Goal: Information Seeking & Learning: Learn about a topic

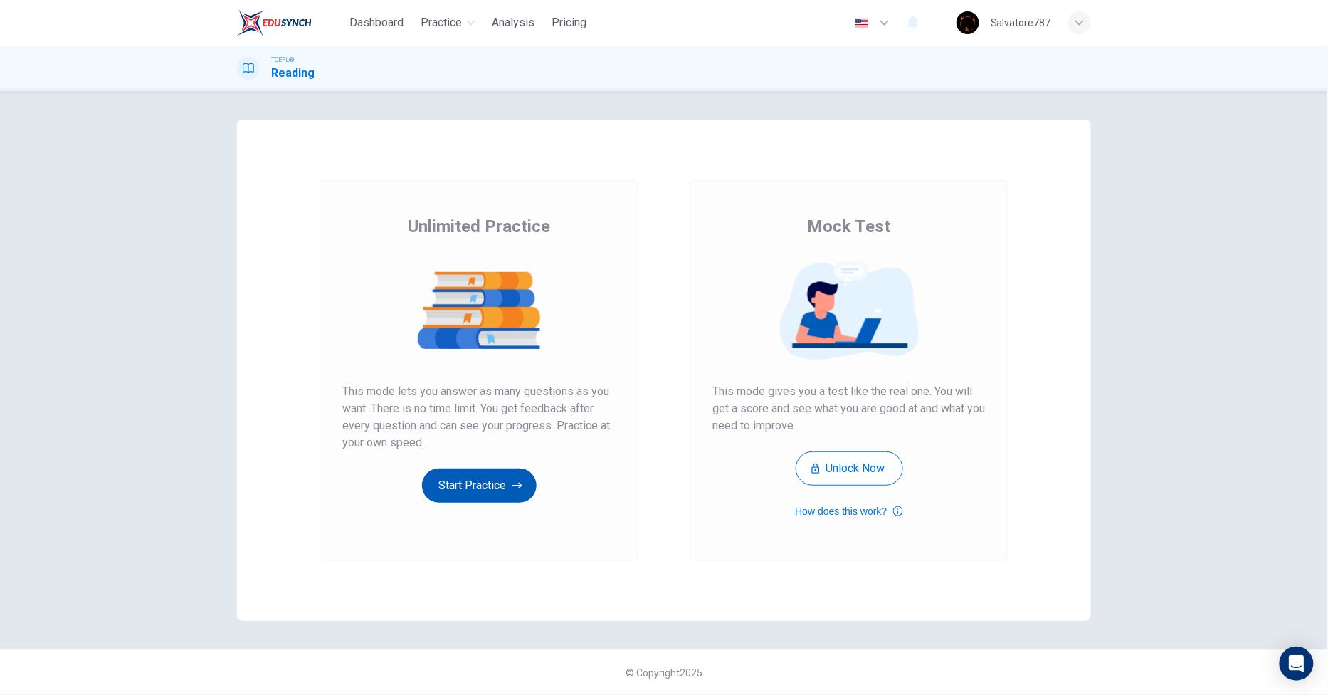
click at [463, 487] on button "Start Practice" at bounding box center [479, 485] width 115 height 34
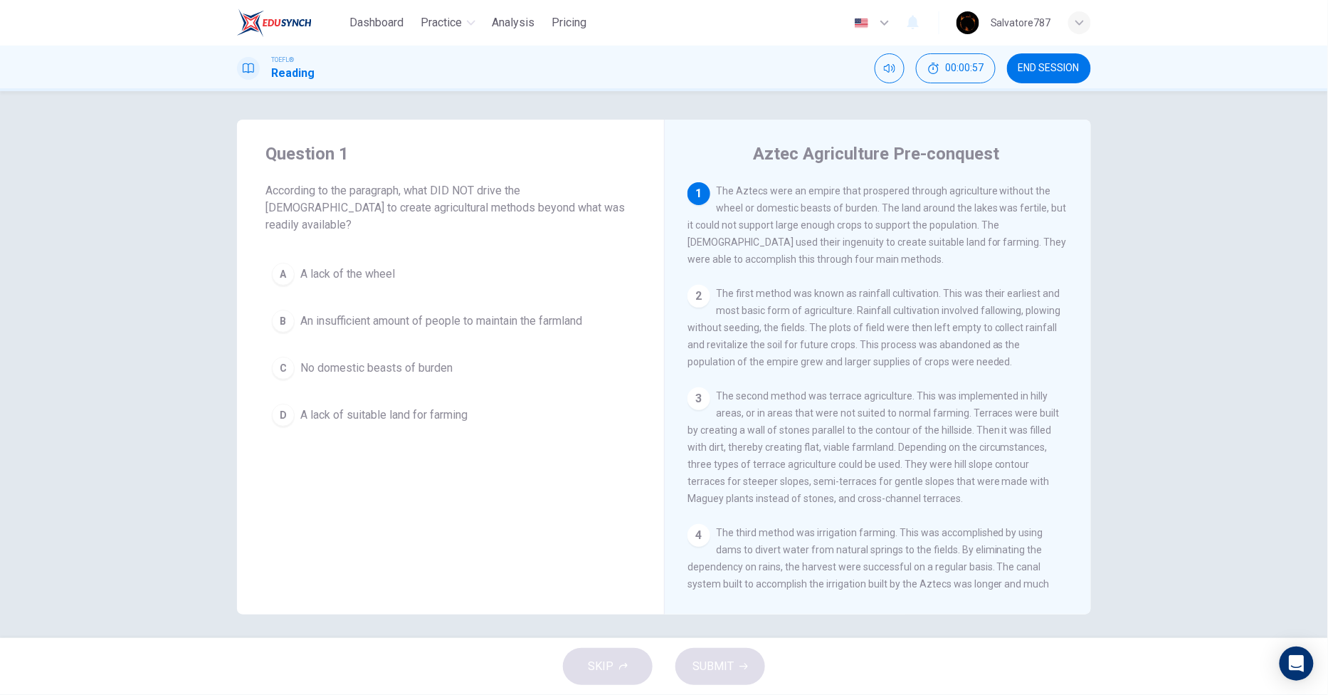
click at [364, 272] on button "A A lack of the wheel" at bounding box center [450, 274] width 370 height 36
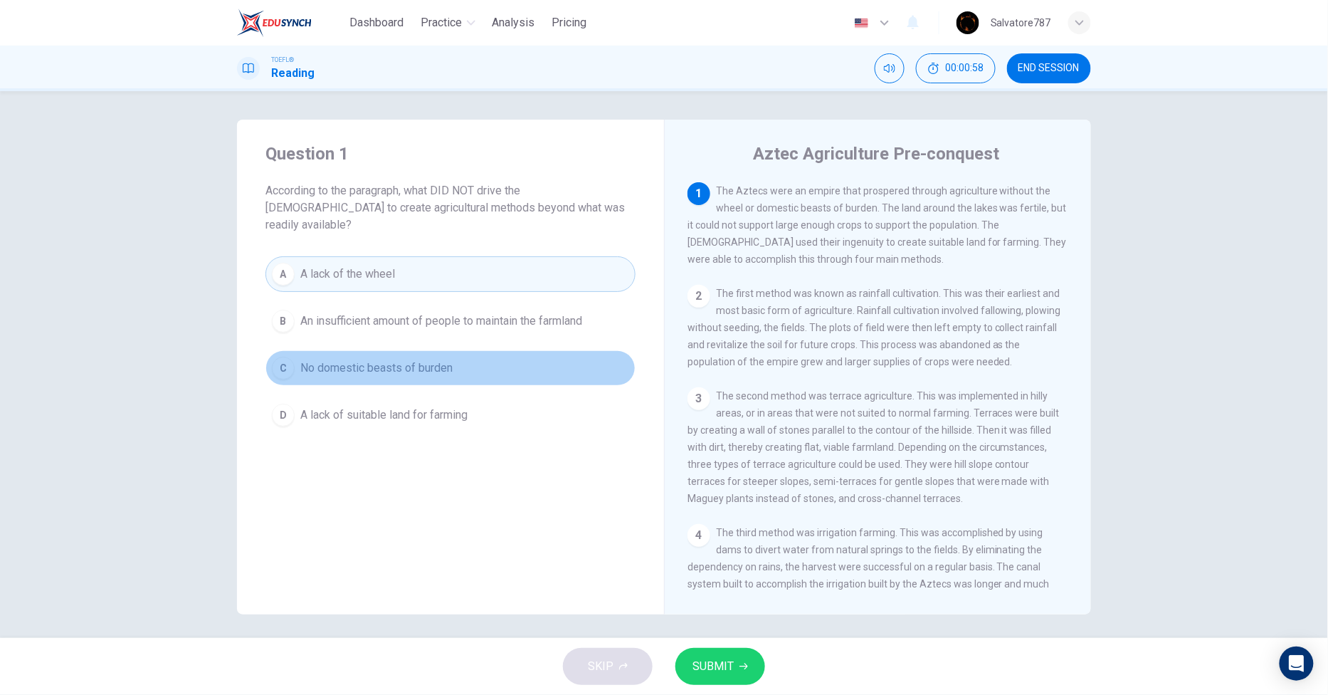
click at [364, 359] on span "No domestic beasts of burden" at bounding box center [376, 367] width 152 height 17
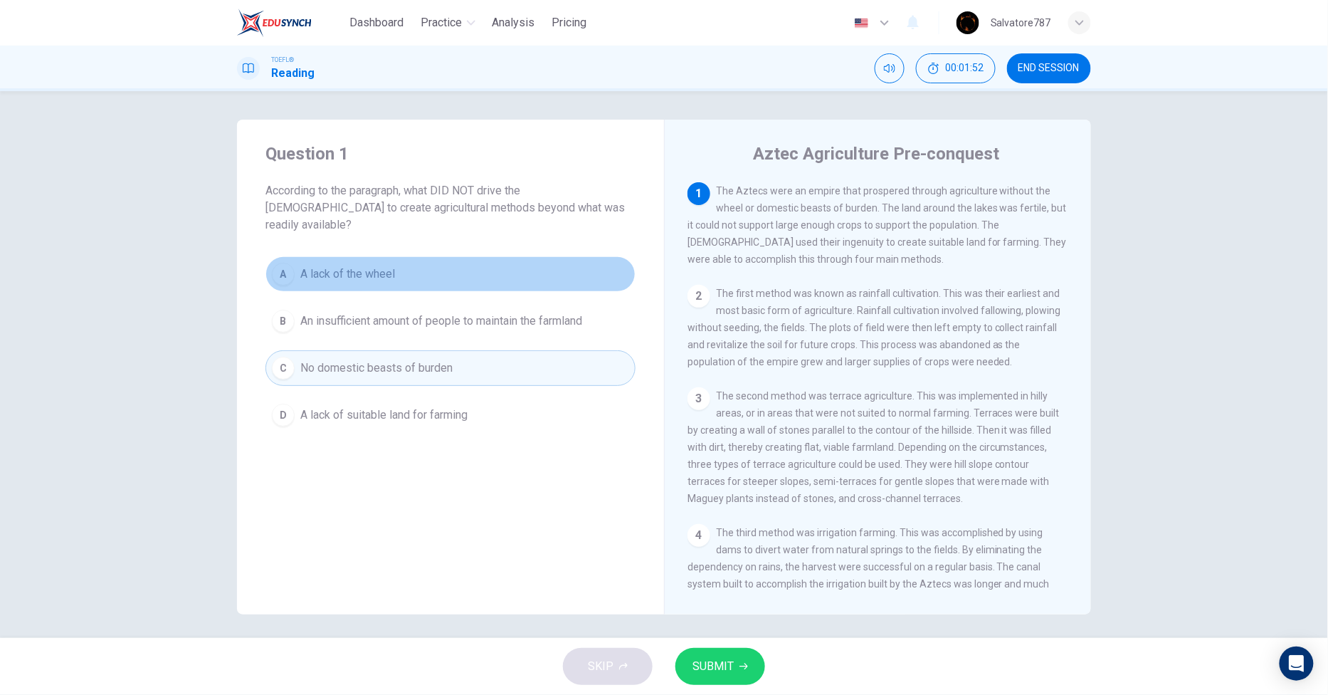
click at [339, 265] on span "A lack of the wheel" at bounding box center [347, 273] width 95 height 17
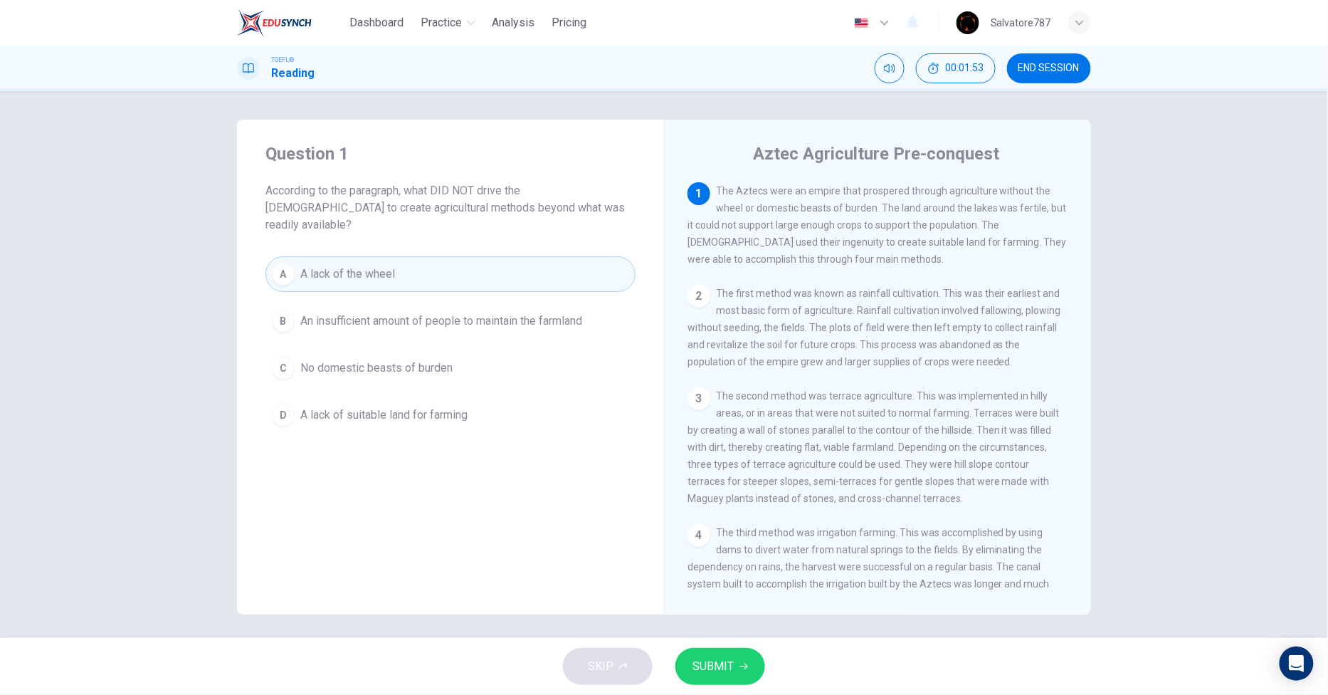
click at [352, 369] on div "A A lack of the wheel B An insufficient amount of people to maintain the farmla…" at bounding box center [450, 344] width 370 height 176
drag, startPoint x: 352, startPoint y: 369, endPoint x: 350, endPoint y: 360, distance: 8.7
click at [350, 360] on div "A A lack of the wheel B An insufficient amount of people to maintain the farmla…" at bounding box center [450, 344] width 370 height 176
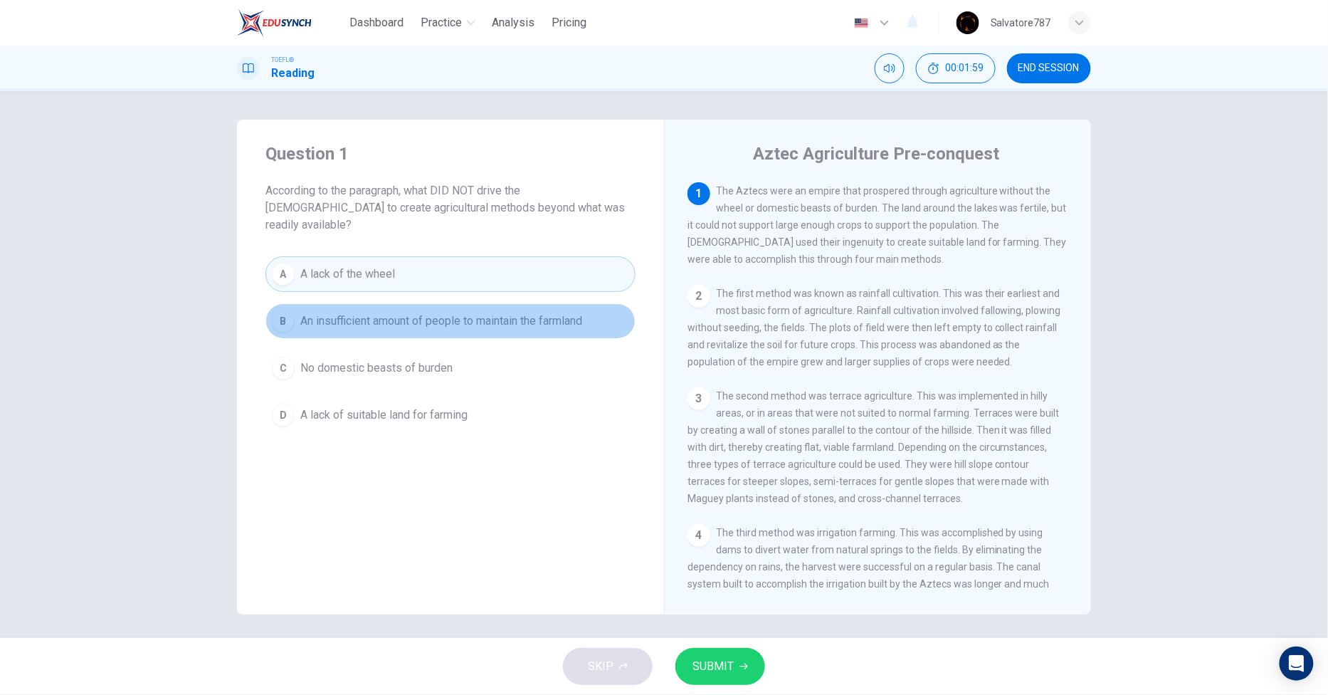
click at [332, 303] on button "B An insufficient amount of people to maintain the farmland" at bounding box center [450, 321] width 370 height 36
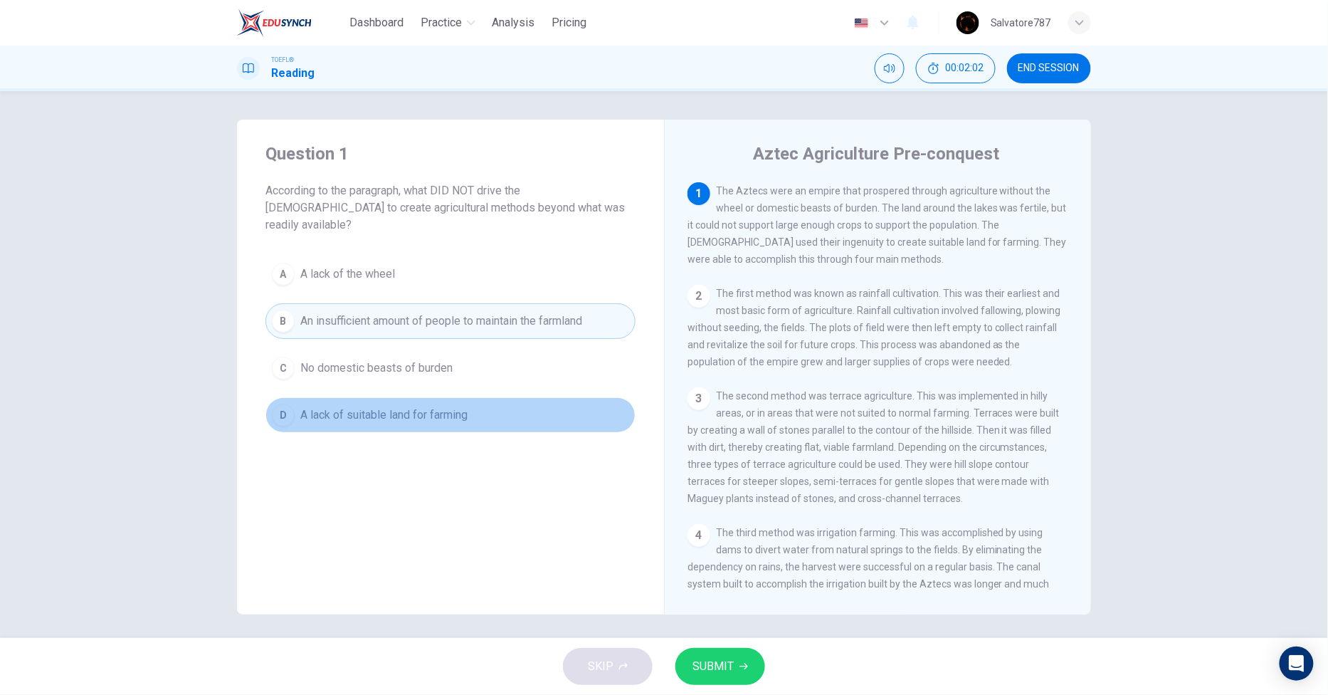
click at [525, 401] on button "D A lack of suitable land for farming" at bounding box center [450, 415] width 370 height 36
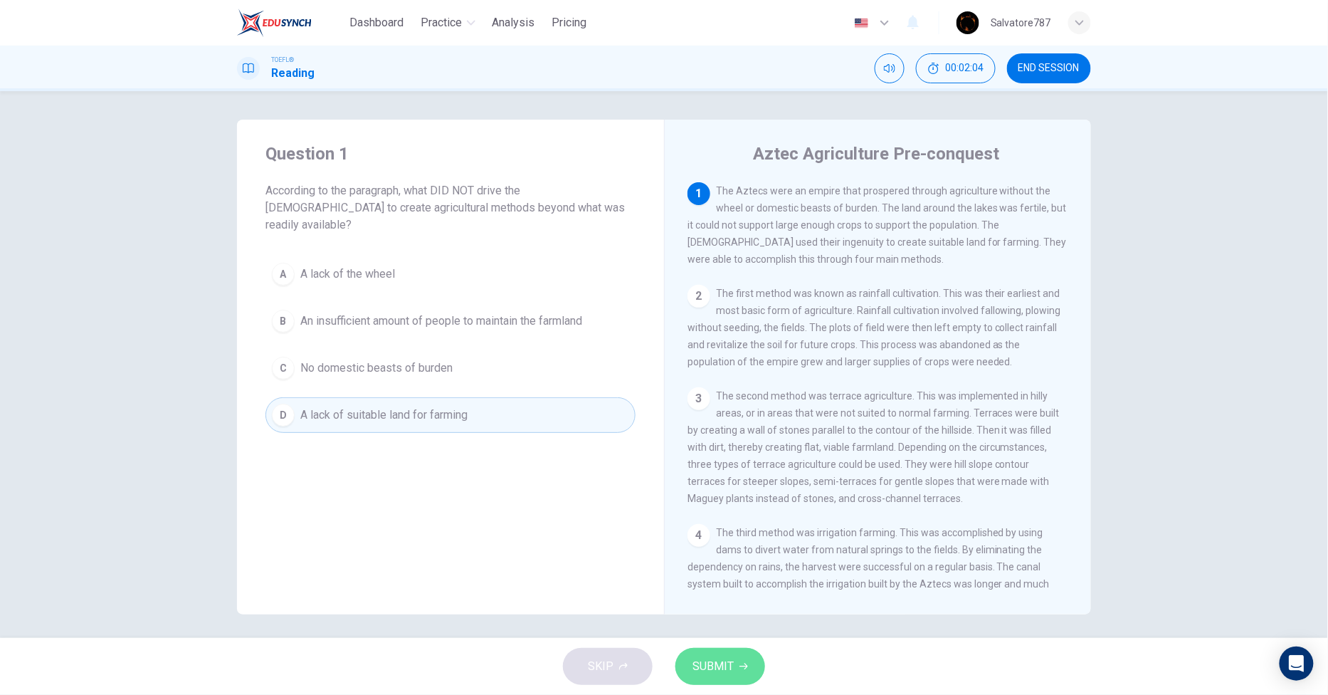
click at [724, 668] on span "SUBMIT" at bounding box center [712, 666] width 41 height 20
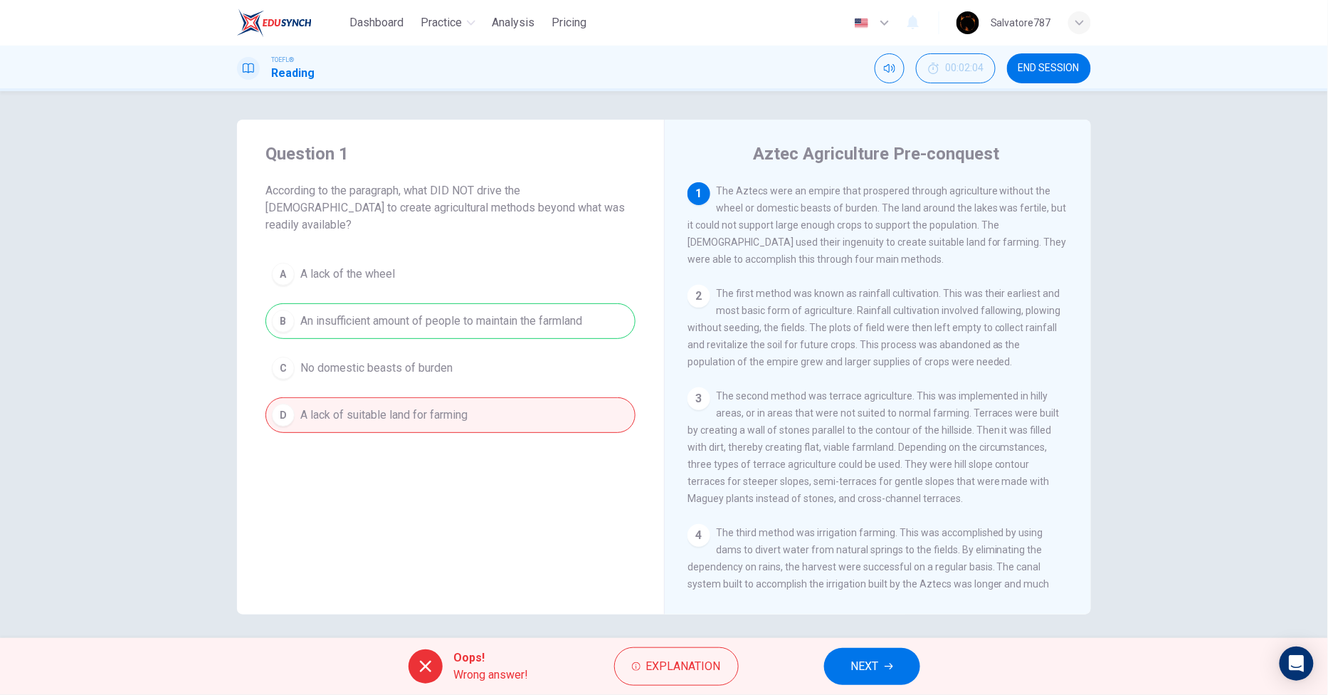
drag, startPoint x: 828, startPoint y: 265, endPoint x: 729, endPoint y: 214, distance: 112.0
click at [726, 211] on div "1 The Aztecs were an empire that prospered through agriculture without the whee…" at bounding box center [877, 224] width 381 height 85
drag, startPoint x: 724, startPoint y: 196, endPoint x: 818, endPoint y: 237, distance: 103.3
click at [818, 237] on span "The Aztecs were an empire that prospered through agriculture without the wheel …" at bounding box center [876, 225] width 379 height 80
drag, startPoint x: 801, startPoint y: 255, endPoint x: 721, endPoint y: 169, distance: 117.3
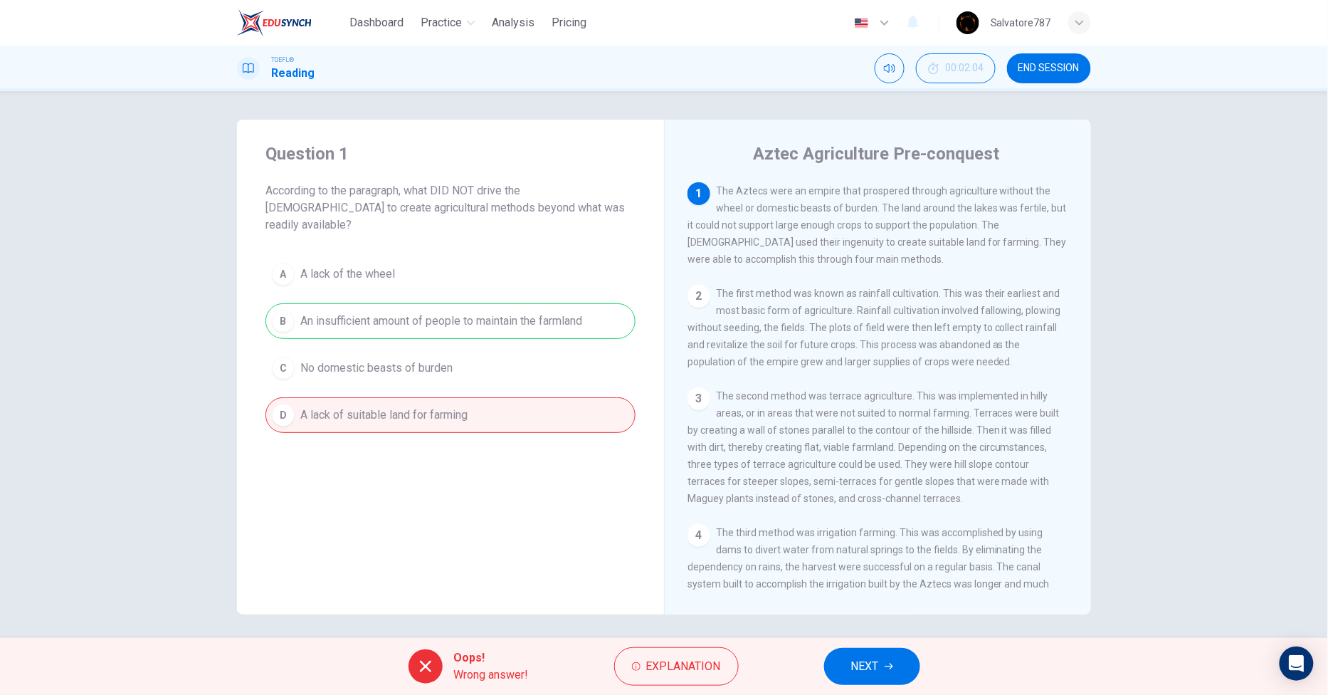
click at [717, 159] on div "Aztec Agriculture Pre-conquest 1 The Aztecs were an empire that prospered throu…" at bounding box center [877, 367] width 427 height 495
click at [1048, 65] on span "END SESSION" at bounding box center [1048, 68] width 61 height 11
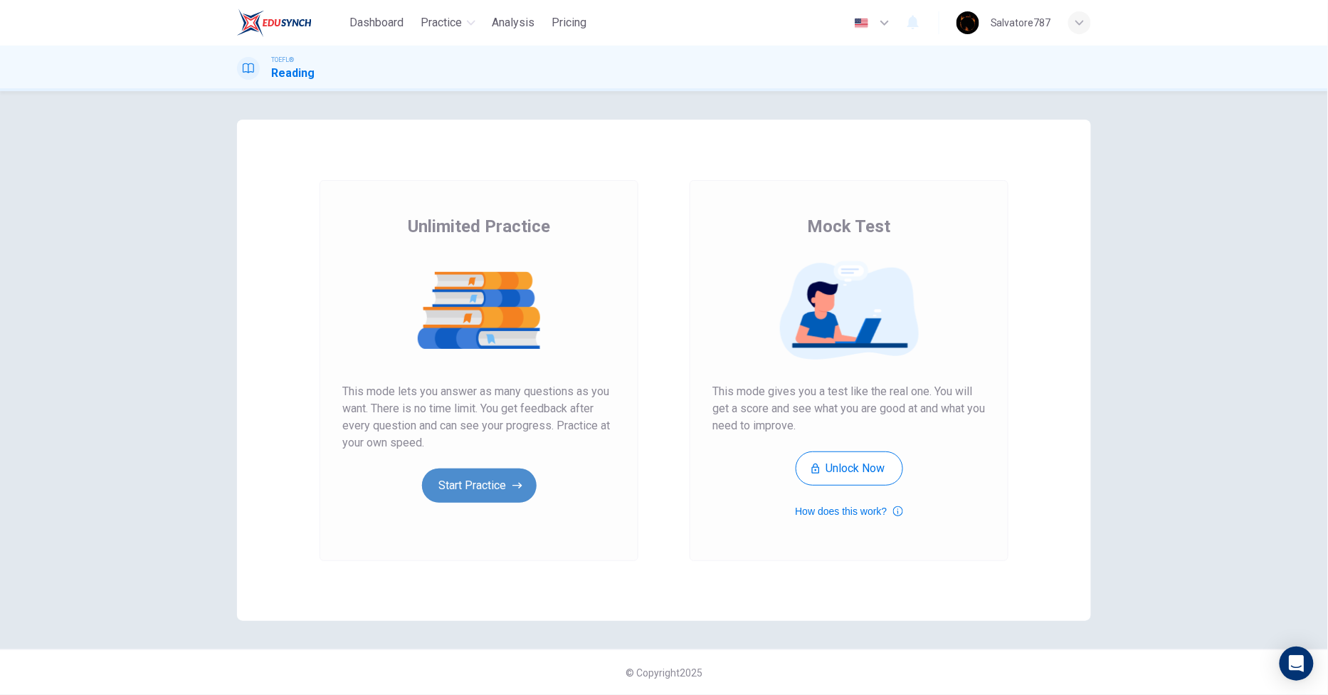
click at [446, 479] on button "Start Practice" at bounding box center [479, 485] width 115 height 34
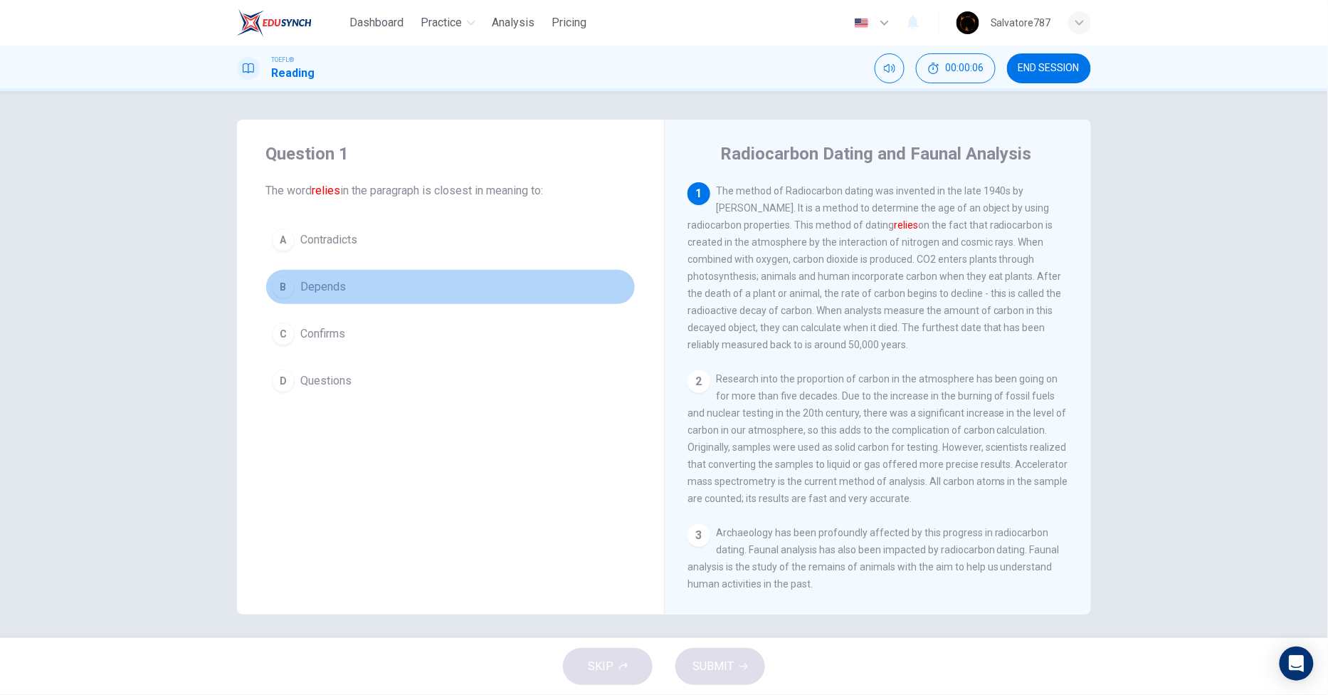
click at [320, 289] on span "Depends" at bounding box center [323, 286] width 46 height 17
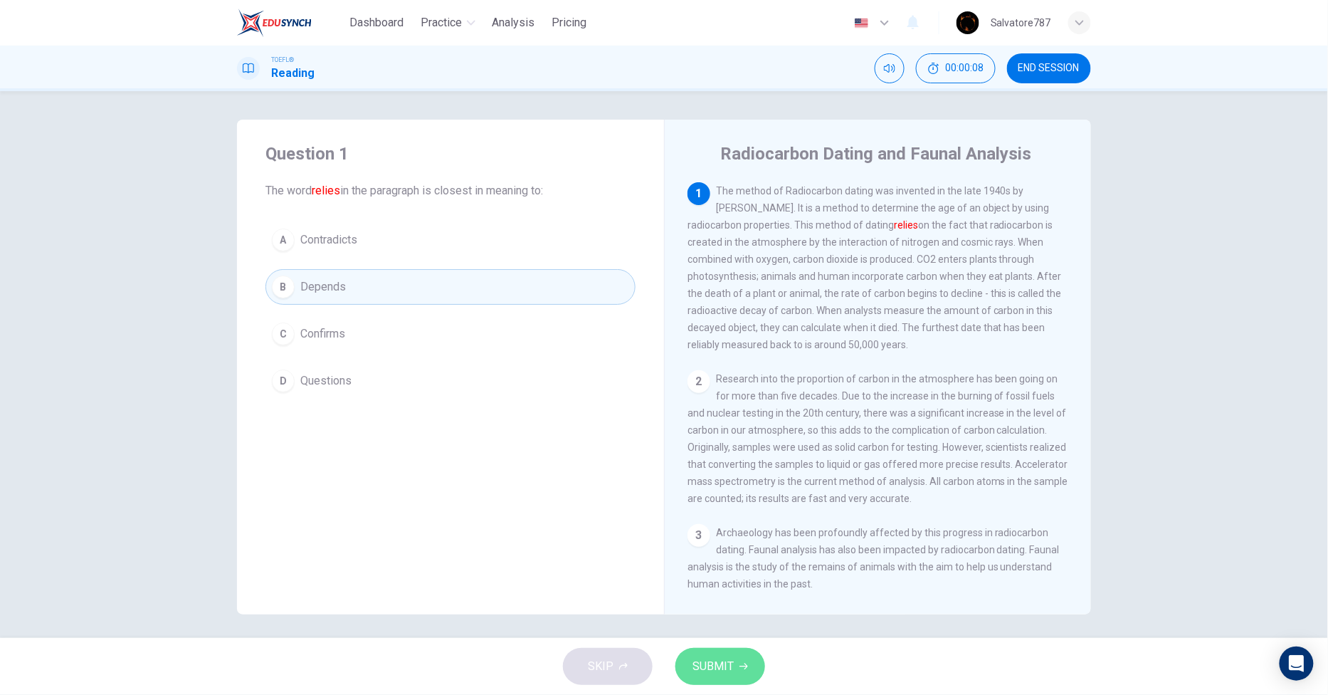
click at [705, 650] on button "SUBMIT" at bounding box center [720, 666] width 90 height 37
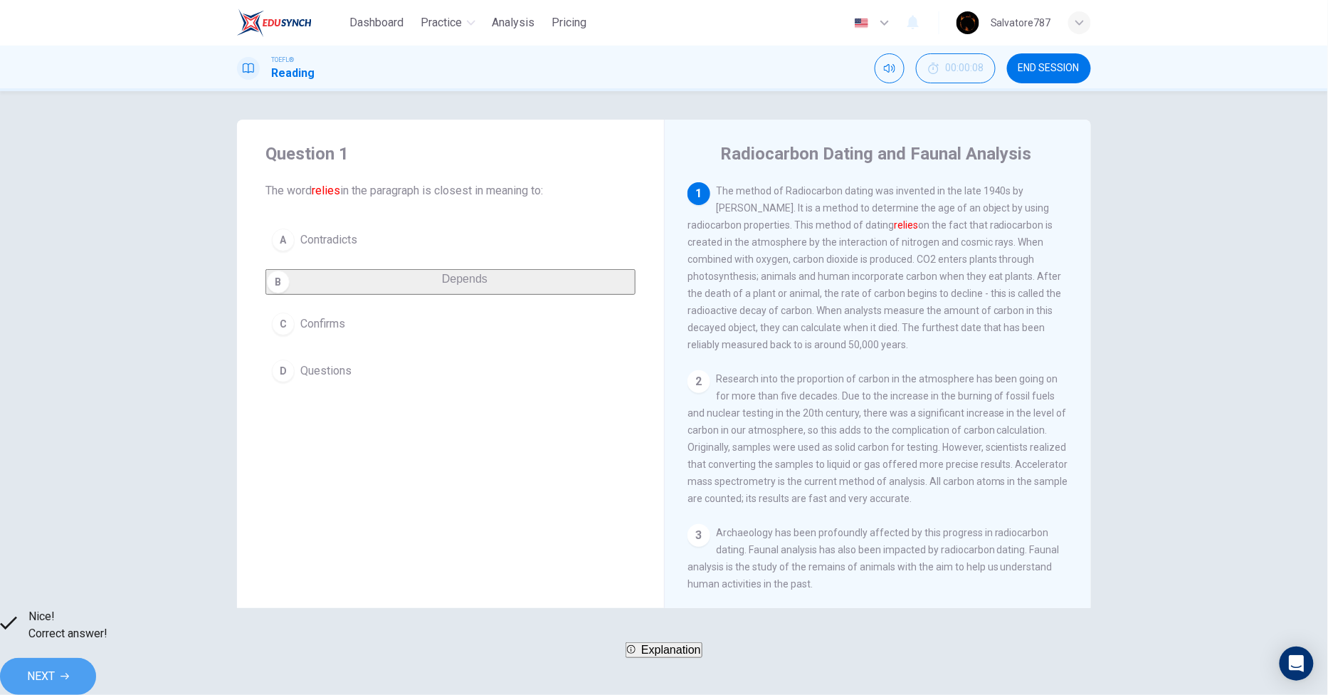
click at [96, 663] on button "NEXT" at bounding box center [48, 676] width 96 height 37
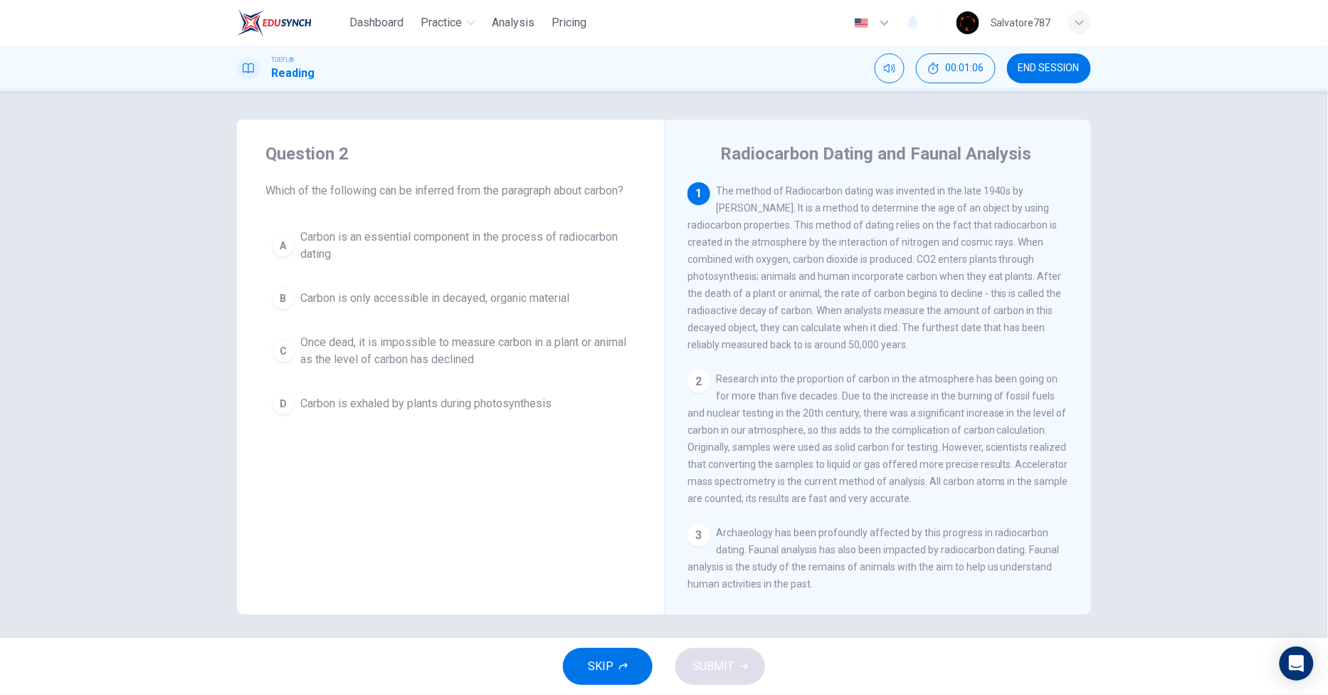
click at [501, 209] on div "Question 2 Which of the following can be inferred from the paragraph about carb…" at bounding box center [450, 282] width 427 height 325
click at [494, 226] on button "A Carbon is an essential component in the process of radiocarbon dating" at bounding box center [450, 245] width 370 height 47
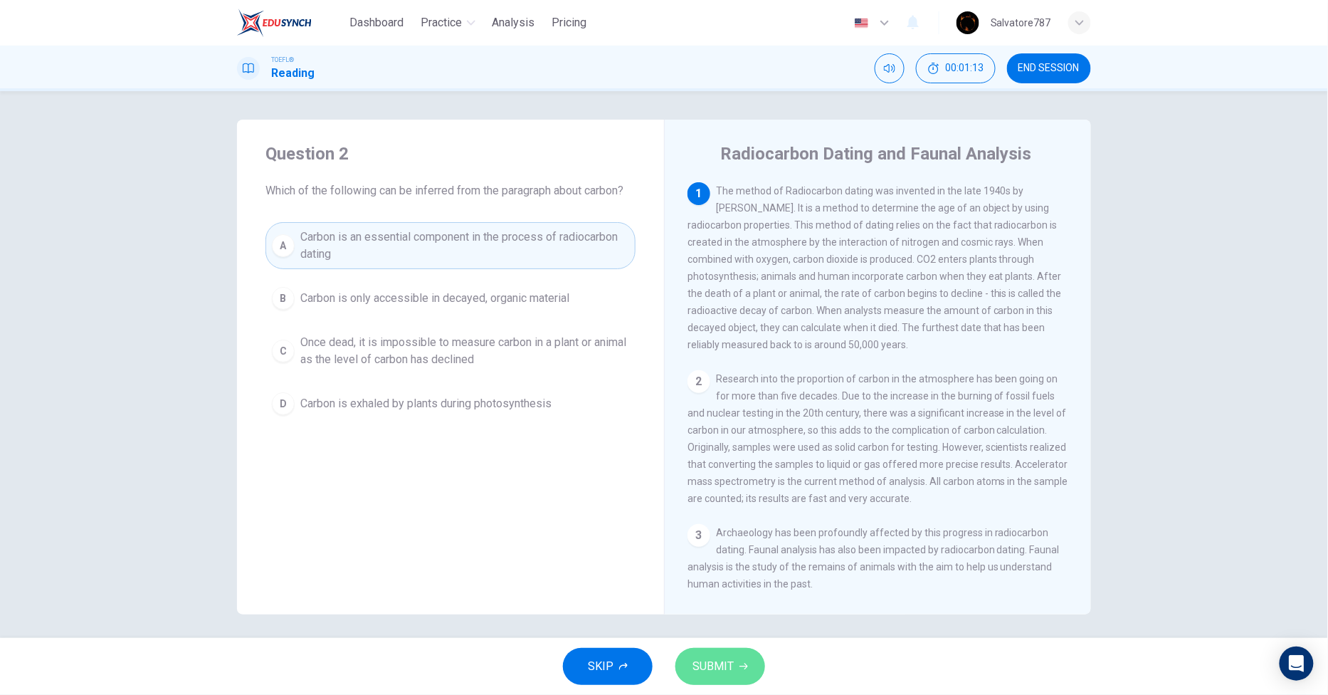
click at [709, 656] on span "SUBMIT" at bounding box center [712, 666] width 41 height 20
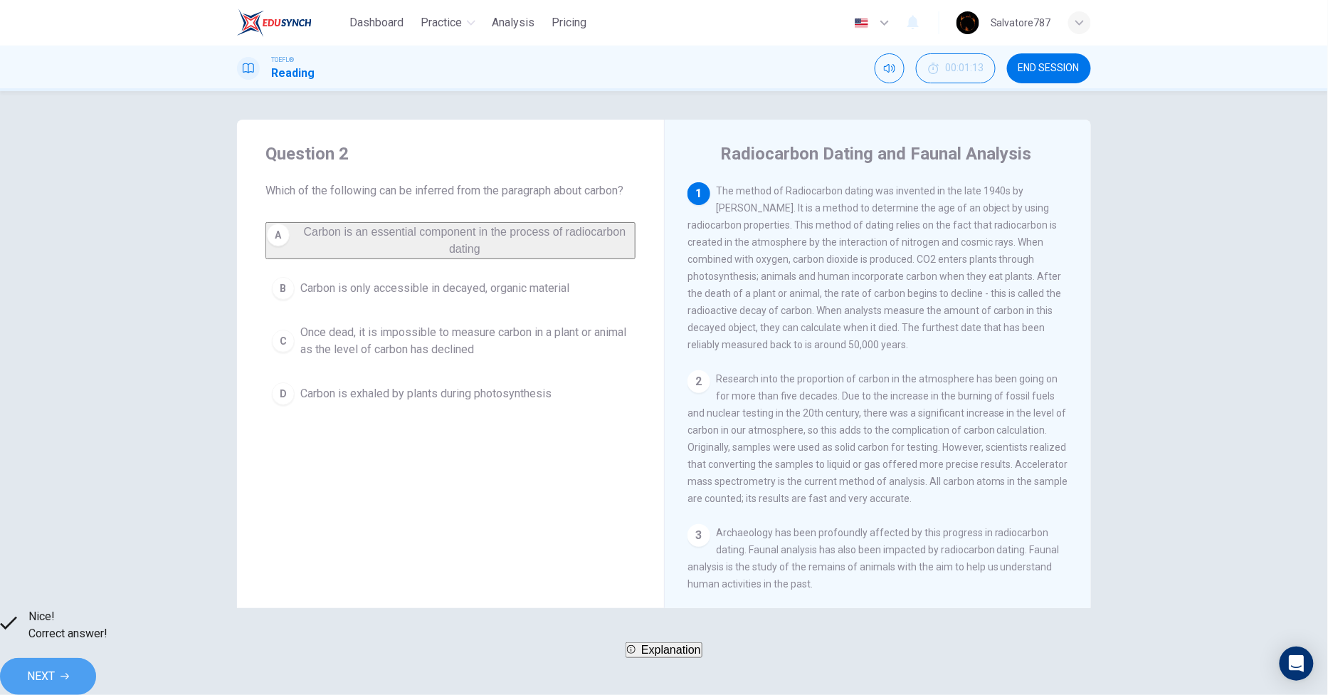
click at [96, 658] on button "NEXT" at bounding box center [48, 676] width 96 height 37
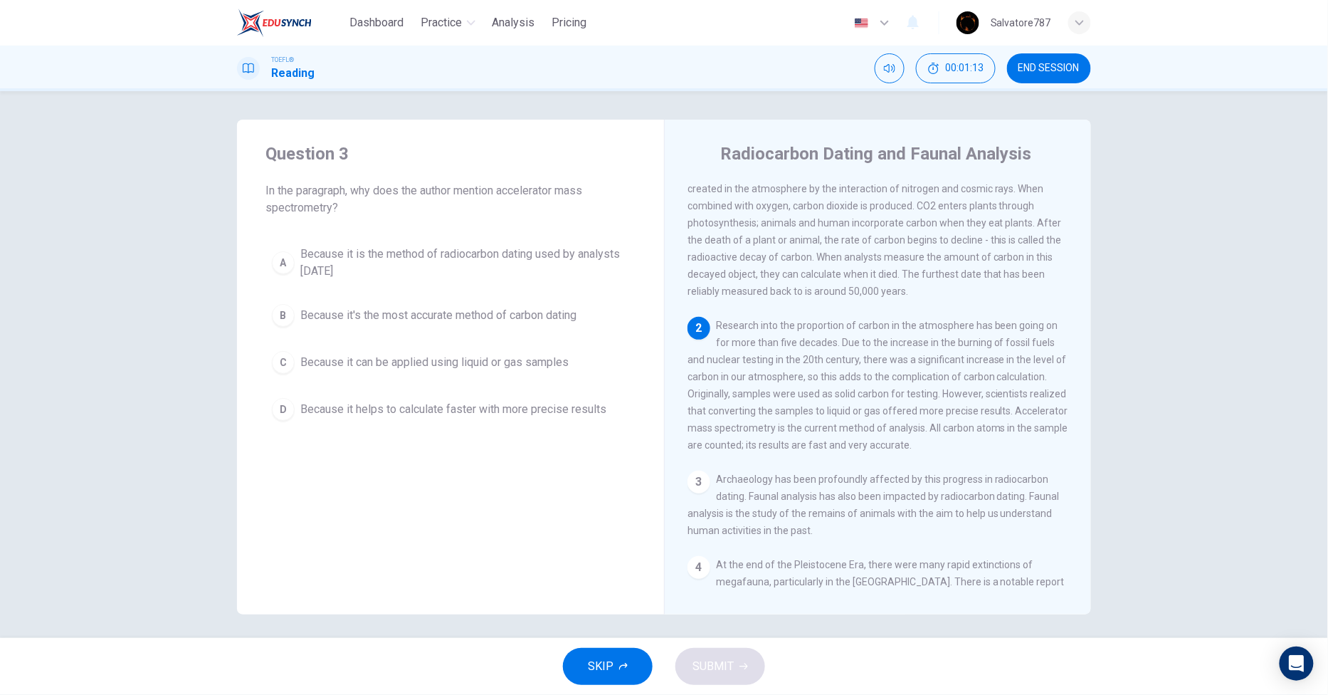
scroll to position [58, 0]
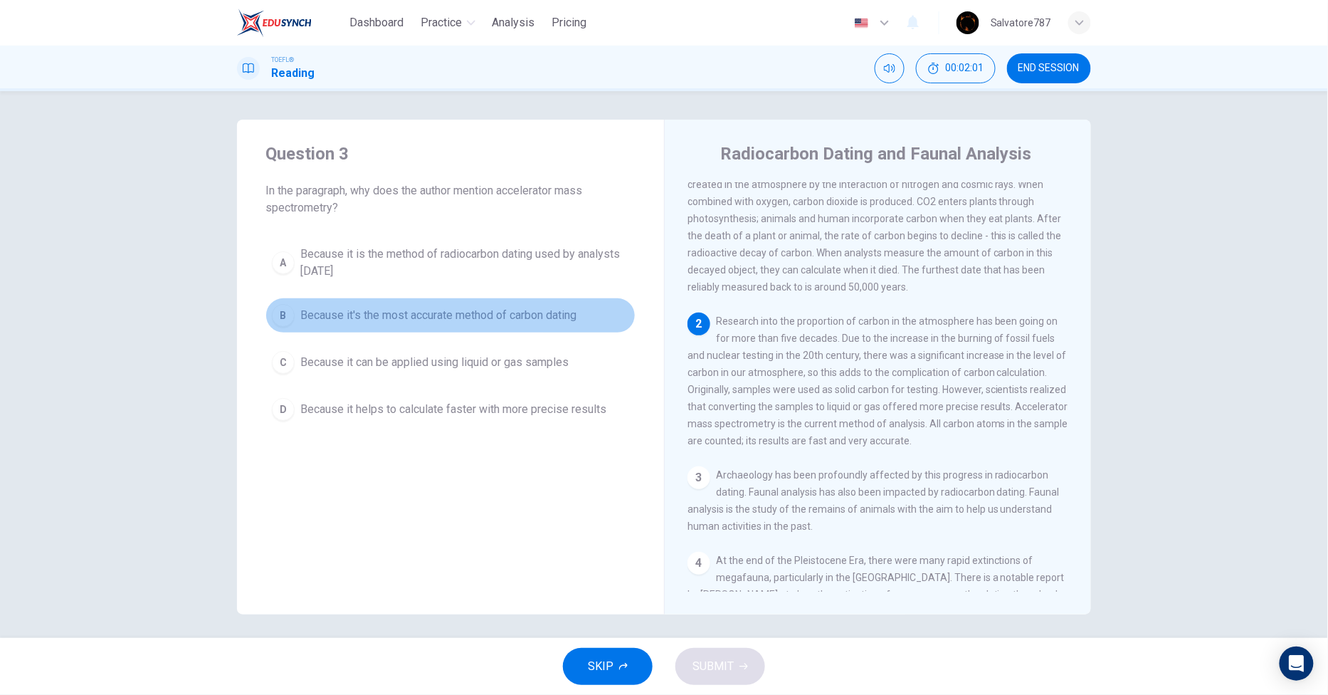
click at [458, 325] on button "B Because it's the most accurate method of carbon dating" at bounding box center [450, 315] width 370 height 36
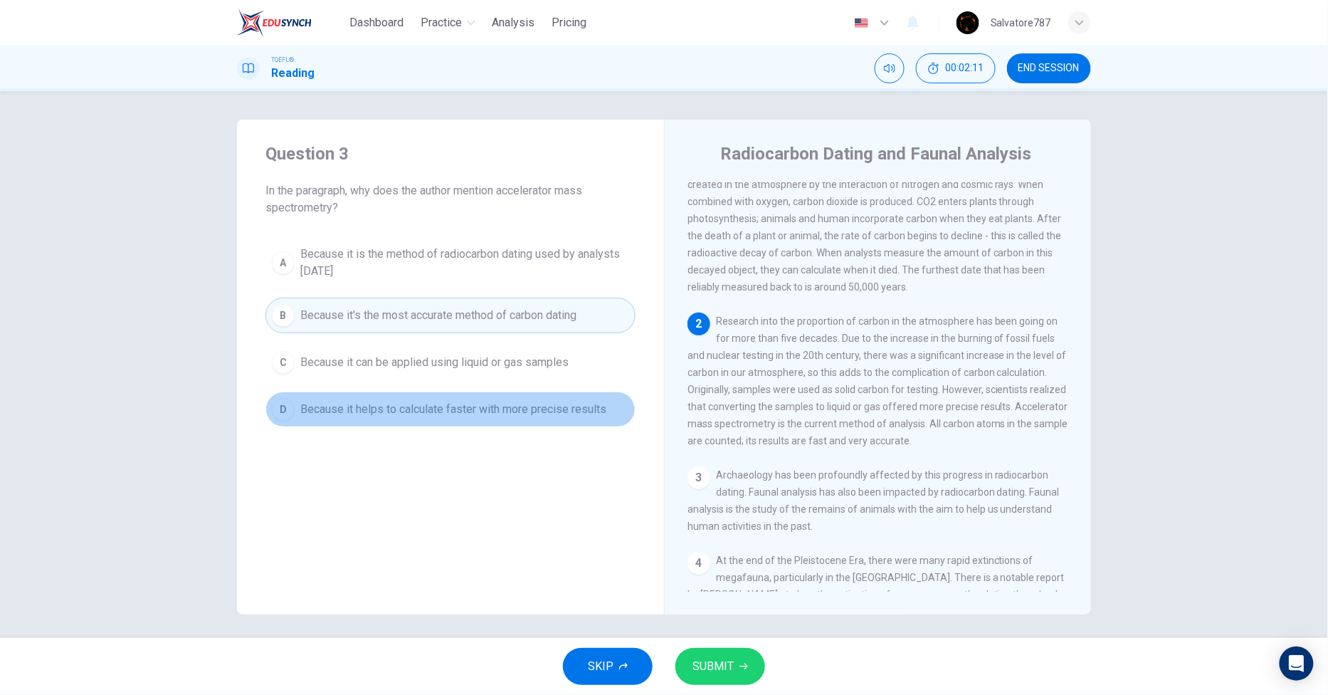
click at [394, 403] on span "Because it helps to calculate faster with more precise results" at bounding box center [453, 409] width 306 height 17
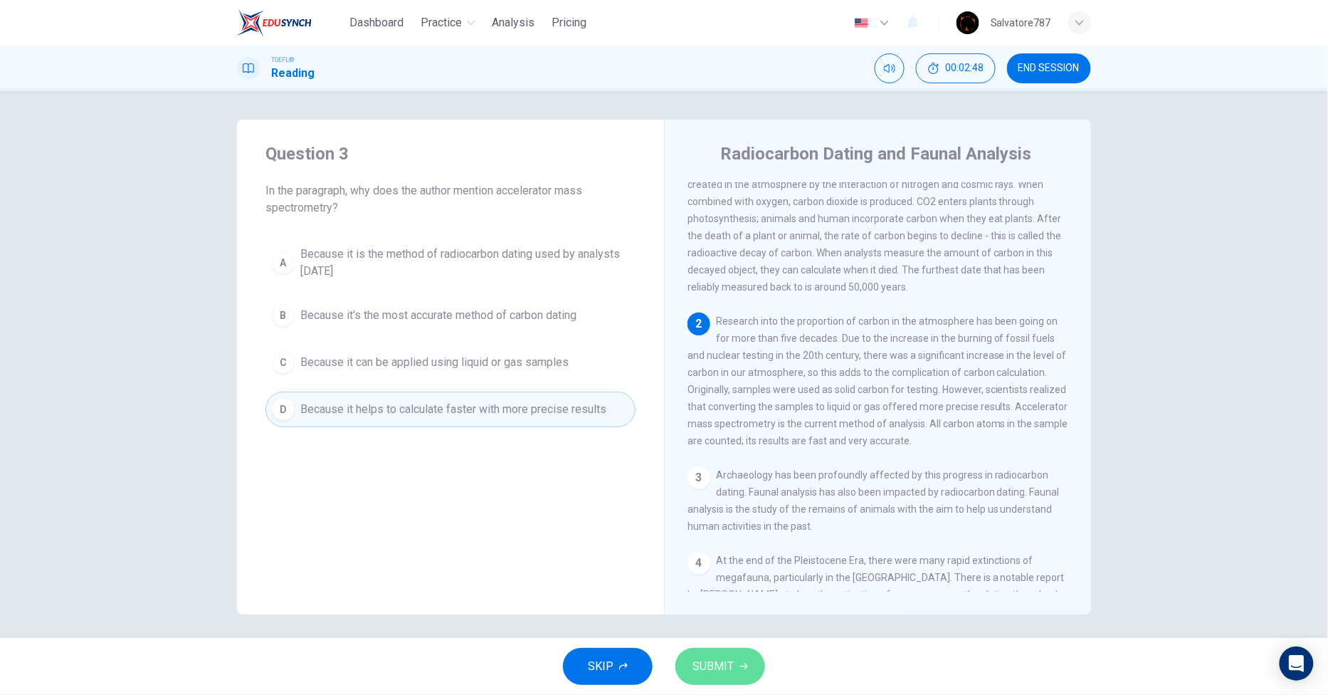
click at [705, 658] on span "SUBMIT" at bounding box center [712, 666] width 41 height 20
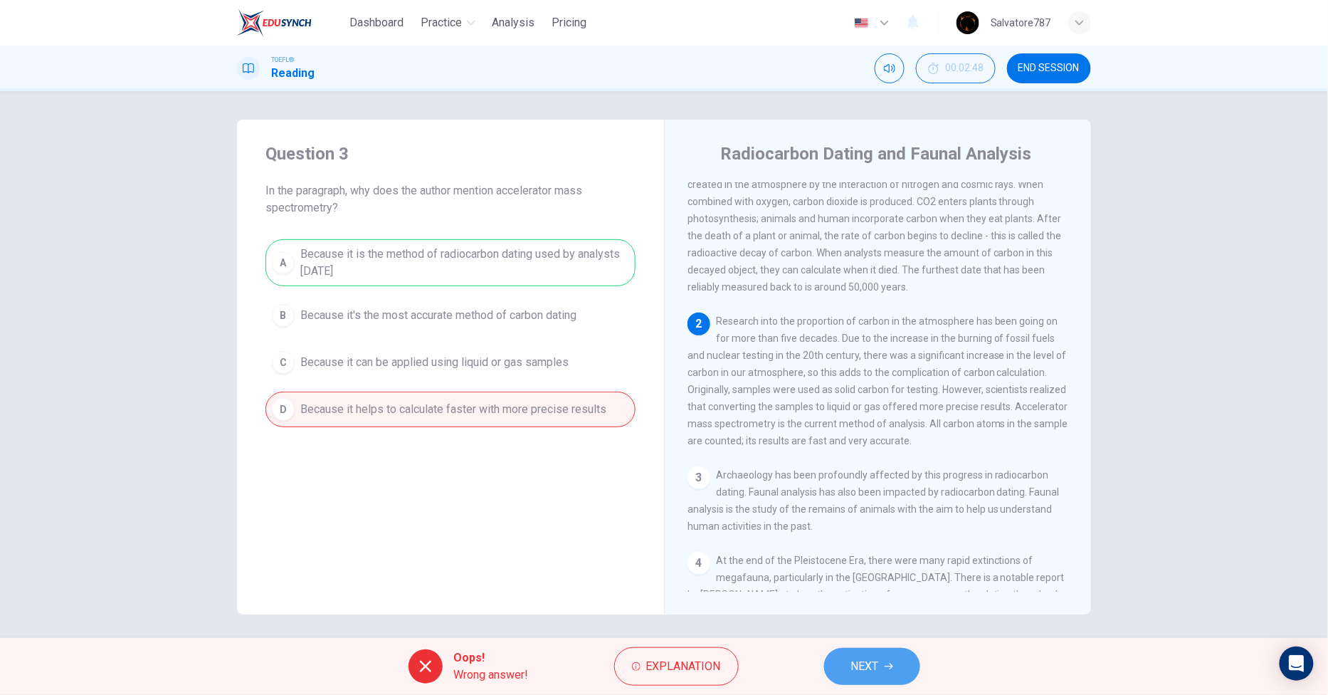
click at [842, 658] on button "NEXT" at bounding box center [872, 666] width 96 height 37
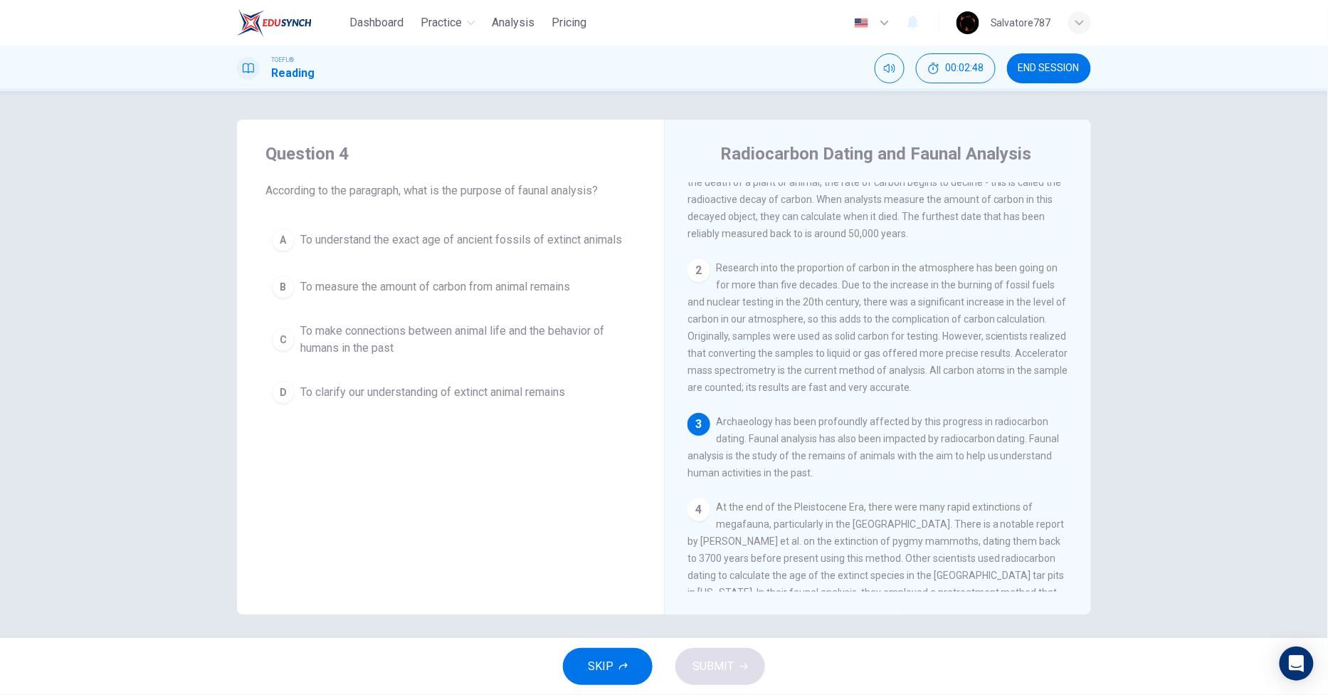
scroll to position [143, 0]
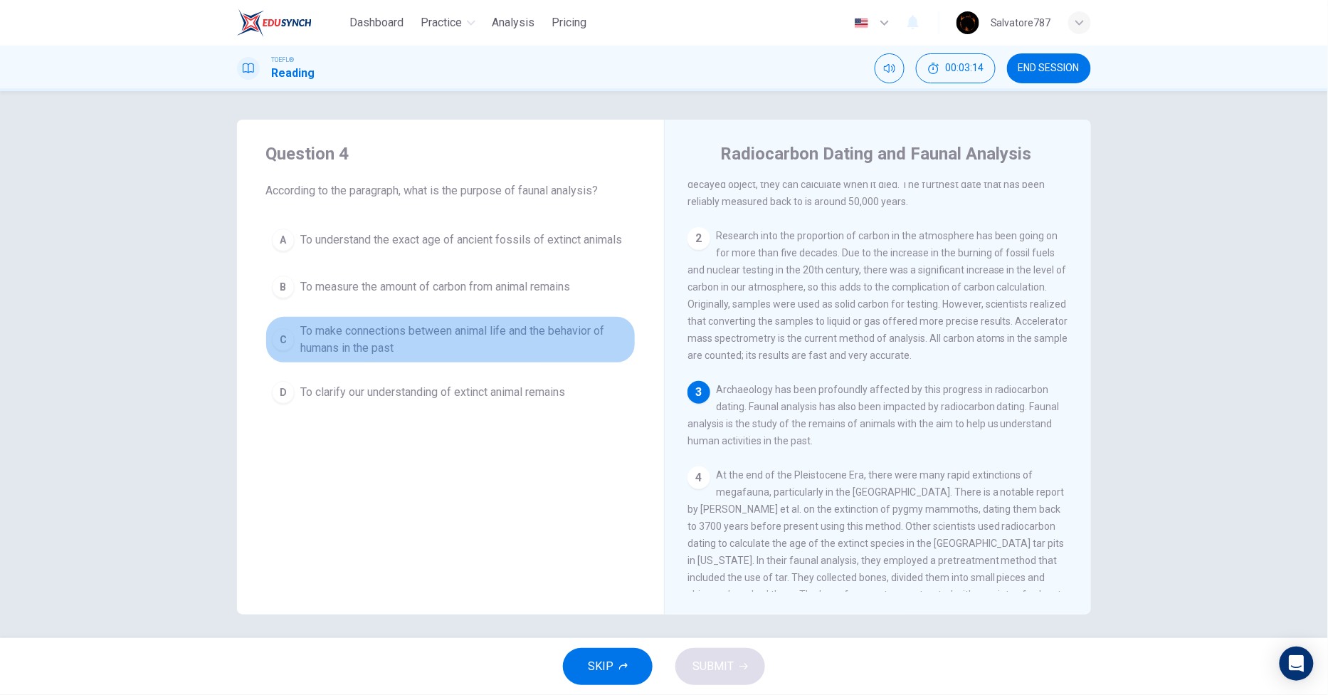
click at [447, 338] on span "To make connections between animal life and the behavior of humans in the past" at bounding box center [464, 339] width 329 height 34
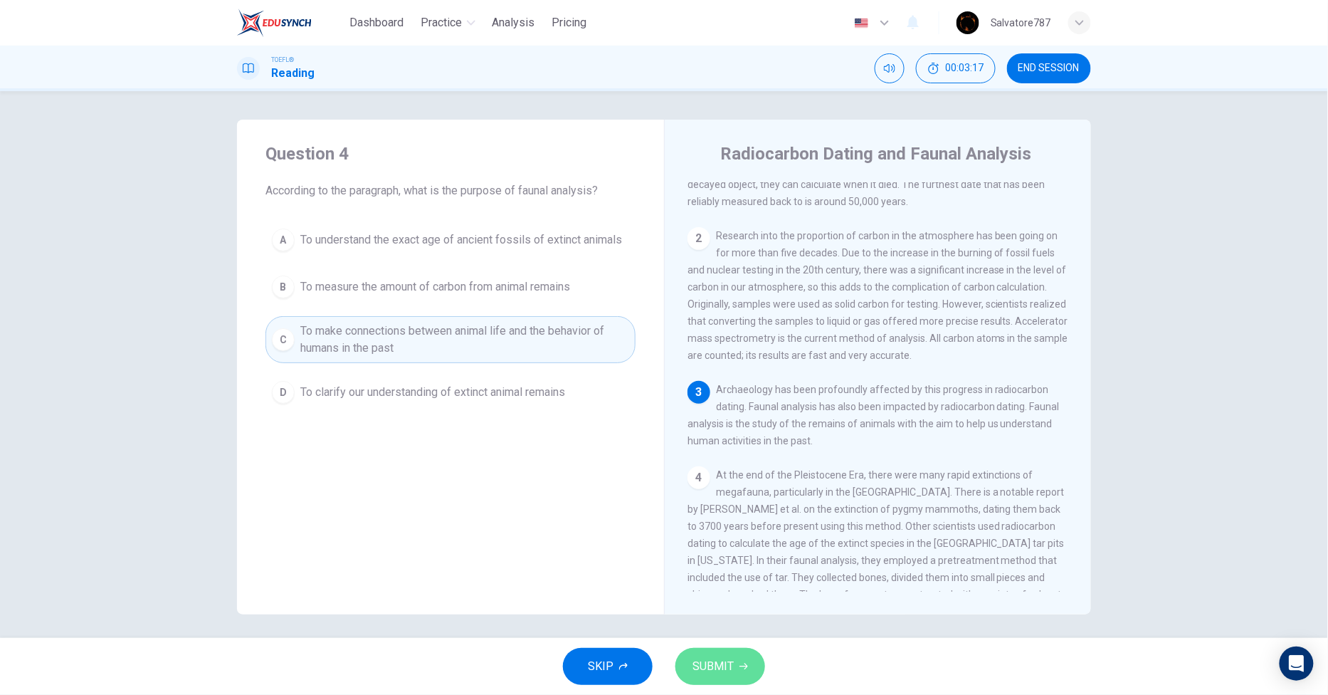
click at [720, 669] on span "SUBMIT" at bounding box center [712, 666] width 41 height 20
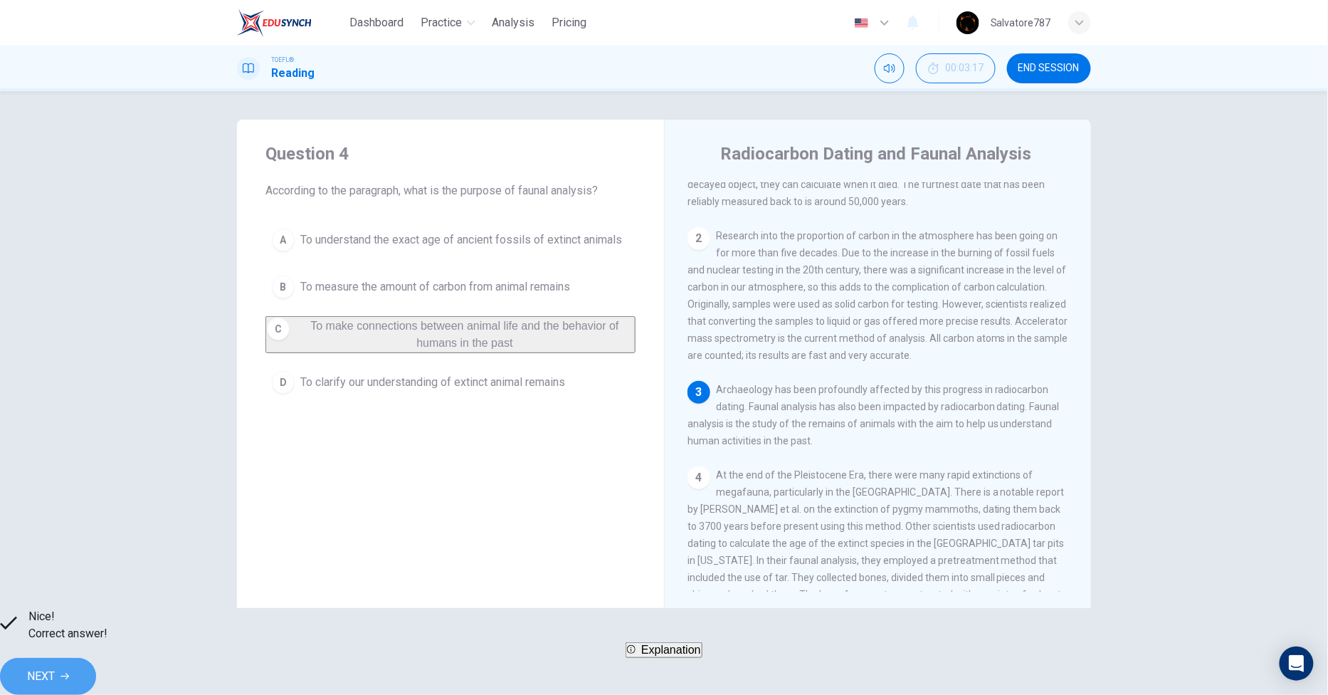
click at [96, 658] on button "NEXT" at bounding box center [48, 676] width 96 height 37
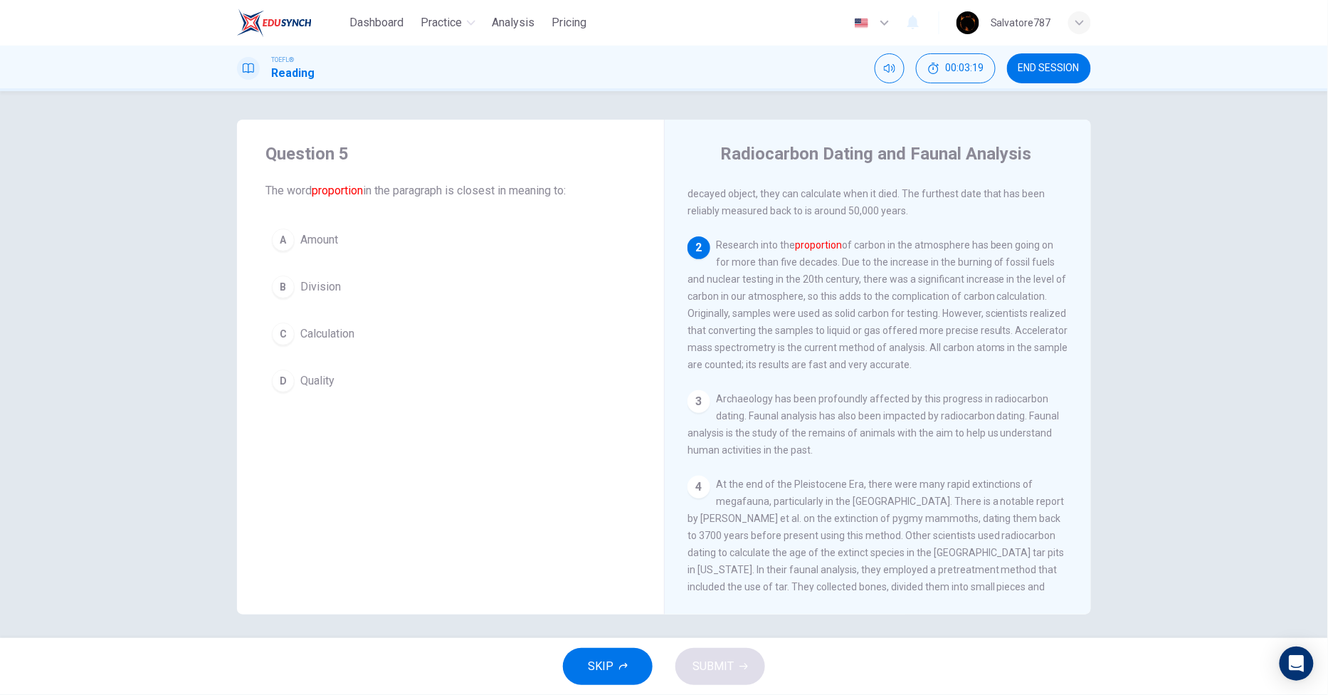
scroll to position [122, 0]
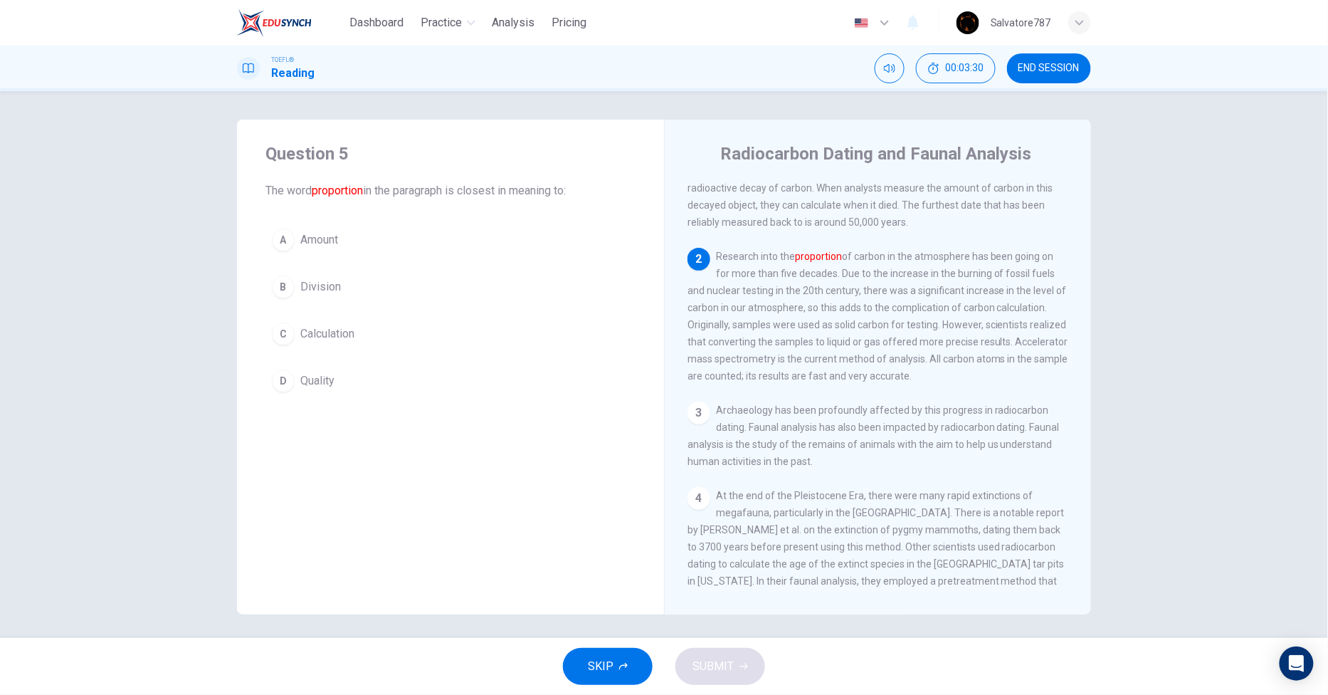
click at [295, 238] on button "A Amount" at bounding box center [450, 240] width 370 height 36
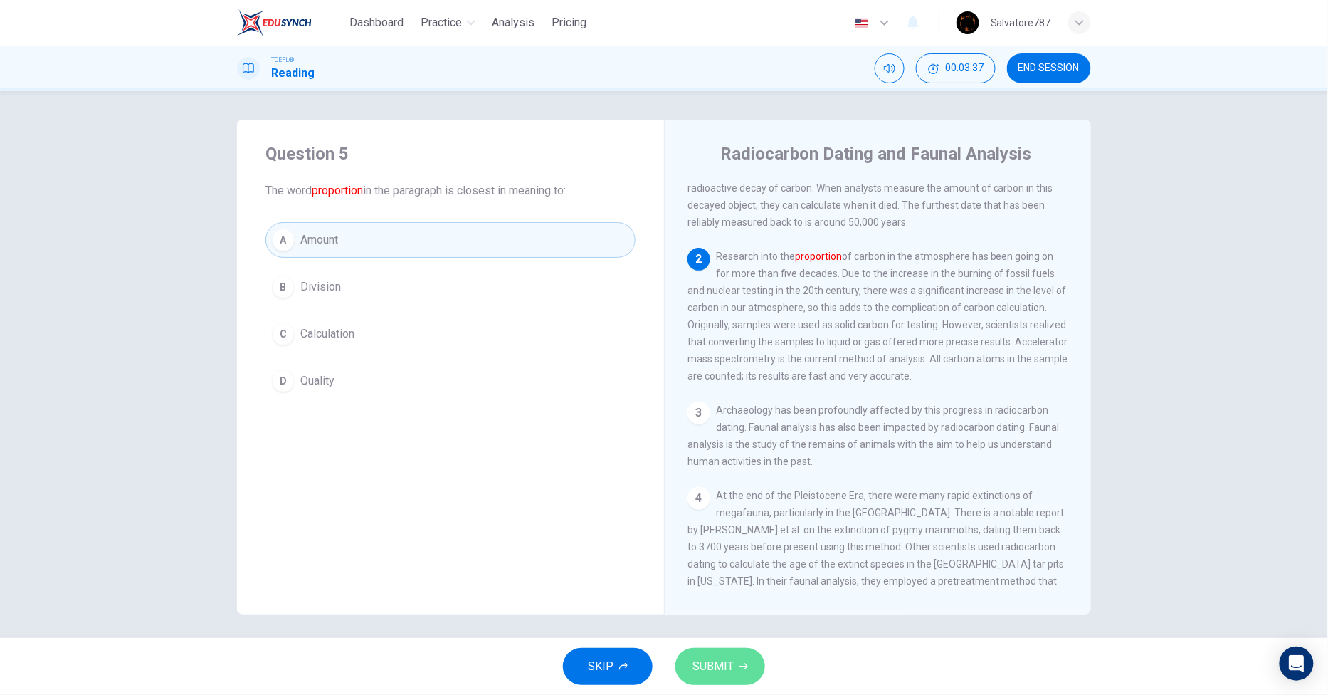
click at [746, 655] on button "SUBMIT" at bounding box center [720, 666] width 90 height 37
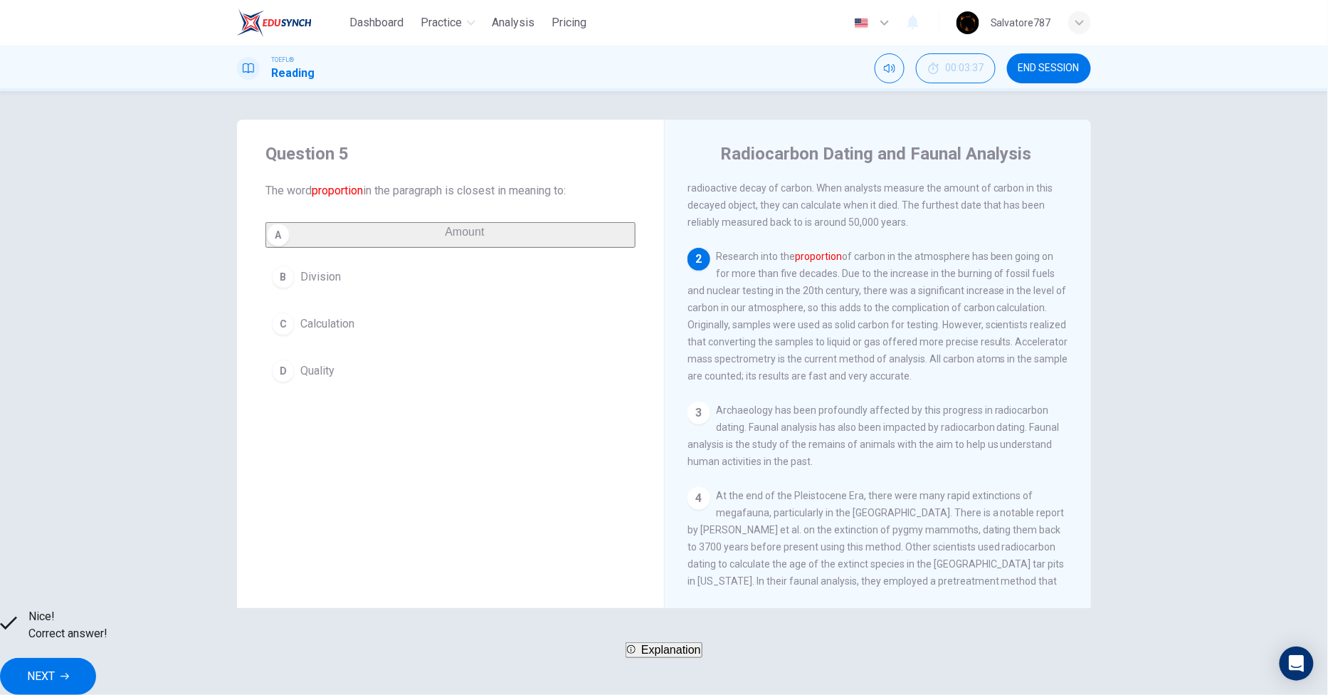
click at [96, 660] on button "NEXT" at bounding box center [48, 676] width 96 height 37
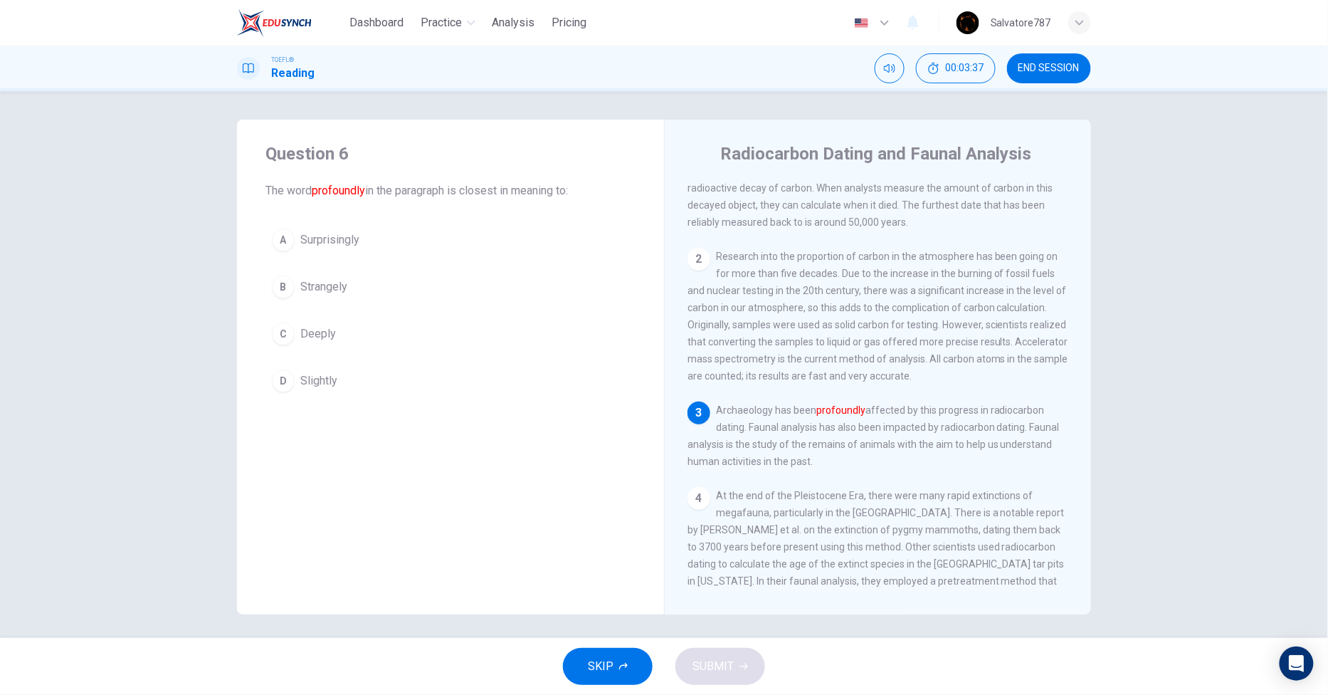
scroll to position [143, 0]
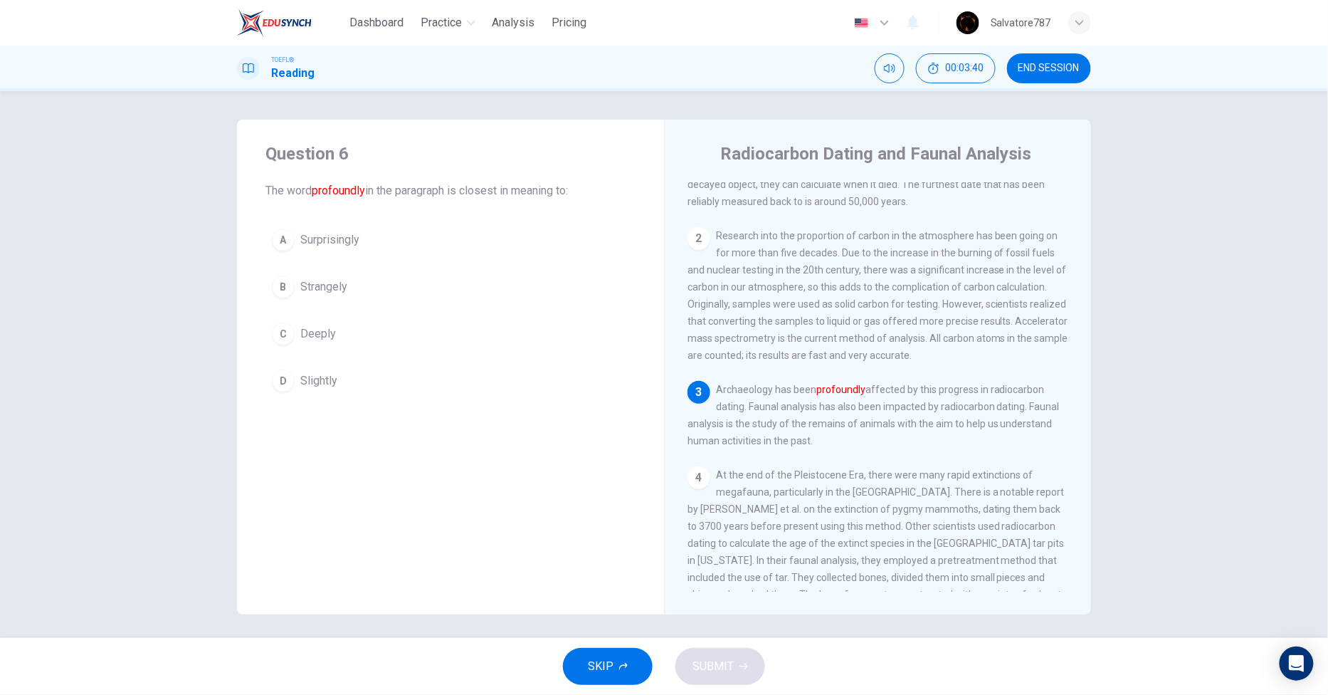
click at [315, 352] on div "A Surprisingly B Strangely C Deeply D Slightly" at bounding box center [450, 310] width 370 height 176
click at [307, 339] on span "Deeply" at bounding box center [318, 333] width 36 height 17
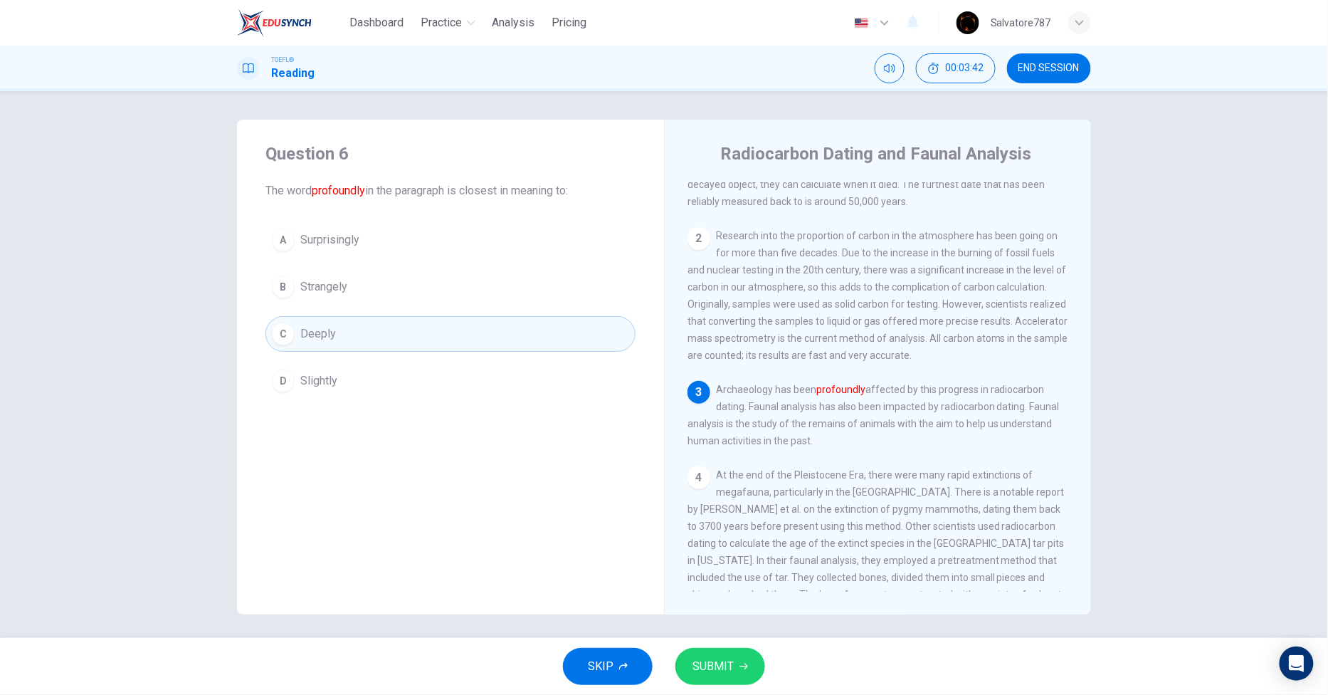
click at [703, 663] on span "SUBMIT" at bounding box center [712, 666] width 41 height 20
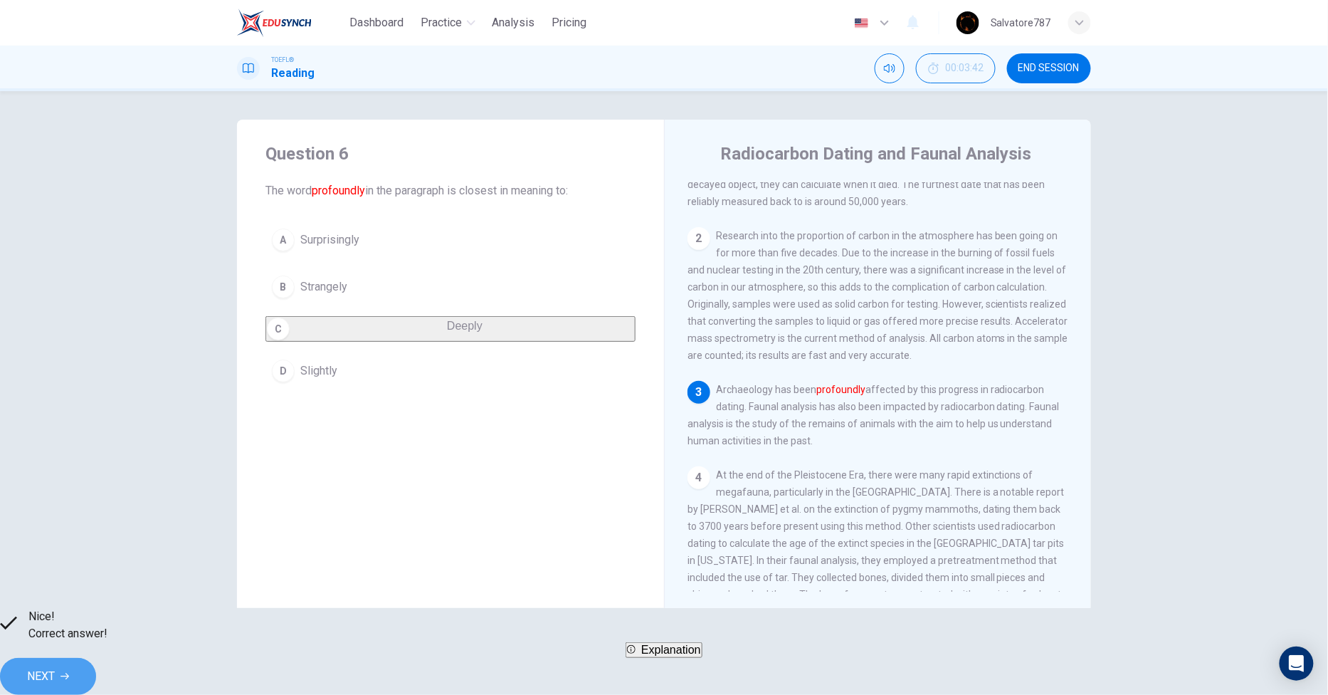
click at [96, 666] on button "NEXT" at bounding box center [48, 676] width 96 height 37
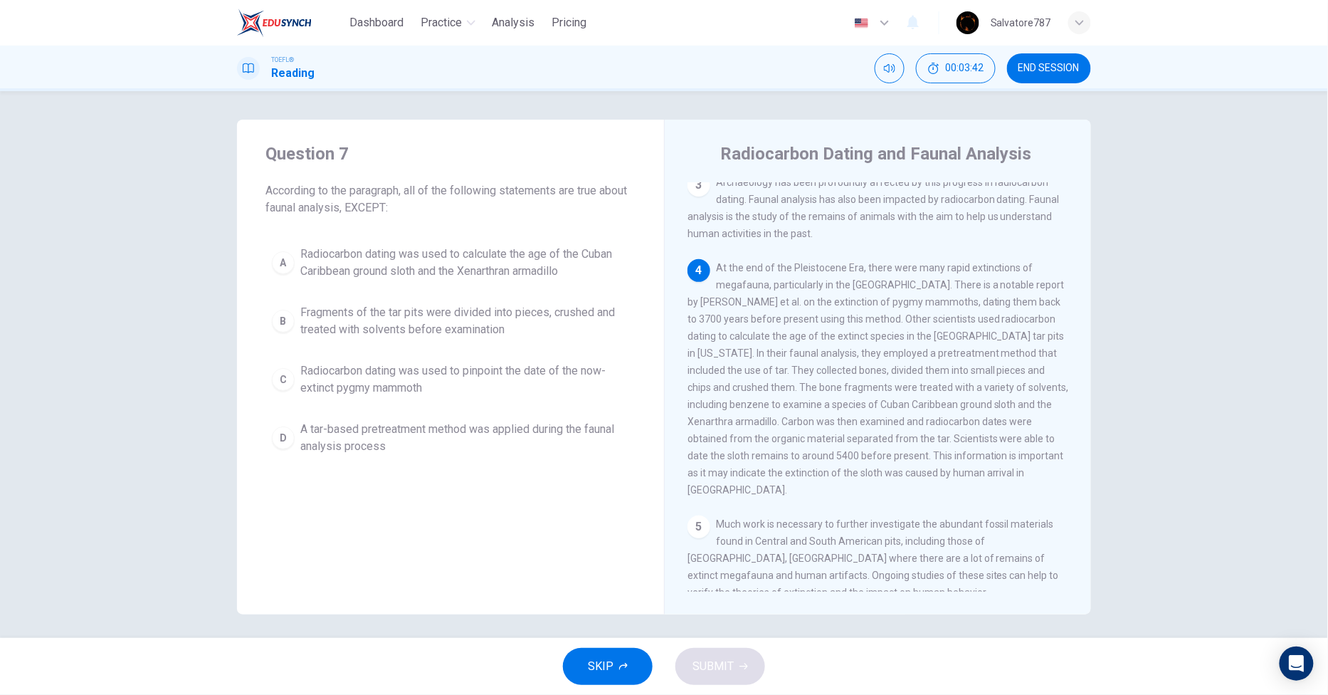
scroll to position [381, 0]
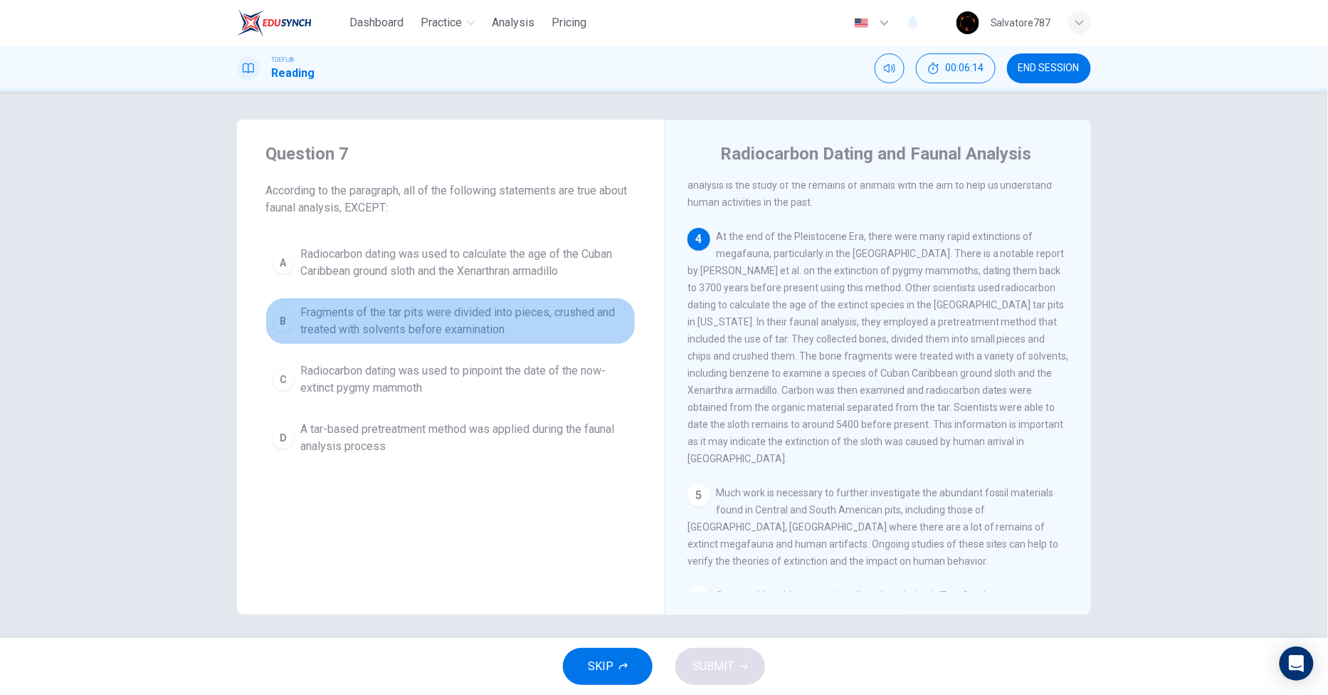
click at [450, 340] on button "B Fragments of the tar pits were divided into pieces, crushed and treated with …" at bounding box center [450, 320] width 370 height 47
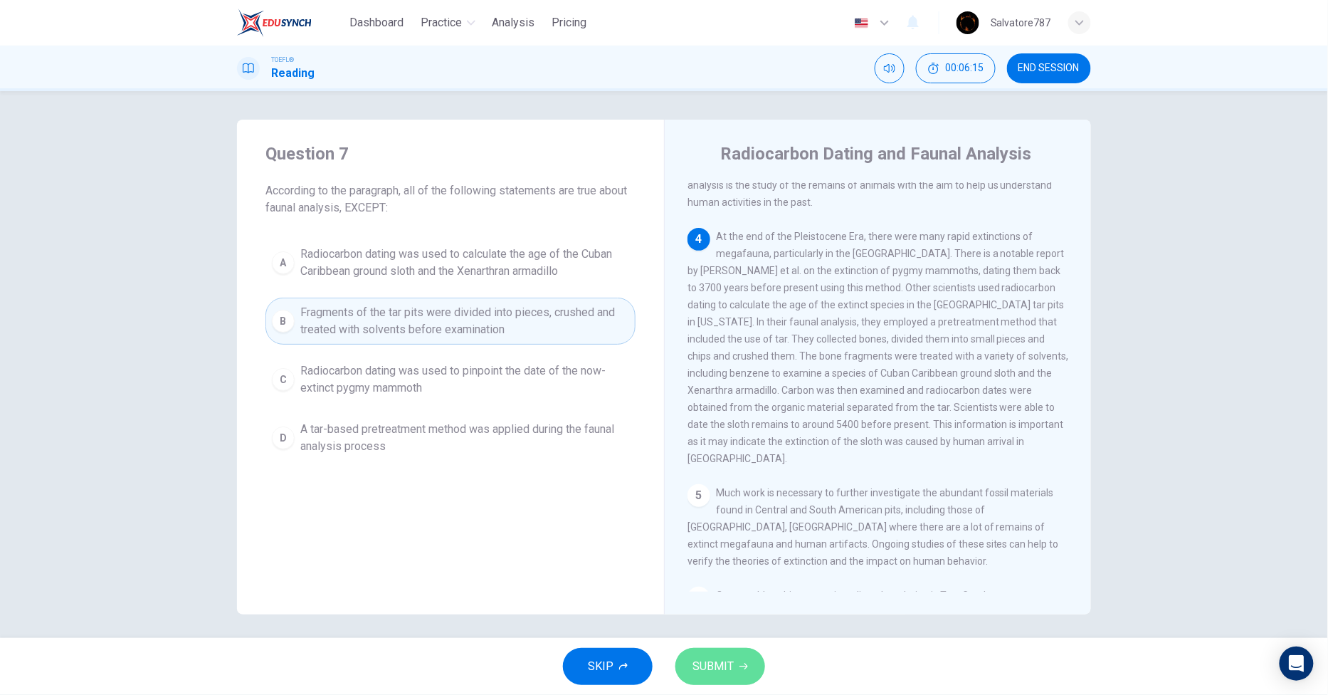
click at [701, 678] on button "SUBMIT" at bounding box center [720, 666] width 90 height 37
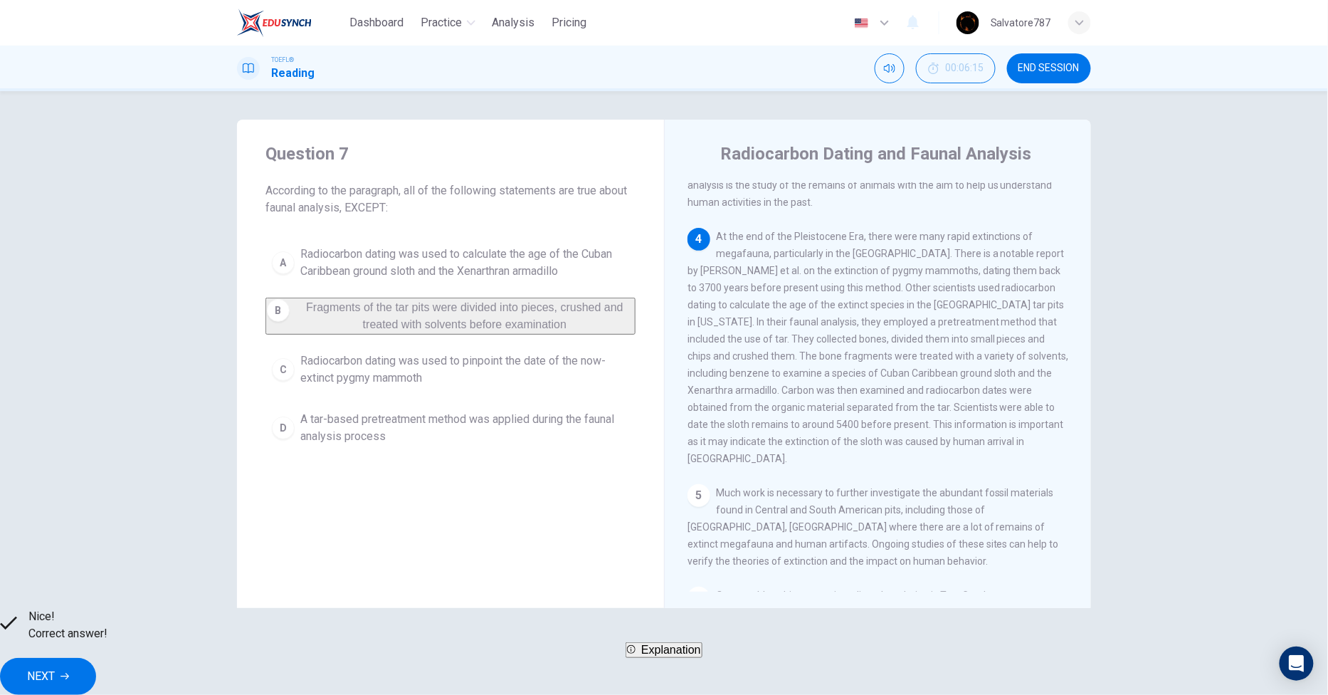
click at [895, 643] on div "Nice! Correct answer! Explanation NEXT" at bounding box center [664, 651] width 1328 height 87
click at [96, 670] on button "NEXT" at bounding box center [48, 676] width 96 height 37
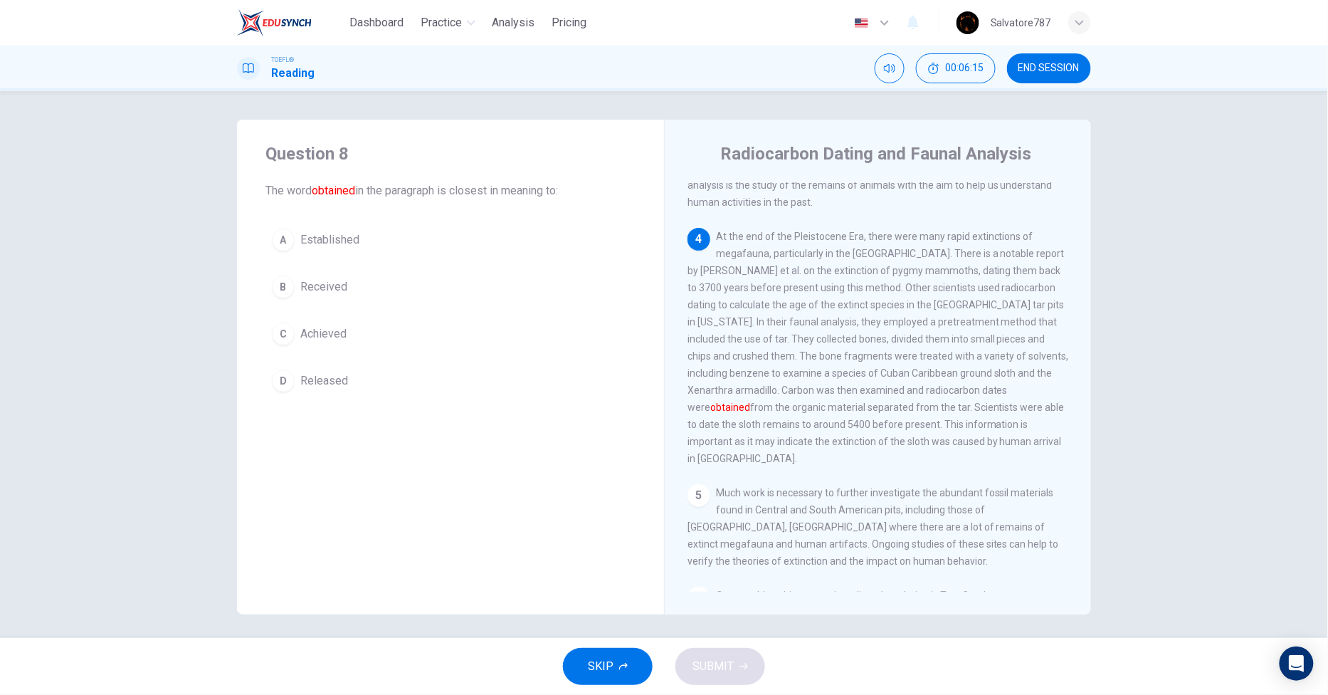
scroll to position [427, 0]
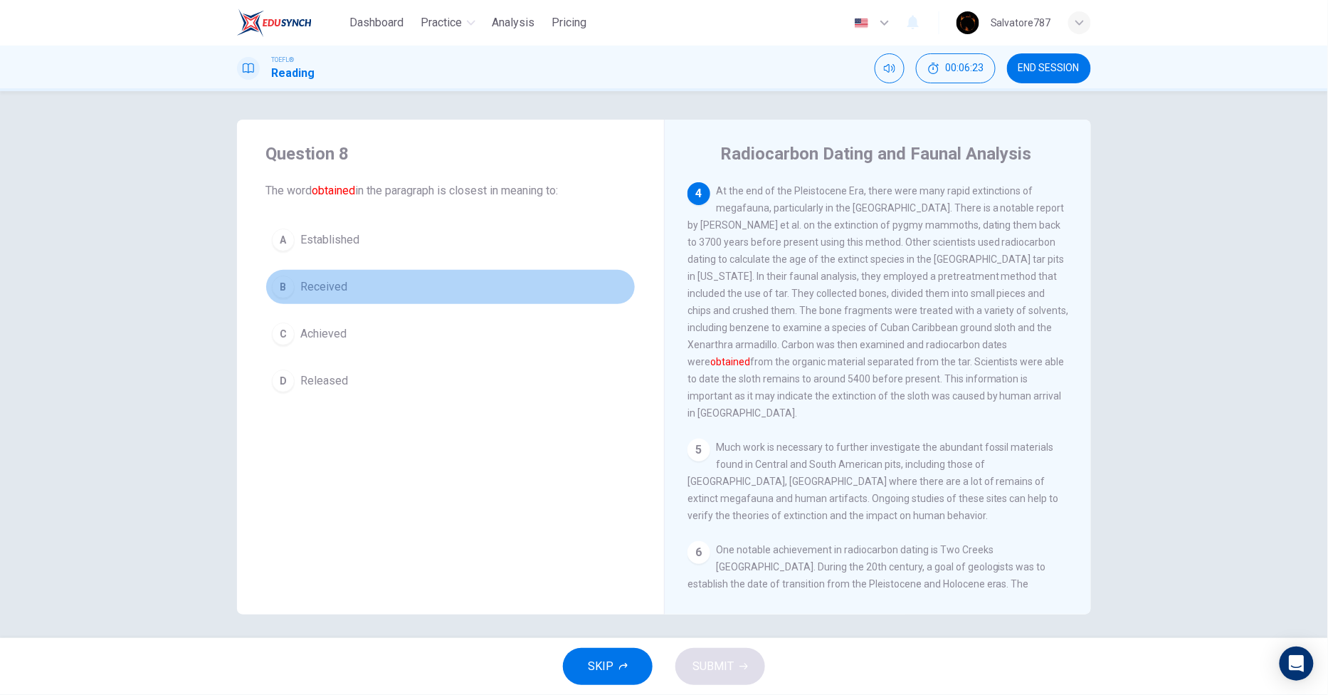
click at [333, 292] on span "Received" at bounding box center [323, 286] width 47 height 17
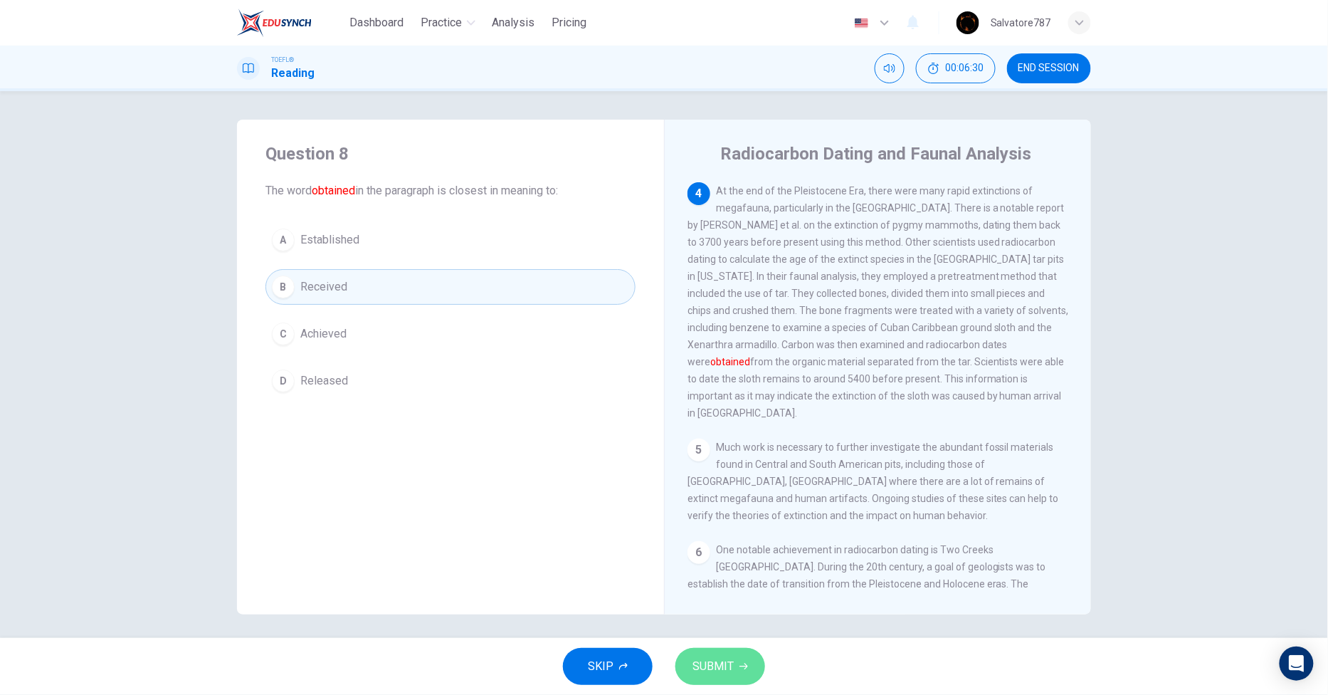
click at [729, 674] on span "SUBMIT" at bounding box center [712, 666] width 41 height 20
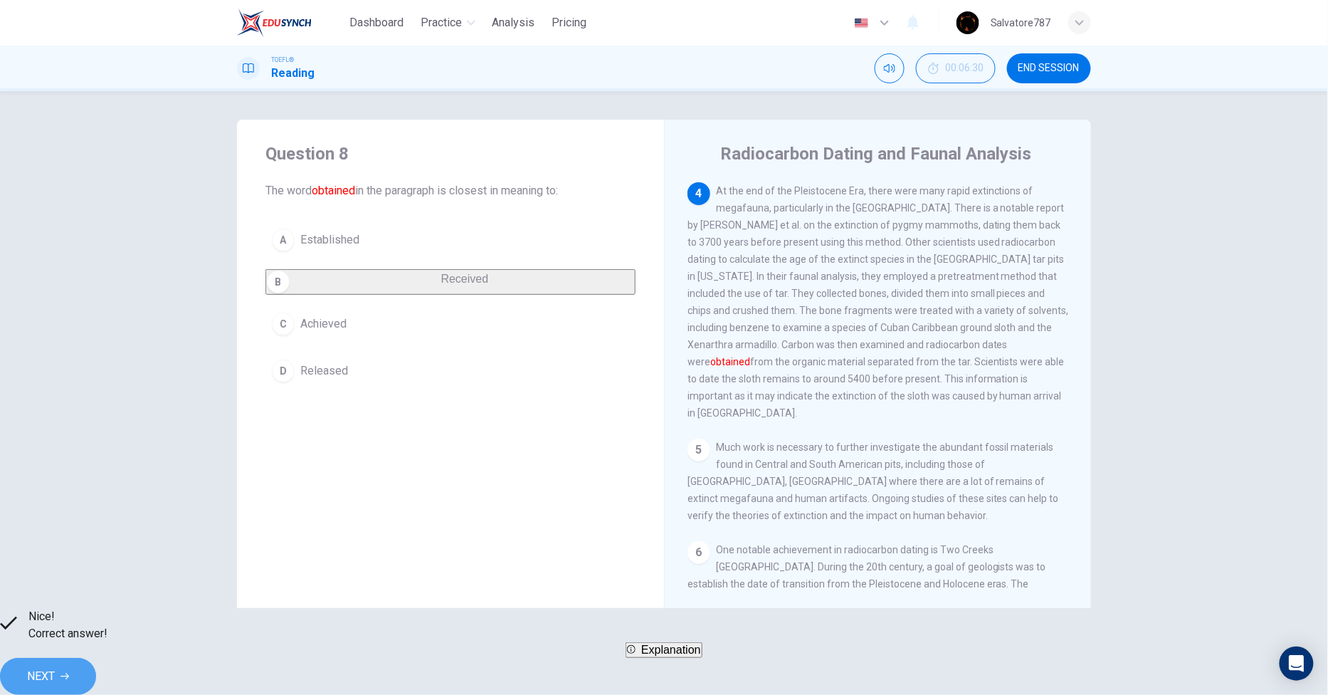
click at [96, 658] on button "NEXT" at bounding box center [48, 676] width 96 height 37
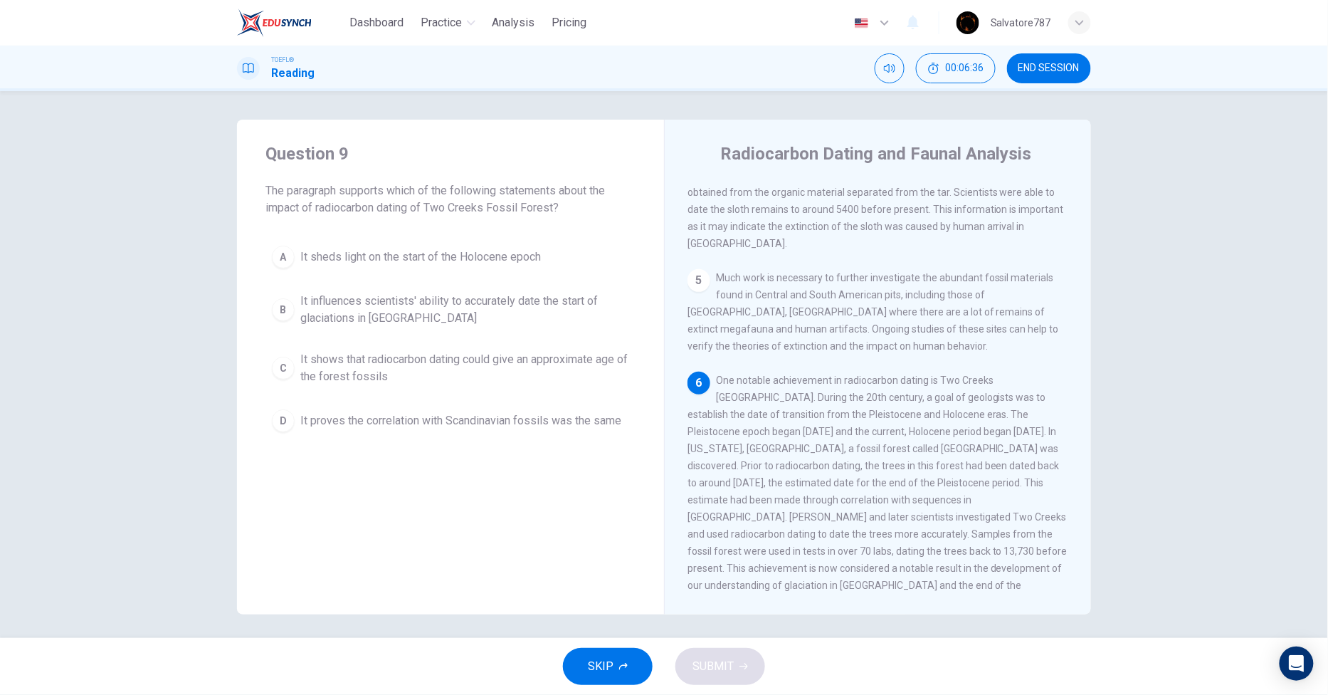
scroll to position [4, 0]
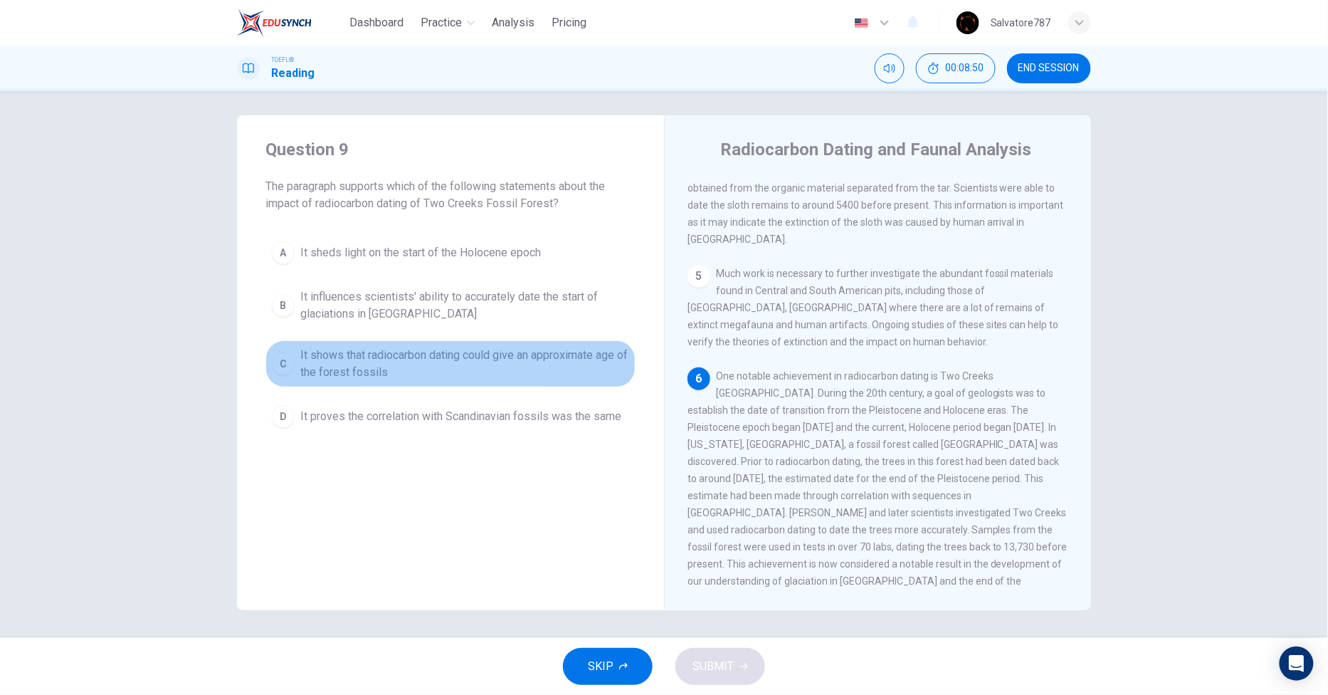
click at [554, 362] on span "It shows that radiocarbon dating could give an approximate age of the forest fo…" at bounding box center [464, 364] width 329 height 34
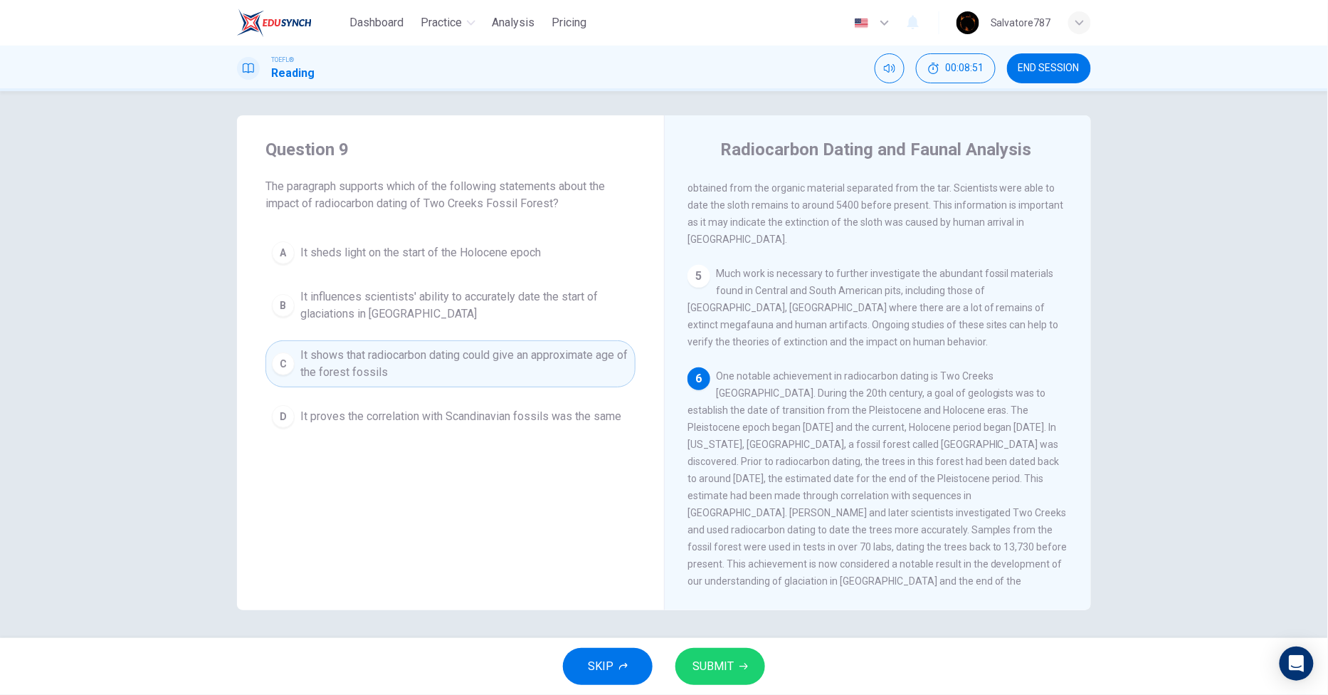
click at [523, 272] on div "A It sheds light on the start of the Holocene epoch B It influences scientists'…" at bounding box center [450, 334] width 370 height 199
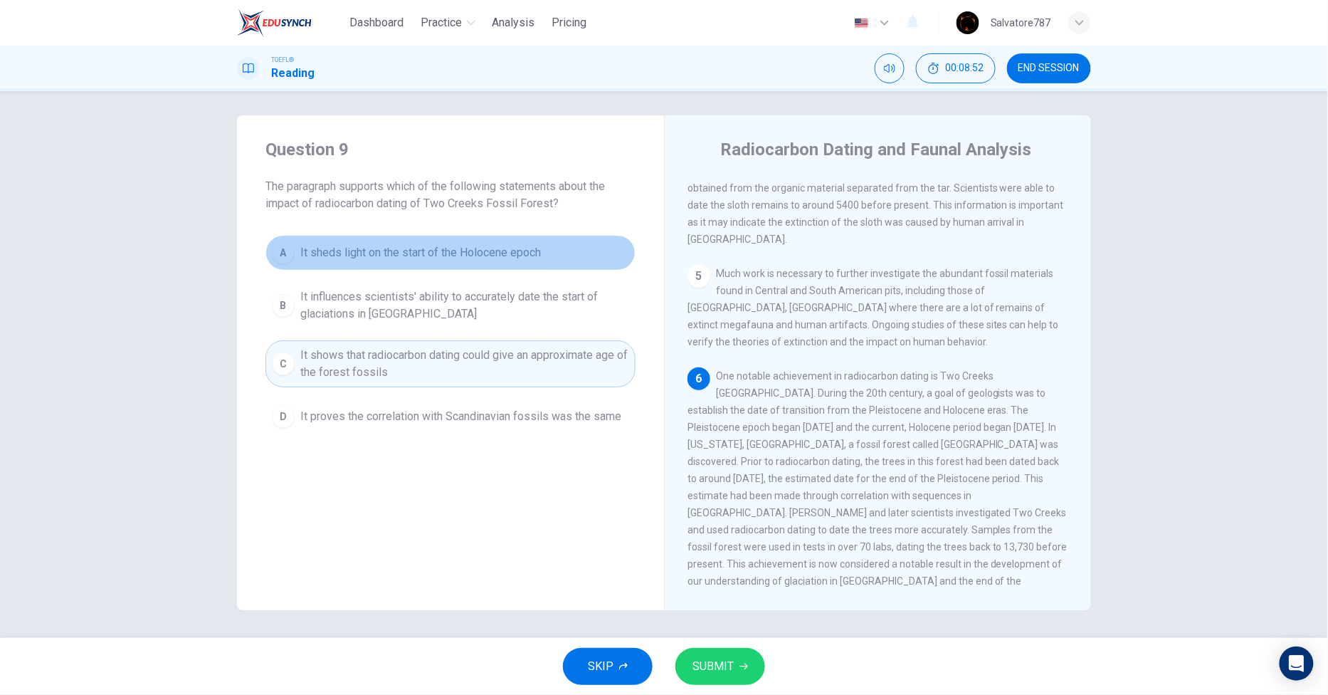
click at [521, 268] on button "A It sheds light on the start of the Holocene epoch" at bounding box center [450, 253] width 370 height 36
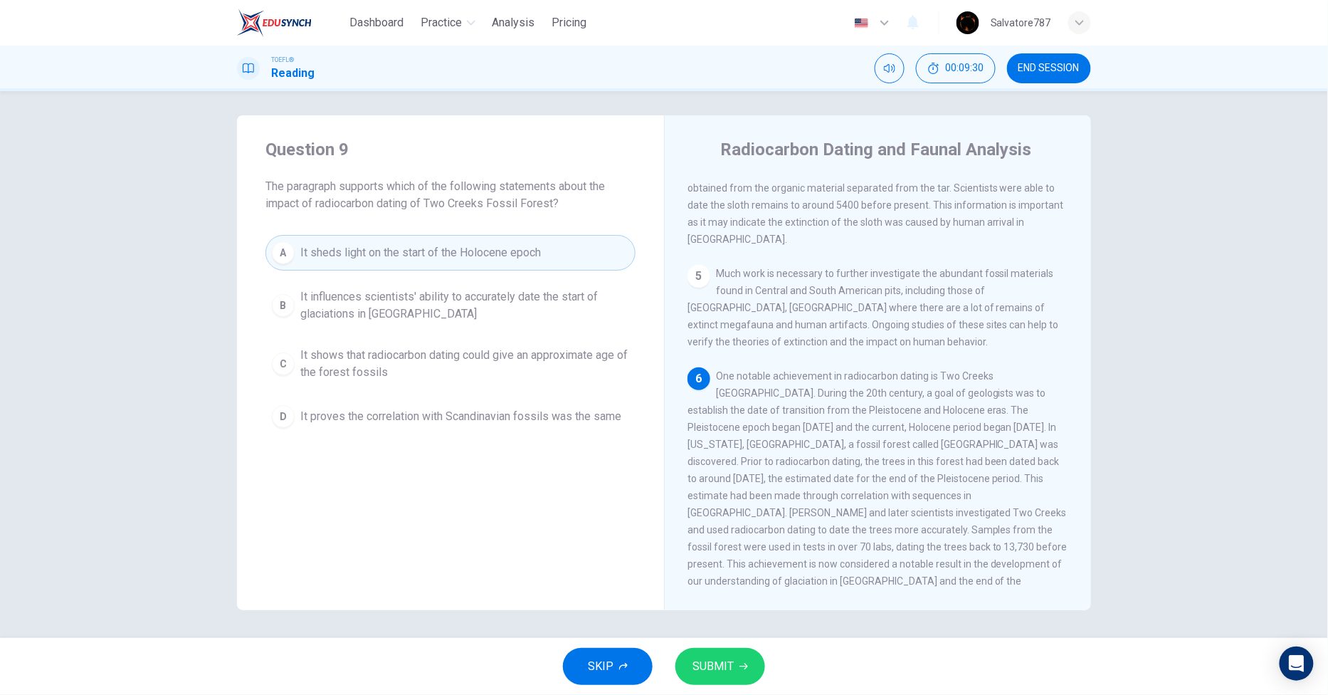
click at [548, 377] on span "It shows that radiocarbon dating could give an approximate age of the forest fo…" at bounding box center [464, 364] width 329 height 34
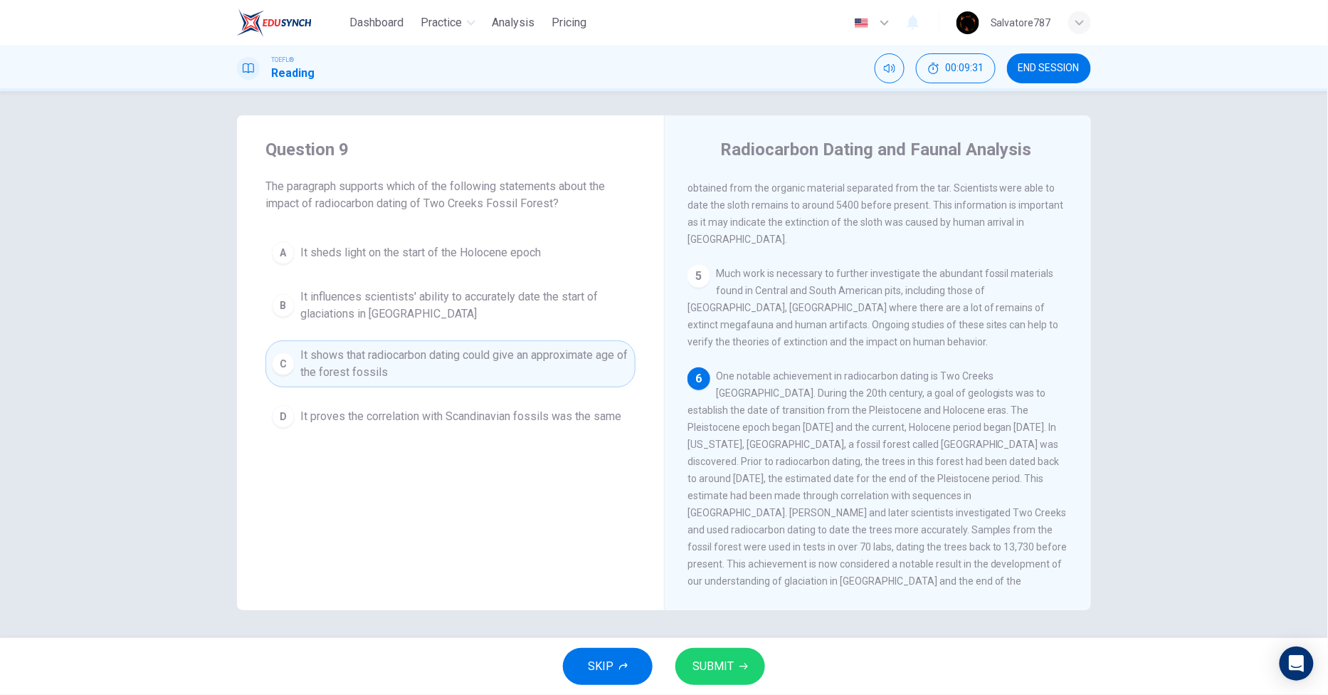
click at [527, 331] on div "A It sheds light on the start of the Holocene epoch B It influences scientists'…" at bounding box center [450, 334] width 370 height 199
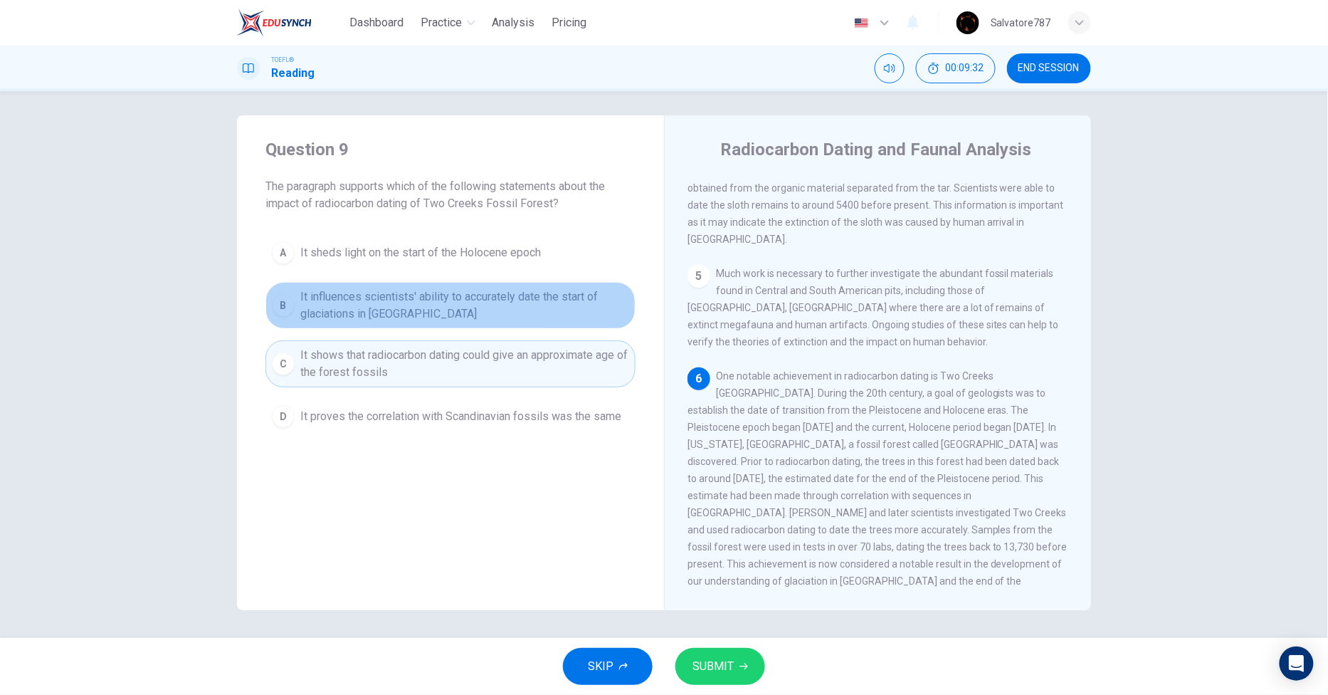
click at [515, 290] on span "It influences scientists' ability to accurately date the start of glaciations i…" at bounding box center [464, 305] width 329 height 34
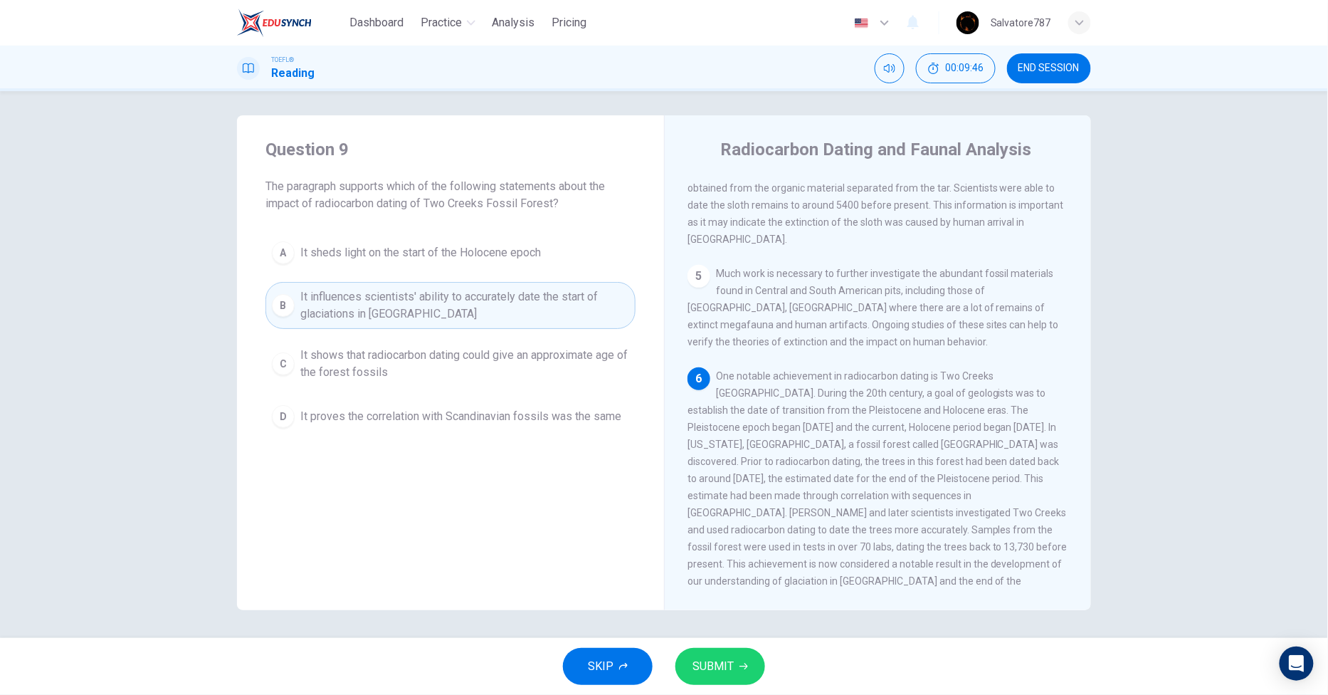
click at [396, 352] on span "It shows that radiocarbon dating could give an approximate age of the forest fo…" at bounding box center [464, 364] width 329 height 34
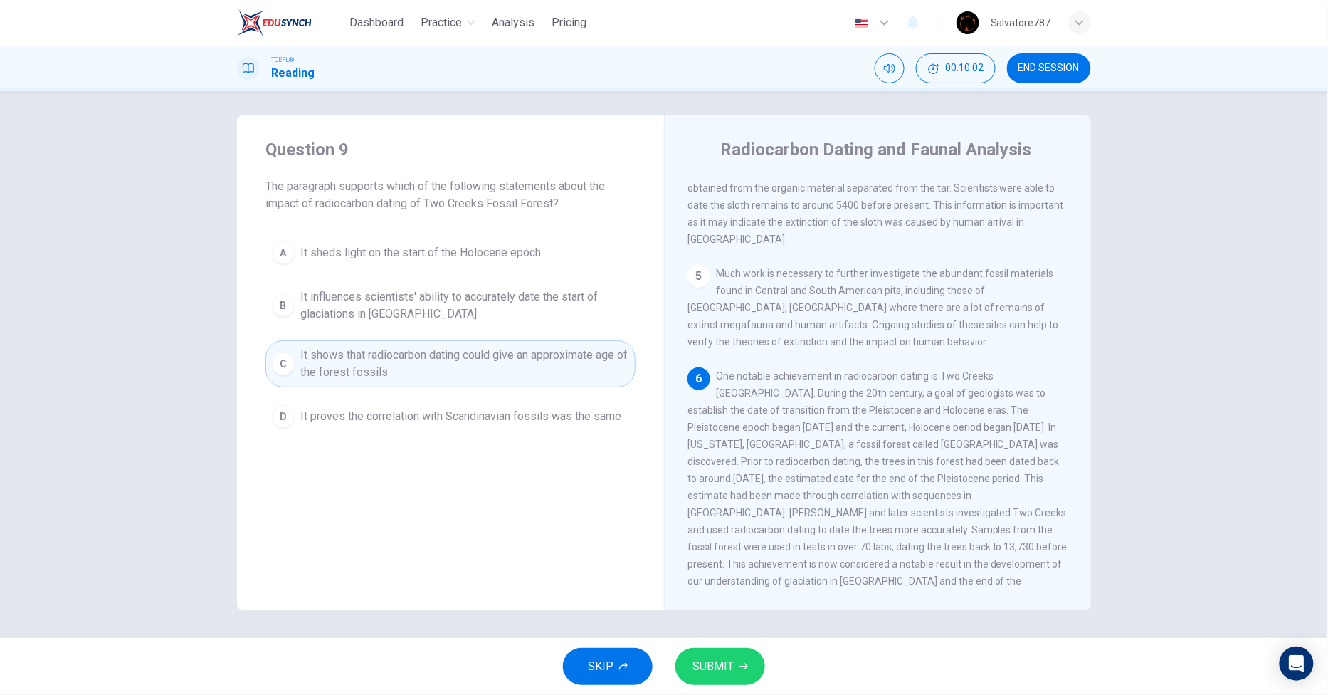
click at [746, 655] on button "SUBMIT" at bounding box center [720, 666] width 90 height 37
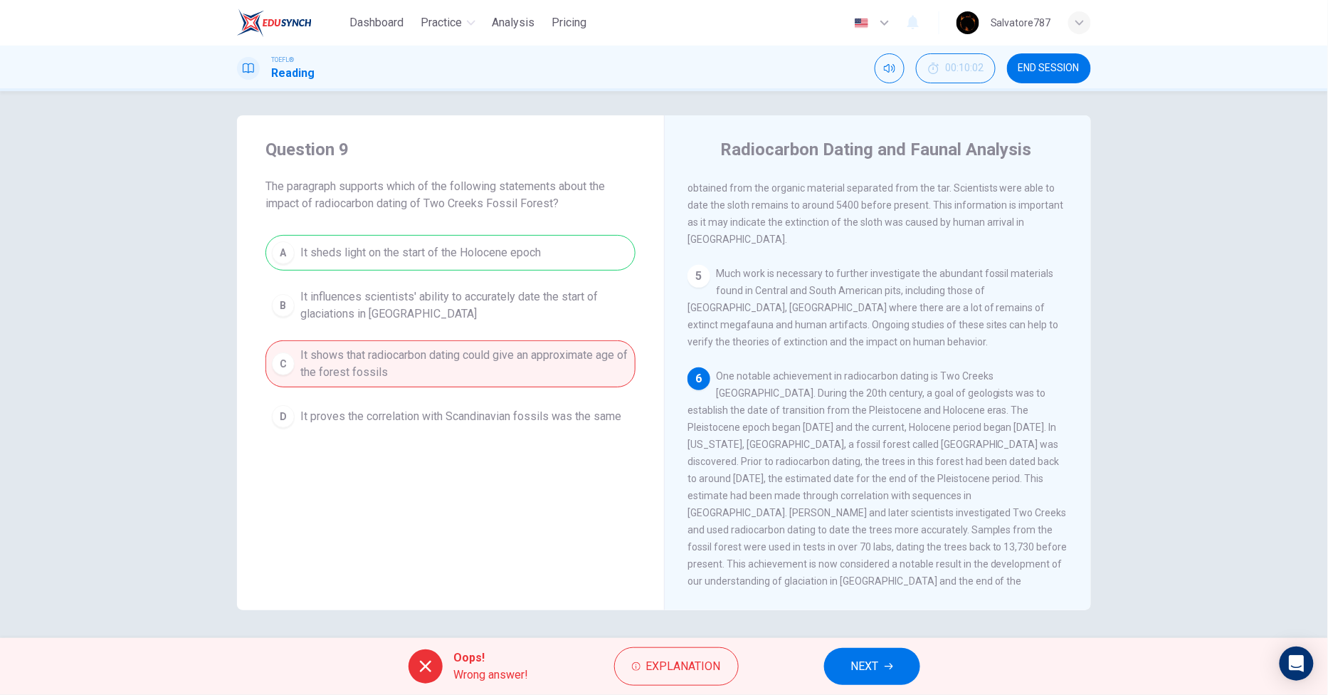
click at [847, 645] on div "Oops! Wrong answer! Explanation NEXT" at bounding box center [664, 666] width 1328 height 57
click at [848, 650] on button "NEXT" at bounding box center [872, 666] width 96 height 37
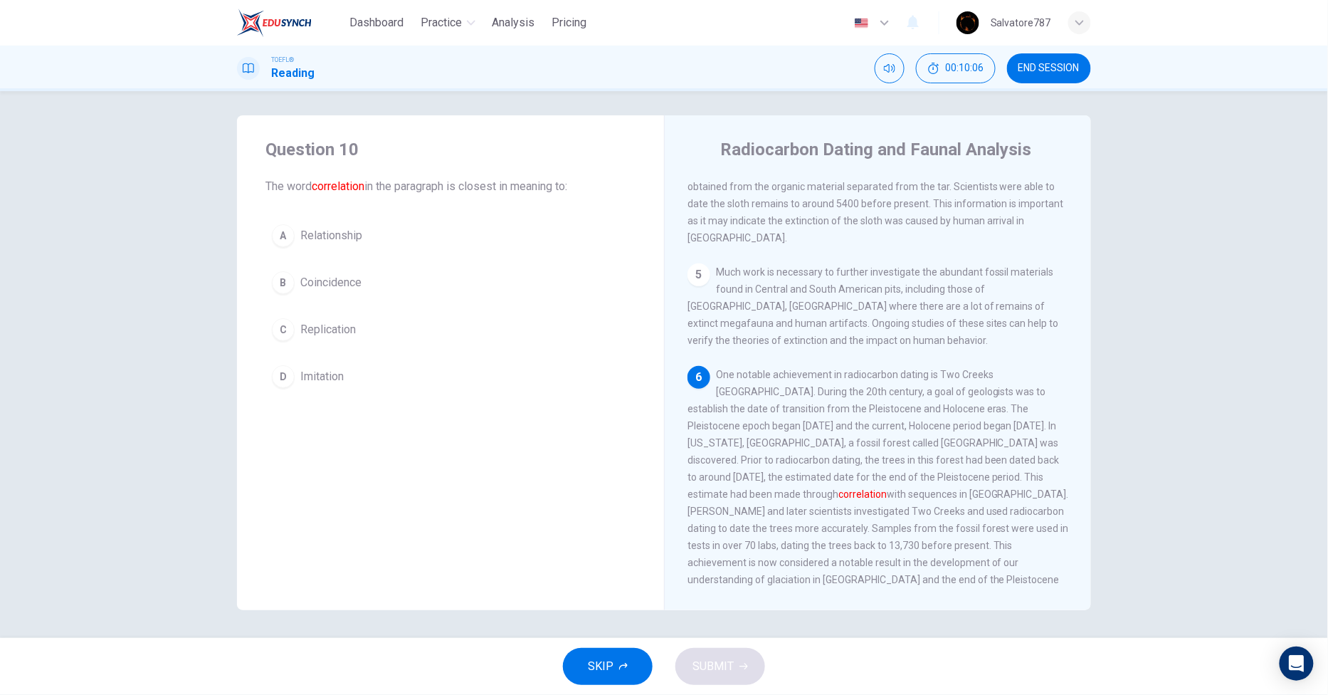
click at [336, 233] on span "Relationship" at bounding box center [331, 235] width 62 height 17
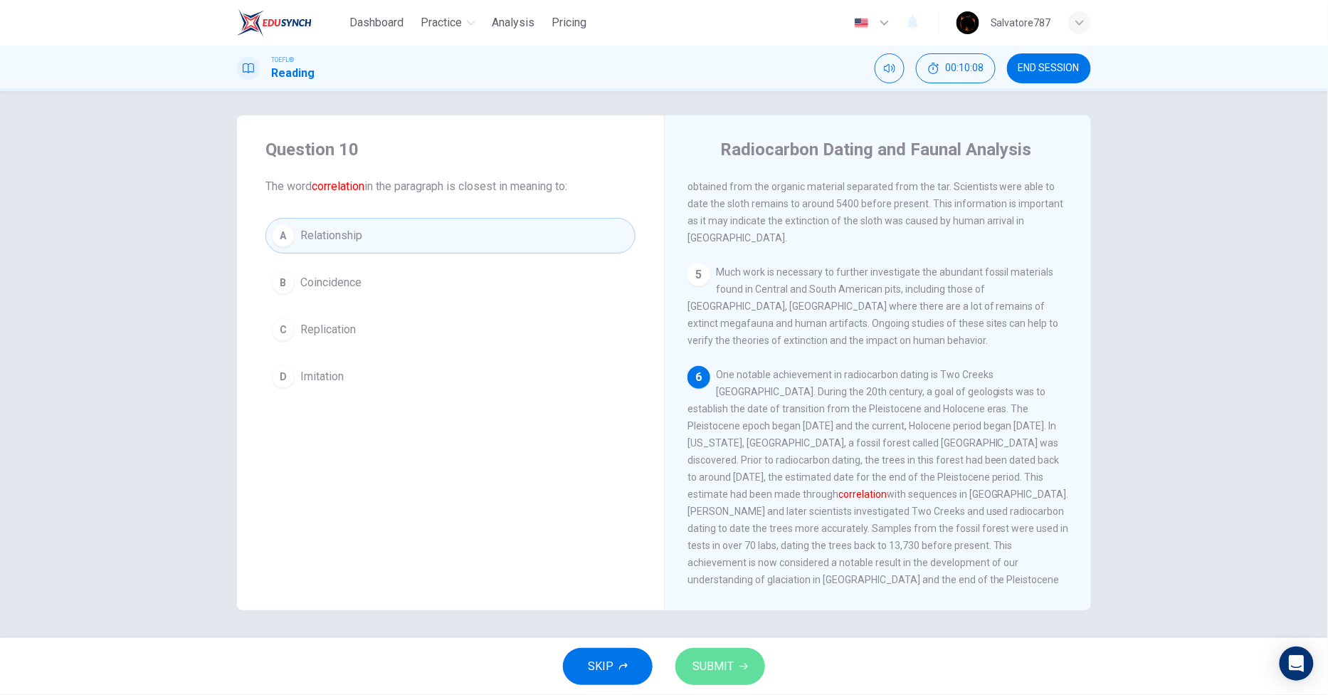
click at [751, 673] on button "SUBMIT" at bounding box center [720, 666] width 90 height 37
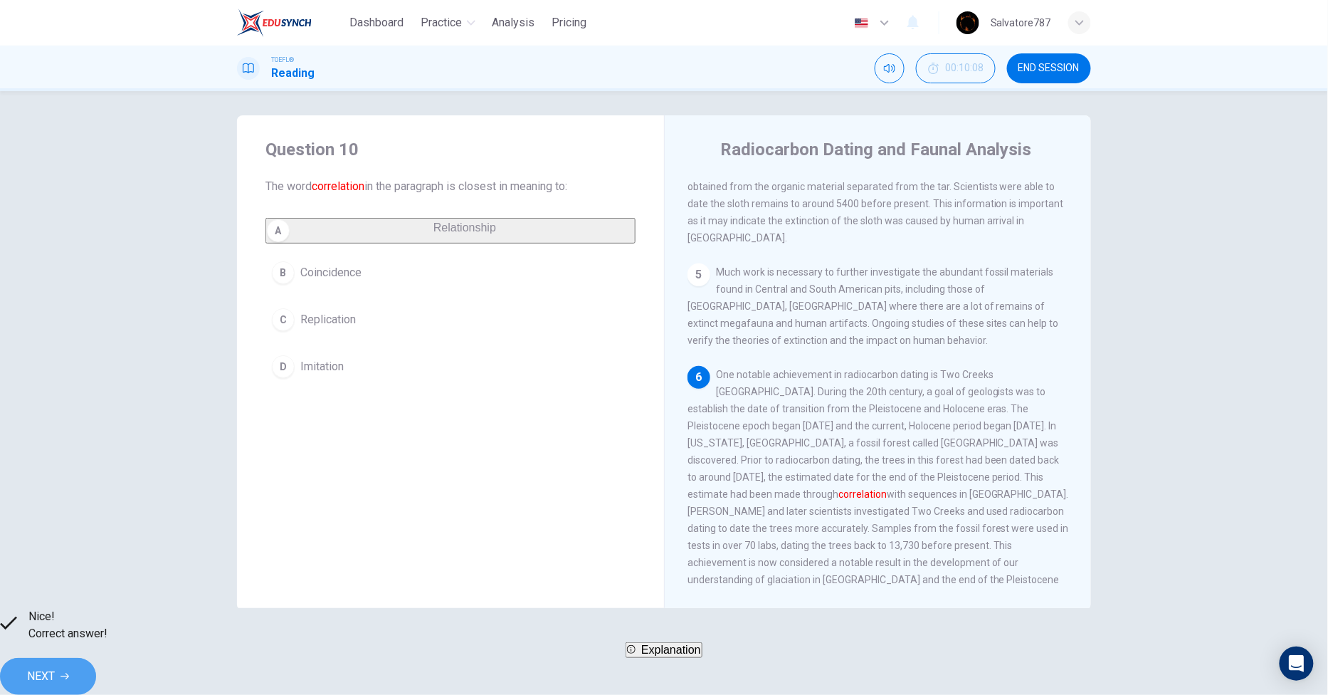
click at [55, 666] on span "NEXT" at bounding box center [41, 676] width 28 height 20
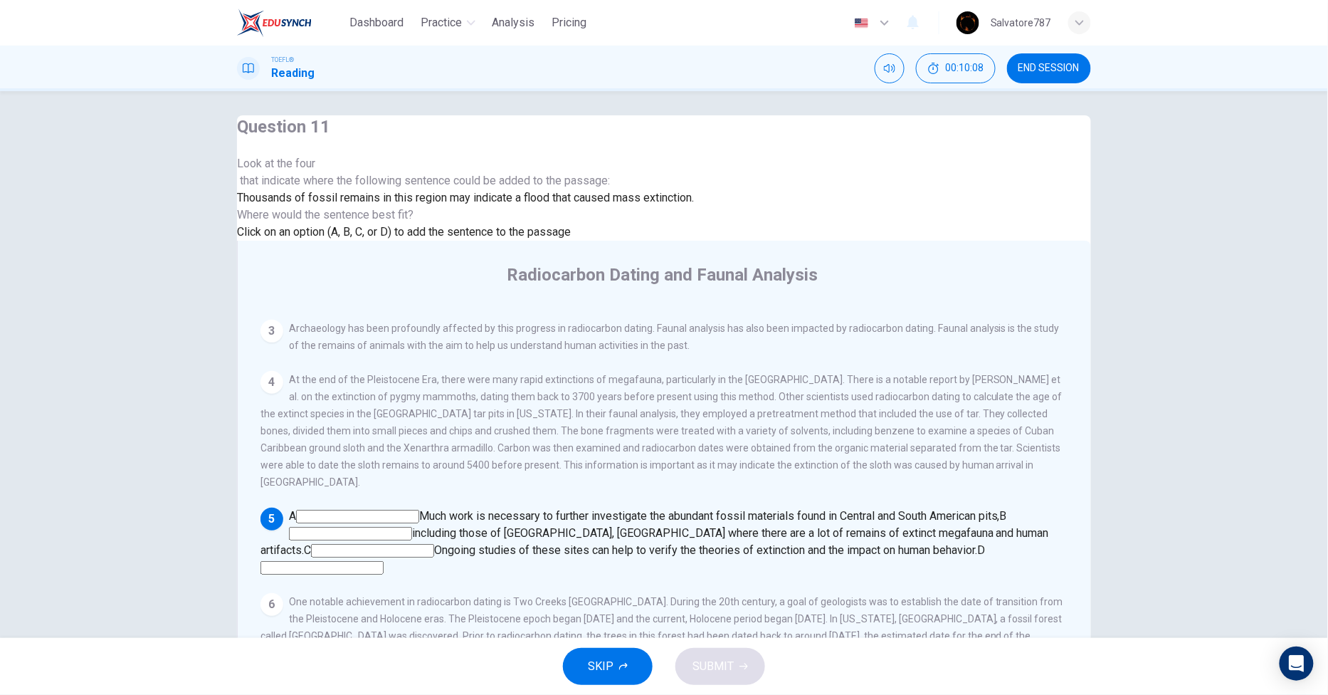
scroll to position [532, 0]
click at [419, 510] on input at bounding box center [357, 517] width 123 height 14
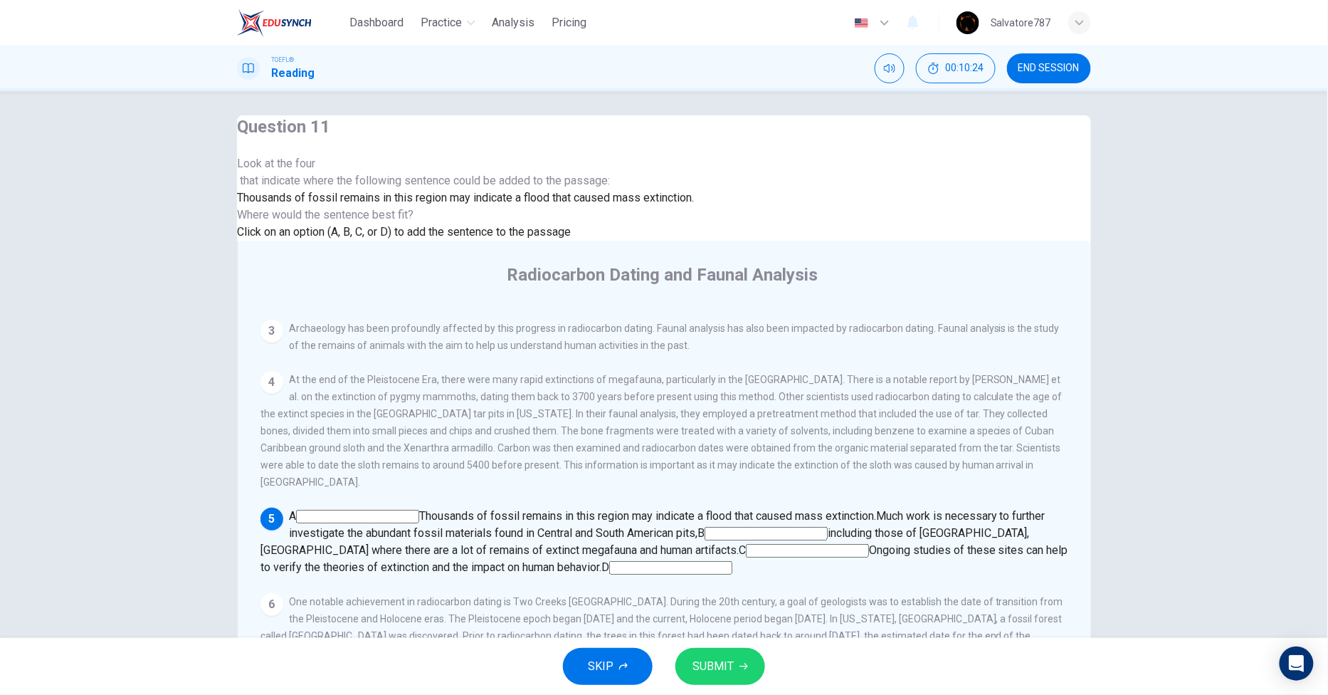
click at [705, 526] on span "B" at bounding box center [700, 533] width 7 height 14
click at [828, 527] on input at bounding box center [766, 534] width 123 height 14
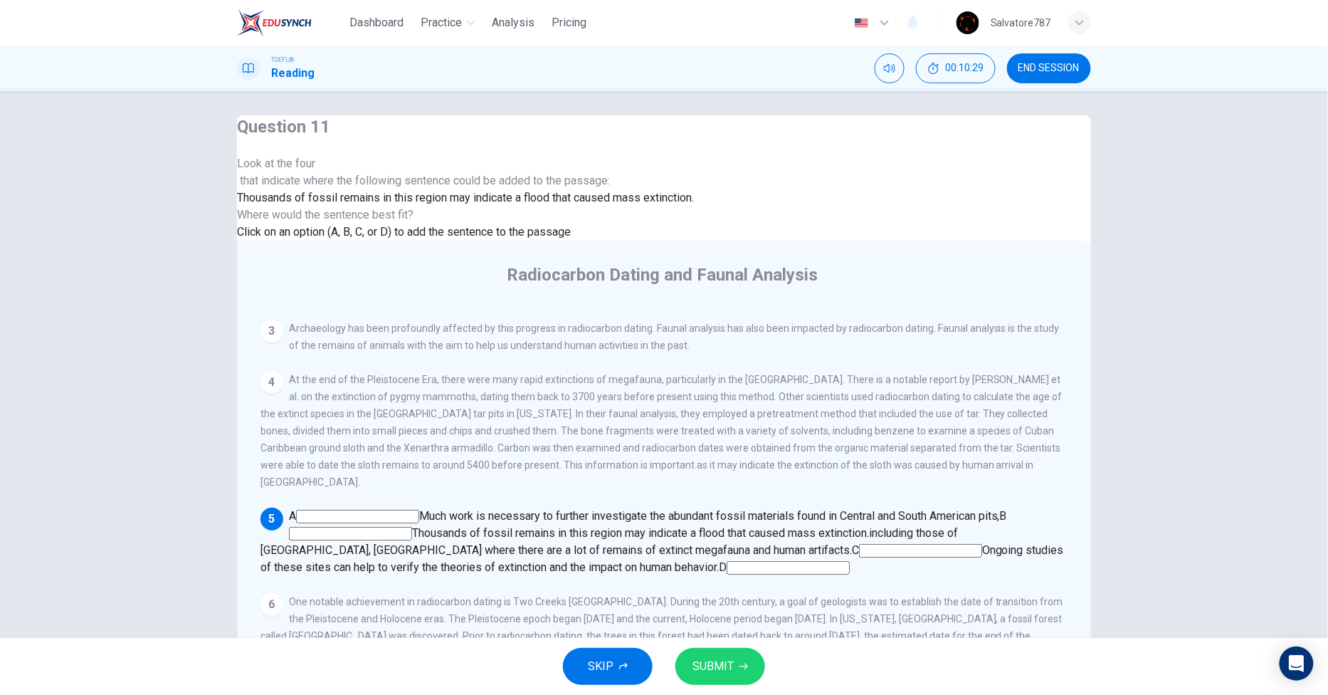
click at [859, 544] on input at bounding box center [920, 551] width 123 height 14
click at [633, 560] on span "D" at bounding box center [630, 567] width 8 height 14
click at [757, 561] on input at bounding box center [694, 568] width 123 height 14
click at [434, 544] on input at bounding box center [372, 551] width 123 height 14
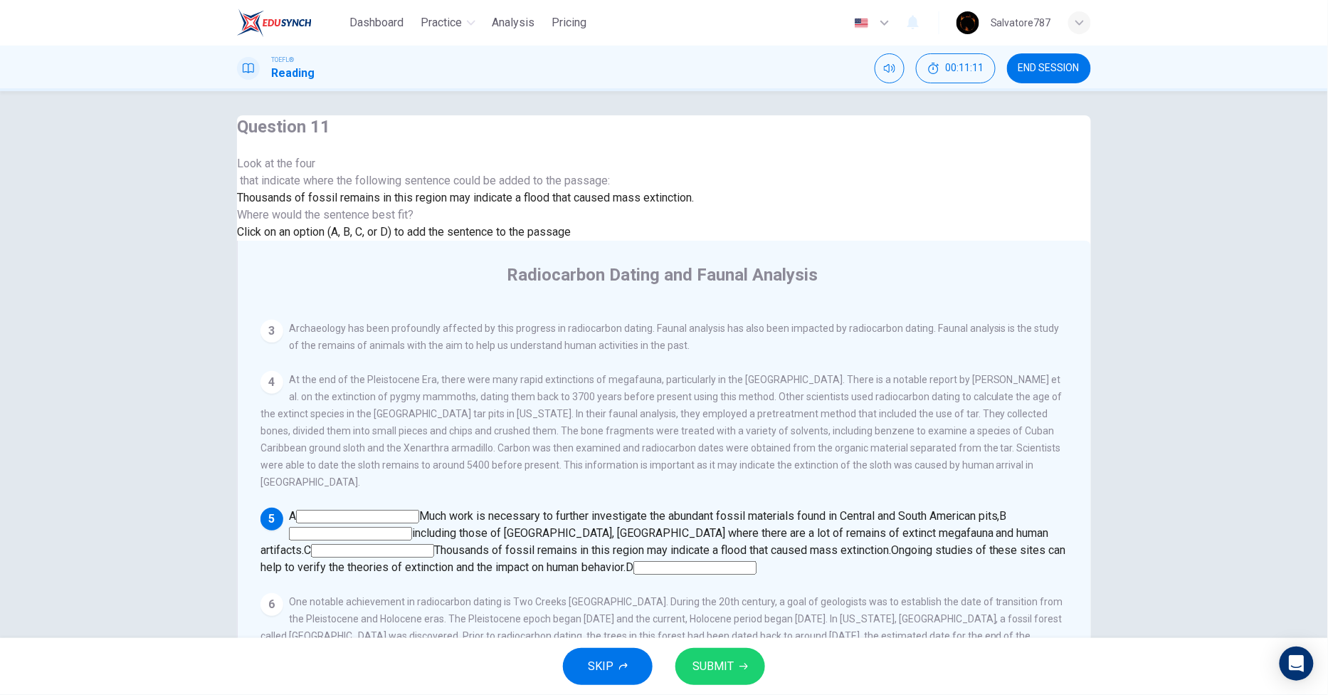
click at [885, 543] on span "Ongoing studies of these sites can help to verify the theories of extinction an…" at bounding box center [663, 558] width 806 height 31
drag, startPoint x: 885, startPoint y: 448, endPoint x: 901, endPoint y: 448, distance: 15.7
click at [901, 507] on div "A Much work is necessary to further investigate the abundant fossil materials f…" at bounding box center [664, 541] width 808 height 68
click at [757, 561] on input at bounding box center [694, 568] width 123 height 14
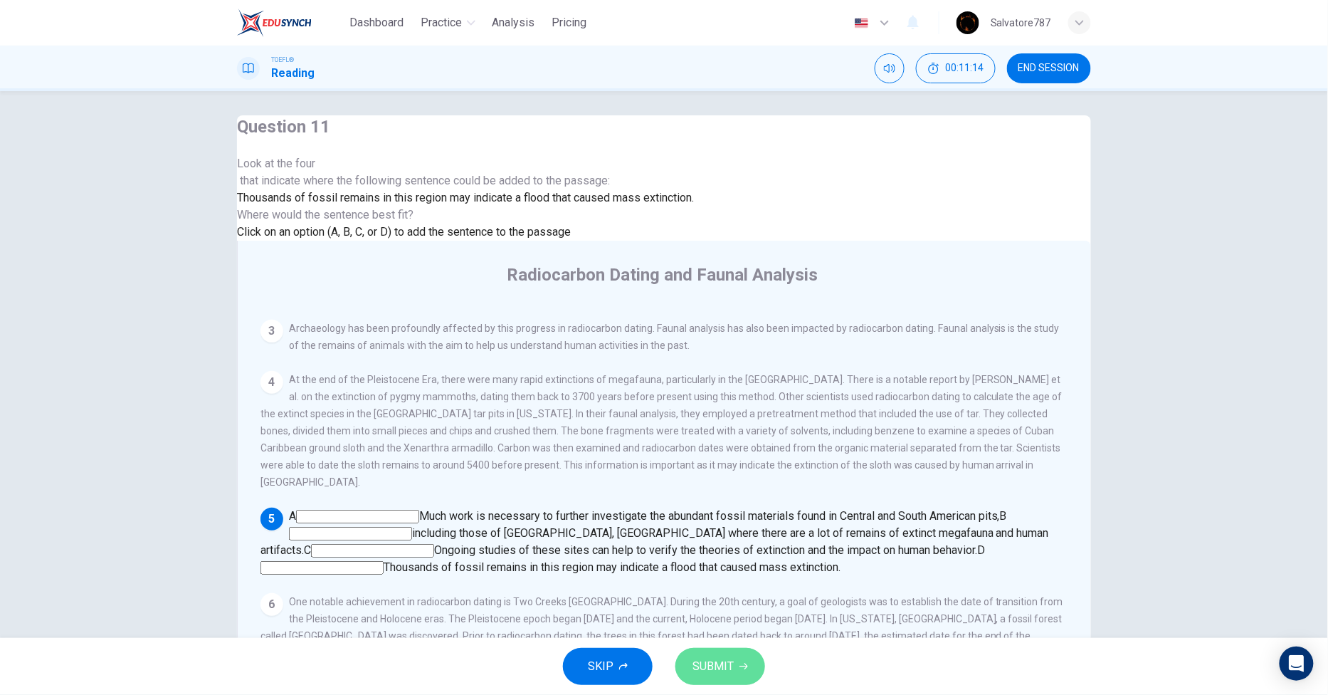
click at [695, 662] on span "SUBMIT" at bounding box center [712, 666] width 41 height 20
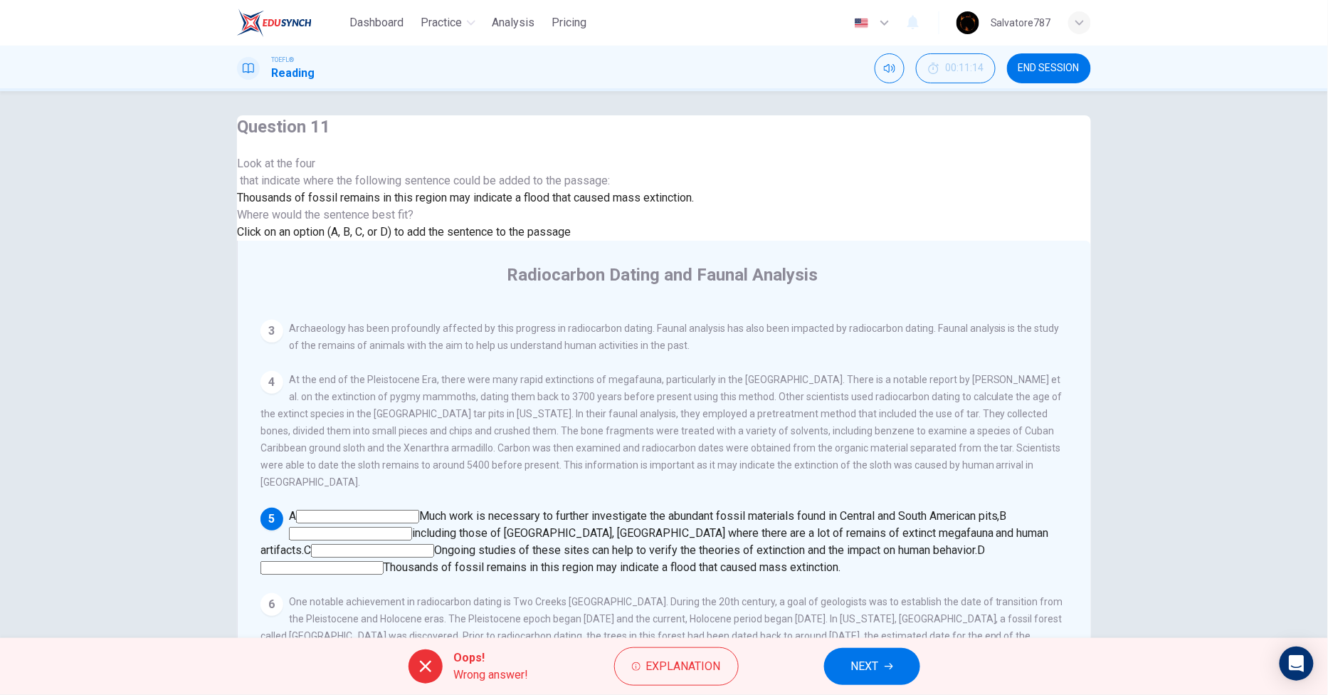
click at [695, 662] on span "Explanation" at bounding box center [683, 666] width 75 height 20
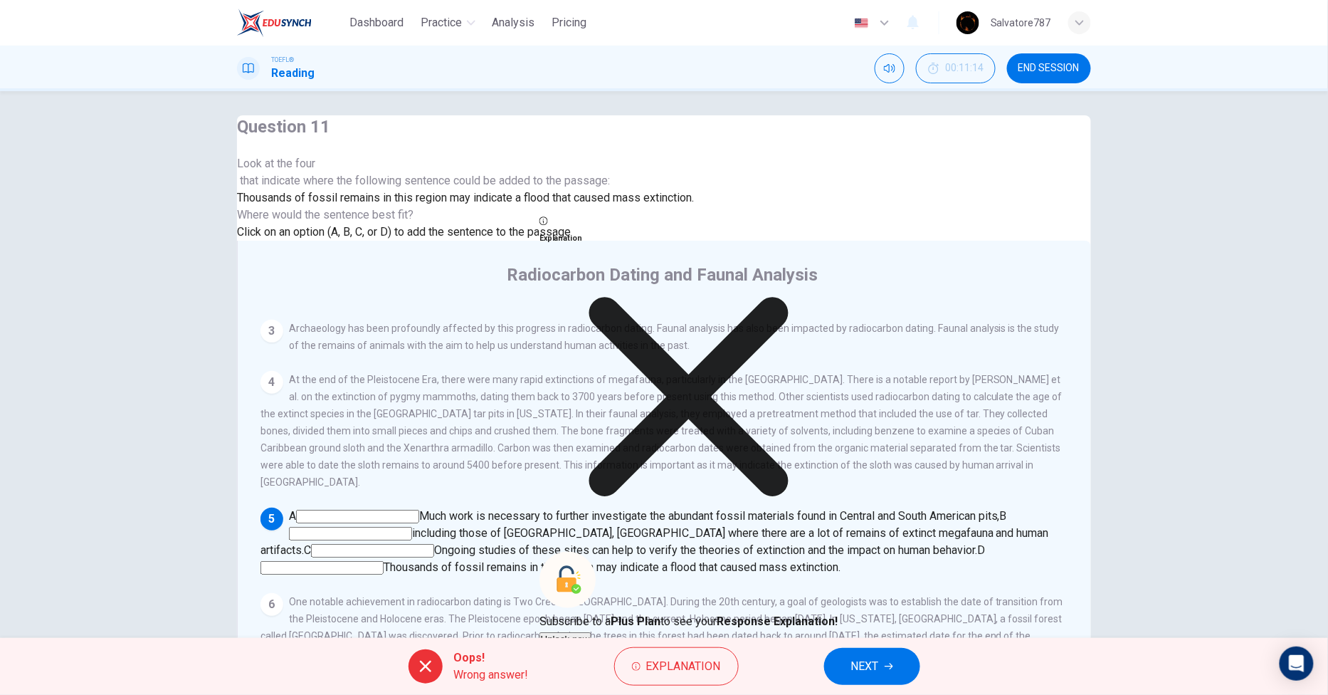
click at [844, 664] on button "NEXT" at bounding box center [872, 666] width 96 height 37
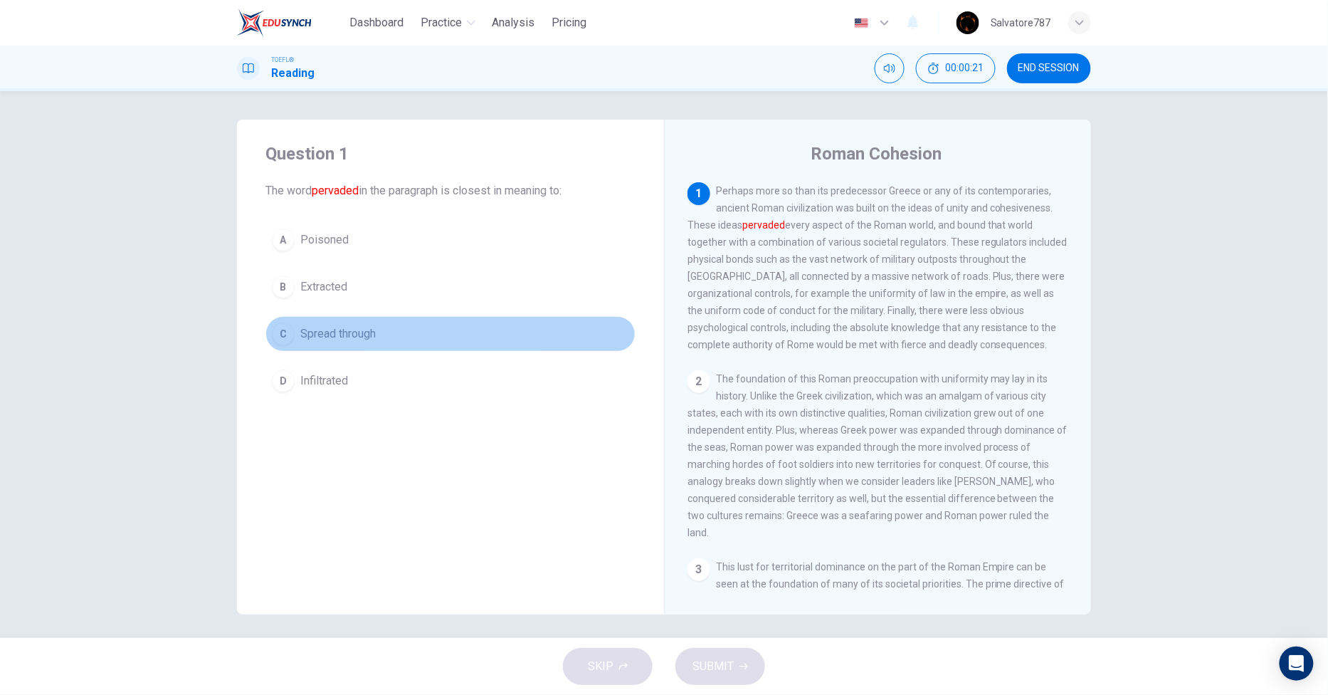
click at [352, 343] on button "C Spread through" at bounding box center [450, 334] width 370 height 36
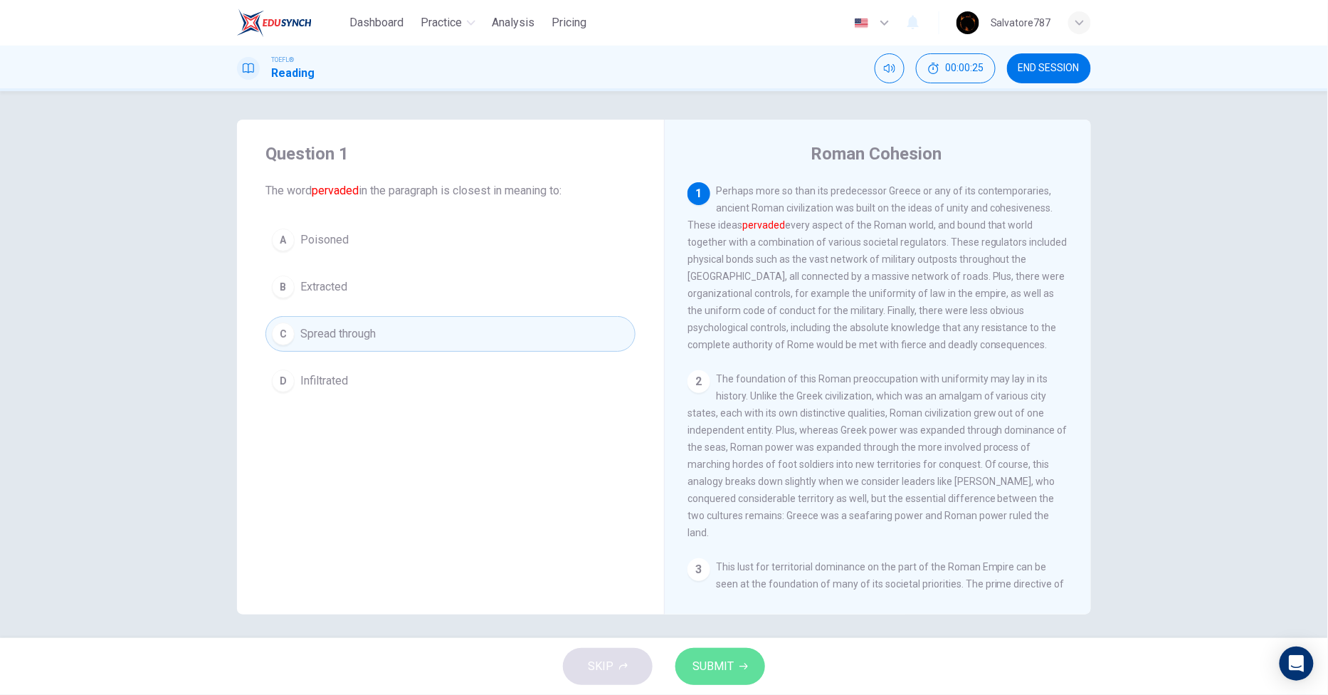
click at [746, 651] on button "SUBMIT" at bounding box center [720, 666] width 90 height 37
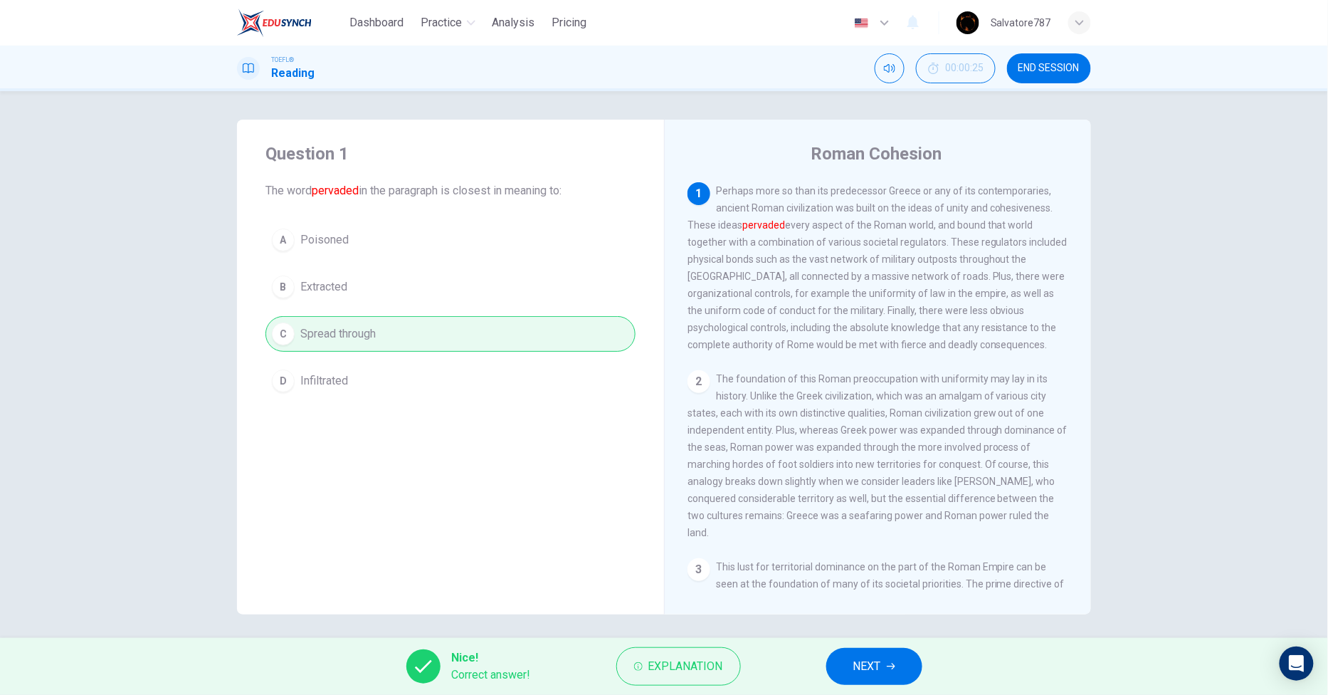
click at [841, 675] on button "NEXT" at bounding box center [874, 666] width 96 height 37
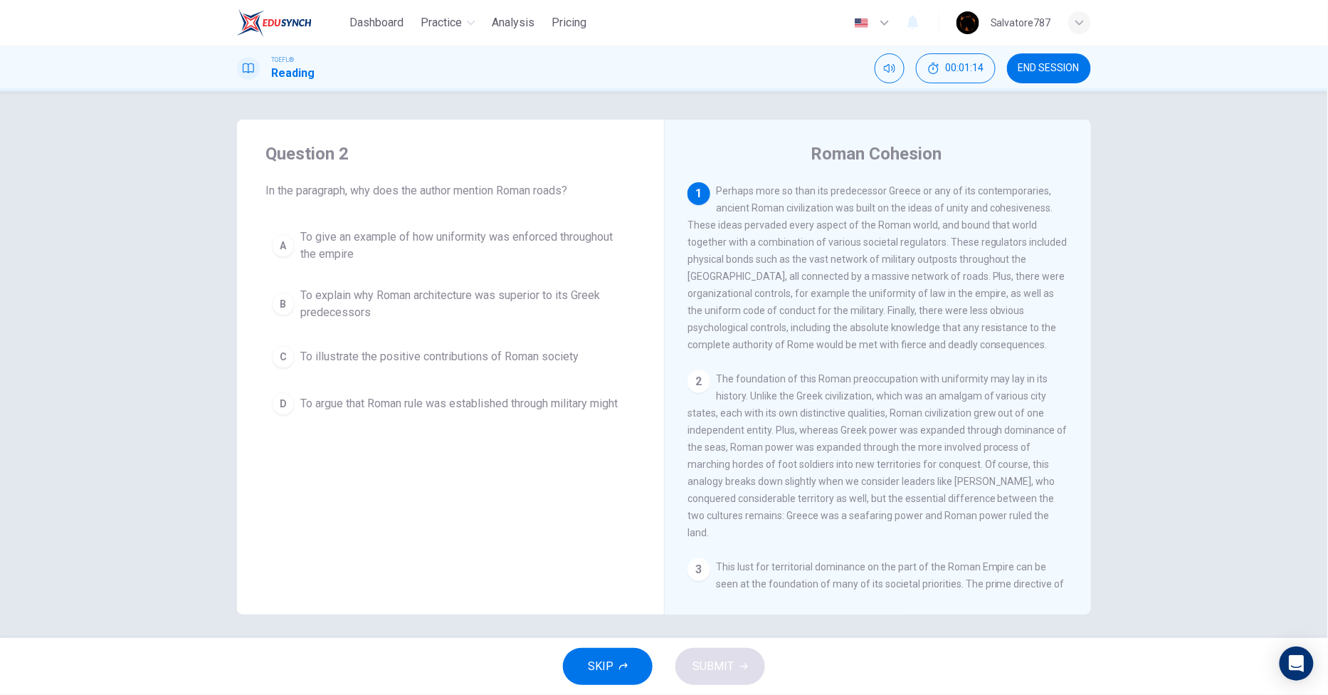
click at [451, 251] on span "To give an example of how uniformity was enforced throughout the empire" at bounding box center [464, 245] width 329 height 34
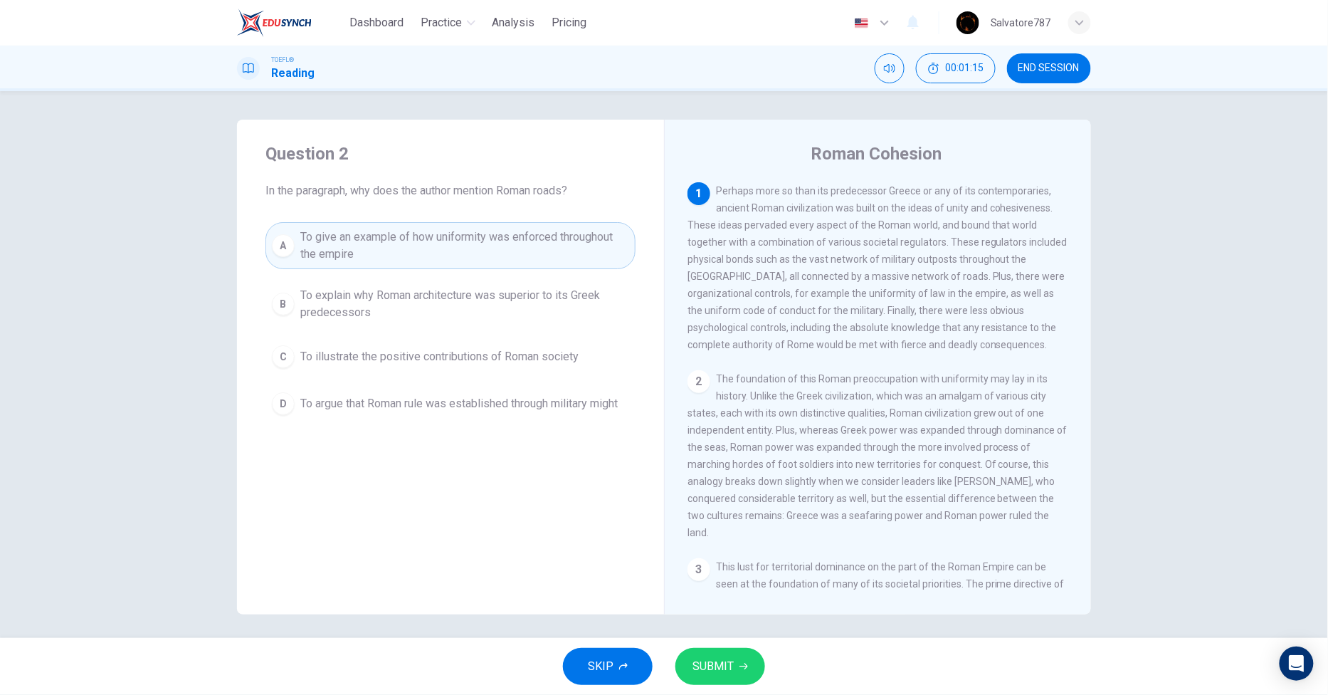
click at [736, 670] on button "SUBMIT" at bounding box center [720, 666] width 90 height 37
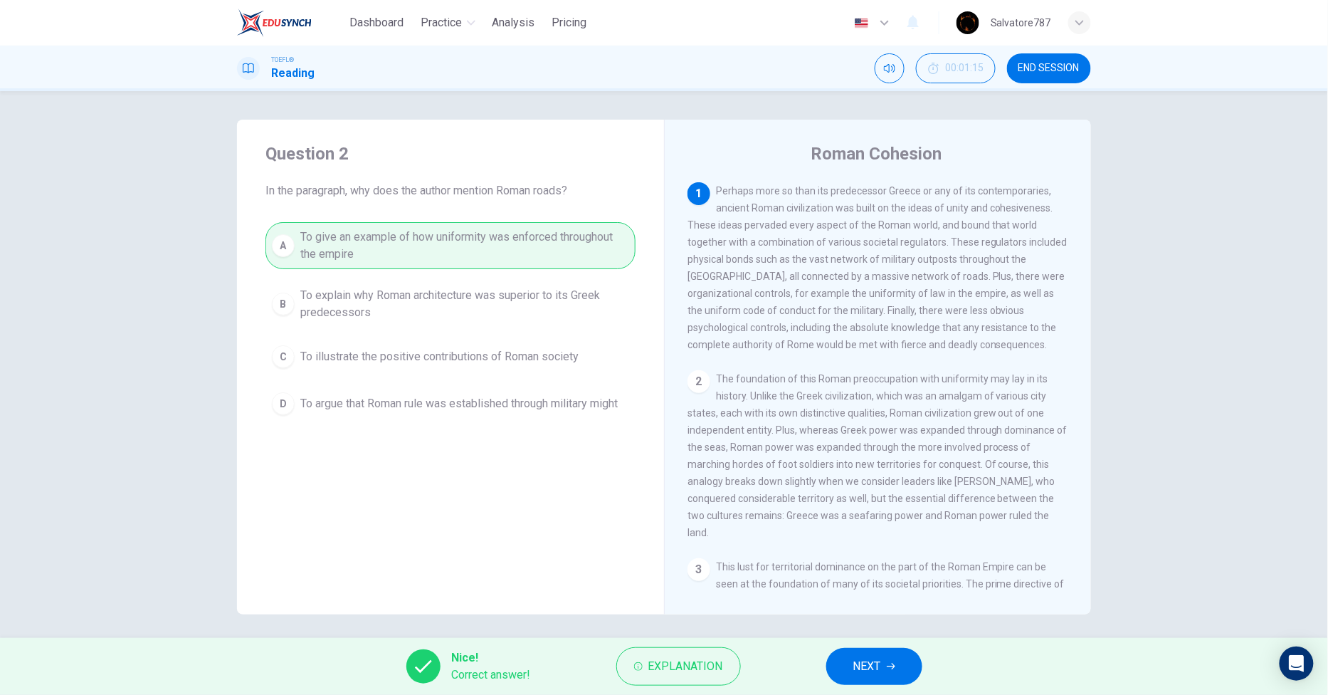
click at [836, 673] on button "NEXT" at bounding box center [874, 666] width 96 height 37
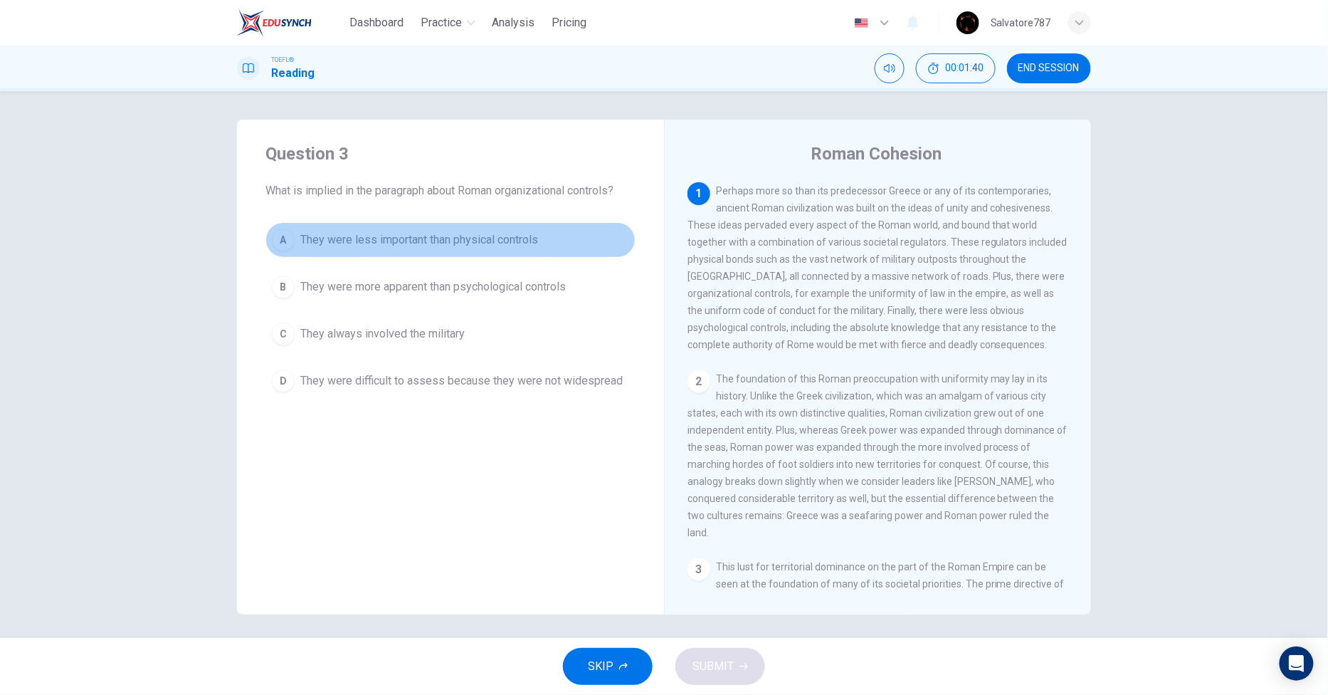
click at [413, 251] on button "A They were less important than physical controls" at bounding box center [450, 240] width 370 height 36
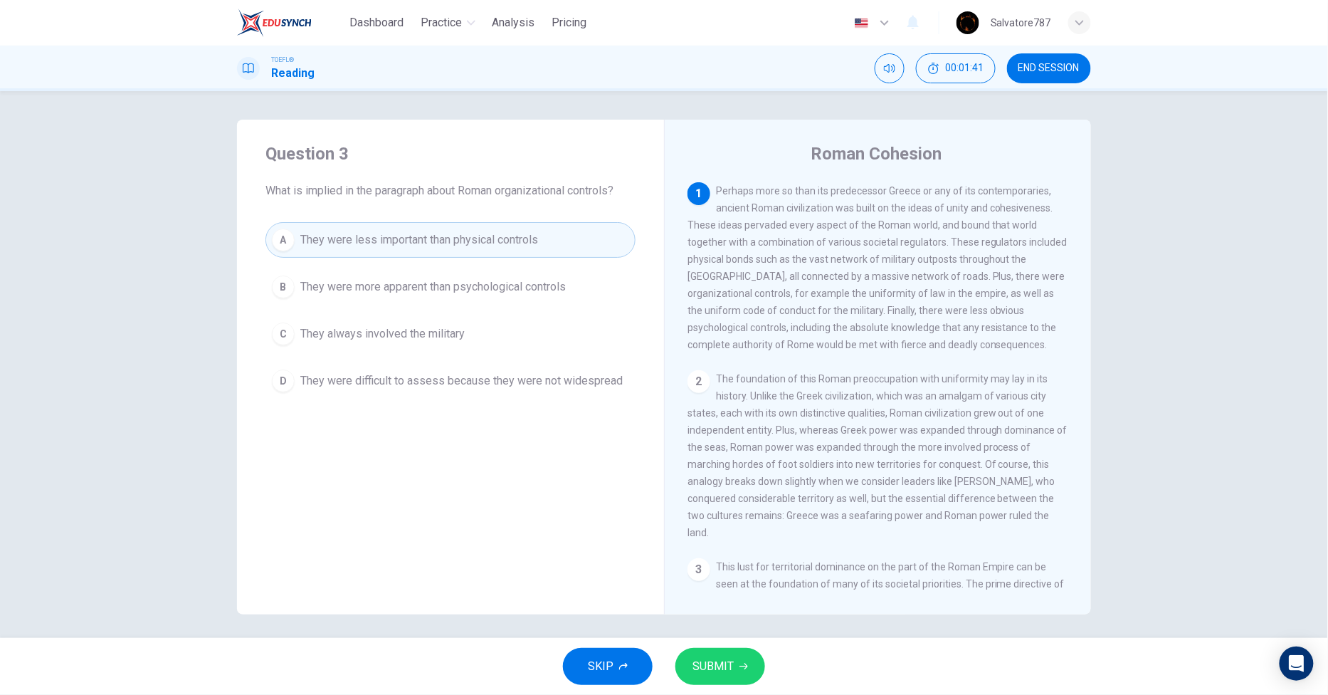
click at [413, 295] on span "They were more apparent than psychological controls" at bounding box center [432, 286] width 265 height 17
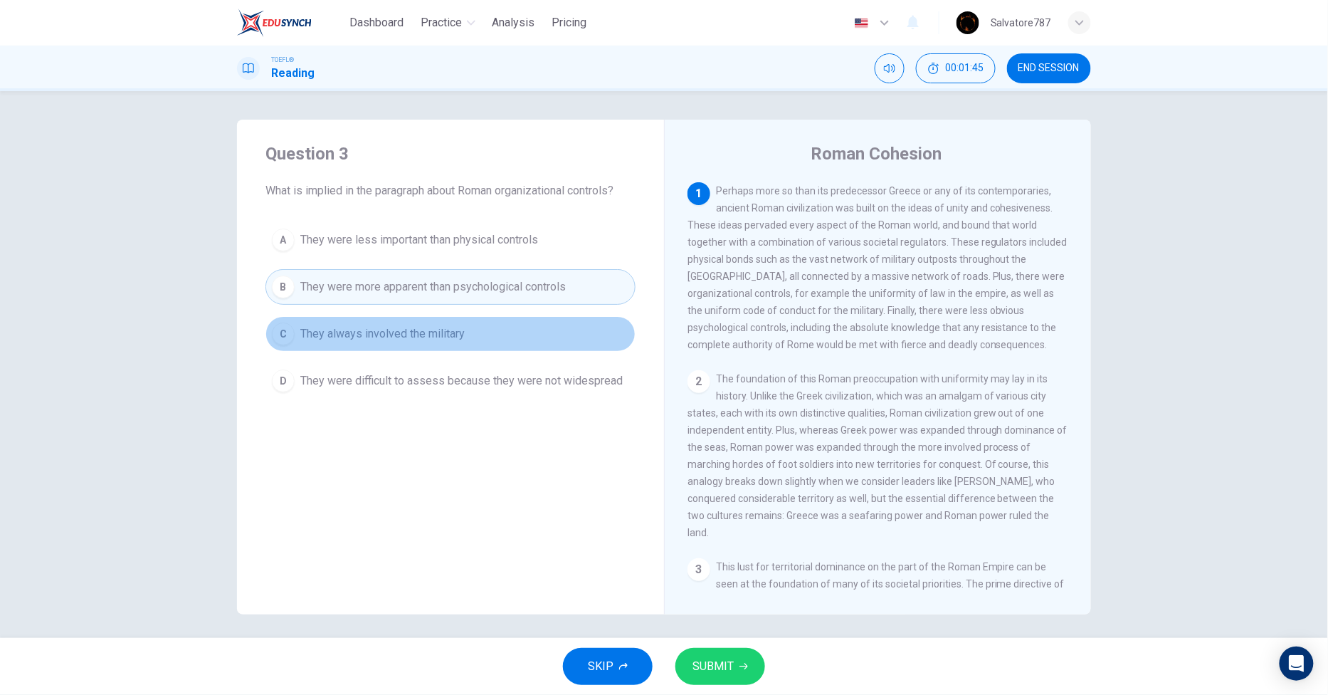
click at [492, 343] on button "C They always involved the military" at bounding box center [450, 334] width 370 height 36
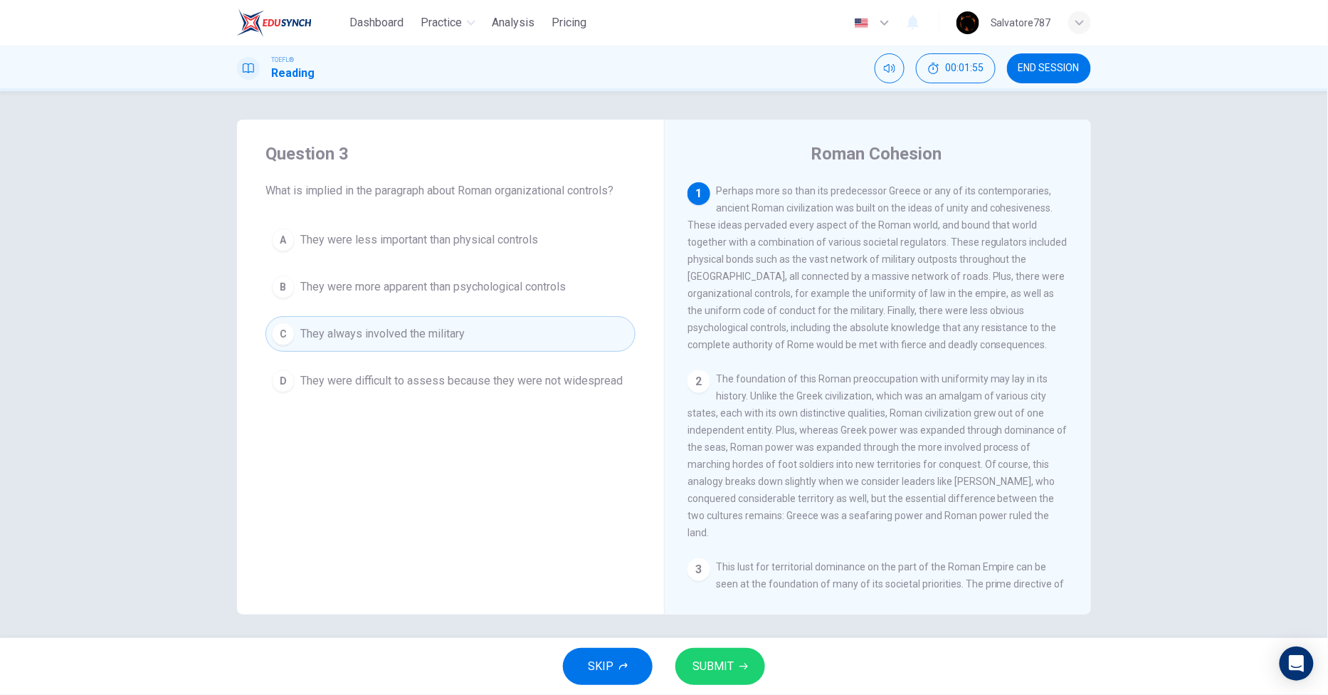
click at [429, 246] on span "They were less important than physical controls" at bounding box center [419, 239] width 238 height 17
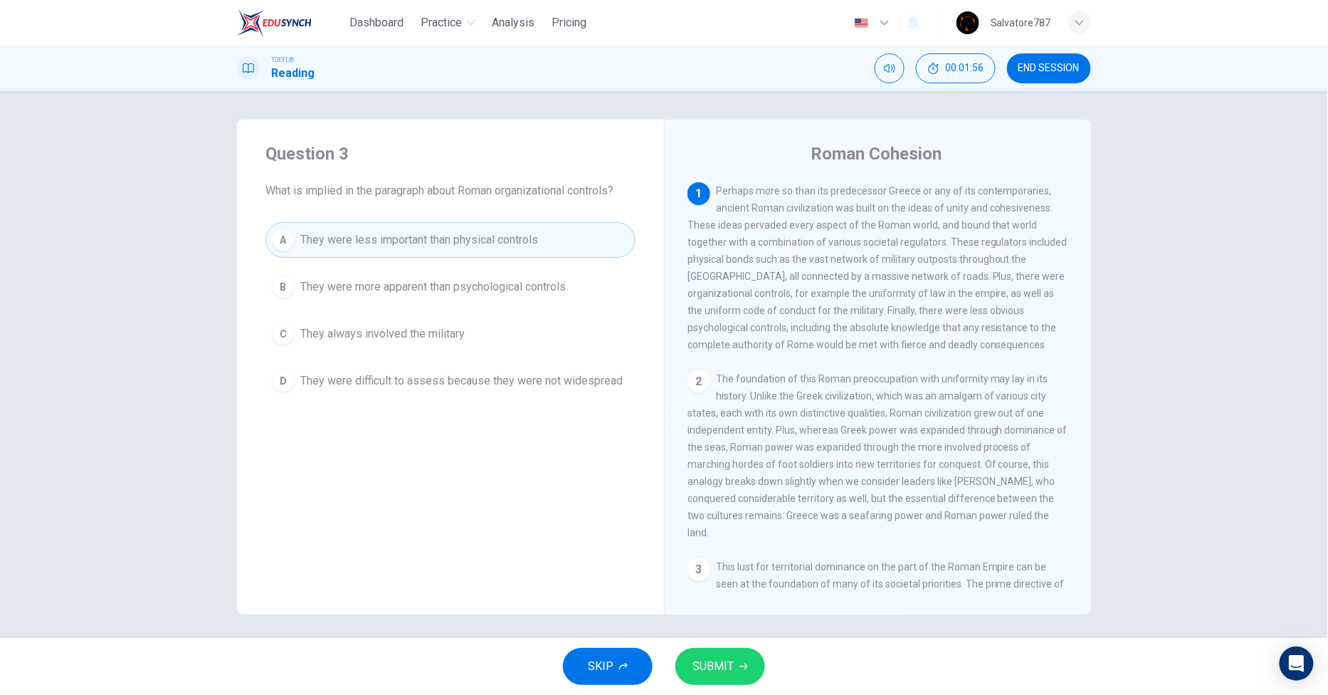
click at [430, 278] on span "They were more apparent than psychological controls" at bounding box center [432, 286] width 265 height 17
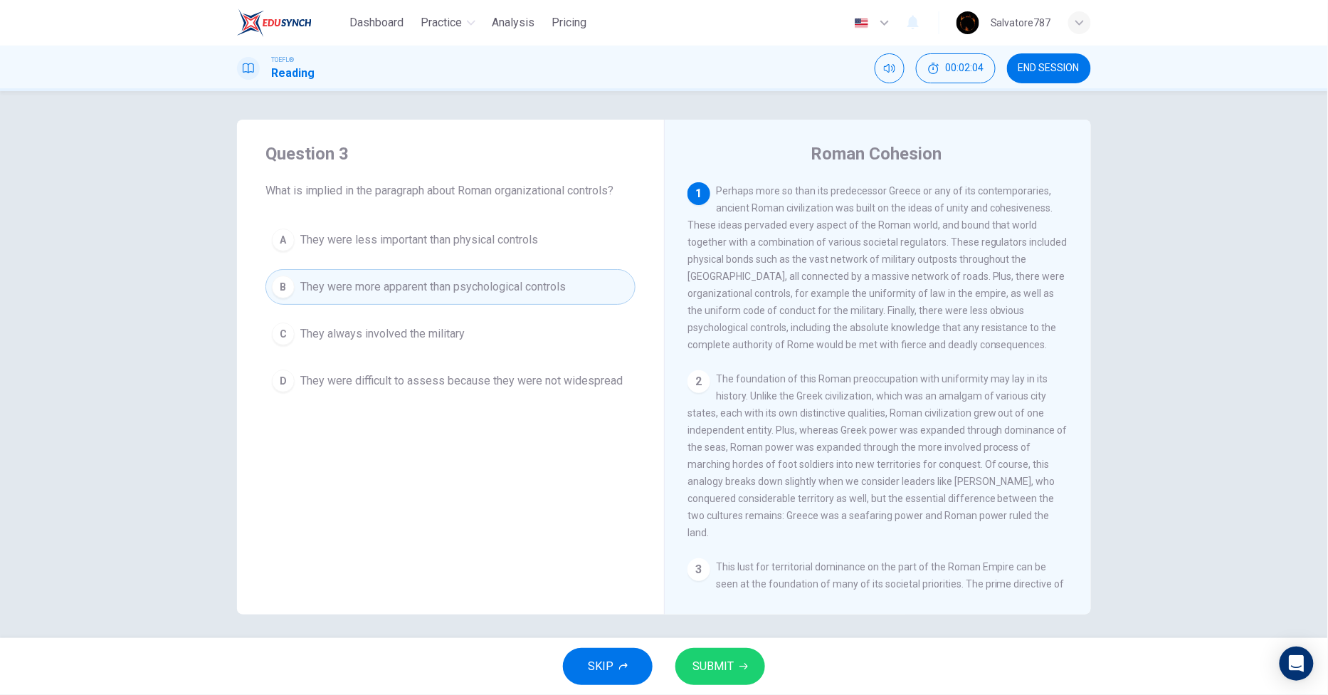
click at [485, 338] on button "C They always involved the military" at bounding box center [450, 334] width 370 height 36
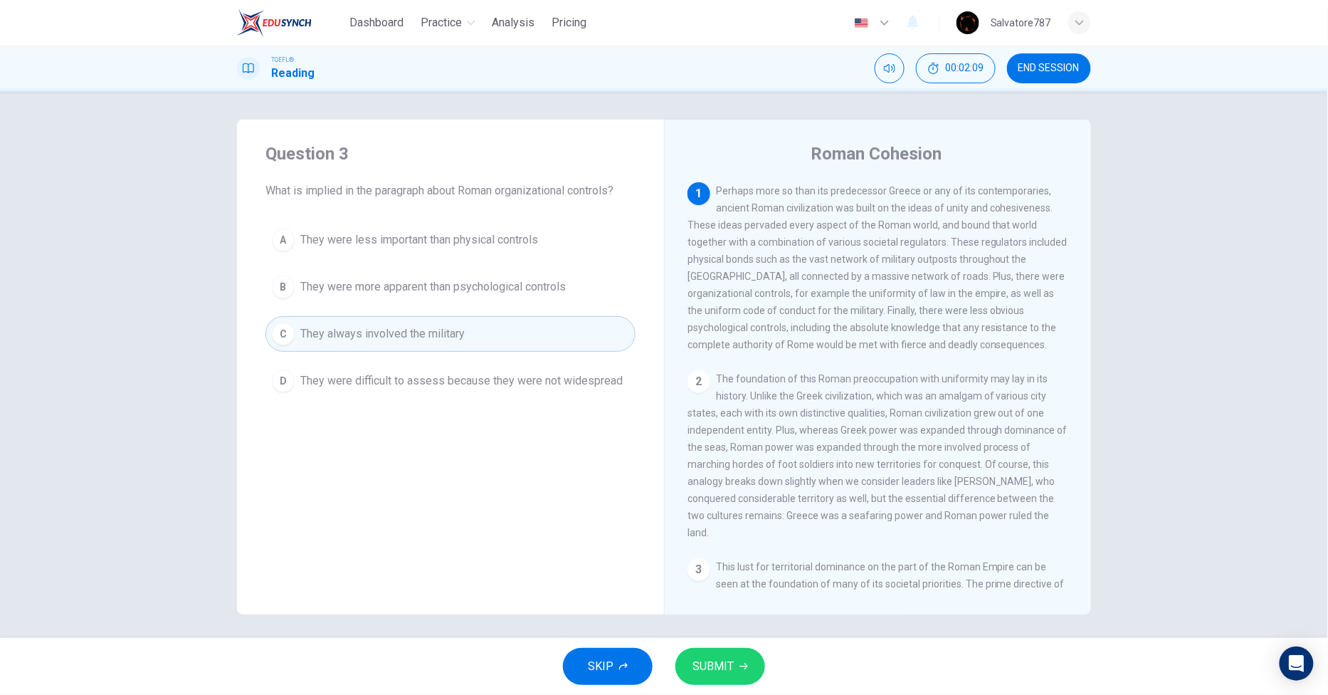
click at [477, 292] on span "They were more apparent than psychological controls" at bounding box center [432, 286] width 265 height 17
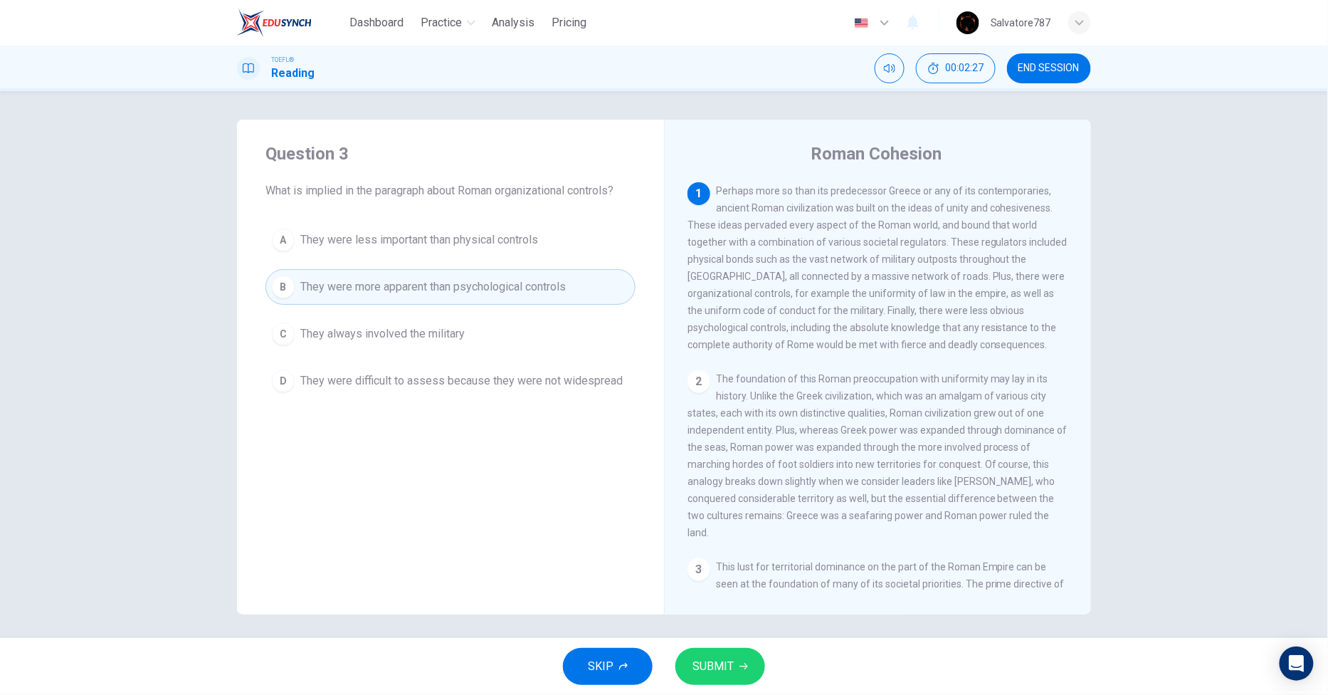
click at [749, 663] on button "SUBMIT" at bounding box center [720, 666] width 90 height 37
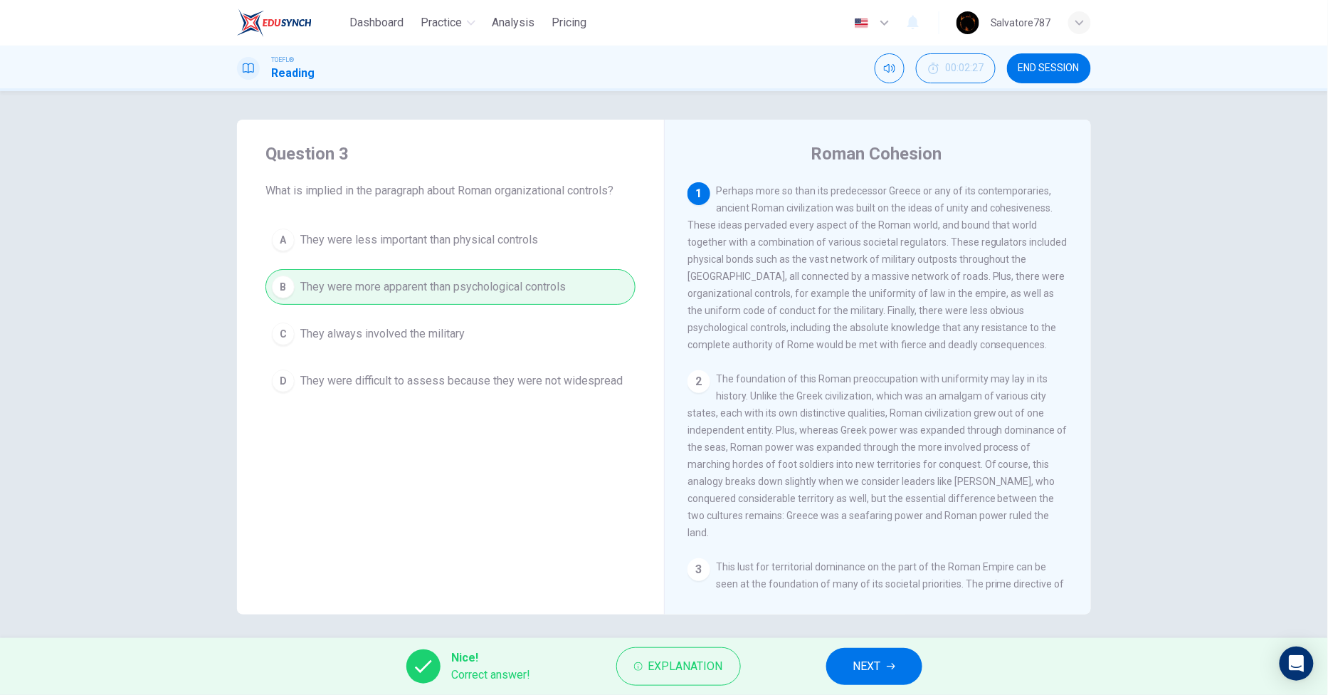
click at [863, 655] on button "NEXT" at bounding box center [874, 666] width 96 height 37
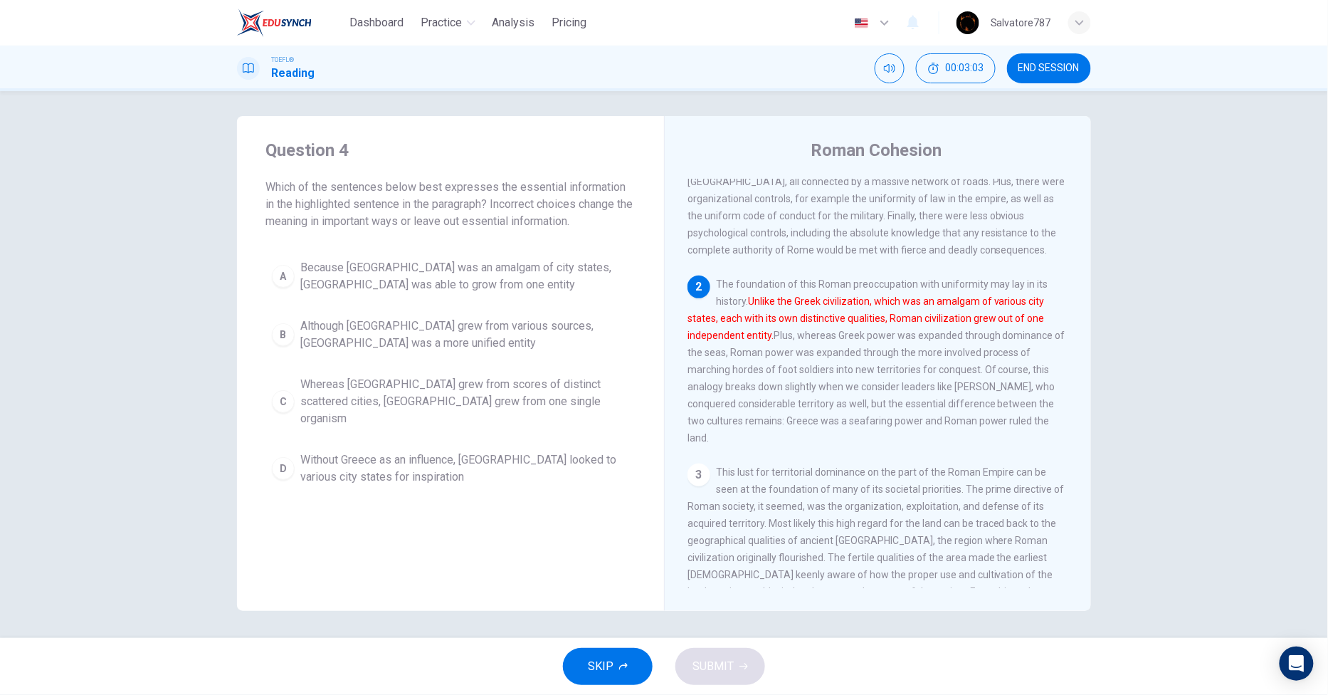
scroll to position [4, 0]
click at [457, 401] on span "Whereas Greece grew from scores of distinct scattered cities, Rome grew from on…" at bounding box center [464, 400] width 329 height 51
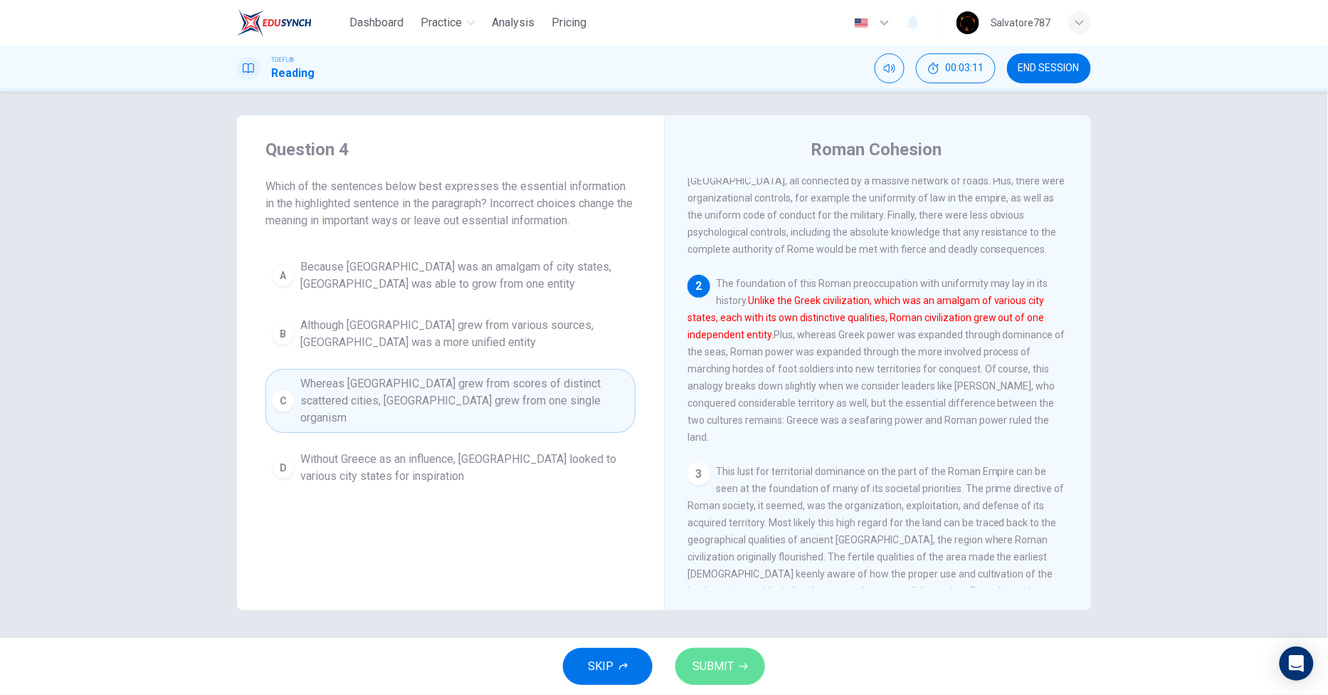
click at [750, 673] on button "SUBMIT" at bounding box center [720, 666] width 90 height 37
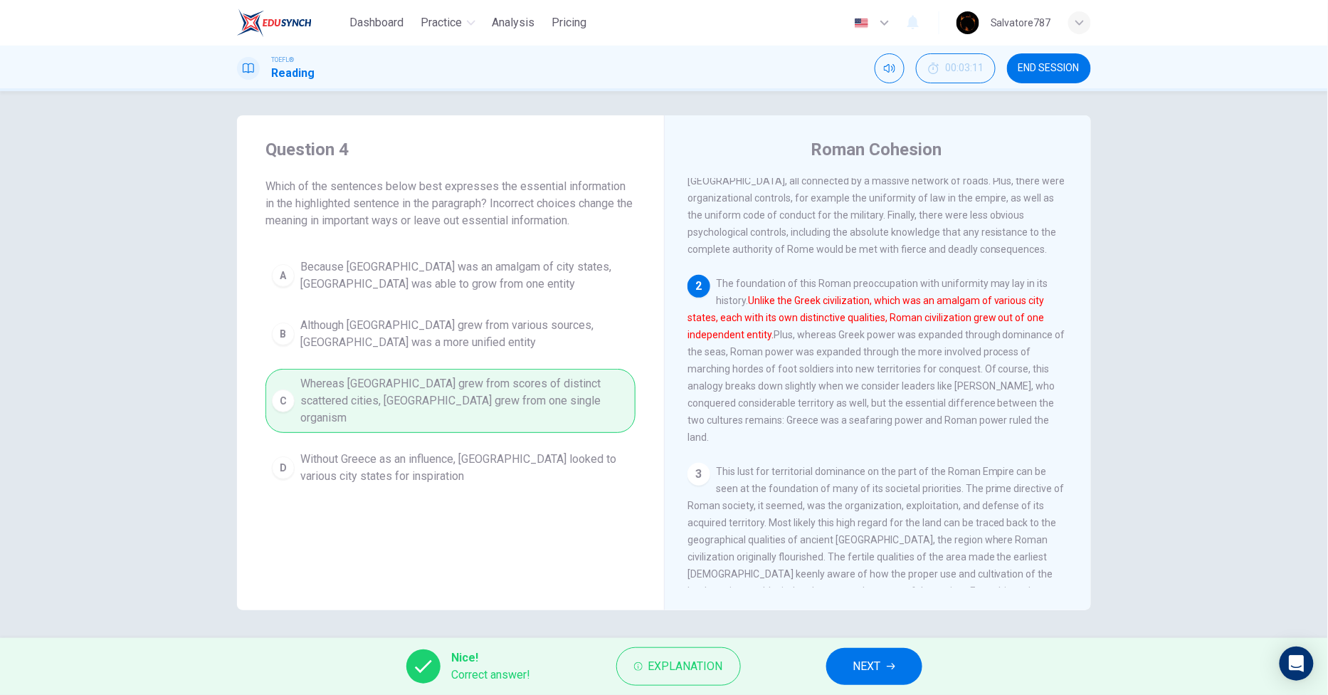
drag, startPoint x: 929, startPoint y: 668, endPoint x: 874, endPoint y: 665, distance: 54.8
click at [922, 668] on div "Nice! Correct answer! Explanation NEXT" at bounding box center [664, 666] width 1328 height 57
click at [874, 665] on span "NEXT" at bounding box center [867, 666] width 28 height 20
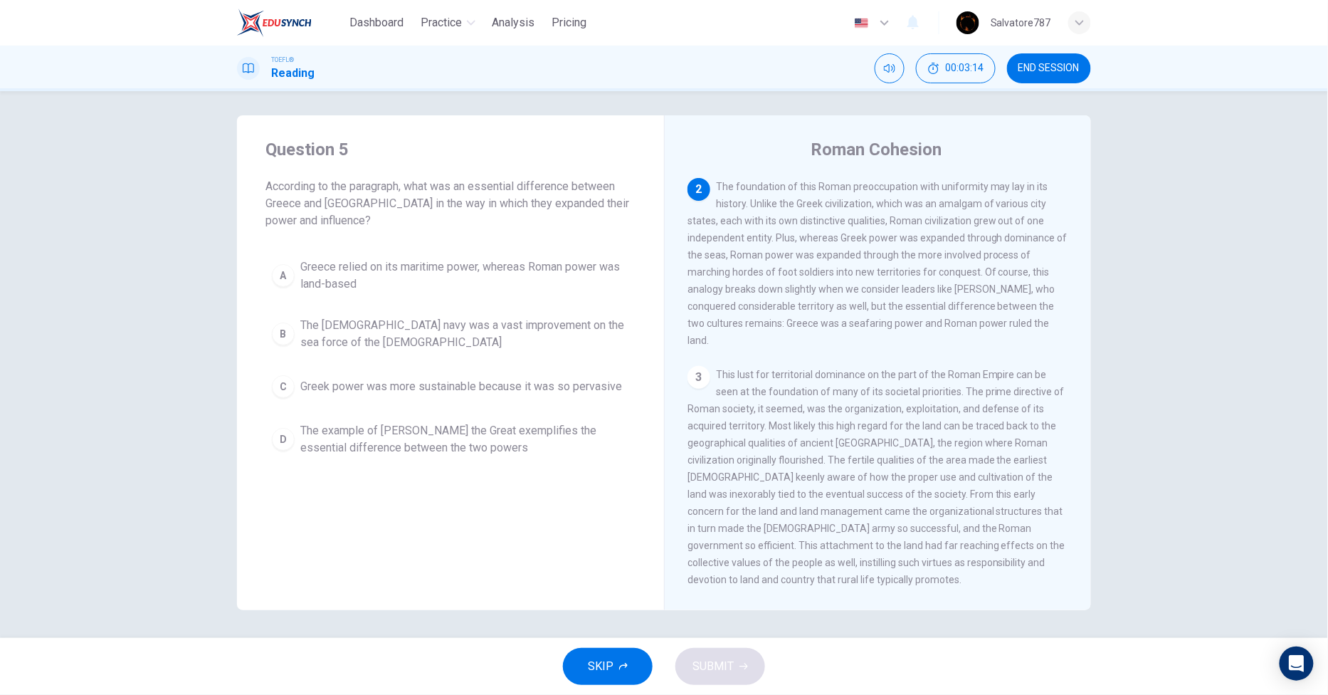
scroll to position [93, 0]
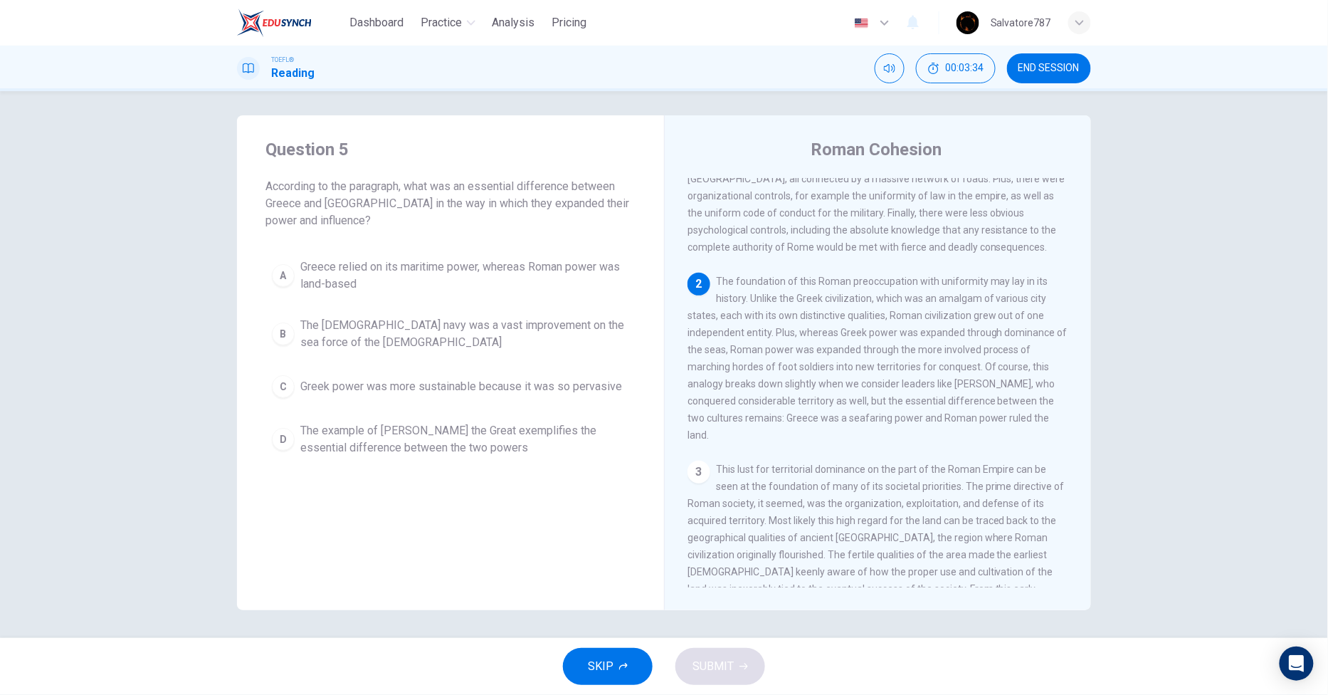
click at [395, 285] on span "Greece relied on its maritime power, whereas Roman power was land-based" at bounding box center [464, 275] width 329 height 34
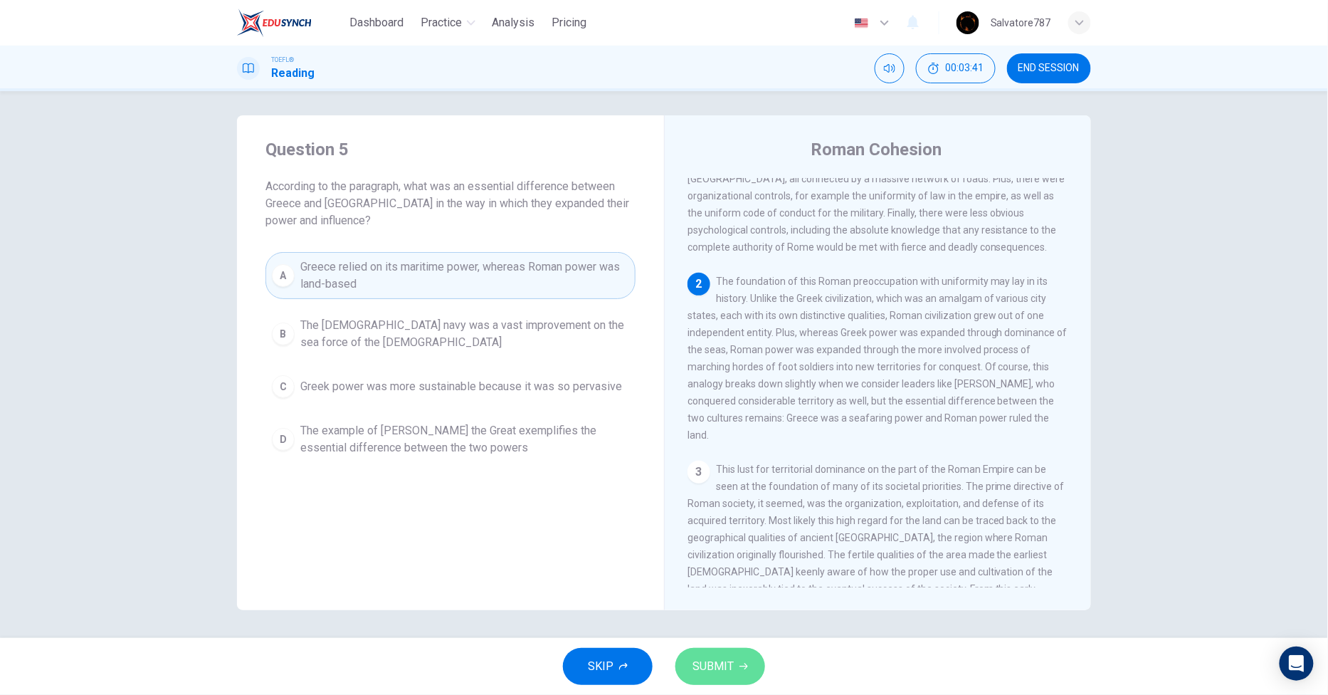
click at [726, 664] on span "SUBMIT" at bounding box center [712, 666] width 41 height 20
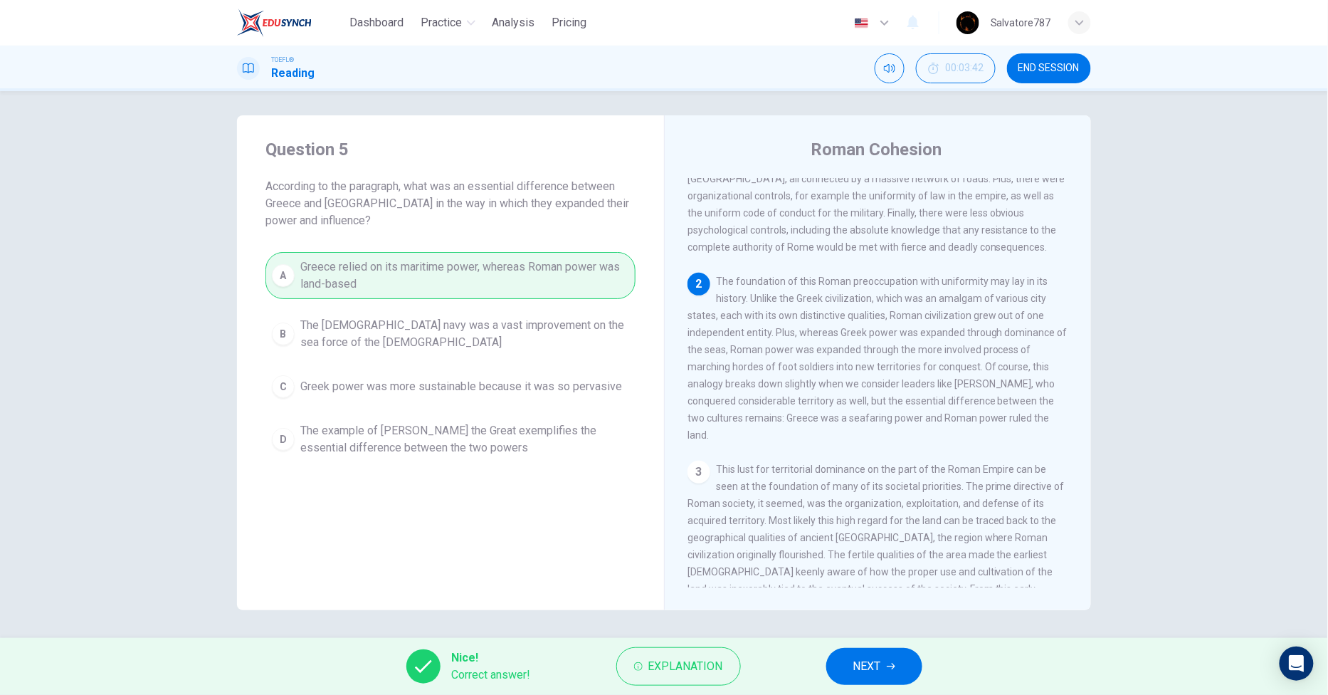
click at [862, 684] on button "NEXT" at bounding box center [874, 666] width 96 height 37
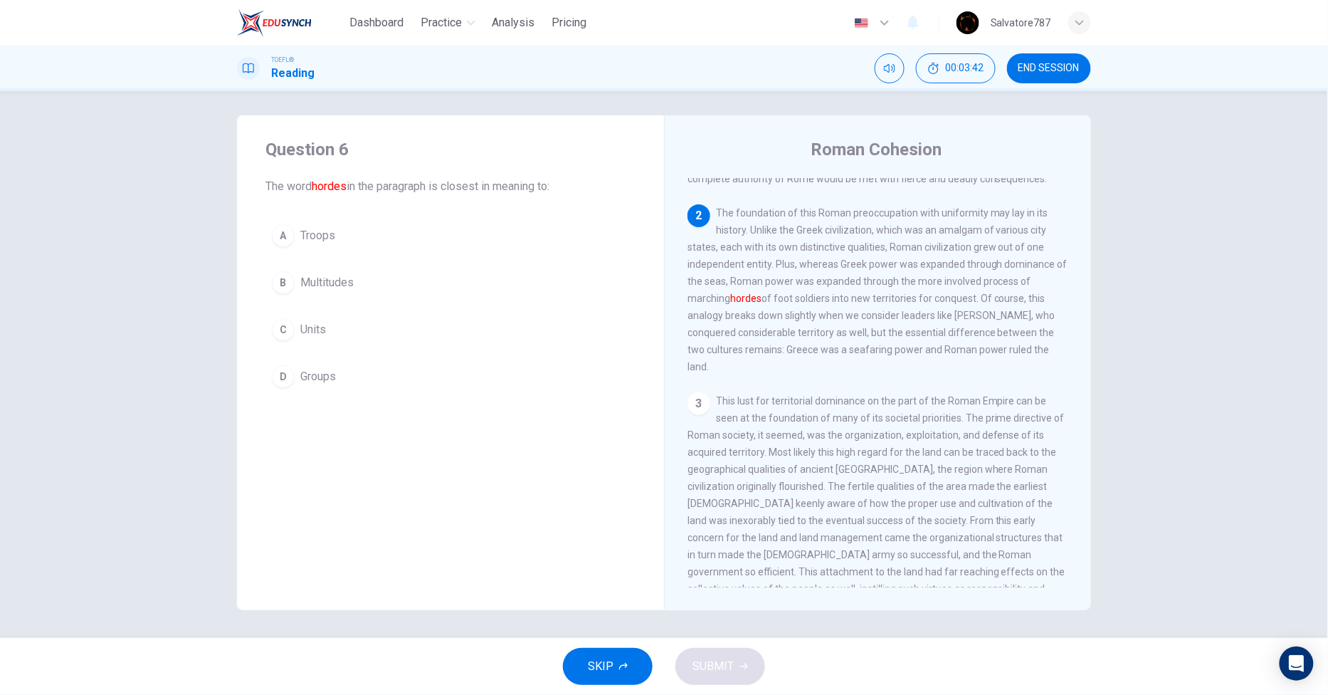
scroll to position [188, 0]
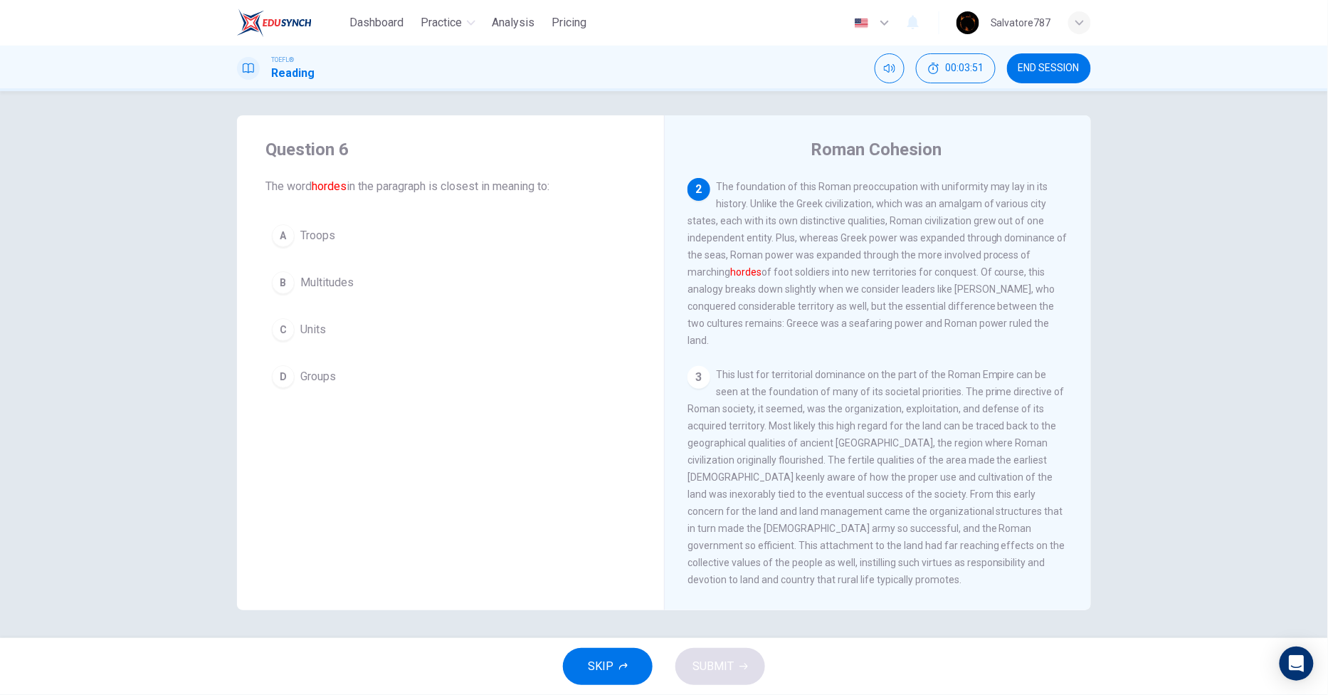
click at [337, 376] on button "D Groups" at bounding box center [450, 377] width 370 height 36
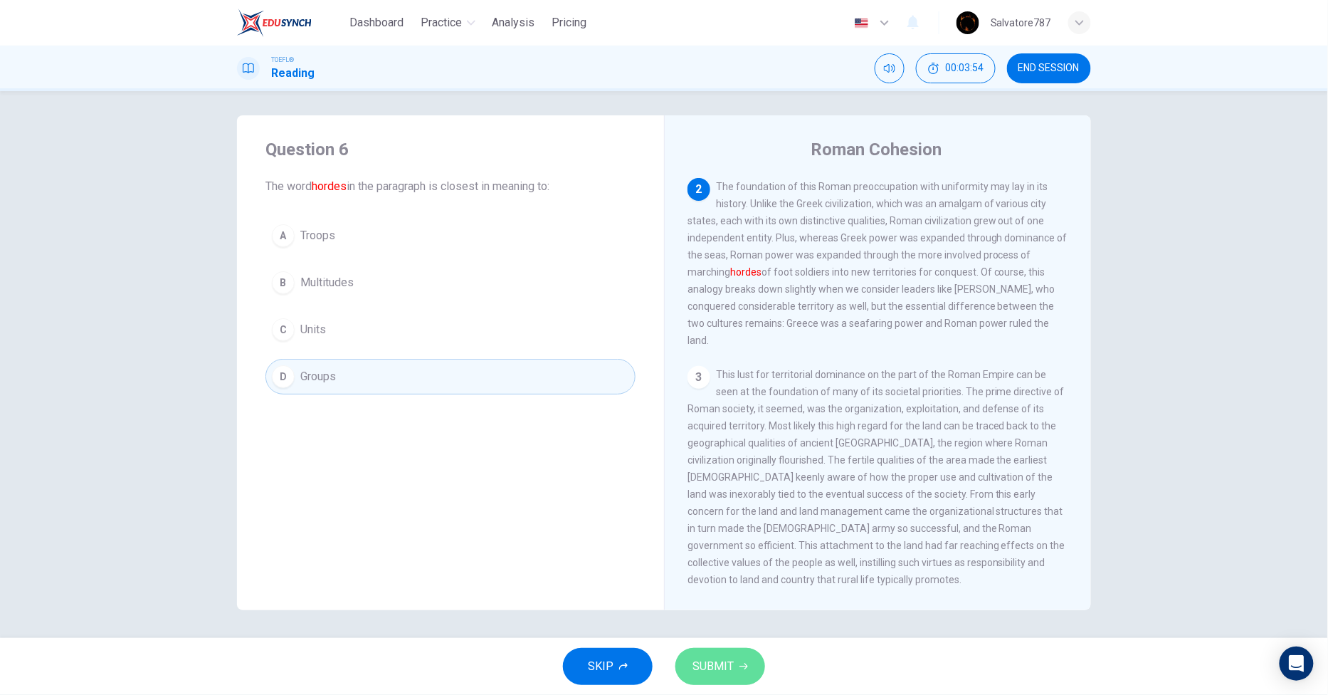
click at [727, 663] on span "SUBMIT" at bounding box center [712, 666] width 41 height 20
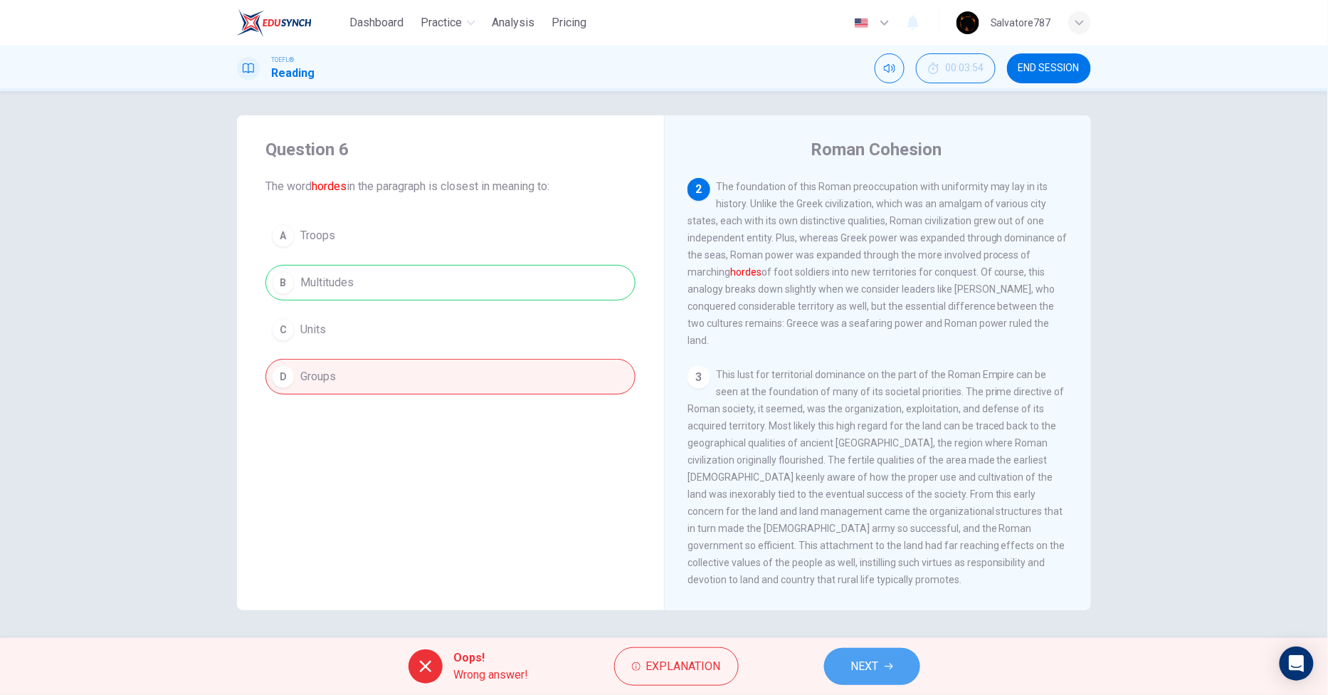
click at [860, 670] on span "NEXT" at bounding box center [865, 666] width 28 height 20
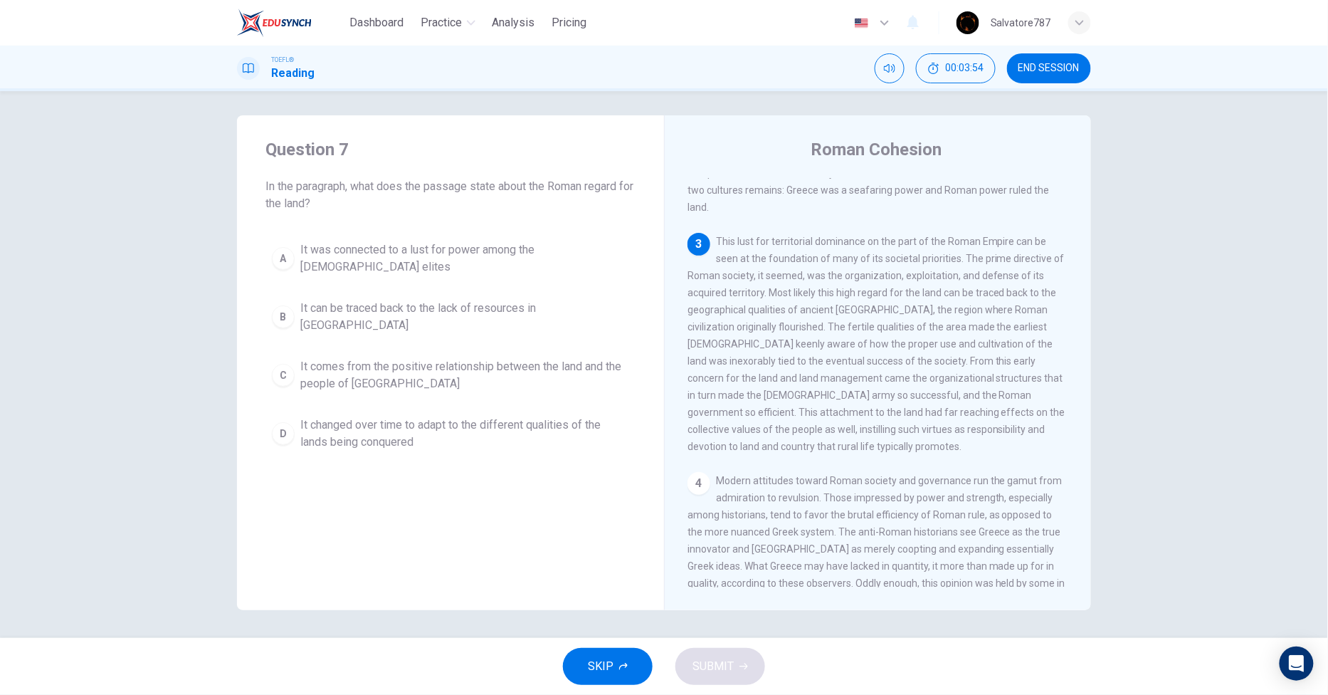
scroll to position [330, 0]
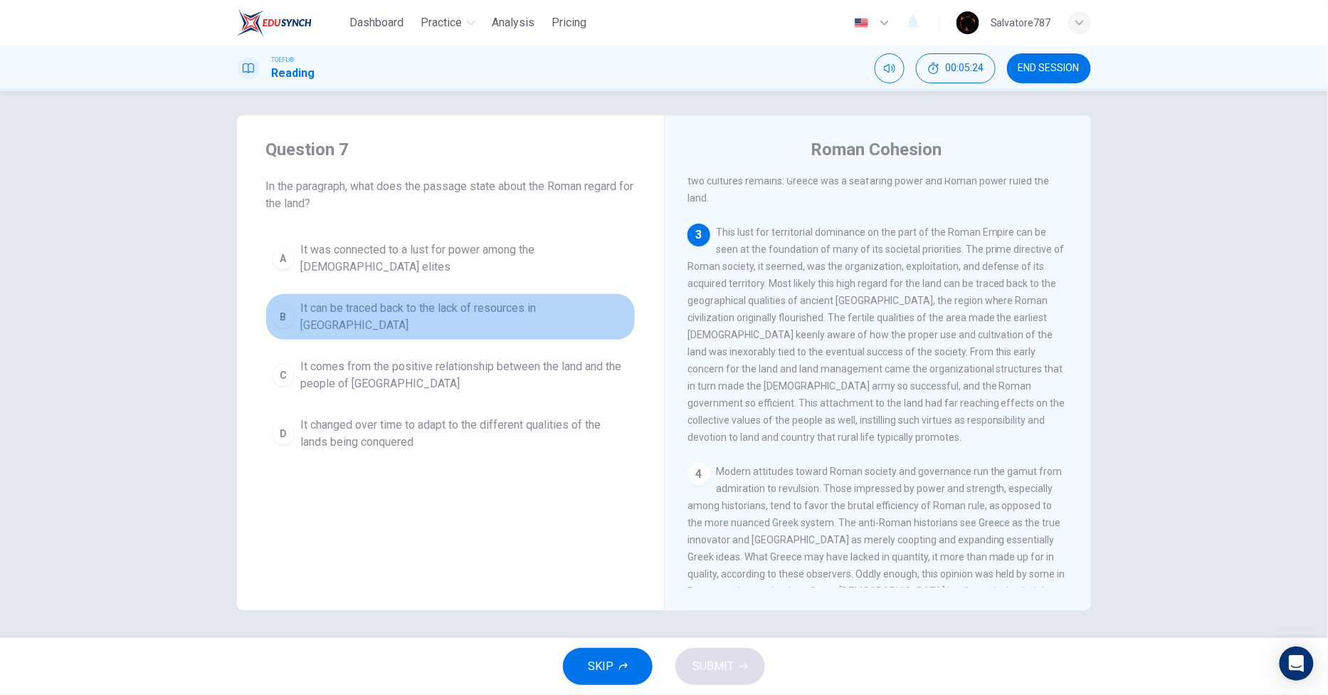
click at [457, 310] on button "B It can be traced back to the lack of resources in Latium" at bounding box center [450, 316] width 370 height 47
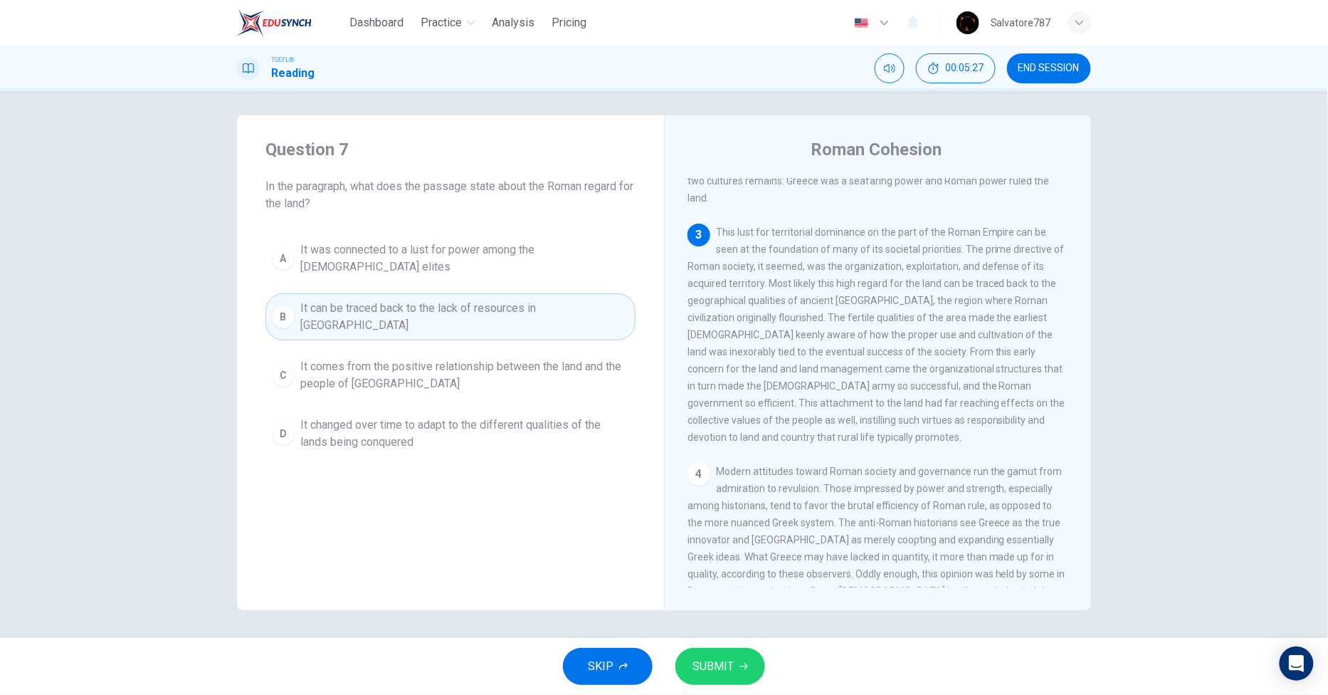
click at [449, 358] on span "It comes from the positive relationship between the land and the people of Lati…" at bounding box center [464, 375] width 329 height 34
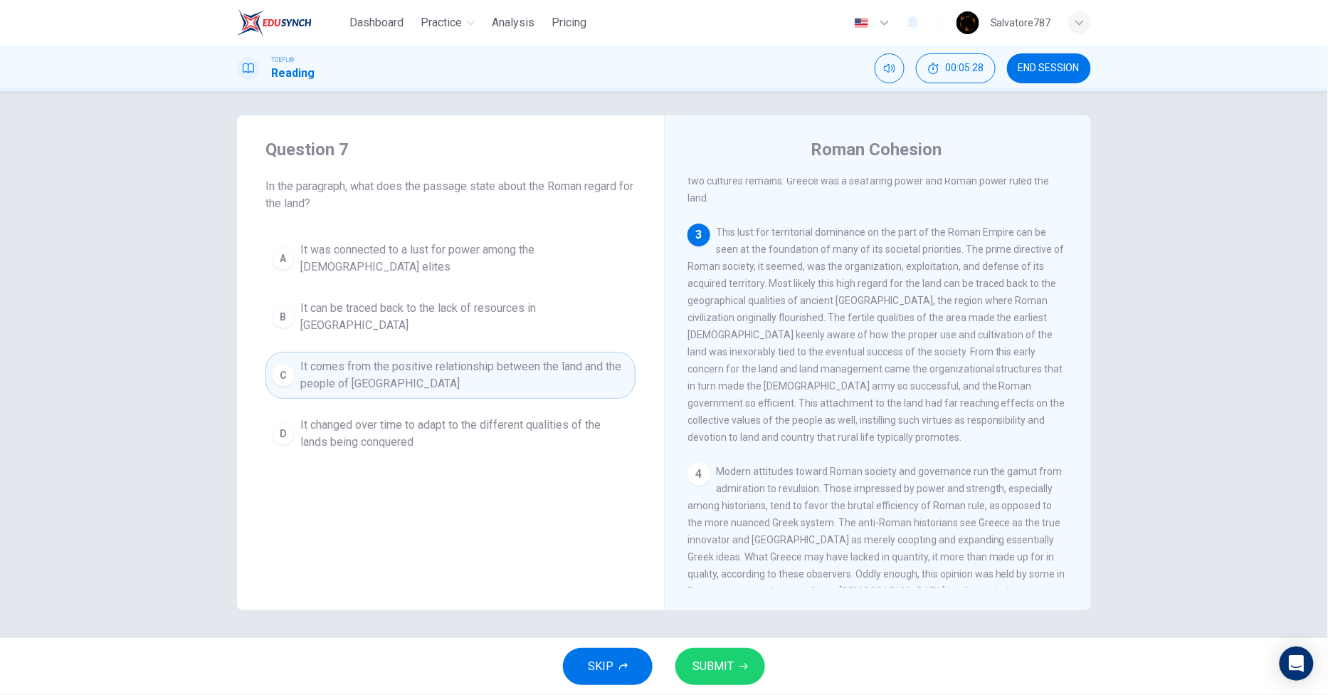
click at [443, 416] on span "It changed over time to adapt to the different qualities of the lands being con…" at bounding box center [464, 433] width 329 height 34
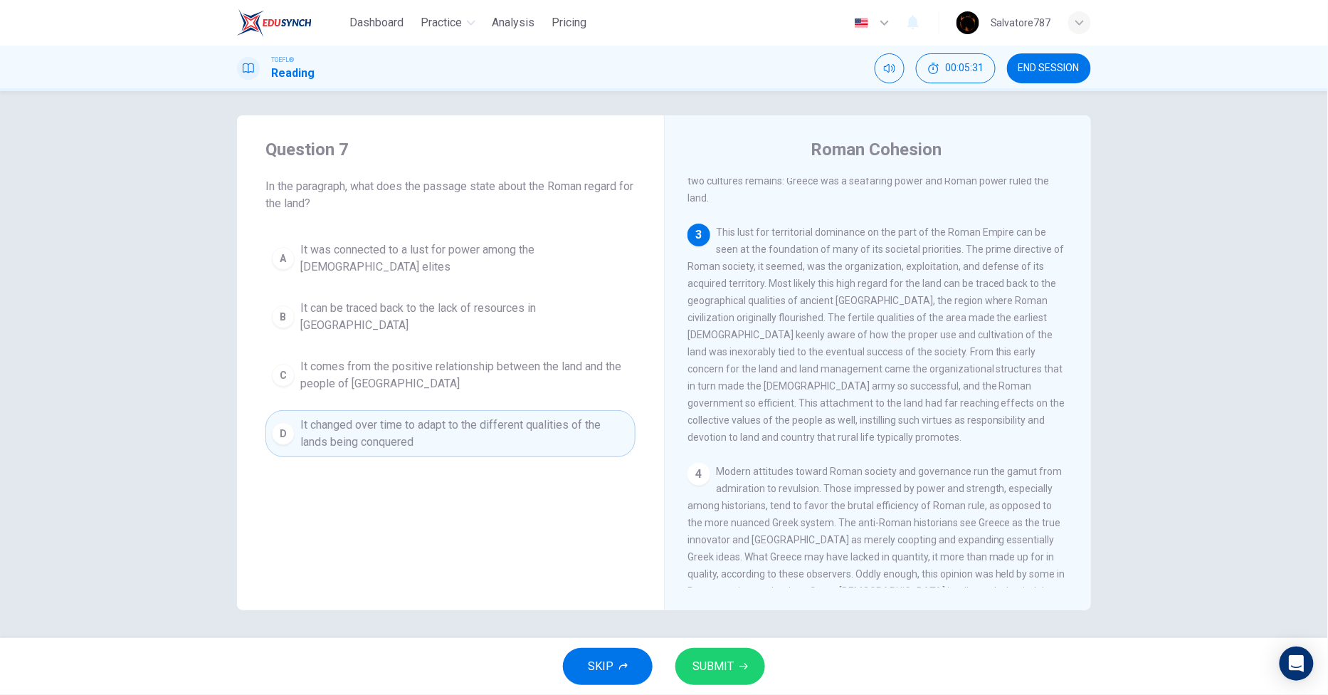
click at [443, 358] on span "It comes from the positive relationship between the land and the people of Lati…" at bounding box center [464, 375] width 329 height 34
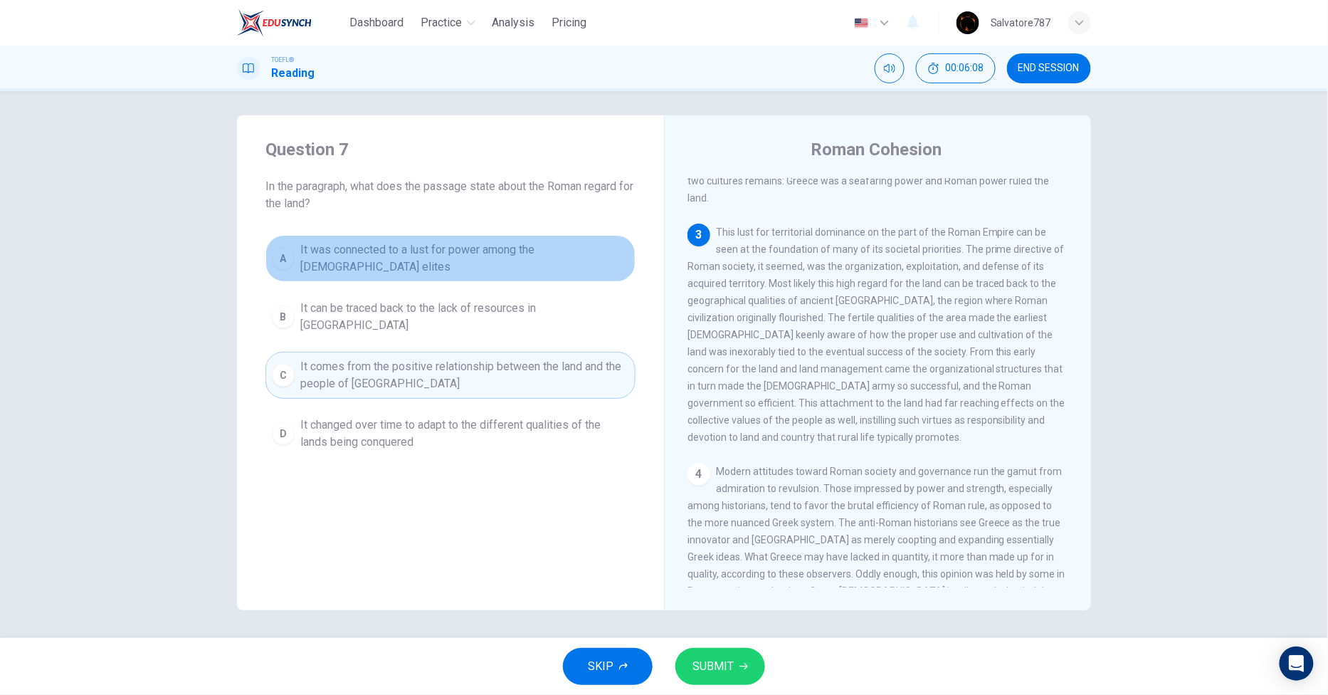
click at [495, 235] on button "A It was connected to a lust for power among the Roman elites" at bounding box center [450, 258] width 370 height 47
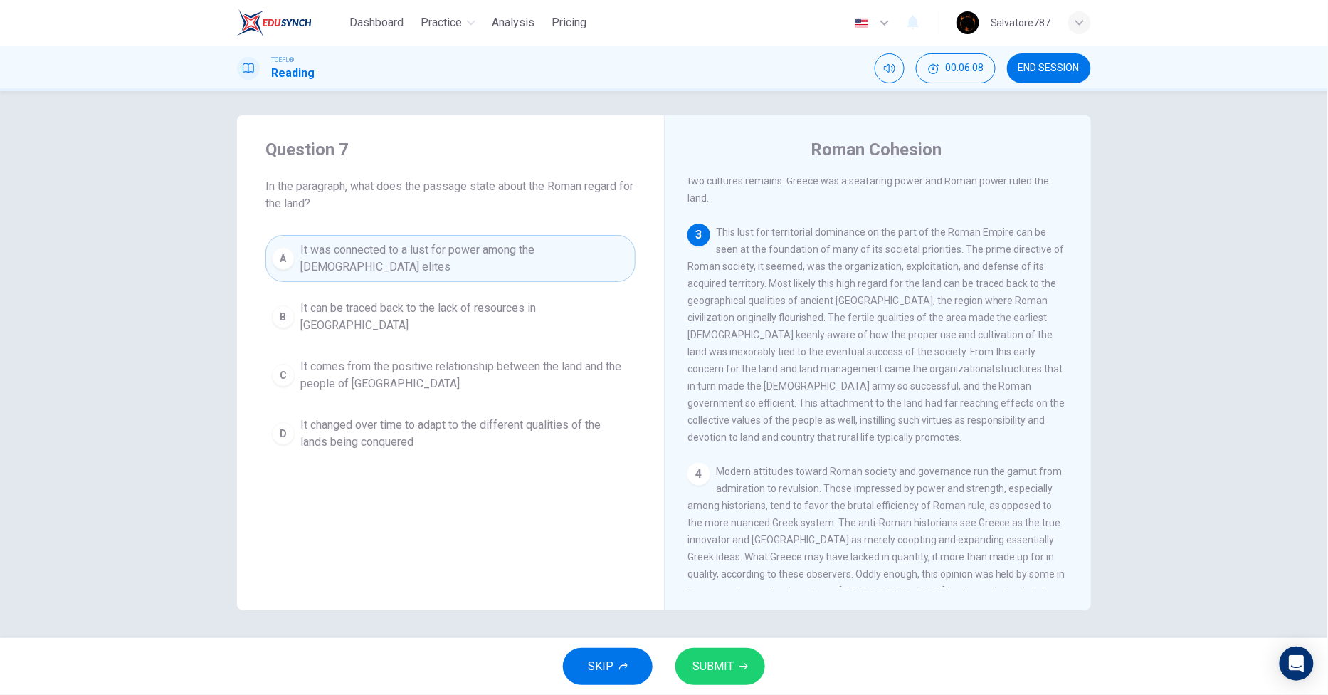
click at [715, 678] on button "SUBMIT" at bounding box center [720, 666] width 90 height 37
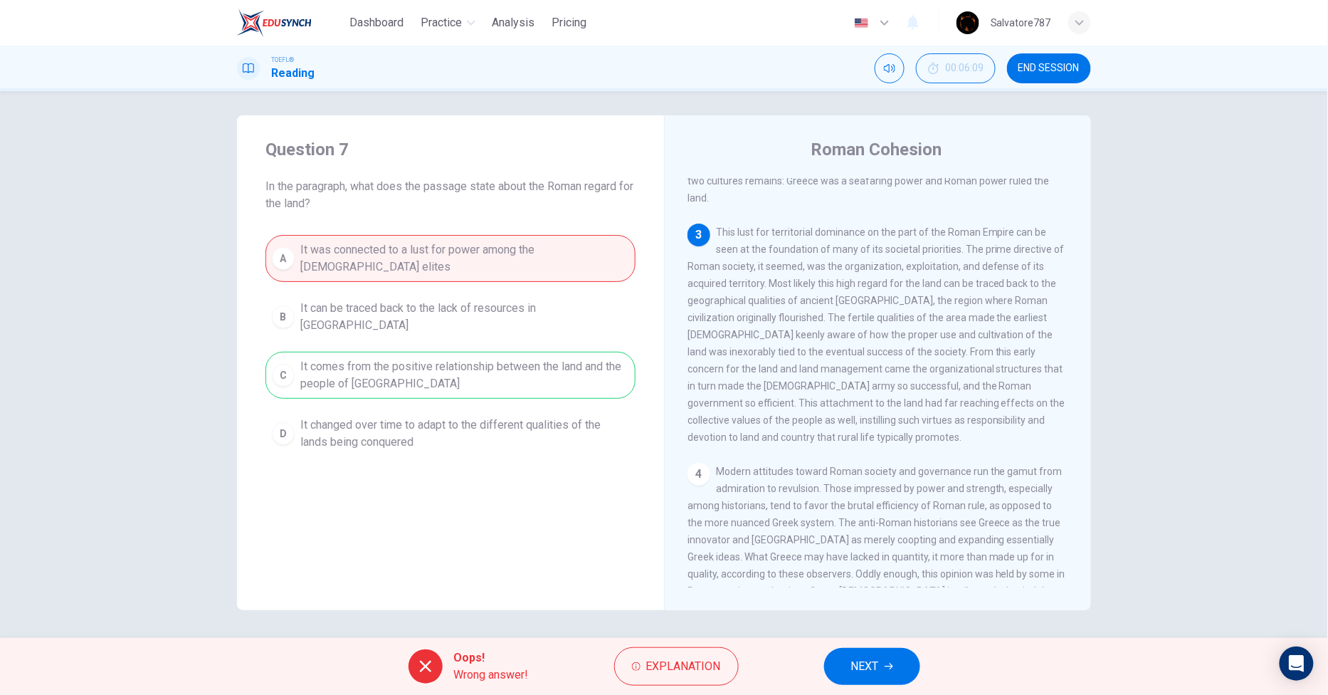
click at [911, 673] on button "NEXT" at bounding box center [872, 666] width 96 height 37
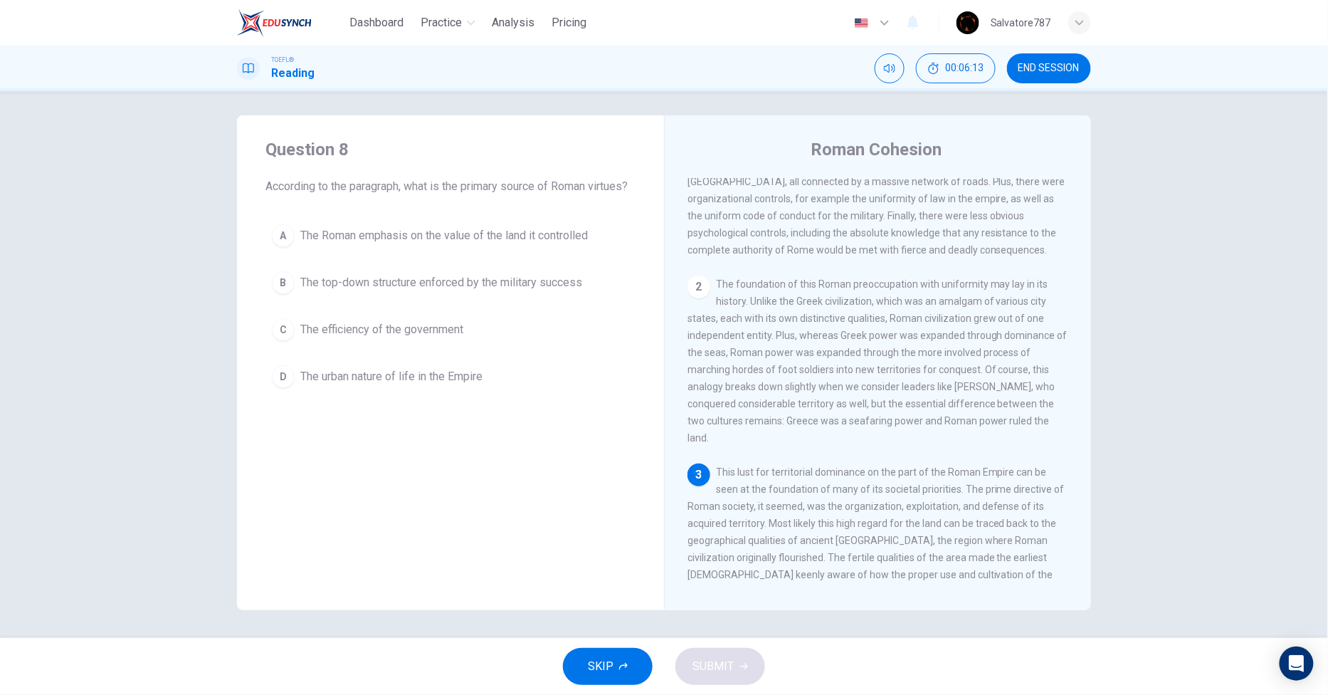
scroll to position [280, 0]
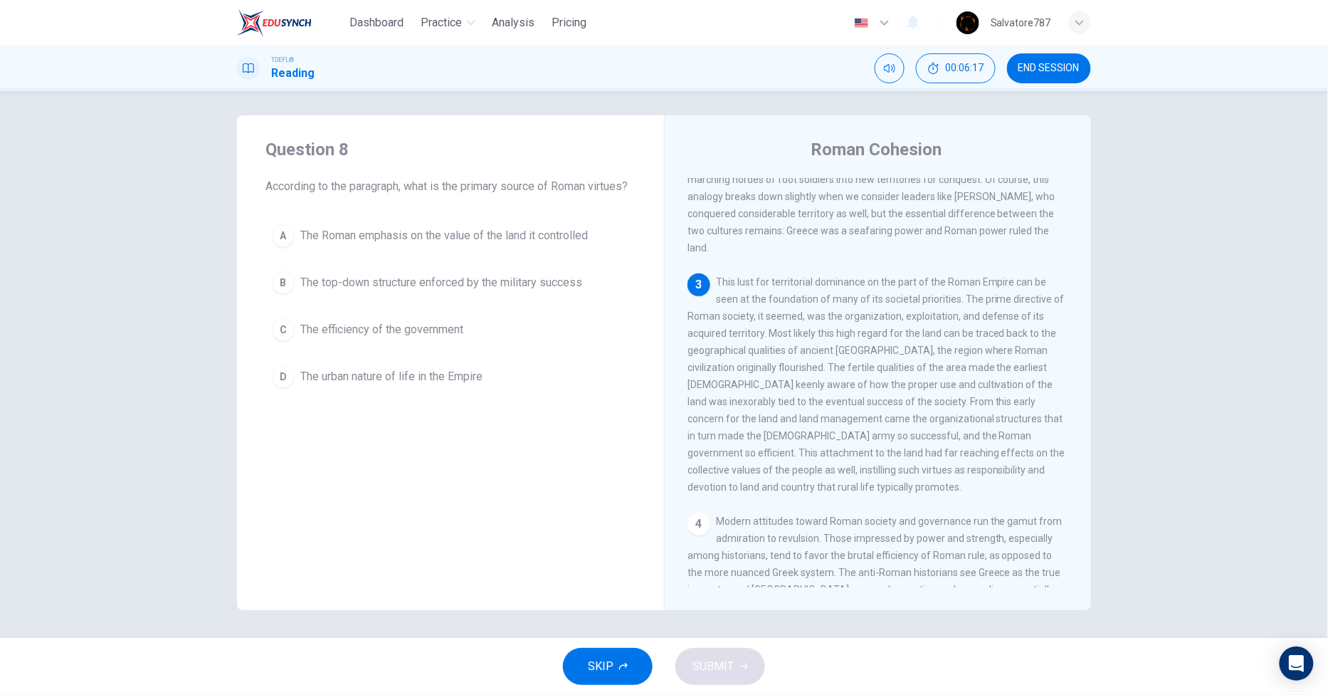
click at [523, 253] on button "A The Roman emphasis on the value of the land it controlled" at bounding box center [450, 236] width 370 height 36
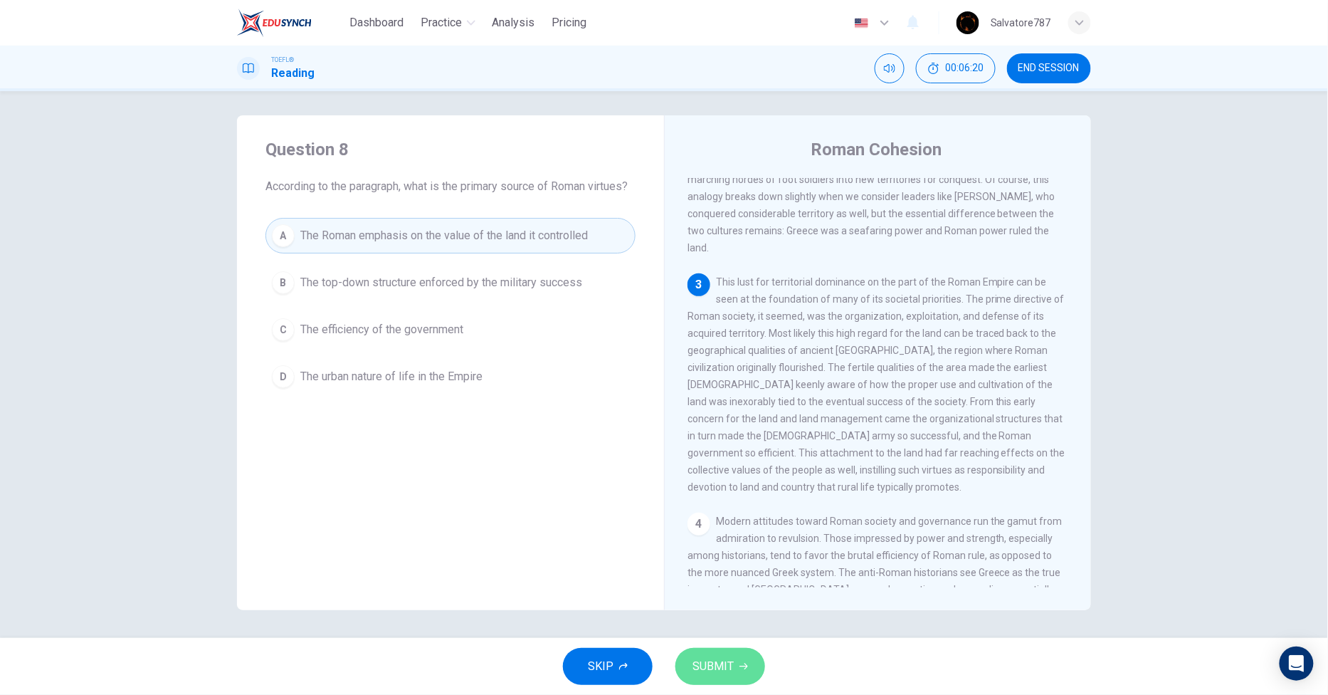
click at [727, 685] on button "SUBMIT" at bounding box center [720, 666] width 90 height 37
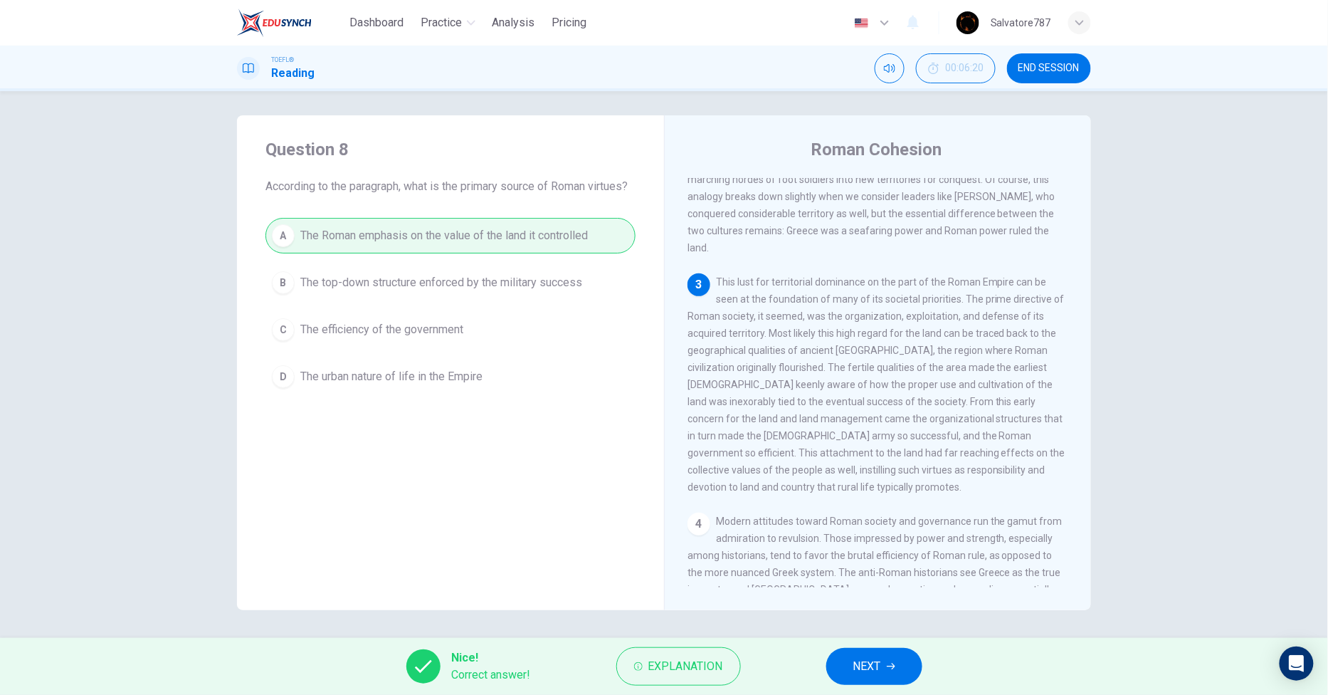
click at [899, 666] on button "NEXT" at bounding box center [874, 666] width 96 height 37
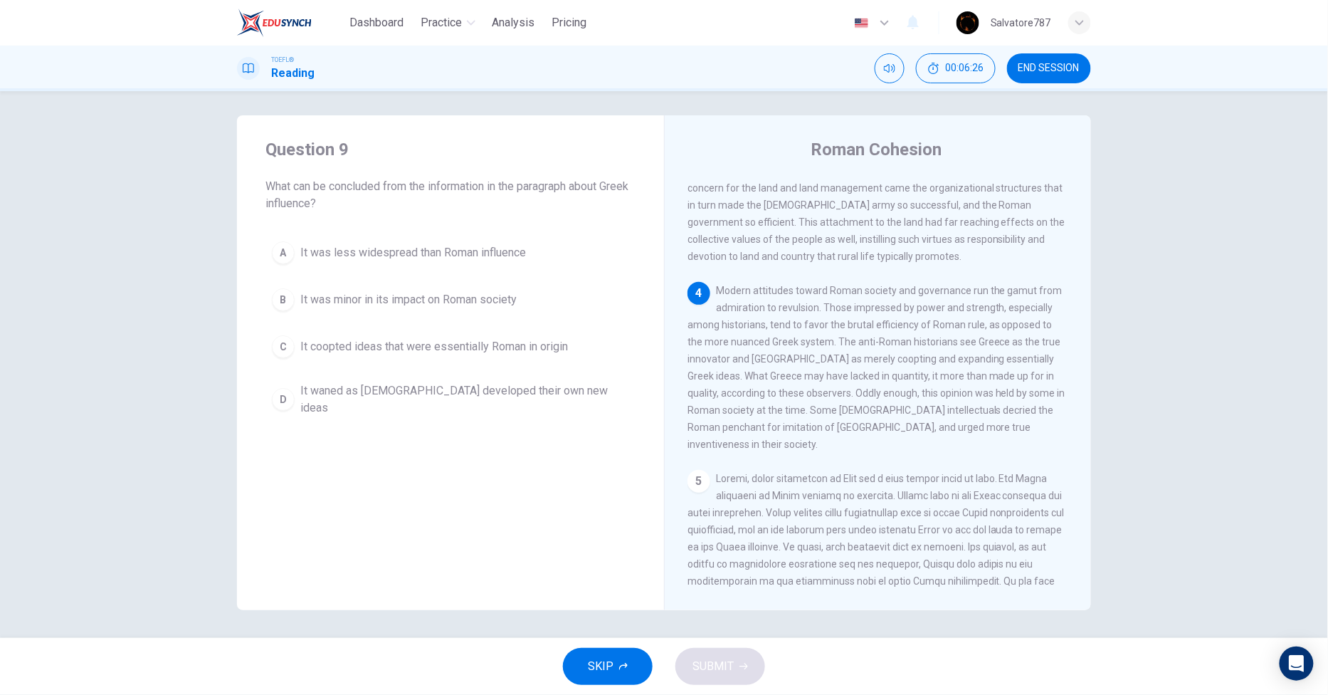
scroll to position [554, 0]
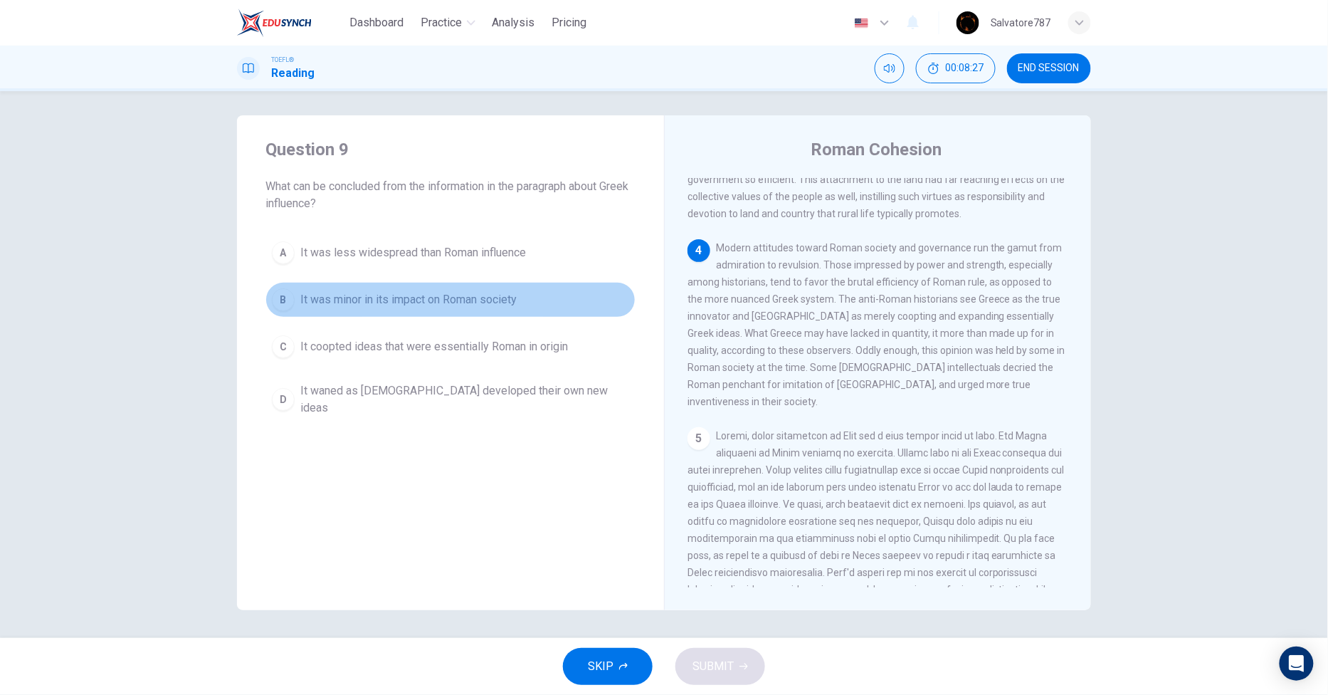
click at [331, 303] on span "It was minor in its impact on Roman society" at bounding box center [408, 299] width 216 height 17
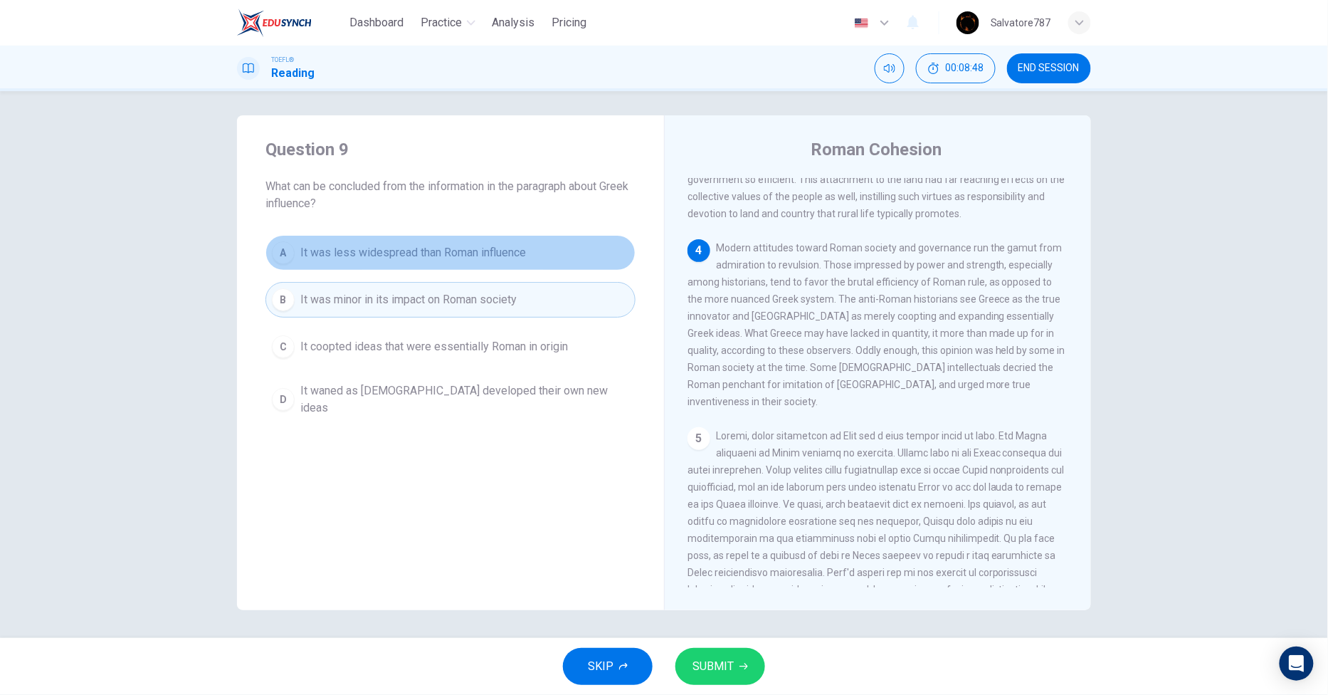
click at [416, 255] on span "It was less widespread than Roman influence" at bounding box center [413, 252] width 226 height 17
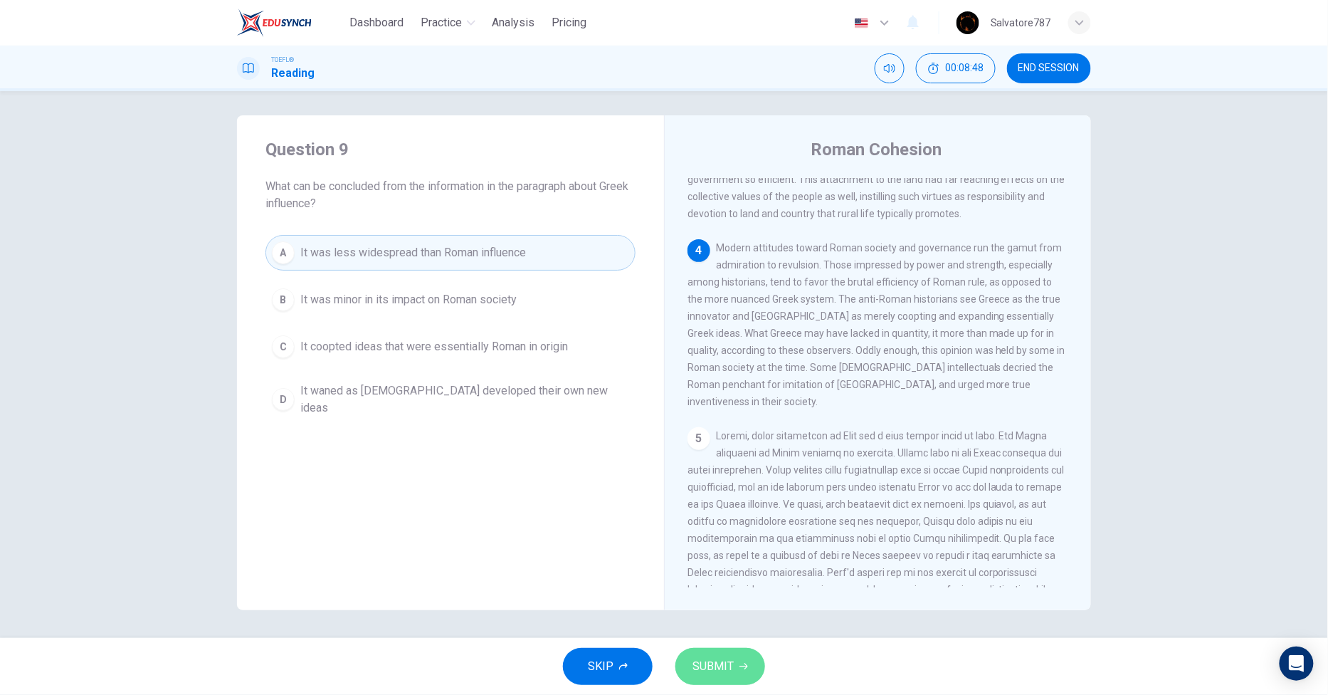
click at [715, 677] on button "SUBMIT" at bounding box center [720, 666] width 90 height 37
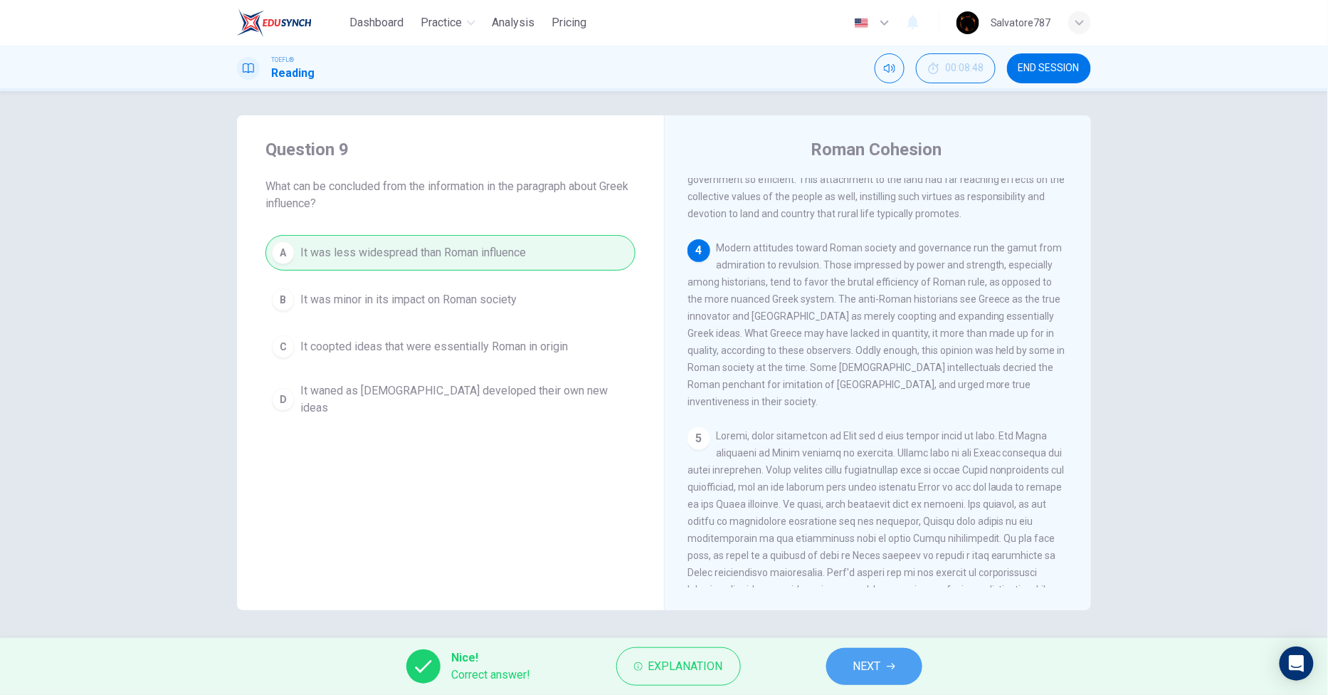
click at [863, 667] on span "NEXT" at bounding box center [867, 666] width 28 height 20
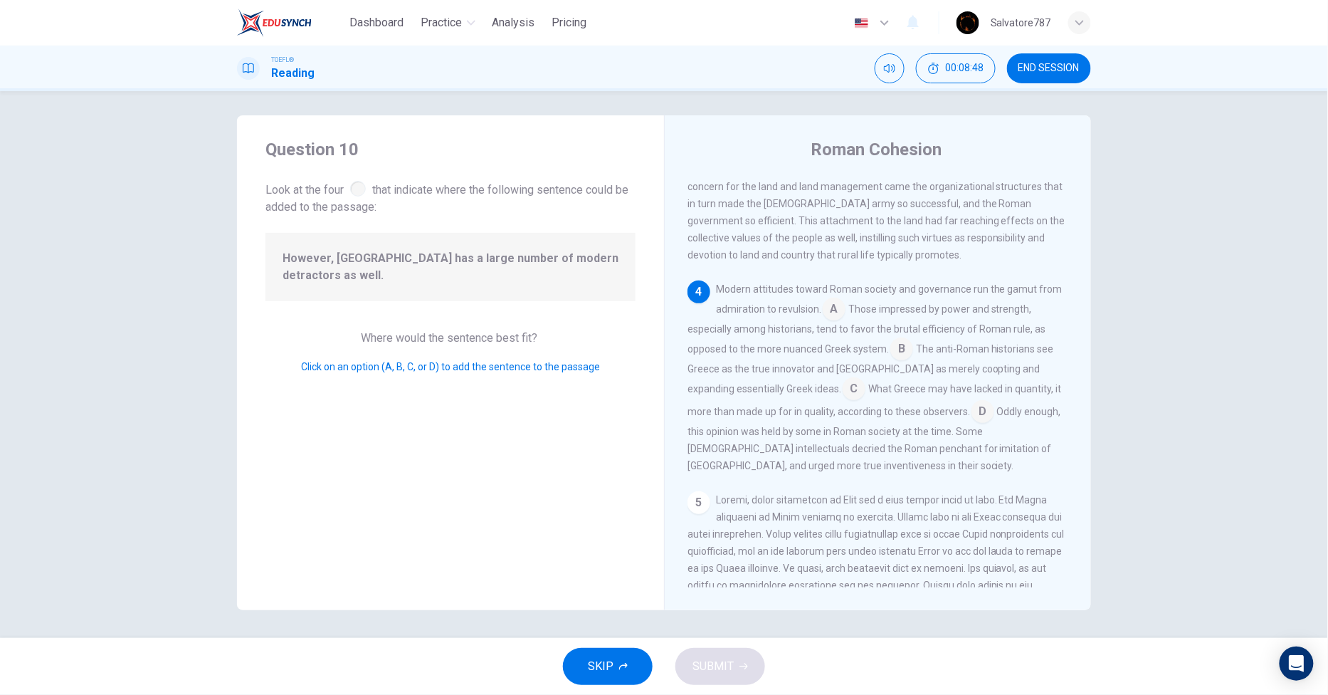
scroll to position [566, 0]
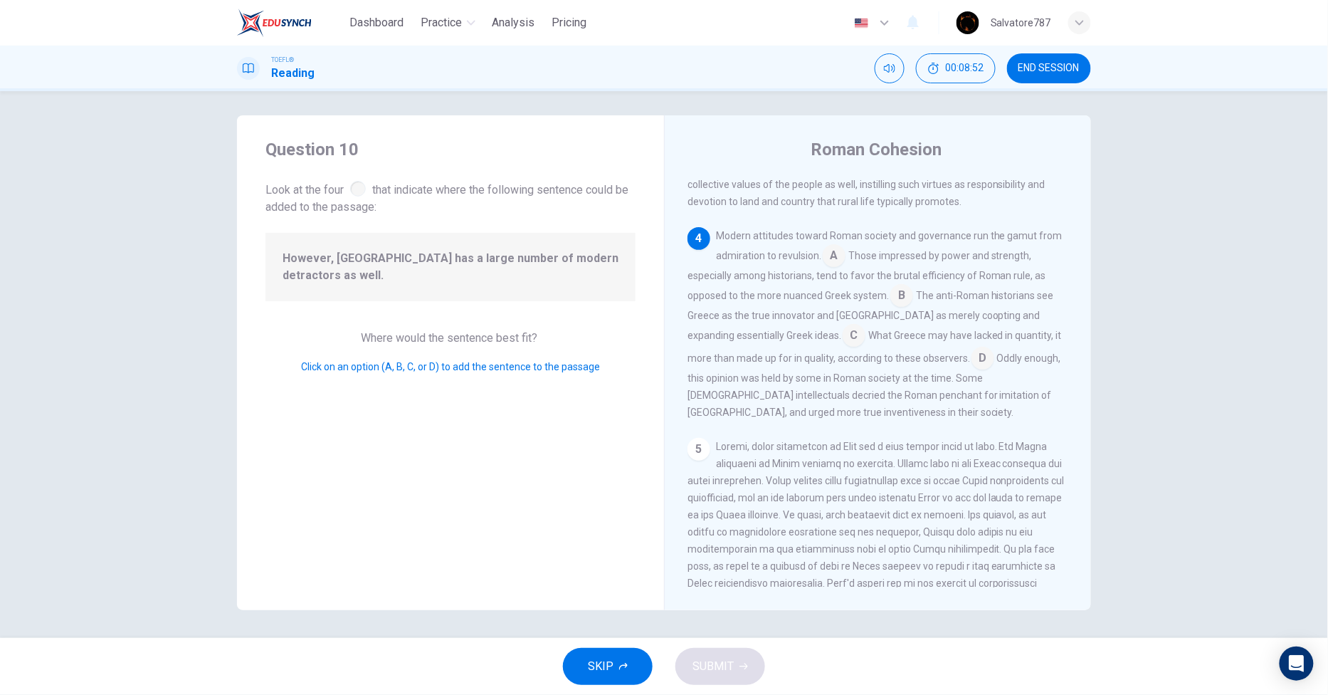
click at [826, 261] on input at bounding box center [834, 257] width 23 height 23
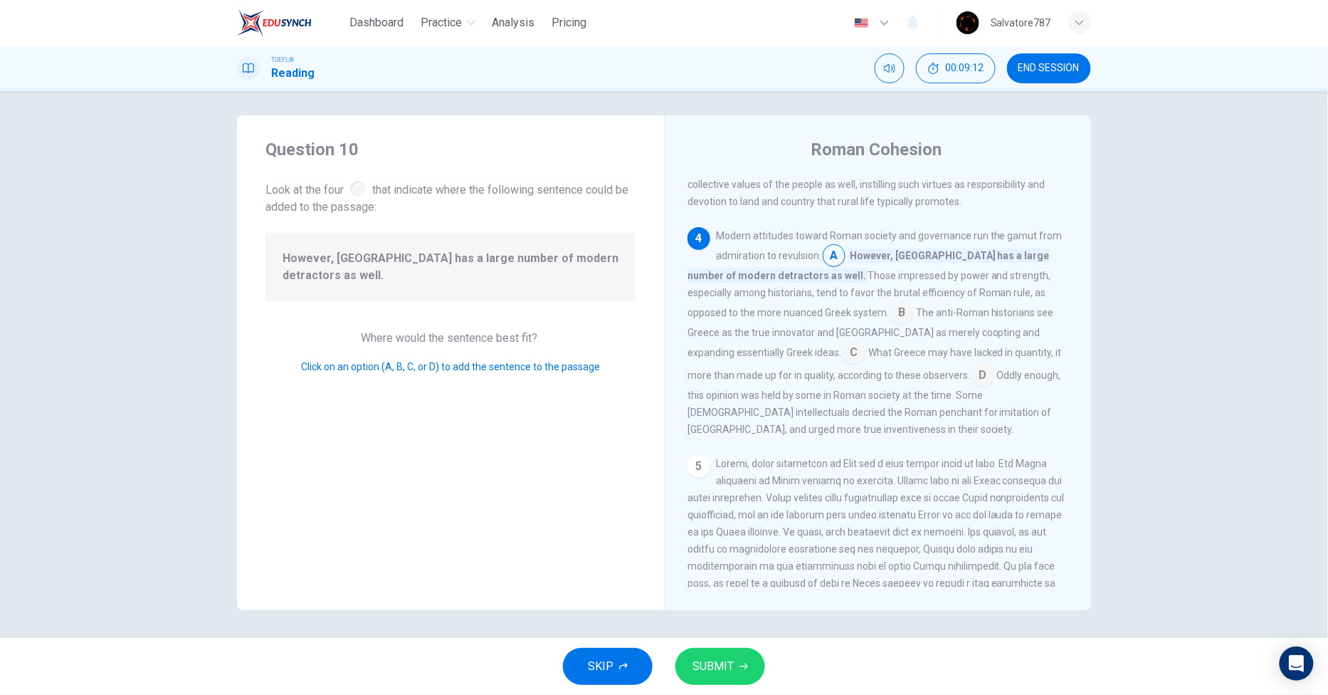
click at [890, 320] on input at bounding box center [901, 313] width 23 height 23
click at [843, 365] on input at bounding box center [854, 353] width 23 height 23
click at [1020, 388] on input at bounding box center [1031, 376] width 23 height 23
click at [897, 302] on input at bounding box center [901, 296] width 23 height 23
click at [828, 261] on input at bounding box center [834, 257] width 23 height 23
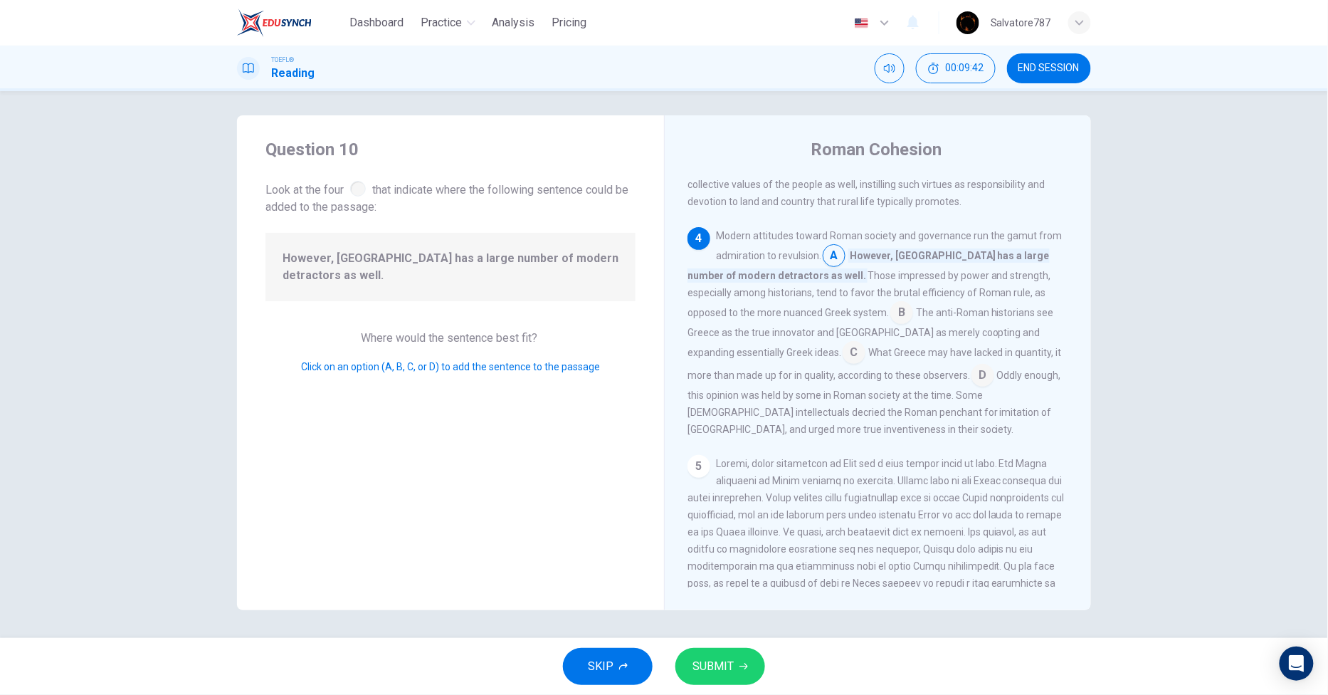
click at [890, 325] on input at bounding box center [901, 313] width 23 height 23
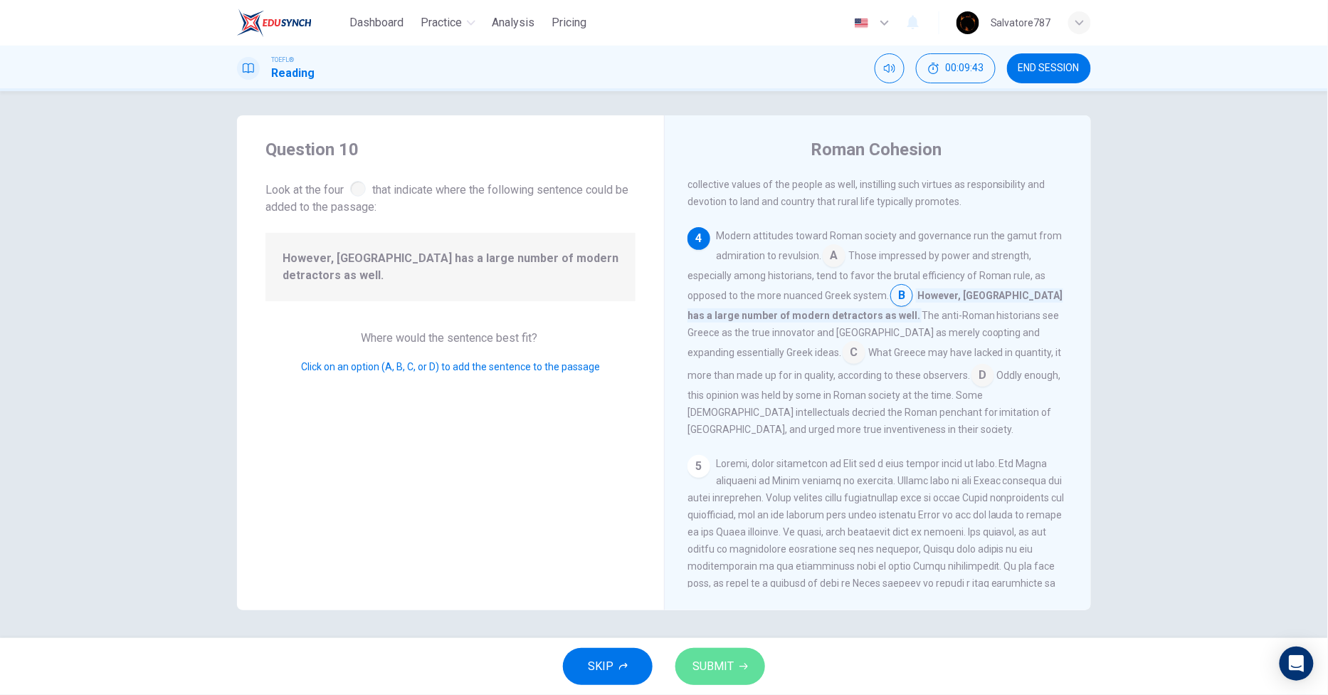
click at [692, 660] on span "SUBMIT" at bounding box center [712, 666] width 41 height 20
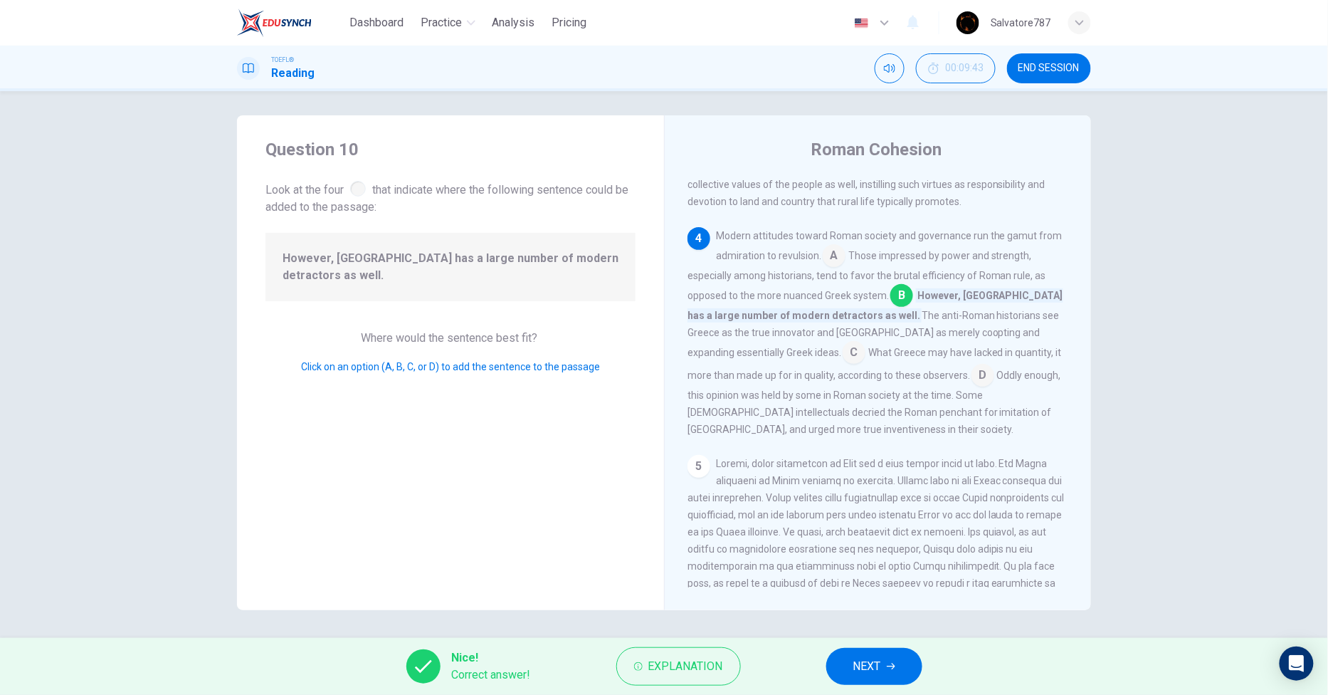
click at [856, 663] on span "NEXT" at bounding box center [867, 666] width 28 height 20
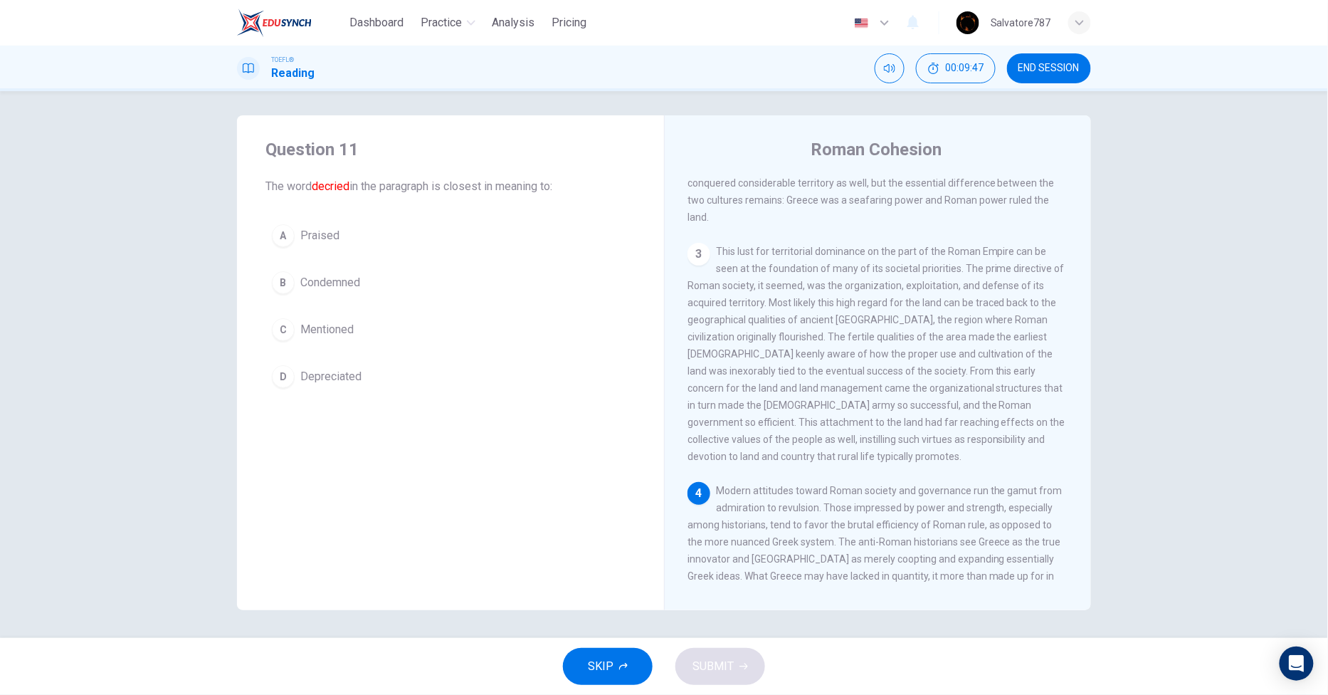
scroll to position [569, 0]
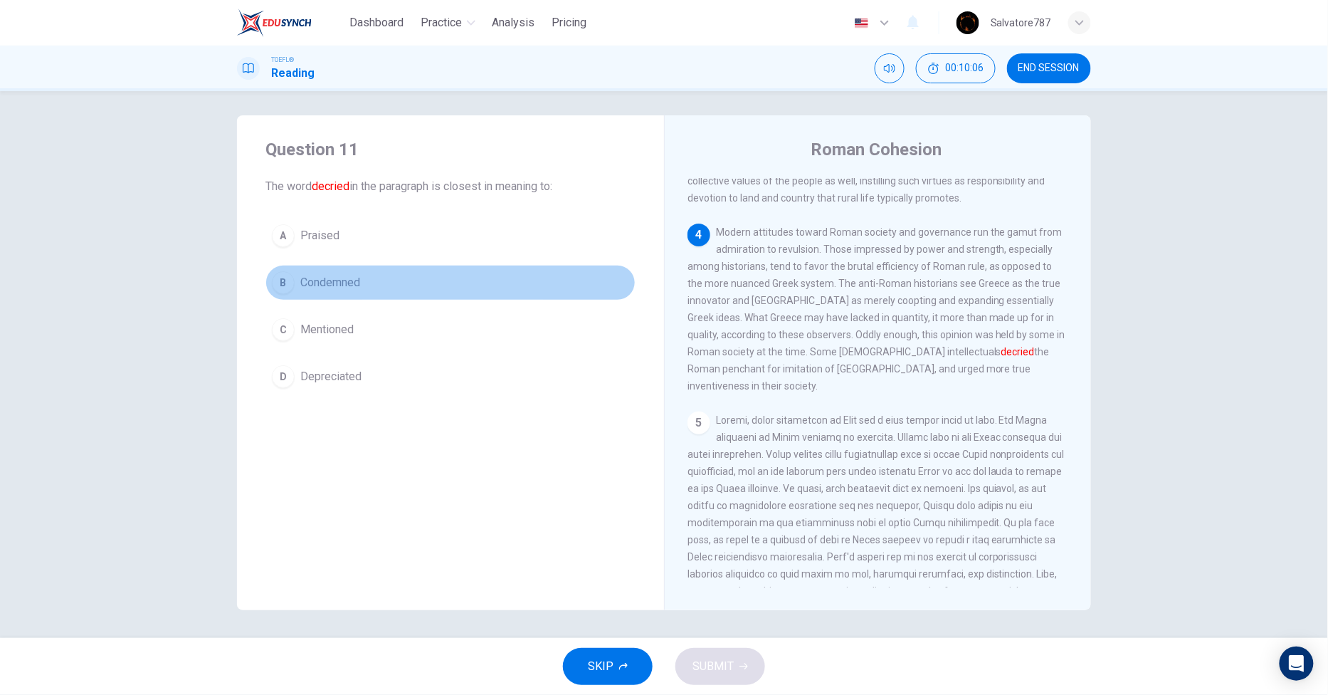
click at [361, 280] on button "B Condemned" at bounding box center [450, 283] width 370 height 36
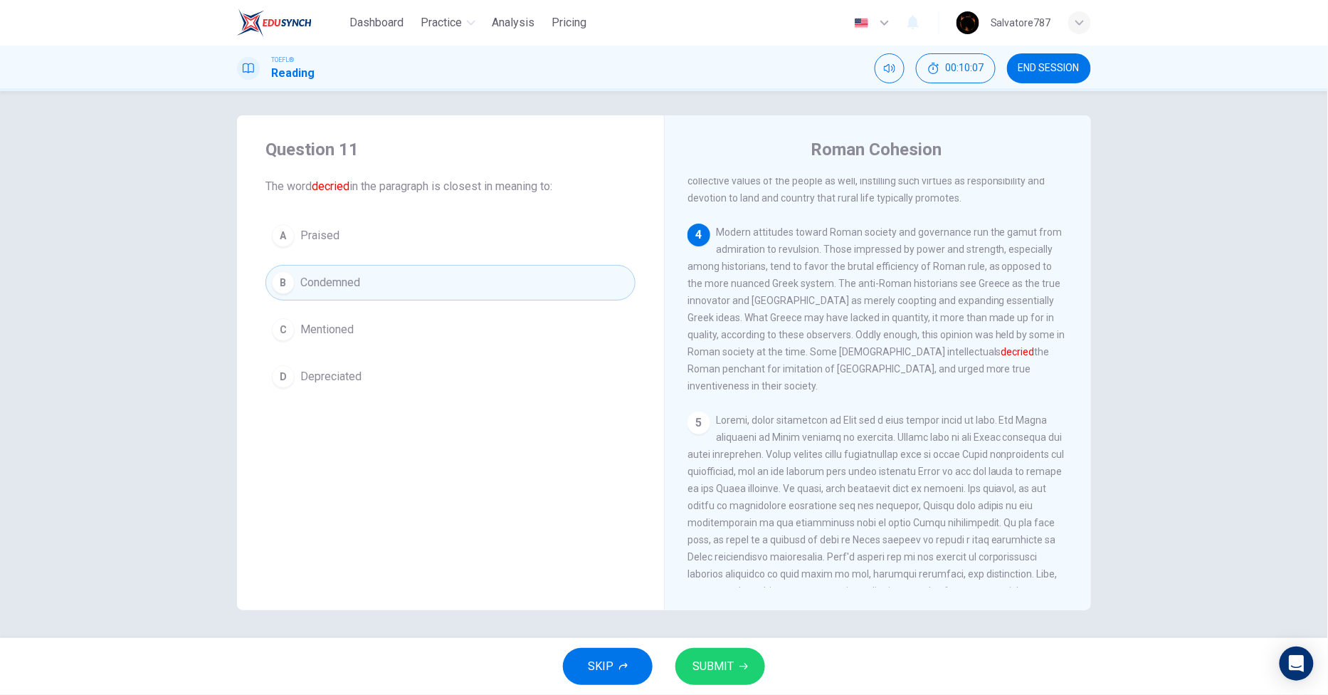
click at [374, 322] on button "C Mentioned" at bounding box center [450, 330] width 370 height 36
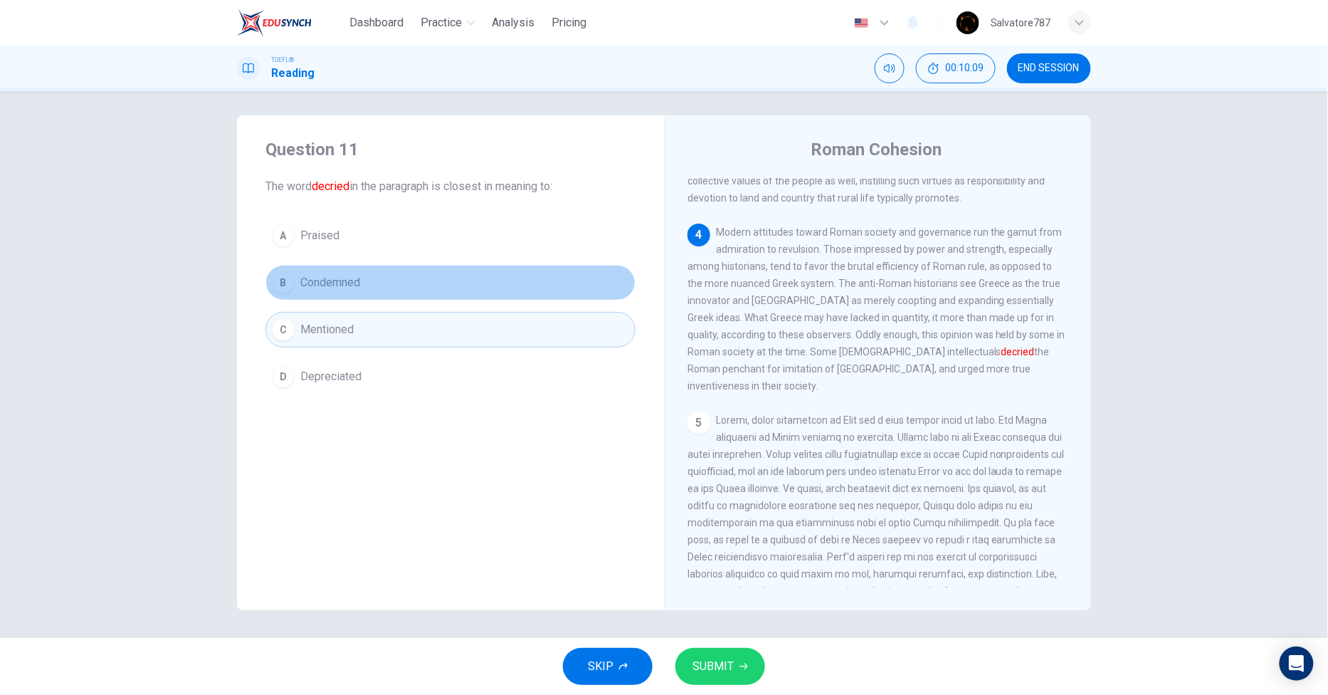
drag, startPoint x: 372, startPoint y: 289, endPoint x: 370, endPoint y: 274, distance: 15.0
click at [372, 289] on button "B Condemned" at bounding box center [450, 283] width 370 height 36
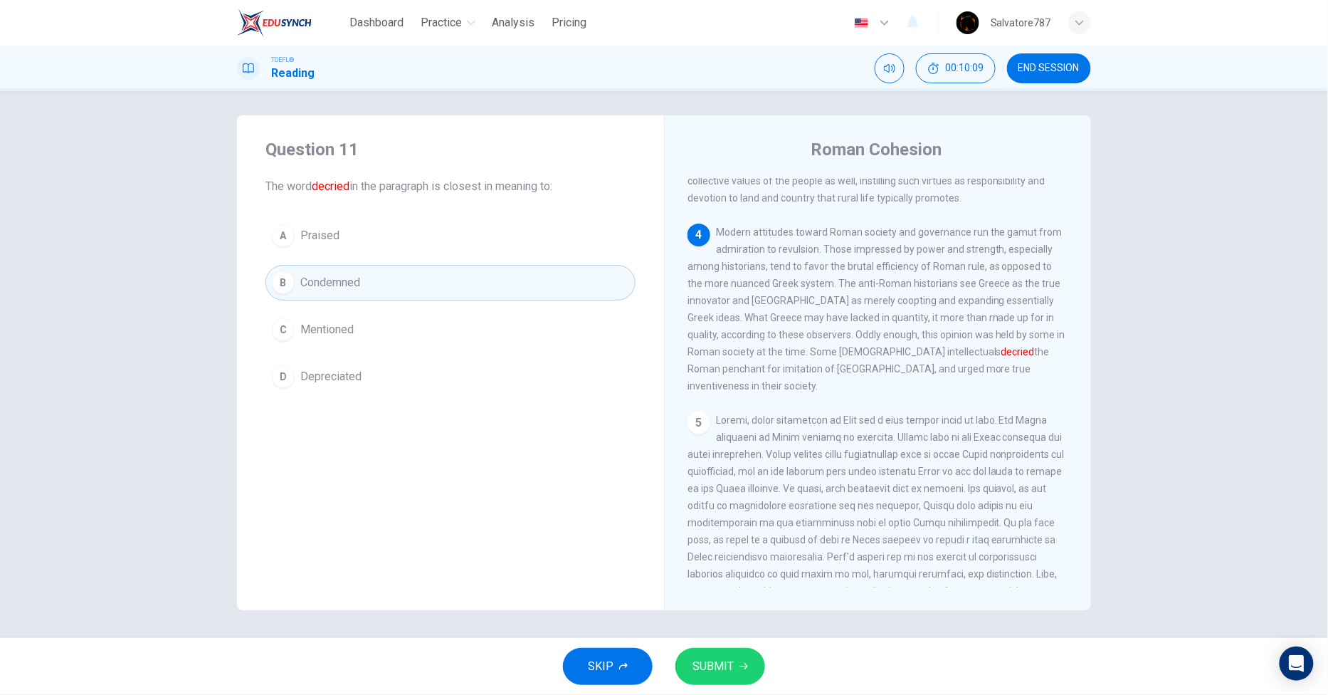
click at [365, 247] on button "A Praised" at bounding box center [450, 236] width 370 height 36
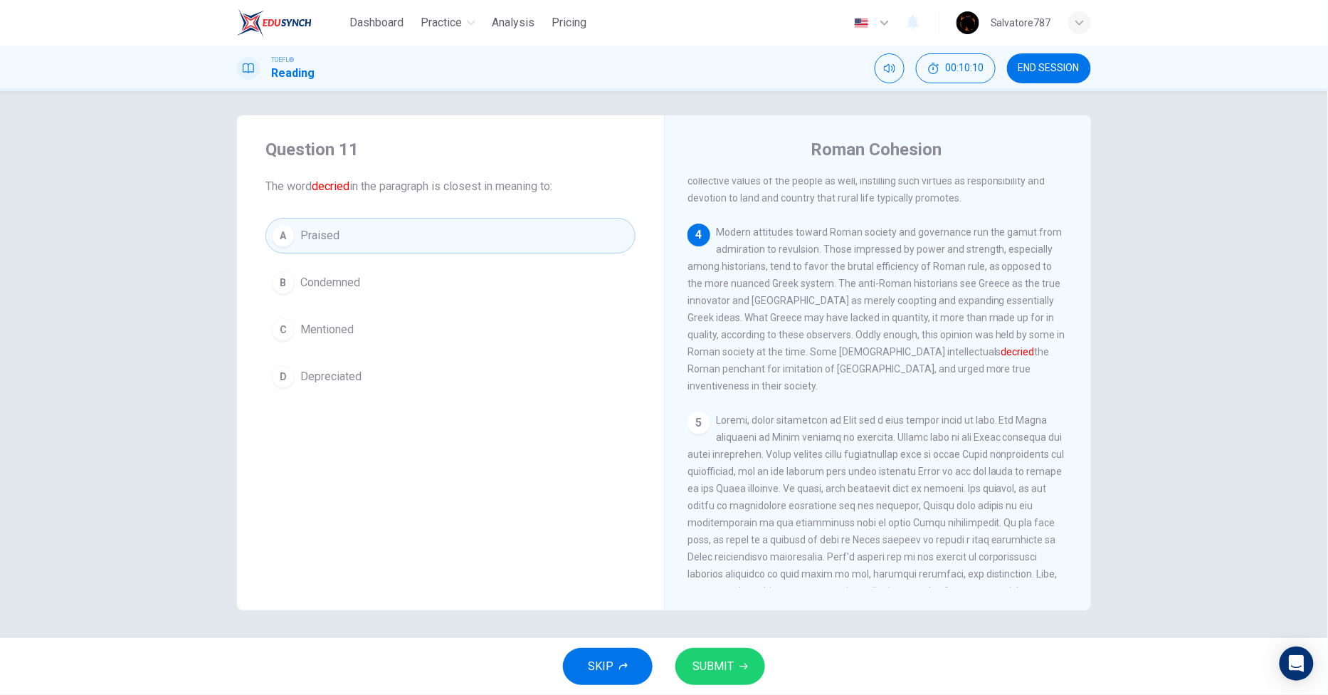
click at [365, 315] on button "C Mentioned" at bounding box center [450, 330] width 370 height 36
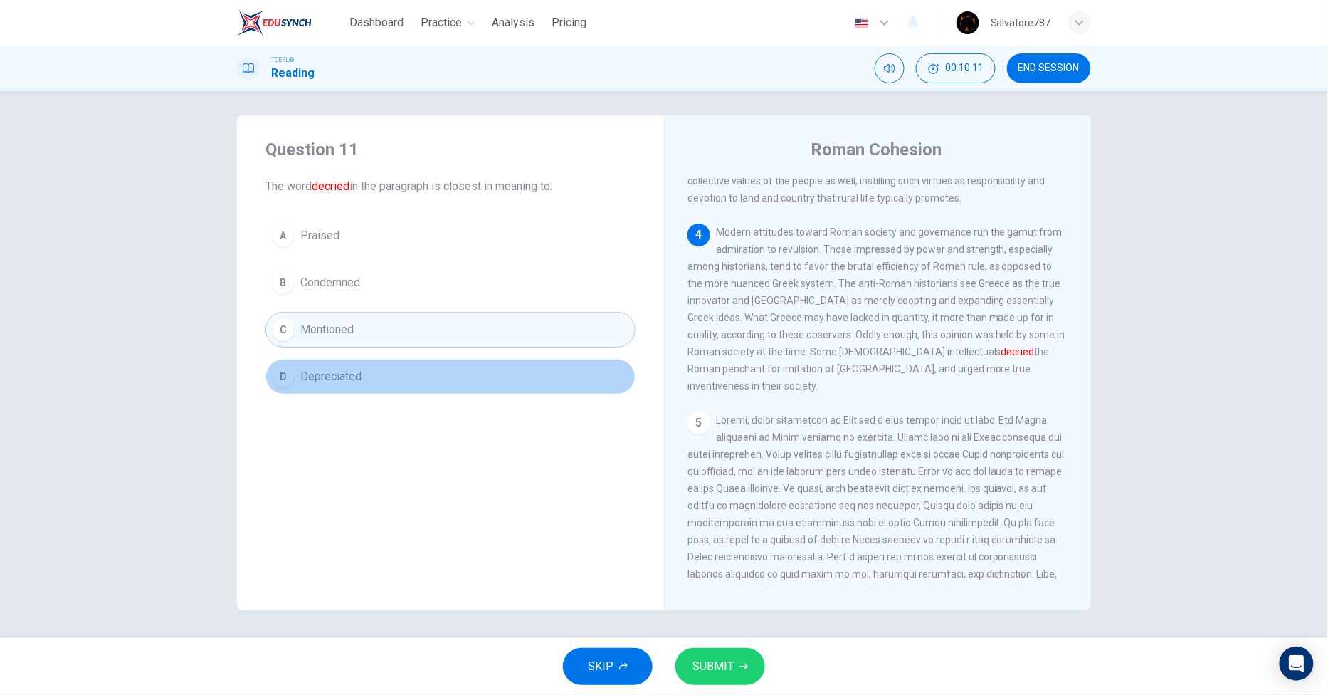
click at [369, 368] on button "D Depreciated" at bounding box center [450, 377] width 370 height 36
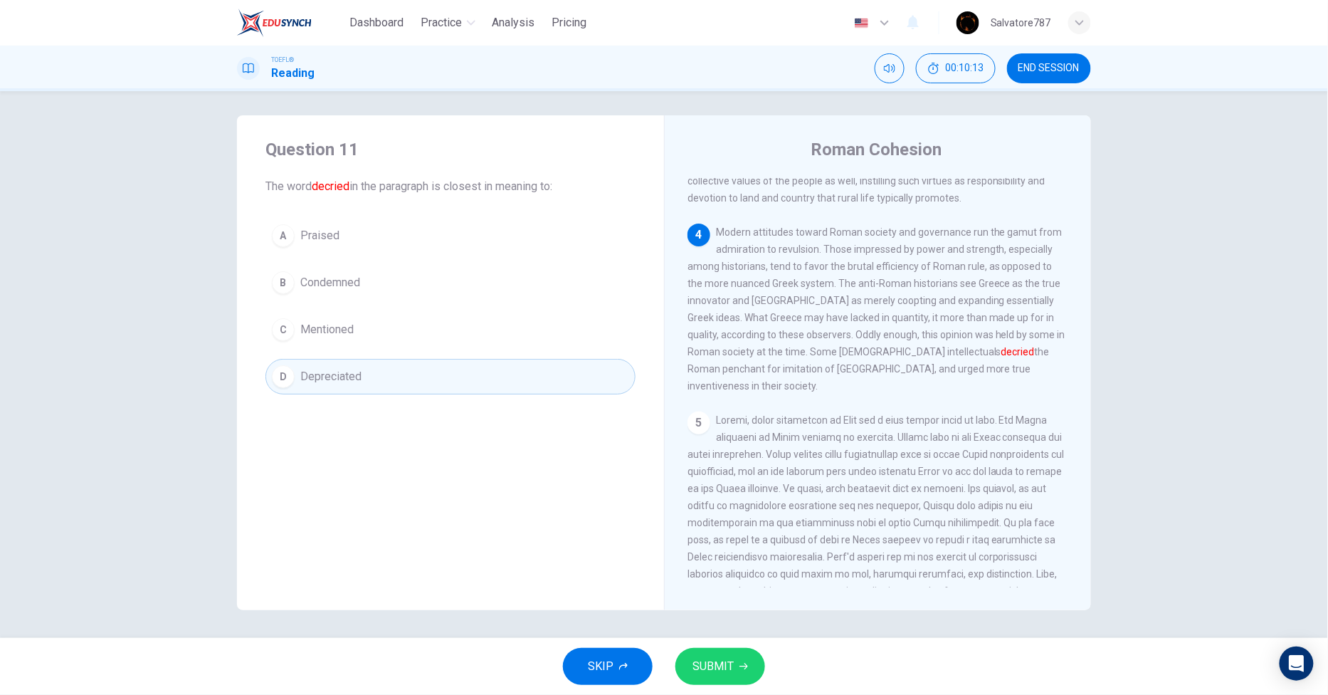
click at [715, 648] on button "SUBMIT" at bounding box center [720, 666] width 90 height 37
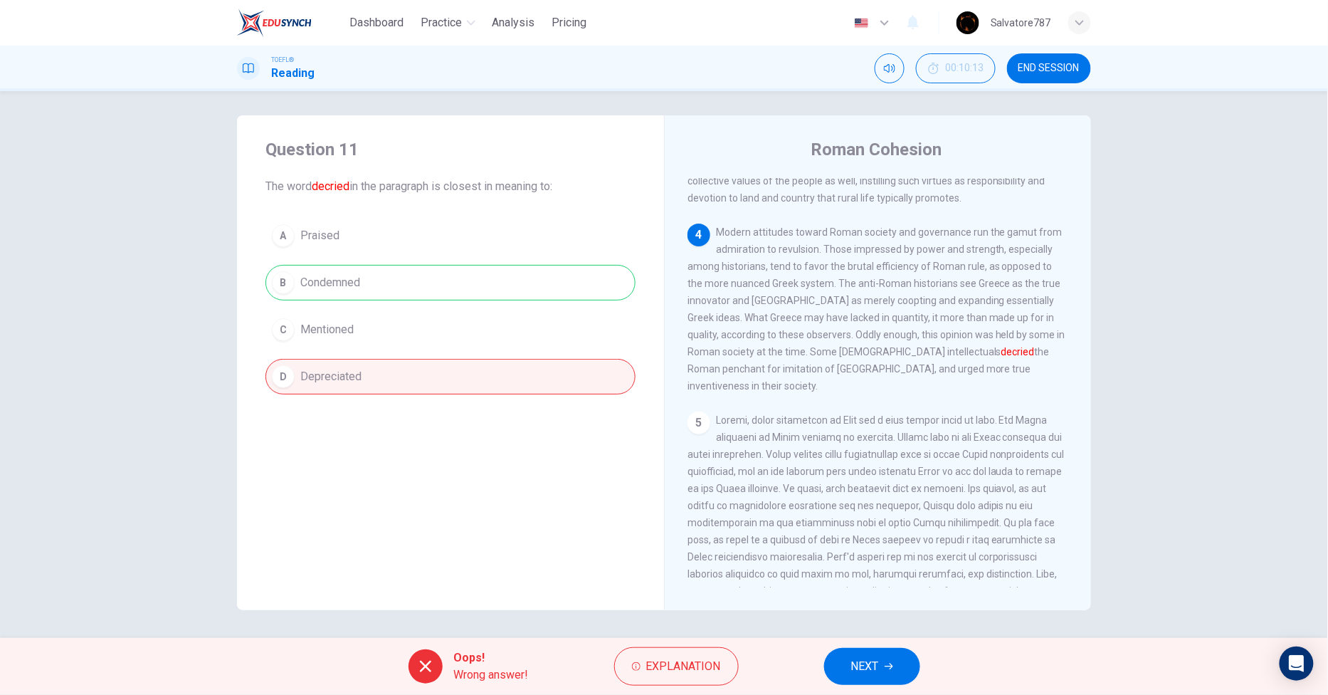
click at [865, 637] on div "Question 11 The word decried in the paragraph is closest in meaning to: A Prais…" at bounding box center [664, 364] width 1328 height 547
click at [859, 653] on button "NEXT" at bounding box center [872, 666] width 96 height 37
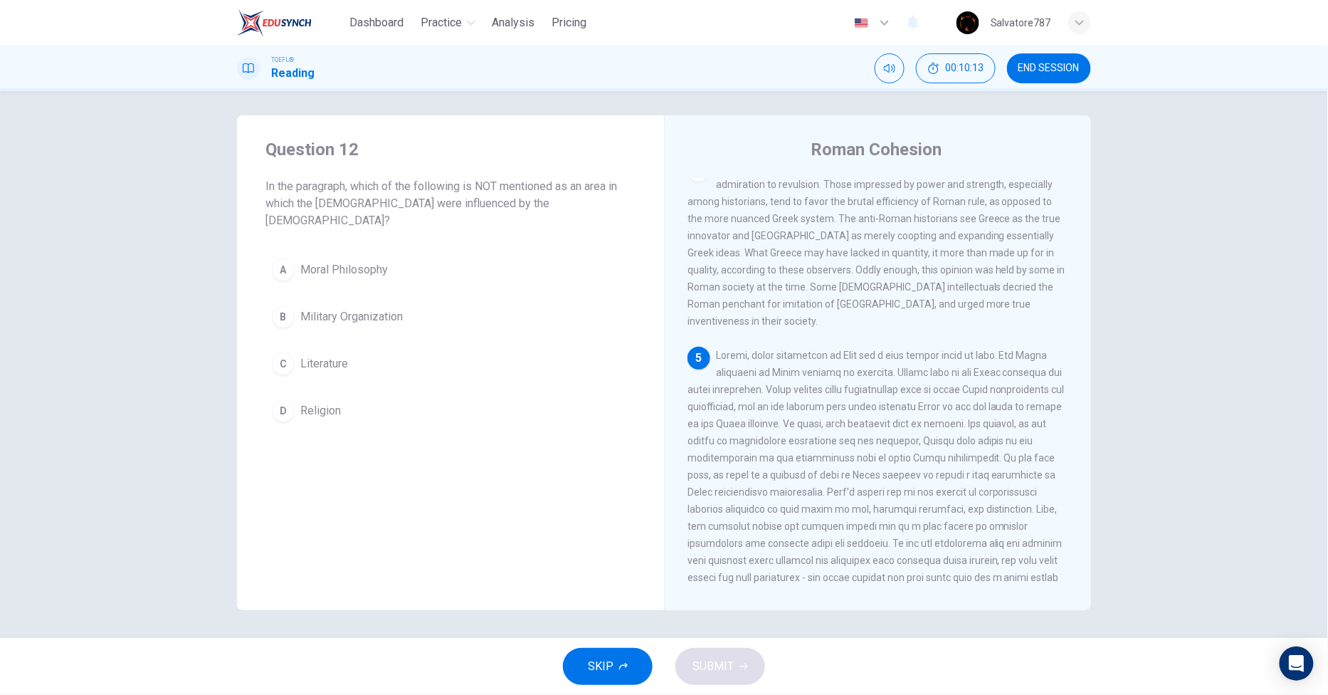
scroll to position [649, 0]
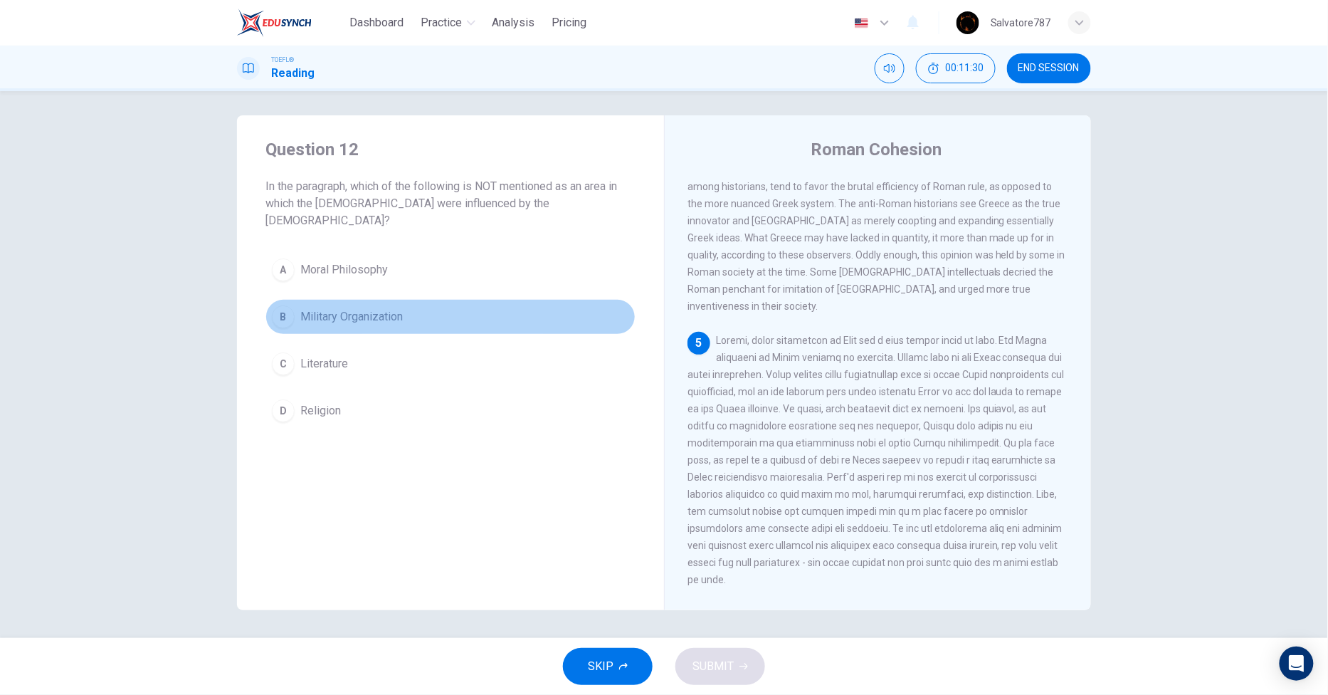
click at [345, 308] on span "Military Organization" at bounding box center [351, 316] width 102 height 17
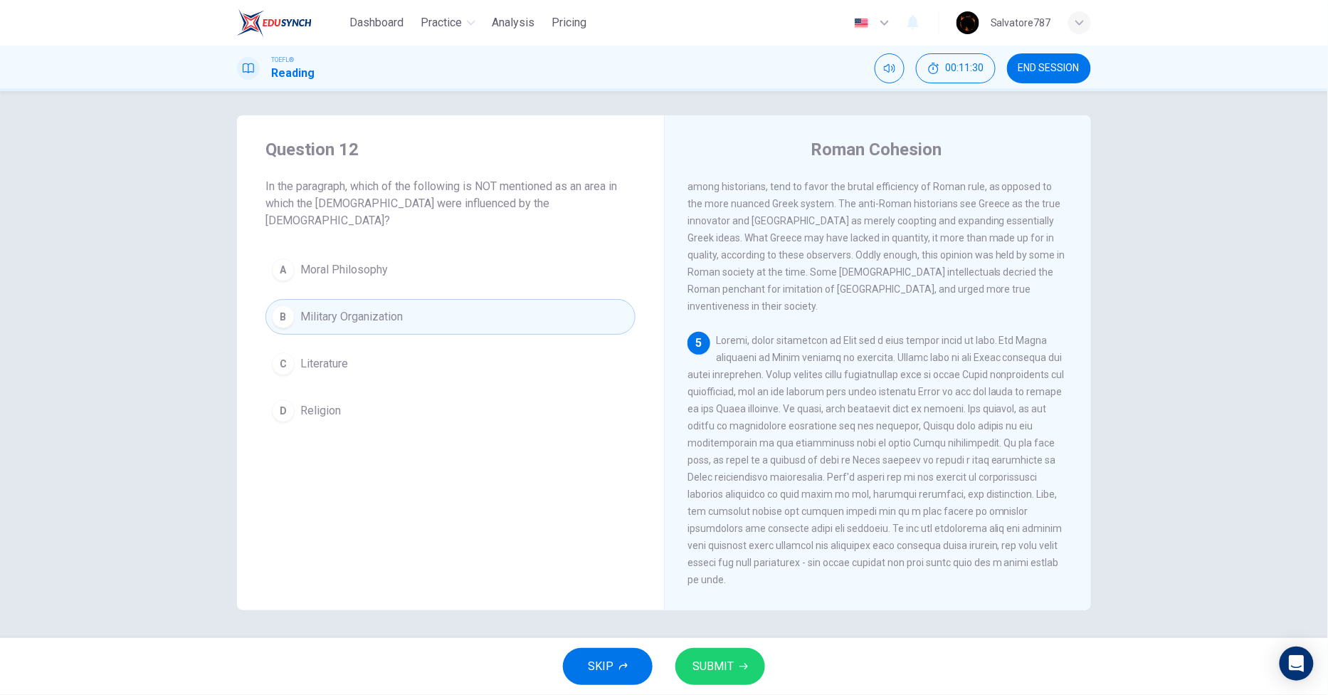
click at [707, 653] on button "SUBMIT" at bounding box center [720, 666] width 90 height 37
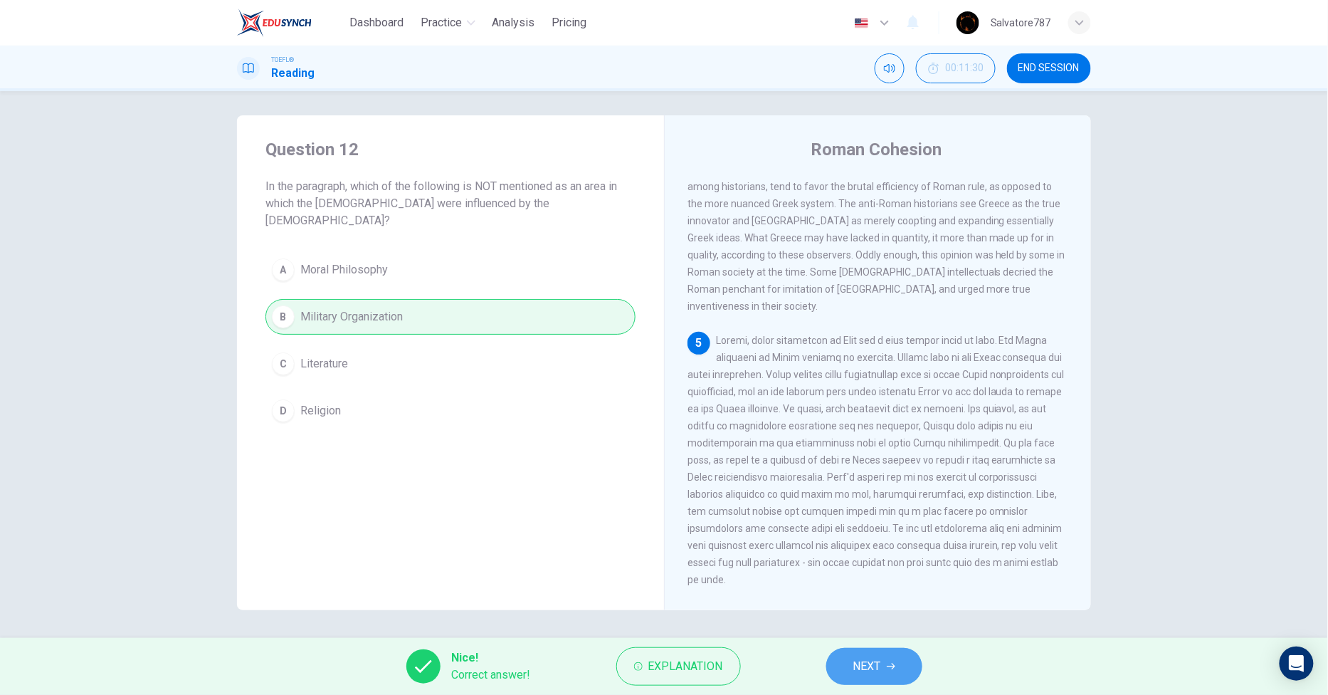
click at [900, 666] on button "NEXT" at bounding box center [874, 666] width 96 height 37
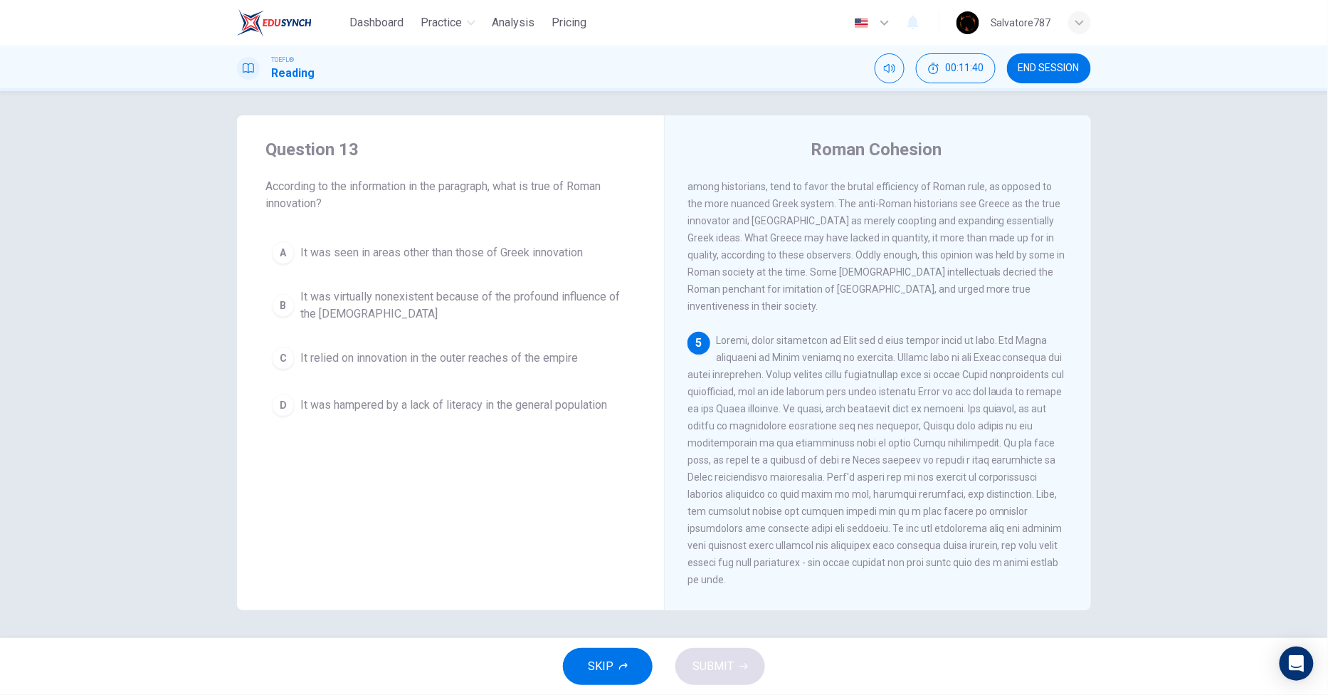
click at [359, 258] on span "It was seen in areas other than those of Greek innovation" at bounding box center [441, 252] width 283 height 17
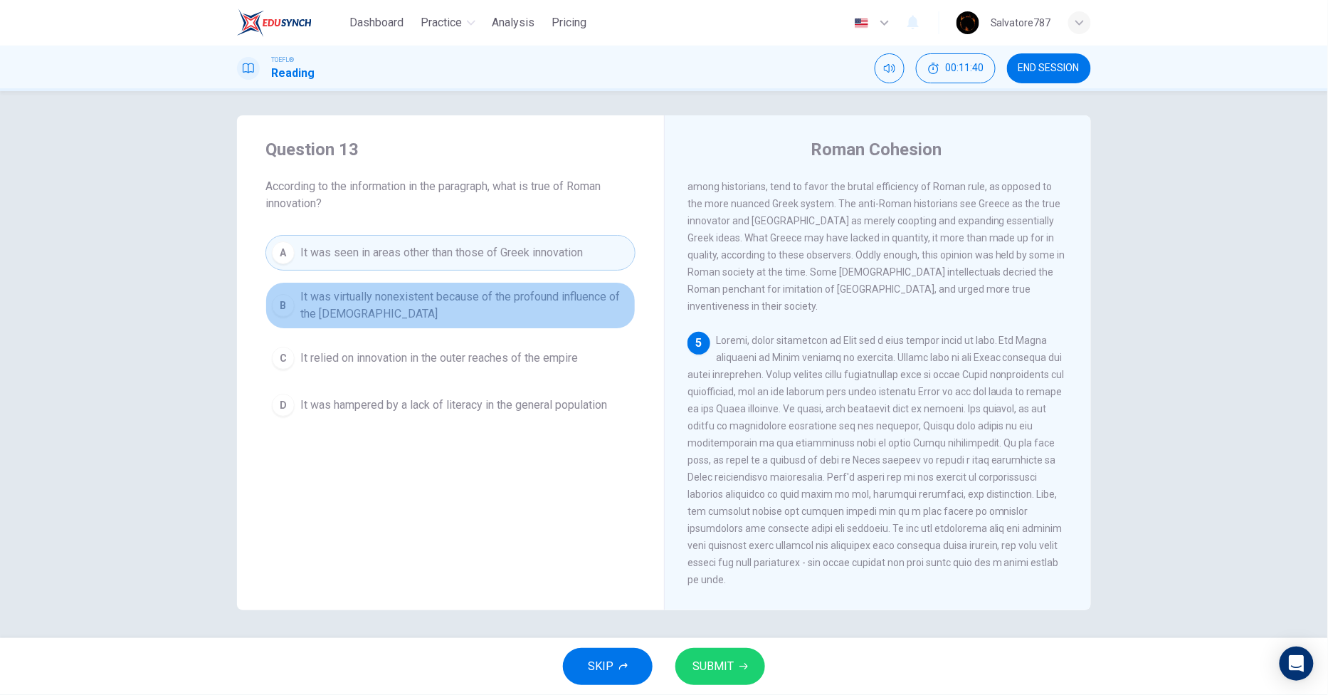
click at [357, 285] on button "B It was virtually nonexistent because of the profound influence of the Greeks" at bounding box center [450, 305] width 370 height 47
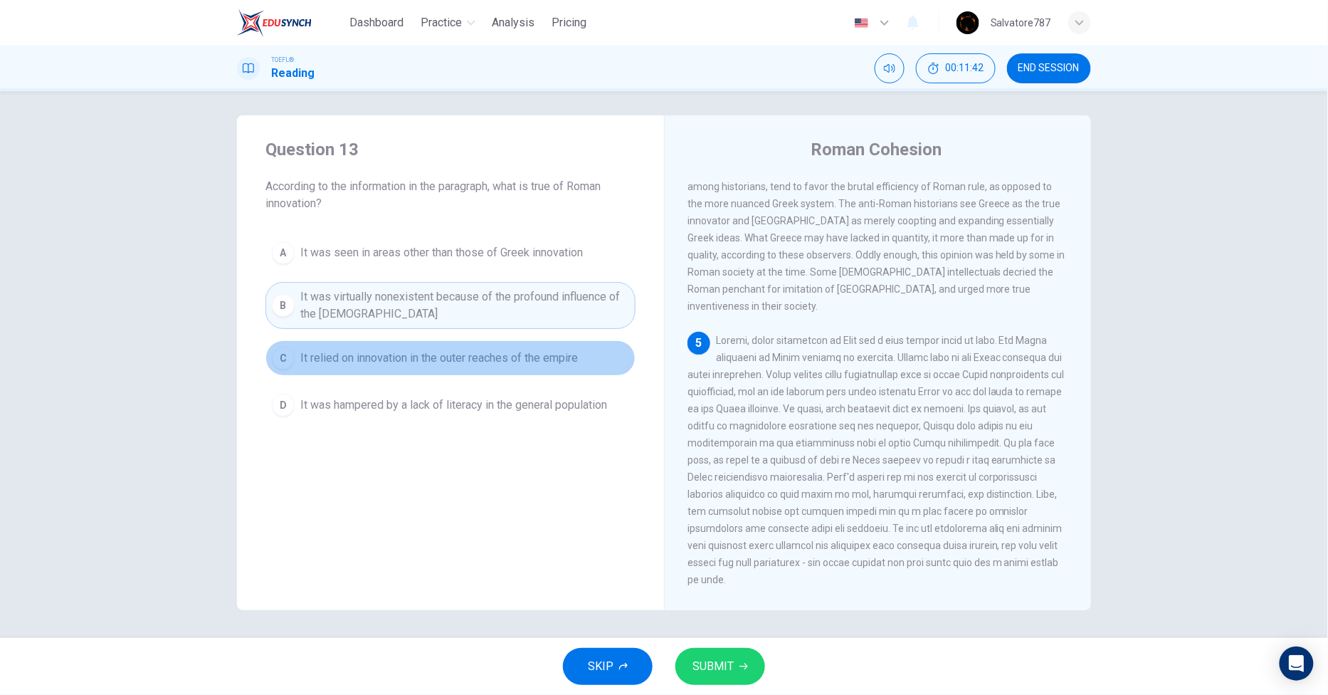
click at [354, 361] on span "It relied on innovation in the outer reaches of the empire" at bounding box center [439, 357] width 278 height 17
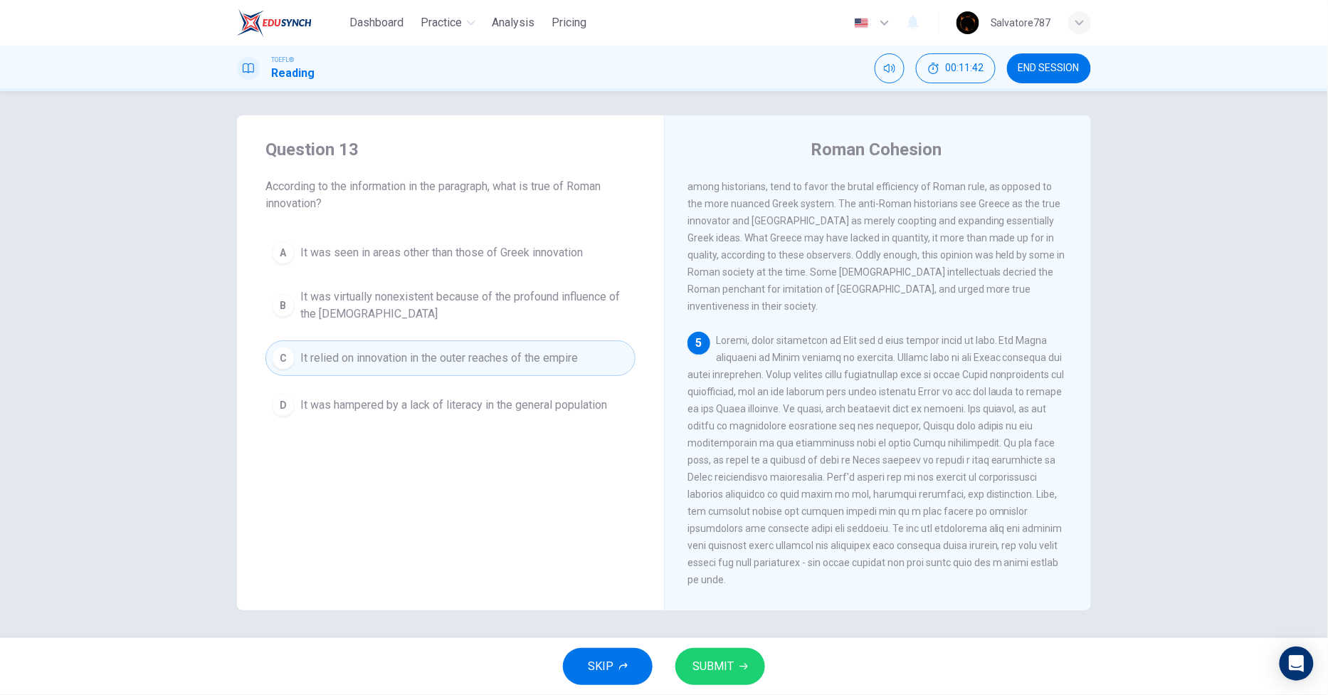
click at [357, 399] on span "It was hampered by a lack of literacy in the general population" at bounding box center [453, 404] width 307 height 17
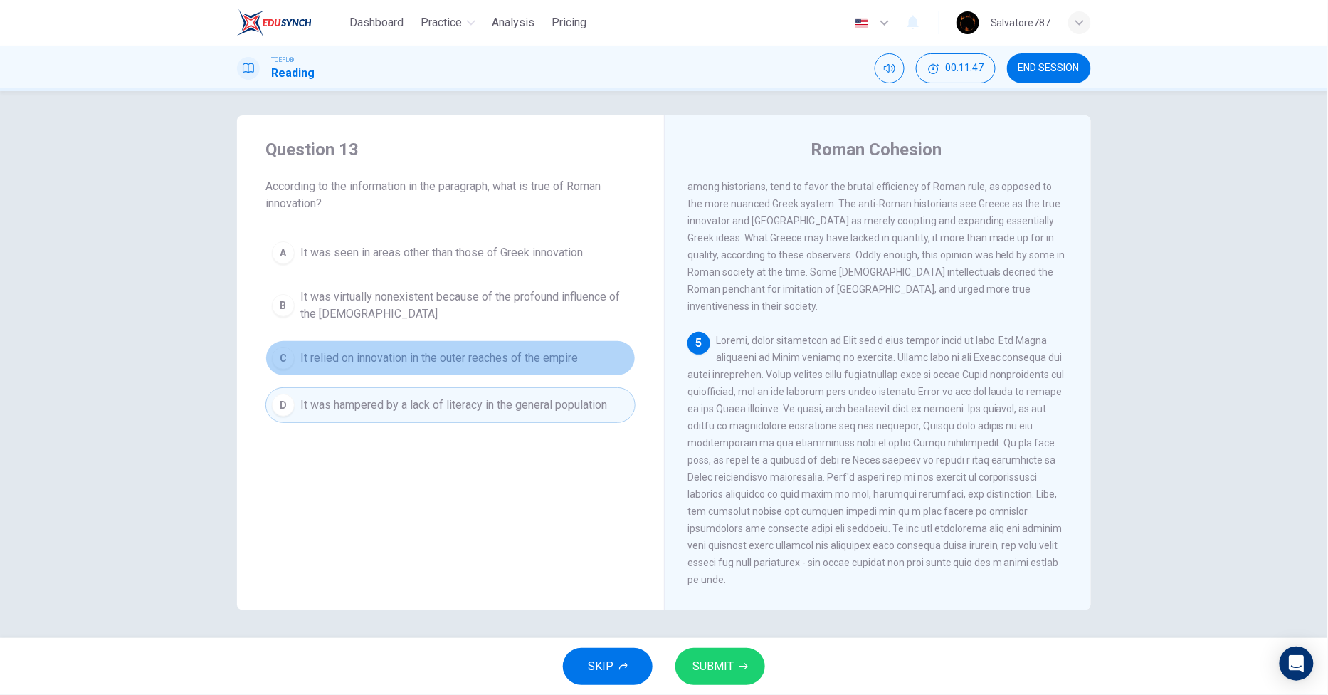
click at [373, 357] on span "It relied on innovation in the outer reaches of the empire" at bounding box center [439, 357] width 278 height 17
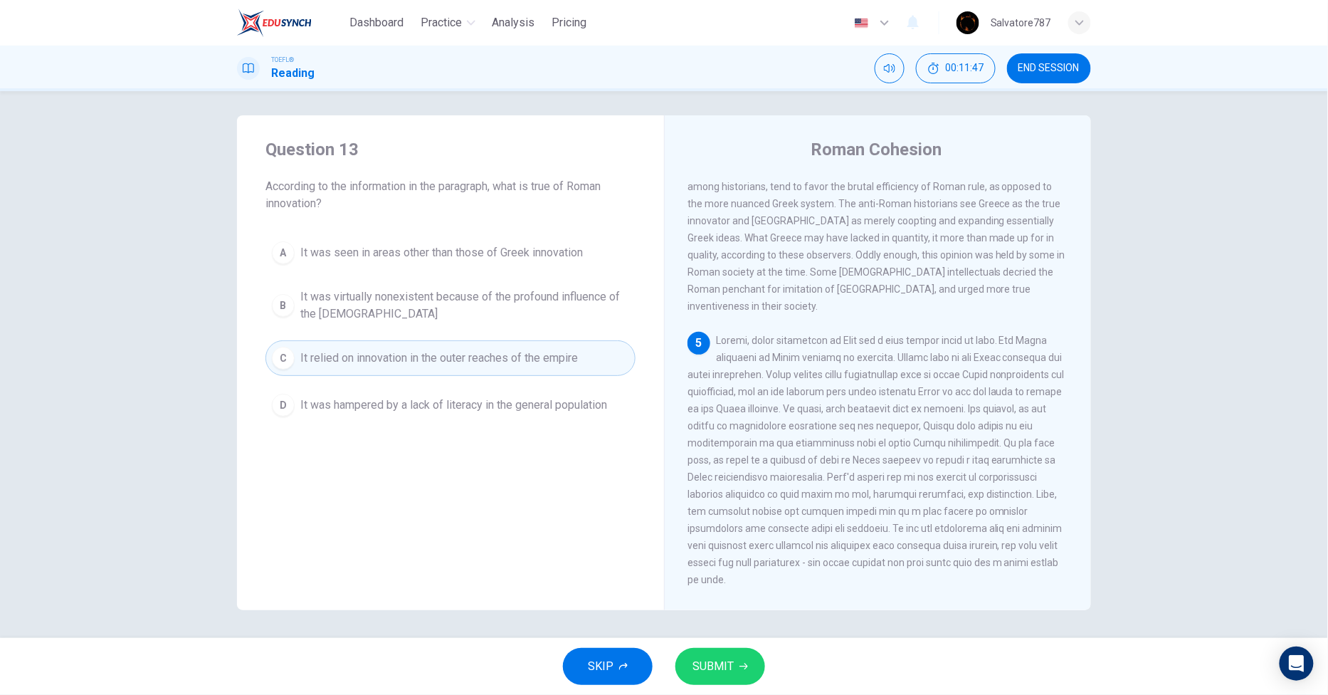
click at [389, 271] on div "A It was seen in areas other than those of Greek innovation B It was virtually …" at bounding box center [450, 329] width 370 height 188
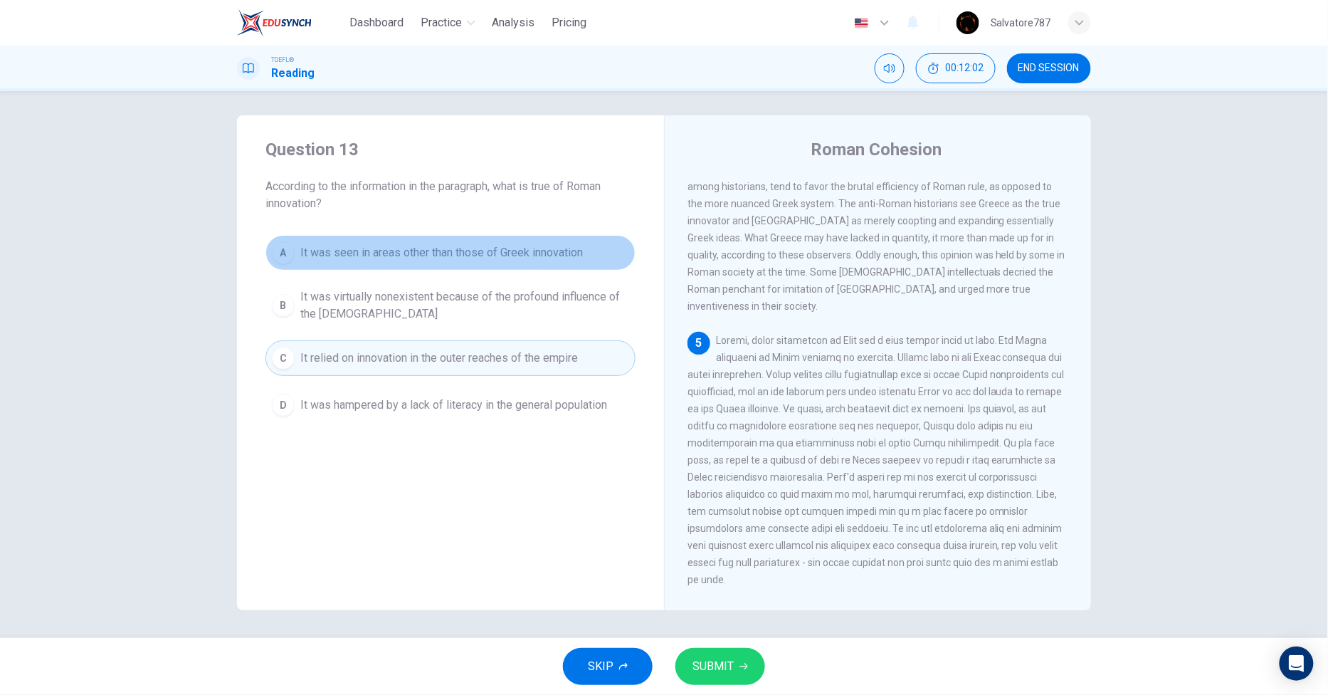
click at [425, 252] on span "It was seen in areas other than those of Greek innovation" at bounding box center [441, 252] width 283 height 17
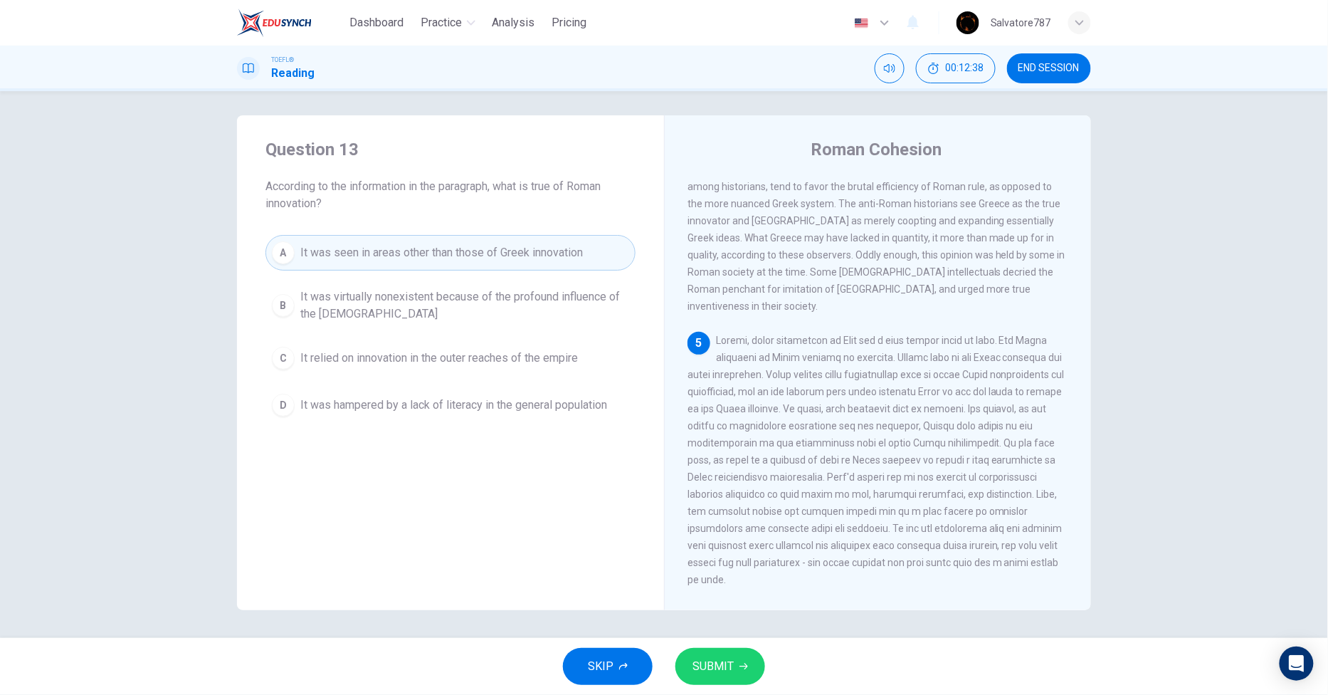
click at [720, 655] on button "SUBMIT" at bounding box center [720, 666] width 90 height 37
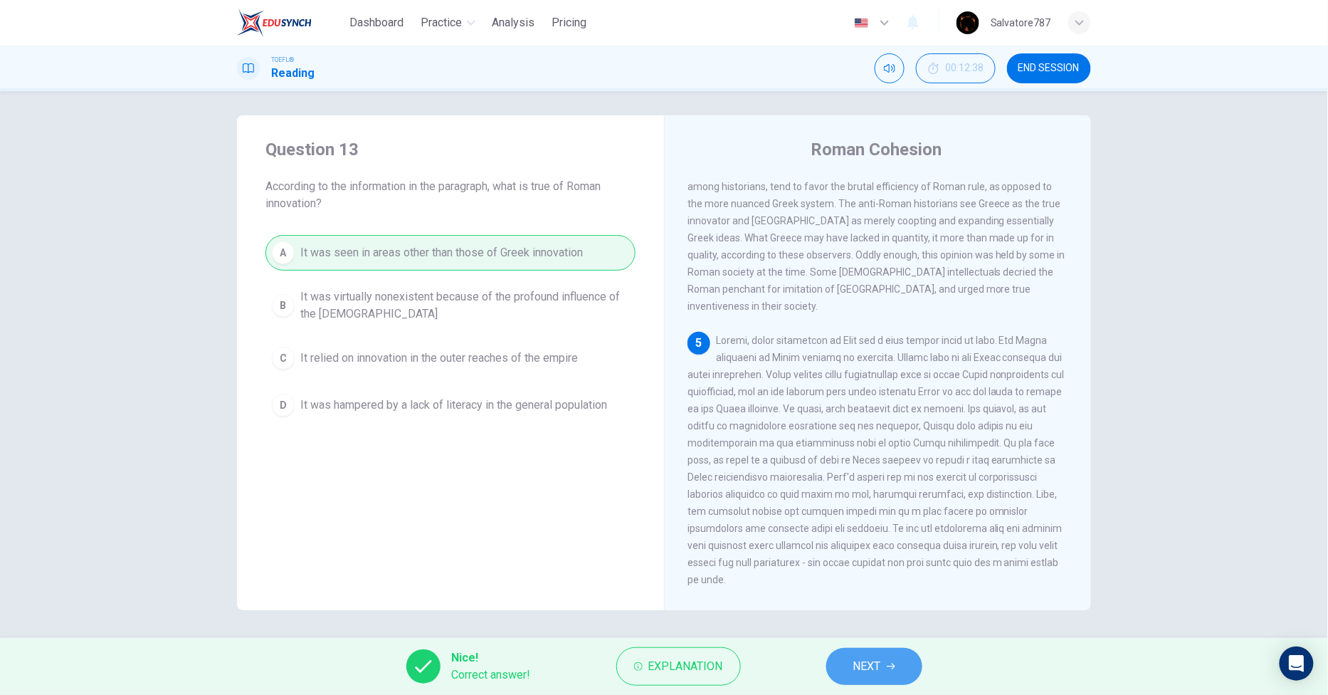
click at [890, 669] on icon "button" at bounding box center [891, 666] width 9 height 9
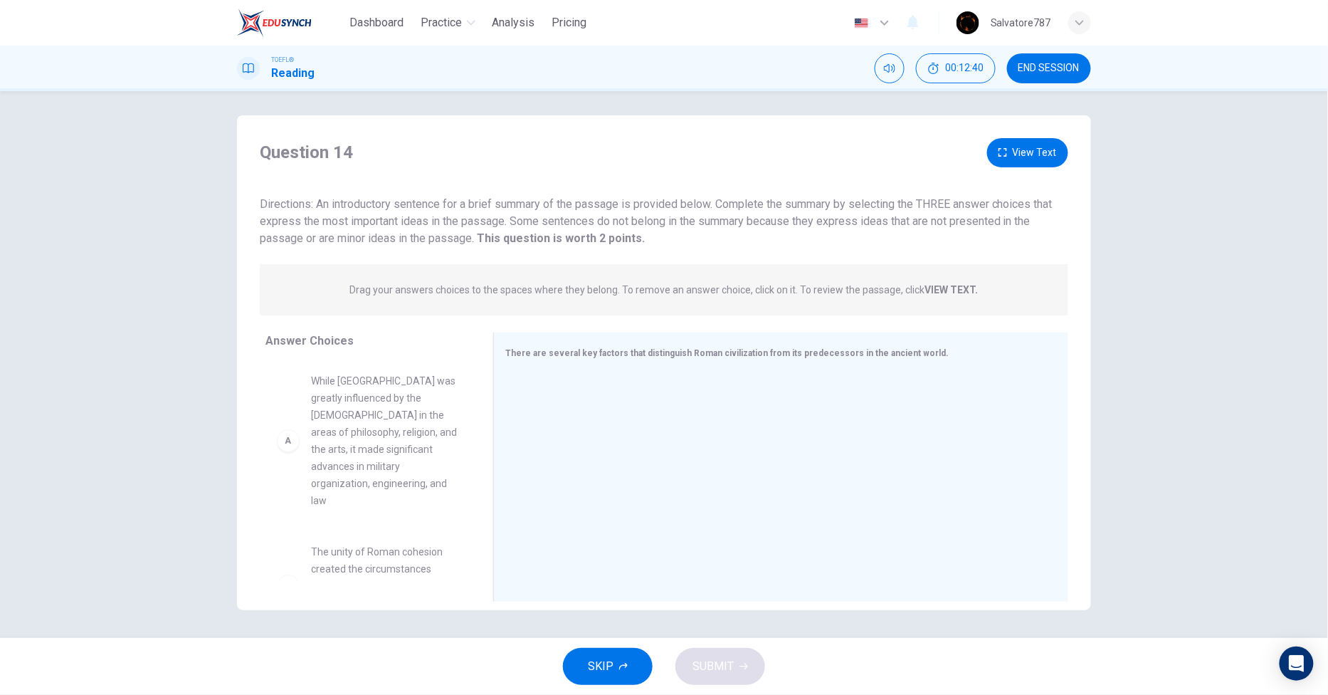
click at [1041, 162] on button "View Text" at bounding box center [1027, 152] width 81 height 29
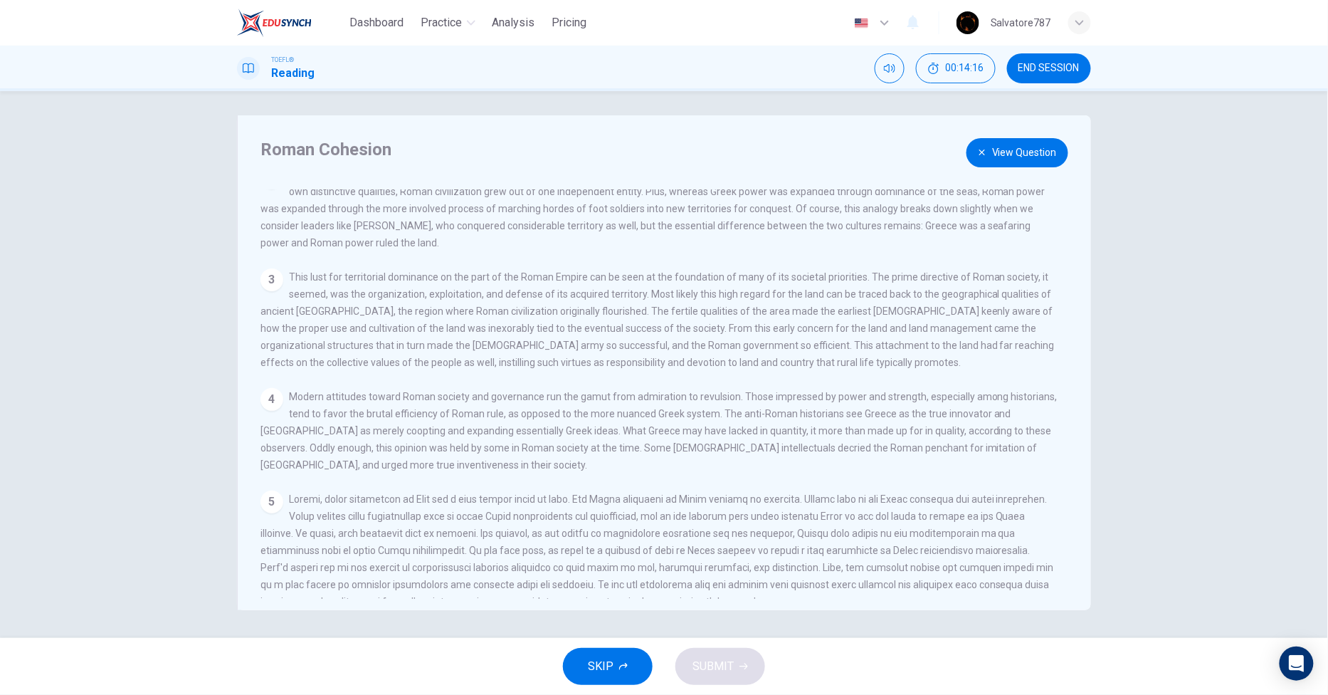
scroll to position [154, 0]
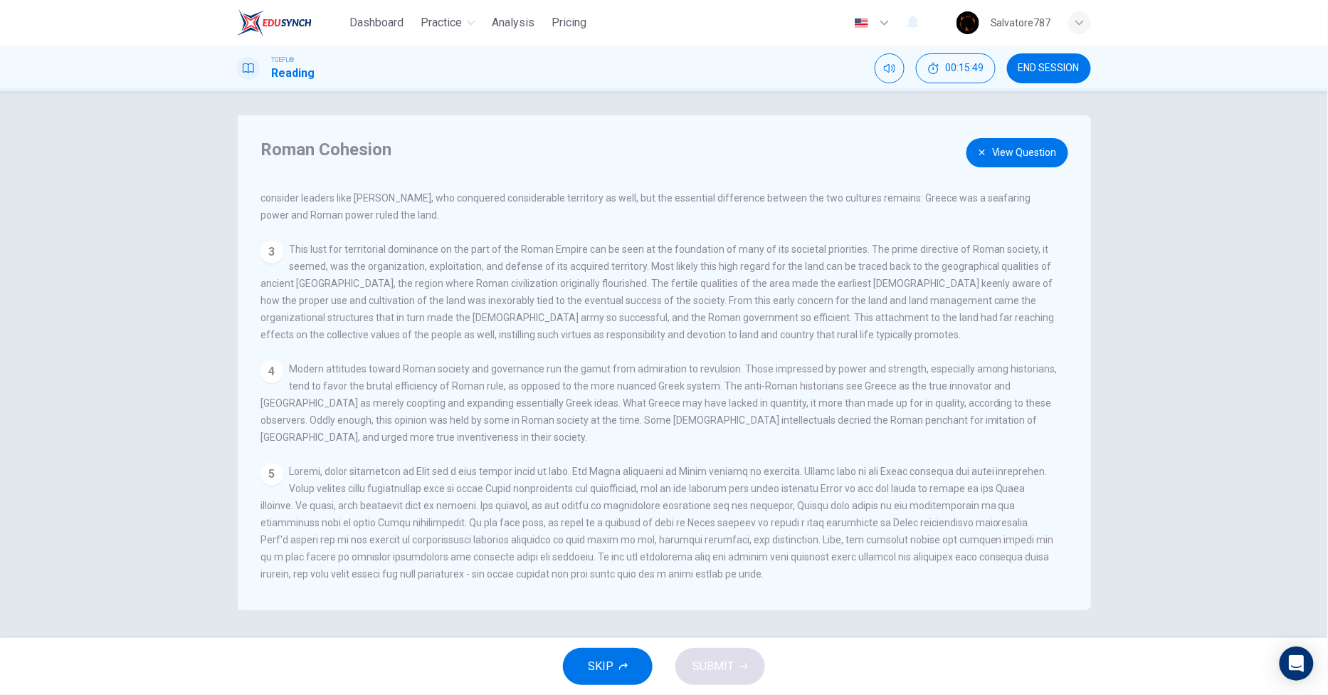
click at [972, 162] on button "View Question" at bounding box center [1017, 152] width 102 height 29
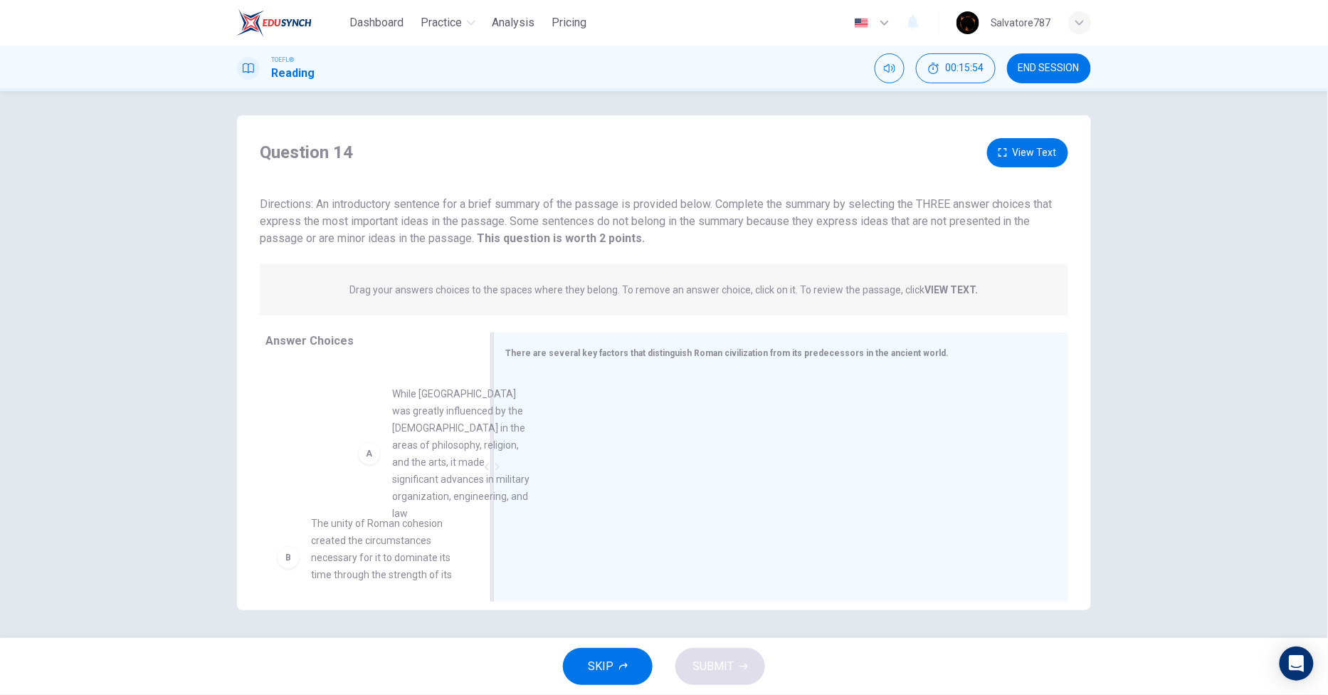
drag, startPoint x: 425, startPoint y: 435, endPoint x: 622, endPoint y: 428, distance: 197.2
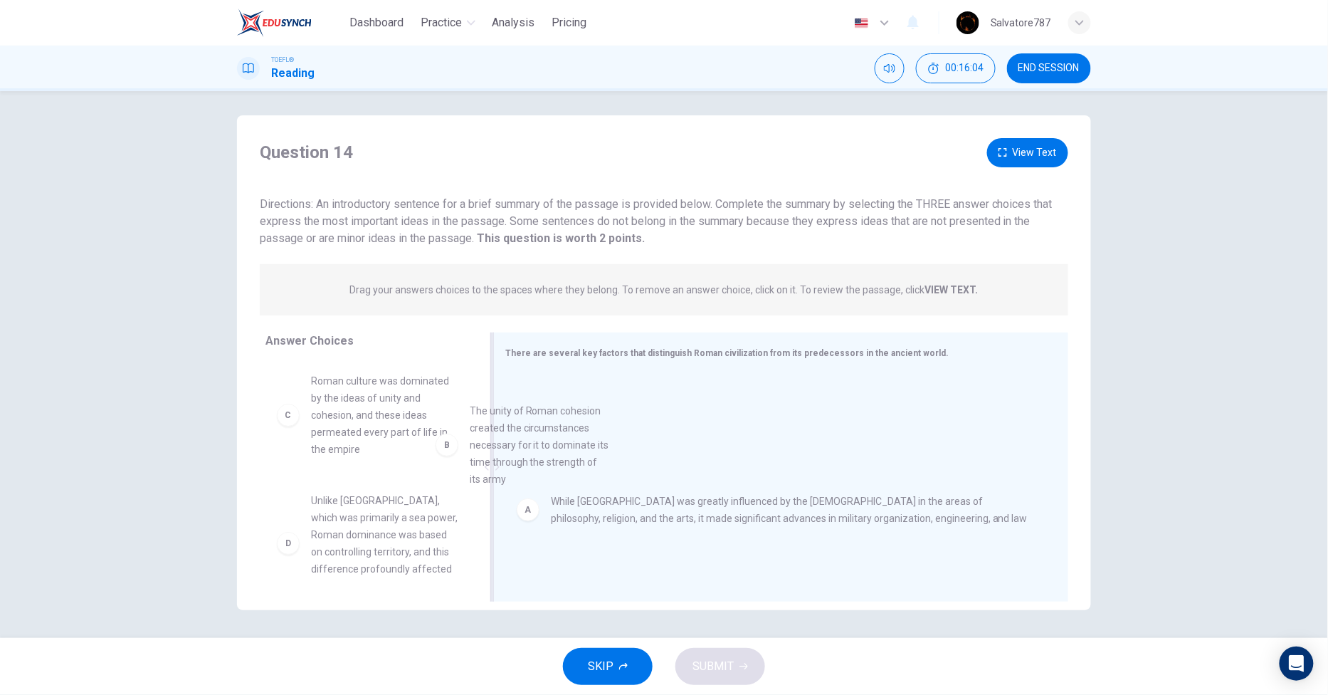
drag, startPoint x: 418, startPoint y: 438, endPoint x: 596, endPoint y: 458, distance: 179.0
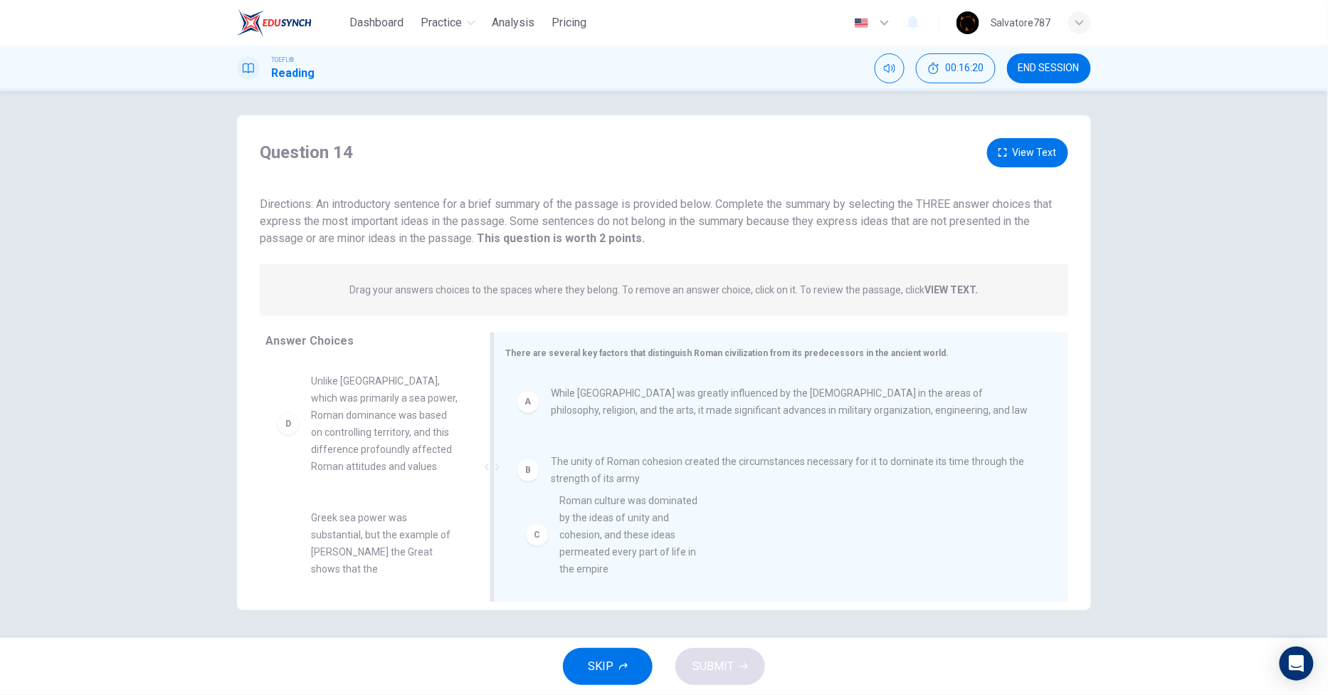
drag, startPoint x: 389, startPoint y: 416, endPoint x: 645, endPoint y: 527, distance: 279.5
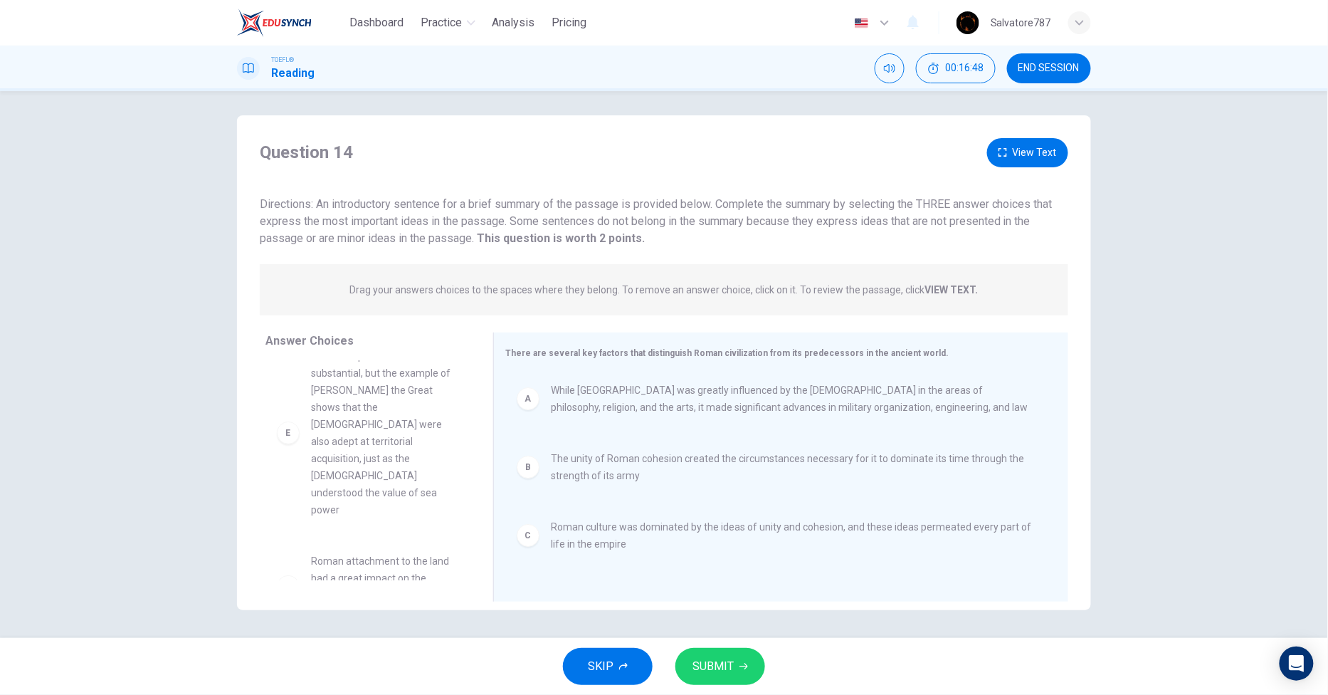
scroll to position [0, 0]
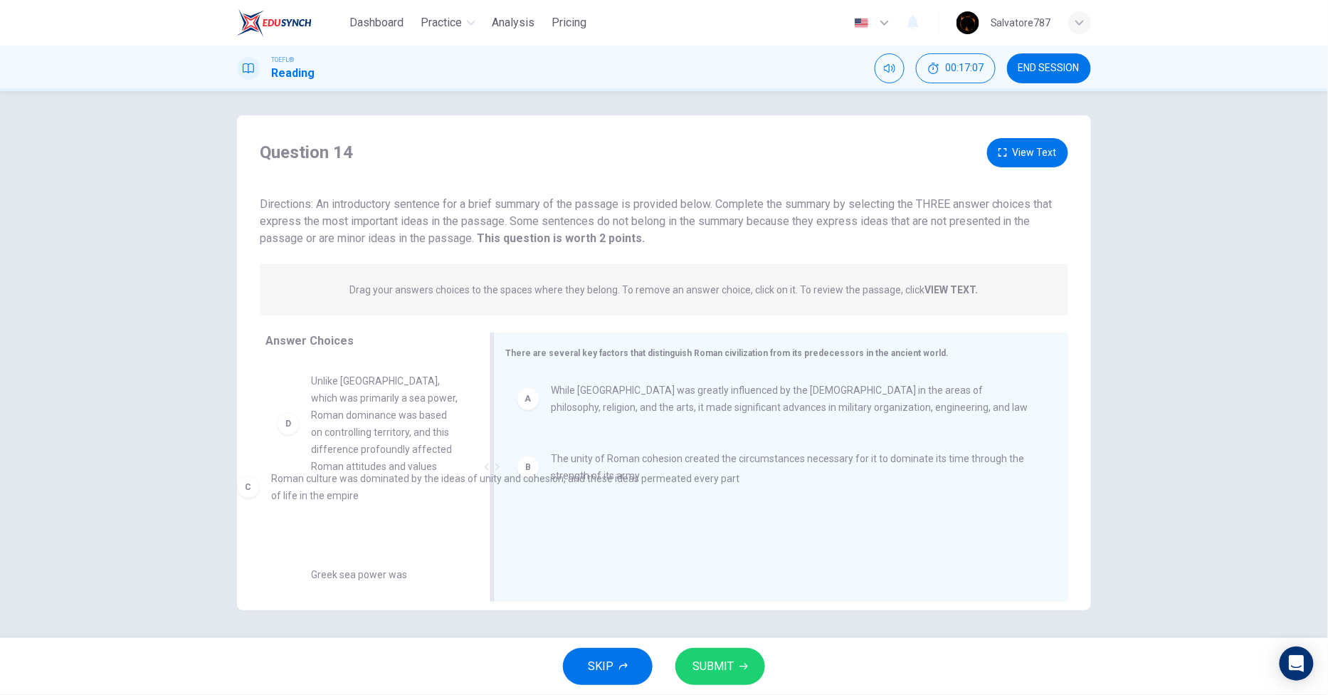
drag, startPoint x: 612, startPoint y: 549, endPoint x: 307, endPoint y: 456, distance: 318.3
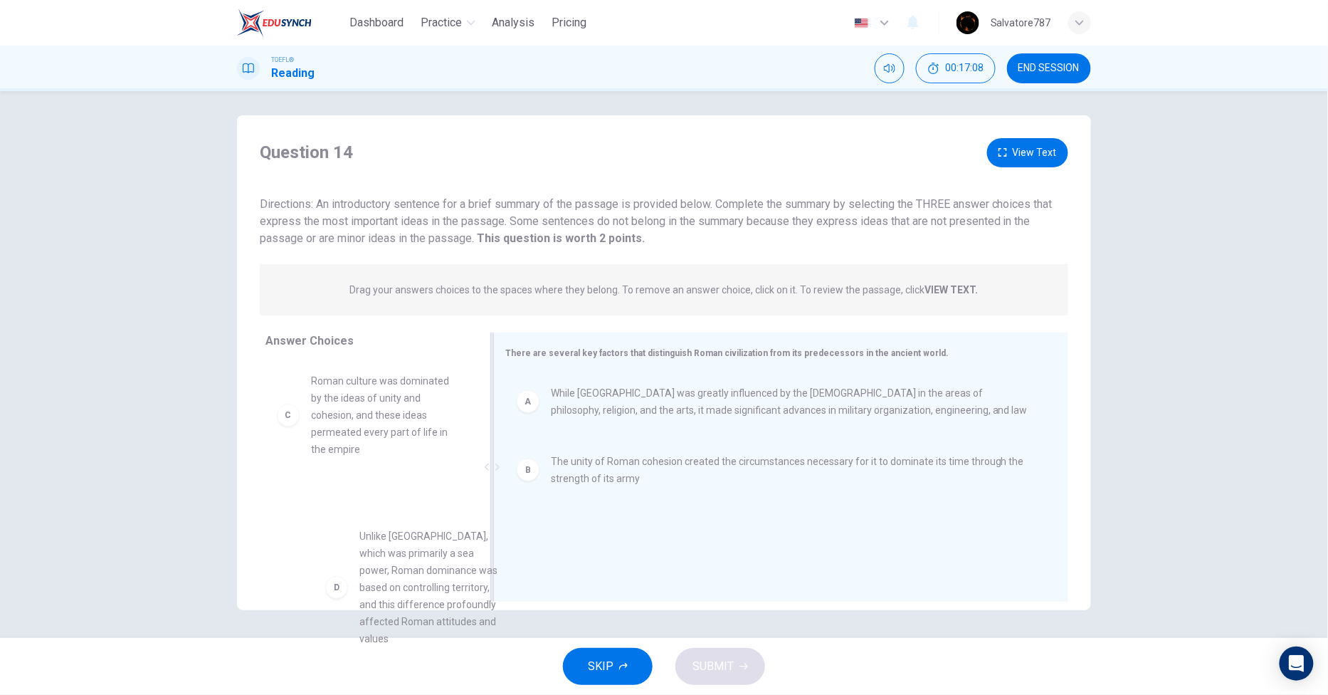
scroll to position [71, 0]
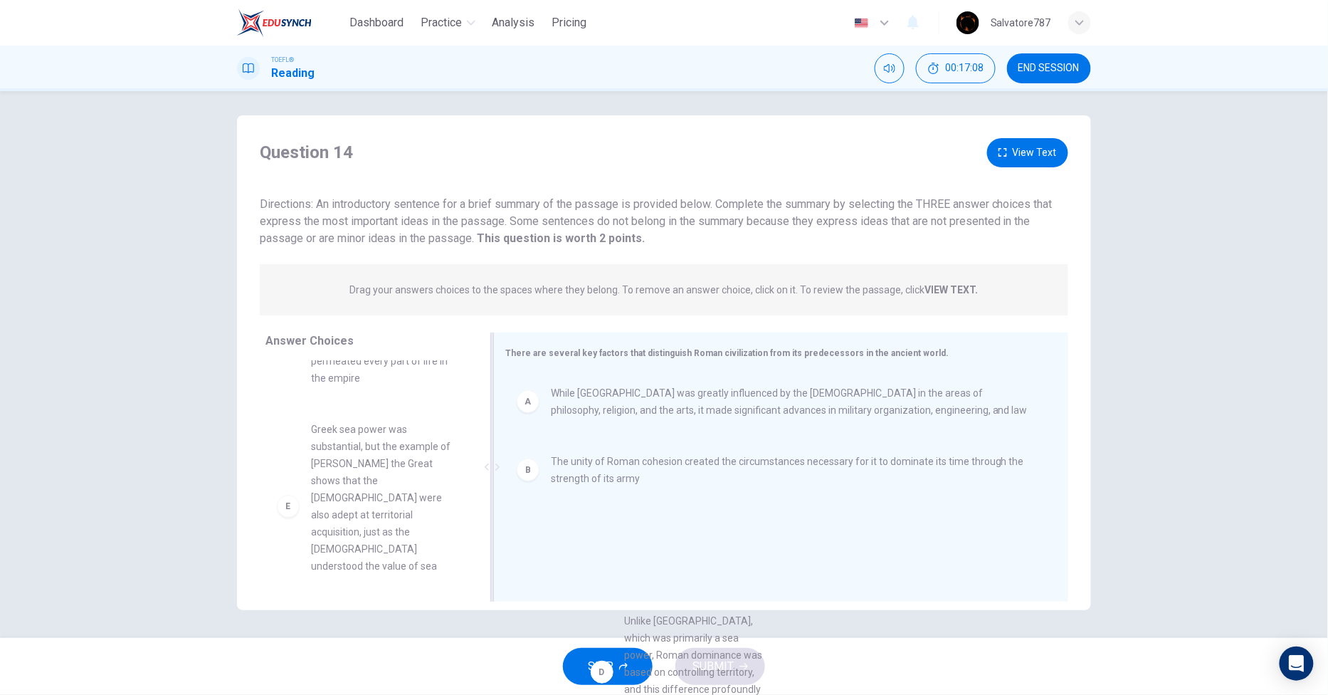
drag, startPoint x: 377, startPoint y: 431, endPoint x: 646, endPoint y: 509, distance: 280.0
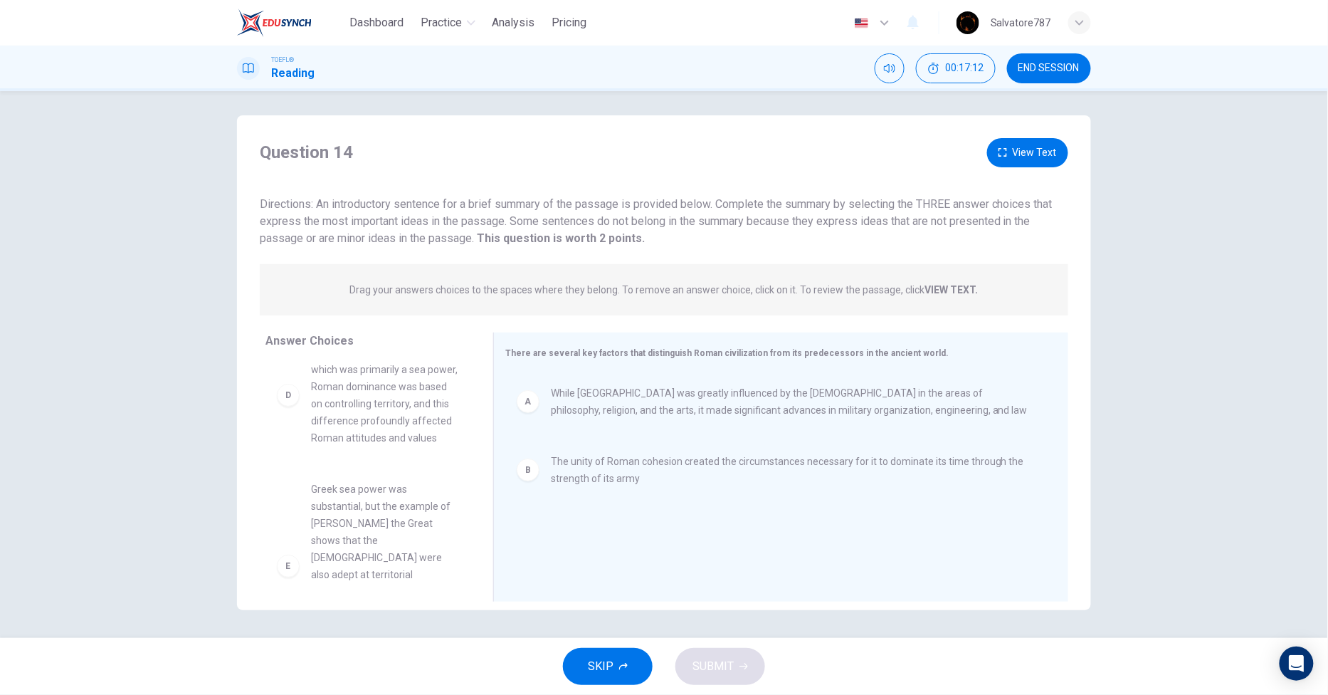
scroll to position [189, 0]
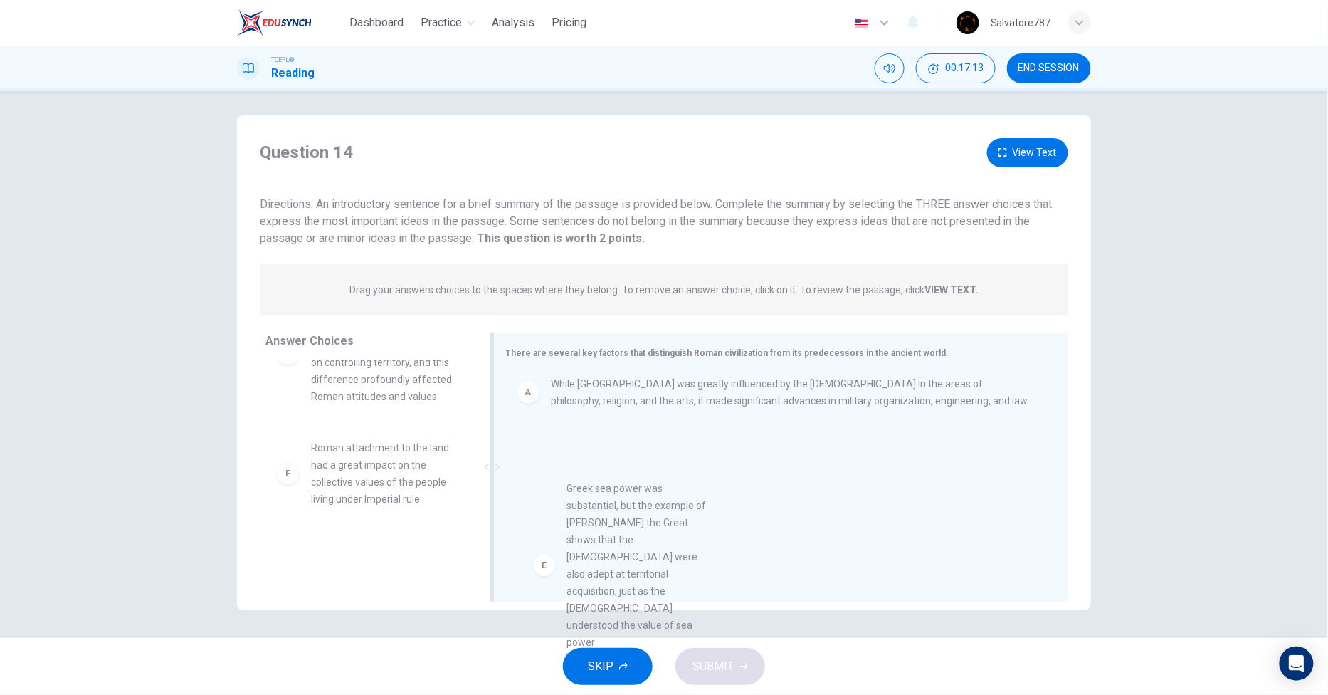
drag, startPoint x: 410, startPoint y: 480, endPoint x: 675, endPoint y: 513, distance: 266.9
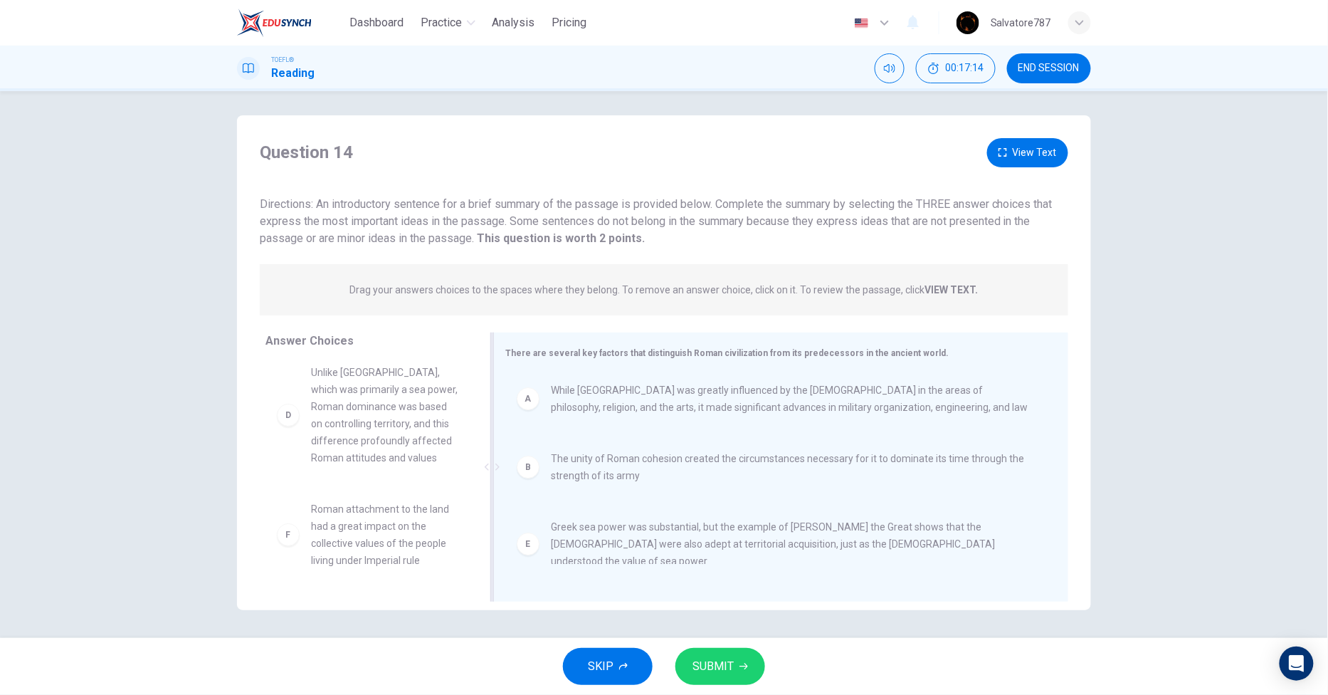
scroll to position [128, 0]
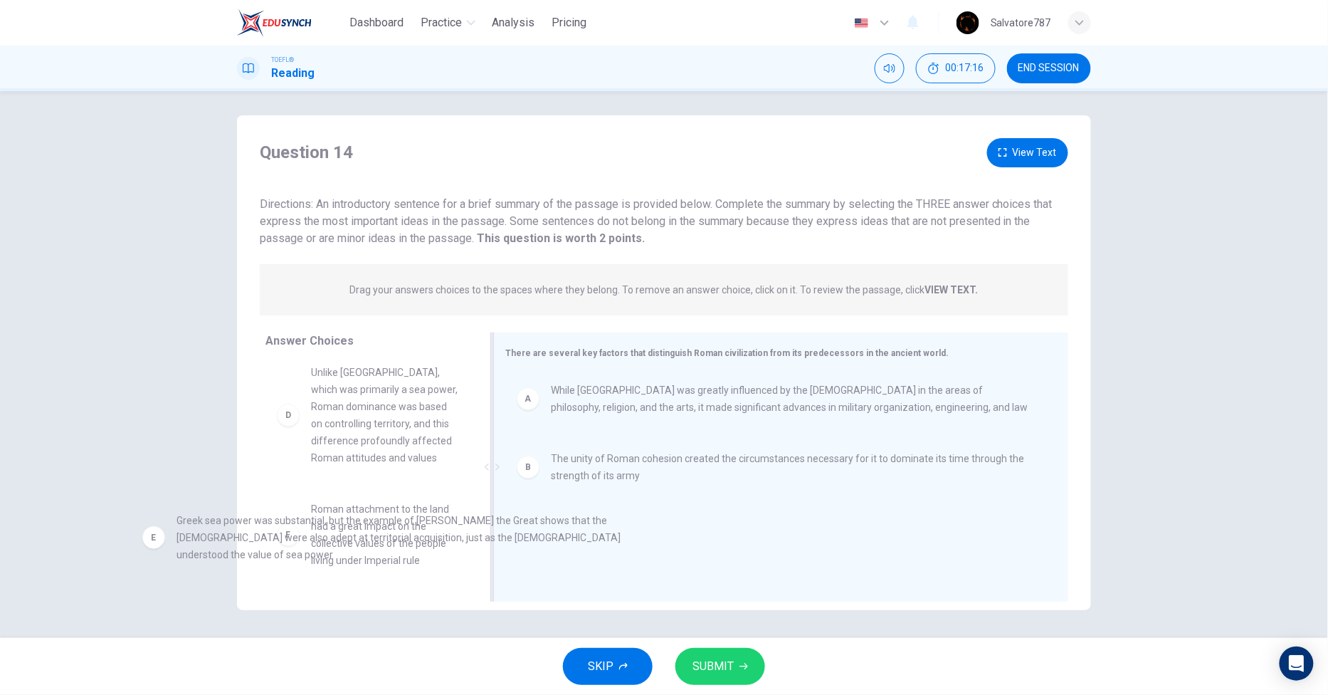
drag, startPoint x: 699, startPoint y: 541, endPoint x: 327, endPoint y: 523, distance: 371.9
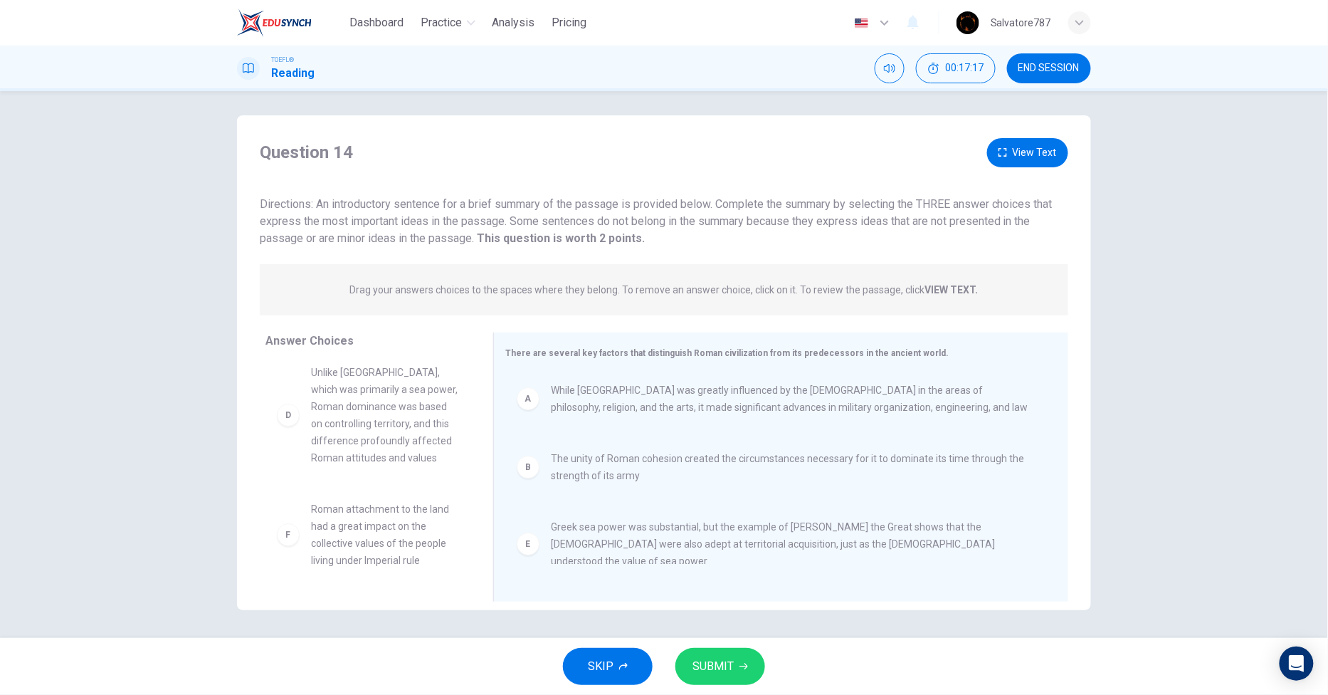
drag, startPoint x: 514, startPoint y: 545, endPoint x: 238, endPoint y: 428, distance: 299.1
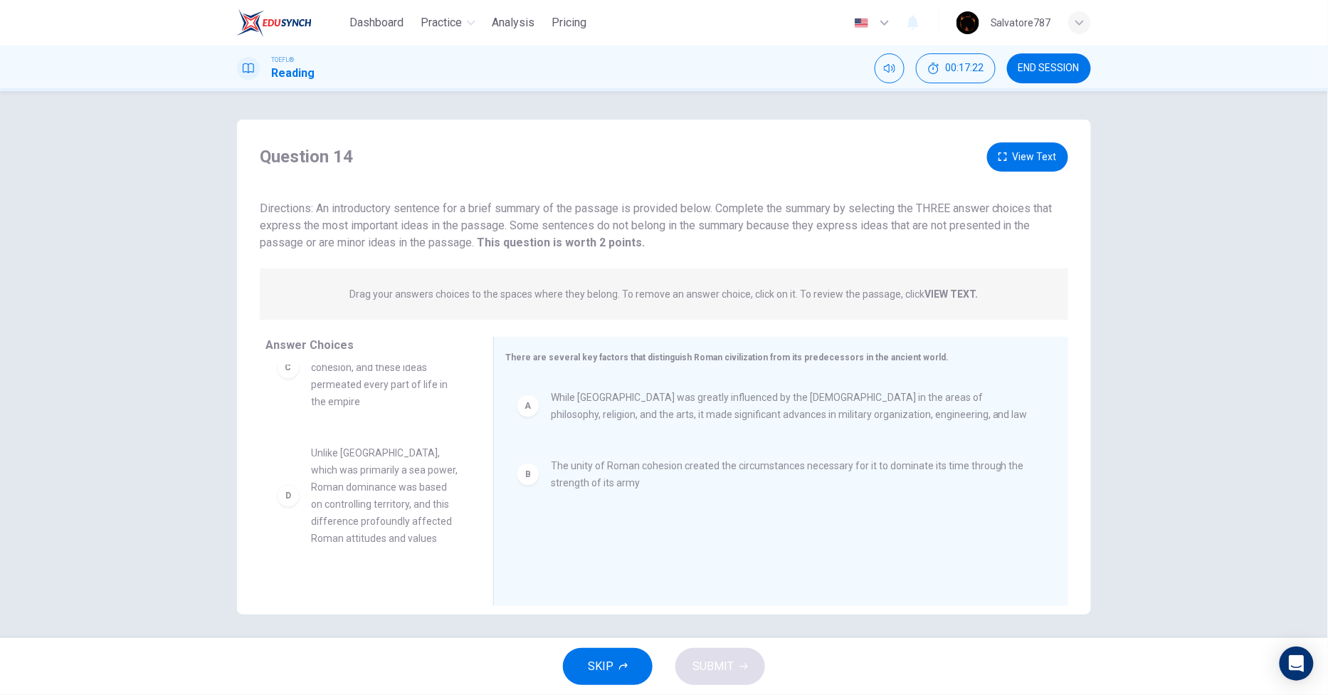
scroll to position [95, 0]
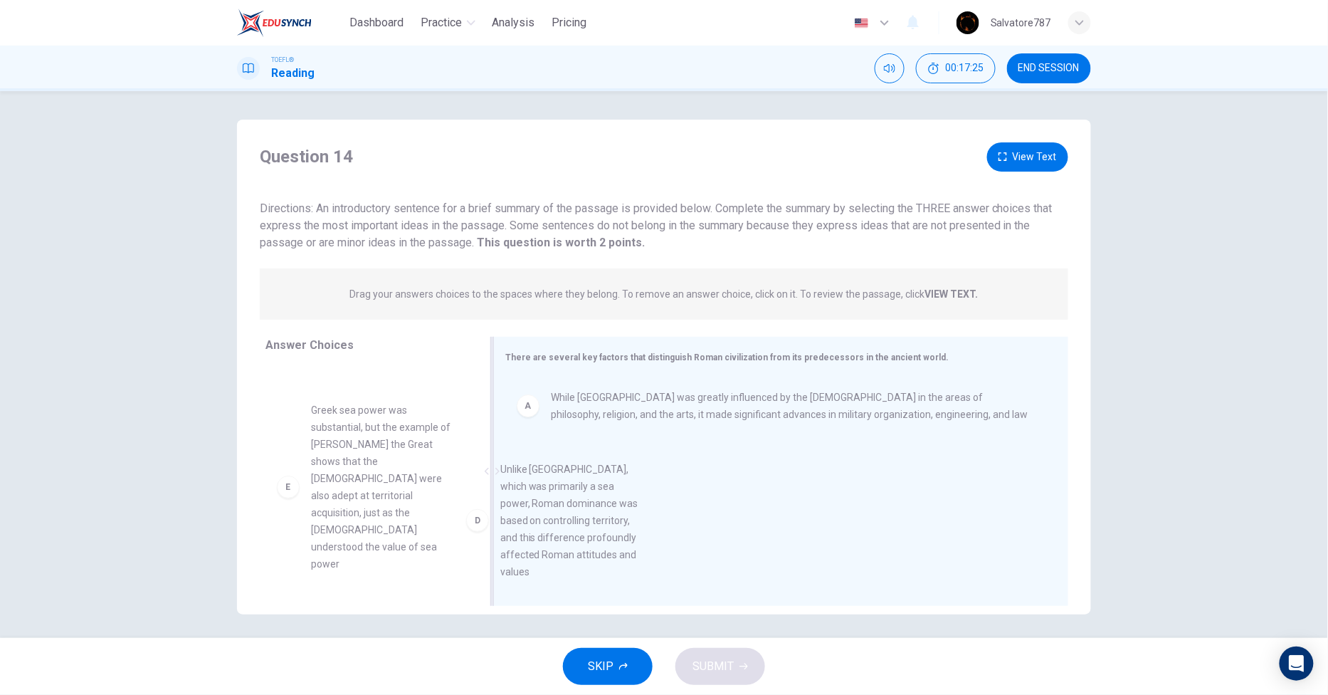
drag, startPoint x: 352, startPoint y: 471, endPoint x: 606, endPoint y: 537, distance: 262.6
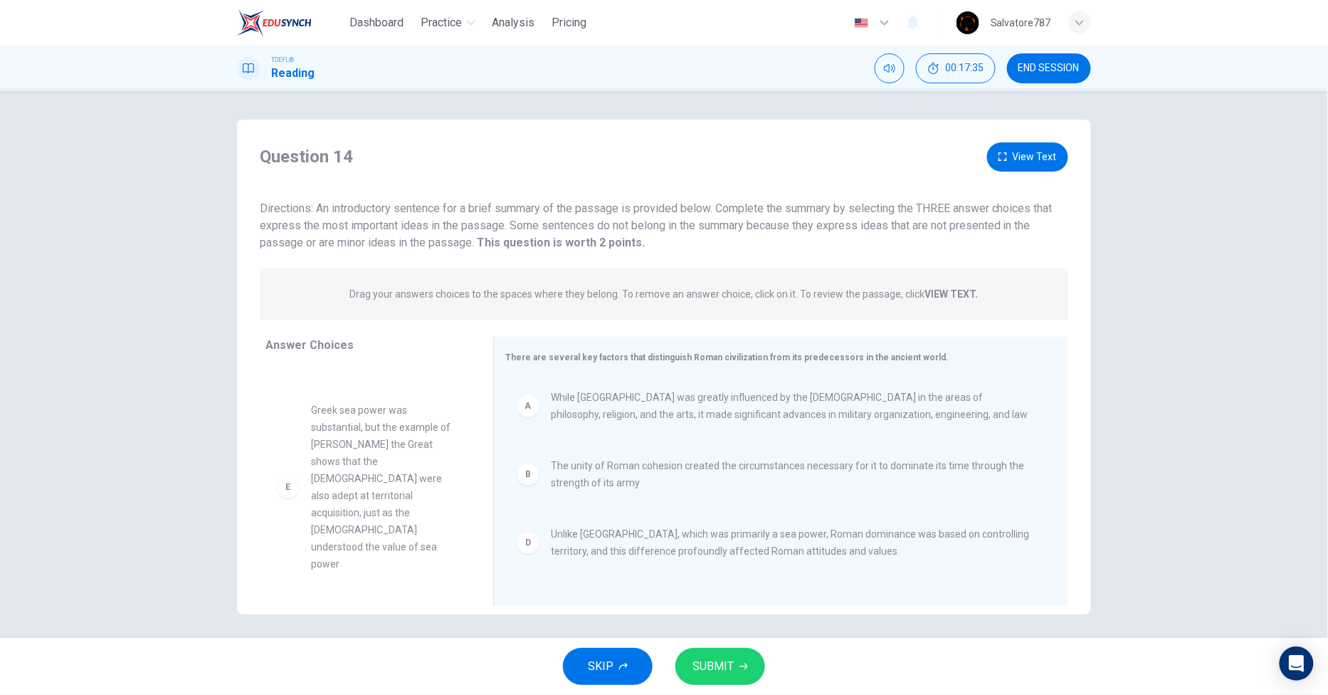
click at [707, 664] on span "SUBMIT" at bounding box center [712, 666] width 41 height 20
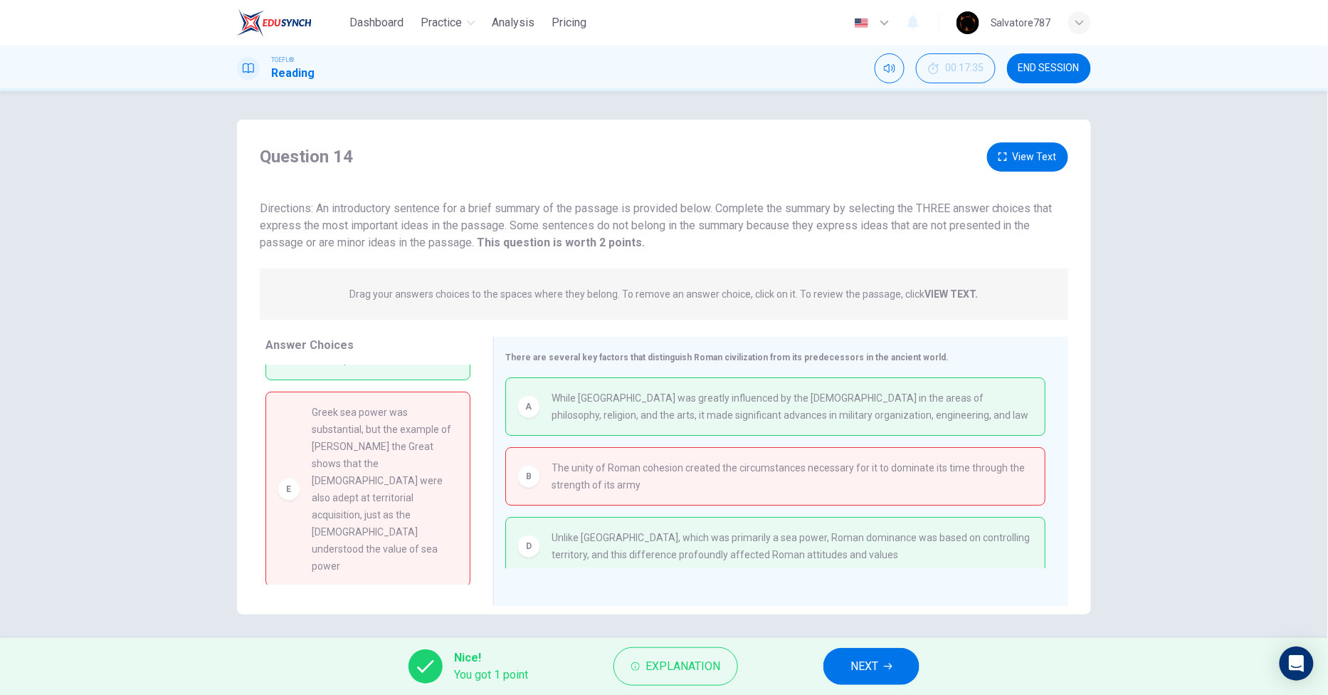
scroll to position [0, 0]
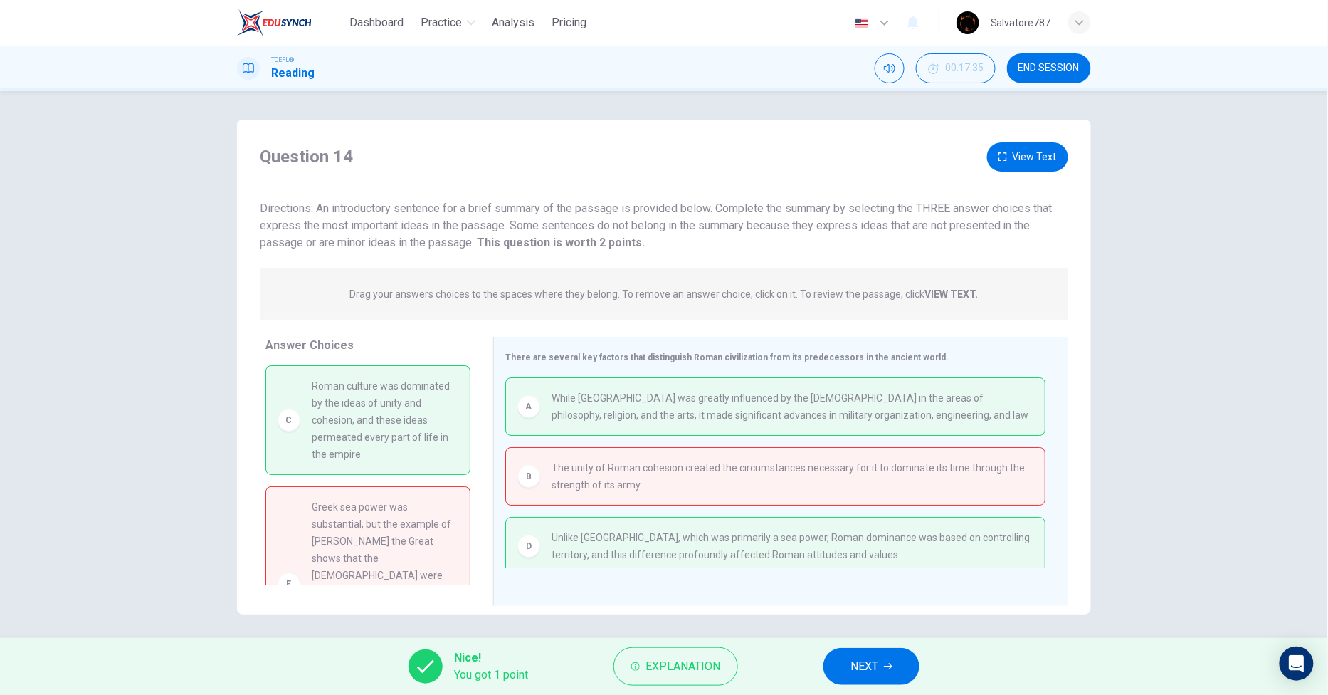
click at [875, 670] on span "NEXT" at bounding box center [864, 666] width 28 height 20
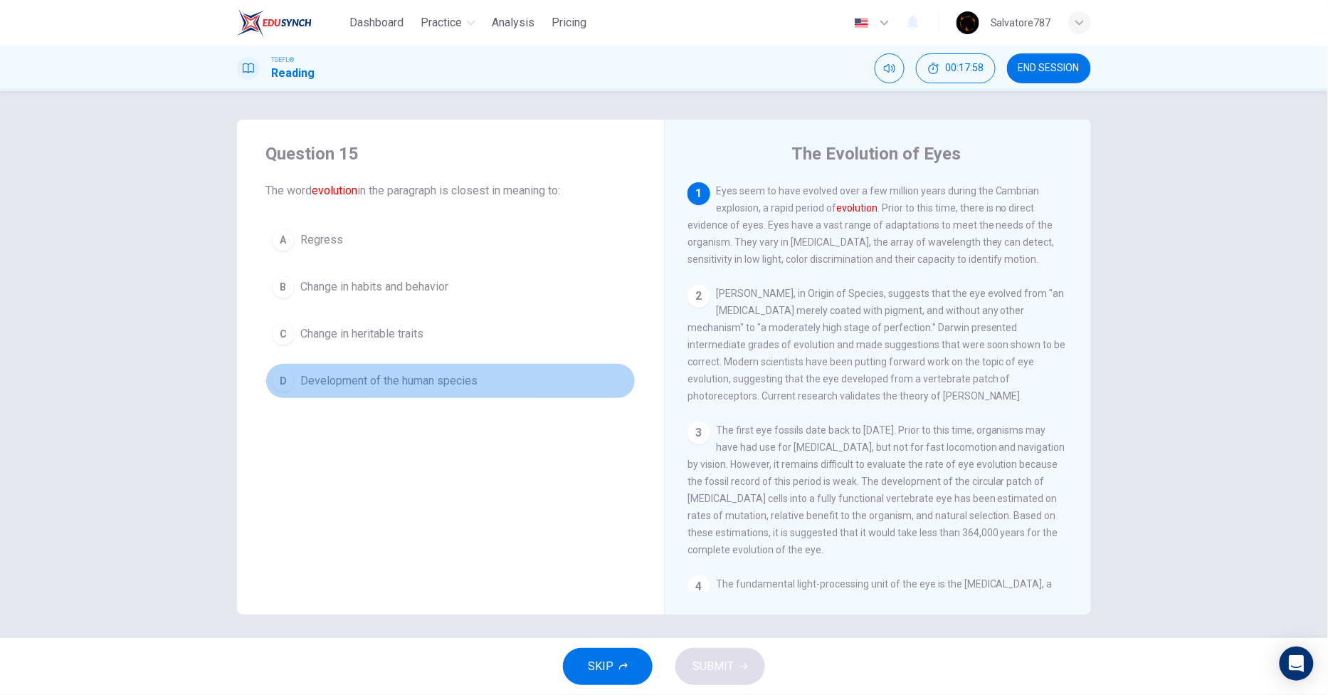
click at [465, 379] on span "Development of the human species" at bounding box center [388, 380] width 177 height 17
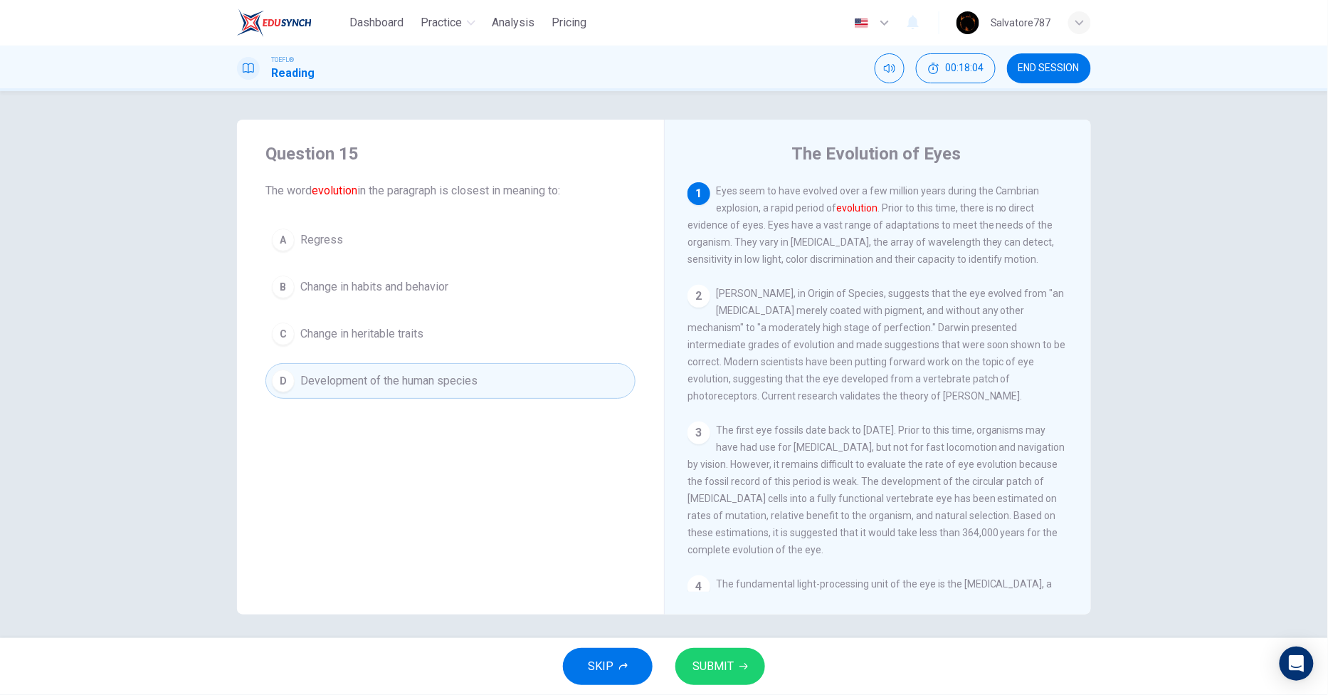
click at [733, 663] on span "SUBMIT" at bounding box center [712, 666] width 41 height 20
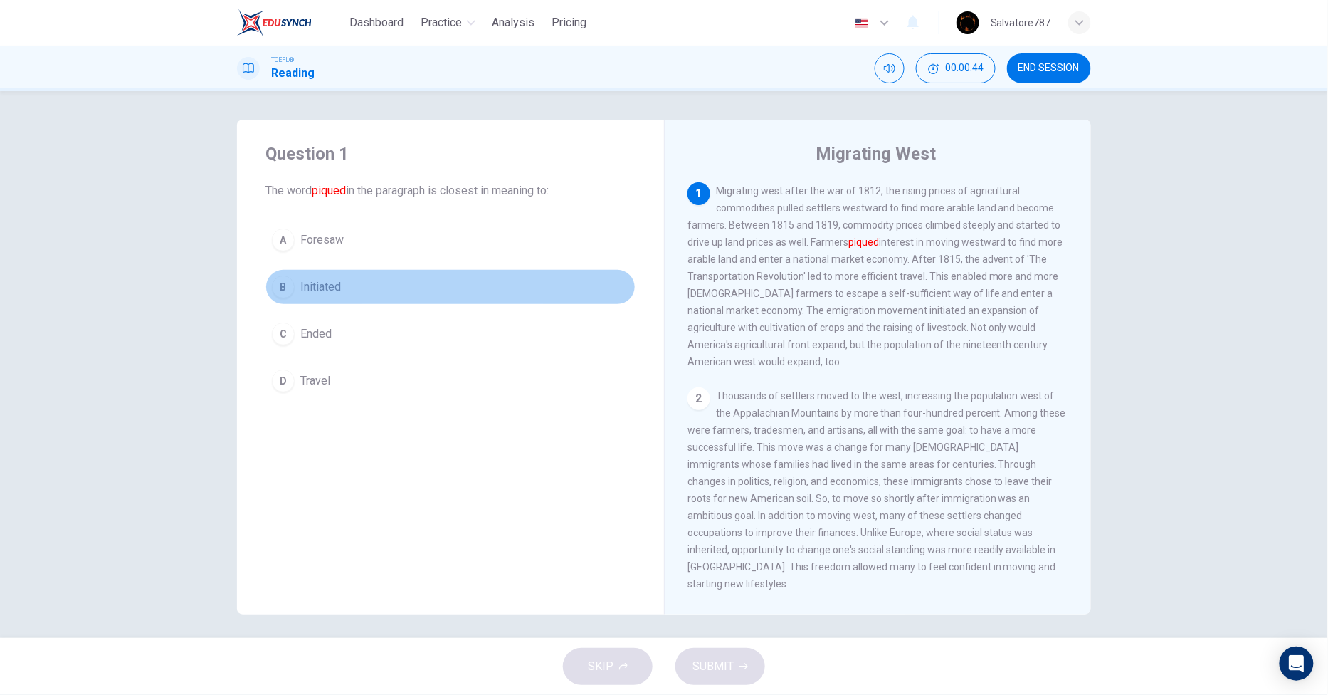
click at [337, 278] on span "Initiated" at bounding box center [320, 286] width 41 height 17
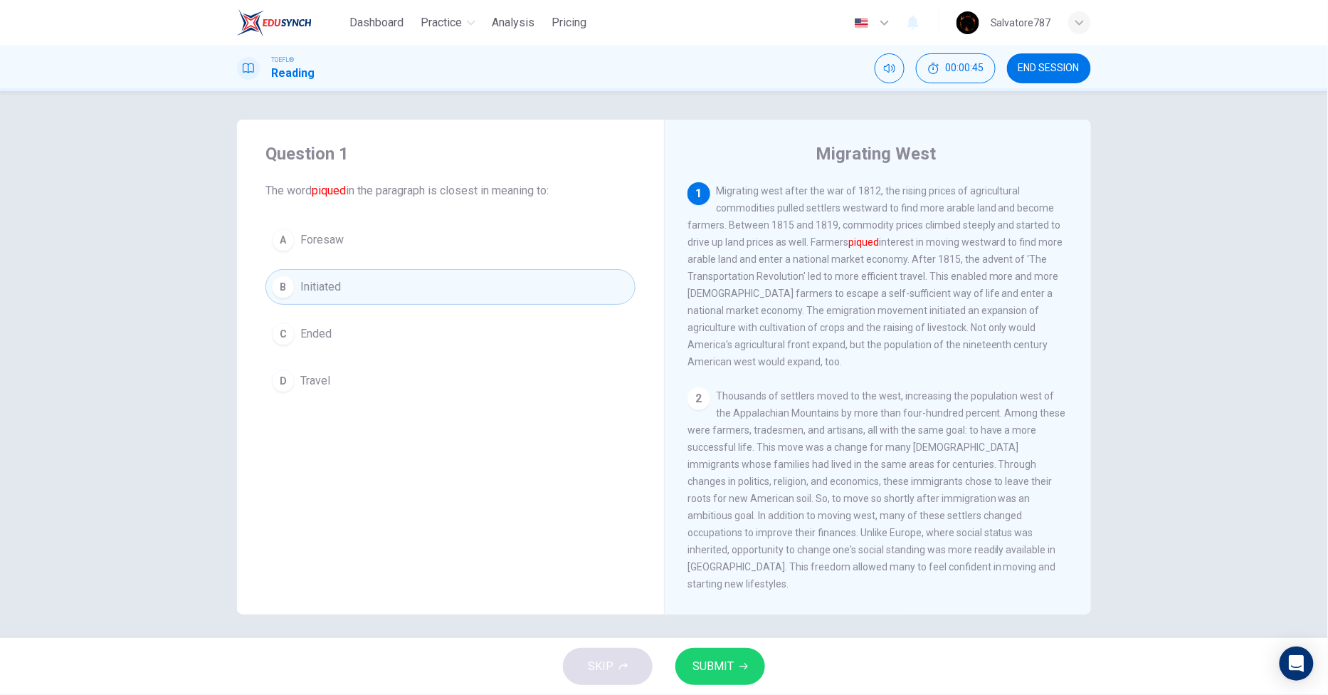
click at [755, 683] on div "SKIP SUBMIT" at bounding box center [664, 666] width 1328 height 57
click at [753, 681] on button "SUBMIT" at bounding box center [720, 666] width 90 height 37
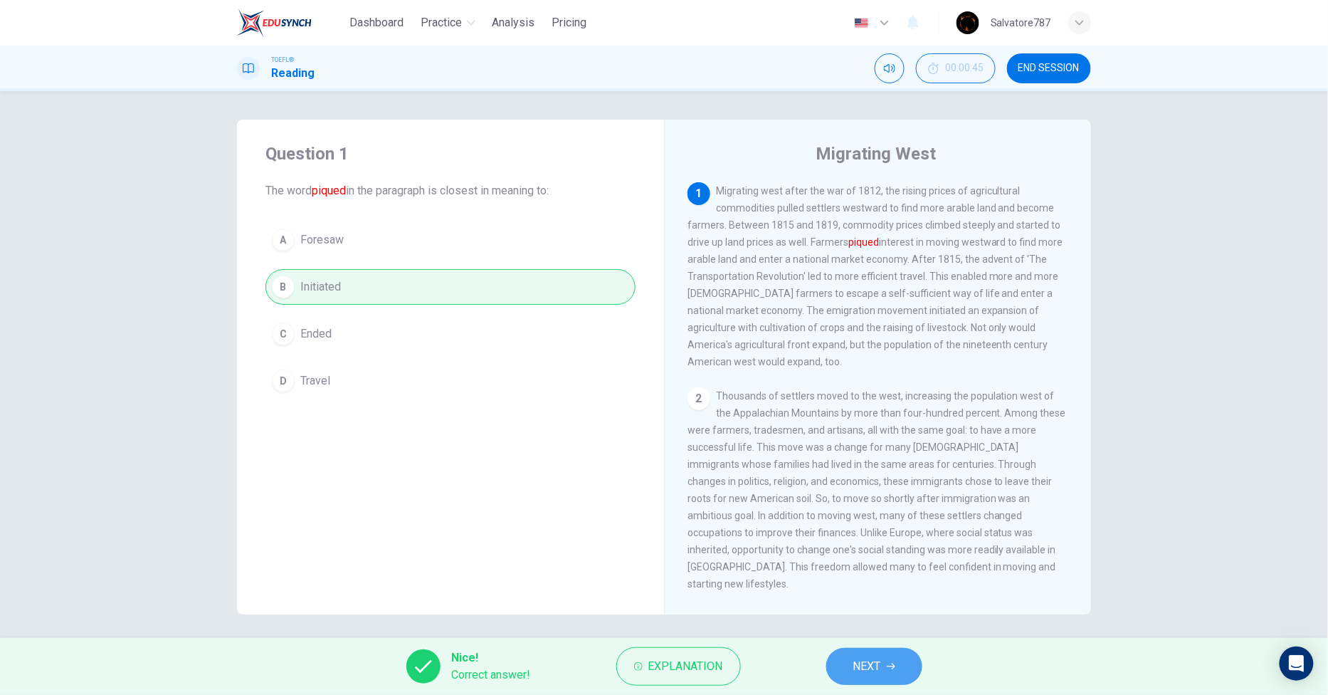
click at [868, 660] on span "NEXT" at bounding box center [867, 666] width 28 height 20
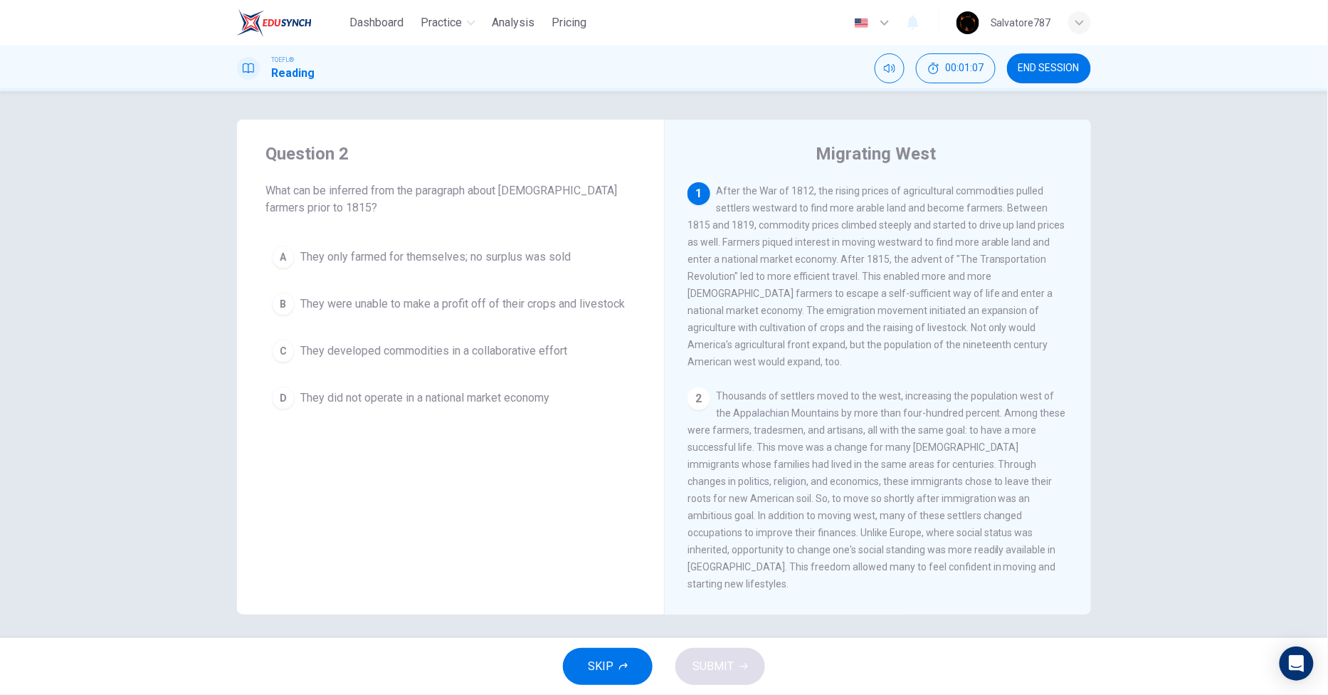
click at [572, 310] on span "They were unable to make a profit off of their crops and livestock" at bounding box center [462, 303] width 325 height 17
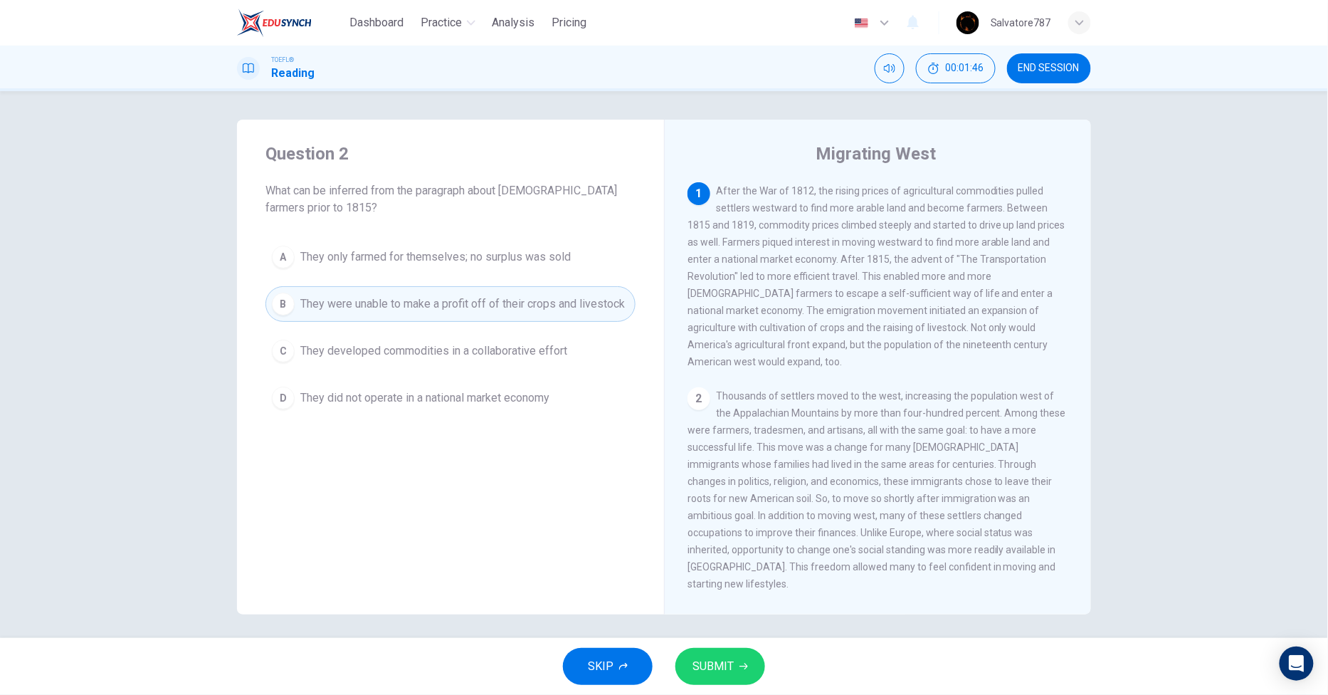
click at [429, 406] on span "They did not operate in a national market economy" at bounding box center [424, 397] width 249 height 17
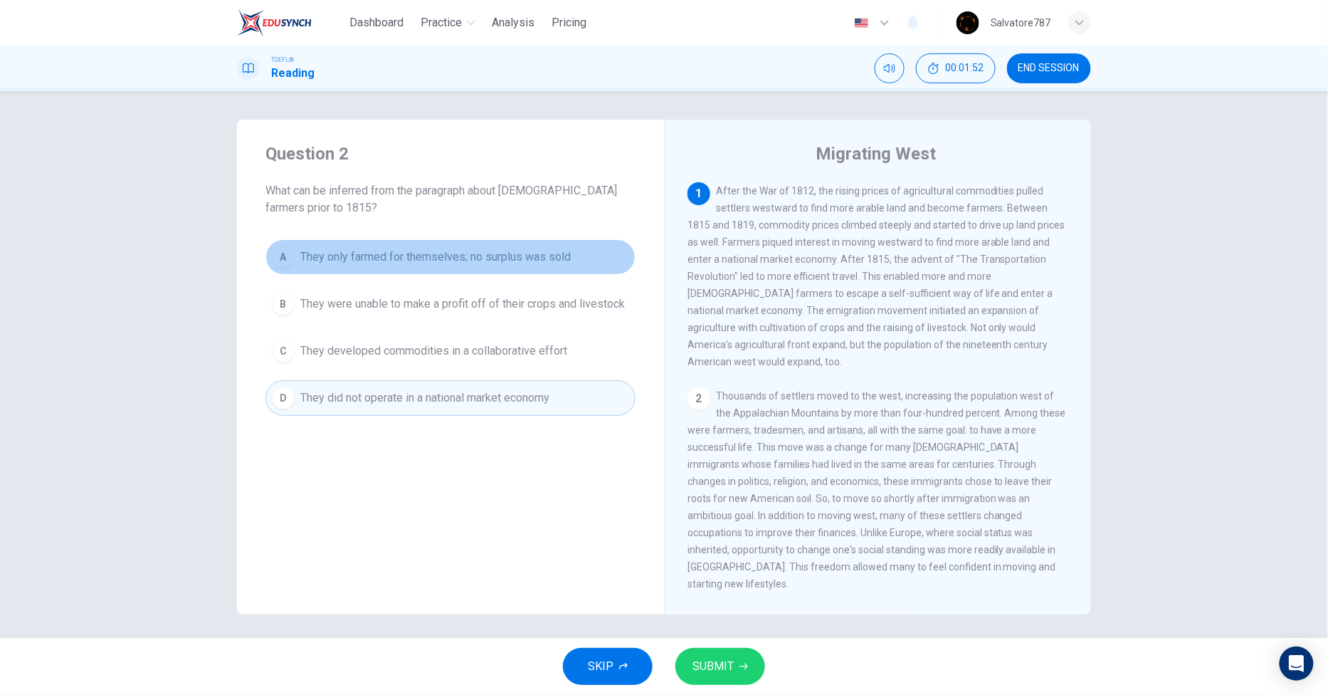
click at [494, 264] on span "They only farmed for themselves; no surplus was sold" at bounding box center [435, 256] width 270 height 17
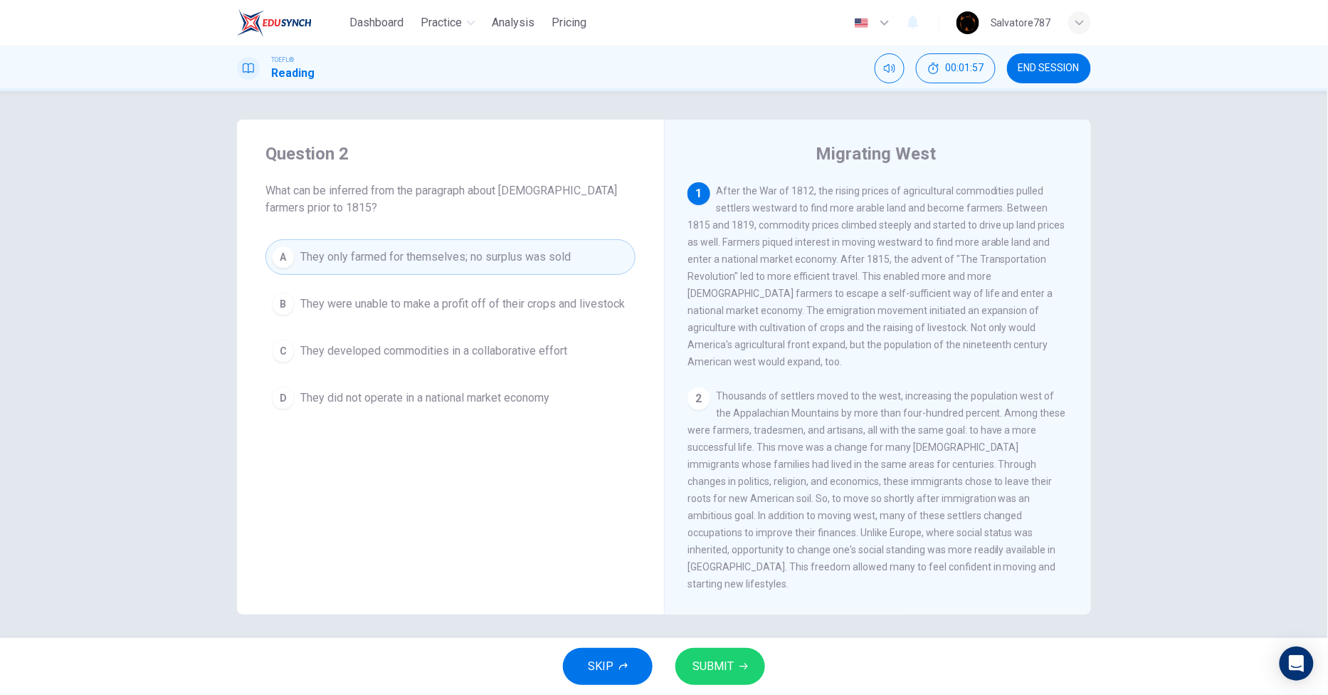
click at [588, 401] on button "D They did not operate in a national market economy" at bounding box center [450, 398] width 370 height 36
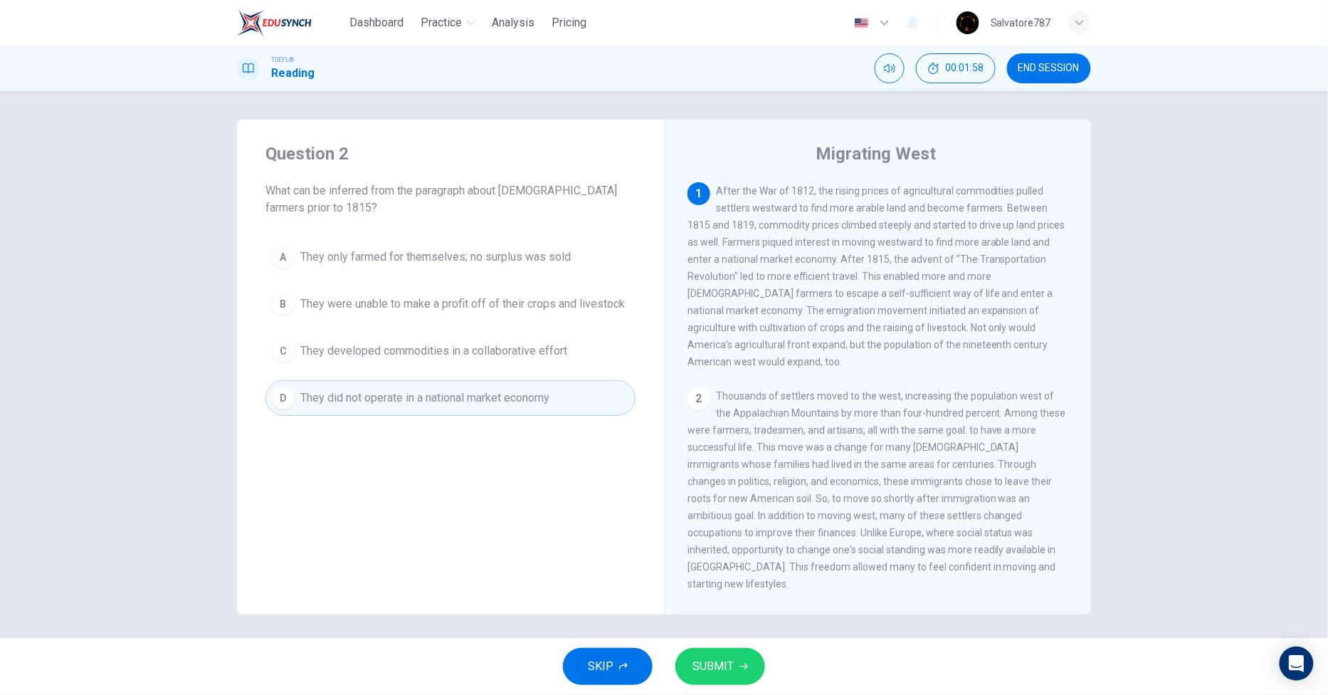
click at [708, 653] on button "SUBMIT" at bounding box center [720, 666] width 90 height 37
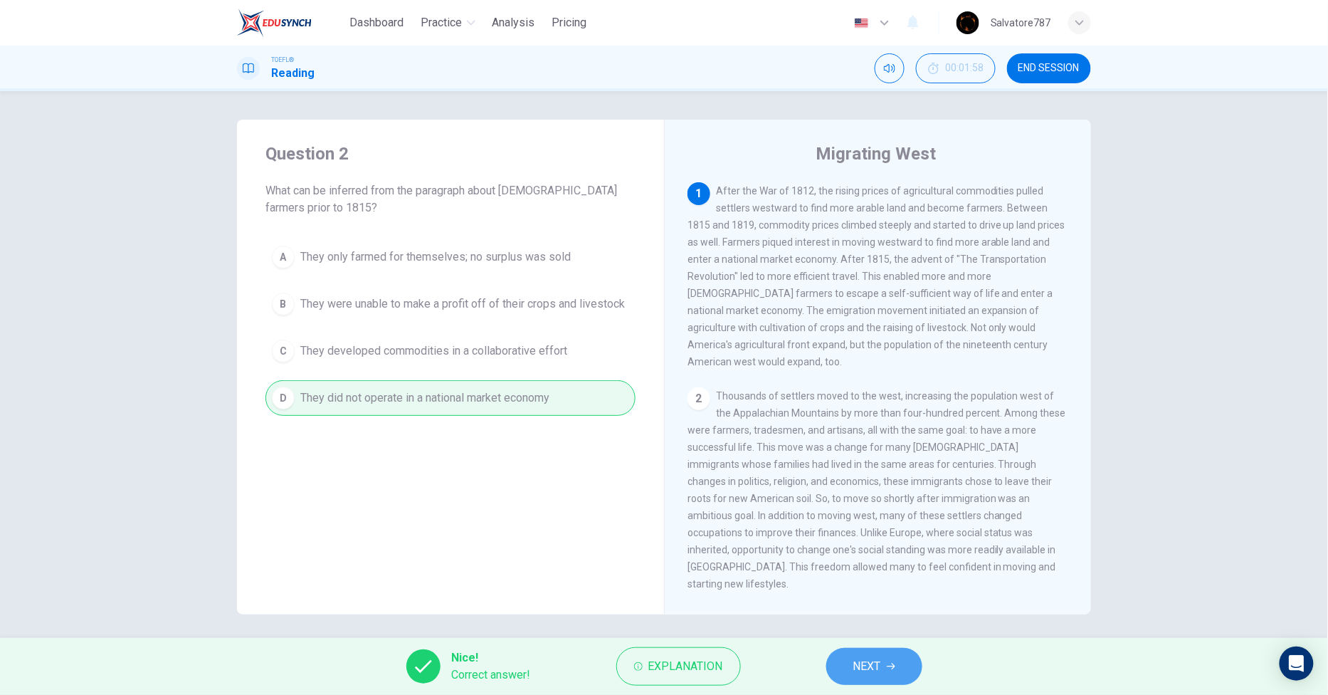
click at [836, 650] on button "NEXT" at bounding box center [874, 666] width 96 height 37
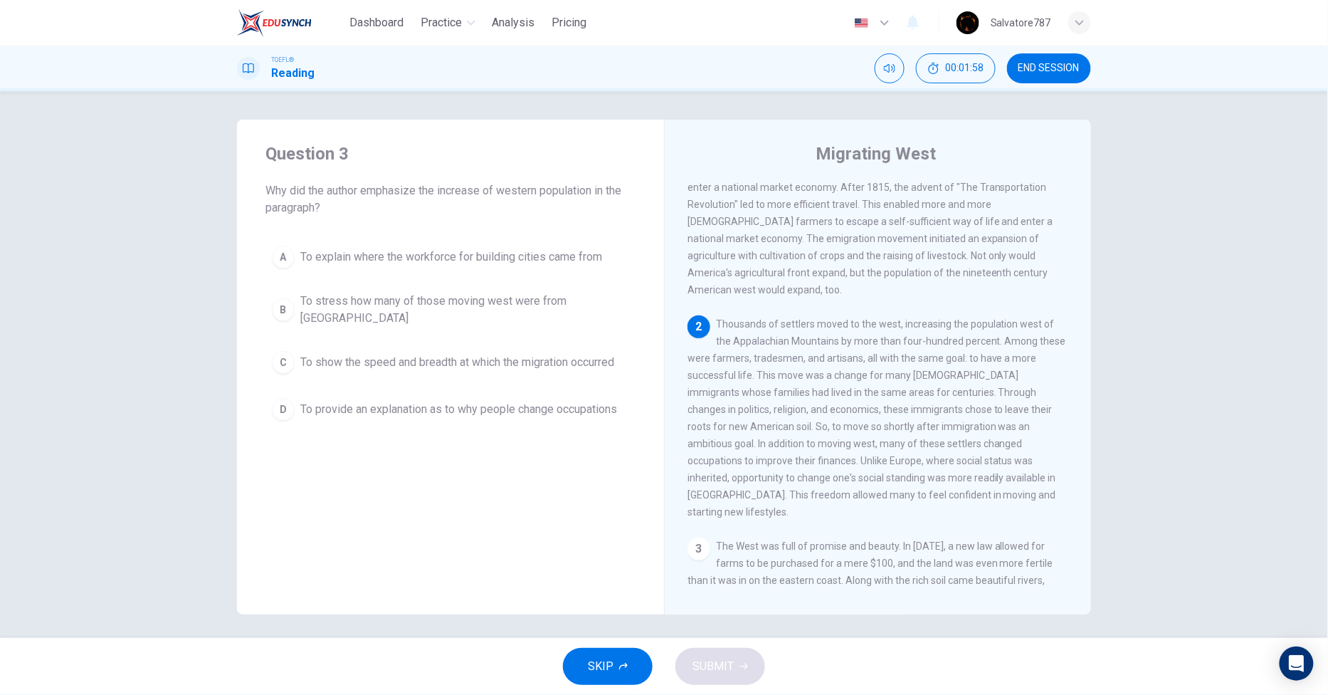
scroll to position [109, 0]
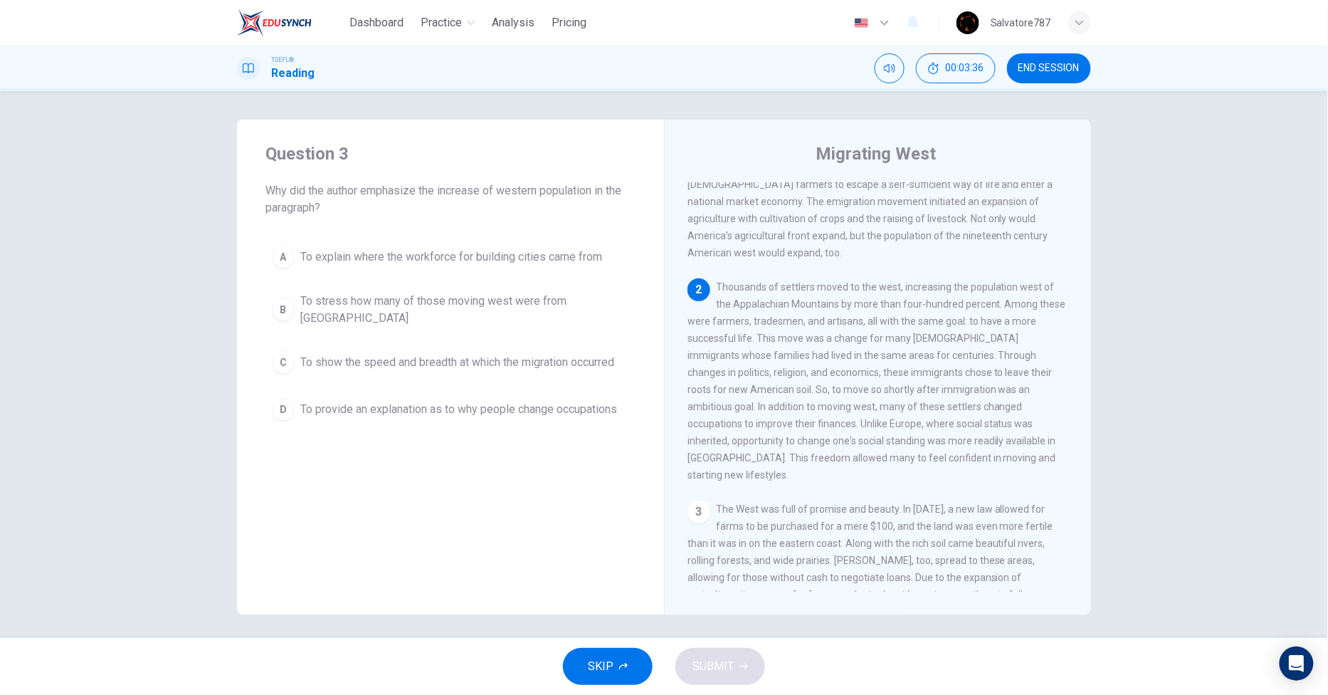
click at [596, 354] on span "To show the speed and breadth at which the migration occurred" at bounding box center [457, 362] width 314 height 17
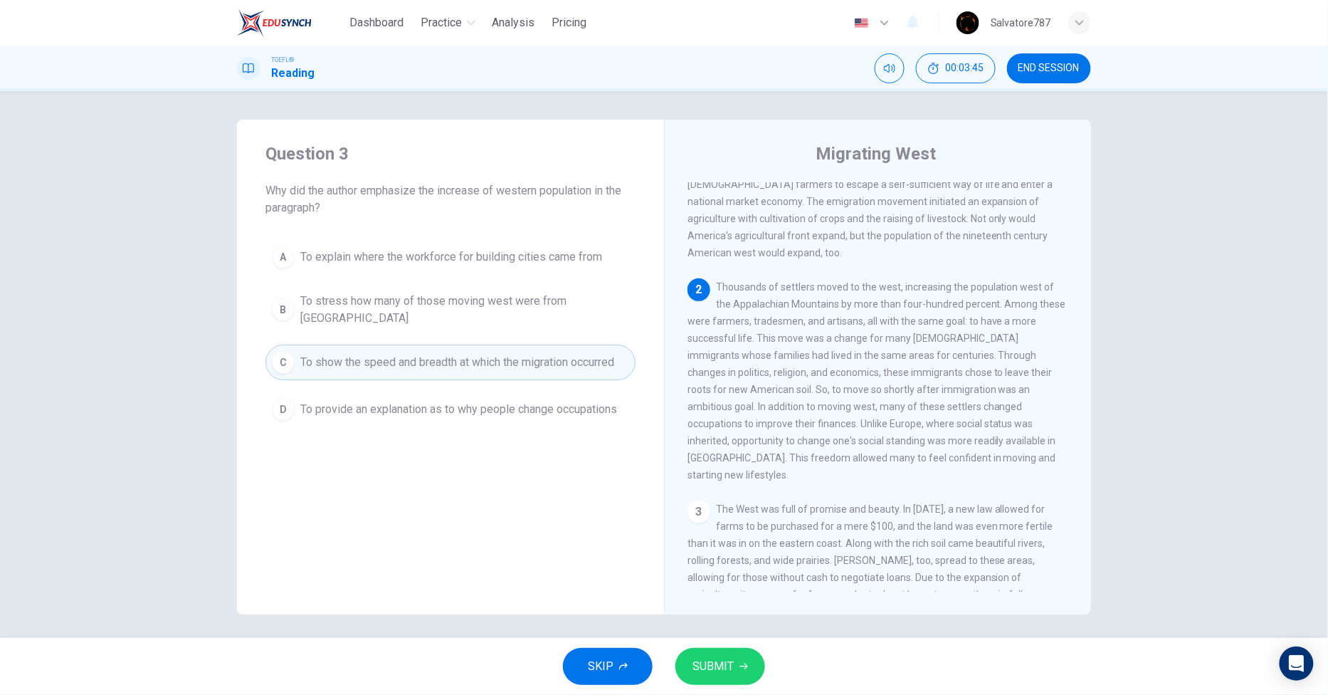
click at [748, 653] on button "SUBMIT" at bounding box center [720, 666] width 90 height 37
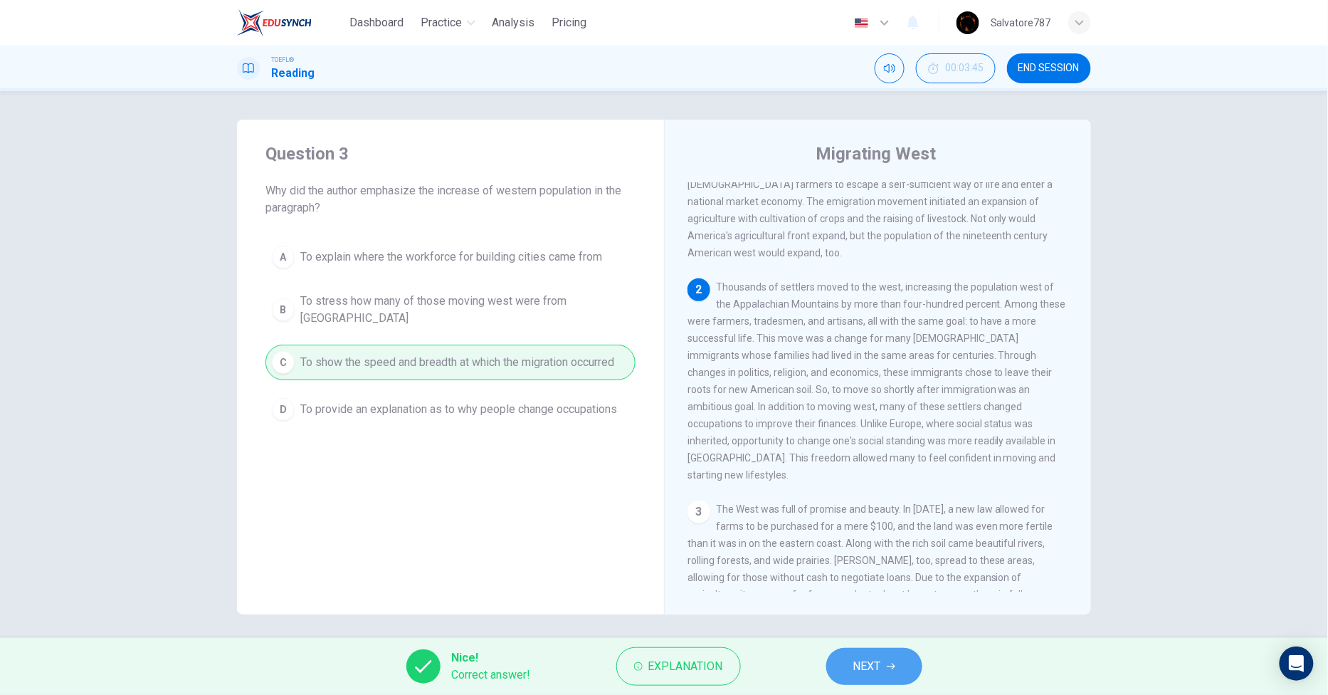
click at [842, 651] on button "NEXT" at bounding box center [874, 666] width 96 height 37
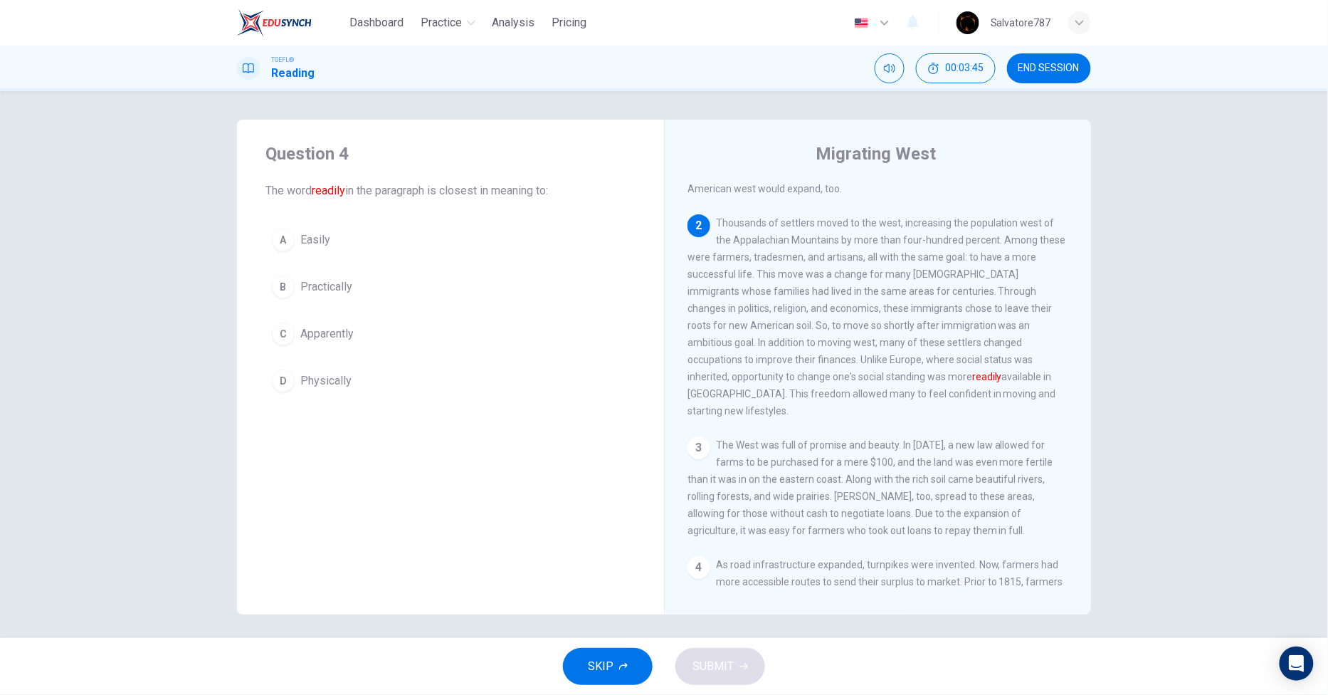
scroll to position [188, 0]
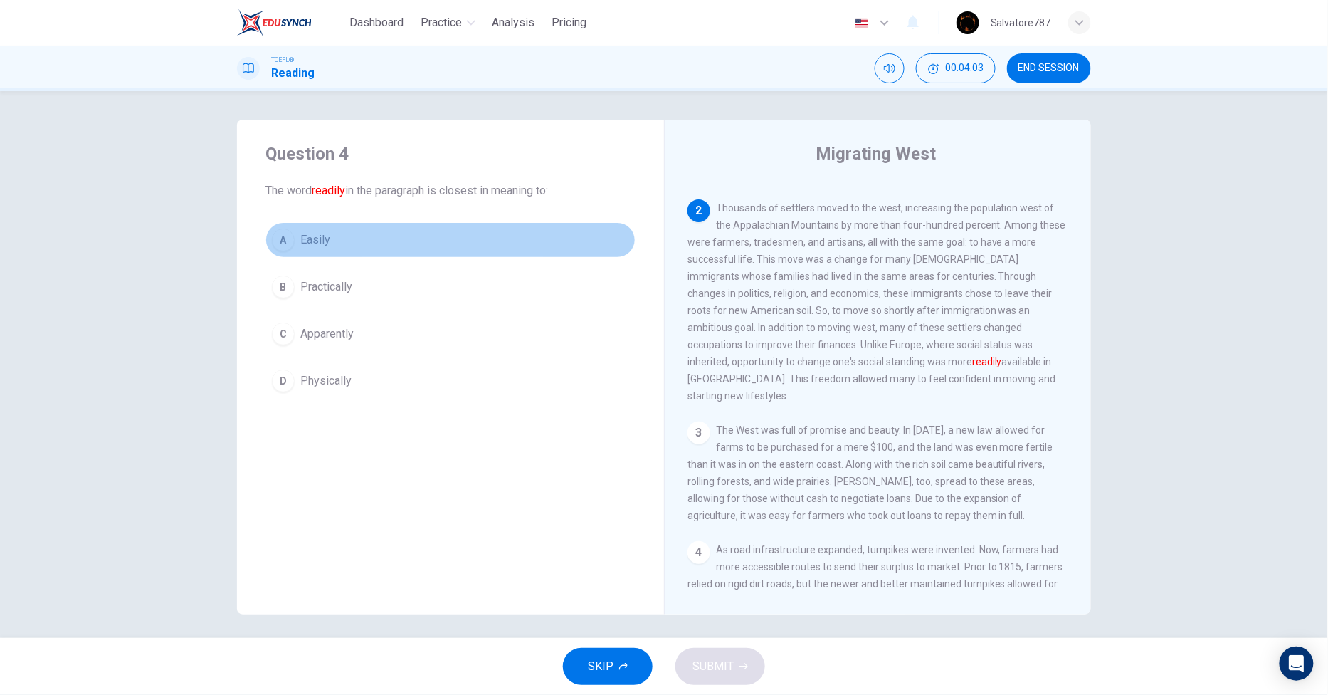
click at [322, 238] on span "Easily" at bounding box center [315, 239] width 30 height 17
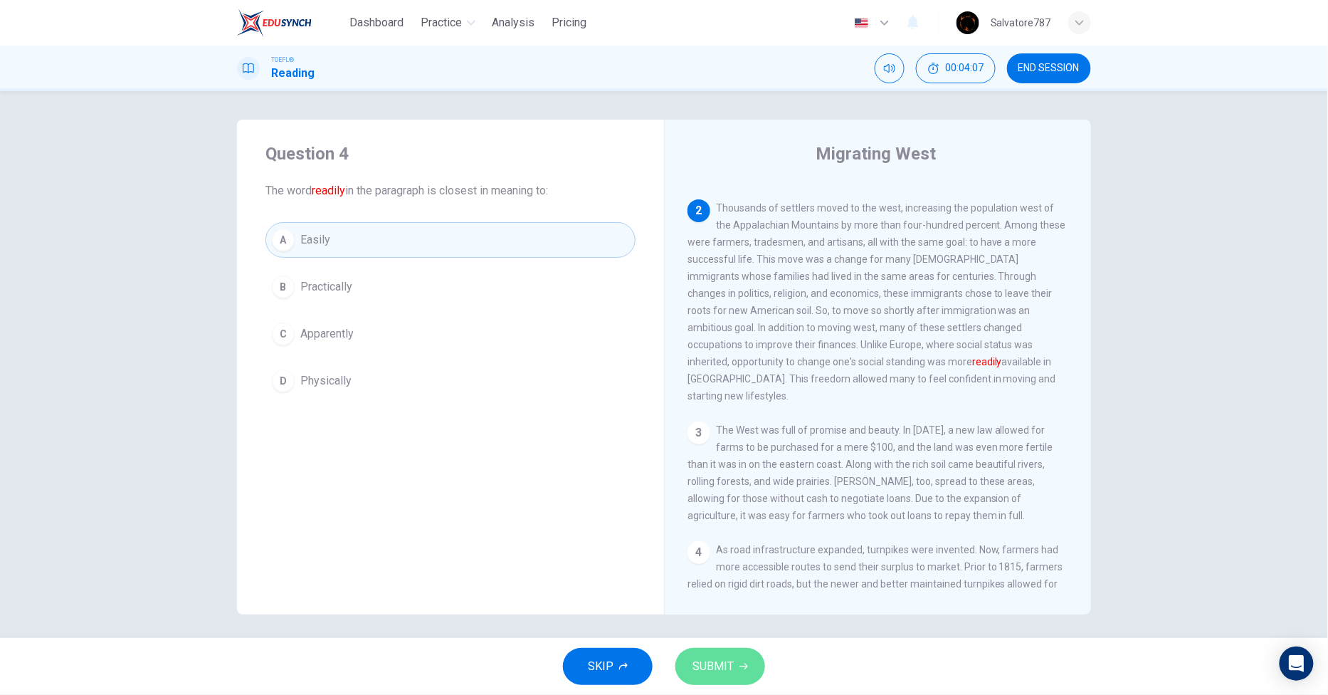
click at [714, 659] on span "SUBMIT" at bounding box center [712, 666] width 41 height 20
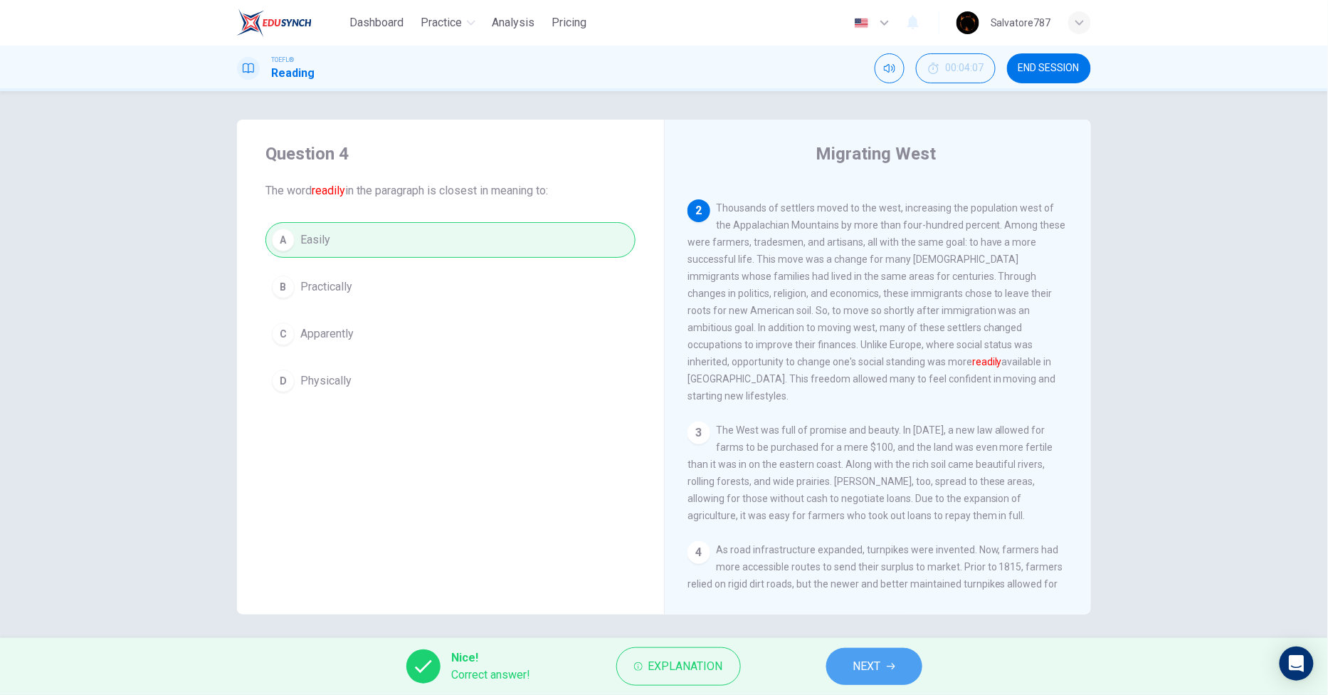
click at [867, 667] on span "NEXT" at bounding box center [867, 666] width 28 height 20
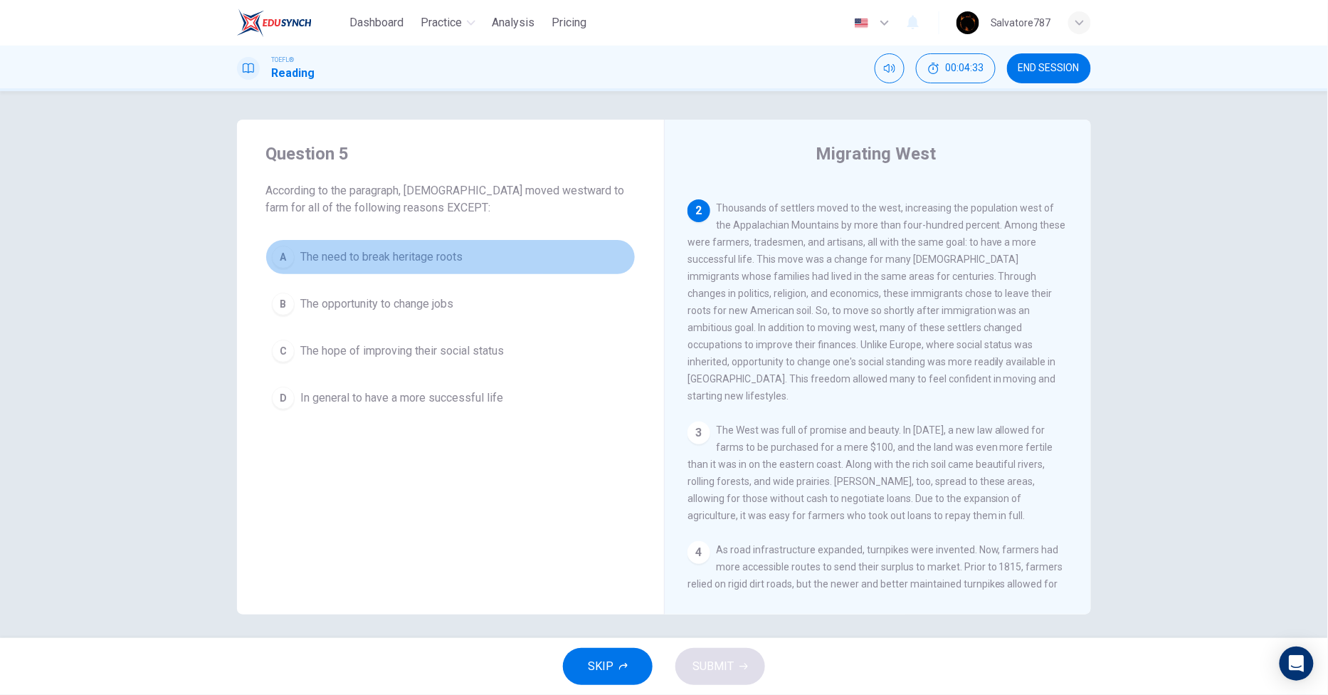
click at [327, 249] on span "The need to break heritage roots" at bounding box center [381, 256] width 162 height 17
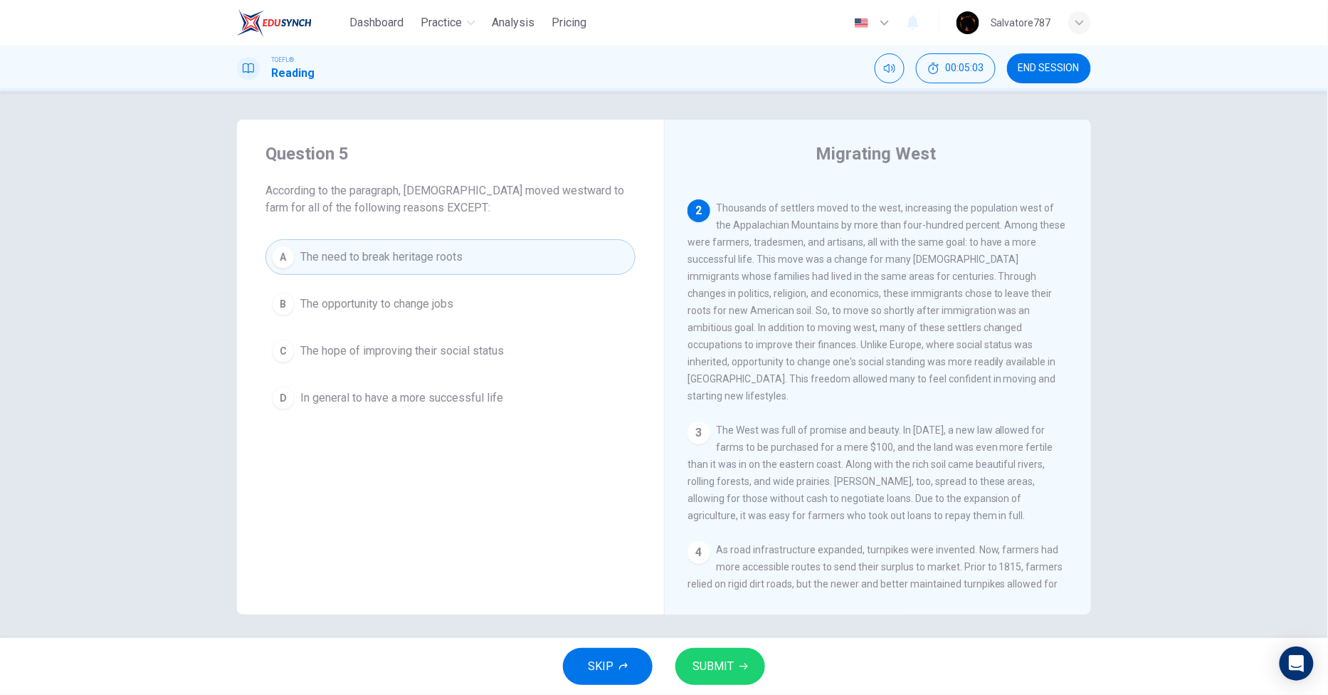
click at [722, 652] on button "SUBMIT" at bounding box center [720, 666] width 90 height 37
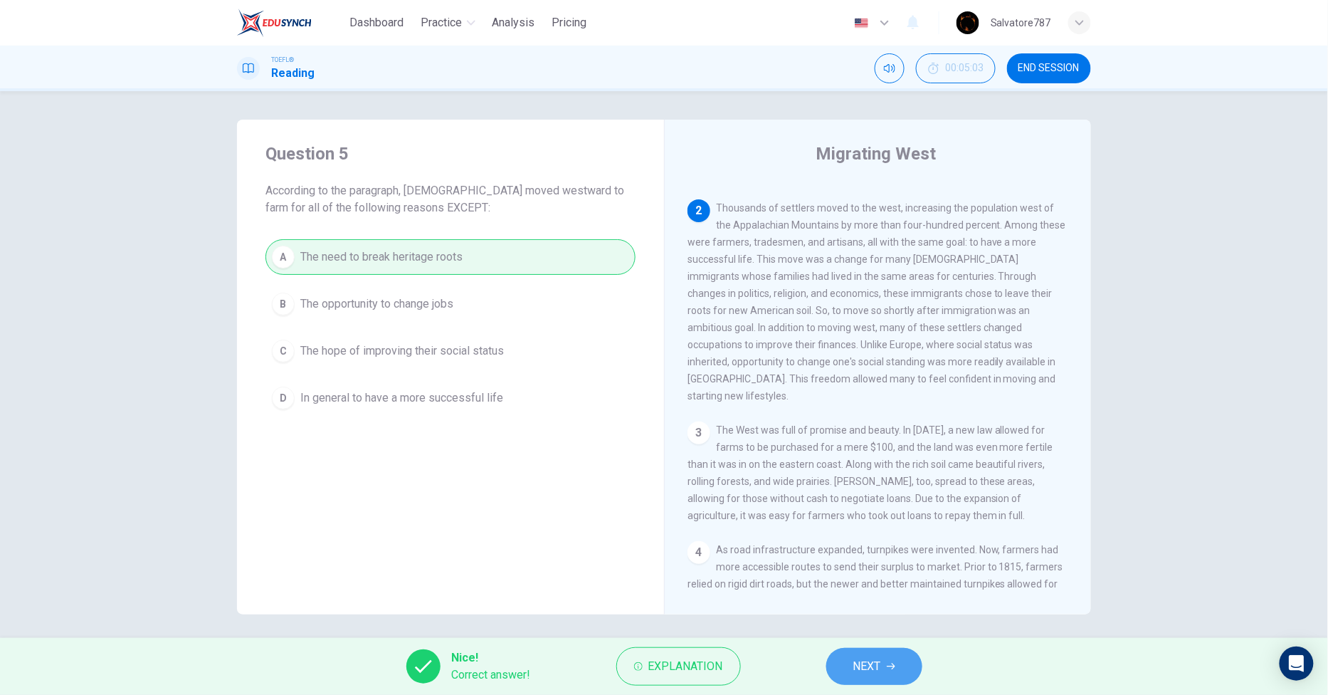
click at [853, 665] on span "NEXT" at bounding box center [867, 666] width 28 height 20
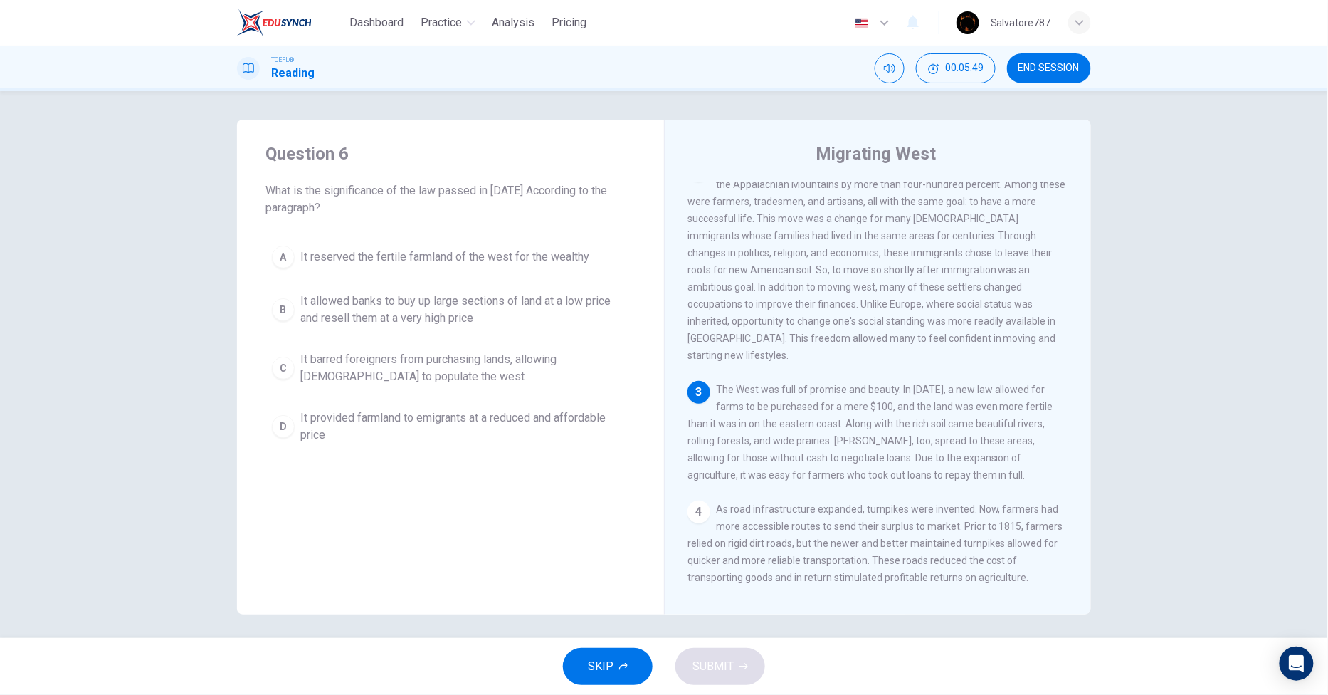
click at [474, 441] on span "It provided farmland to emigrants at a reduced and affordable price" at bounding box center [464, 426] width 329 height 34
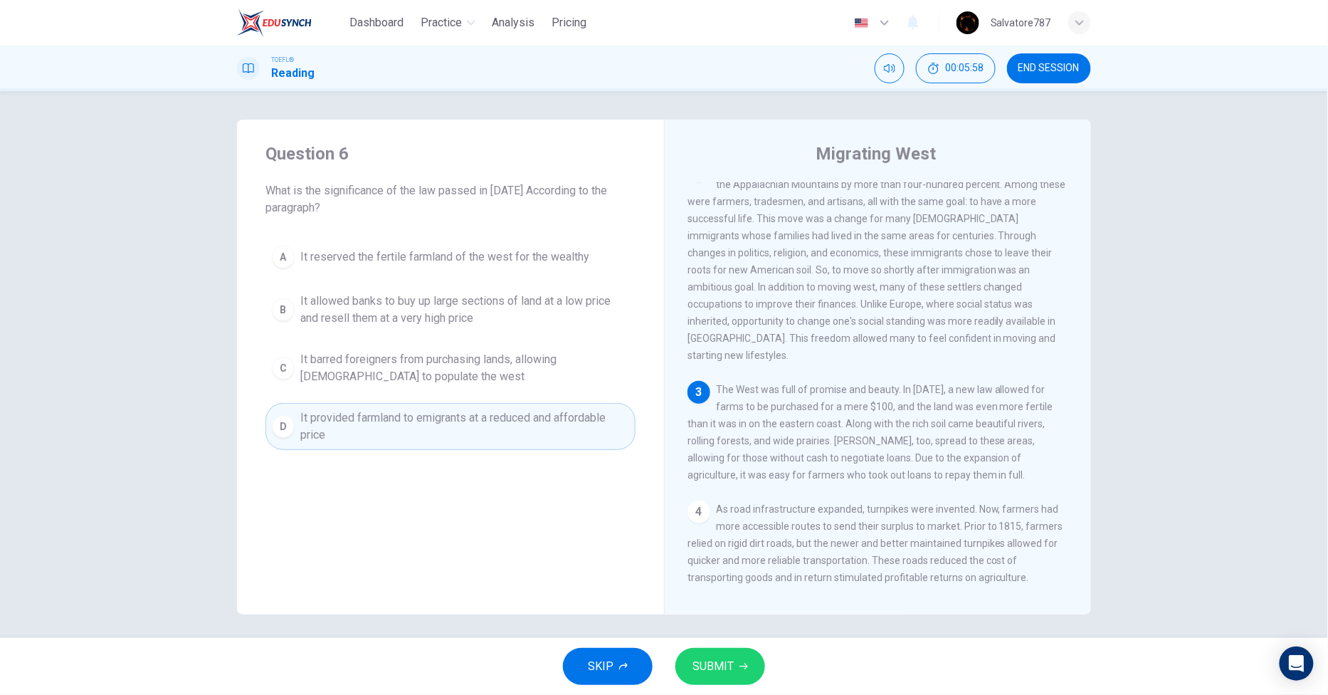
click at [706, 638] on div "SKIP SUBMIT" at bounding box center [664, 666] width 1328 height 57
click at [714, 655] on button "SUBMIT" at bounding box center [720, 666] width 90 height 37
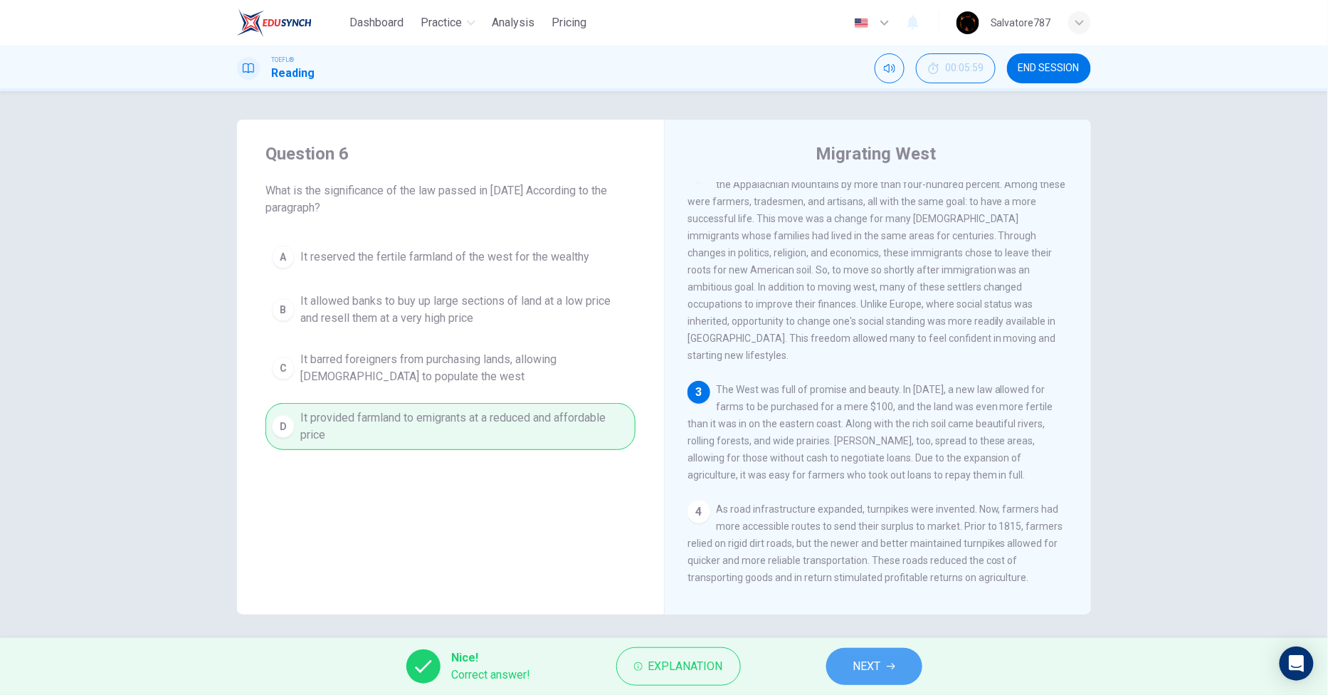
click at [861, 670] on span "NEXT" at bounding box center [867, 666] width 28 height 20
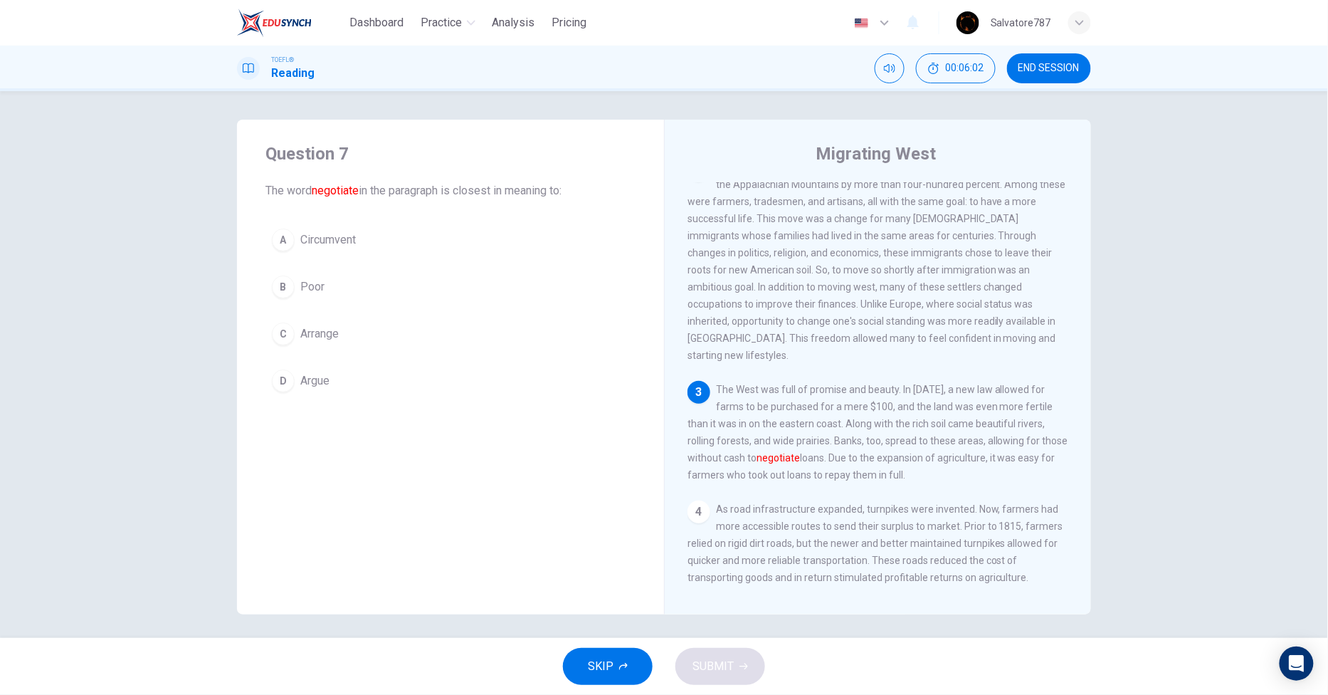
click at [357, 337] on button "C Arrange" at bounding box center [450, 334] width 370 height 36
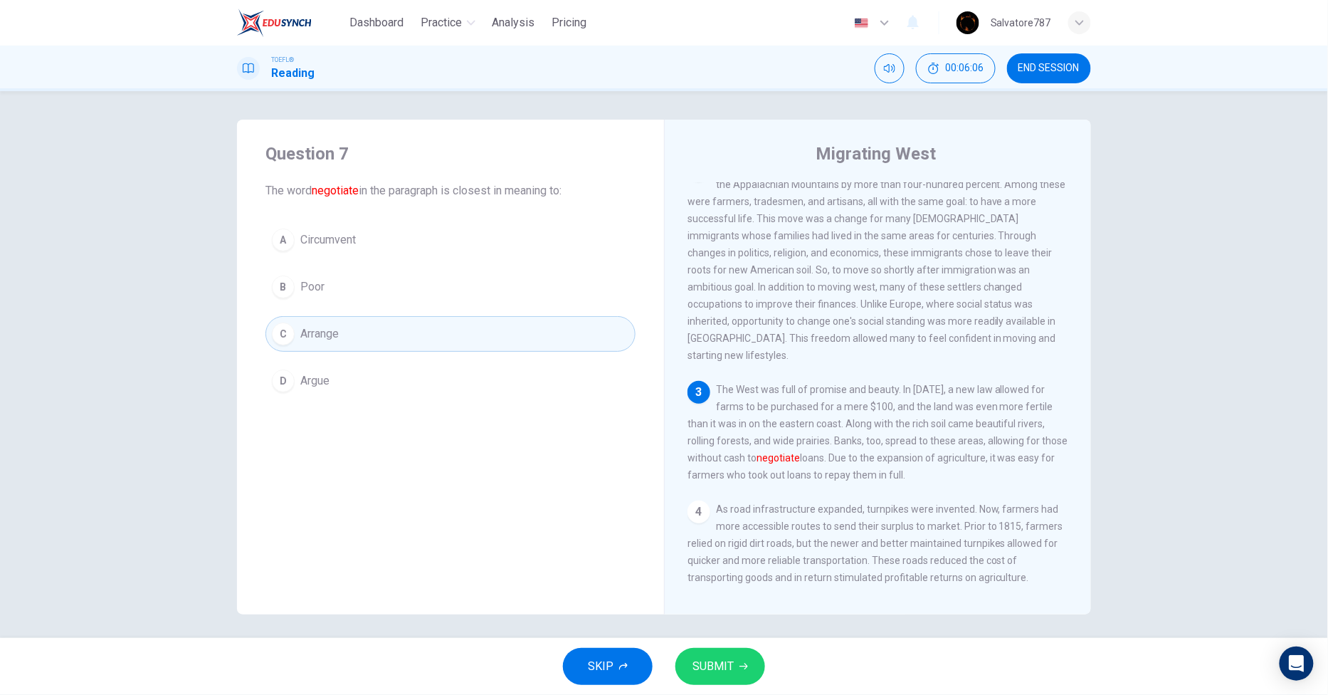
click at [368, 288] on button "B Poor" at bounding box center [450, 287] width 370 height 36
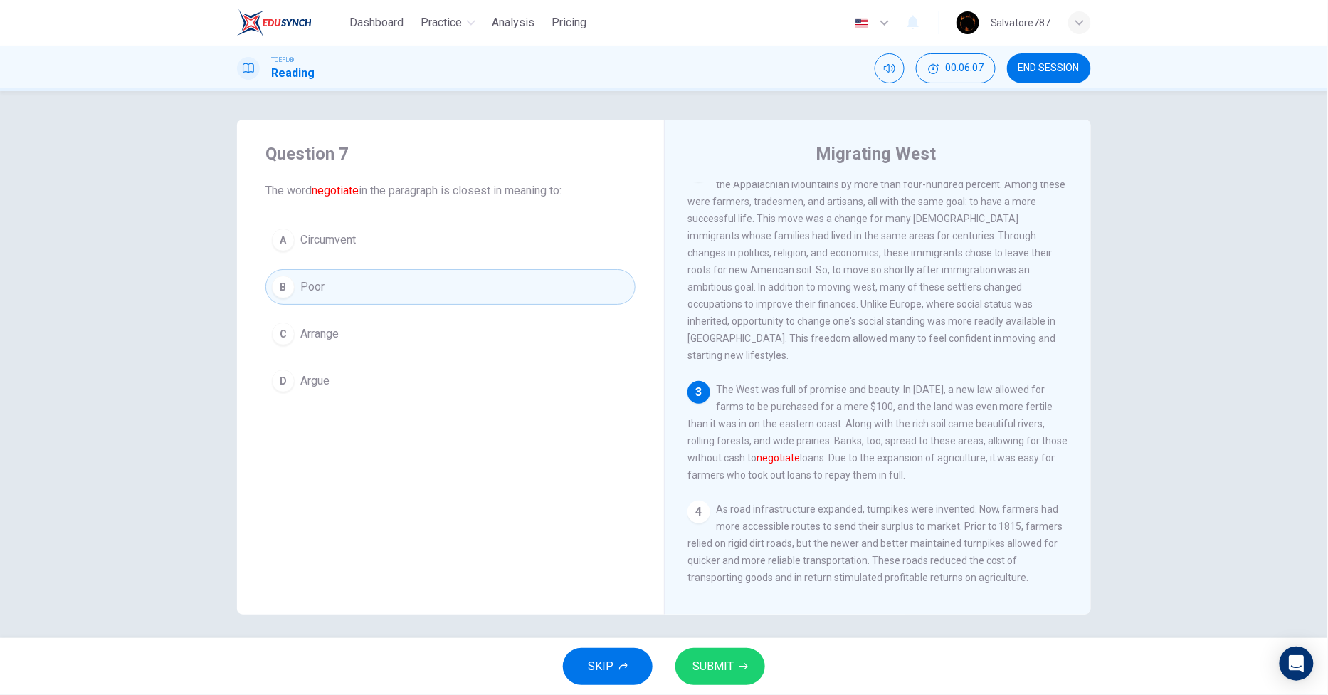
click at [359, 250] on button "A Circumvent" at bounding box center [450, 240] width 370 height 36
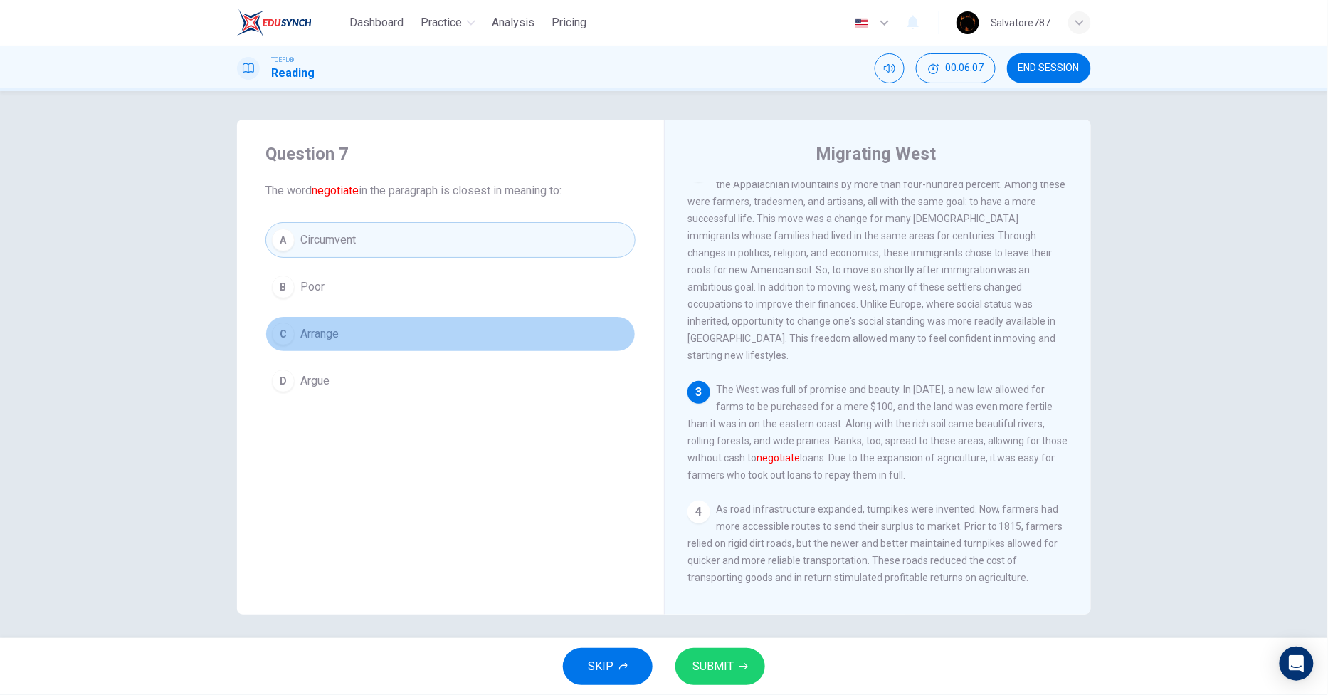
click at [339, 345] on button "C Arrange" at bounding box center [450, 334] width 370 height 36
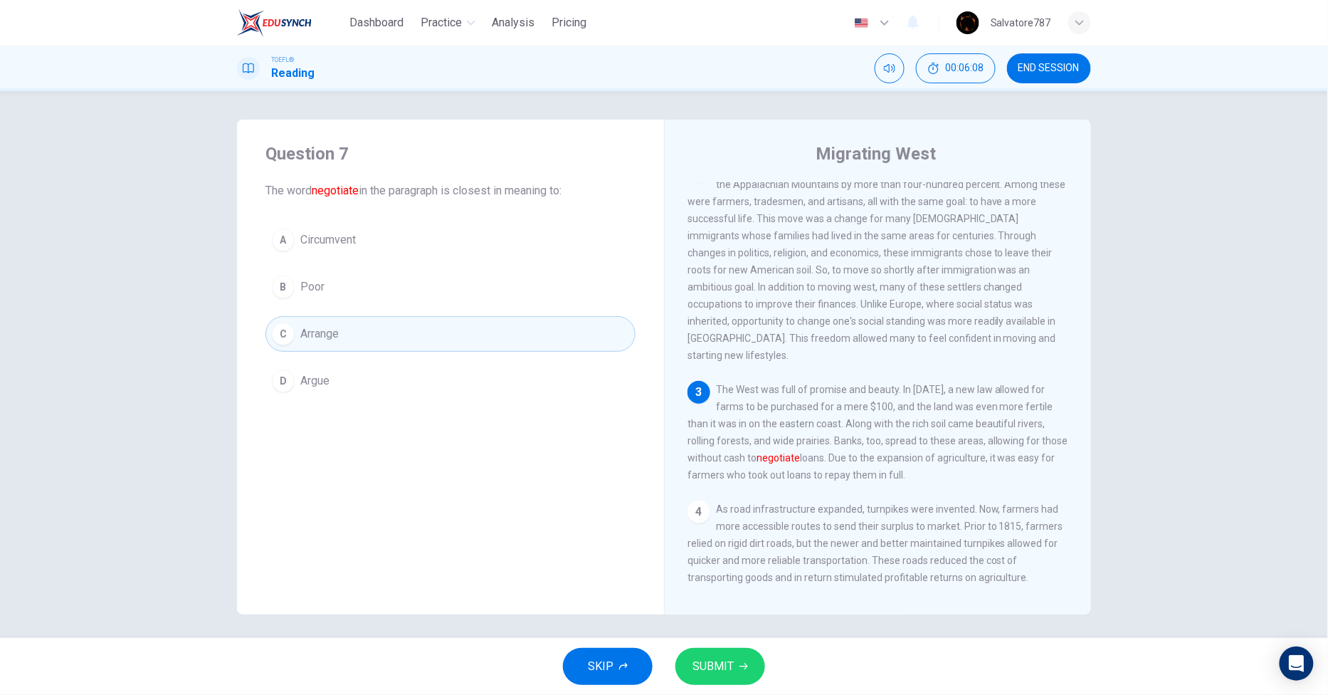
click at [371, 374] on button "D Argue" at bounding box center [450, 381] width 370 height 36
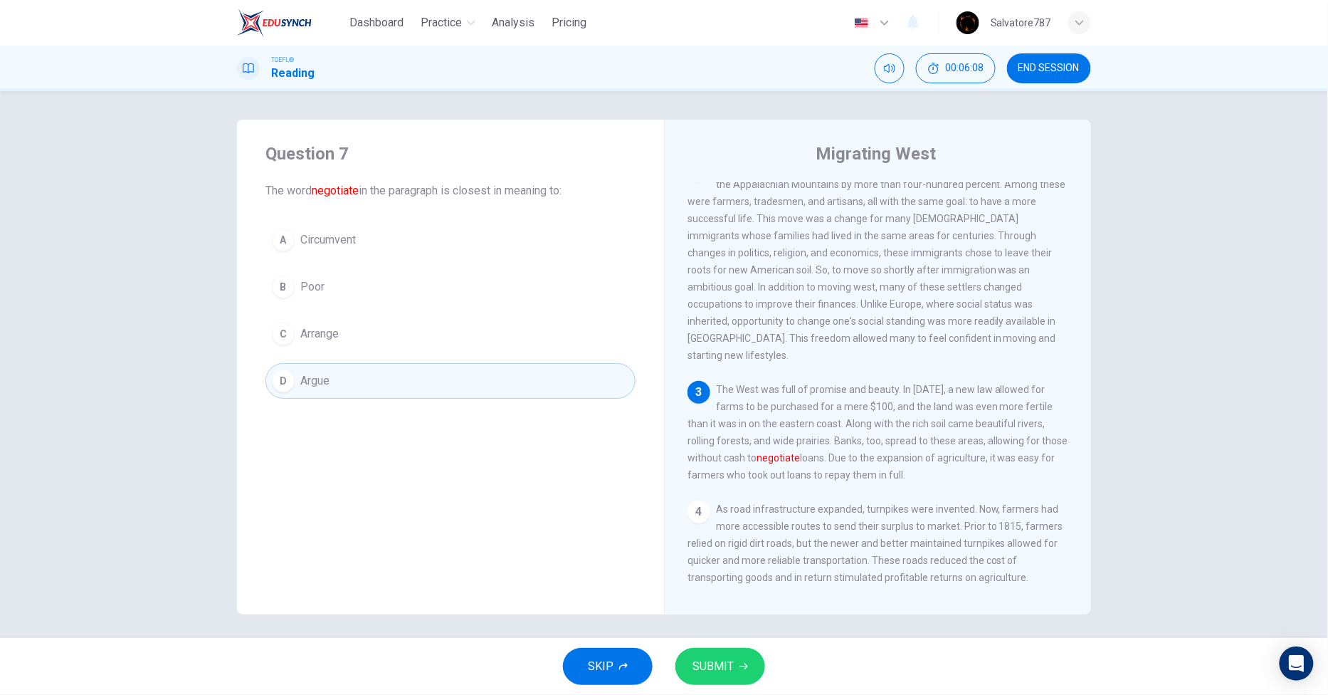
click at [371, 347] on button "C Arrange" at bounding box center [450, 334] width 370 height 36
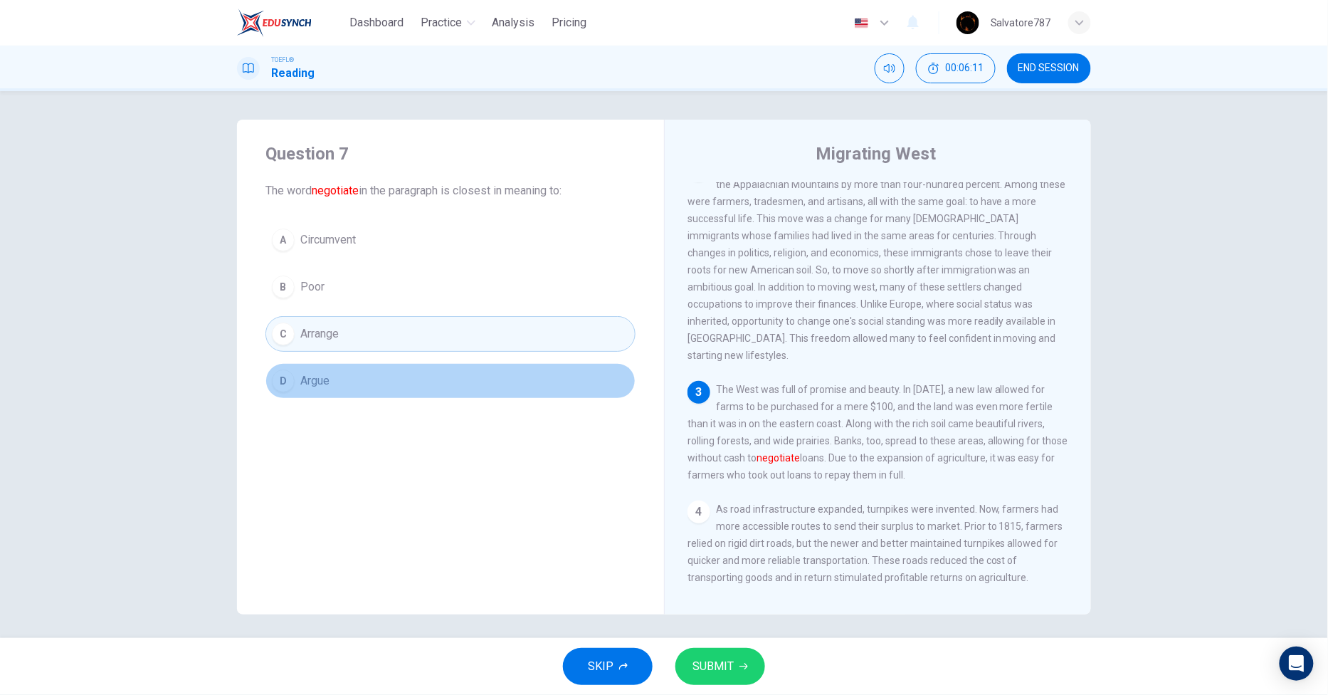
click at [373, 370] on button "D Argue" at bounding box center [450, 381] width 370 height 36
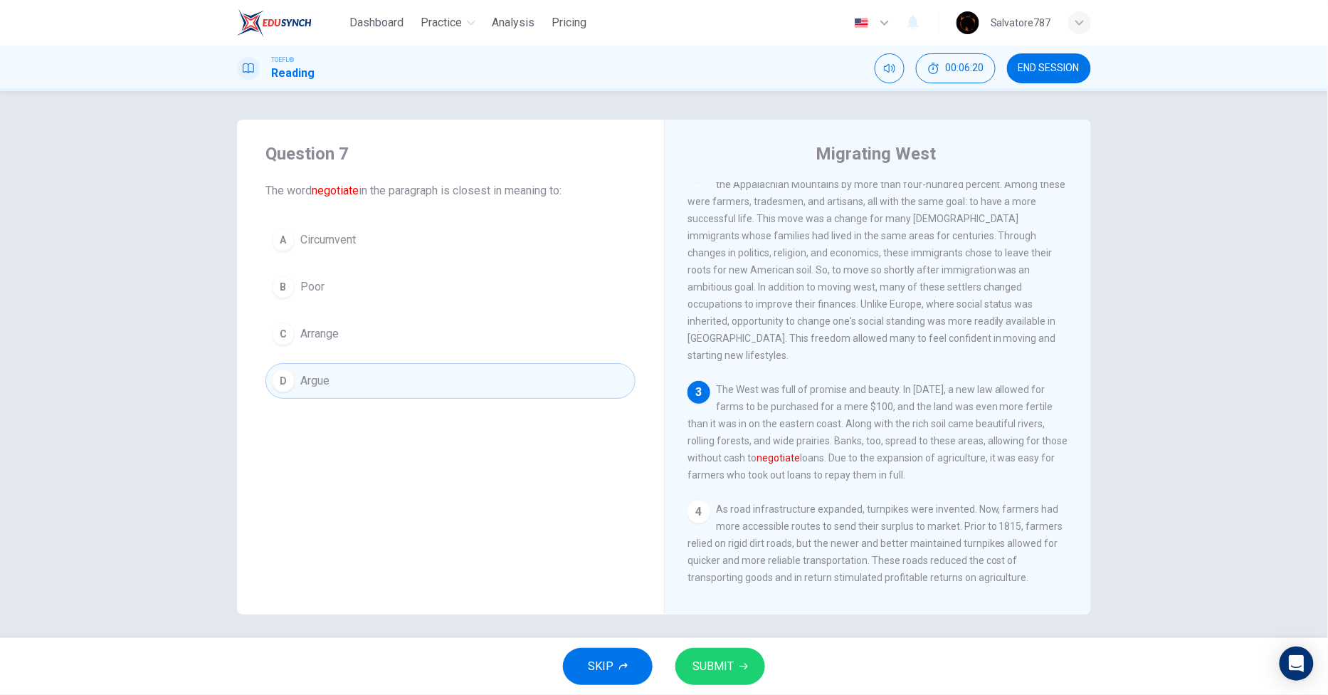
click at [400, 331] on button "C Arrange" at bounding box center [450, 334] width 370 height 36
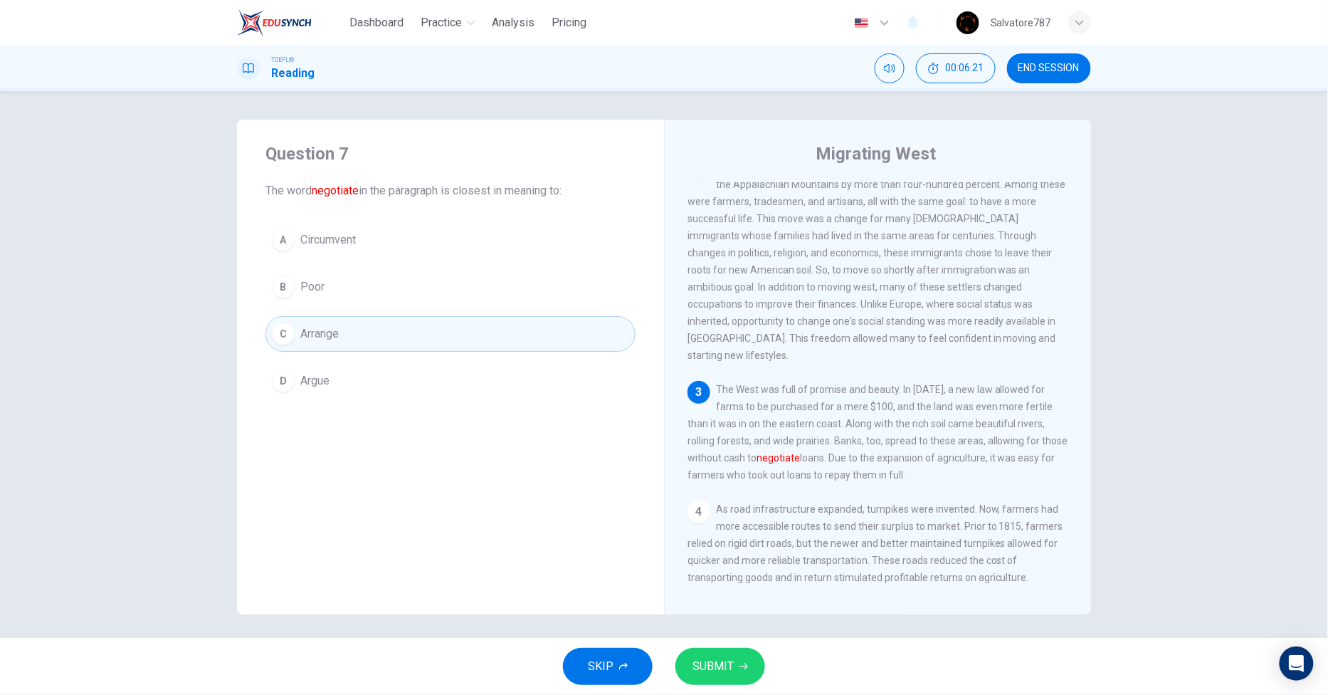
click at [715, 648] on div "SKIP SUBMIT" at bounding box center [664, 666] width 1328 height 57
click at [717, 655] on button "SUBMIT" at bounding box center [720, 666] width 90 height 37
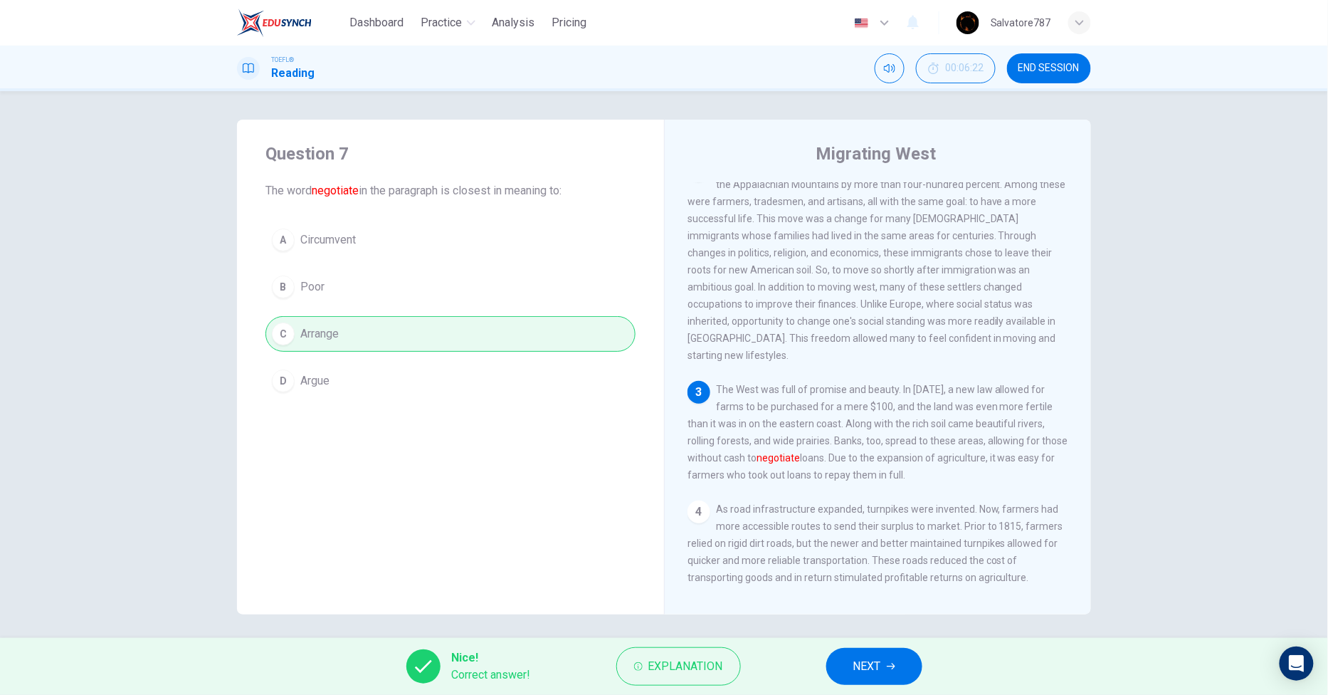
click at [887, 659] on button "NEXT" at bounding box center [874, 666] width 96 height 37
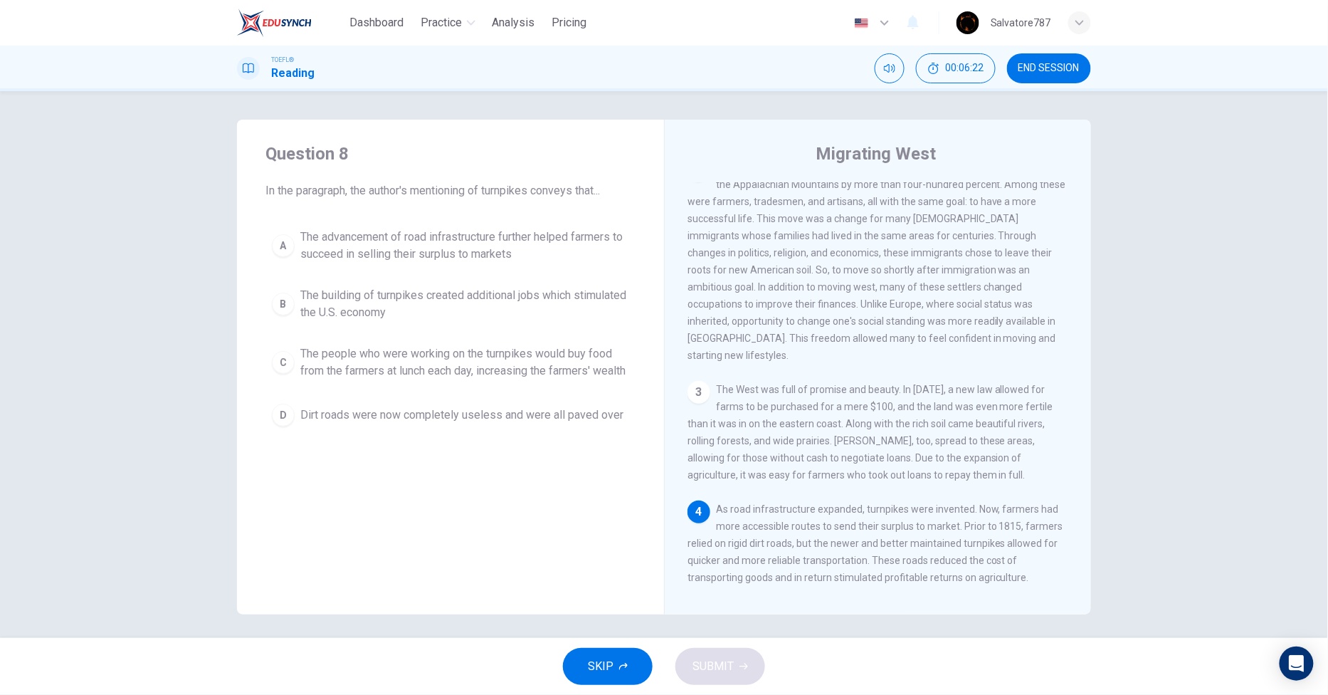
scroll to position [330, 0]
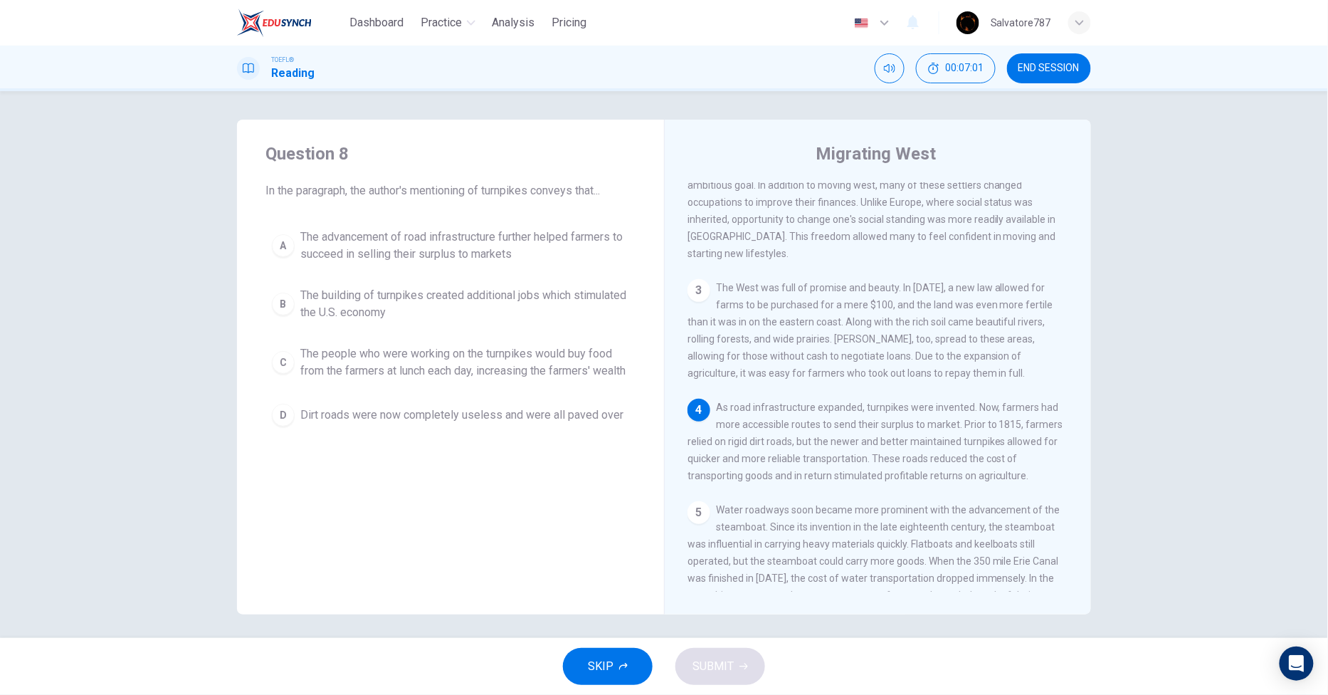
drag, startPoint x: 392, startPoint y: 248, endPoint x: 399, endPoint y: 276, distance: 29.3
click at [392, 247] on span "The advancement of road infrastructure further helped farmers to succeed in sel…" at bounding box center [464, 245] width 329 height 34
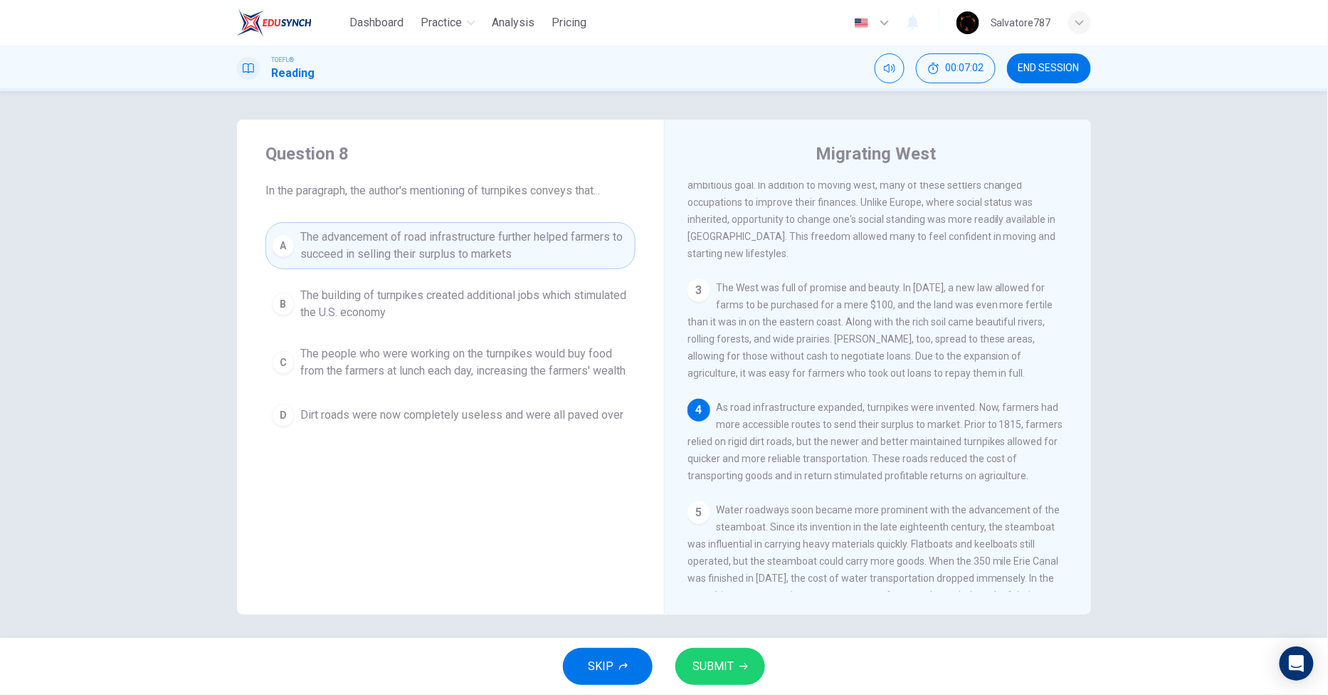
click at [692, 643] on div "SKIP SUBMIT" at bounding box center [664, 666] width 1328 height 57
click at [693, 655] on button "SUBMIT" at bounding box center [720, 666] width 90 height 37
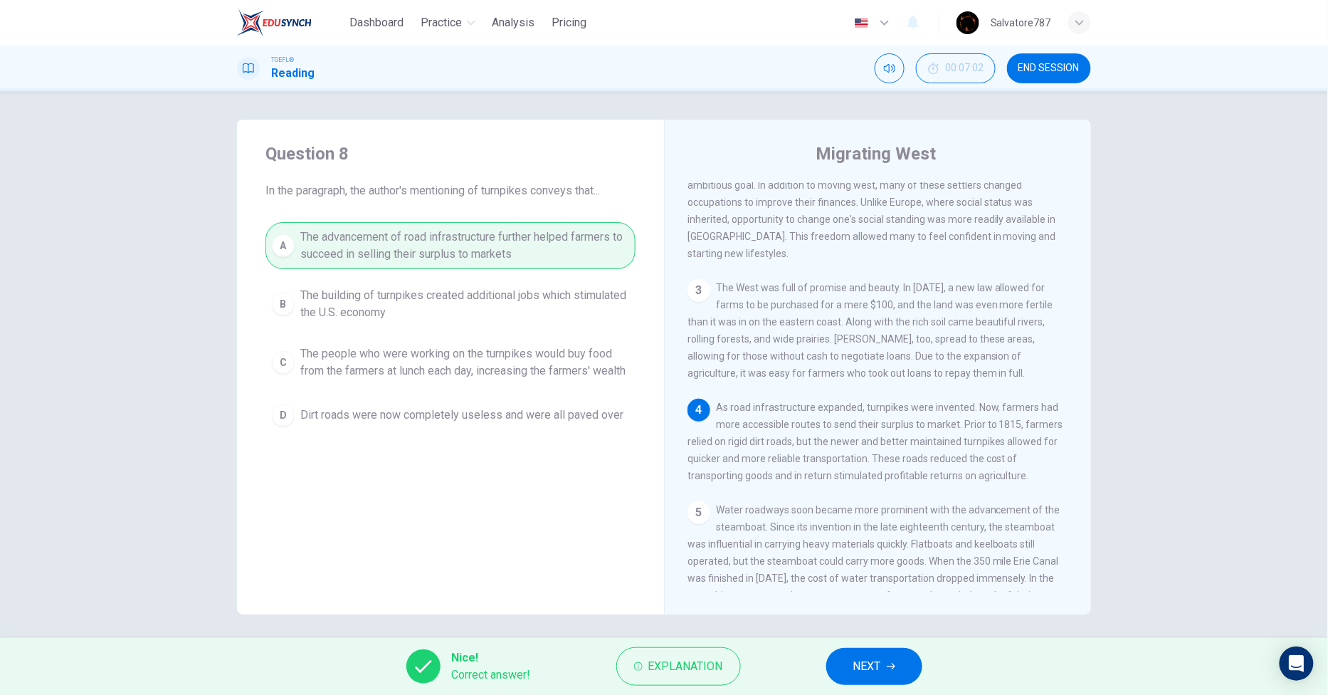
click at [883, 670] on button "NEXT" at bounding box center [874, 666] width 96 height 37
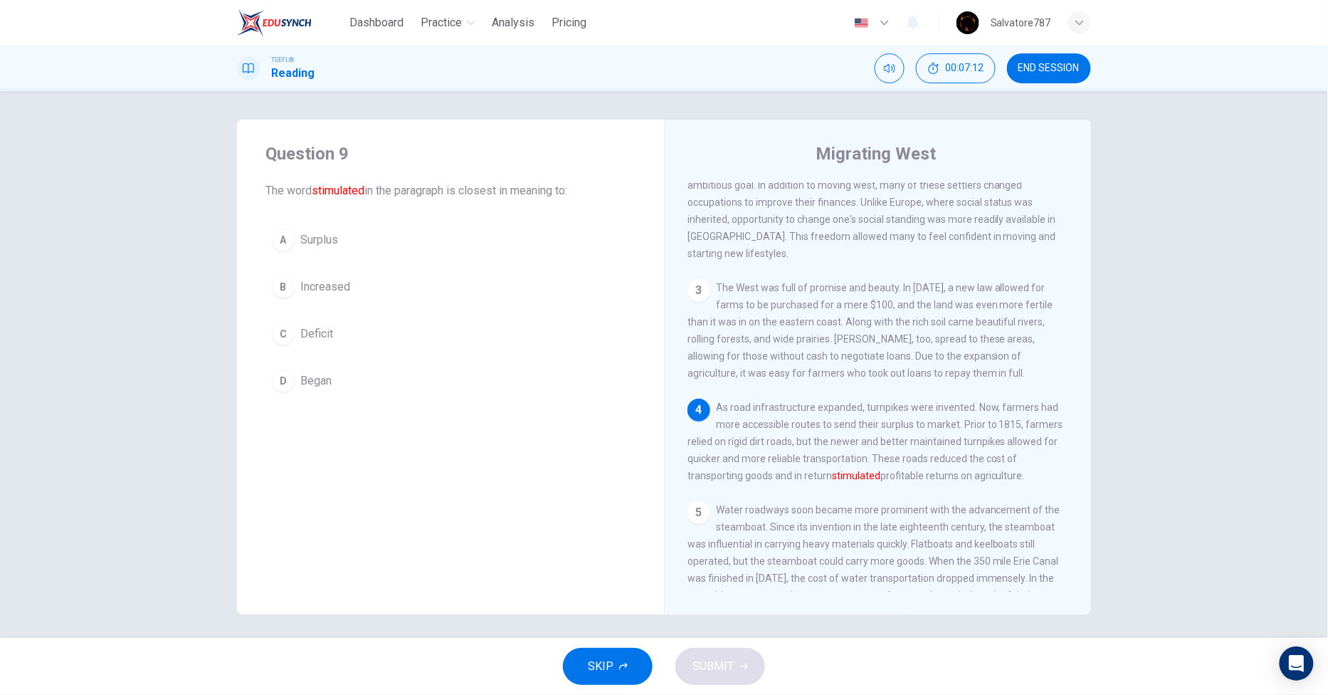
click at [369, 289] on button "B Increased" at bounding box center [450, 287] width 370 height 36
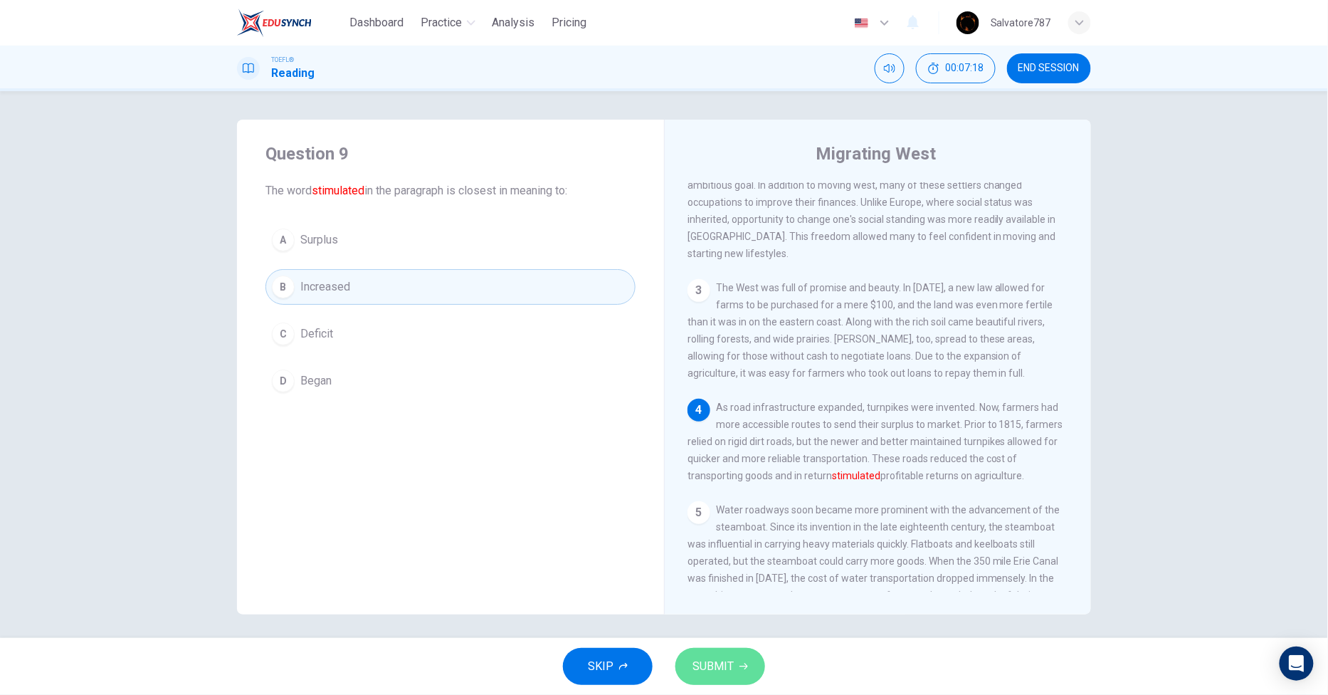
click at [735, 660] on button "SUBMIT" at bounding box center [720, 666] width 90 height 37
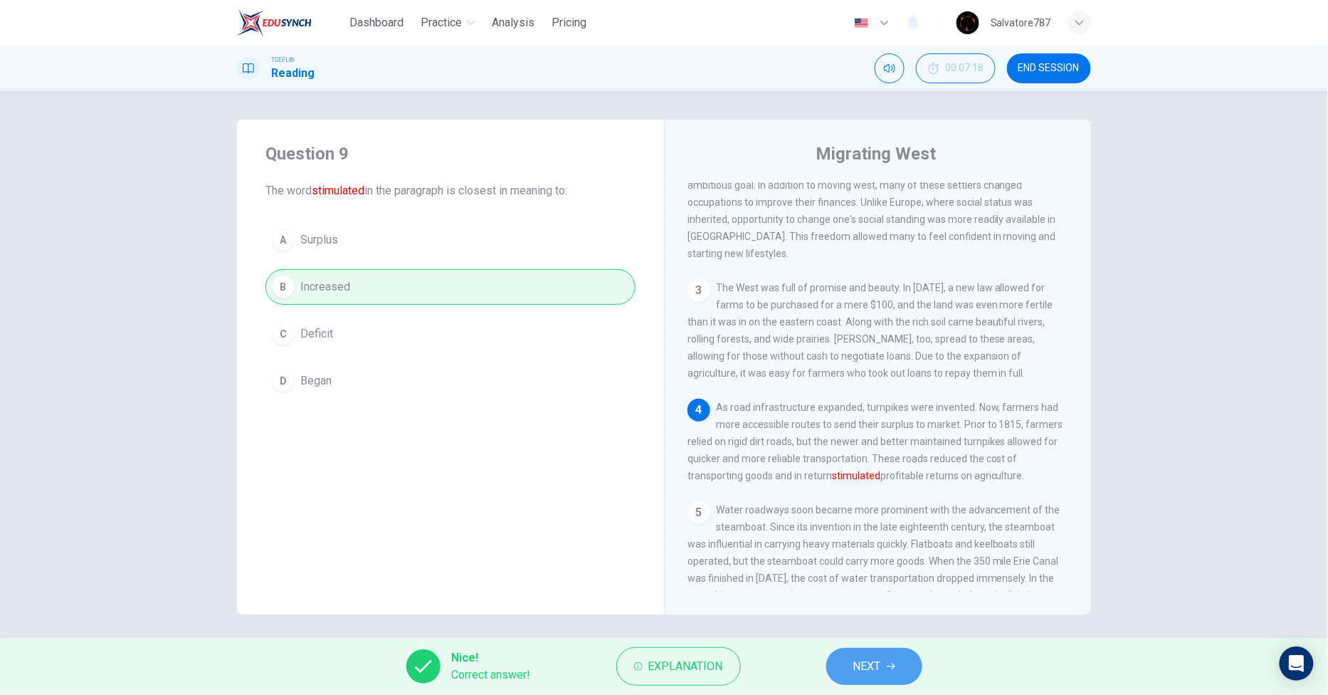
click at [845, 663] on button "NEXT" at bounding box center [874, 666] width 96 height 37
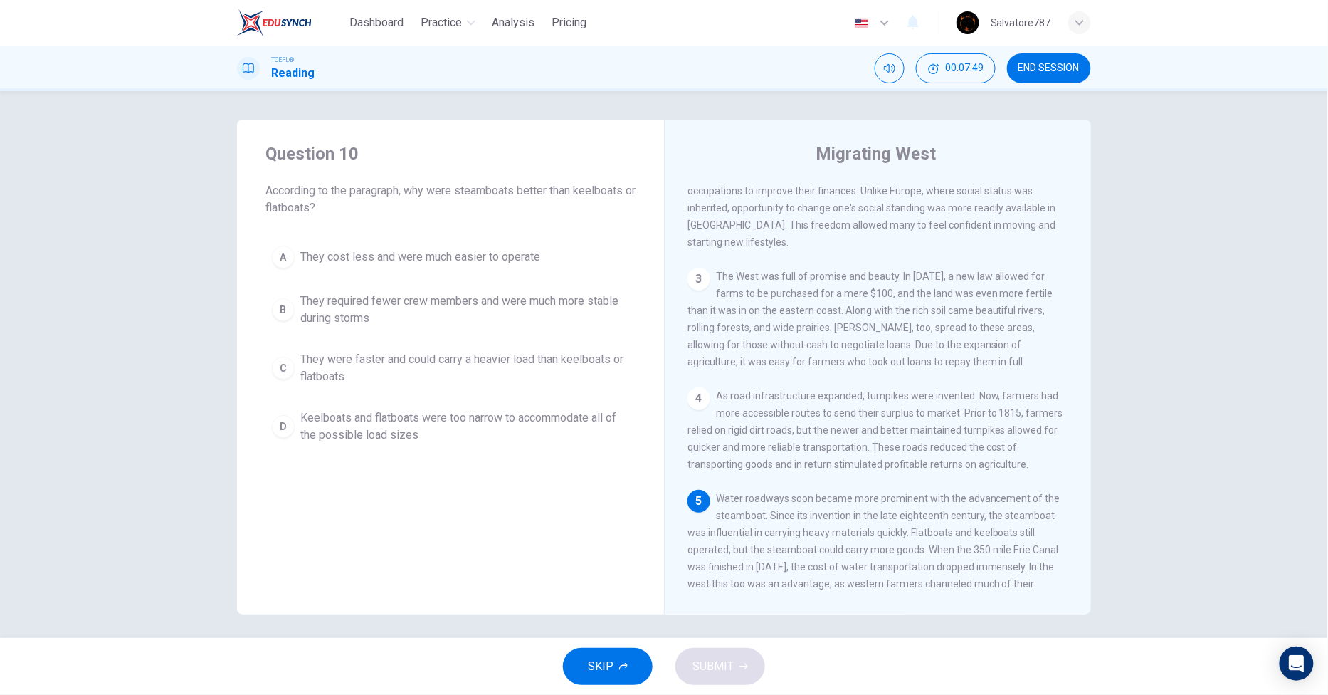
click at [386, 442] on span "Keelboats and flatboats were too narrow to accommodate all of the possible load…" at bounding box center [464, 426] width 329 height 34
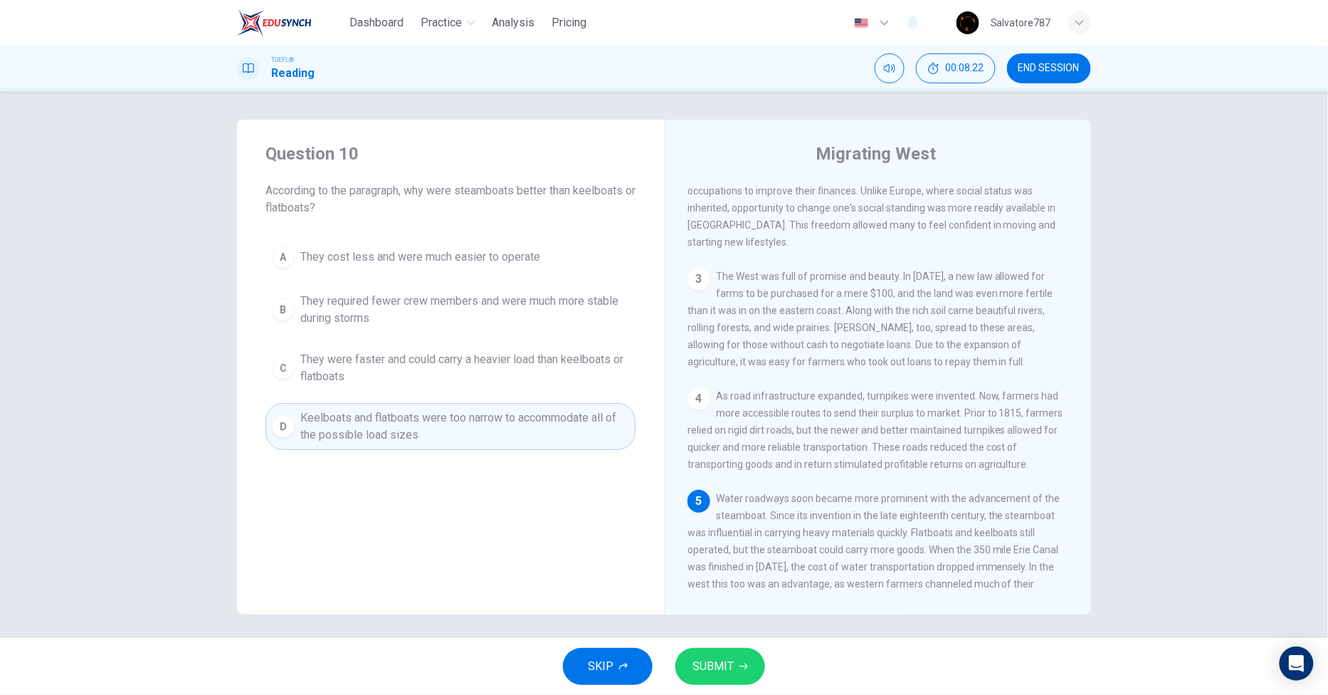
click at [404, 379] on span "They were faster and could carry a heavier load than keelboats or flatboats" at bounding box center [464, 368] width 329 height 34
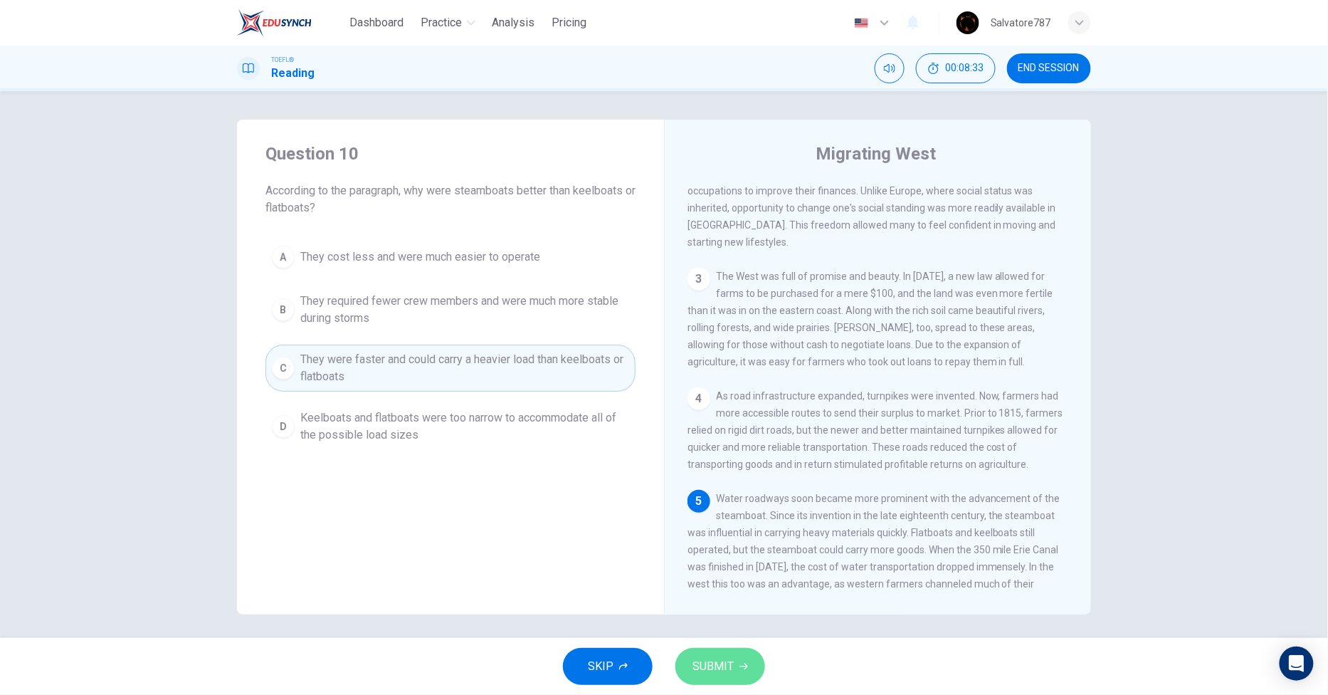
click at [717, 665] on span "SUBMIT" at bounding box center [712, 666] width 41 height 20
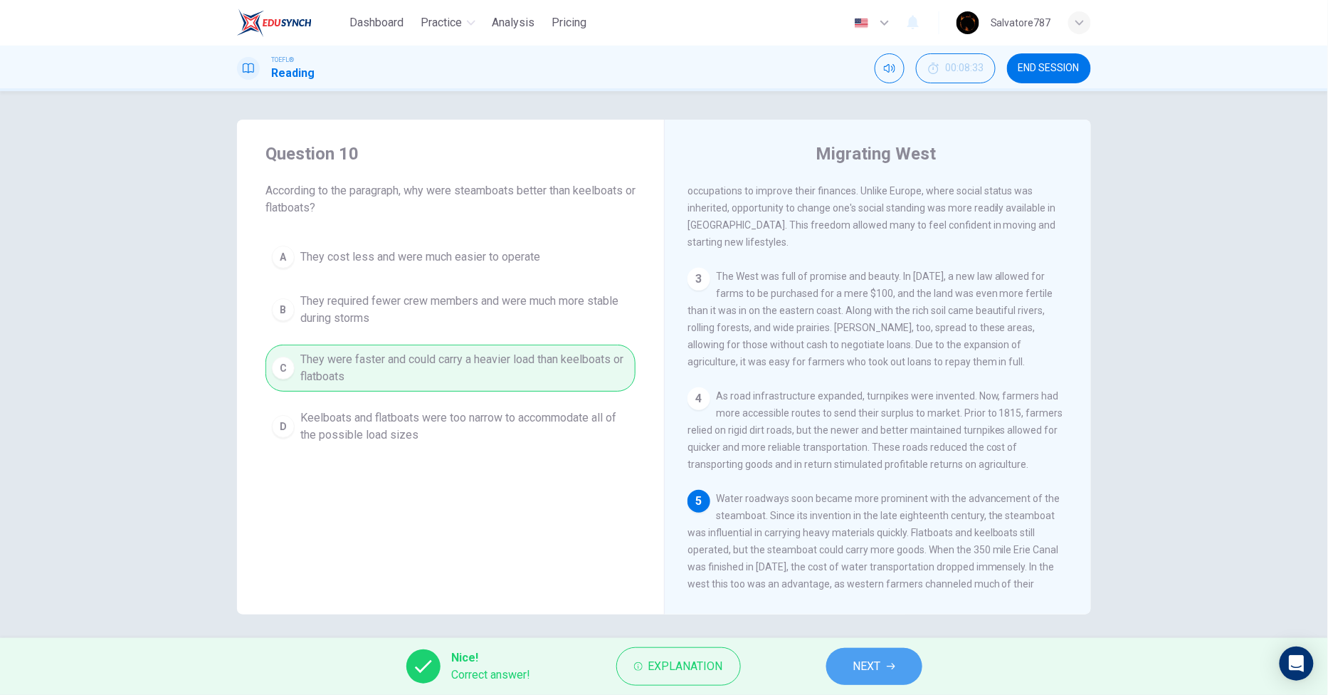
click at [854, 660] on span "NEXT" at bounding box center [867, 666] width 28 height 20
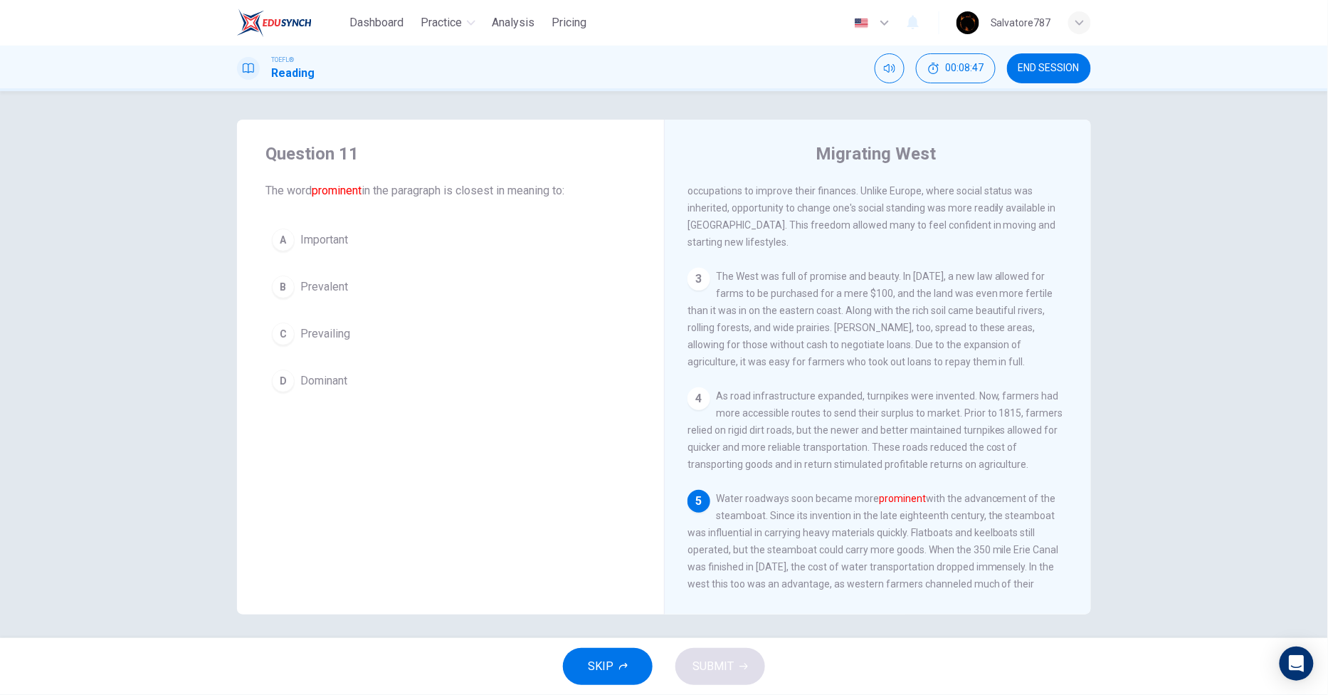
click at [381, 333] on button "C Prevailing" at bounding box center [450, 334] width 370 height 36
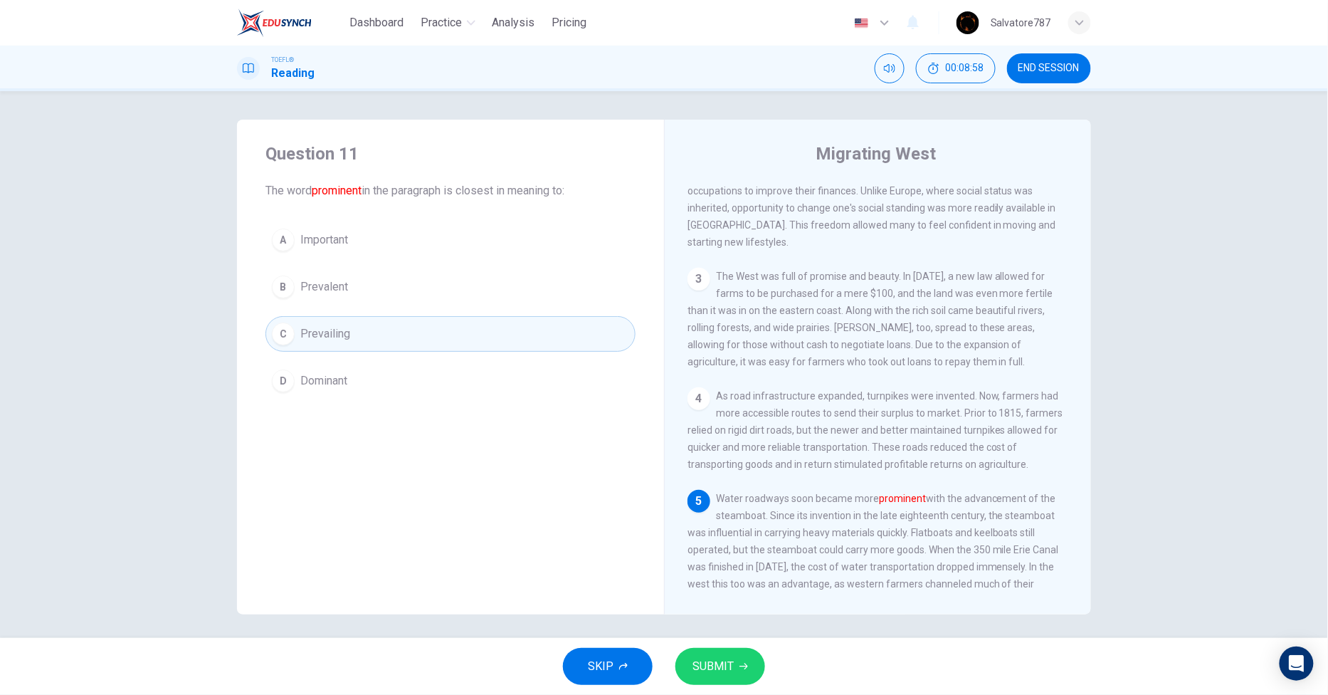
click at [734, 664] on button "SUBMIT" at bounding box center [720, 666] width 90 height 37
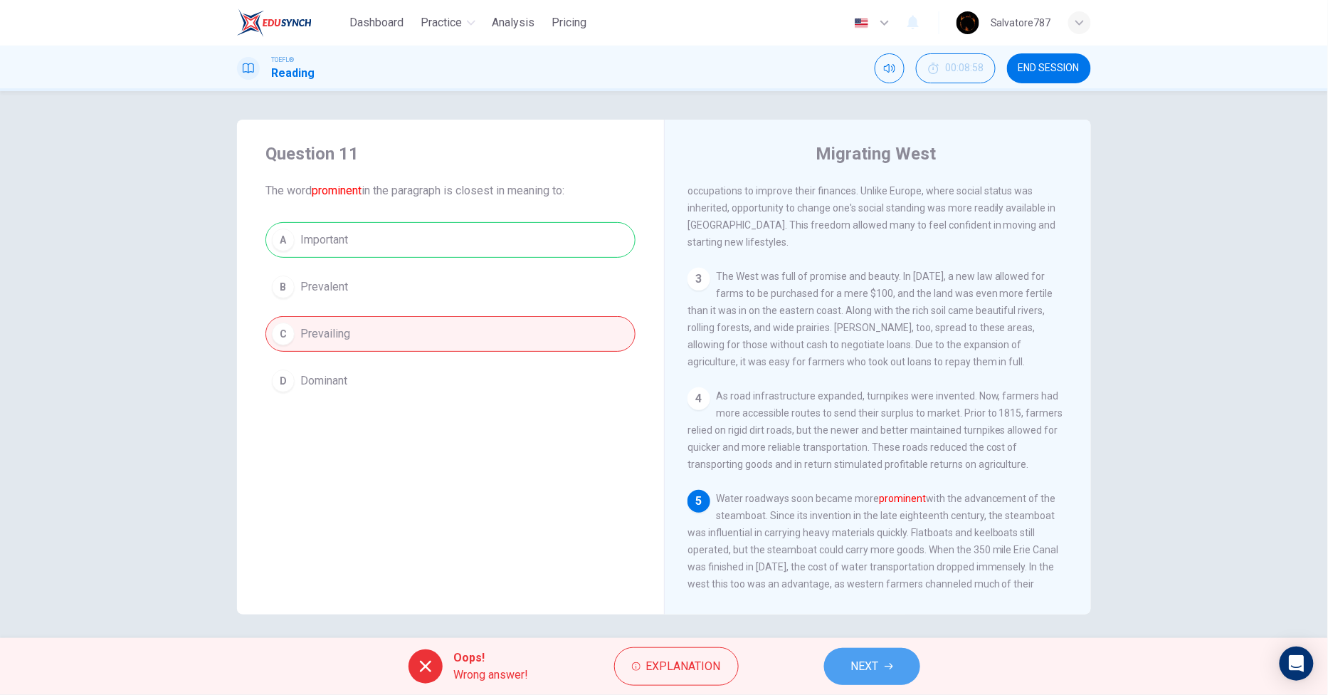
click at [899, 663] on button "NEXT" at bounding box center [872, 666] width 96 height 37
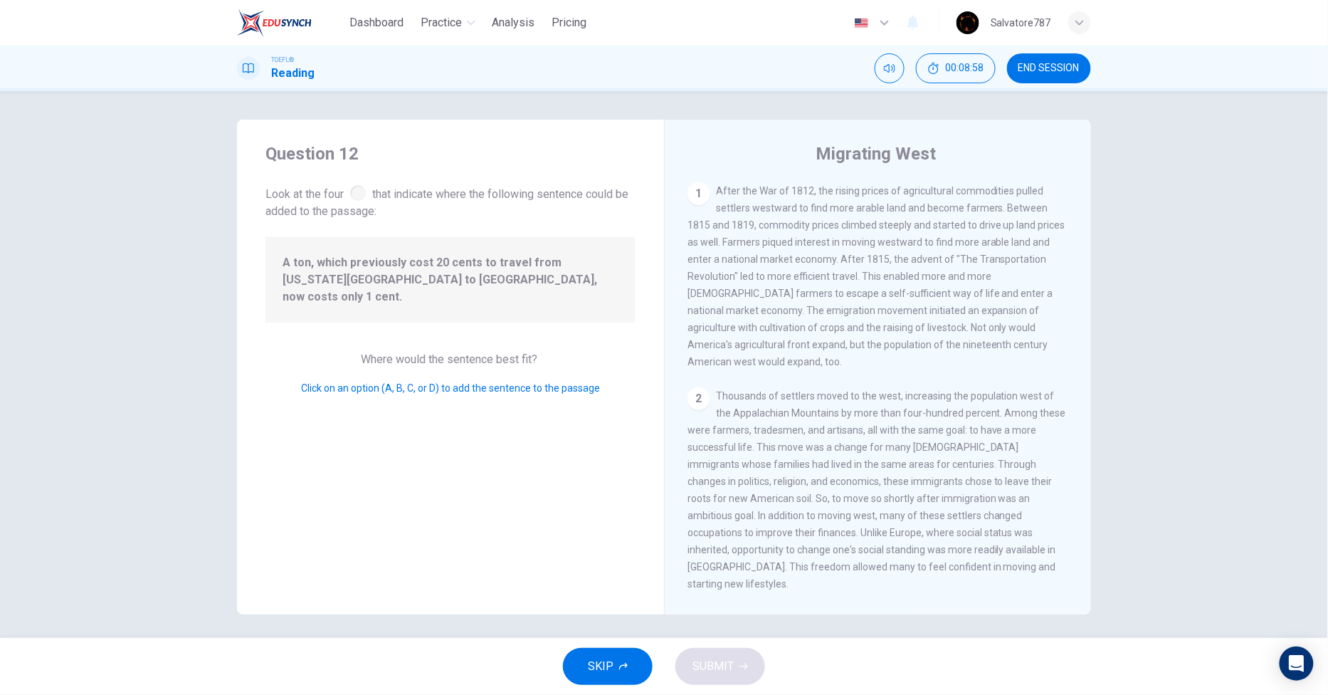
scroll to position [406, 0]
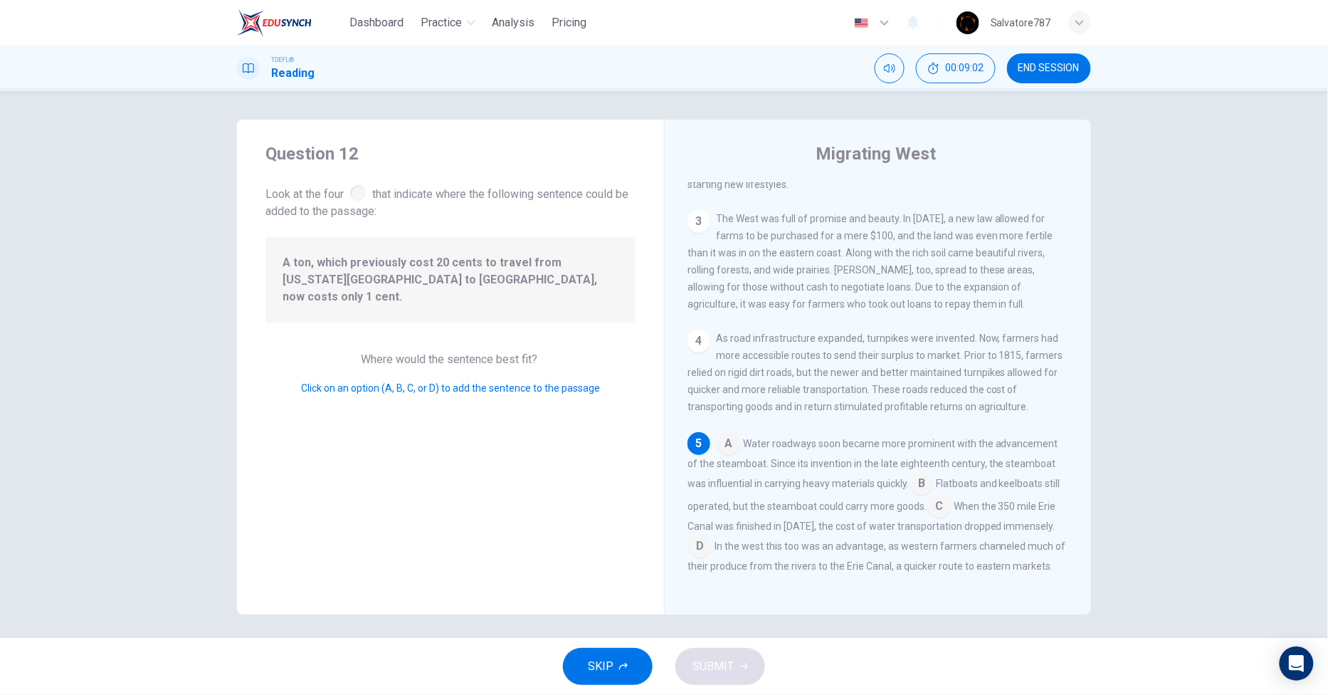
click at [723, 433] on input at bounding box center [728, 444] width 23 height 23
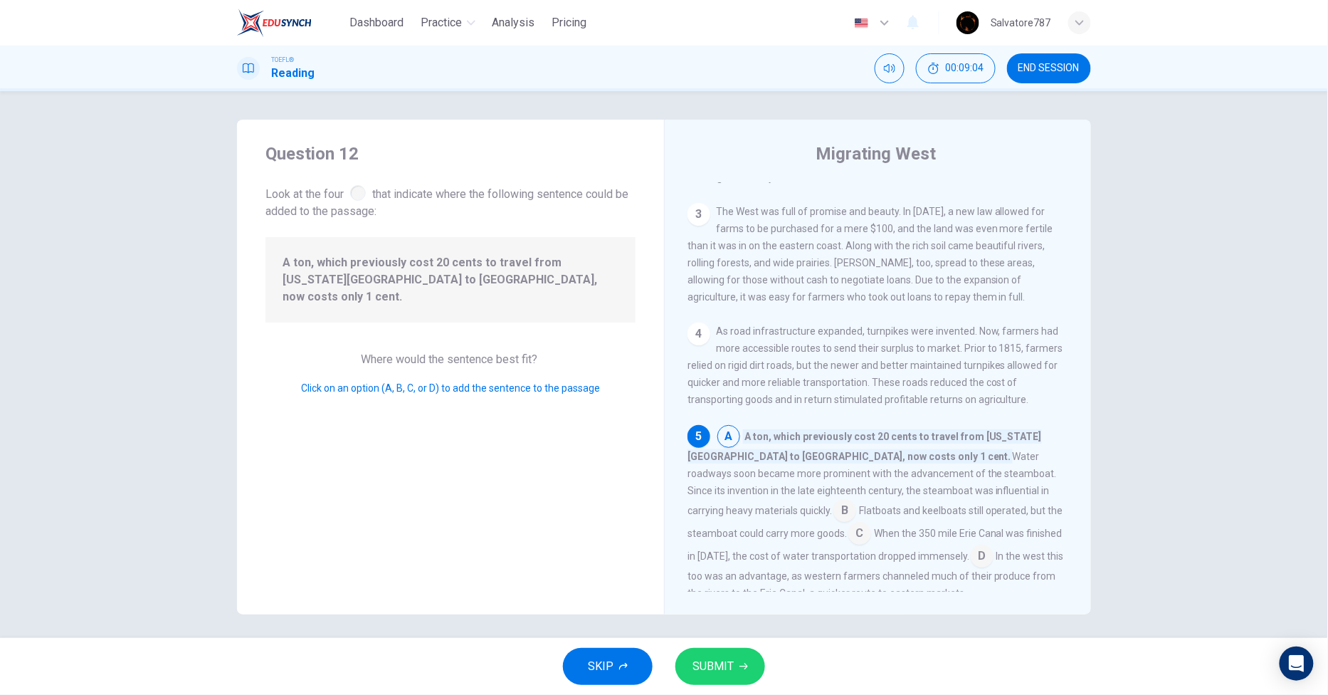
click at [856, 500] on input at bounding box center [844, 511] width 23 height 23
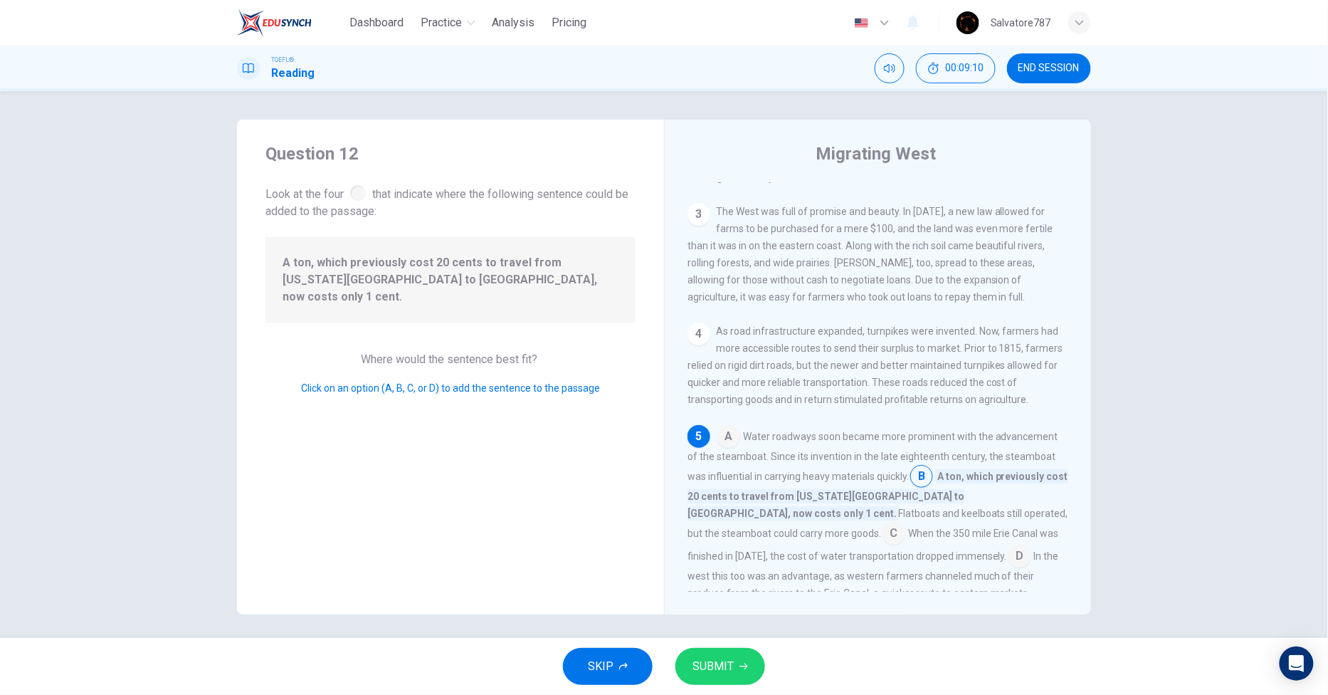
click at [882, 523] on input at bounding box center [893, 534] width 23 height 23
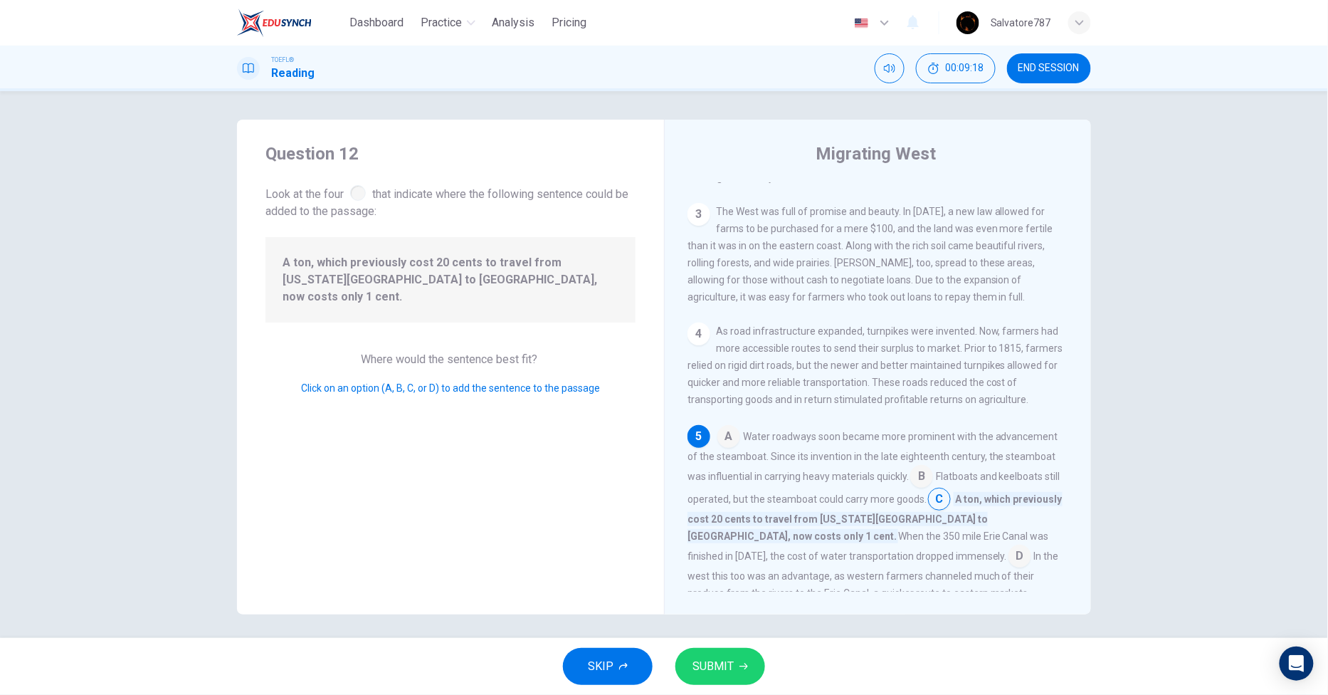
click at [1008, 547] on input at bounding box center [1019, 557] width 23 height 23
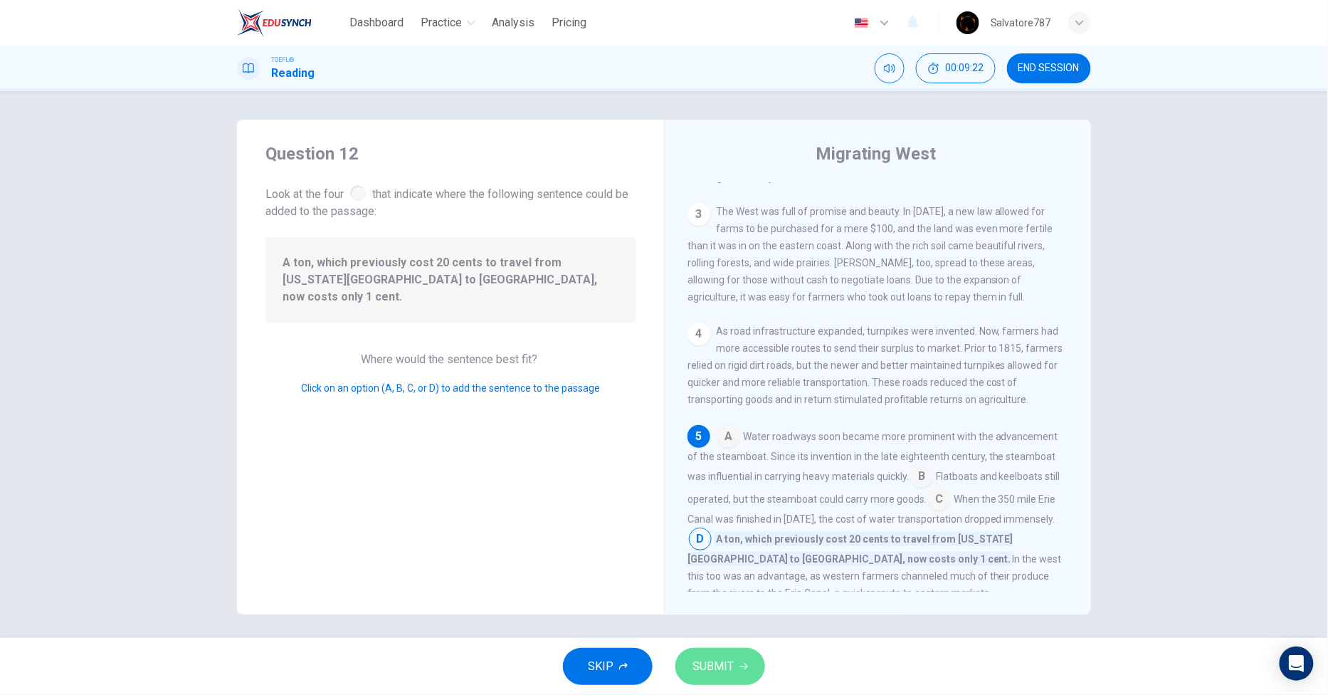
click at [749, 665] on button "SUBMIT" at bounding box center [720, 666] width 90 height 37
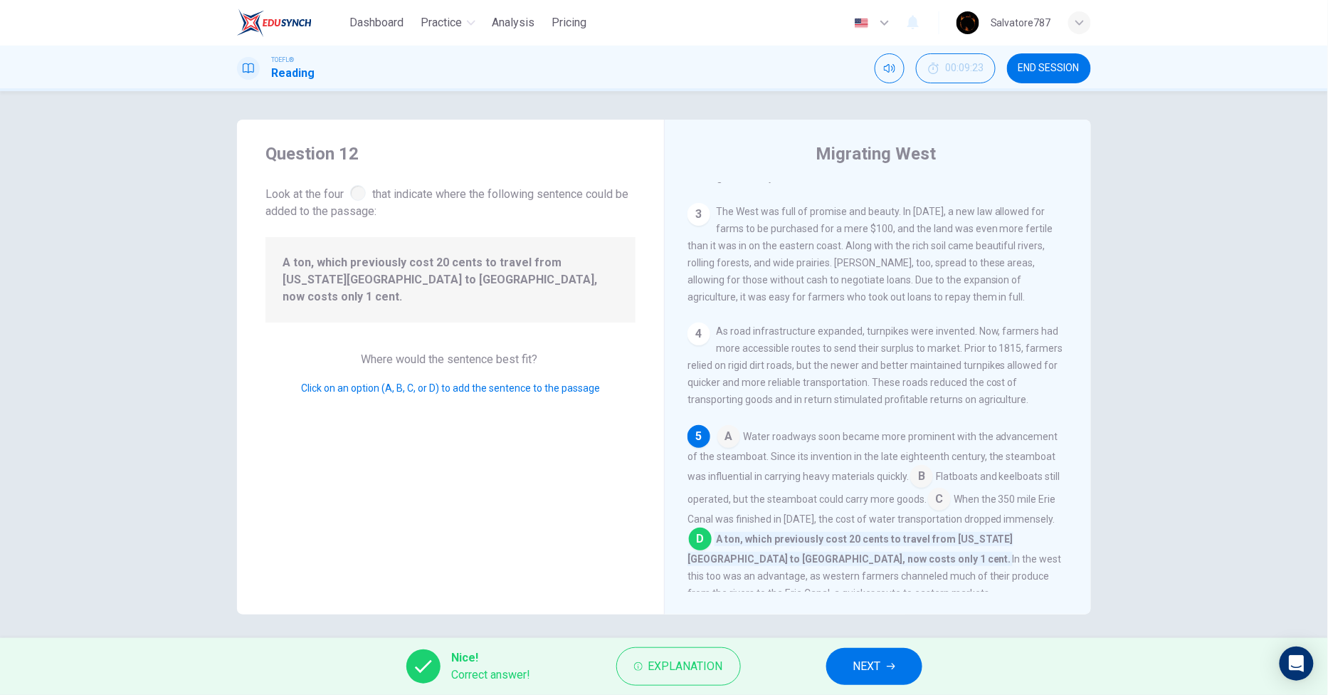
click at [874, 674] on span "NEXT" at bounding box center [867, 666] width 28 height 20
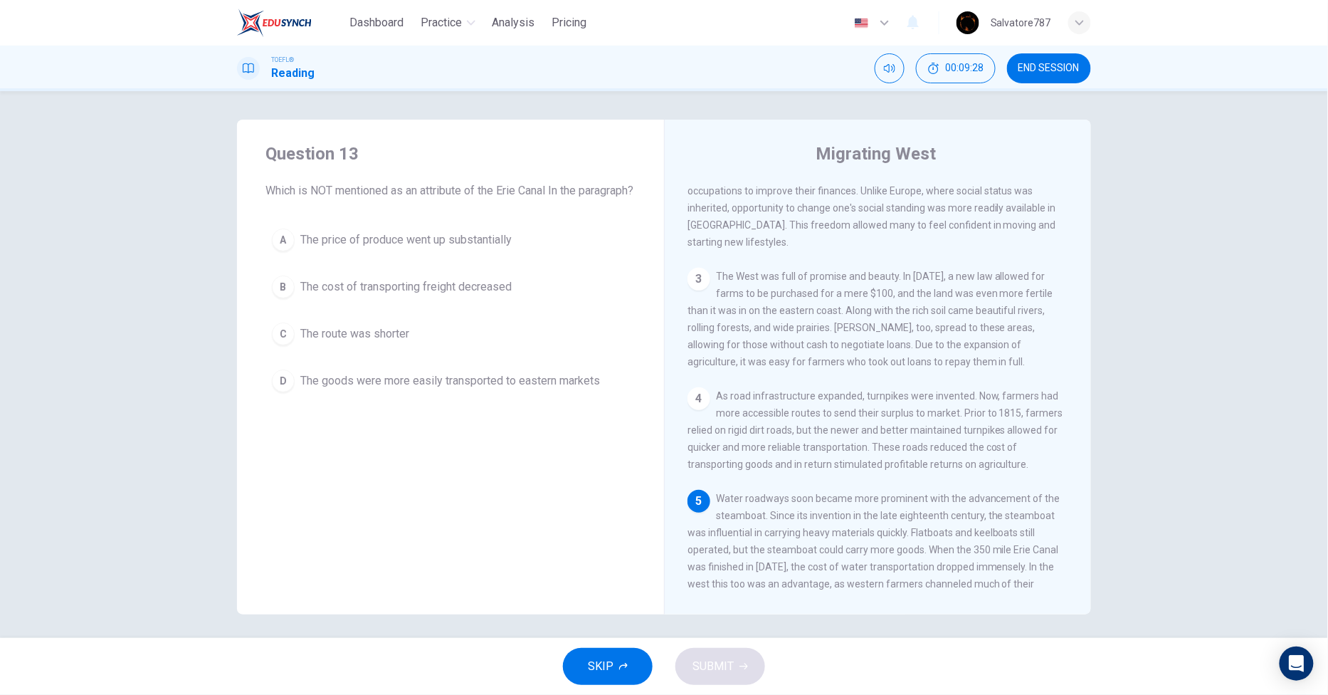
scroll to position [4, 0]
click at [440, 244] on span "The price of produce went up substantially" at bounding box center [405, 235] width 211 height 17
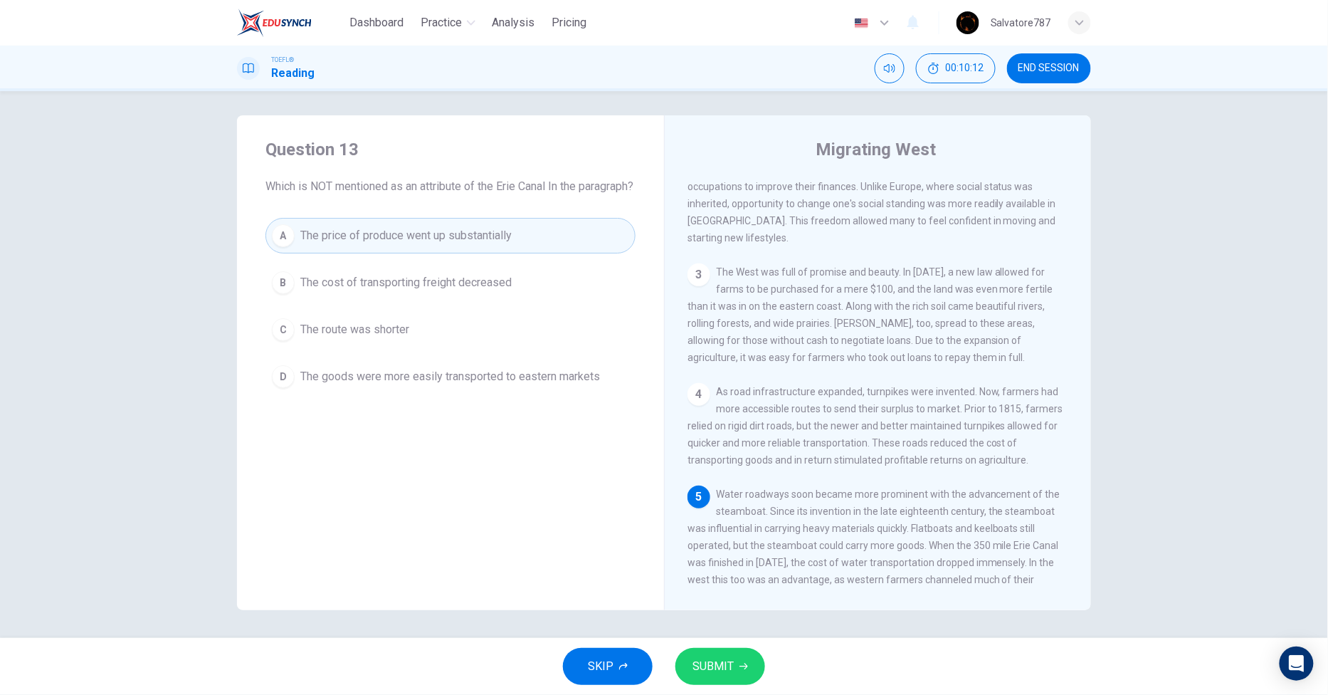
click at [706, 657] on span "SUBMIT" at bounding box center [712, 666] width 41 height 20
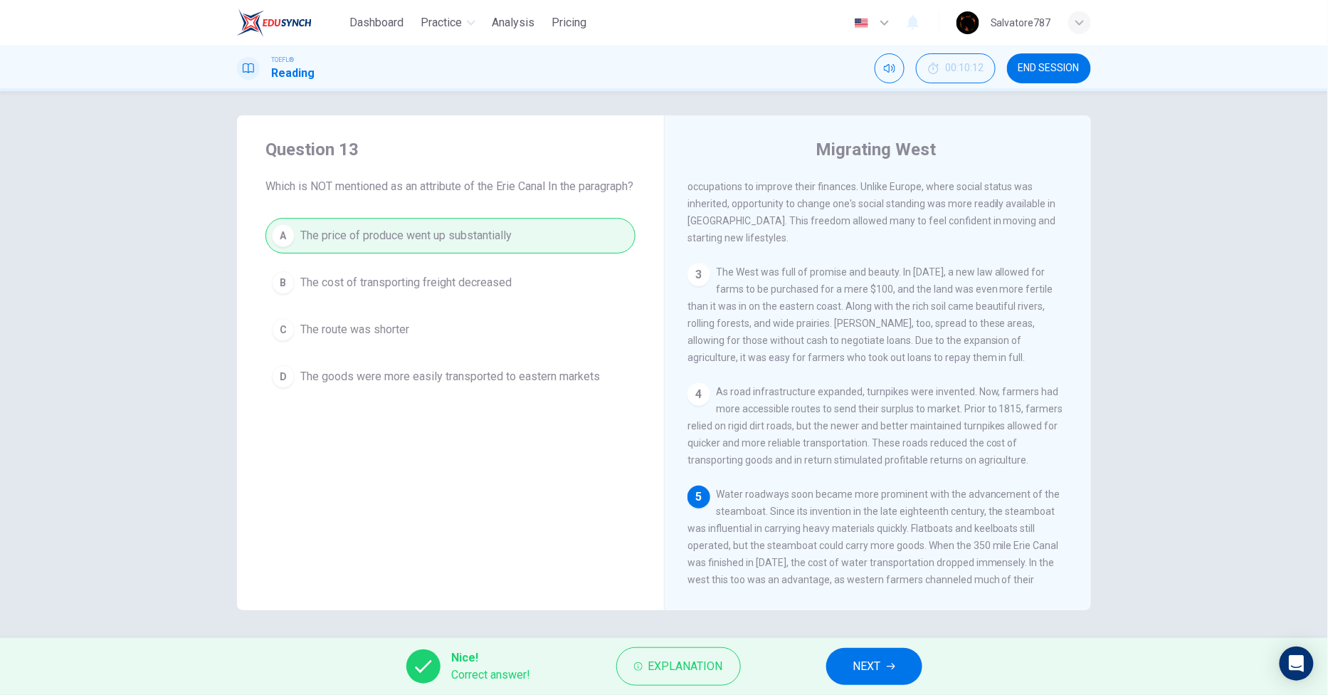
click at [873, 660] on span "NEXT" at bounding box center [867, 666] width 28 height 20
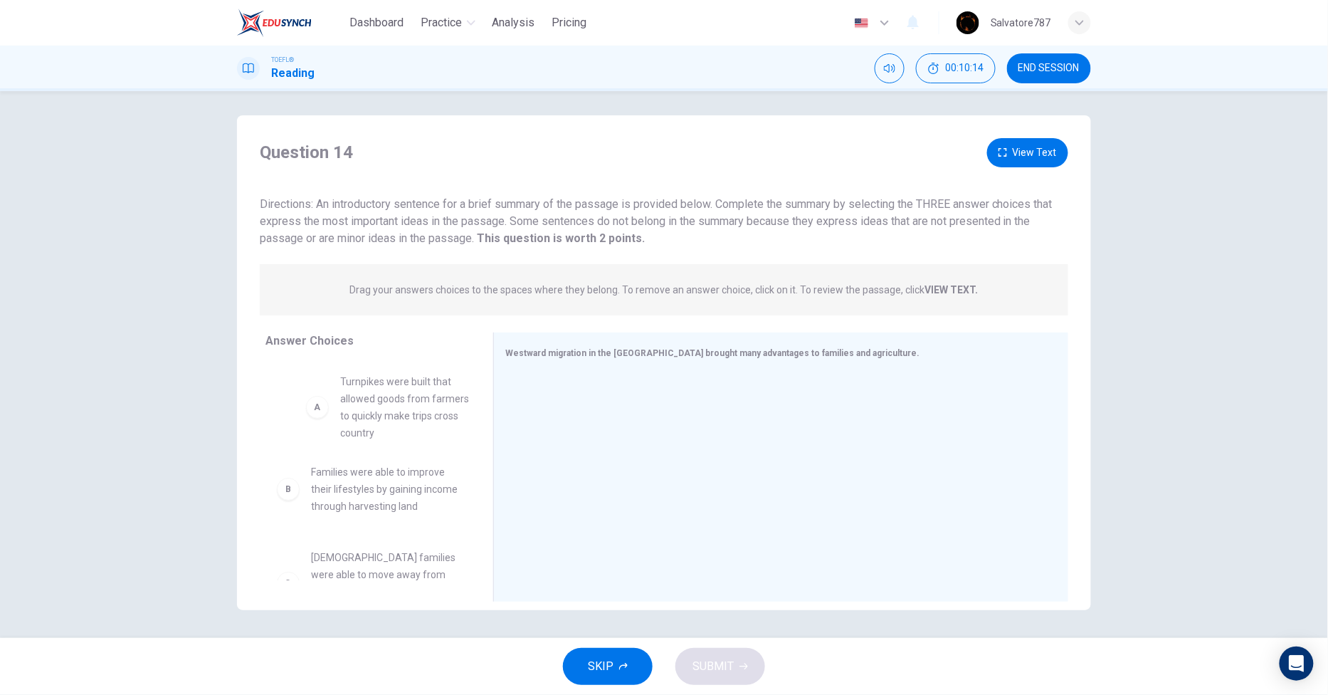
drag, startPoint x: 382, startPoint y: 422, endPoint x: 330, endPoint y: 379, distance: 67.2
click at [1056, 158] on button "View Text" at bounding box center [1027, 152] width 81 height 29
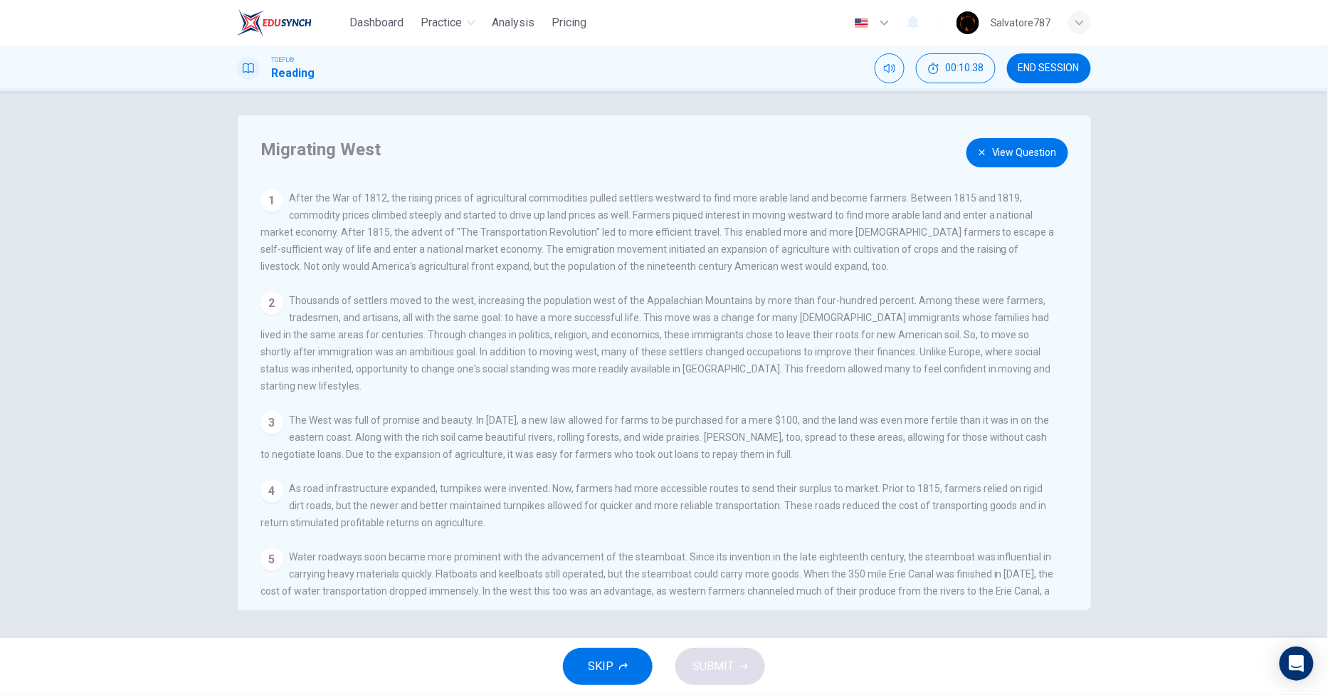
scroll to position [17, 0]
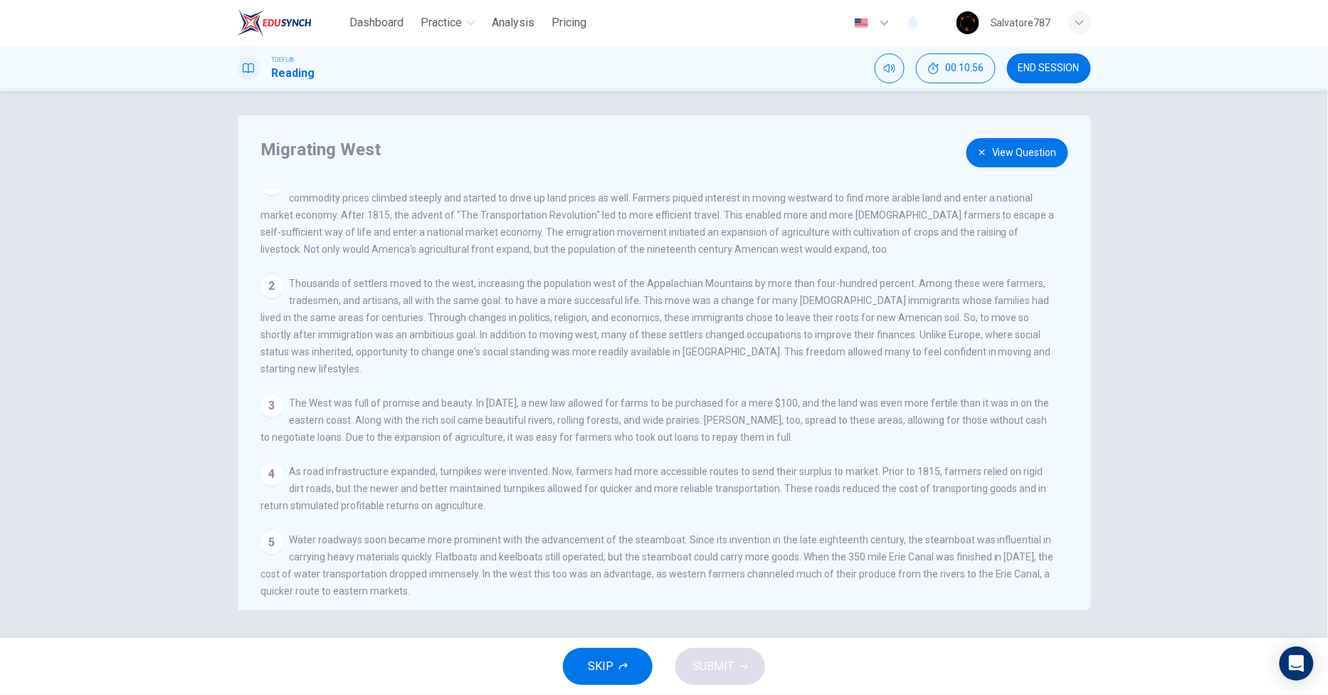
click at [1011, 147] on button "View Question" at bounding box center [1017, 152] width 102 height 29
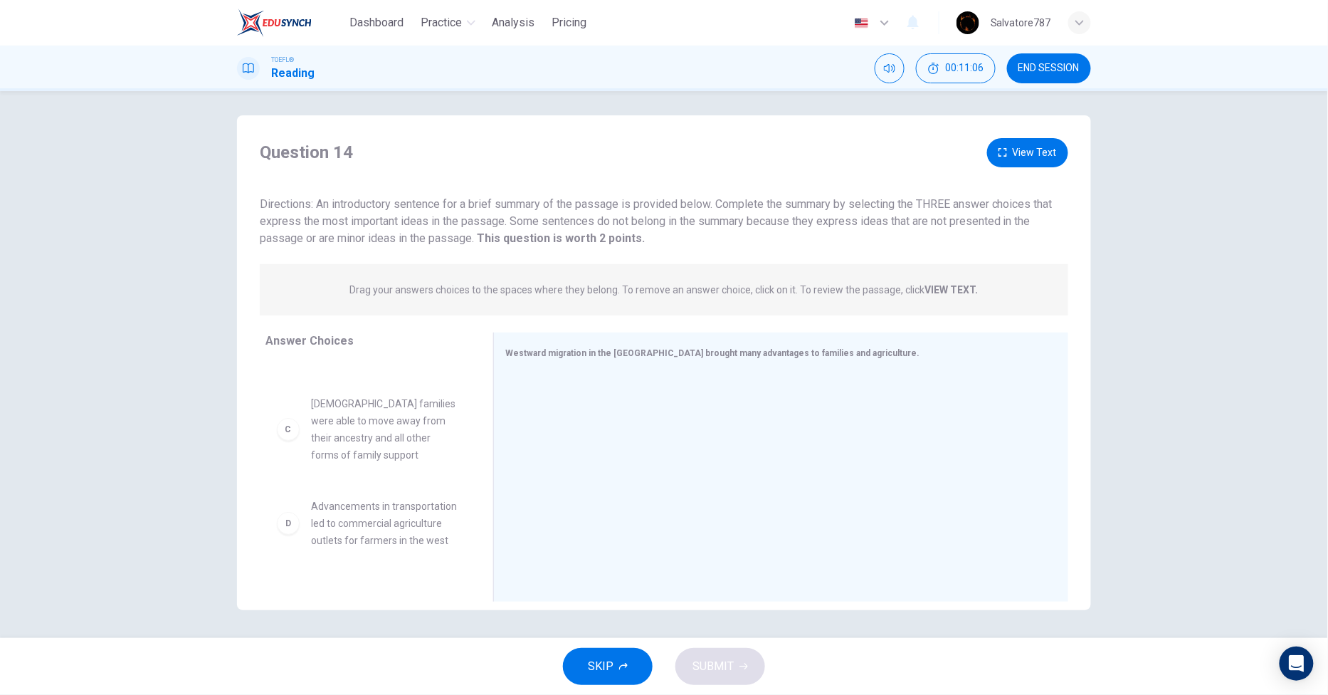
scroll to position [152, 0]
drag, startPoint x: 470, startPoint y: 493, endPoint x: 468, endPoint y: 508, distance: 15.0
click at [468, 508] on div "A Turnpikes were built that allowed goods from farmers to quickly make trips cr…" at bounding box center [373, 470] width 216 height 219
drag, startPoint x: 470, startPoint y: 494, endPoint x: 468, endPoint y: 521, distance: 27.1
click at [468, 522] on div "A Turnpikes were built that allowed goods from farmers to quickly make trips cr…" at bounding box center [373, 470] width 216 height 219
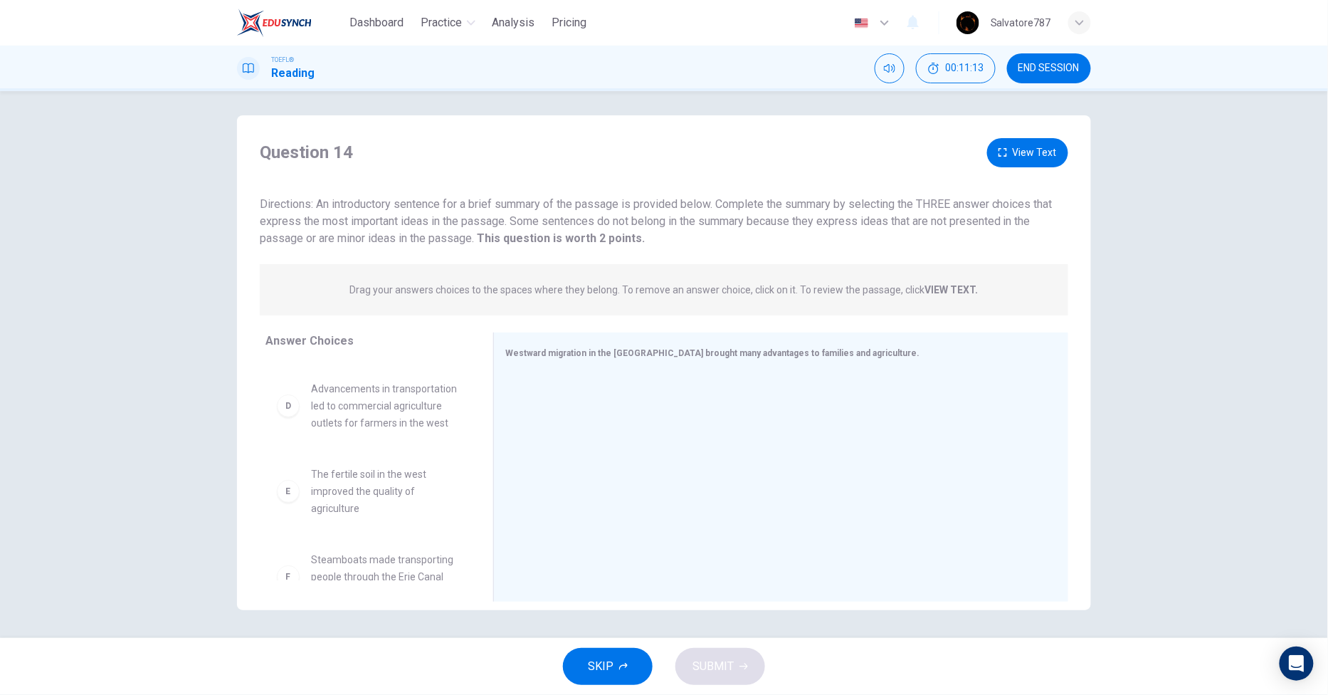
scroll to position [332, 0]
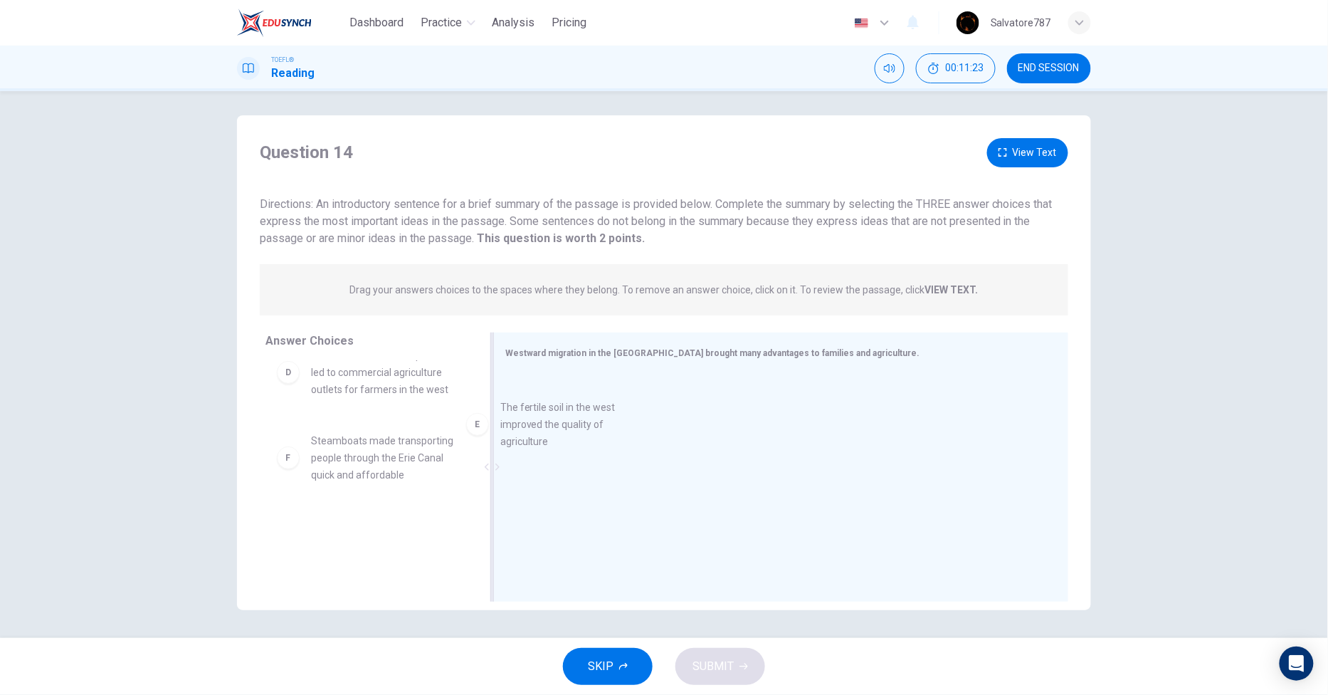
drag, startPoint x: 395, startPoint y: 474, endPoint x: 596, endPoint y: 426, distance: 206.4
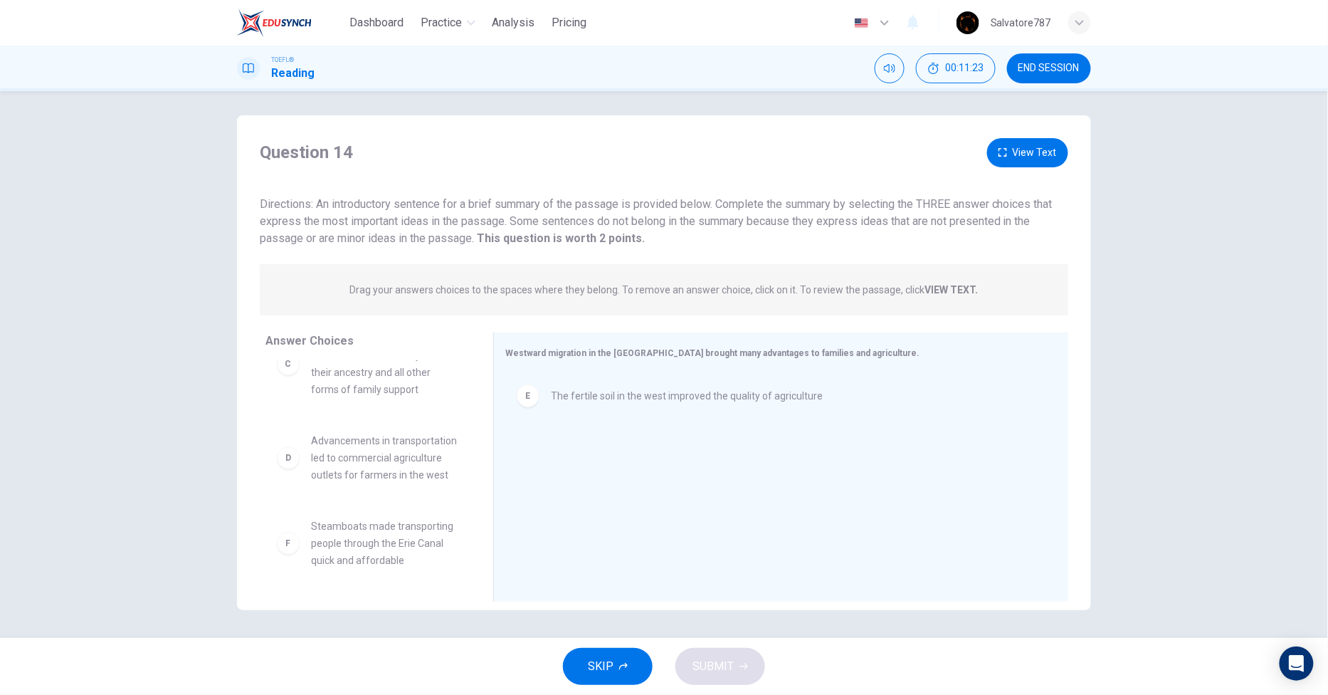
scroll to position [247, 0]
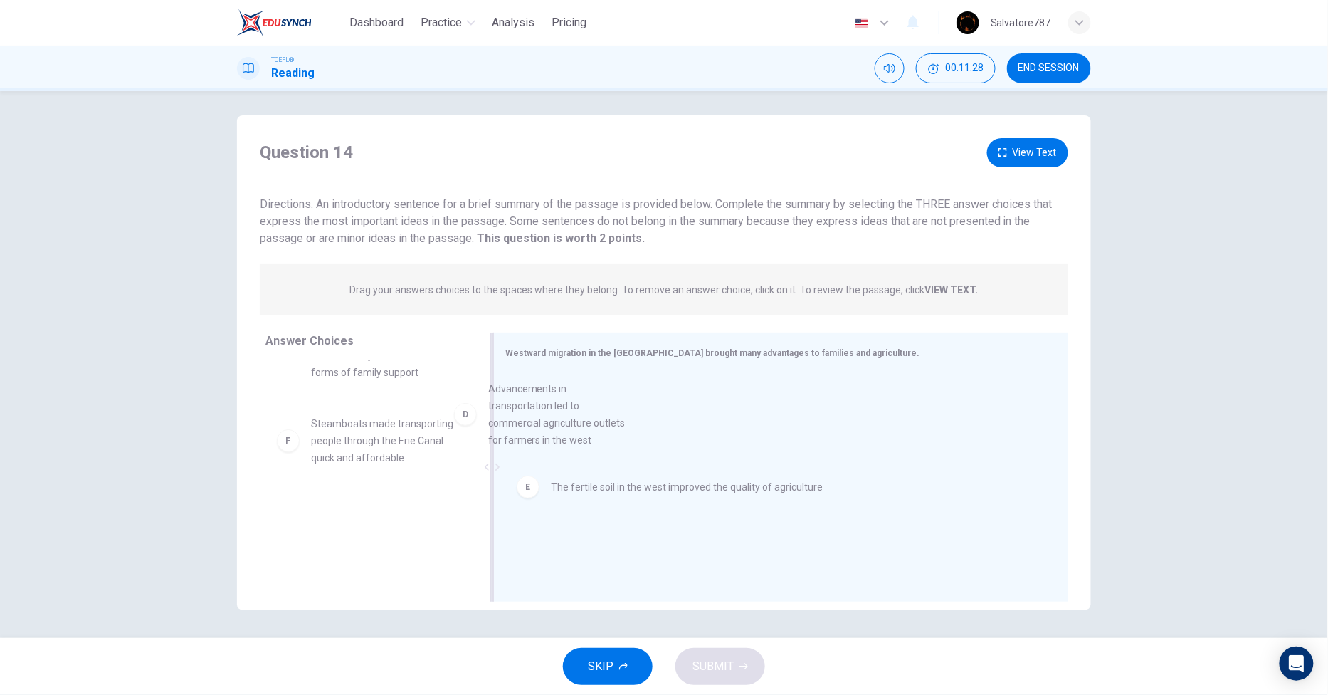
drag, startPoint x: 390, startPoint y: 487, endPoint x: 619, endPoint y: 450, distance: 232.1
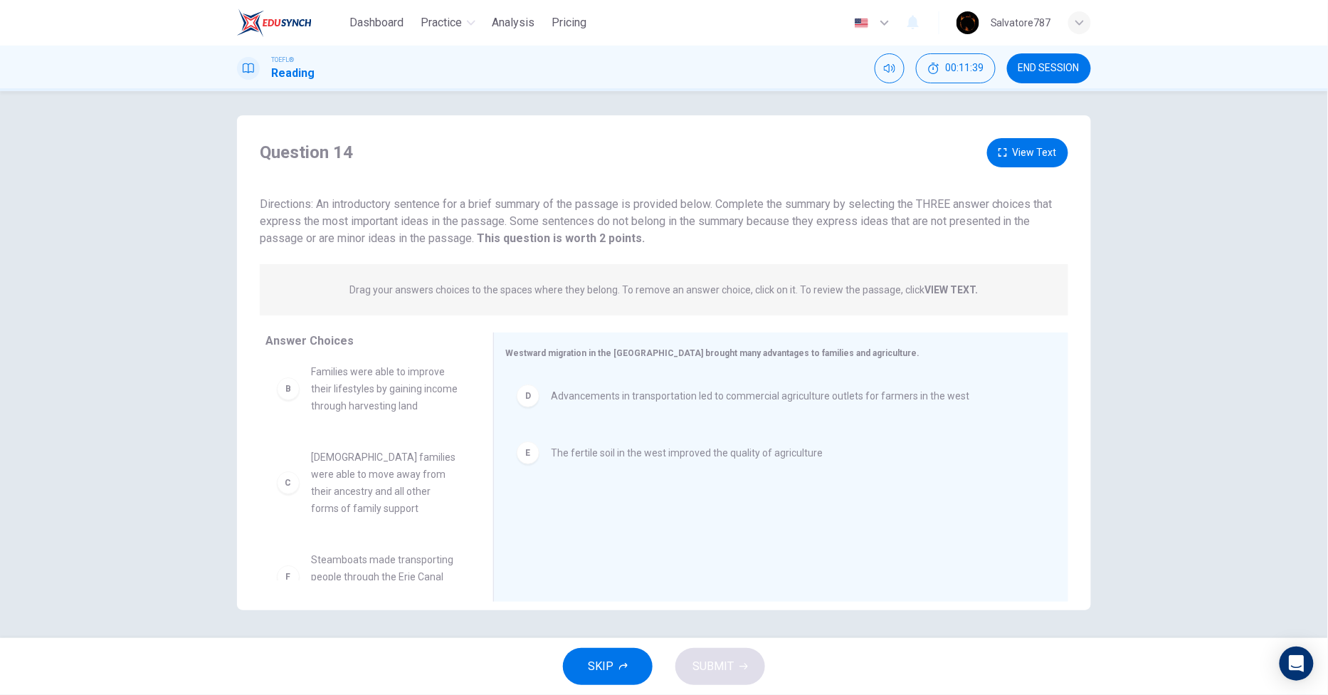
scroll to position [0, 0]
drag, startPoint x: 431, startPoint y: 507, endPoint x: 622, endPoint y: 557, distance: 197.1
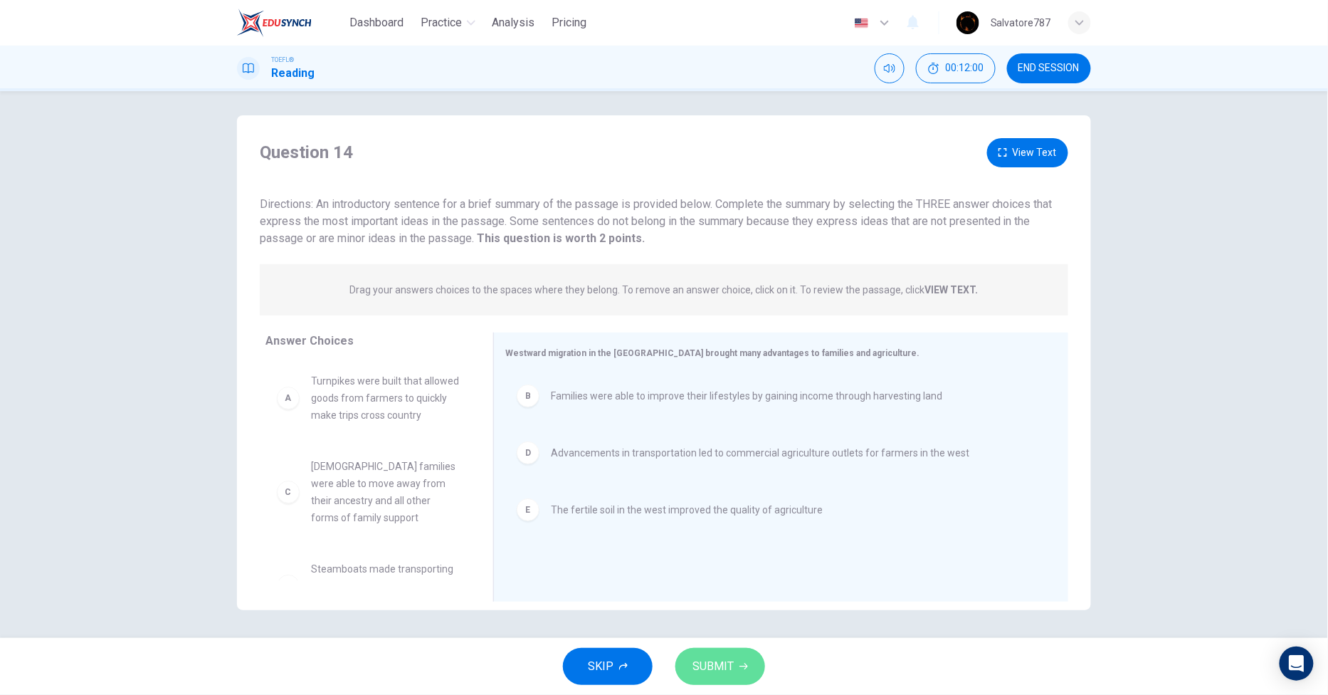
click at [717, 669] on span "SUBMIT" at bounding box center [712, 666] width 41 height 20
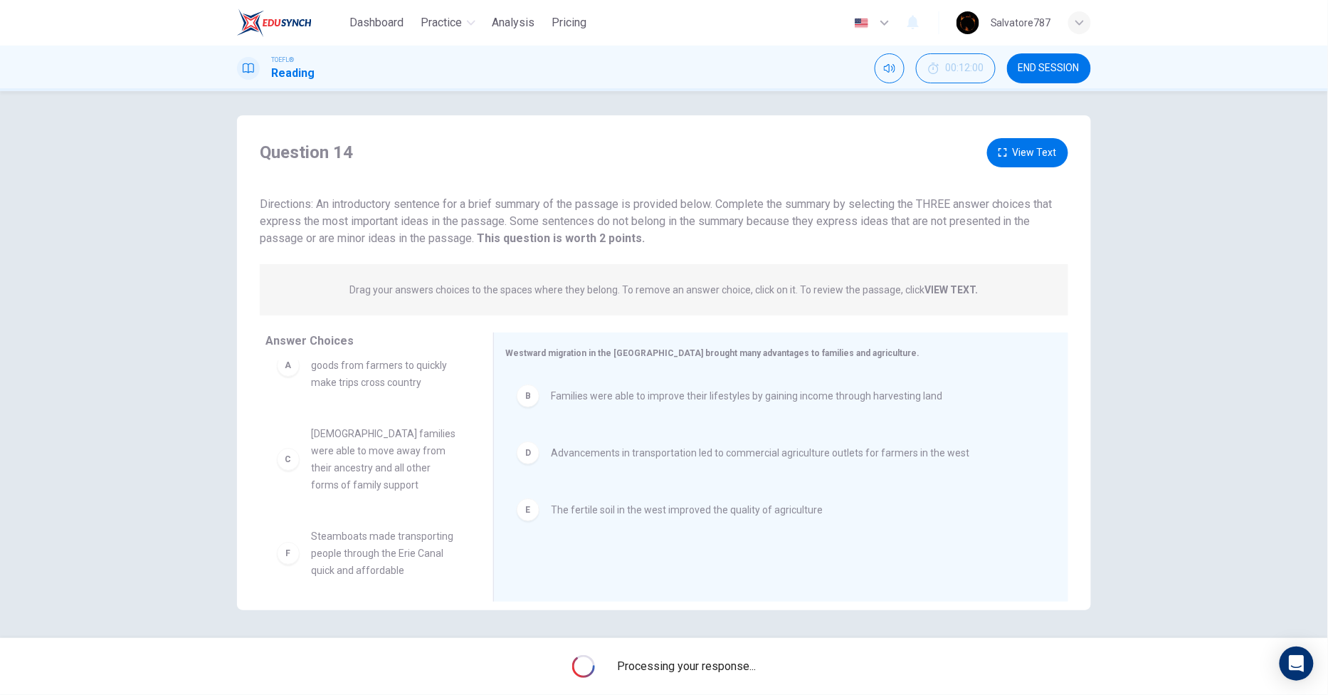
scroll to position [59, 0]
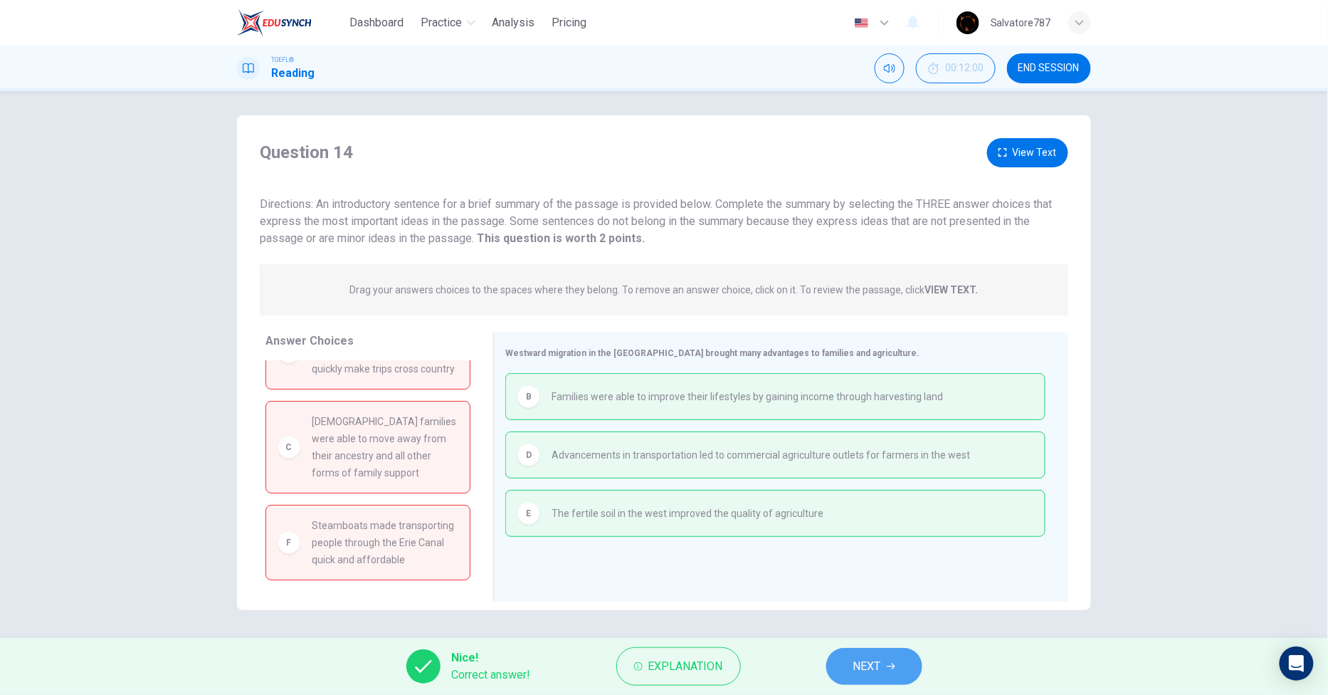
click at [858, 666] on span "NEXT" at bounding box center [867, 666] width 28 height 20
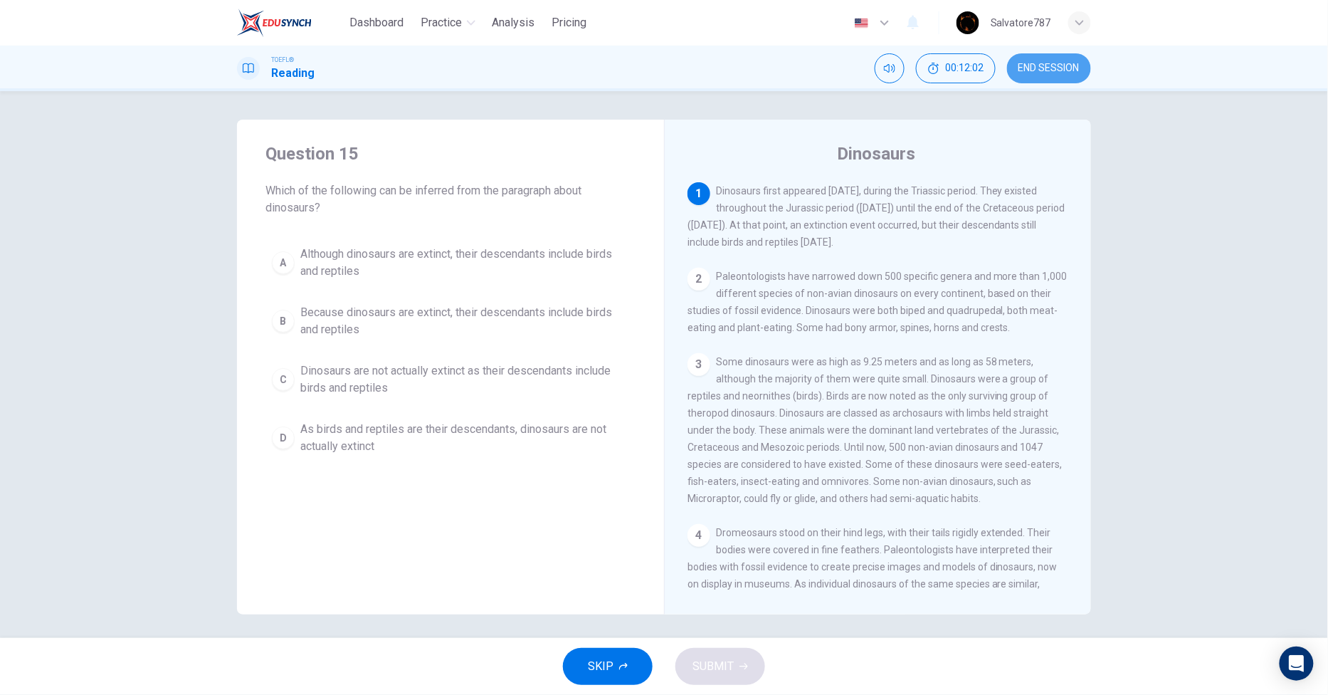
click at [1019, 65] on span "END SESSION" at bounding box center [1048, 68] width 61 height 11
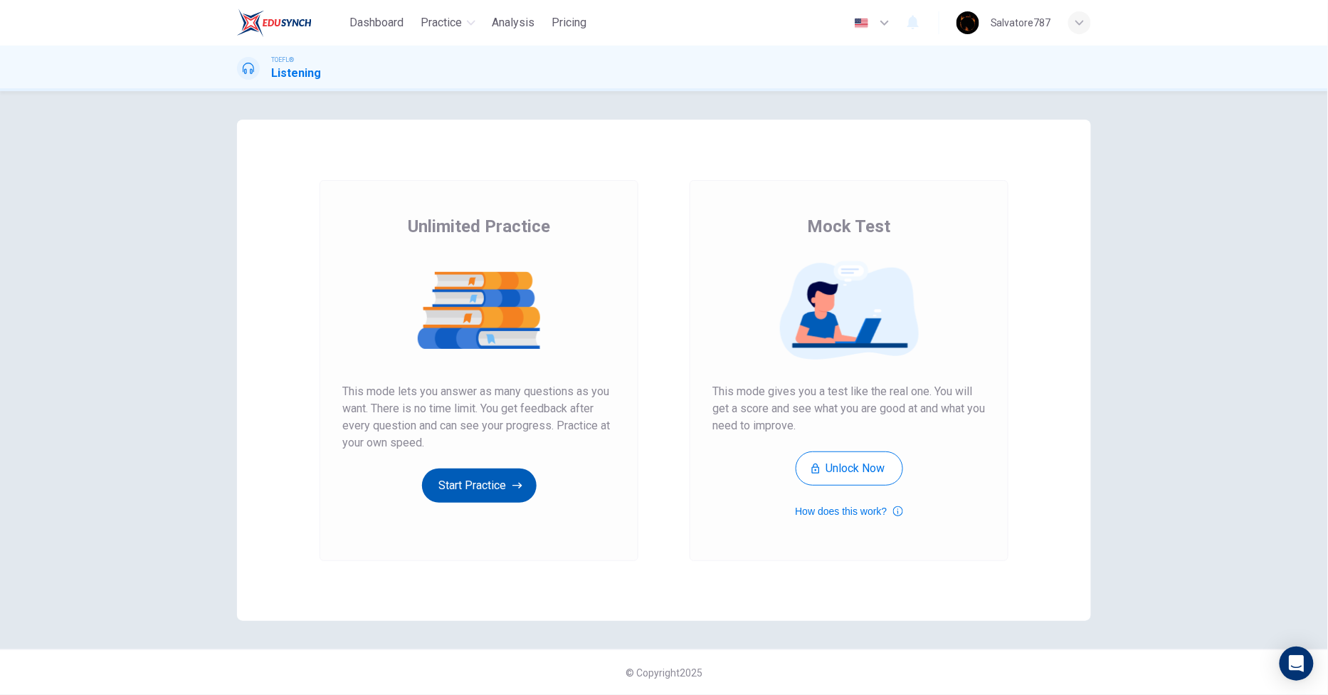
click at [447, 480] on button "Start Practice" at bounding box center [479, 485] width 115 height 34
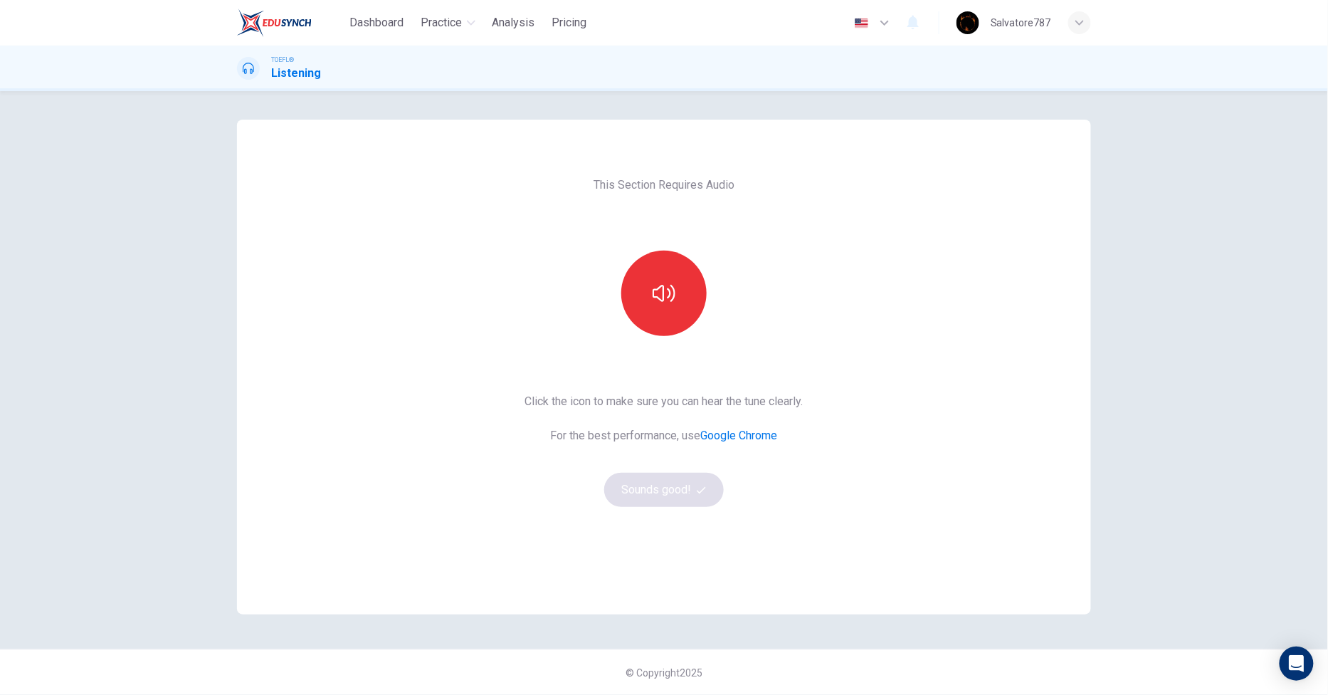
click at [655, 342] on div "This Section Requires Audio Click the icon to make sure you can hear the tune c…" at bounding box center [664, 367] width 301 height 495
click at [655, 319] on button "button" at bounding box center [663, 293] width 85 height 85
click at [660, 500] on button "Sounds good!" at bounding box center [664, 490] width 120 height 34
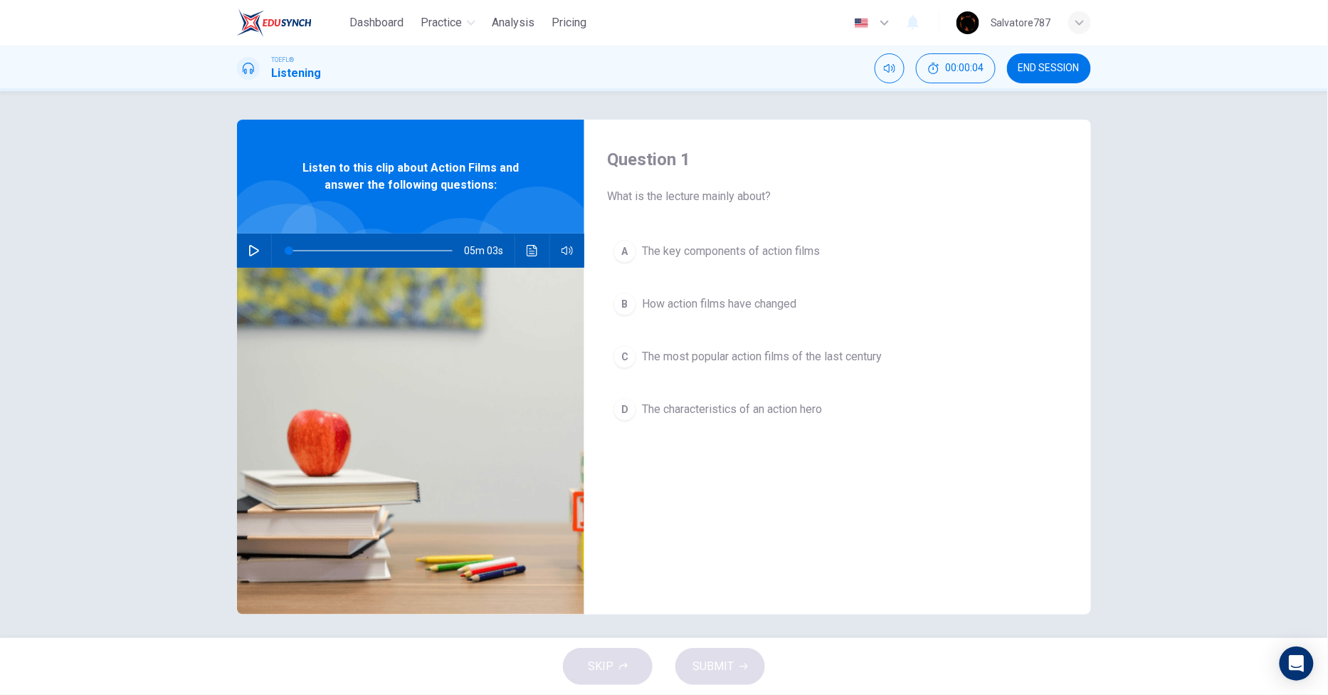
click at [243, 241] on button "button" at bounding box center [254, 250] width 23 height 34
click at [249, 256] on button "button" at bounding box center [254, 250] width 23 height 34
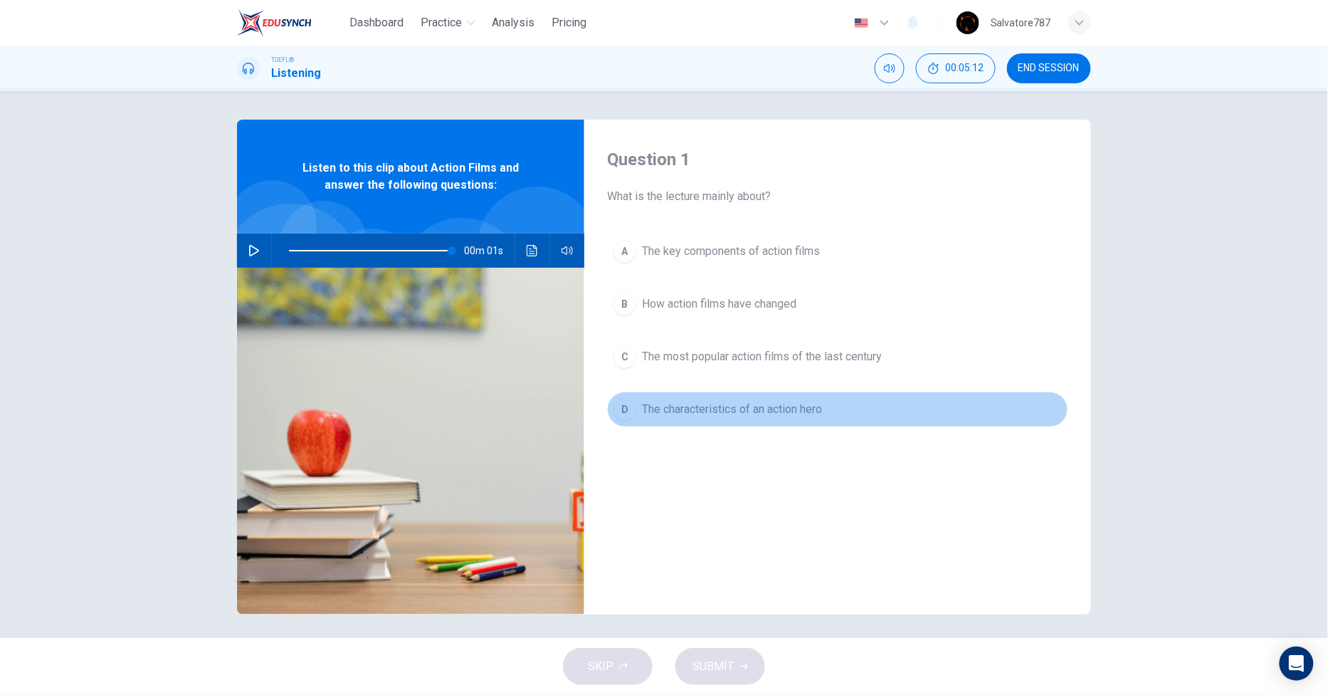
click at [642, 416] on span "The characteristics of an action hero" at bounding box center [732, 409] width 180 height 17
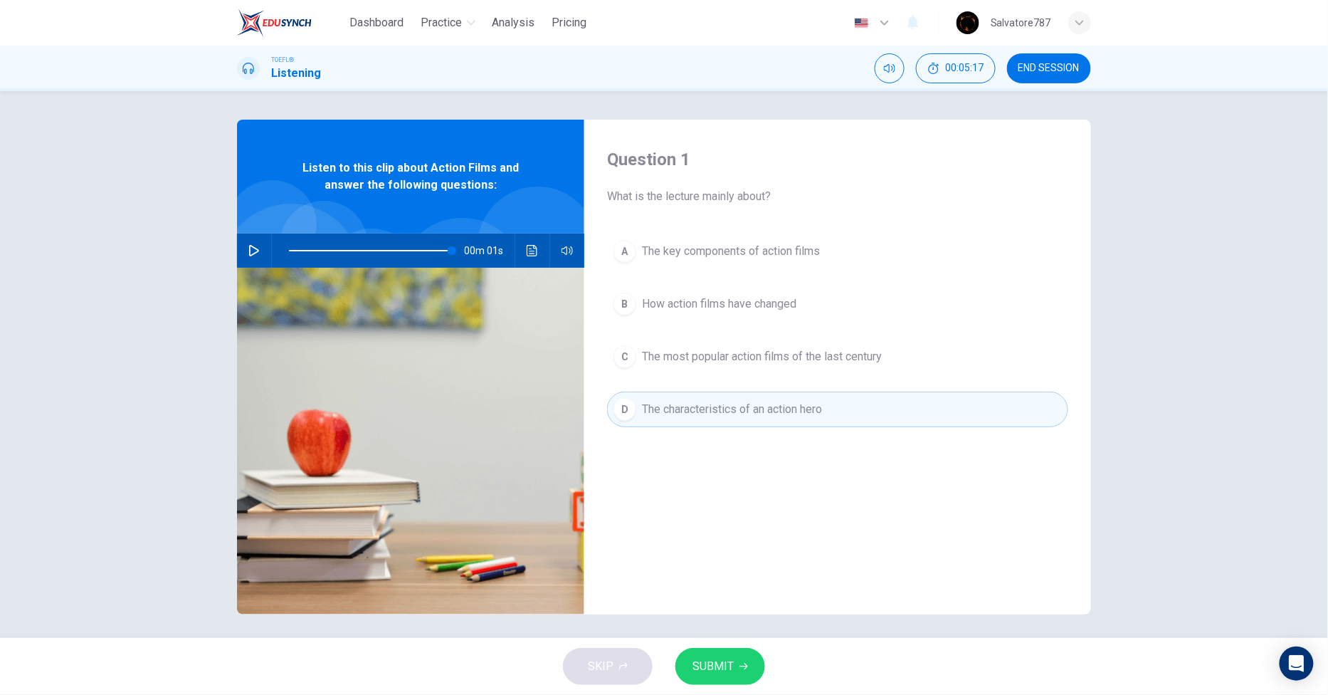
click at [621, 359] on div "C" at bounding box center [624, 356] width 23 height 23
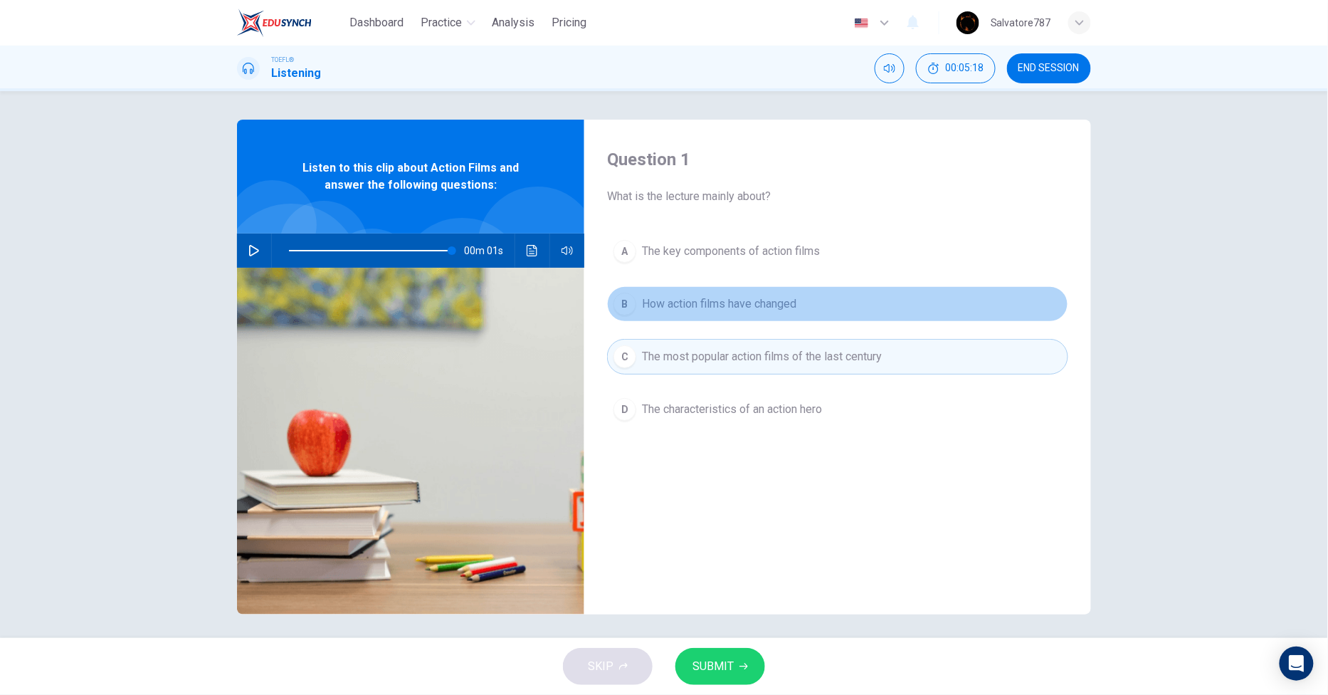
click at [625, 310] on div "B" at bounding box center [624, 304] width 23 height 23
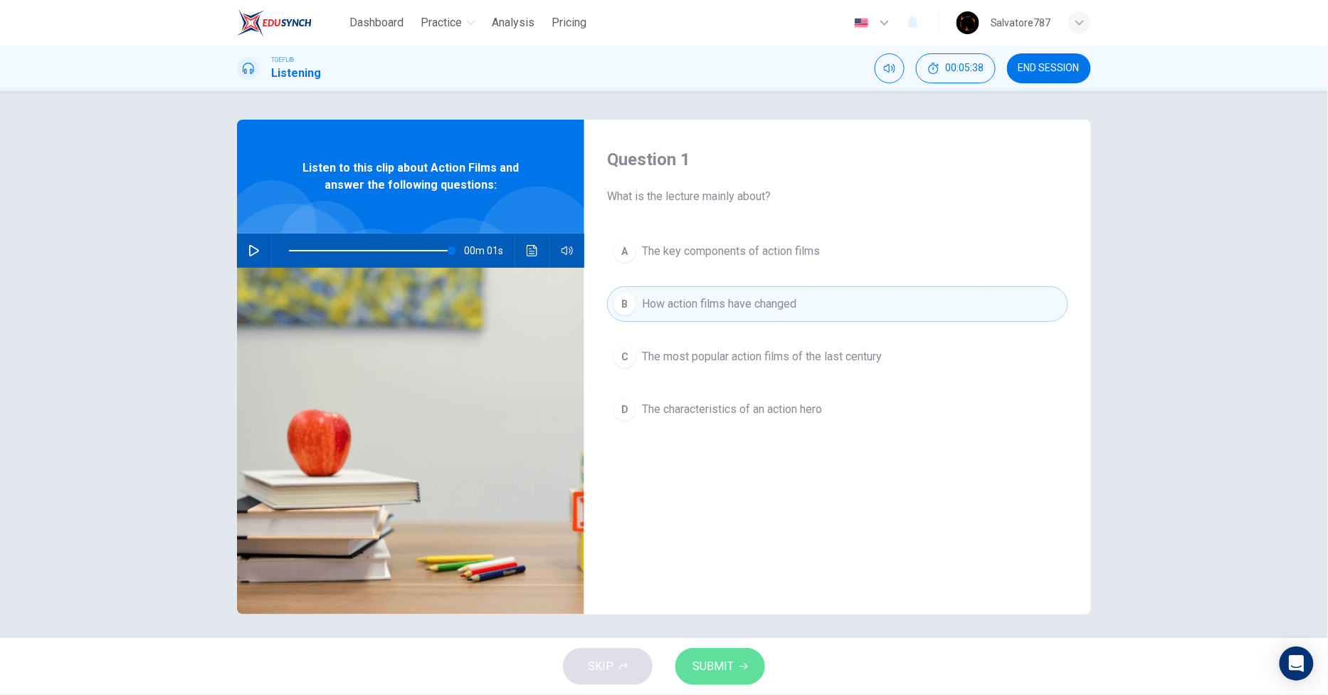
click at [722, 655] on button "SUBMIT" at bounding box center [720, 666] width 90 height 37
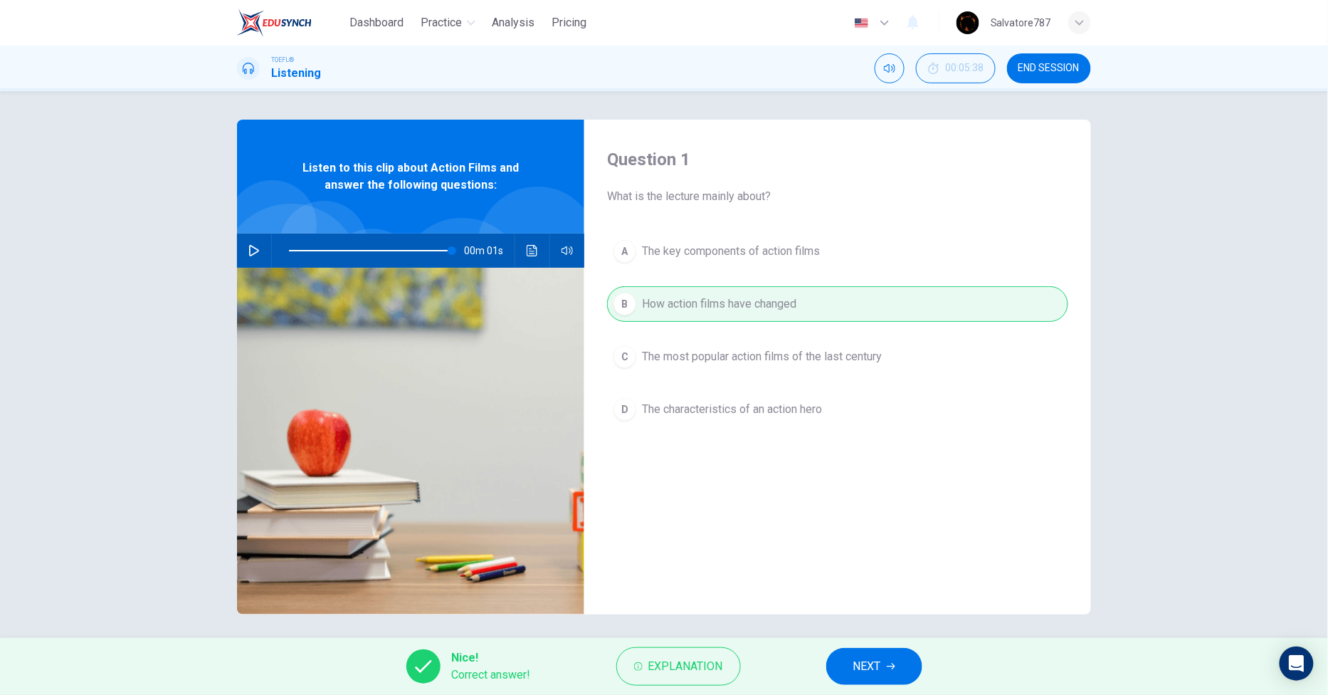
click at [892, 648] on button "NEXT" at bounding box center [874, 666] width 96 height 37
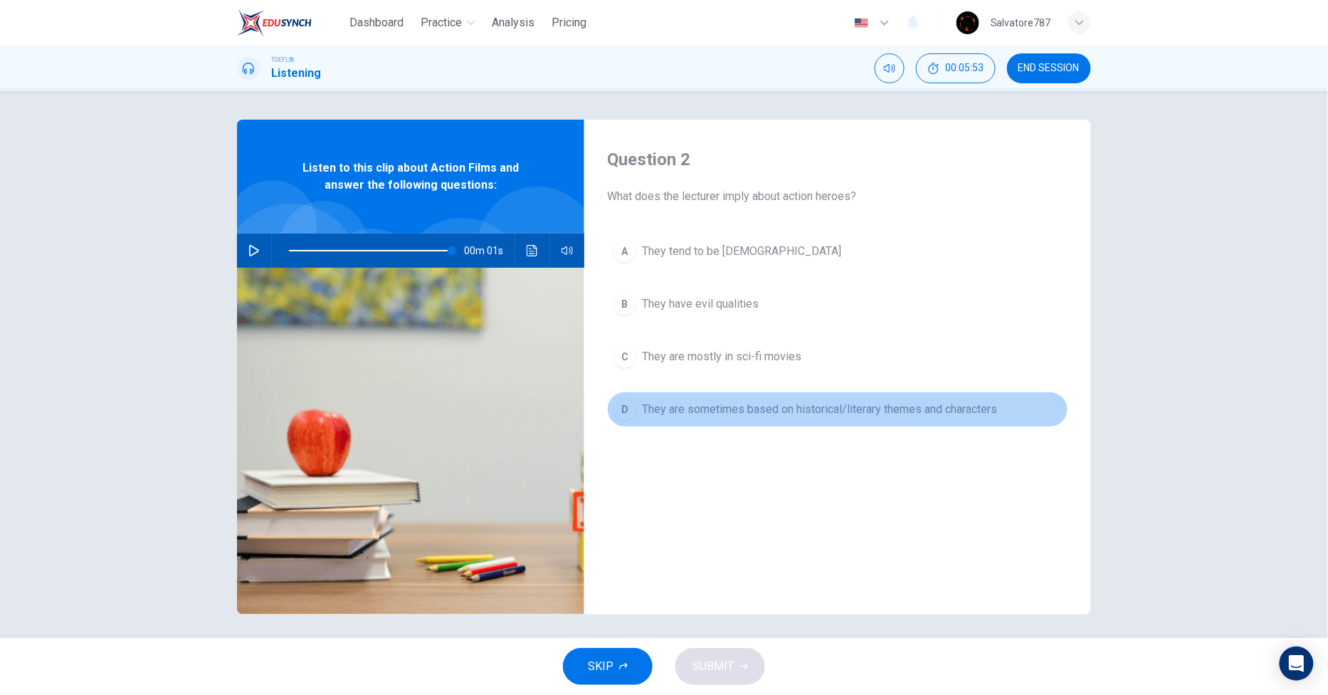
click at [676, 413] on span "They are sometimes based on historical/literary themes and characters" at bounding box center [819, 409] width 355 height 17
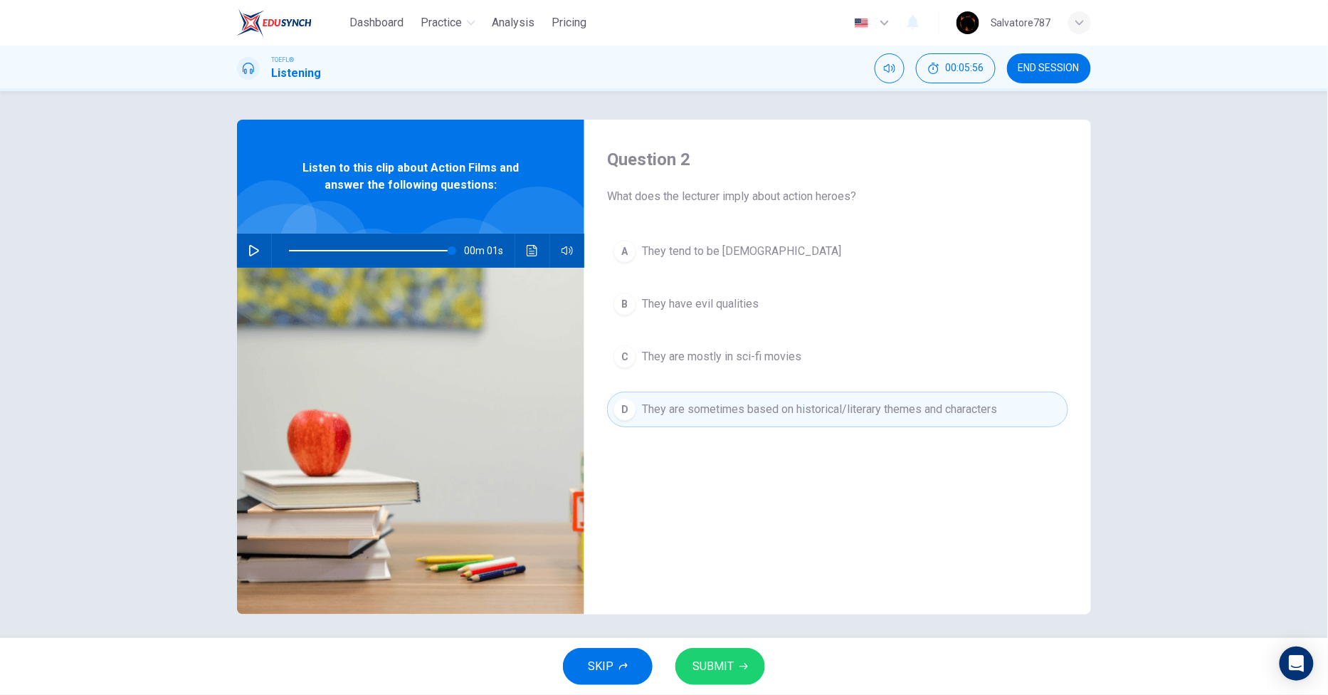
click at [731, 668] on span "SUBMIT" at bounding box center [712, 666] width 41 height 20
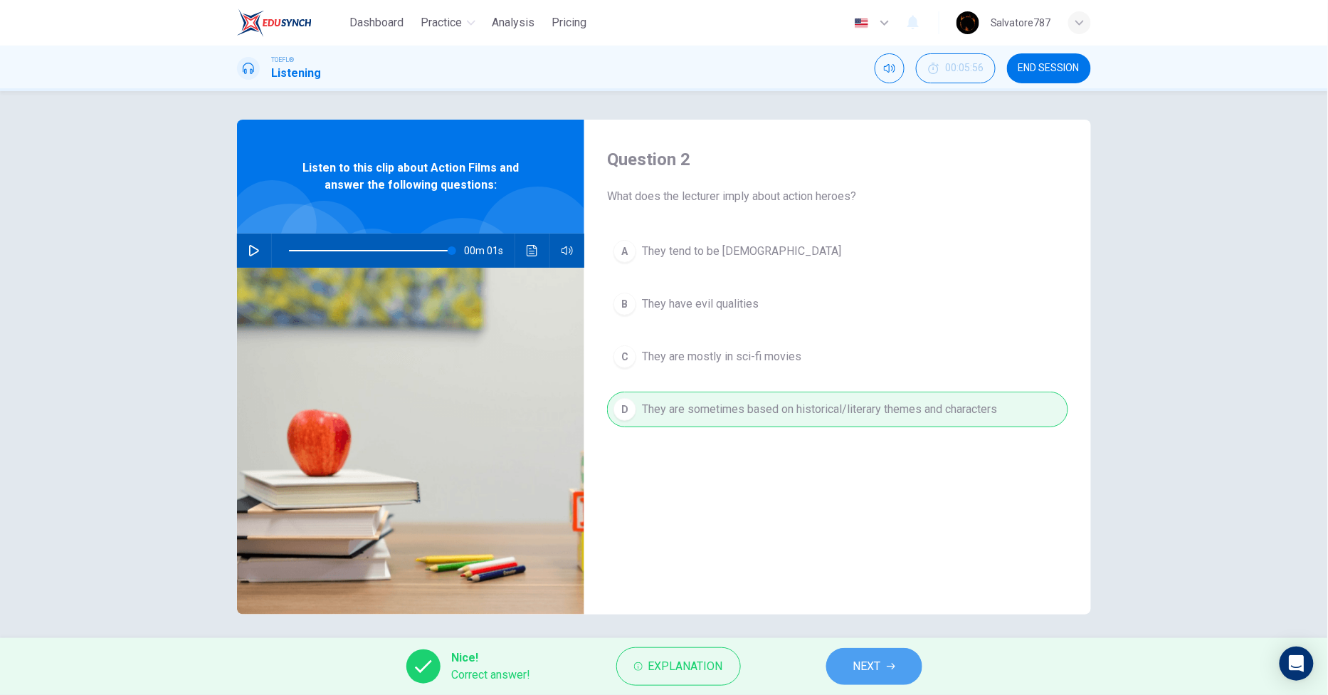
click at [904, 666] on button "NEXT" at bounding box center [874, 666] width 96 height 37
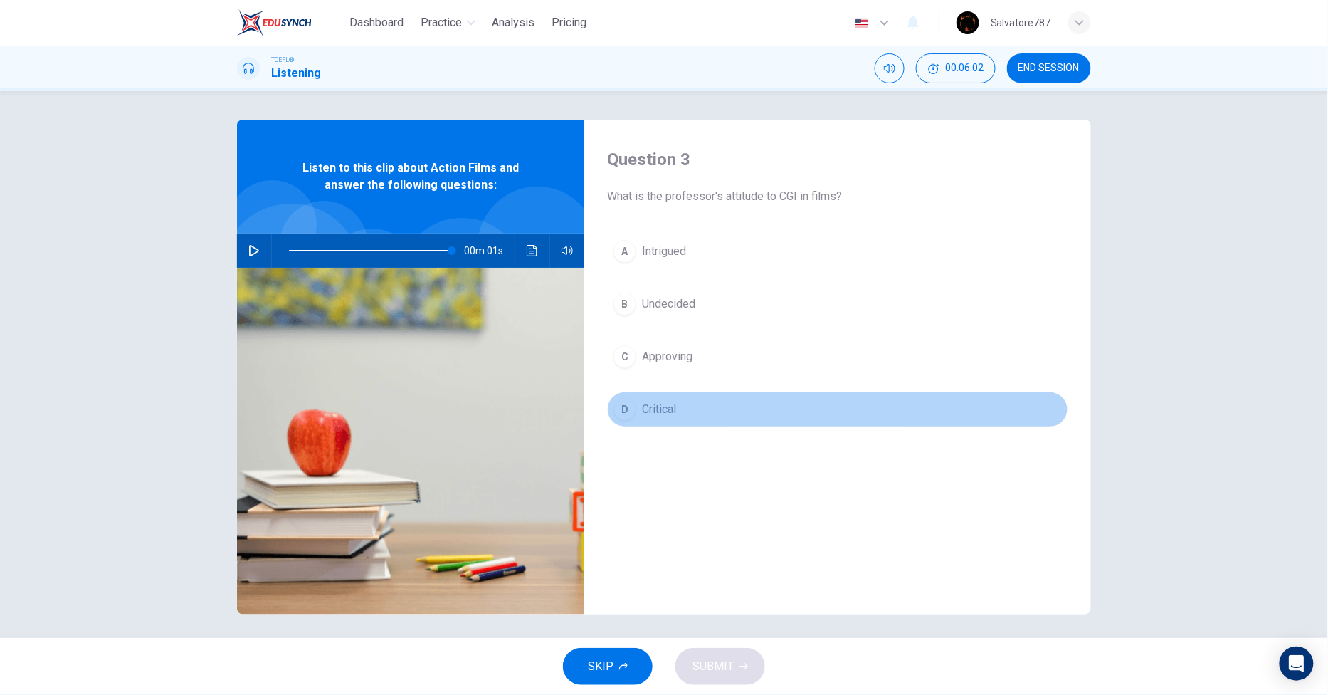
click at [683, 409] on button "D Critical" at bounding box center [837, 409] width 461 height 36
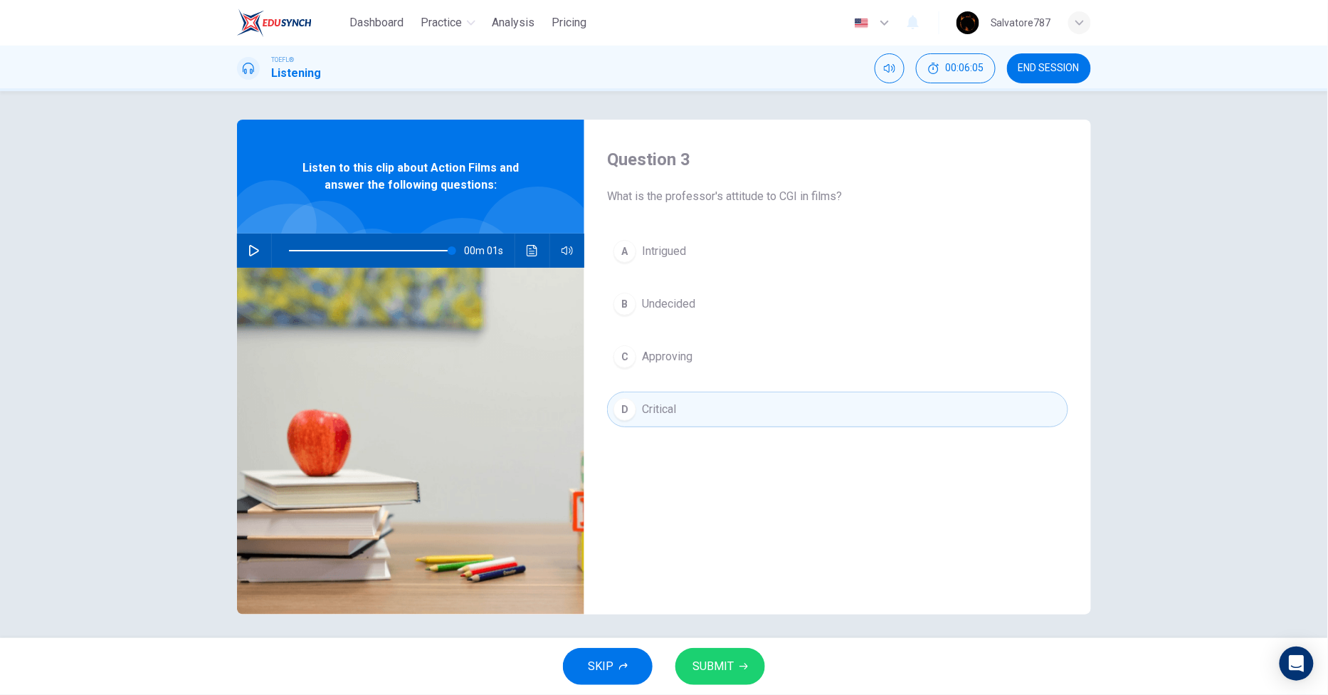
click at [728, 678] on button "SUBMIT" at bounding box center [720, 666] width 90 height 37
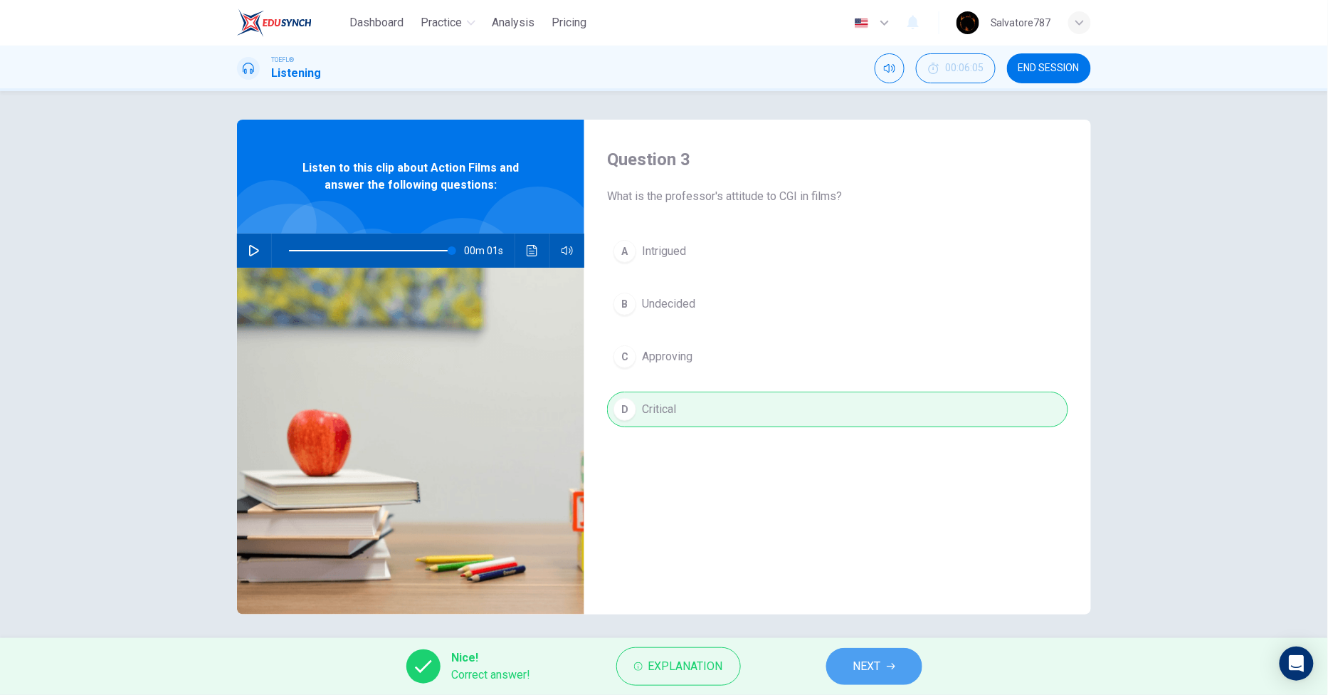
click at [831, 666] on button "NEXT" at bounding box center [874, 666] width 96 height 37
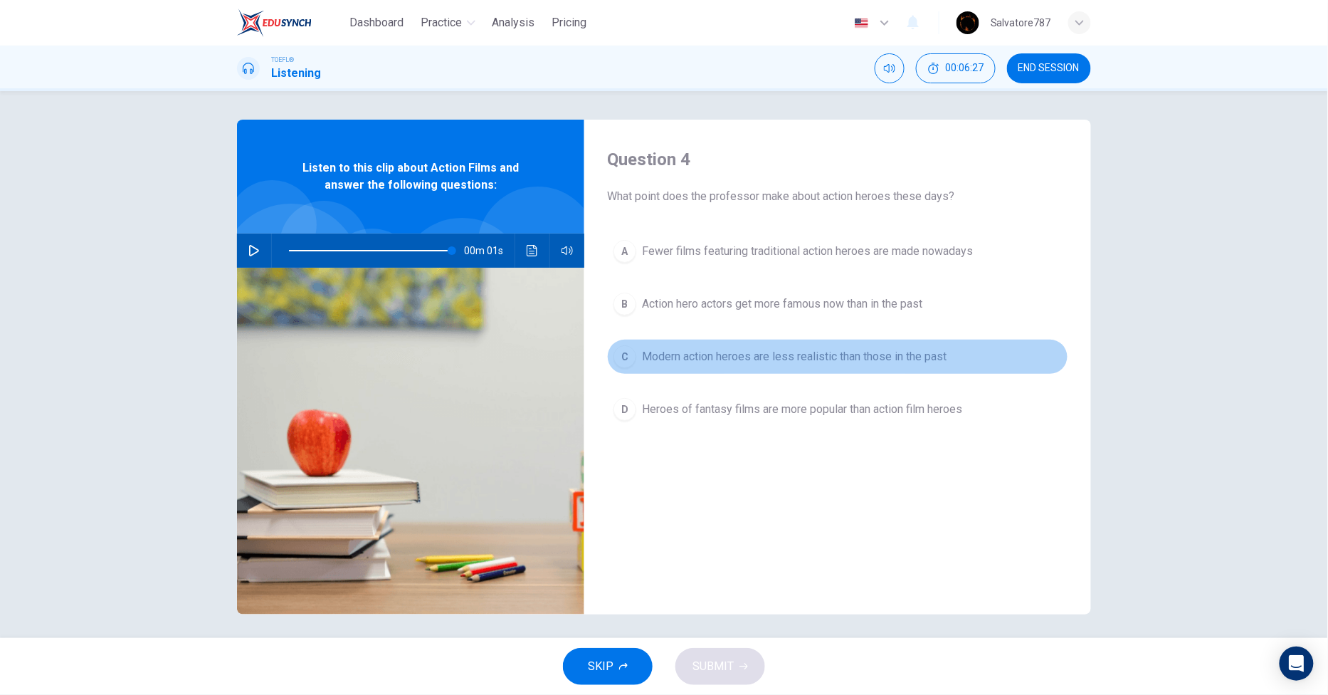
click at [717, 357] on span "Modern action heroes are less realistic than those in the past" at bounding box center [794, 356] width 305 height 17
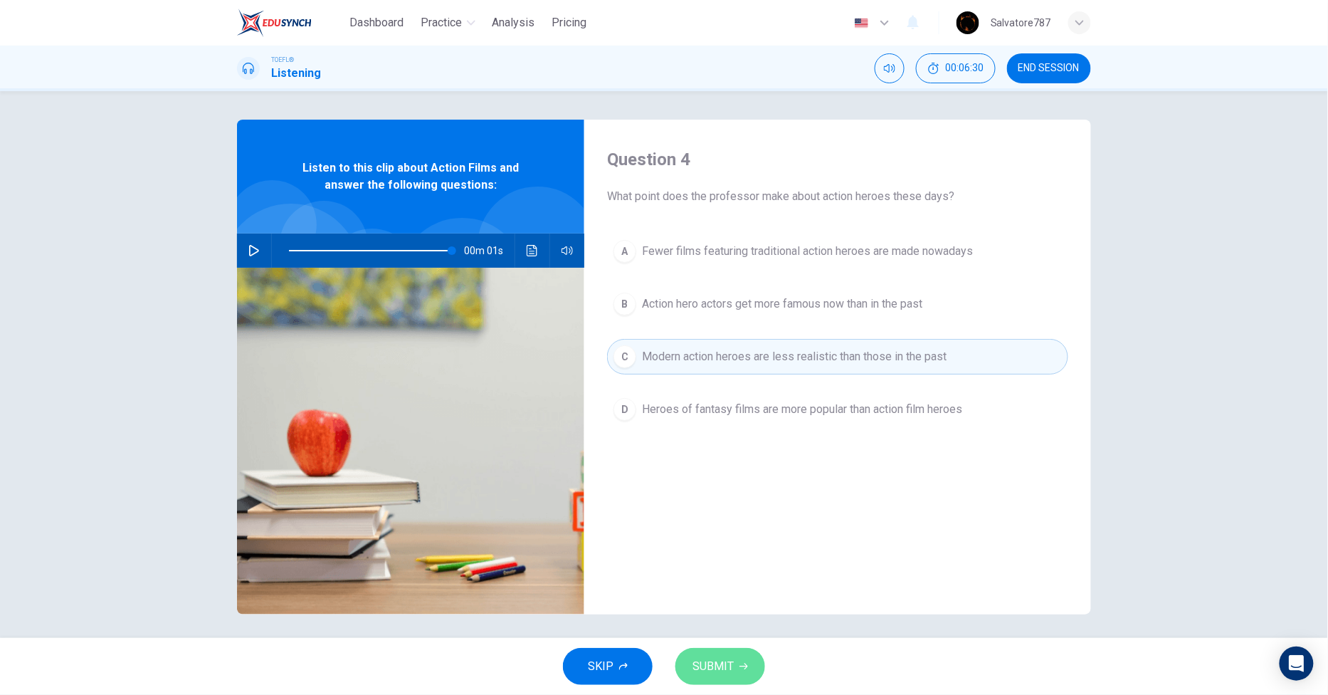
click at [731, 664] on span "SUBMIT" at bounding box center [712, 666] width 41 height 20
type input "100"
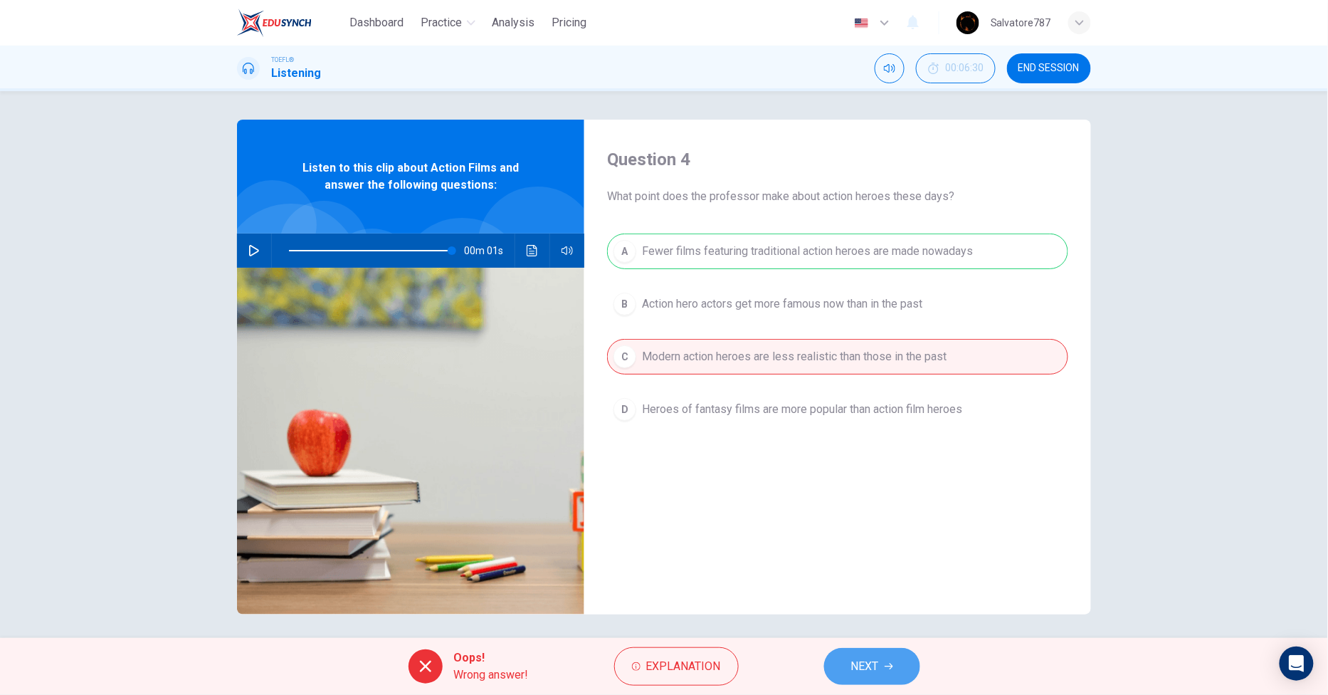
click at [885, 655] on button "NEXT" at bounding box center [872, 666] width 96 height 37
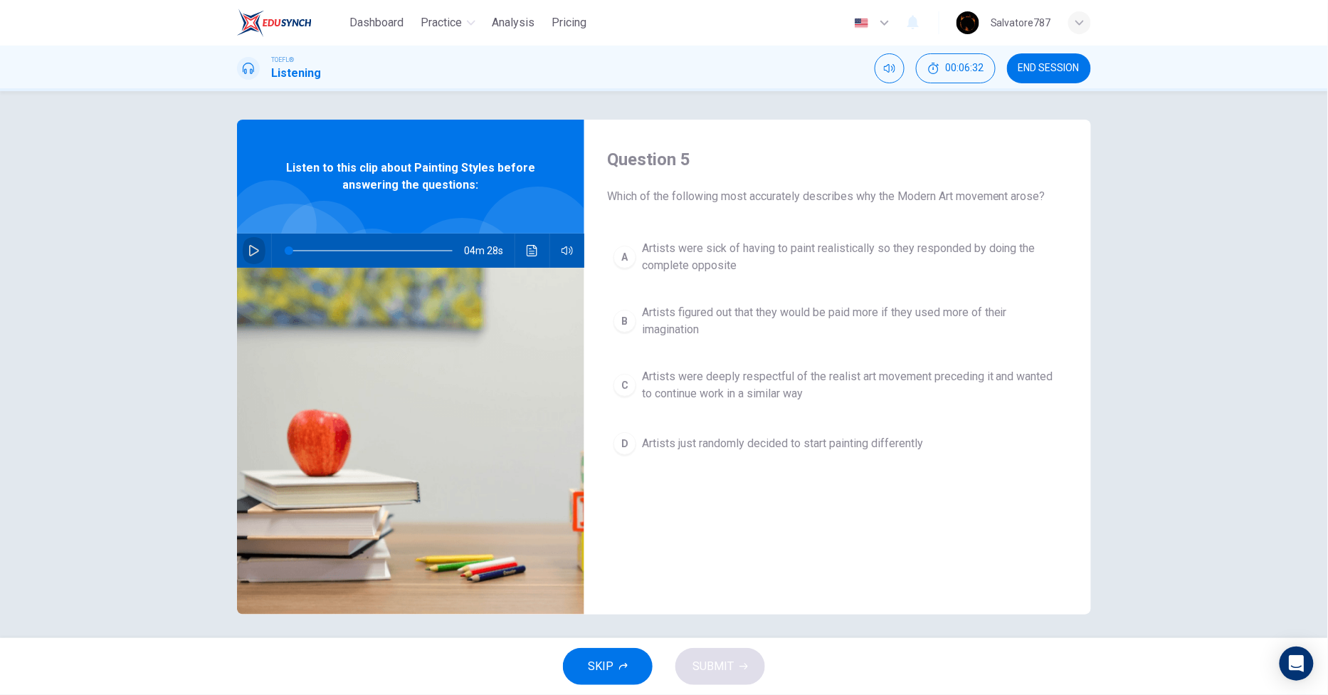
click at [244, 243] on button "button" at bounding box center [254, 250] width 23 height 34
click at [243, 243] on button "button" at bounding box center [254, 250] width 23 height 34
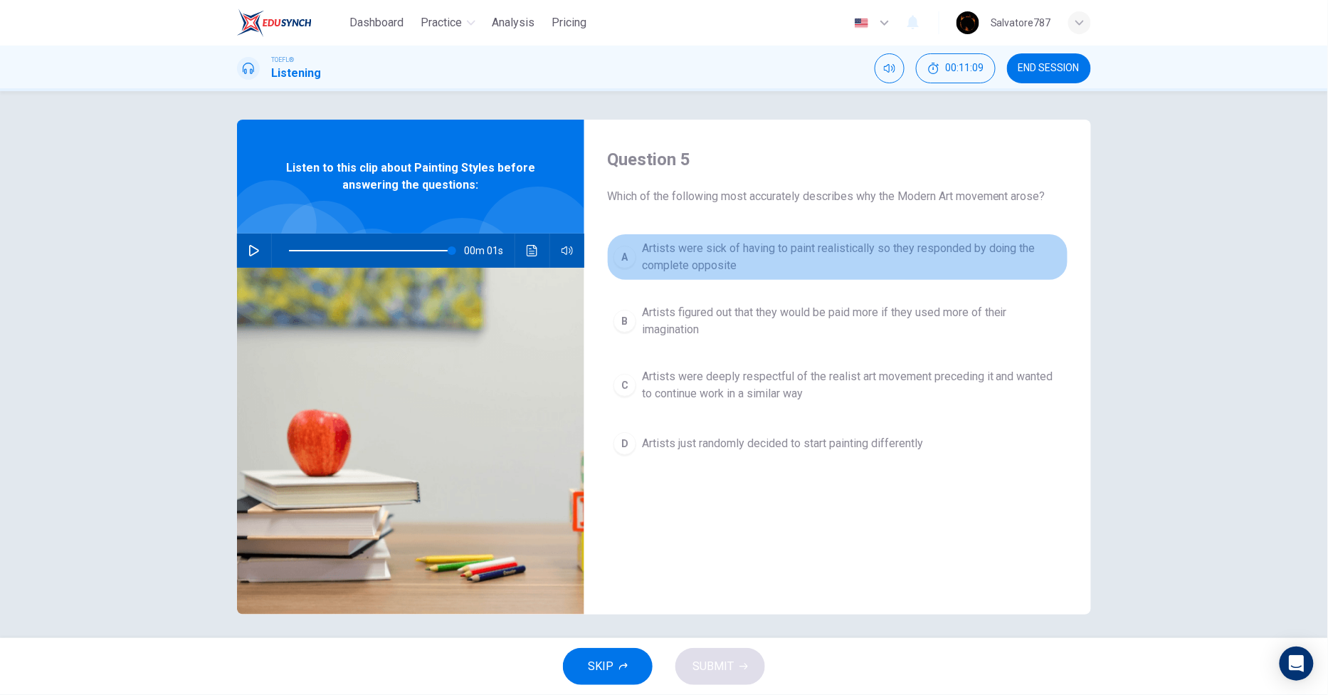
click at [658, 233] on button "A Artists were sick of having to paint realistically so they responded by doing…" at bounding box center [837, 256] width 461 height 47
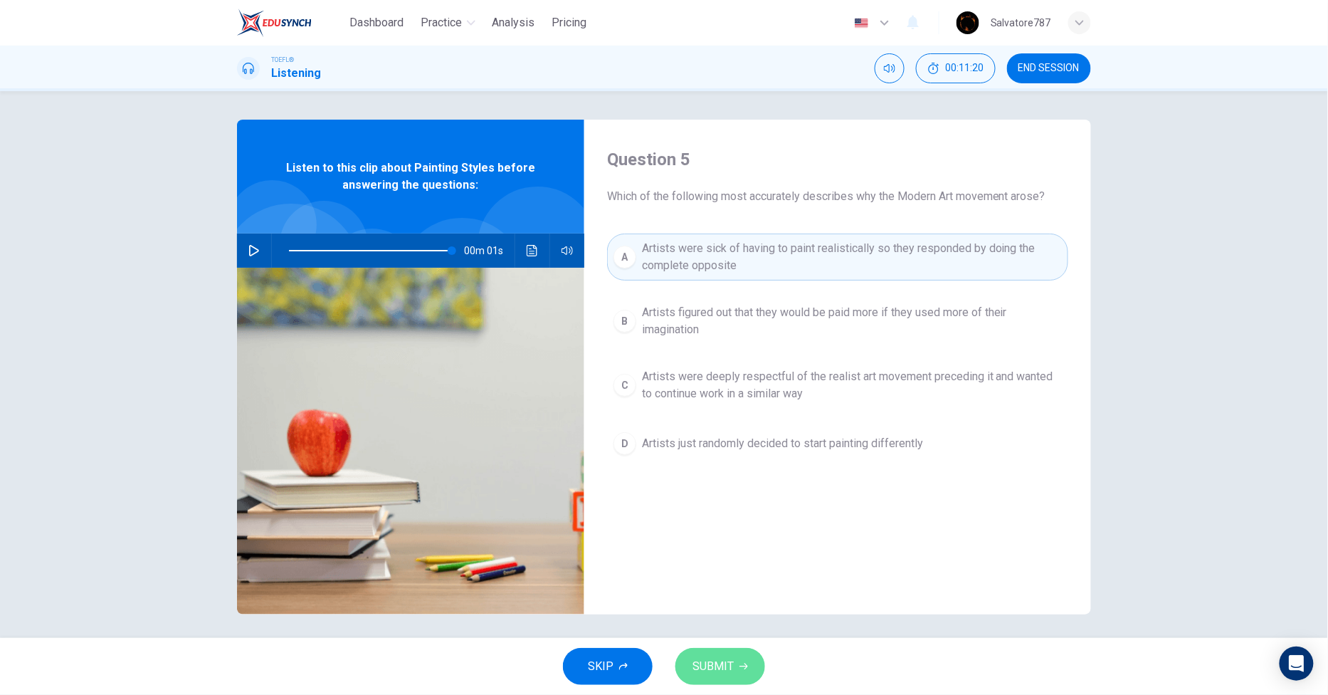
click at [737, 658] on button "SUBMIT" at bounding box center [720, 666] width 90 height 37
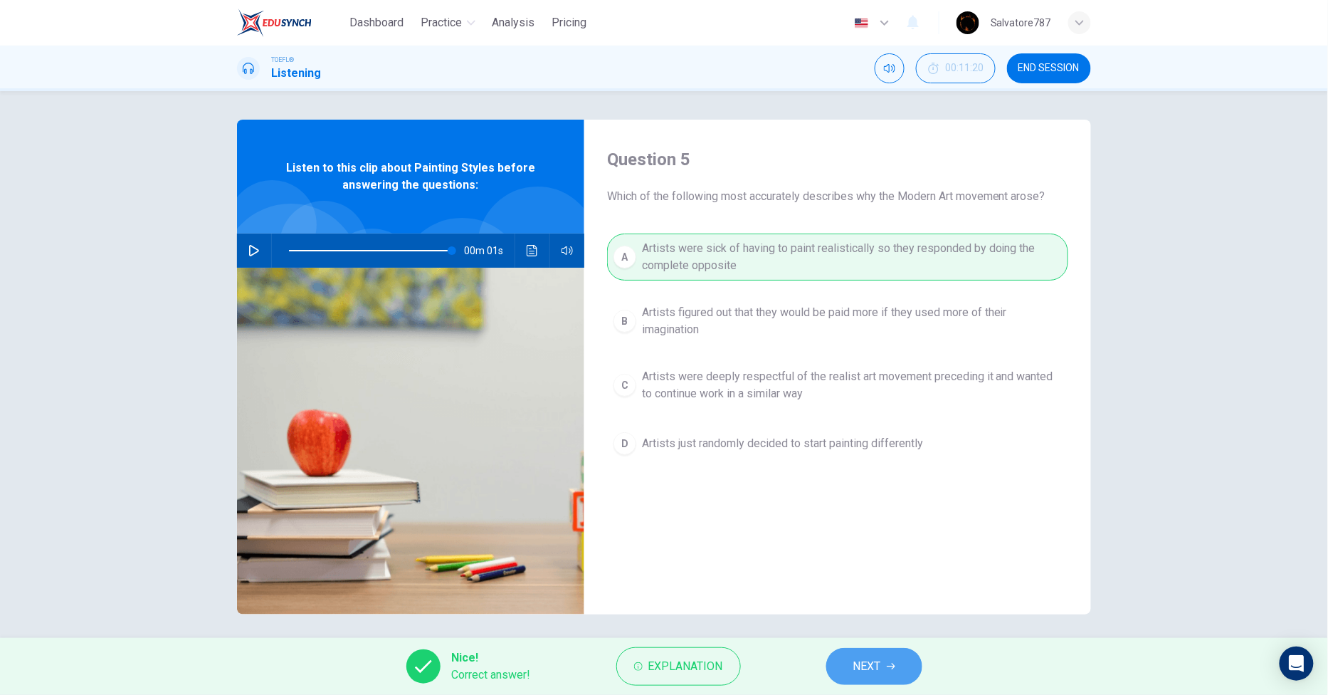
click at [851, 668] on button "NEXT" at bounding box center [874, 666] width 96 height 37
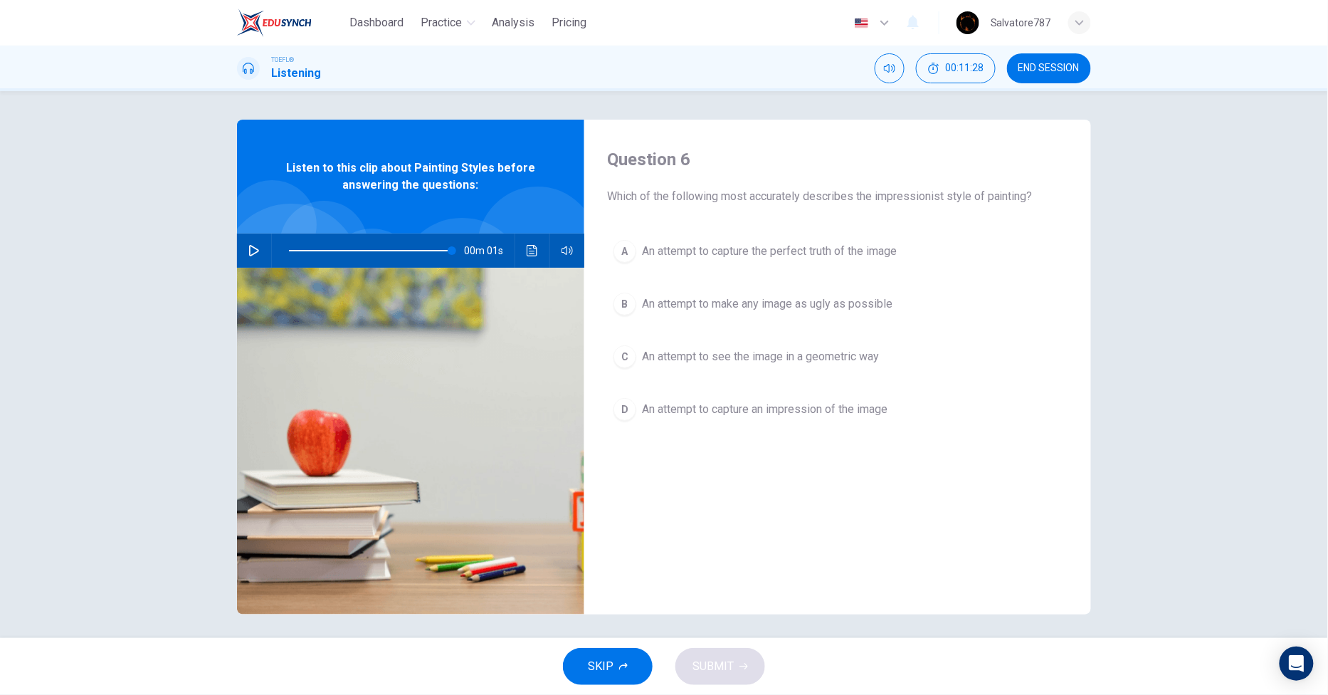
click at [685, 395] on button "D An attempt to capture an impression of the image" at bounding box center [837, 409] width 461 height 36
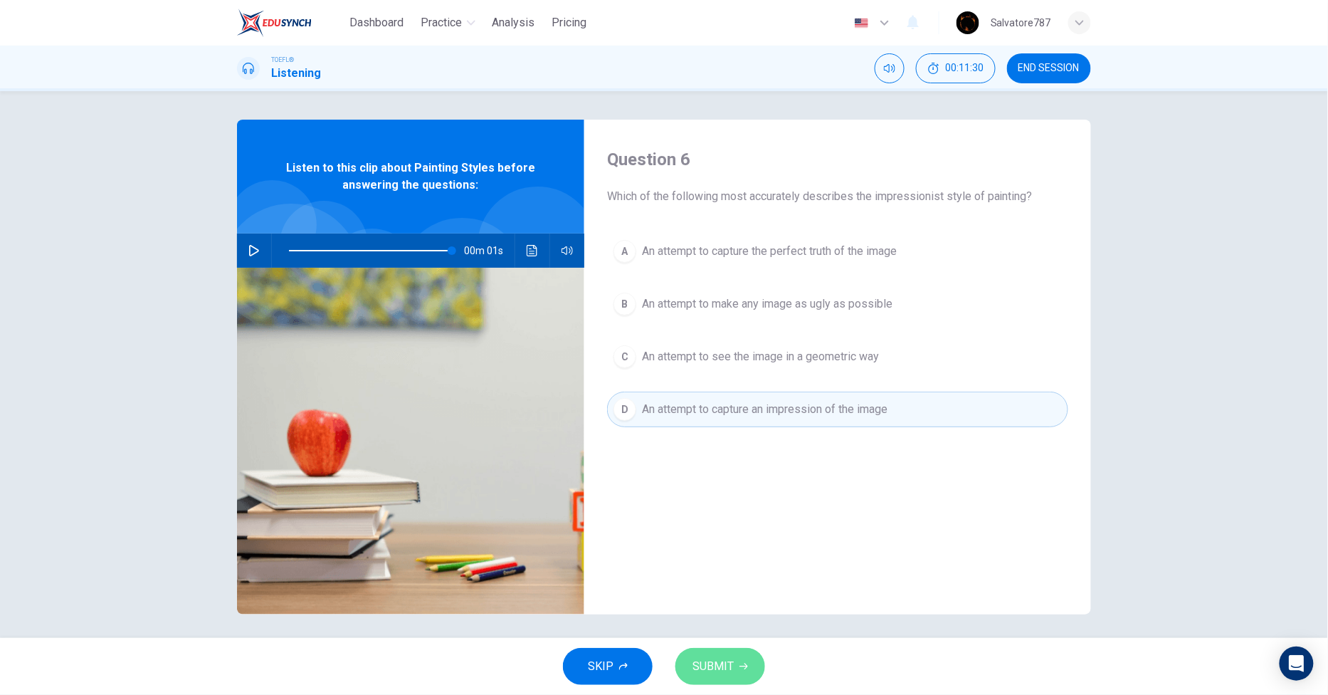
click at [702, 674] on span "SUBMIT" at bounding box center [712, 666] width 41 height 20
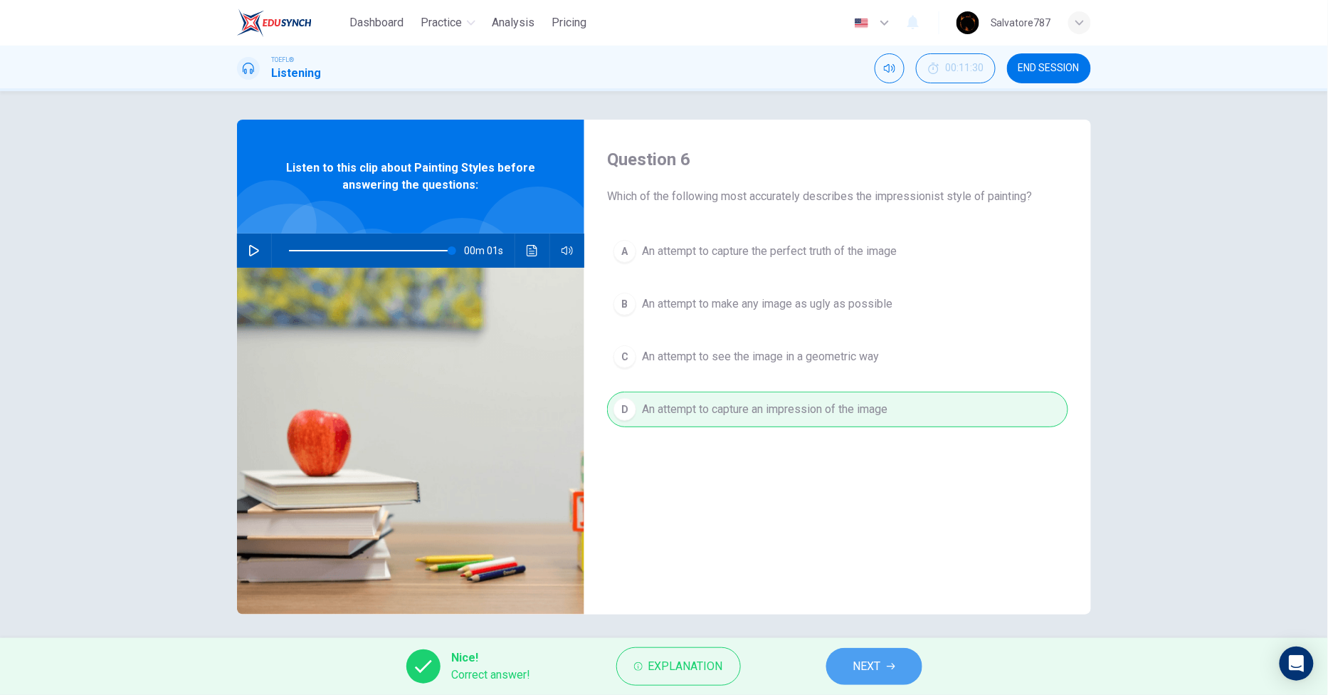
click at [853, 675] on span "NEXT" at bounding box center [867, 666] width 28 height 20
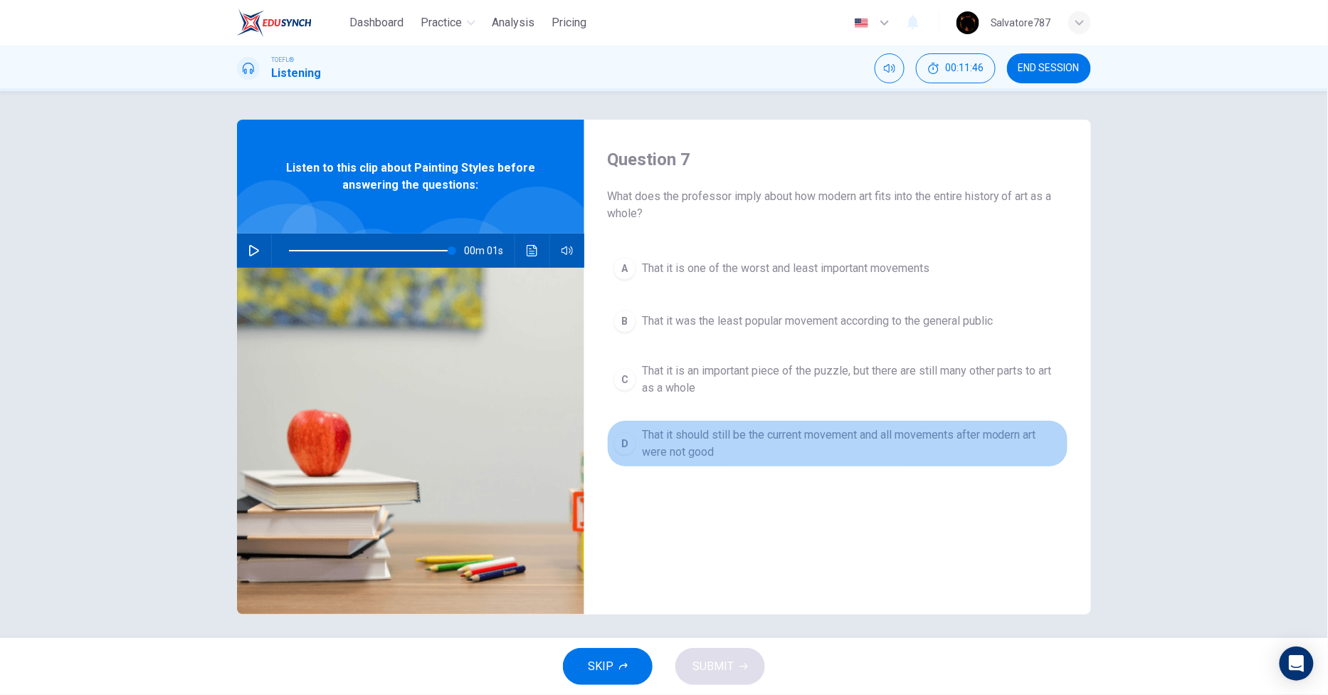
click at [715, 455] on span "That it should still be the current movement and all movements after modern art…" at bounding box center [852, 443] width 420 height 34
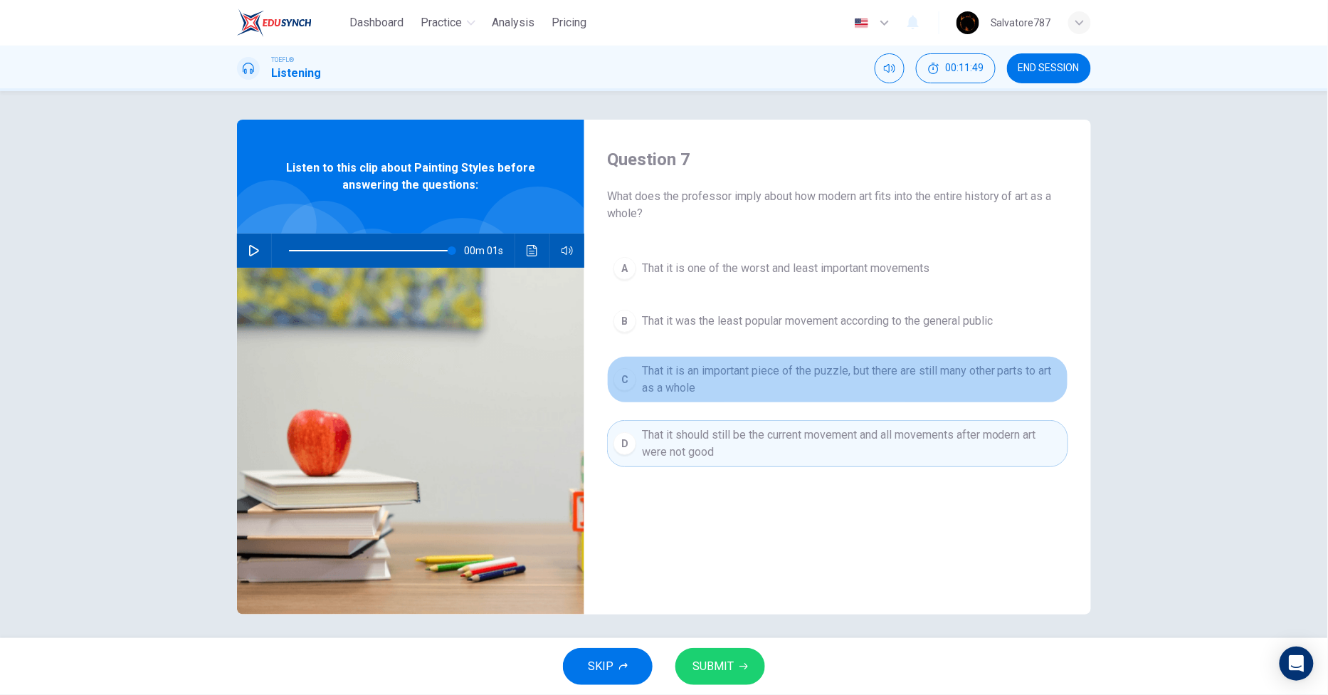
click at [665, 374] on span "That it is an important piece of the puzzle, but there are still many other par…" at bounding box center [852, 379] width 420 height 34
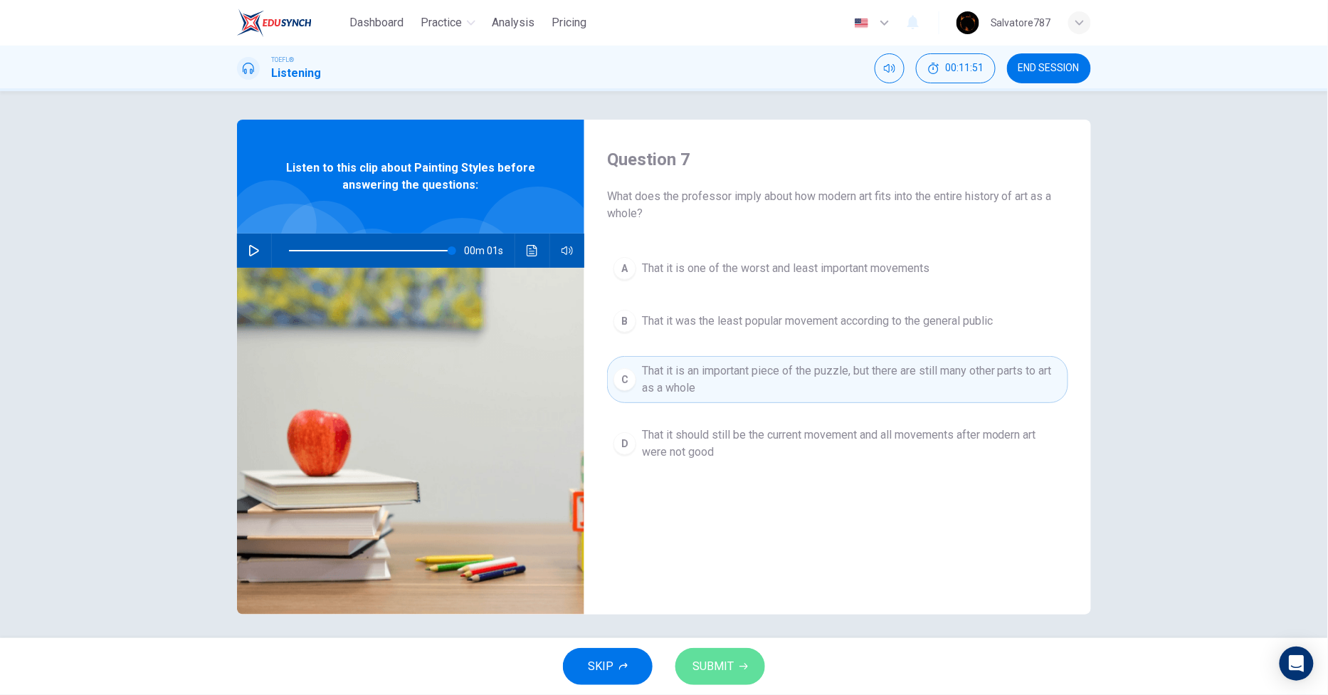
click at [714, 670] on span "SUBMIT" at bounding box center [712, 666] width 41 height 20
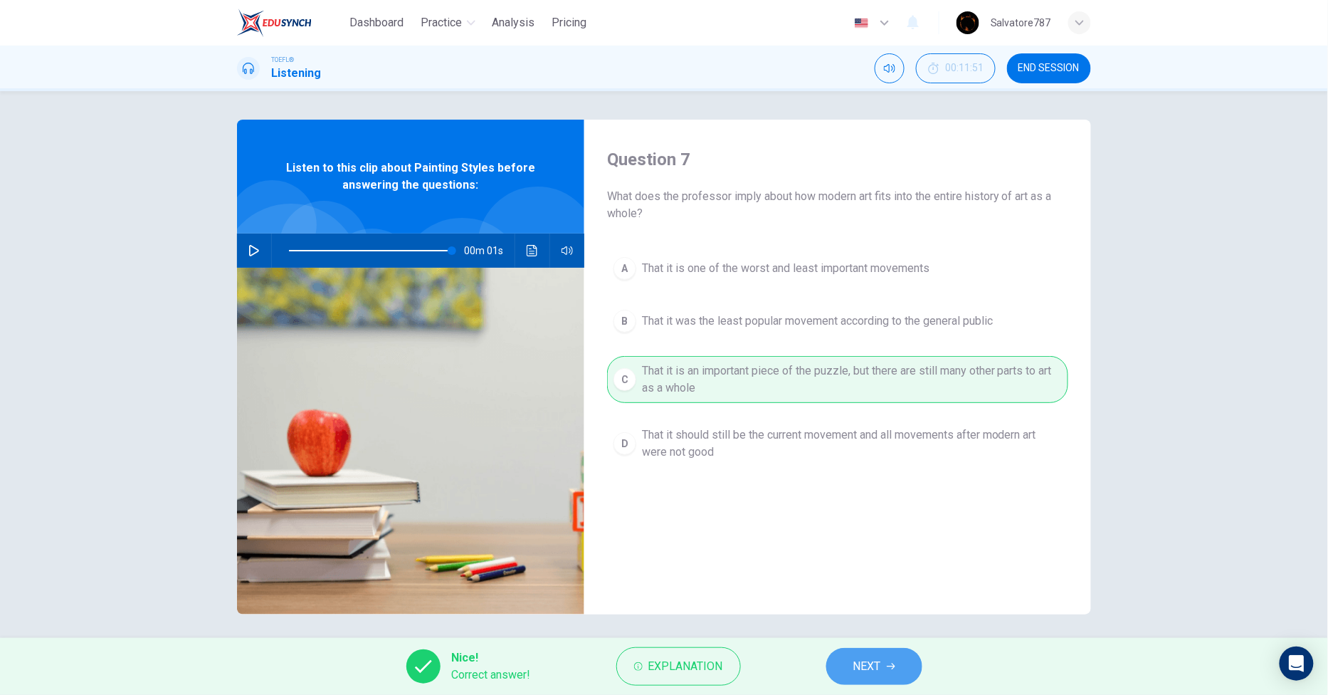
click at [849, 679] on button "NEXT" at bounding box center [874, 666] width 96 height 37
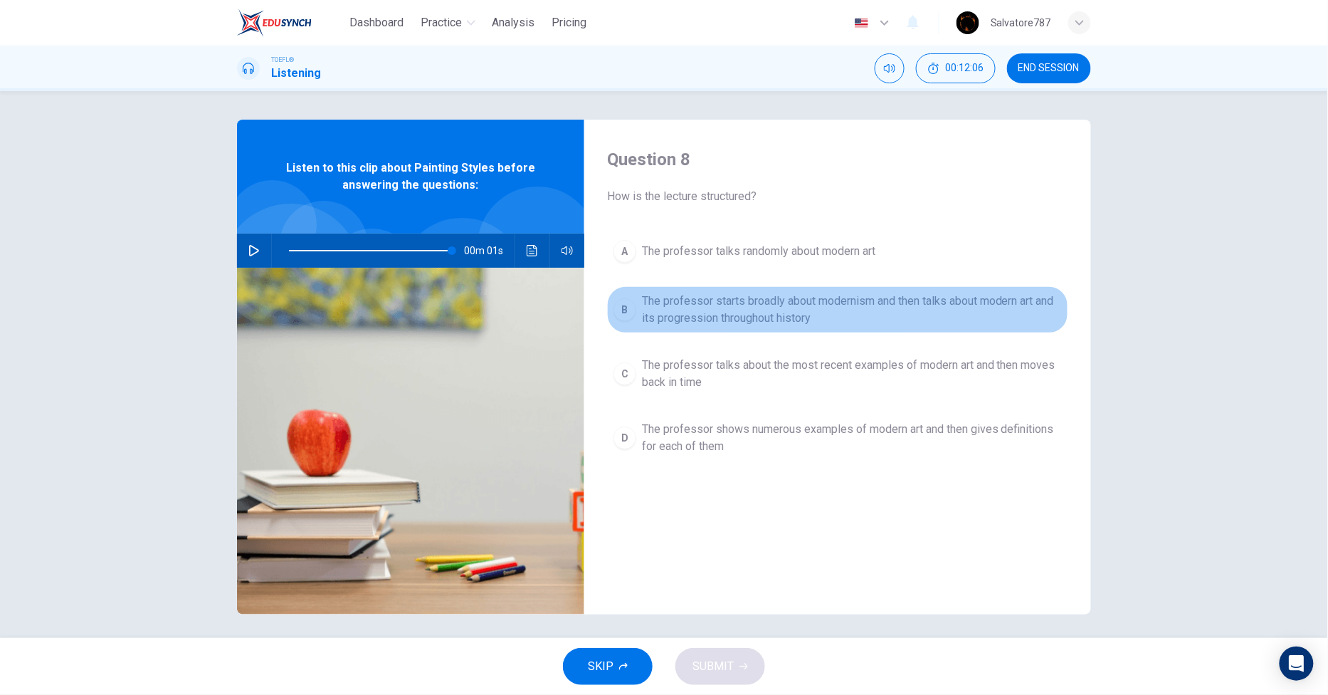
click at [673, 315] on span "The professor starts broadly about modernism and then talks about modern art an…" at bounding box center [852, 310] width 420 height 34
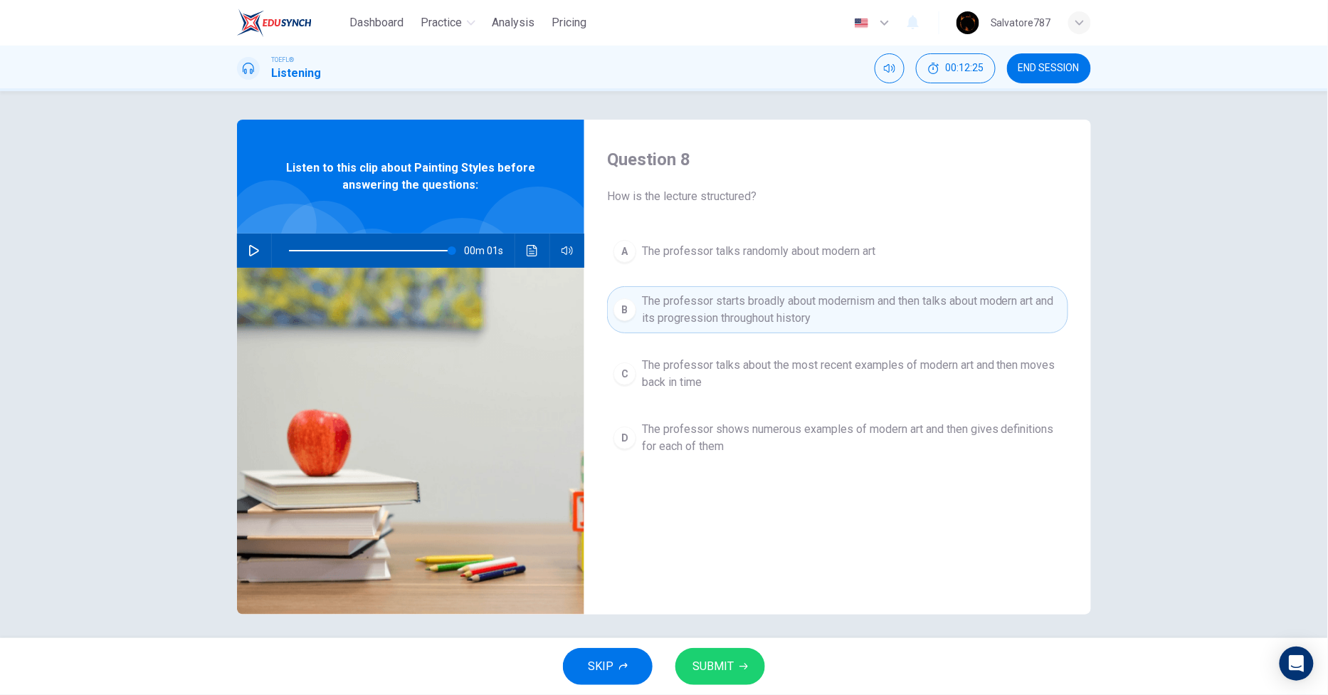
click at [723, 653] on button "SUBMIT" at bounding box center [720, 666] width 90 height 37
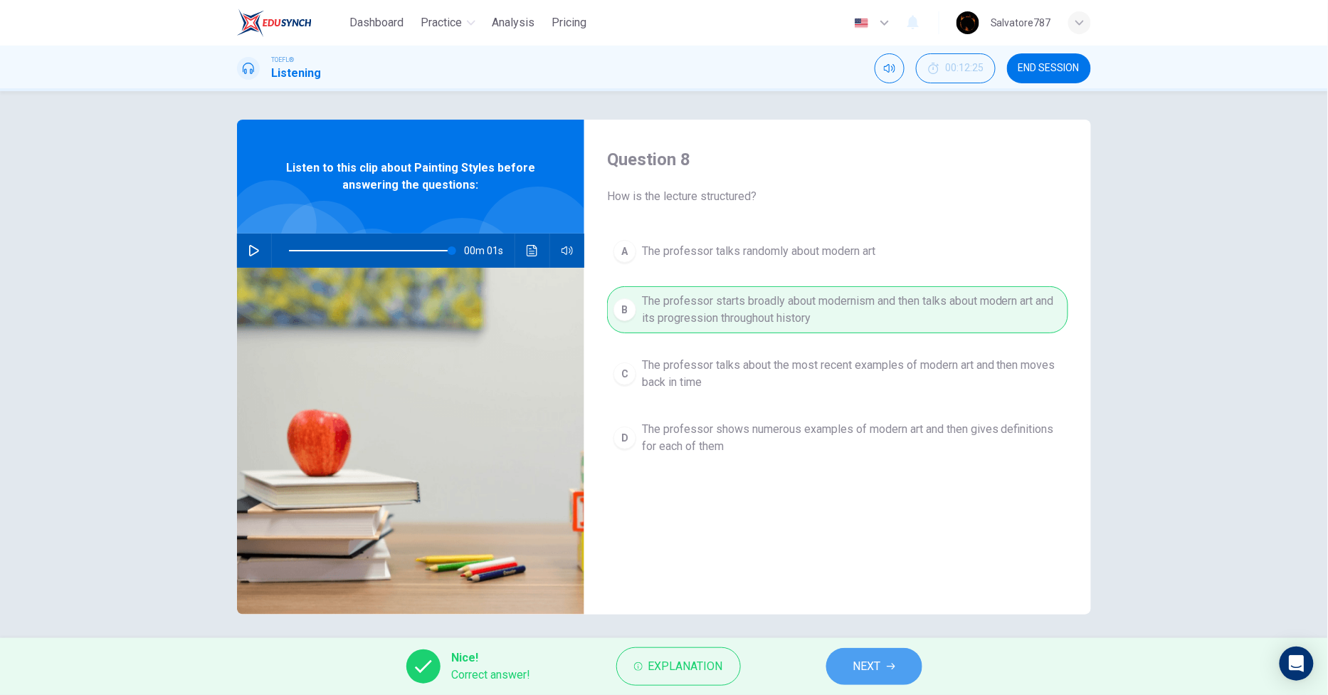
click at [842, 671] on button "NEXT" at bounding box center [874, 666] width 96 height 37
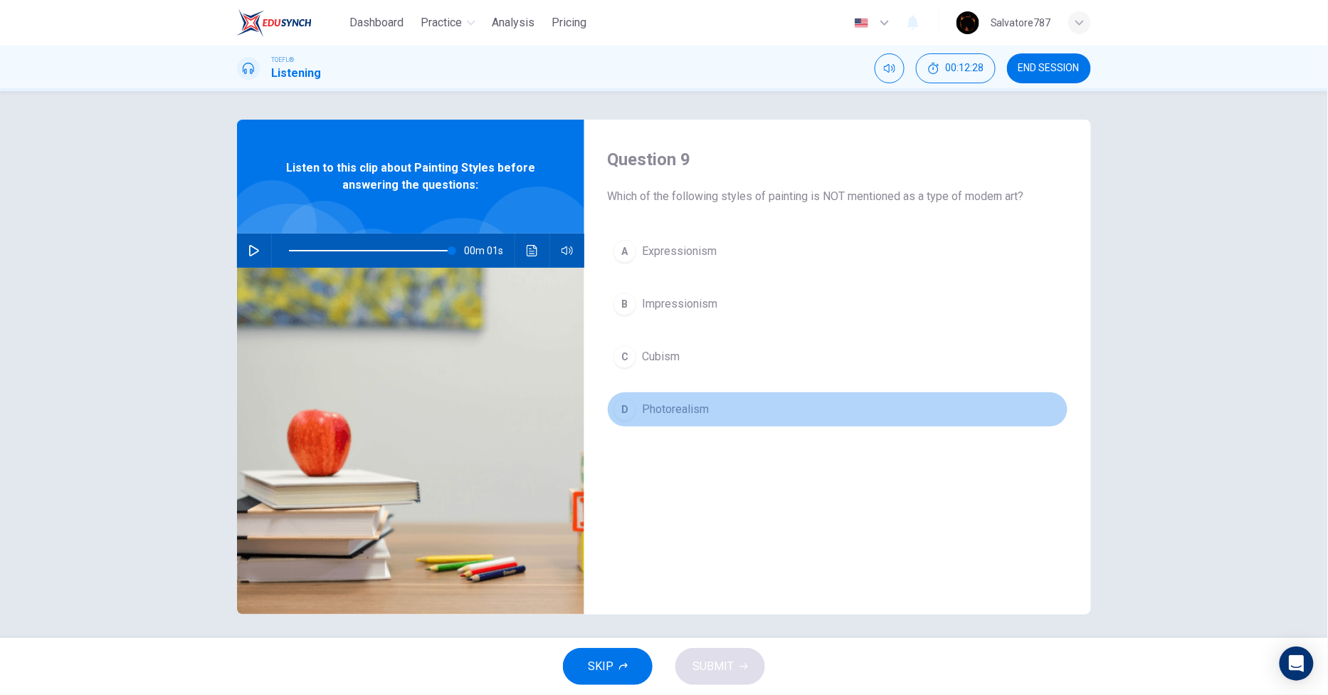
click at [666, 406] on span "Photorealism" at bounding box center [675, 409] width 67 height 17
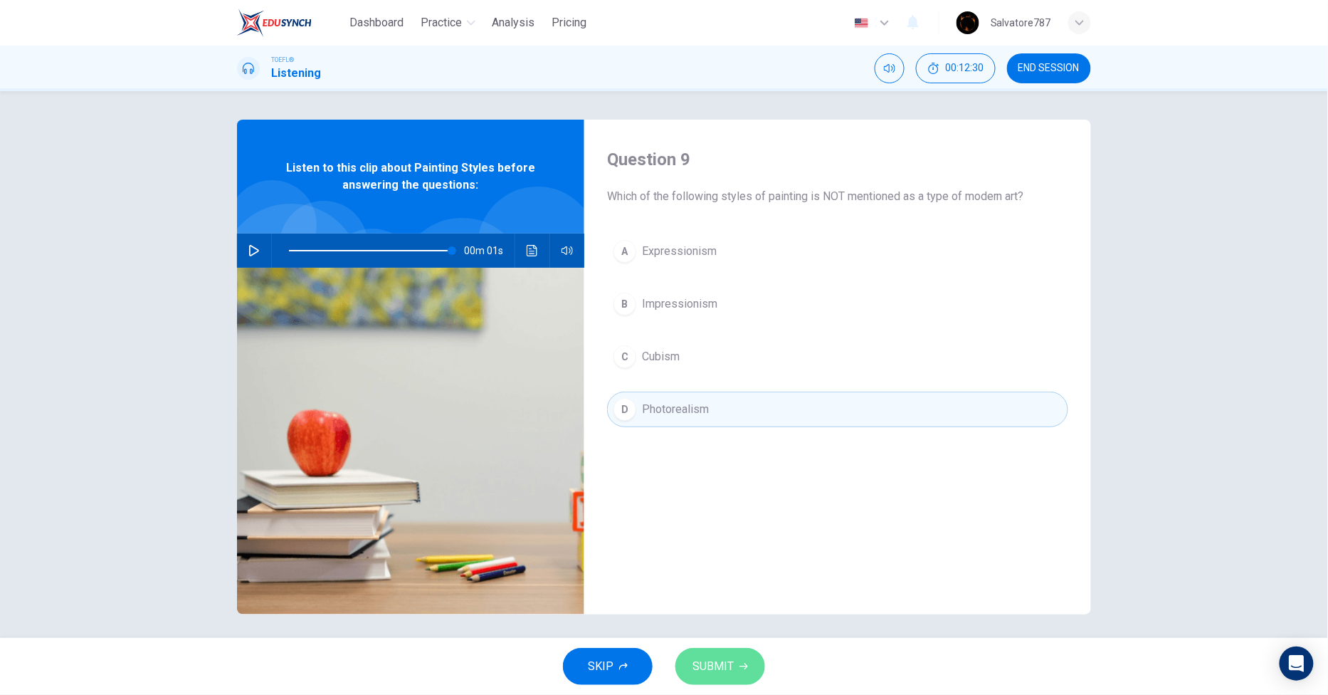
click at [727, 666] on span "SUBMIT" at bounding box center [712, 666] width 41 height 20
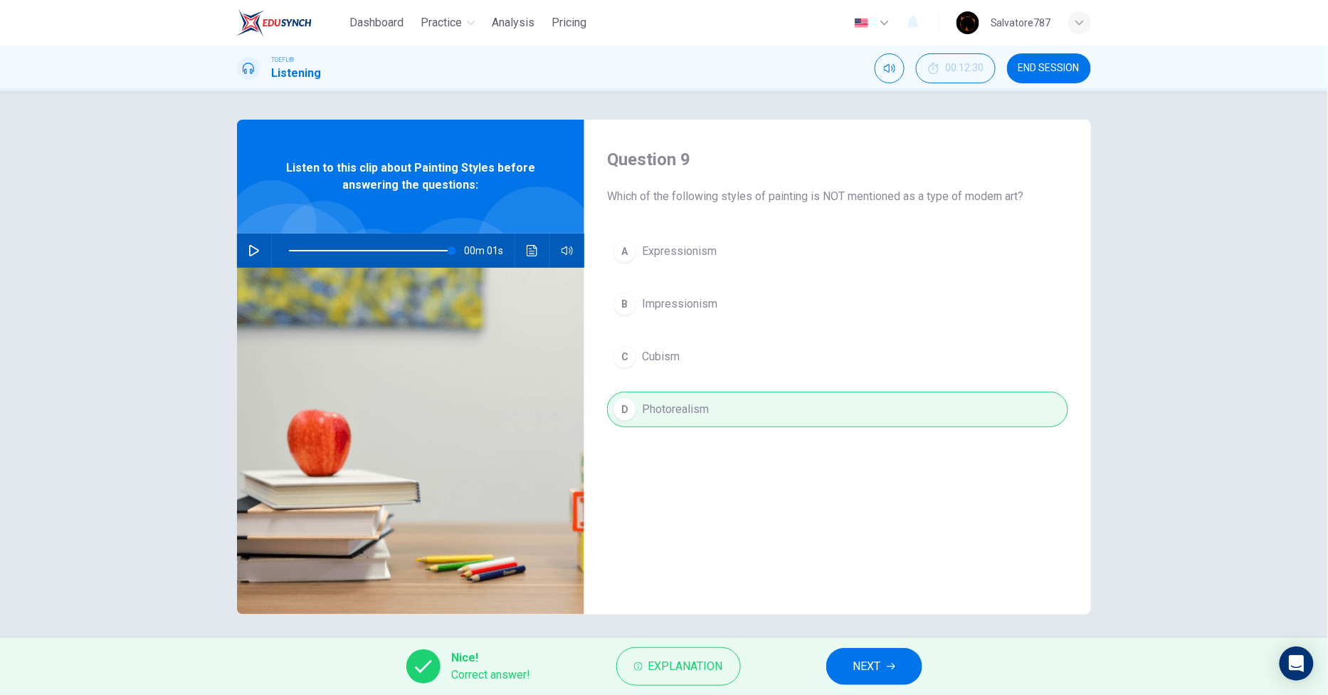
click at [863, 665] on span "NEXT" at bounding box center [867, 666] width 28 height 20
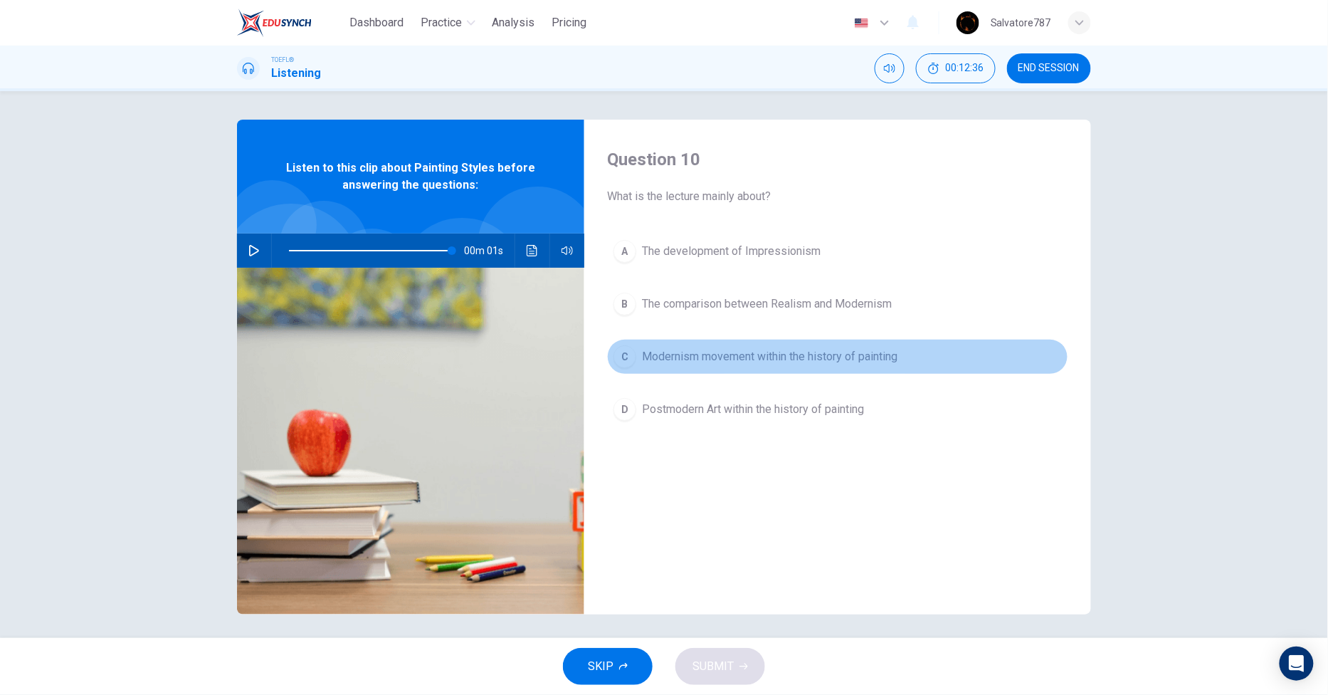
click at [680, 368] on button "C Modernism movement within the history of painting" at bounding box center [837, 357] width 461 height 36
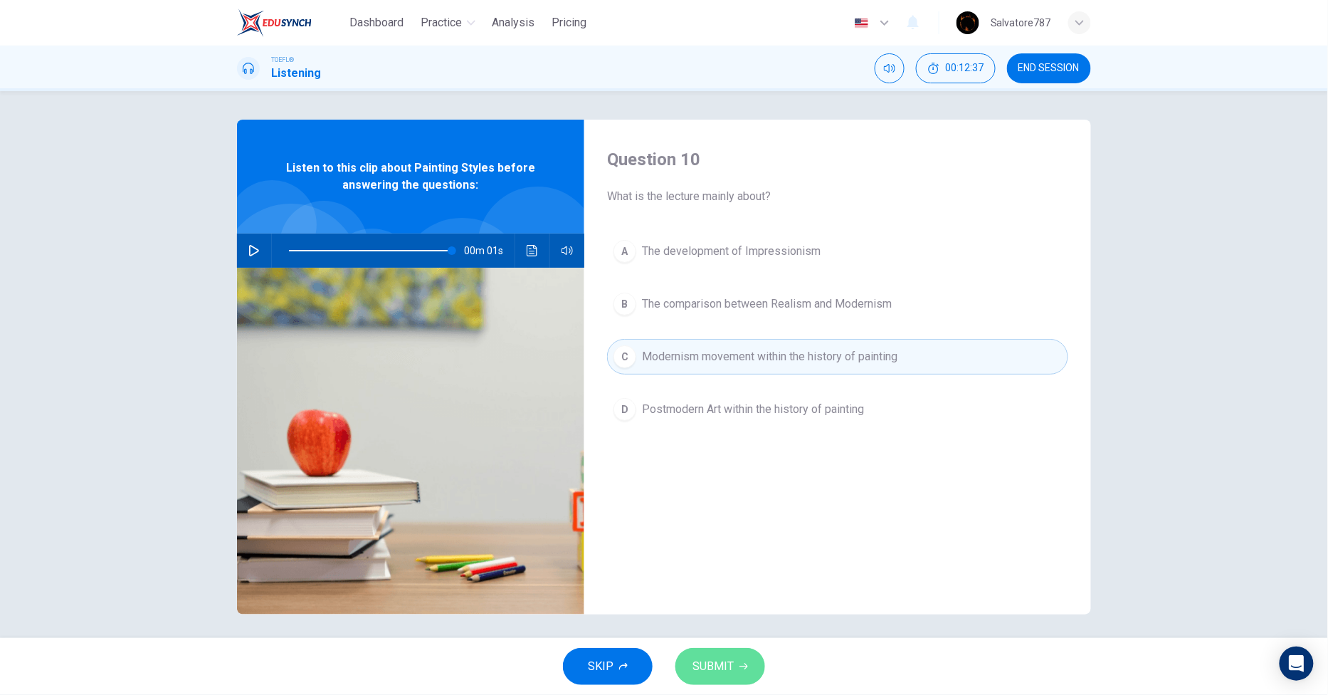
click at [752, 679] on button "SUBMIT" at bounding box center [720, 666] width 90 height 37
type input "100"
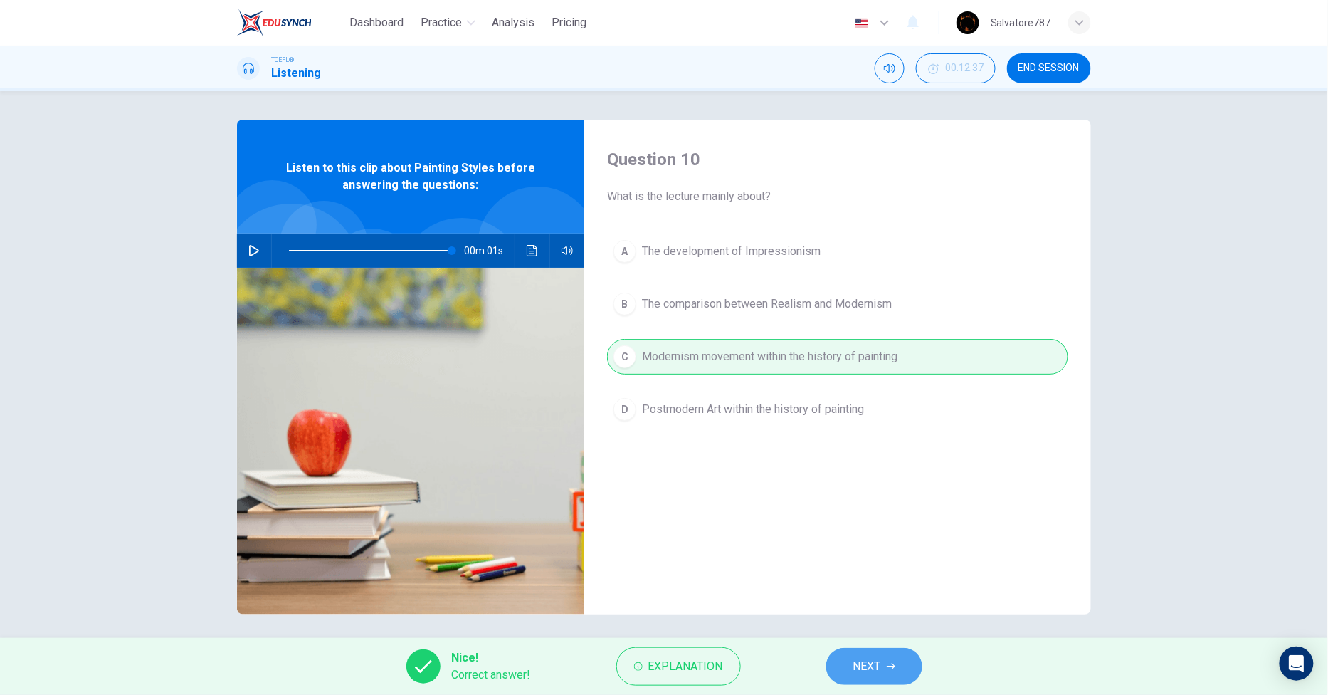
click at [848, 665] on button "NEXT" at bounding box center [874, 666] width 96 height 37
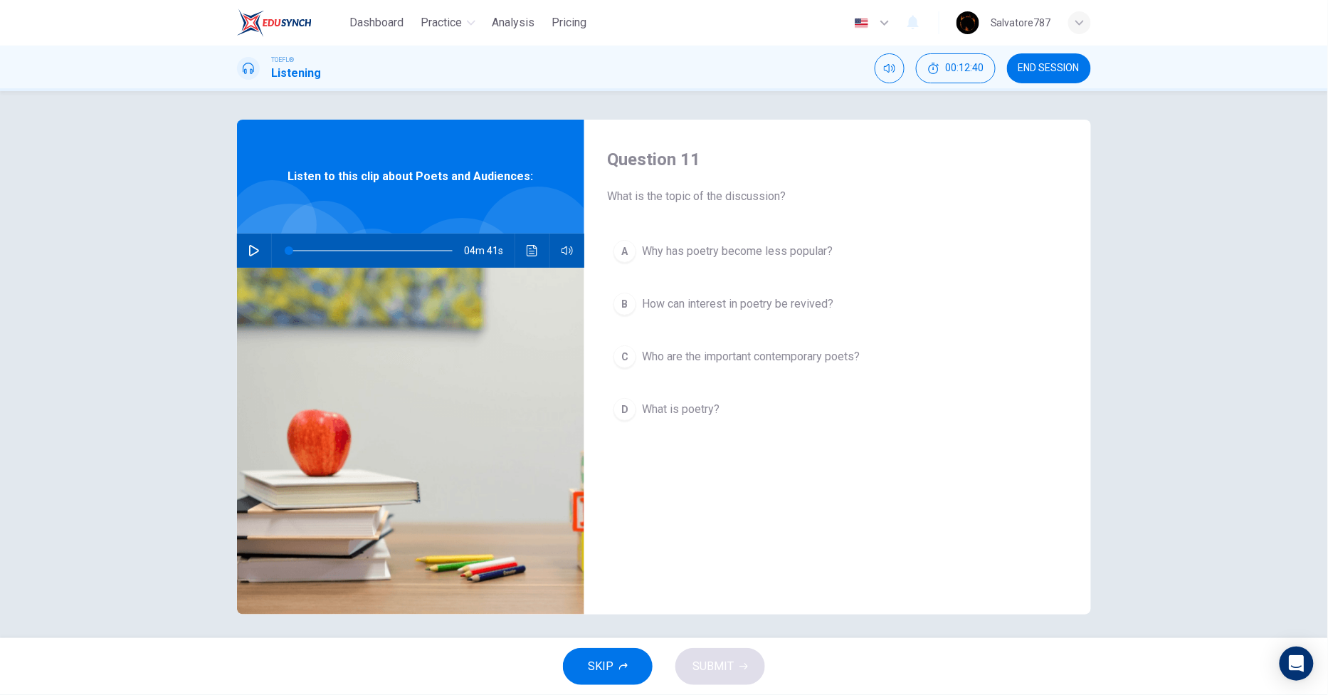
click at [258, 247] on button "button" at bounding box center [254, 250] width 23 height 34
click at [250, 240] on button "button" at bounding box center [254, 250] width 23 height 34
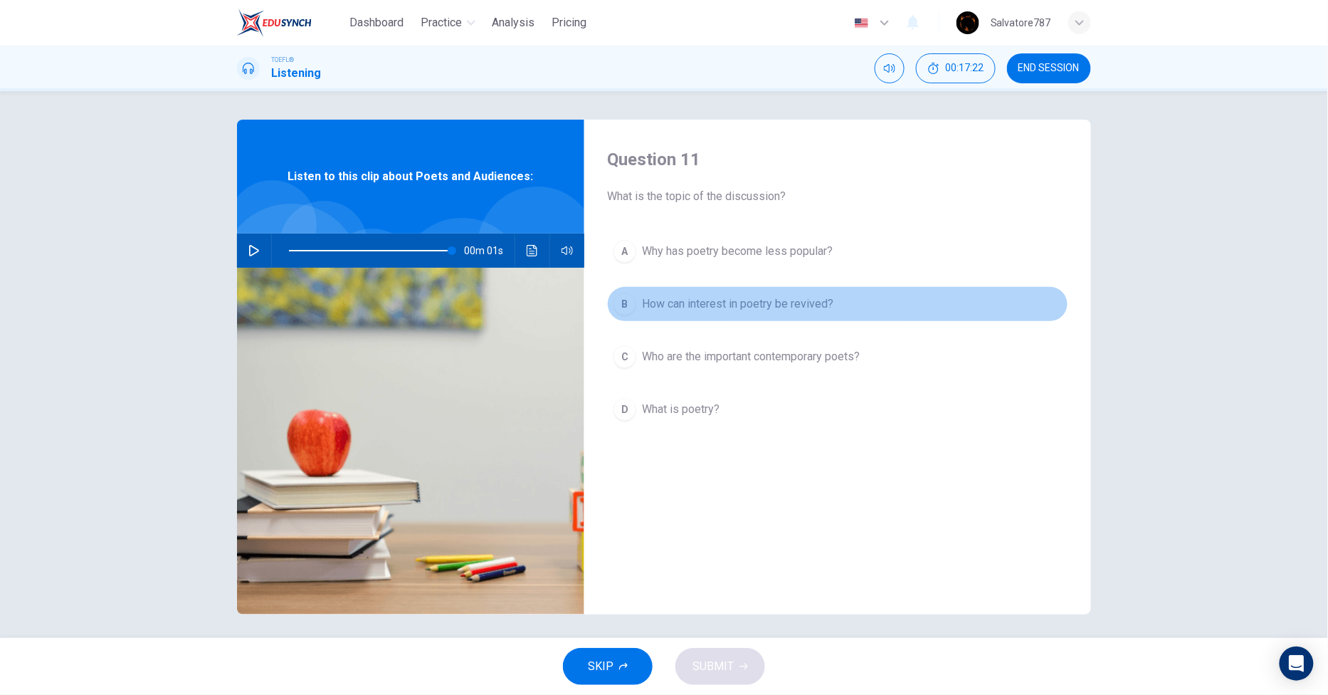
click at [699, 296] on span "How can interest in poetry be revived?" at bounding box center [737, 303] width 191 height 17
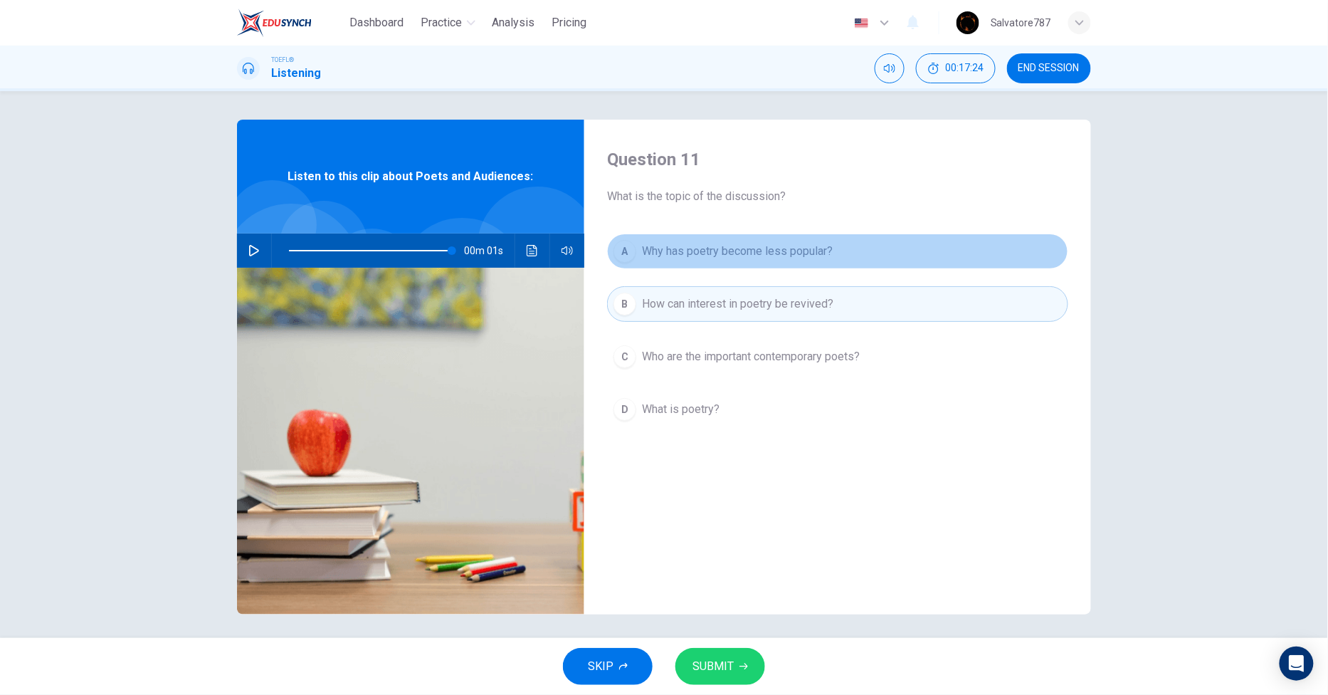
click at [696, 253] on span "Why has poetry become less popular?" at bounding box center [737, 251] width 191 height 17
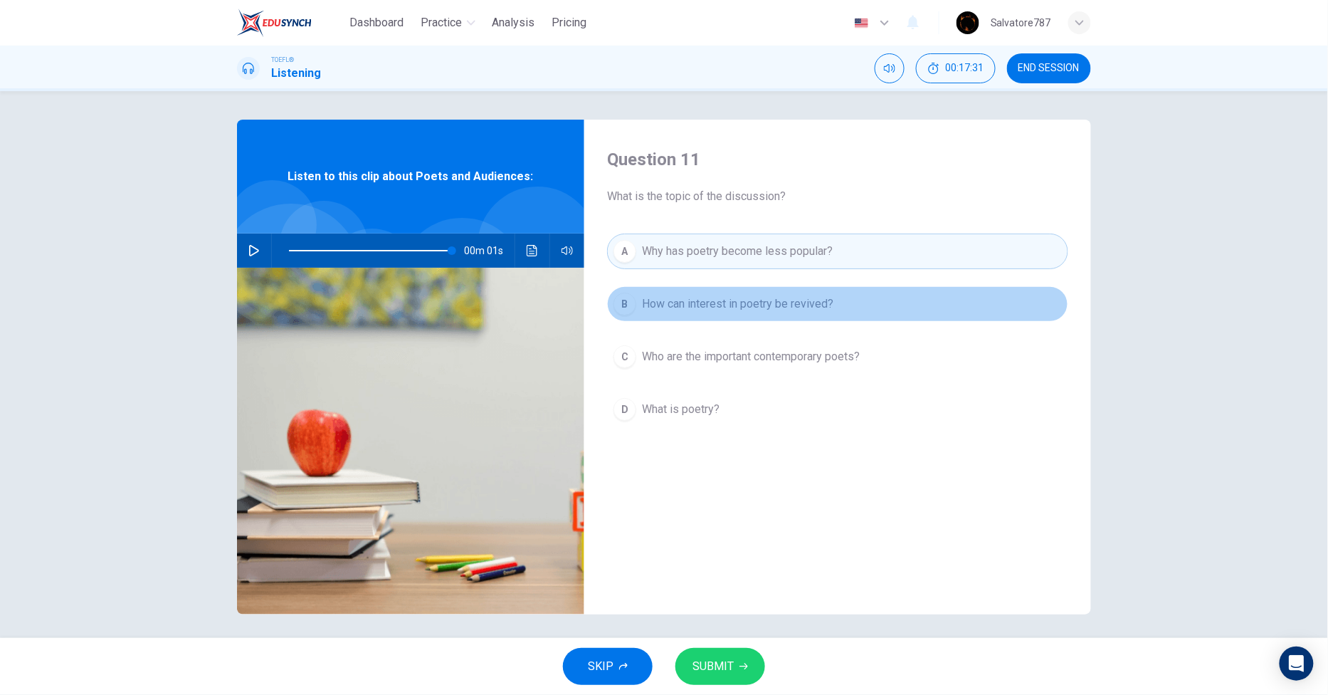
click at [701, 313] on button "B How can interest in poetry be revived?" at bounding box center [837, 304] width 461 height 36
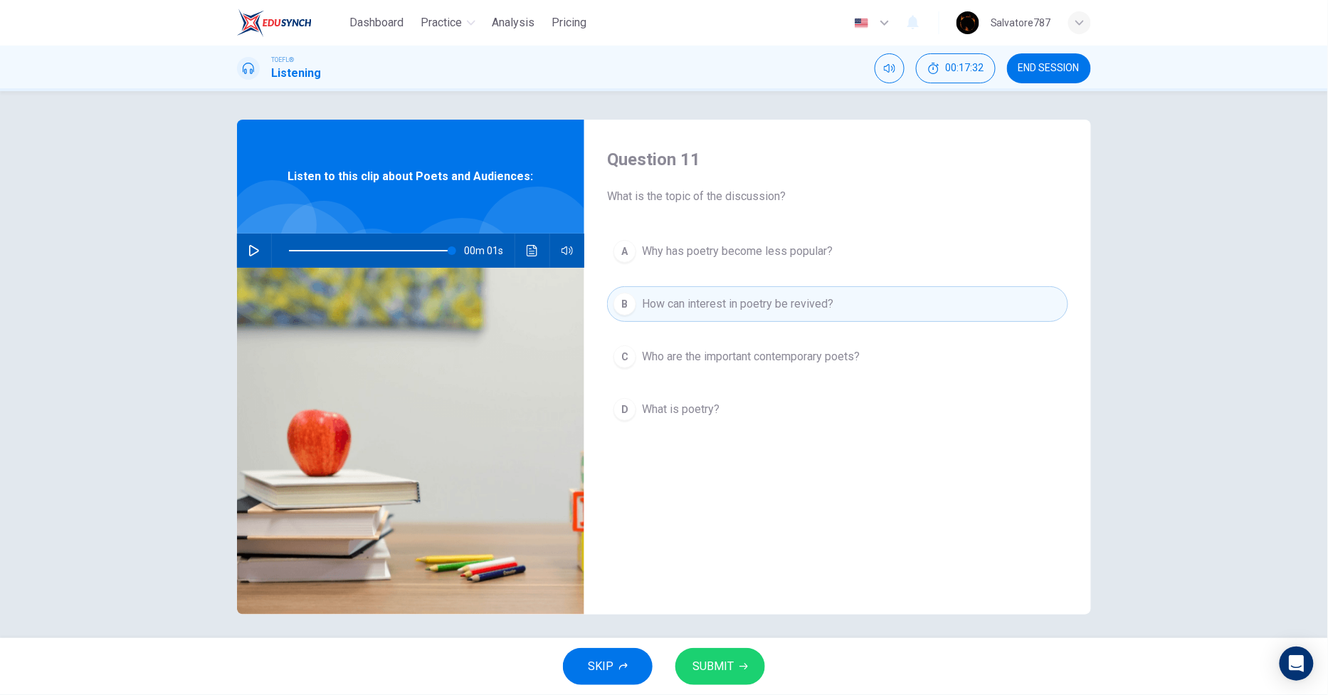
click at [722, 673] on span "SUBMIT" at bounding box center [712, 666] width 41 height 20
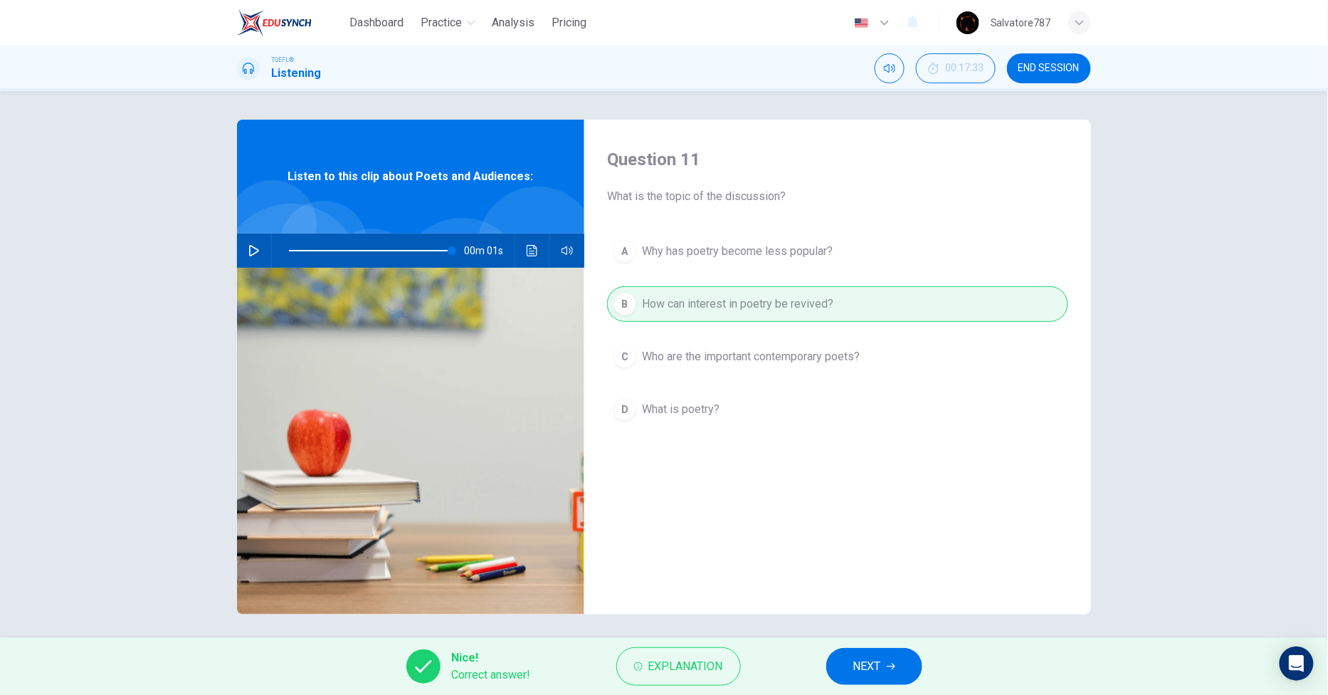
click at [845, 665] on button "NEXT" at bounding box center [874, 666] width 96 height 37
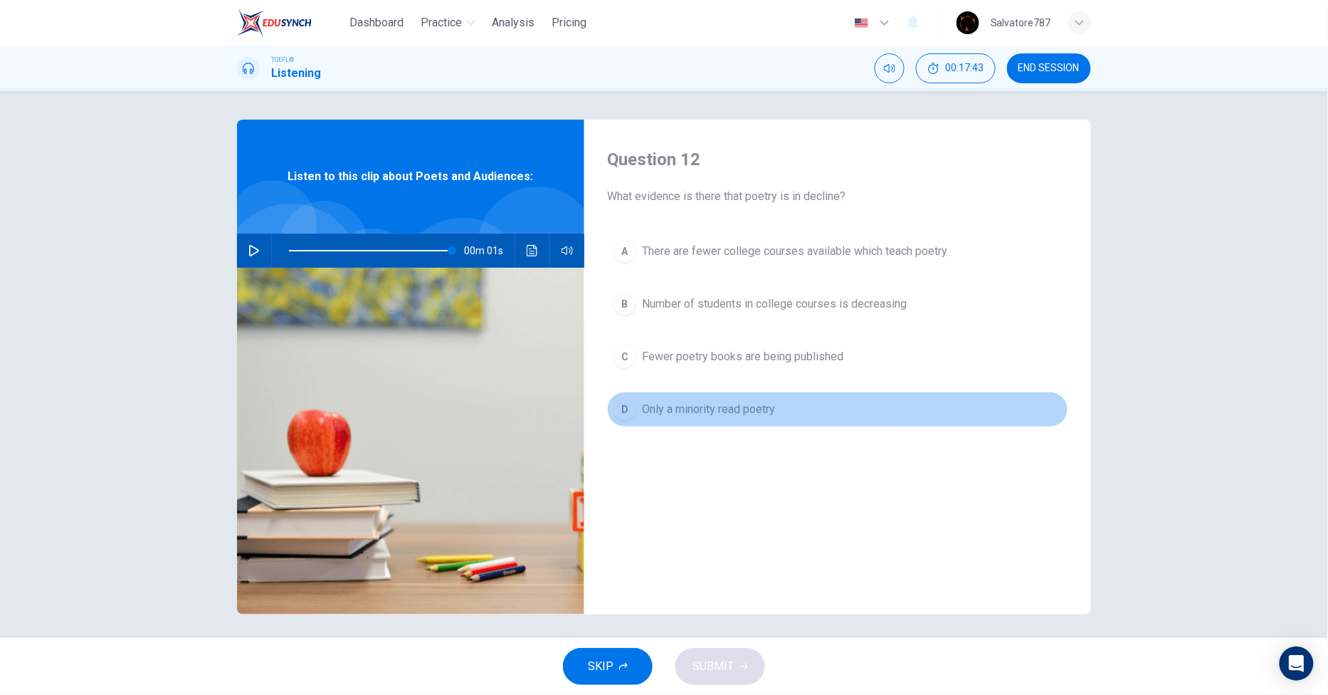
click at [664, 415] on span "Only a minority read poetry" at bounding box center [708, 409] width 133 height 17
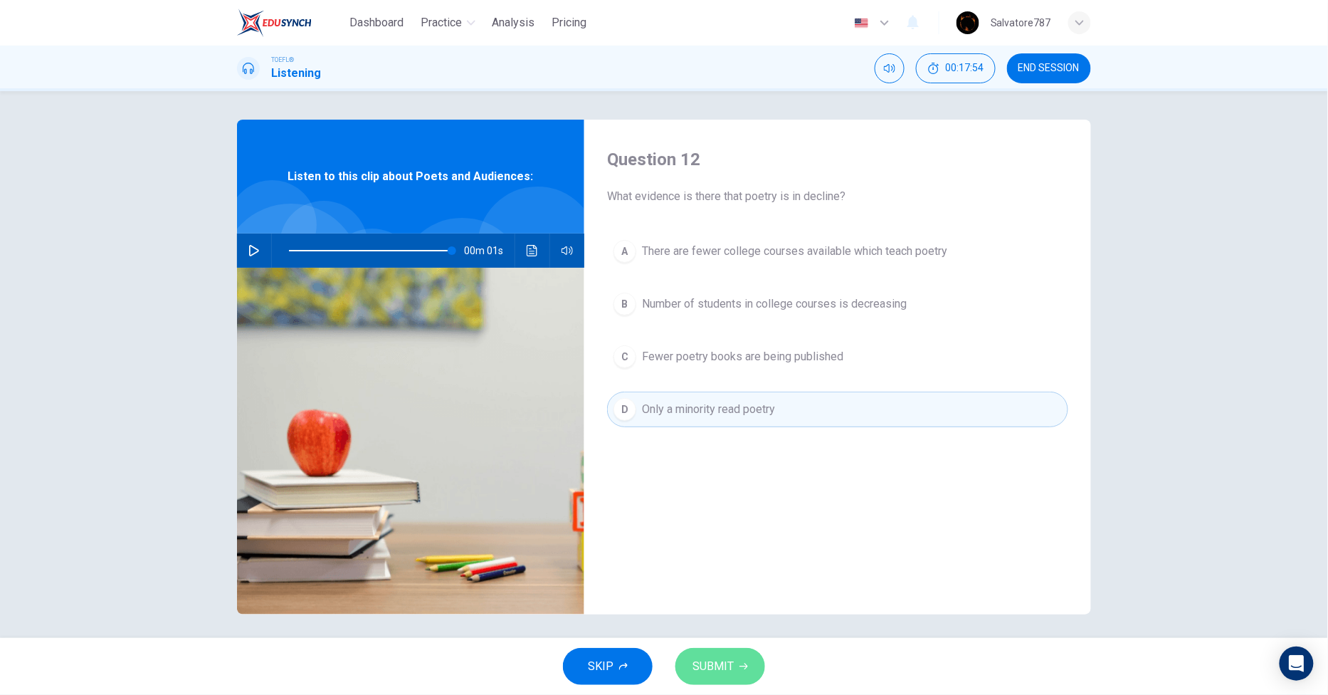
click at [710, 653] on button "SUBMIT" at bounding box center [720, 666] width 90 height 37
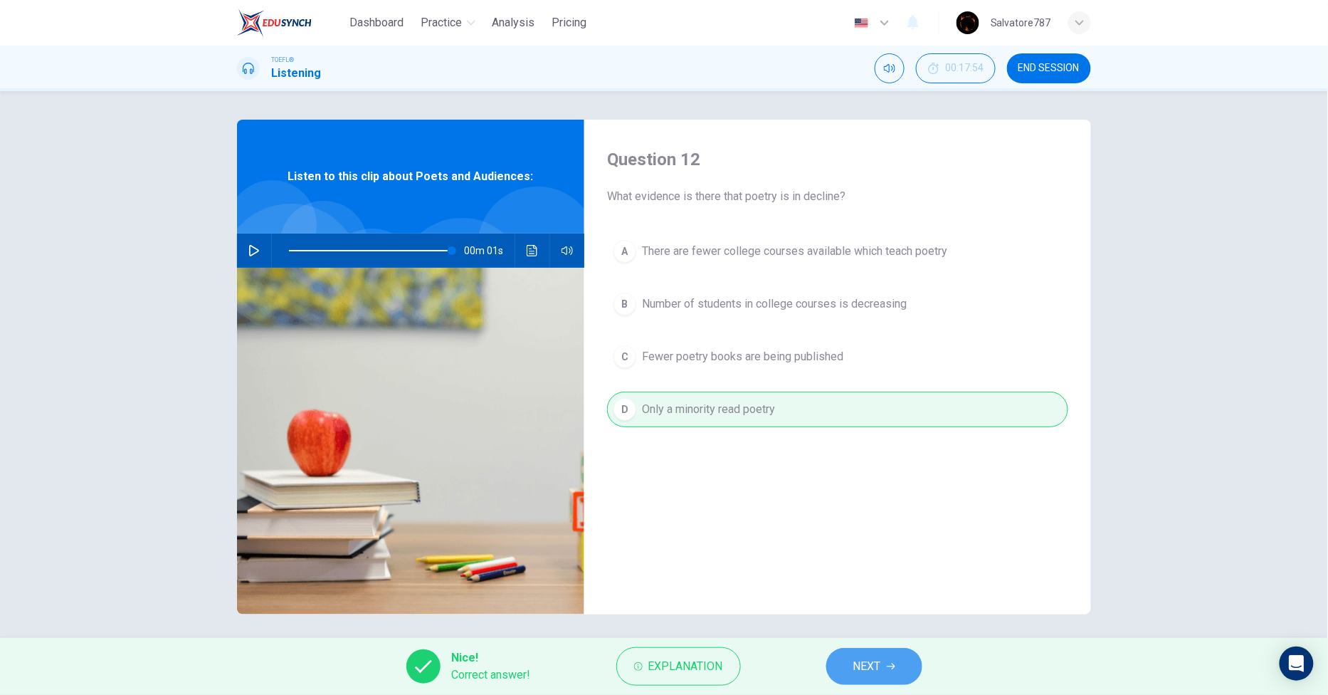
click at [908, 665] on button "NEXT" at bounding box center [874, 666] width 96 height 37
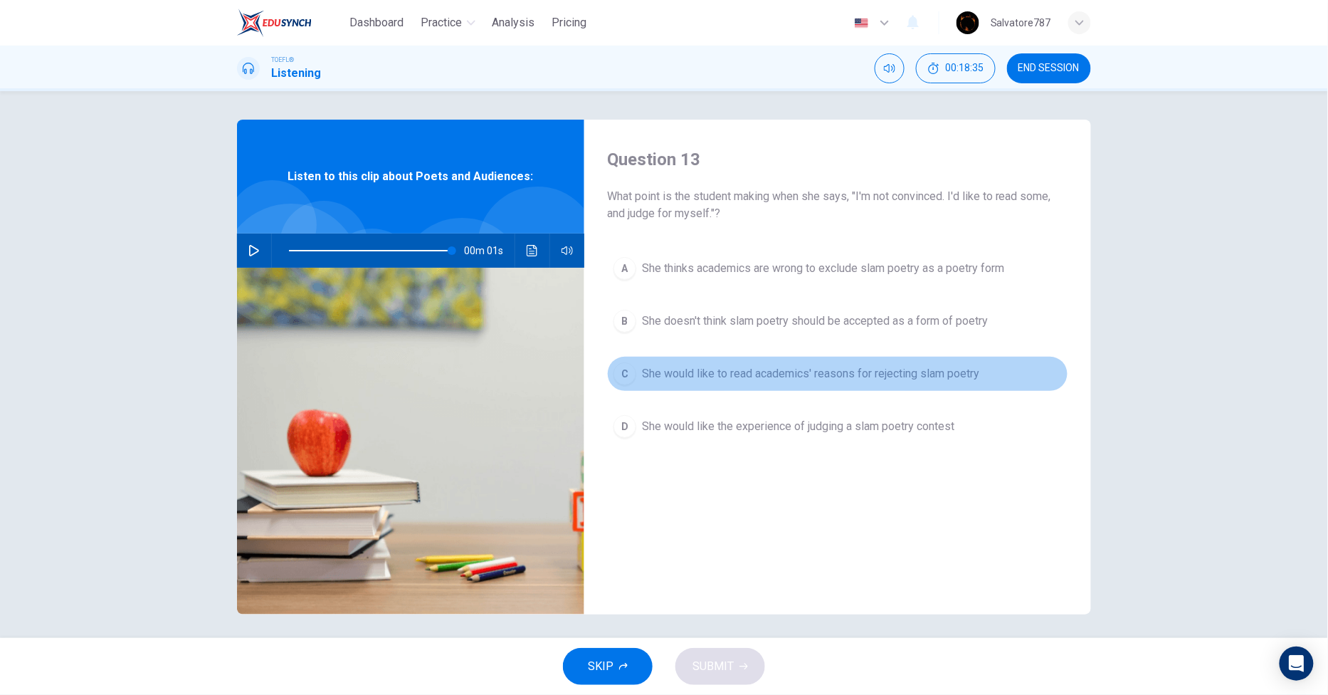
click at [670, 381] on span "She would like to read academics' reasons for rejecting slam poetry" at bounding box center [810, 373] width 337 height 17
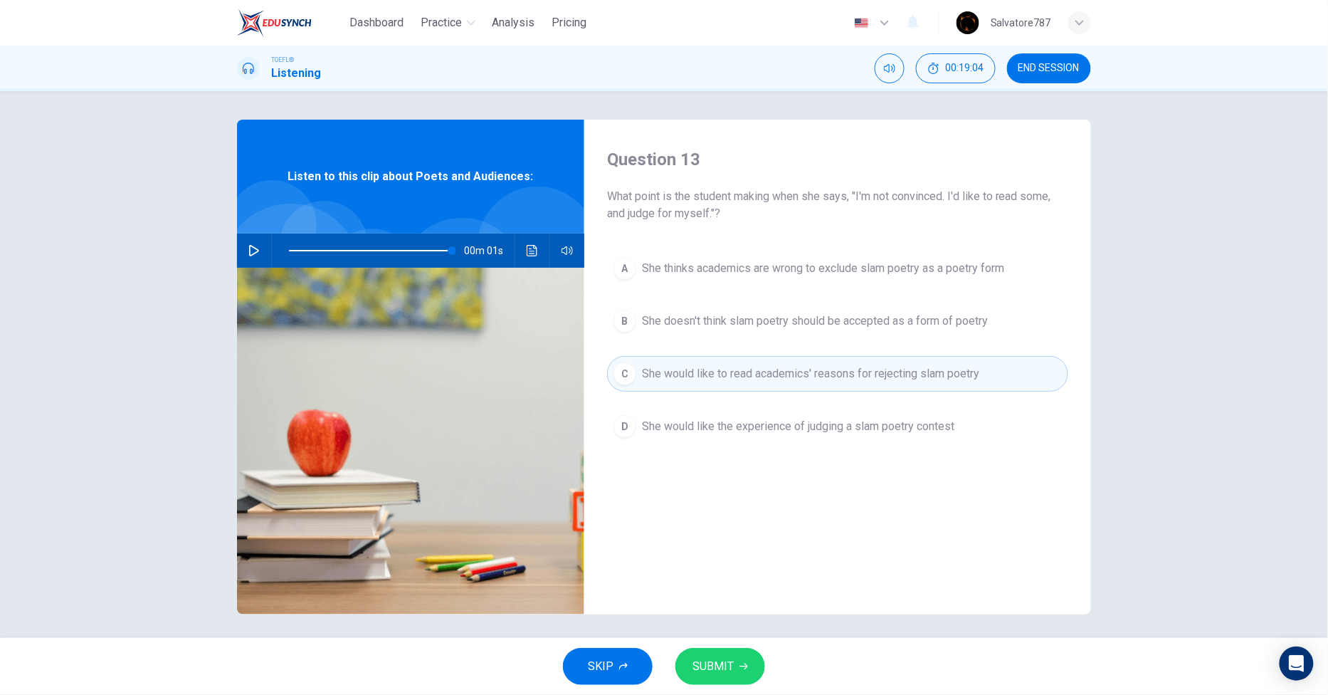
click at [733, 333] on button "B She doesn't think slam poetry should be accepted as a form of poetry" at bounding box center [837, 321] width 461 height 36
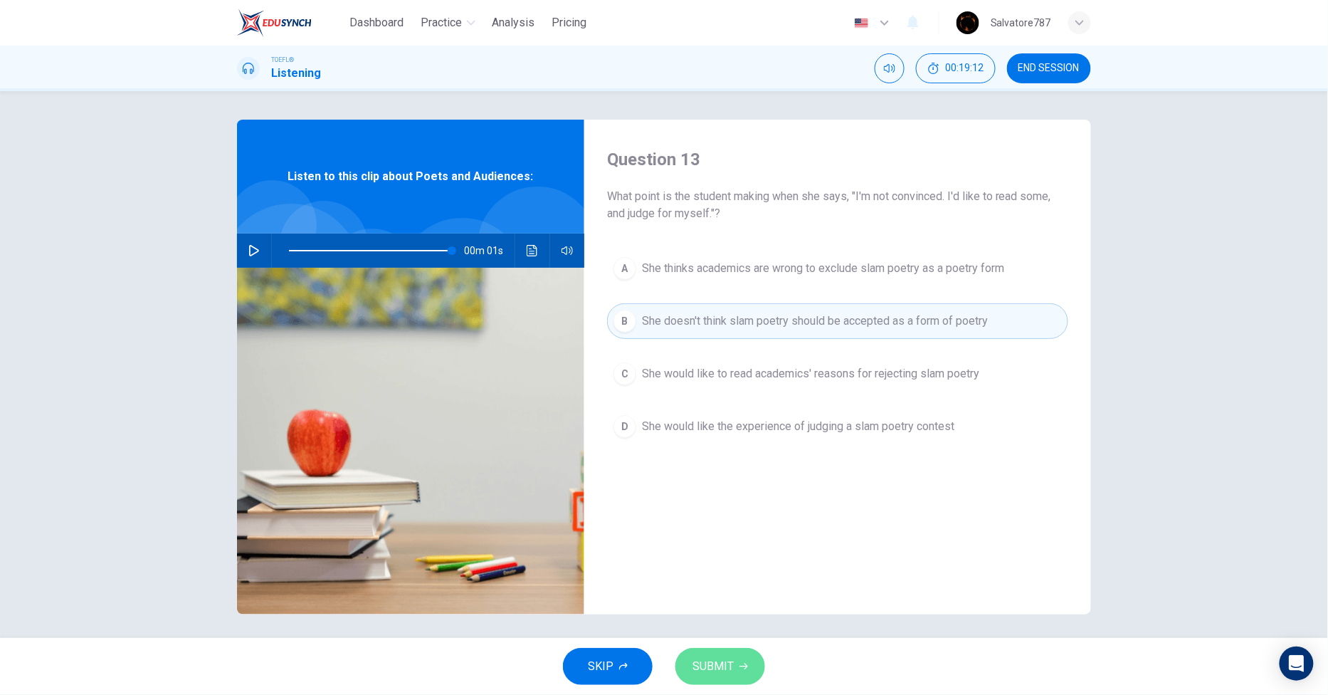
click at [707, 673] on span "SUBMIT" at bounding box center [712, 666] width 41 height 20
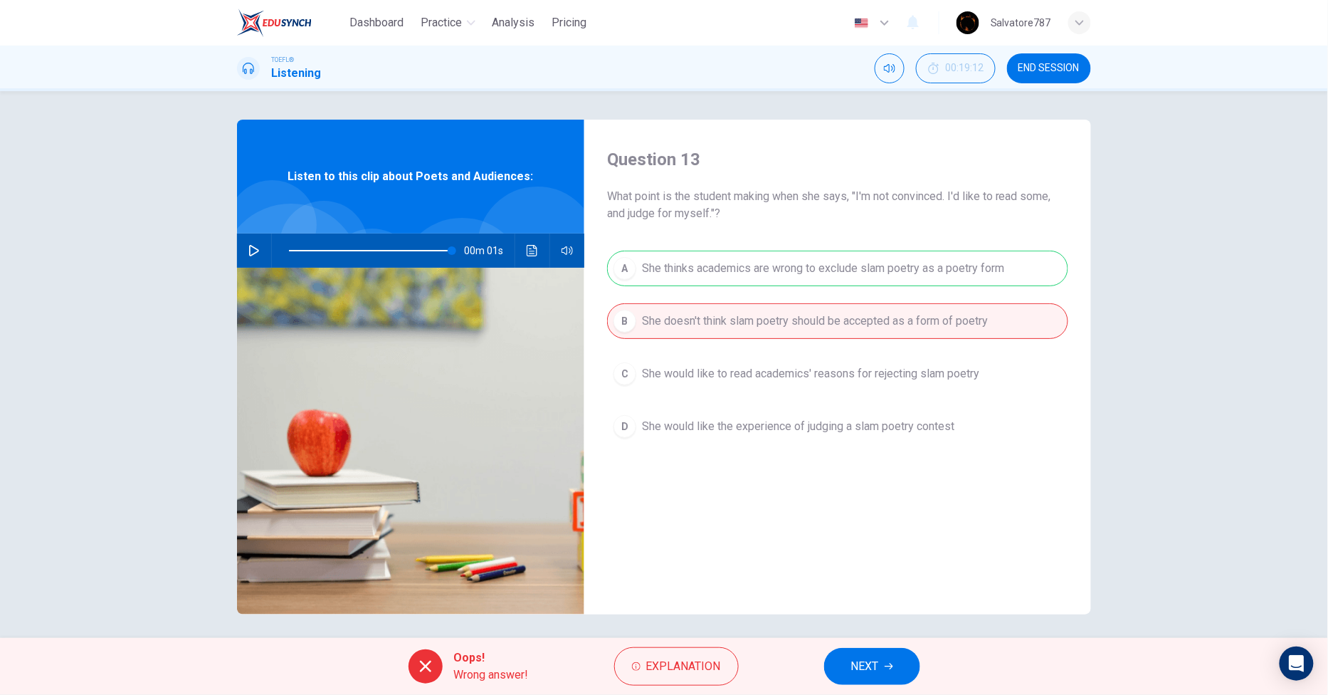
click at [892, 648] on button "NEXT" at bounding box center [872, 666] width 96 height 37
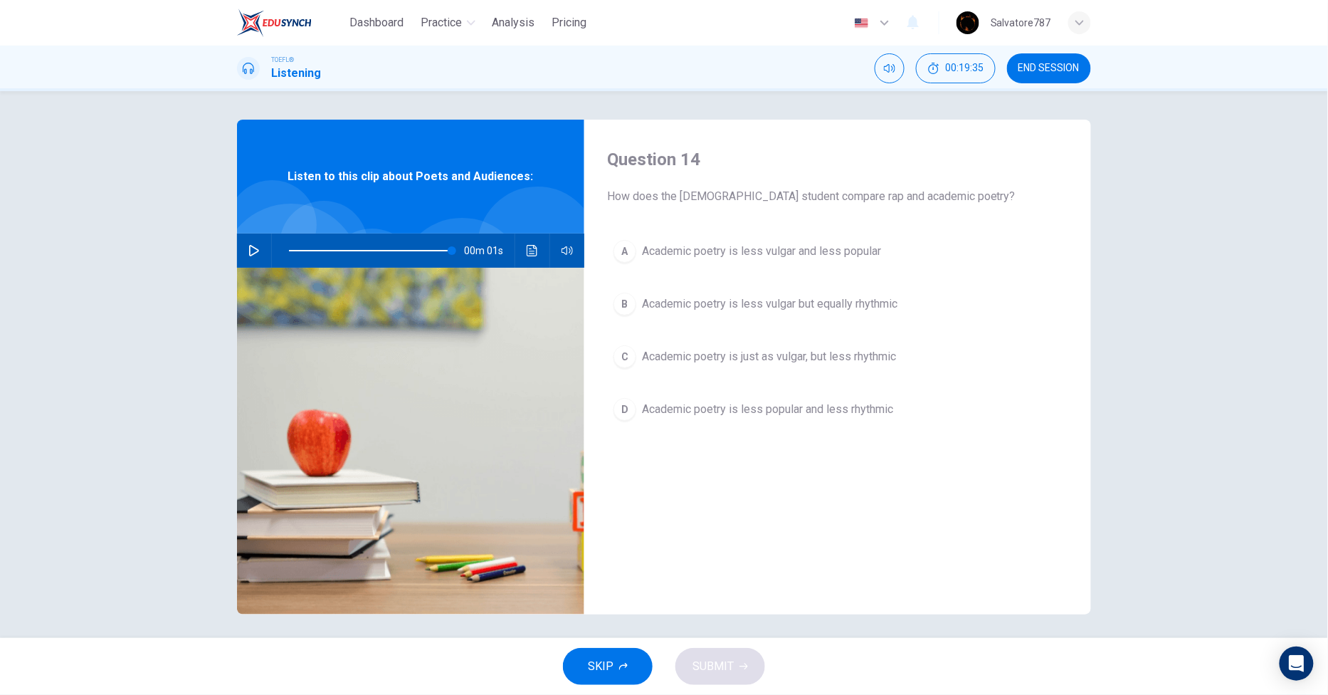
click at [727, 305] on span "Academic poetry is less vulgar but equally rhythmic" at bounding box center [769, 303] width 255 height 17
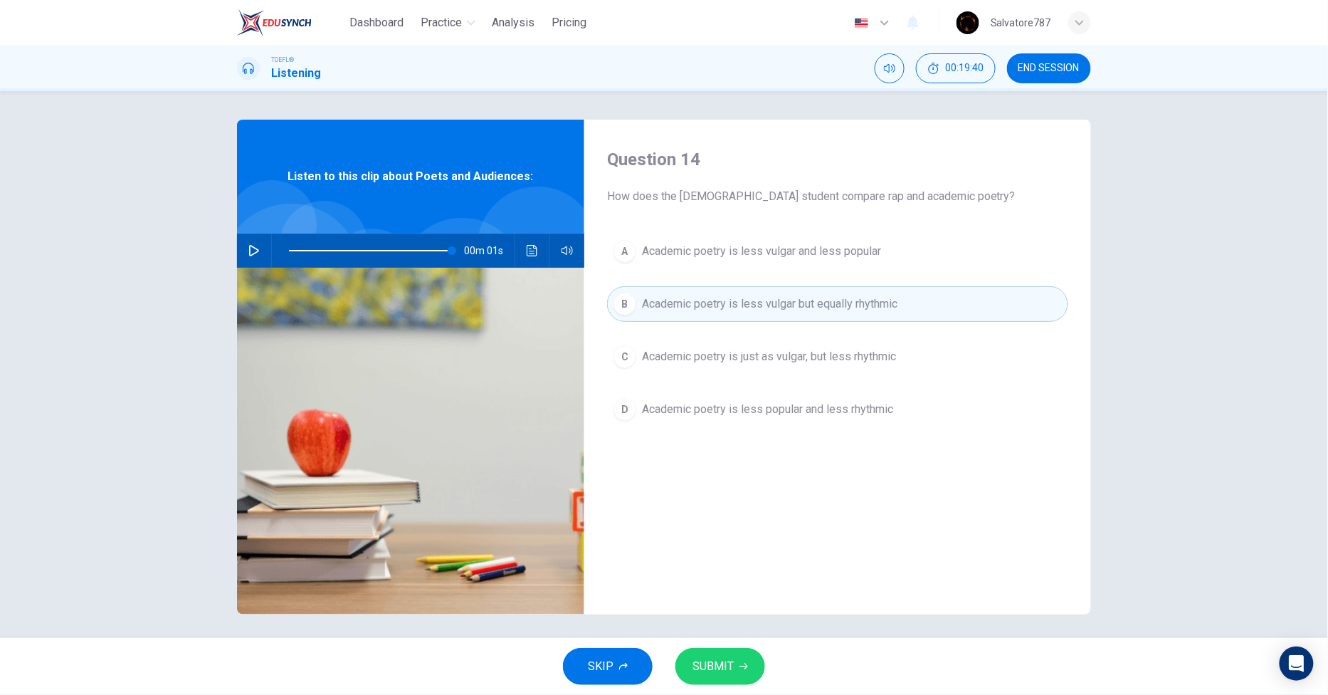
click at [741, 663] on icon "button" at bounding box center [743, 666] width 9 height 9
type input "100"
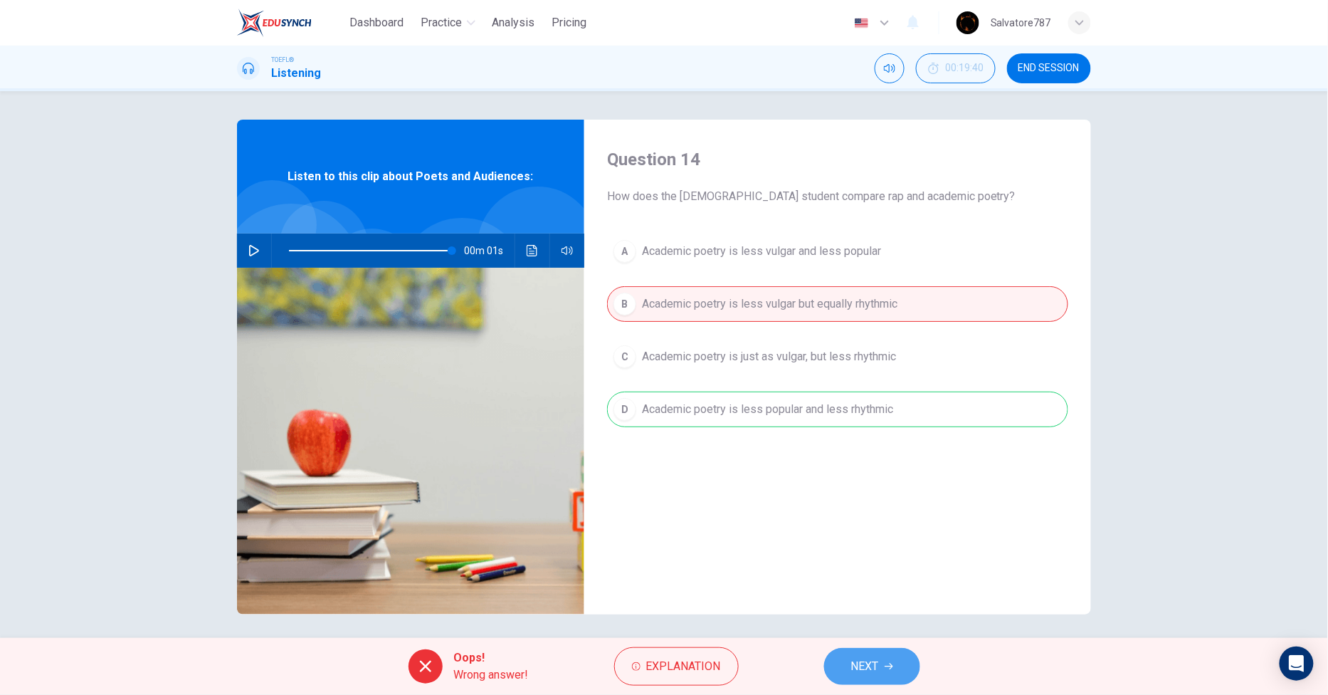
click at [860, 660] on span "NEXT" at bounding box center [865, 666] width 28 height 20
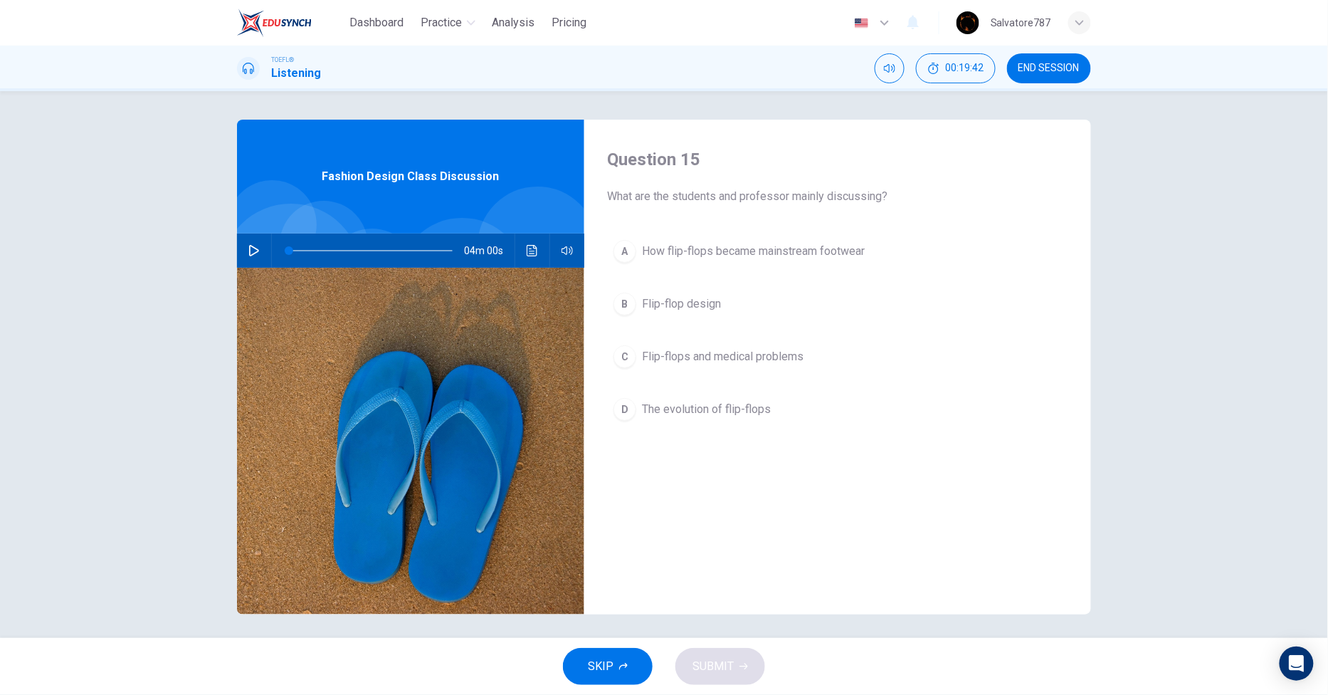
click at [254, 253] on icon "button" at bounding box center [253, 250] width 11 height 11
click at [243, 255] on button "button" at bounding box center [254, 250] width 23 height 34
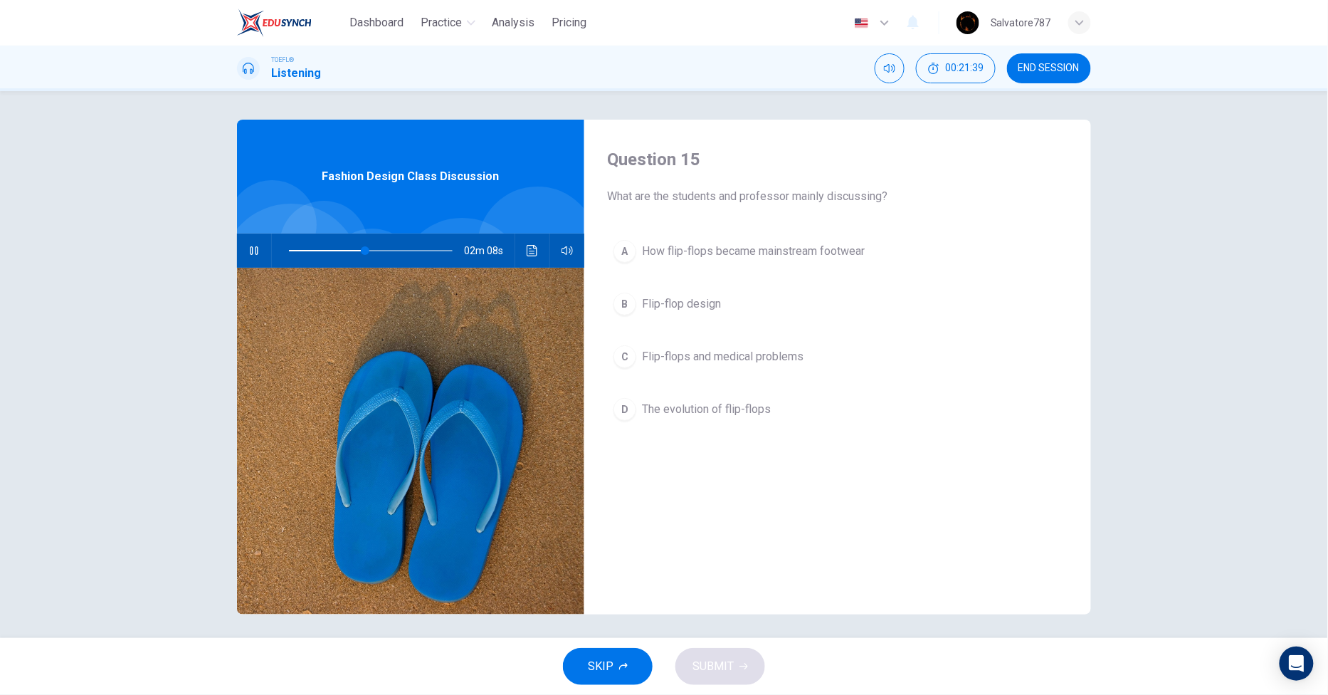
click at [243, 255] on button "button" at bounding box center [254, 250] width 23 height 34
click at [781, 258] on span "How flip-flops became mainstream footwear" at bounding box center [753, 251] width 223 height 17
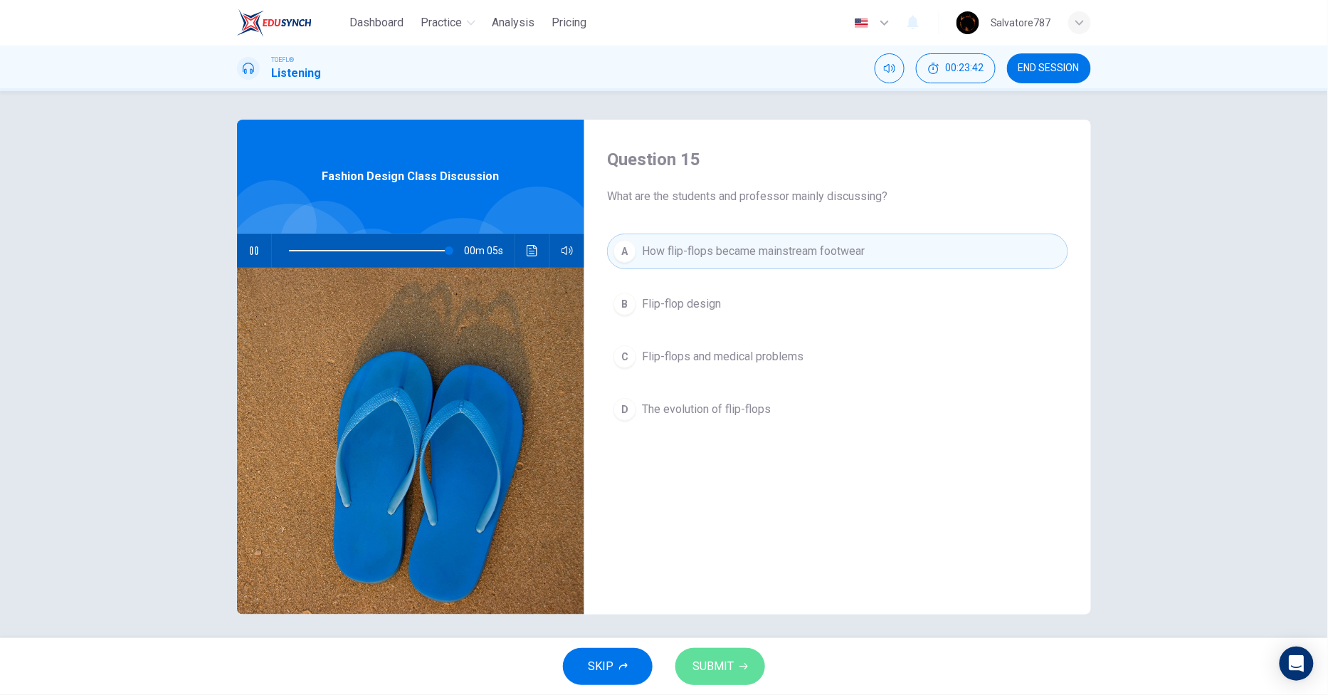
click at [727, 670] on span "SUBMIT" at bounding box center [712, 666] width 41 height 20
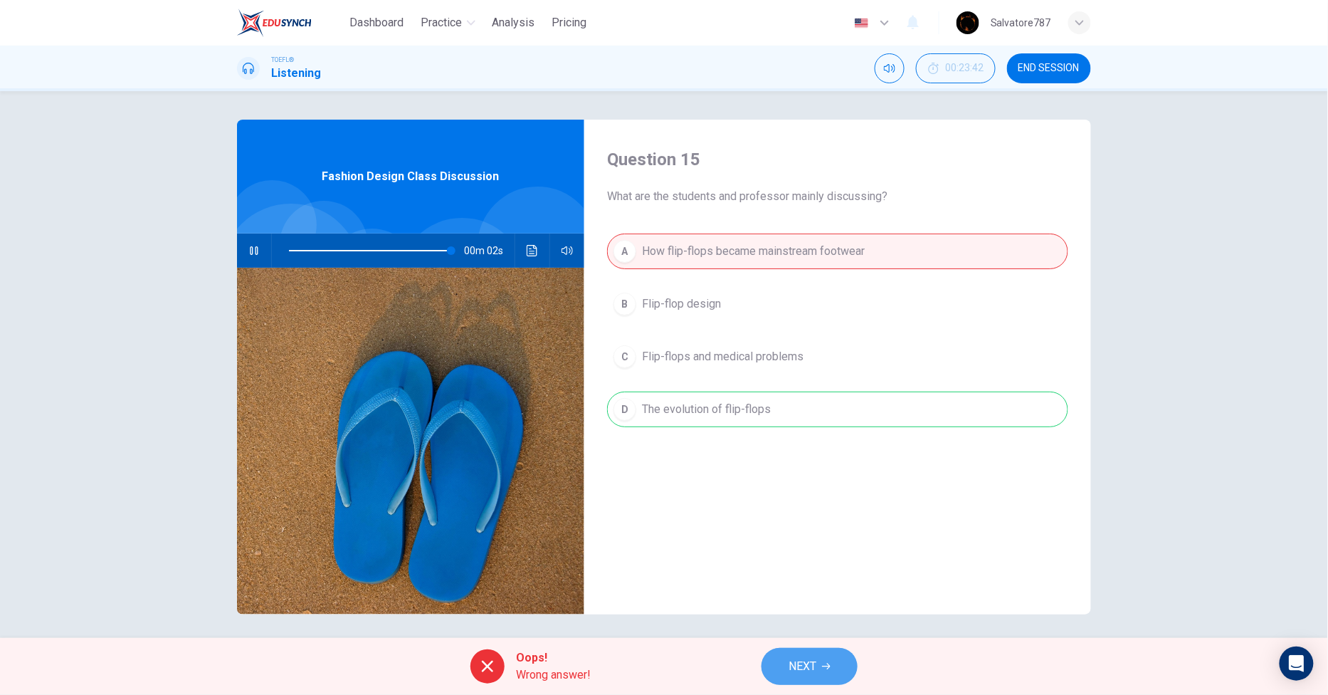
click at [803, 663] on span "NEXT" at bounding box center [803, 666] width 28 height 20
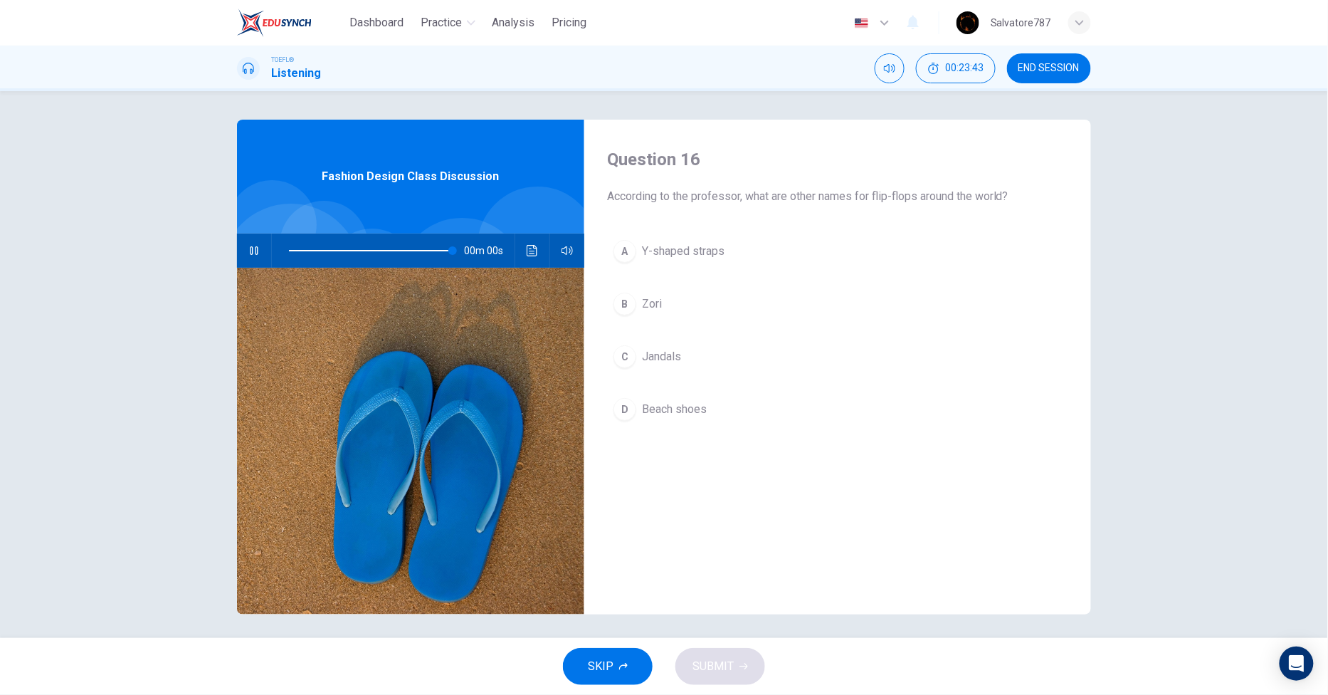
type input "0"
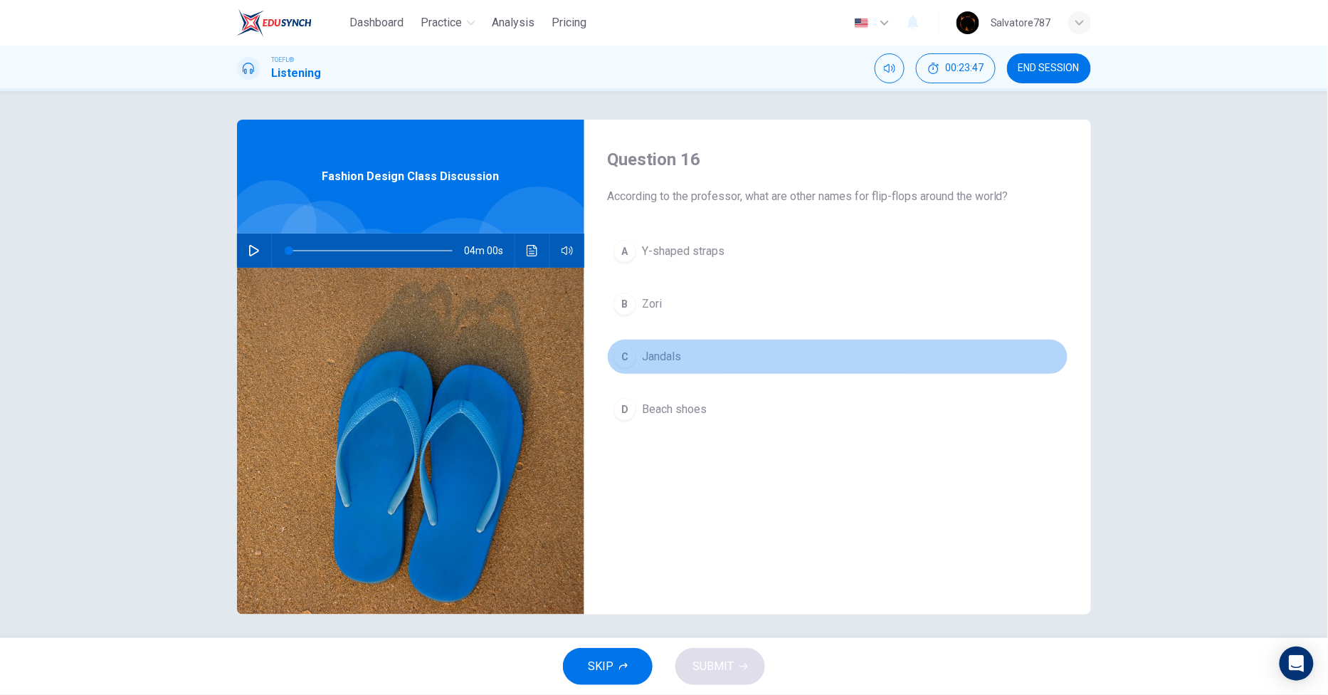
click at [660, 354] on span "Jandals" at bounding box center [661, 356] width 39 height 17
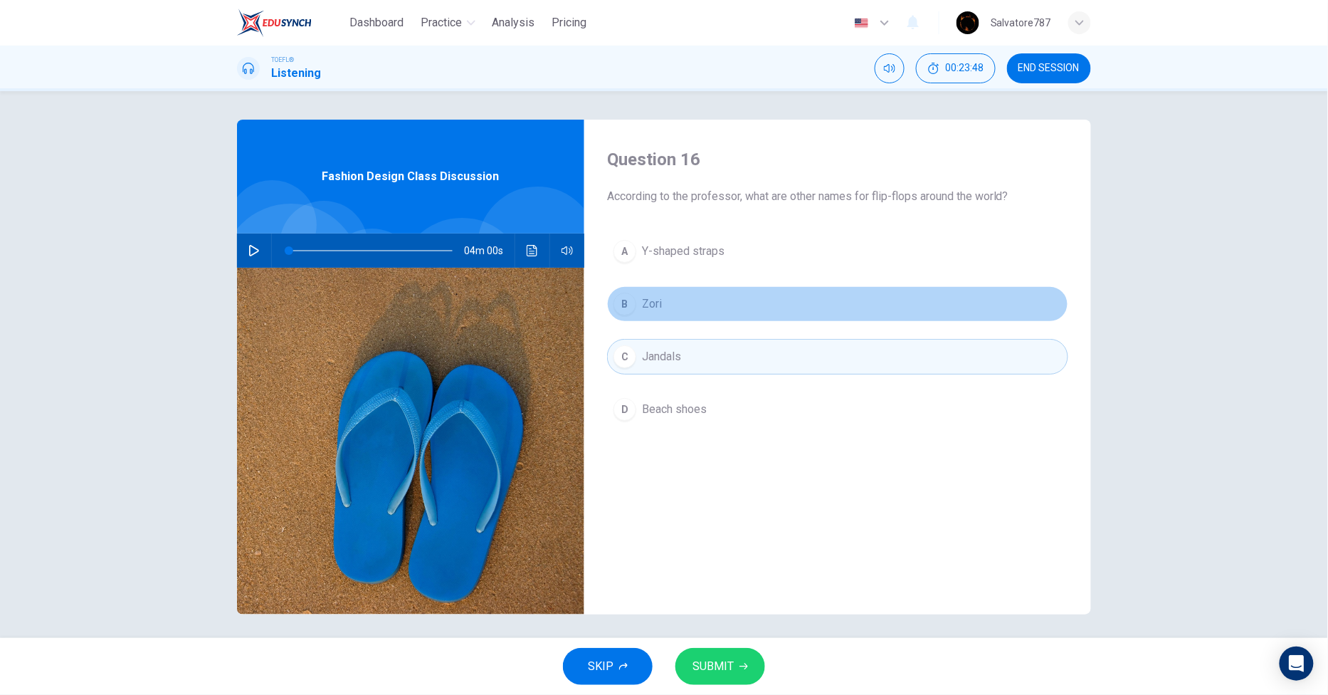
click at [644, 311] on span "Zori" at bounding box center [652, 303] width 20 height 17
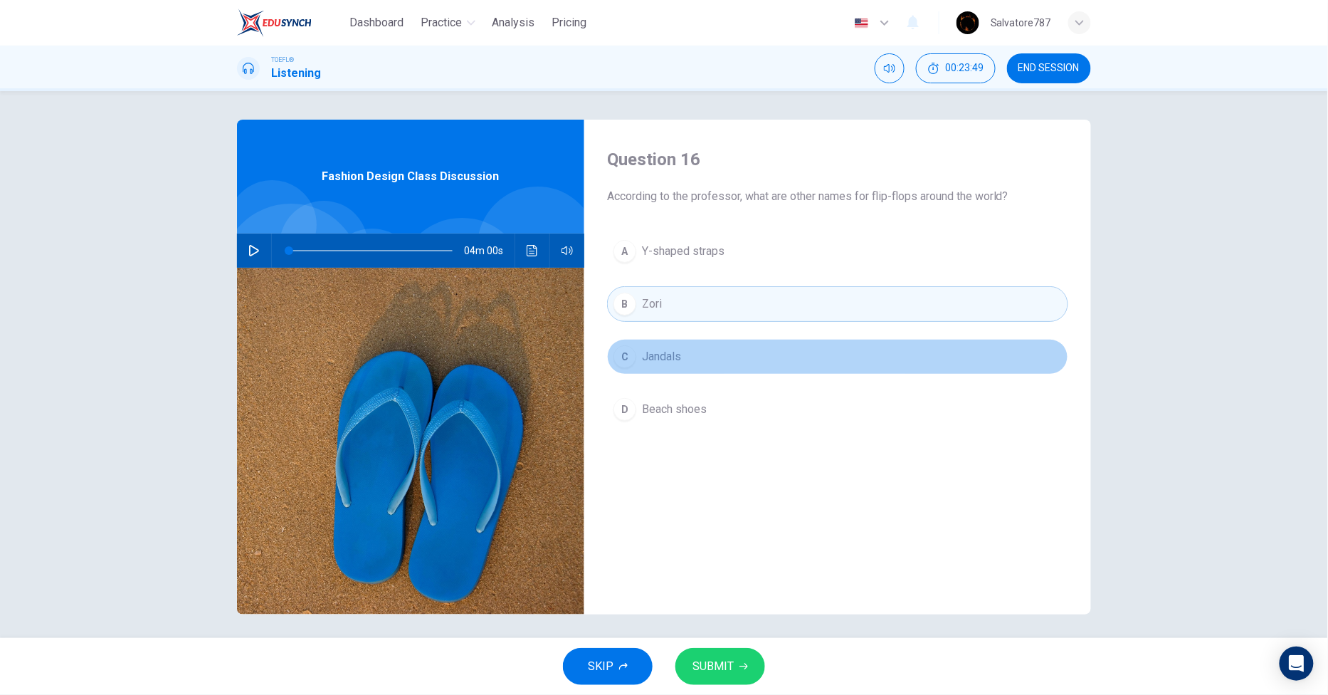
click at [657, 364] on span "Jandals" at bounding box center [661, 356] width 39 height 17
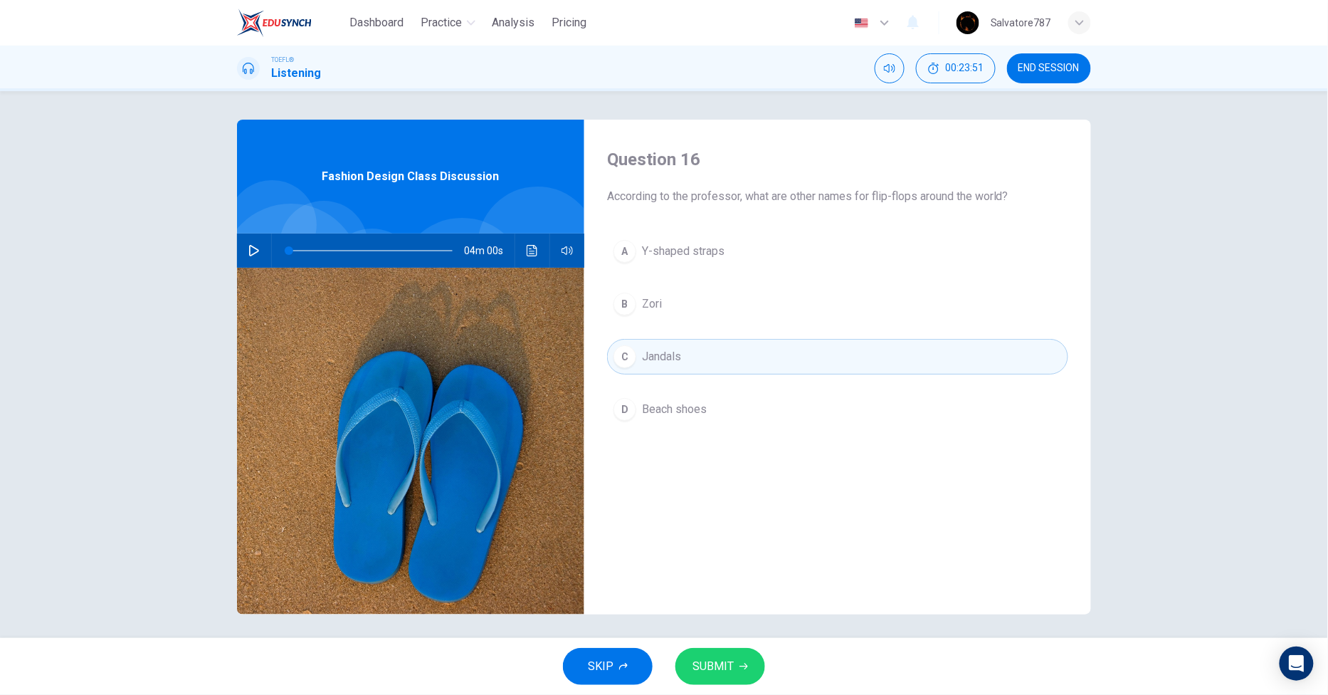
click at [740, 659] on button "SUBMIT" at bounding box center [720, 666] width 90 height 37
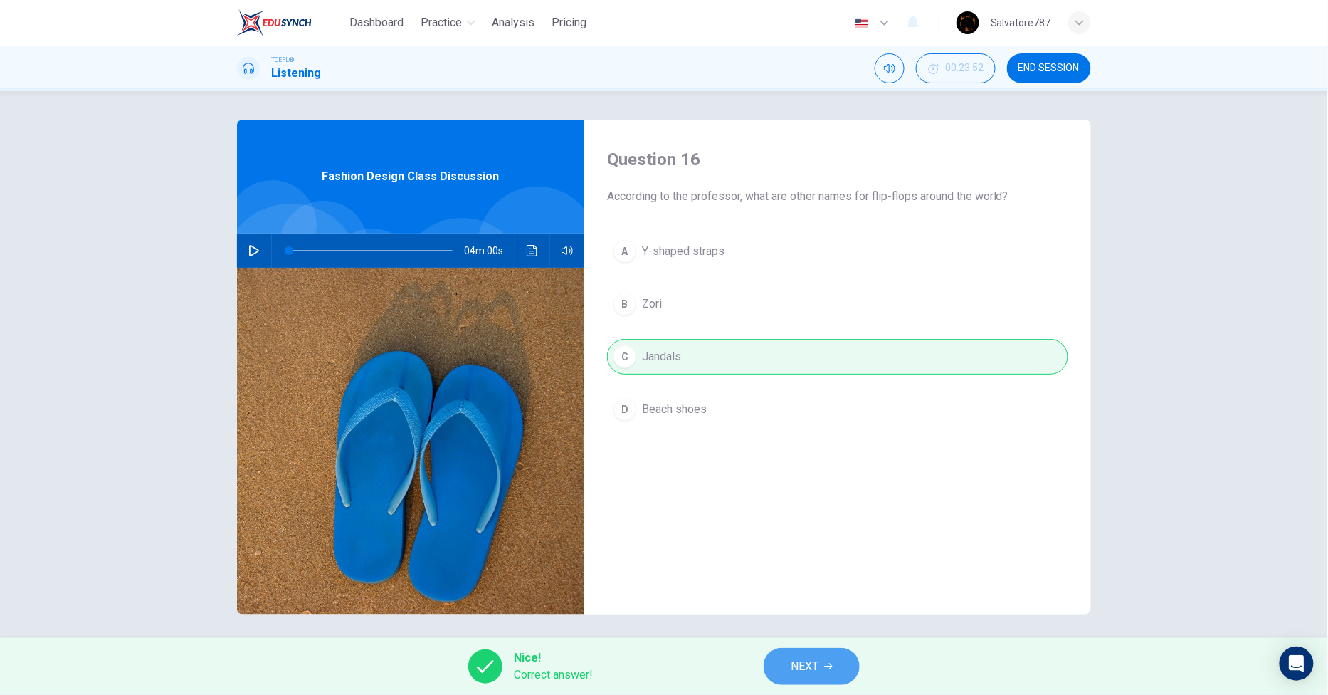
click at [806, 657] on span "NEXT" at bounding box center [805, 666] width 28 height 20
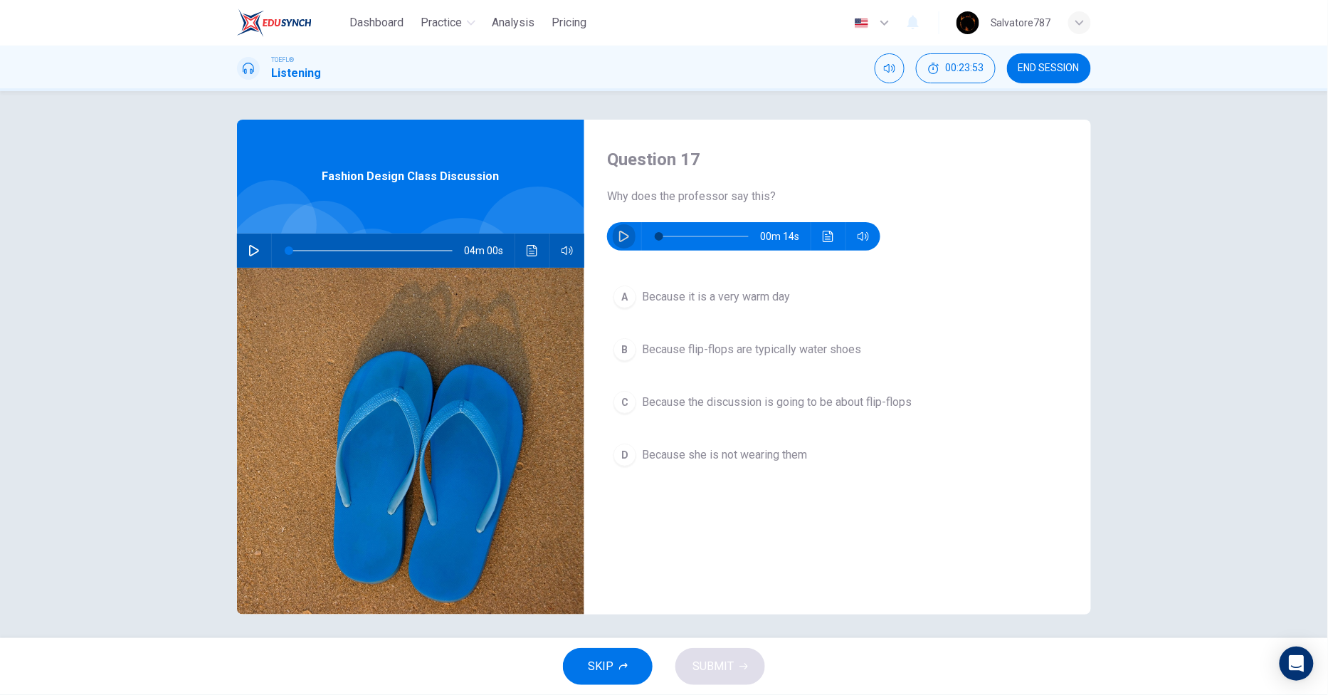
click at [613, 239] on button "button" at bounding box center [624, 236] width 23 height 28
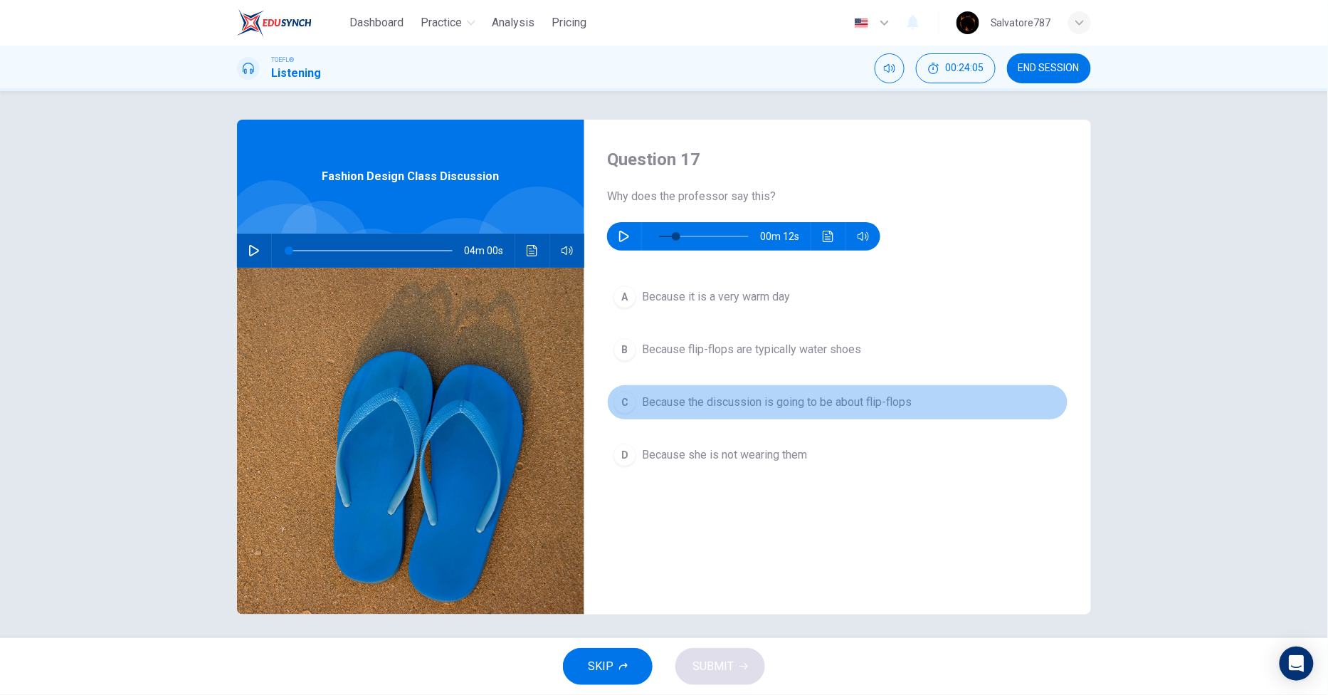
click at [621, 399] on div "C" at bounding box center [624, 402] width 23 height 23
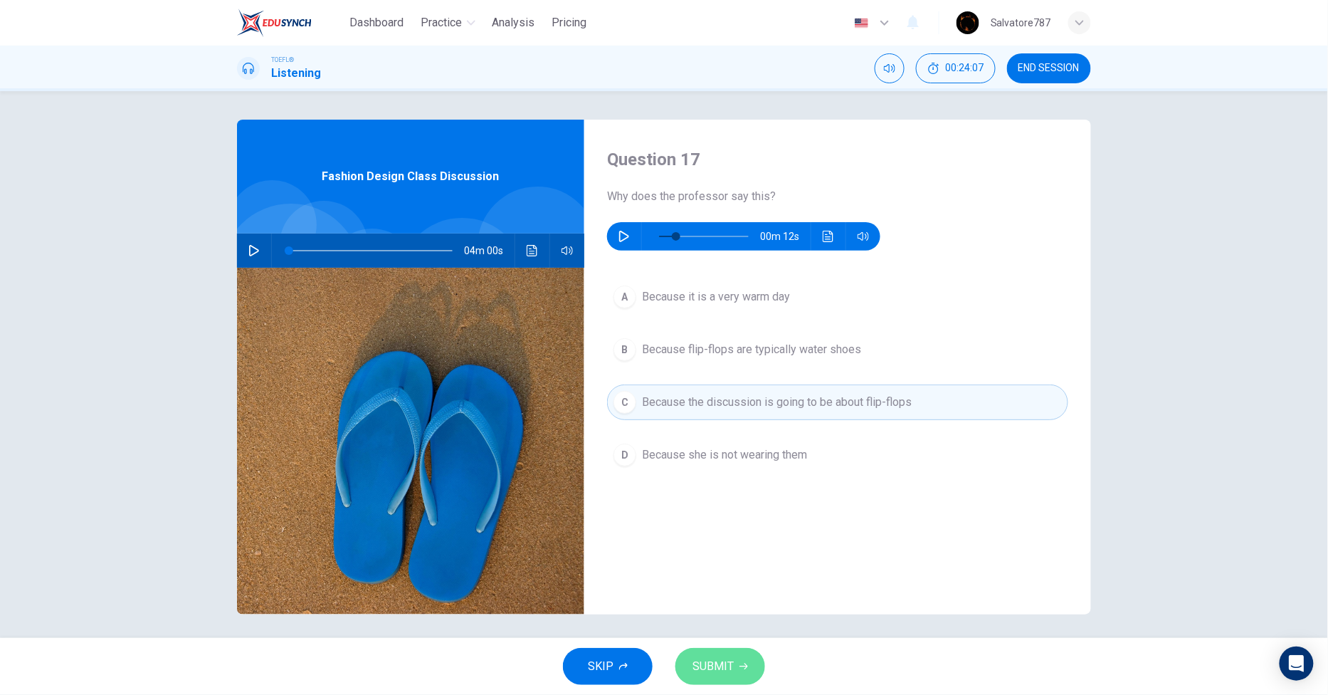
click at [700, 670] on span "SUBMIT" at bounding box center [712, 666] width 41 height 20
type input "19"
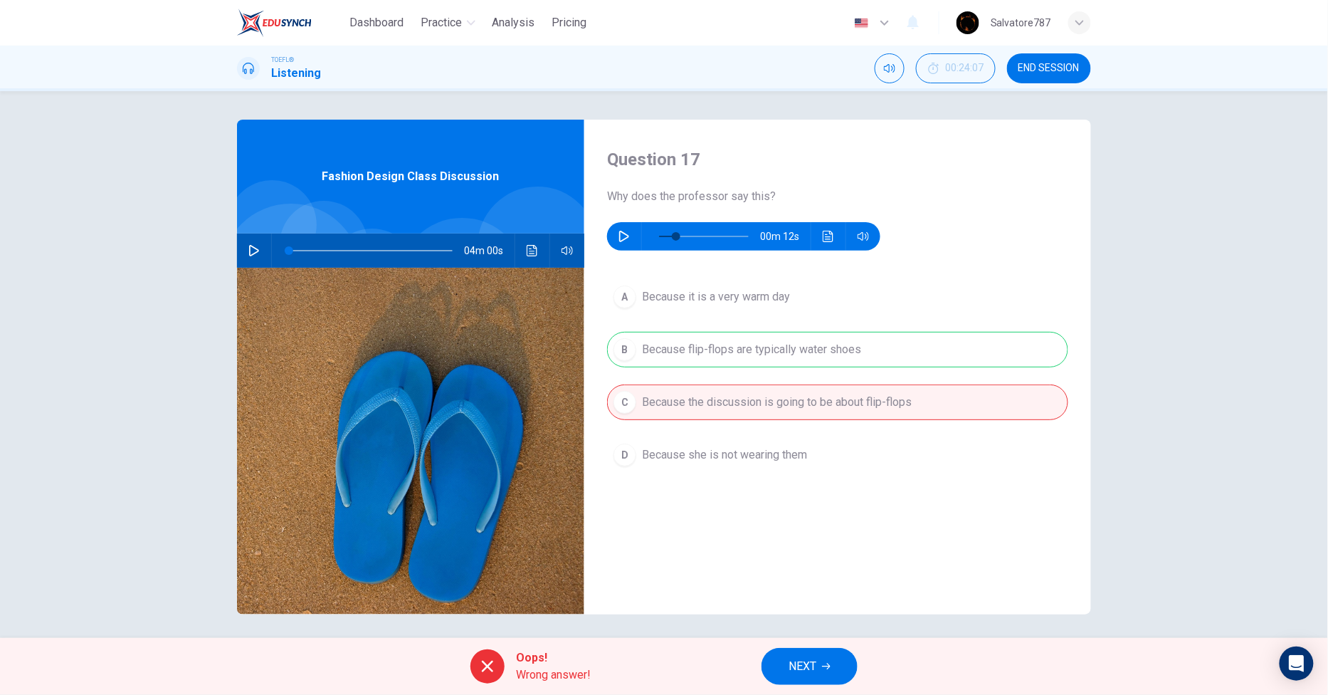
click at [823, 675] on button "NEXT" at bounding box center [810, 666] width 96 height 37
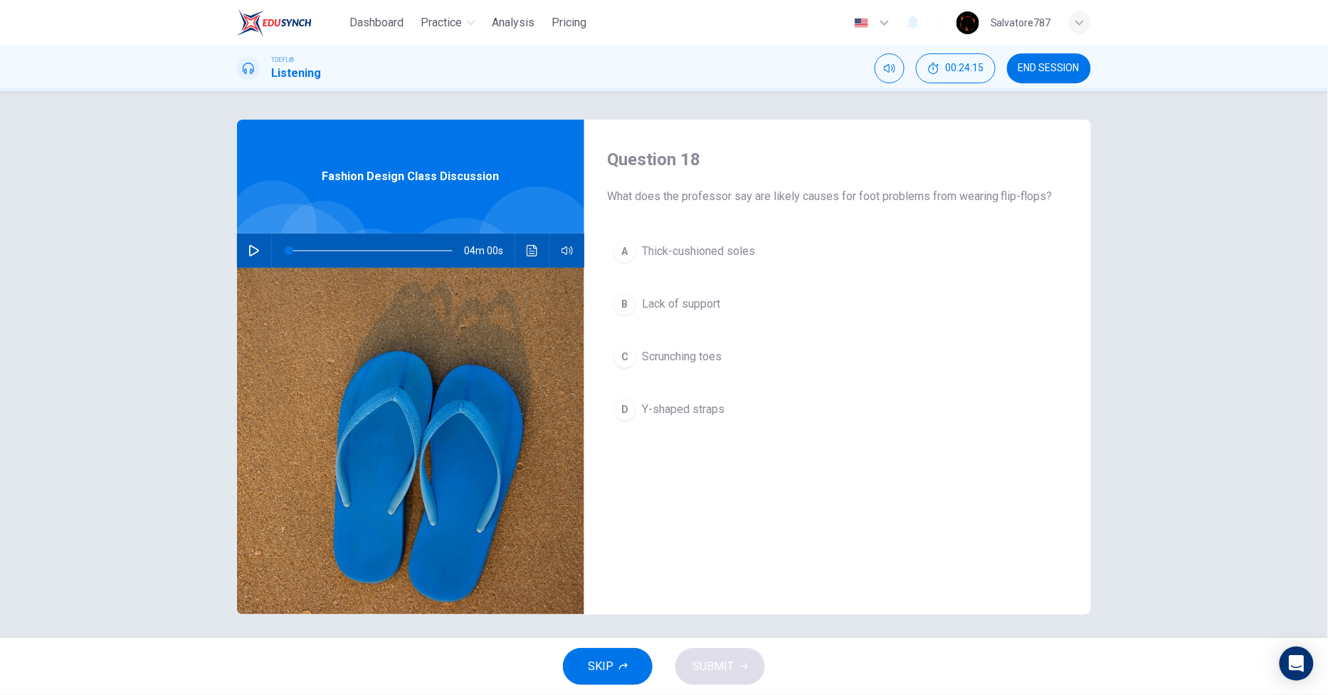
click at [643, 303] on span "Lack of support" at bounding box center [681, 303] width 78 height 17
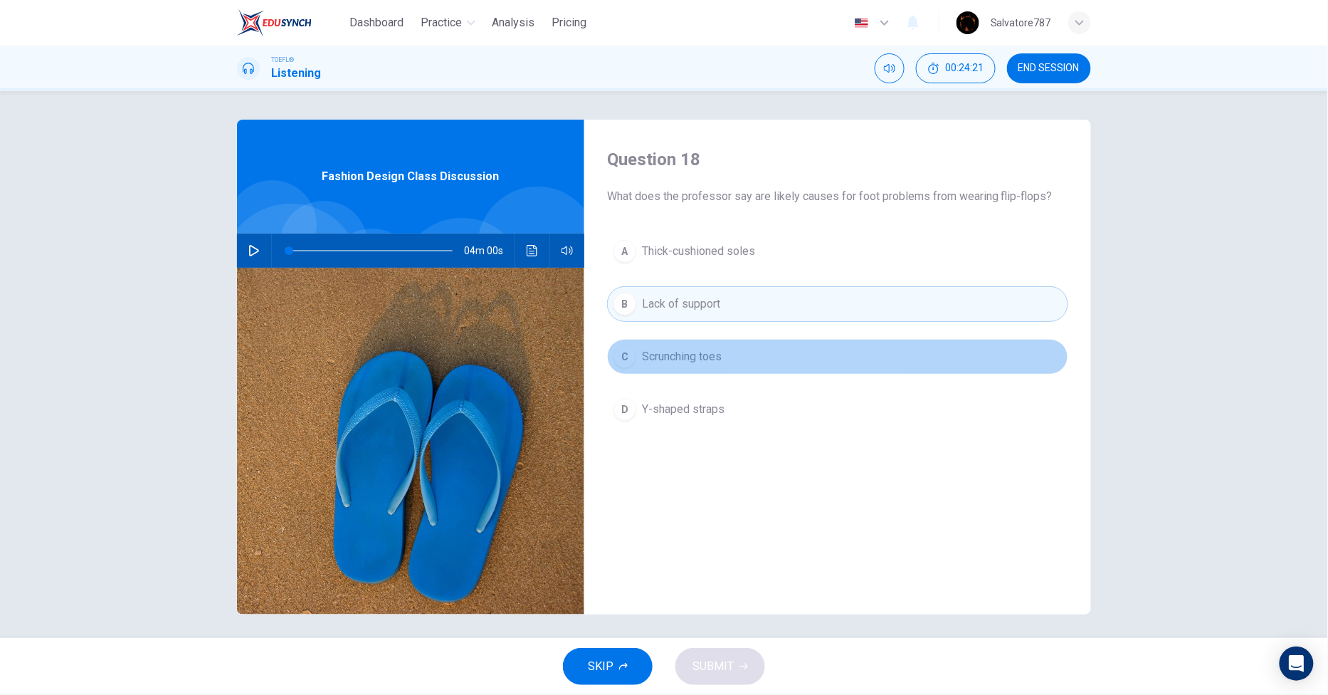
click at [751, 349] on button "C Scrunching toes" at bounding box center [837, 357] width 461 height 36
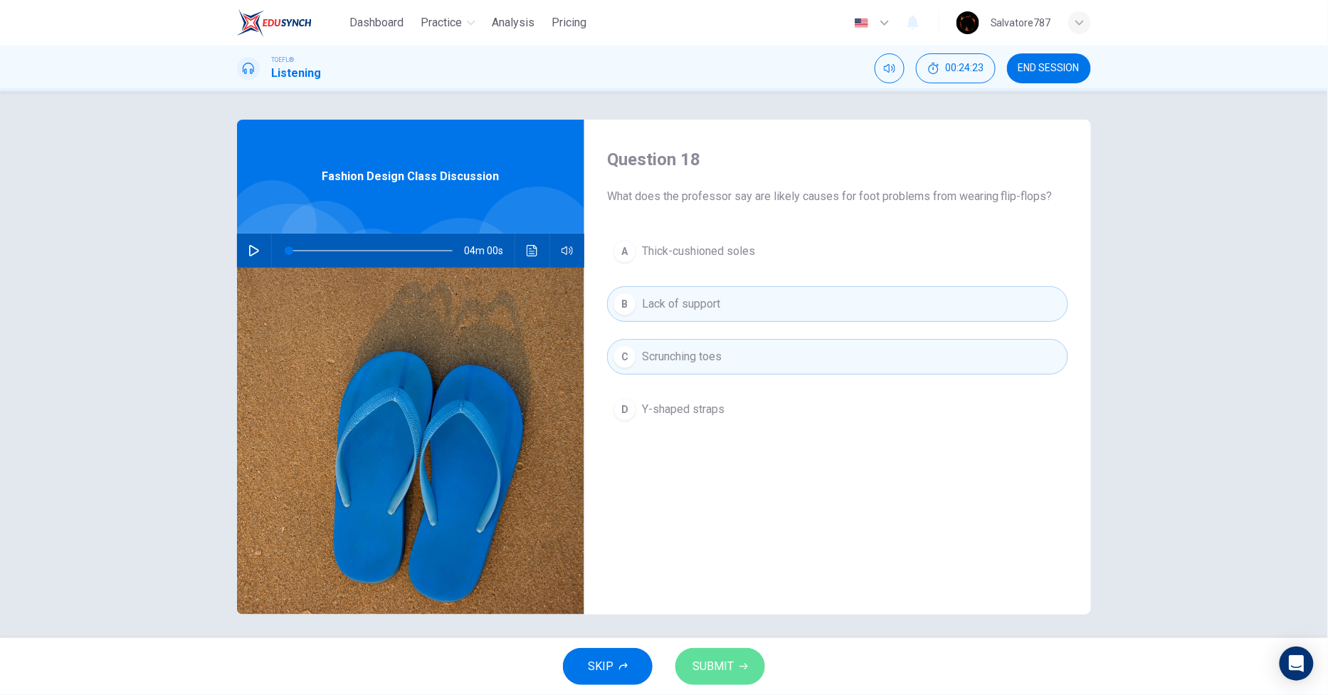
click at [748, 670] on button "SUBMIT" at bounding box center [720, 666] width 90 height 37
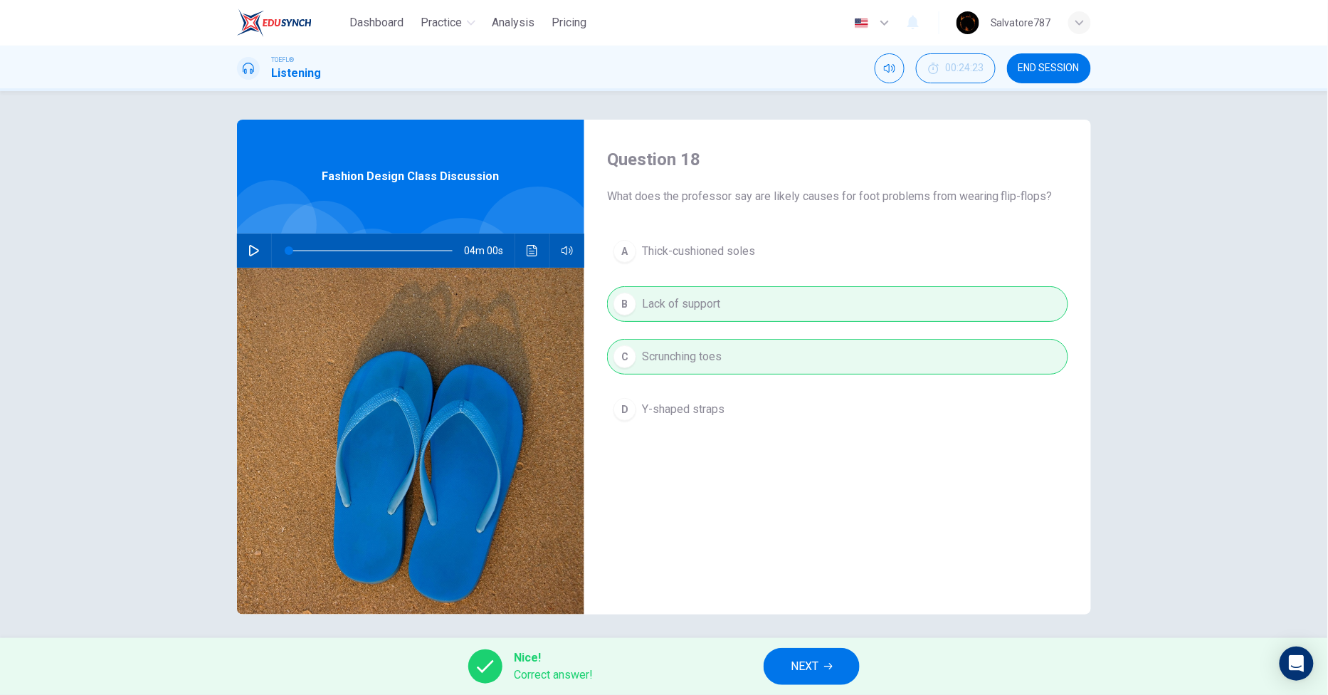
drag, startPoint x: 874, startPoint y: 669, endPoint x: 834, endPoint y: 669, distance: 39.9
click at [834, 669] on div "Nice! Correct answer! NEXT" at bounding box center [664, 666] width 1328 height 57
click at [834, 669] on button "NEXT" at bounding box center [812, 666] width 96 height 37
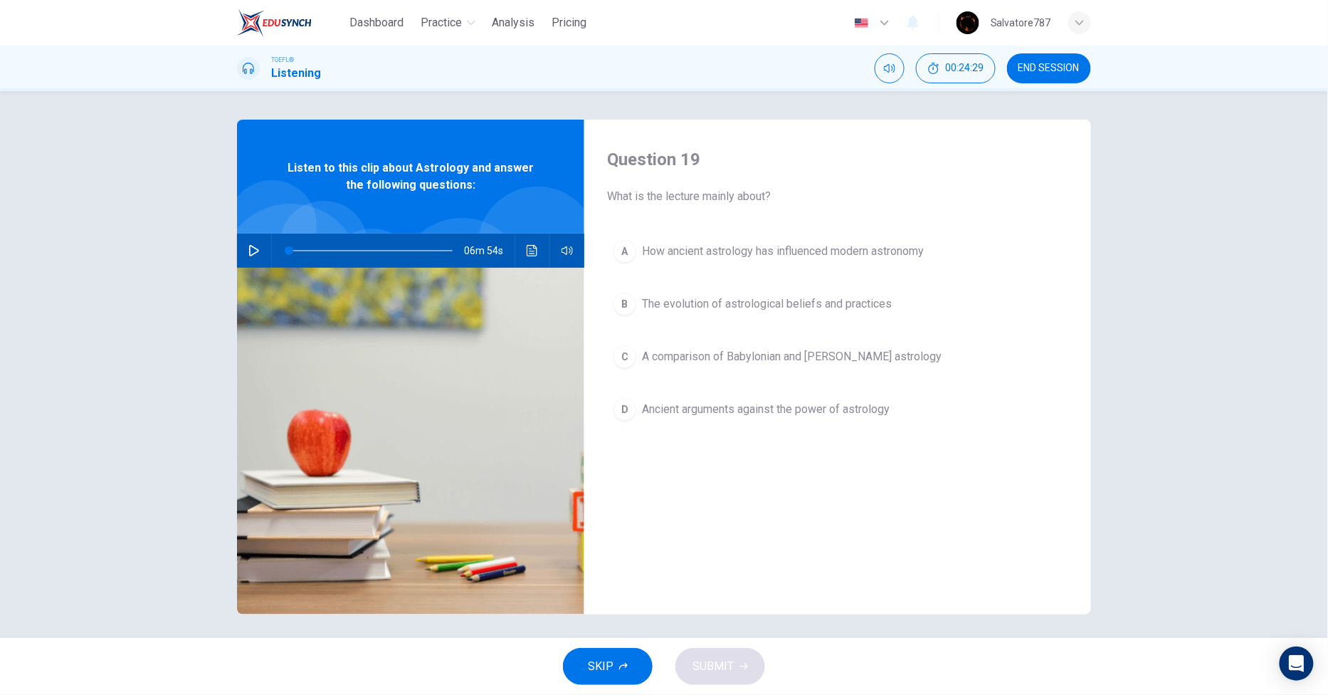
click at [255, 246] on icon "button" at bounding box center [253, 250] width 11 height 11
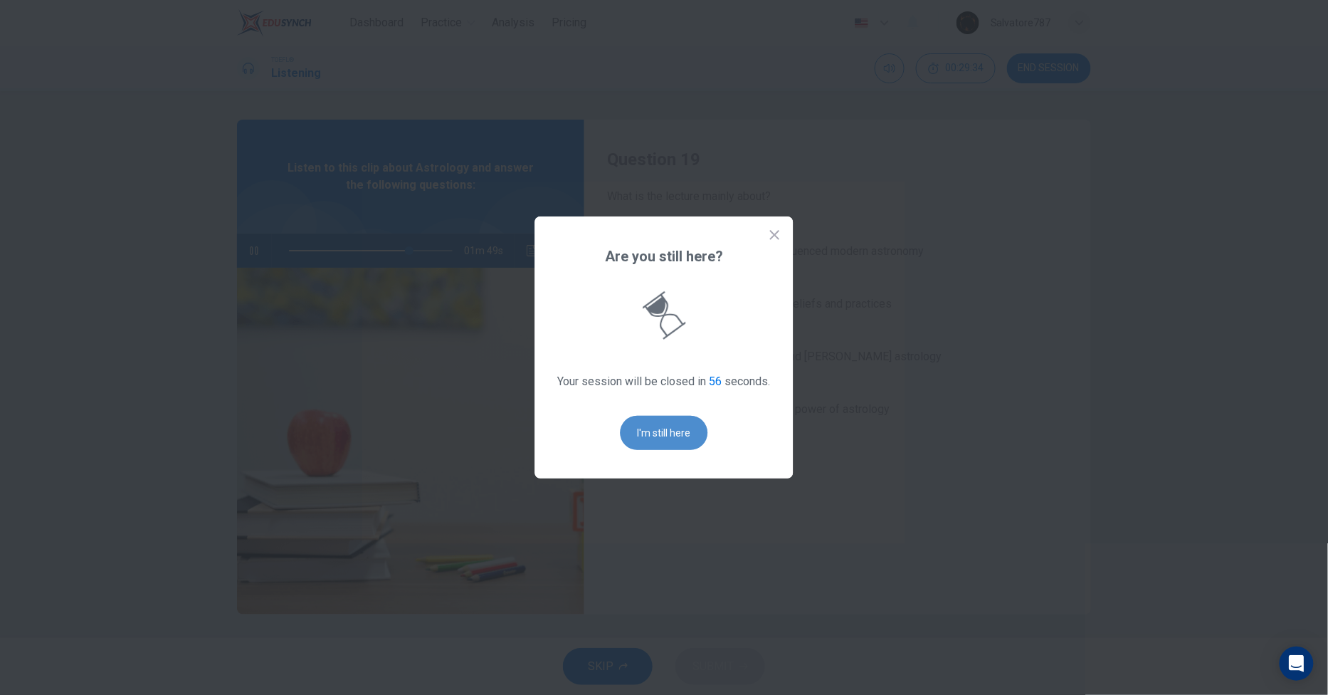
click at [666, 443] on button "I'm still here" at bounding box center [665, 433] width 88 height 34
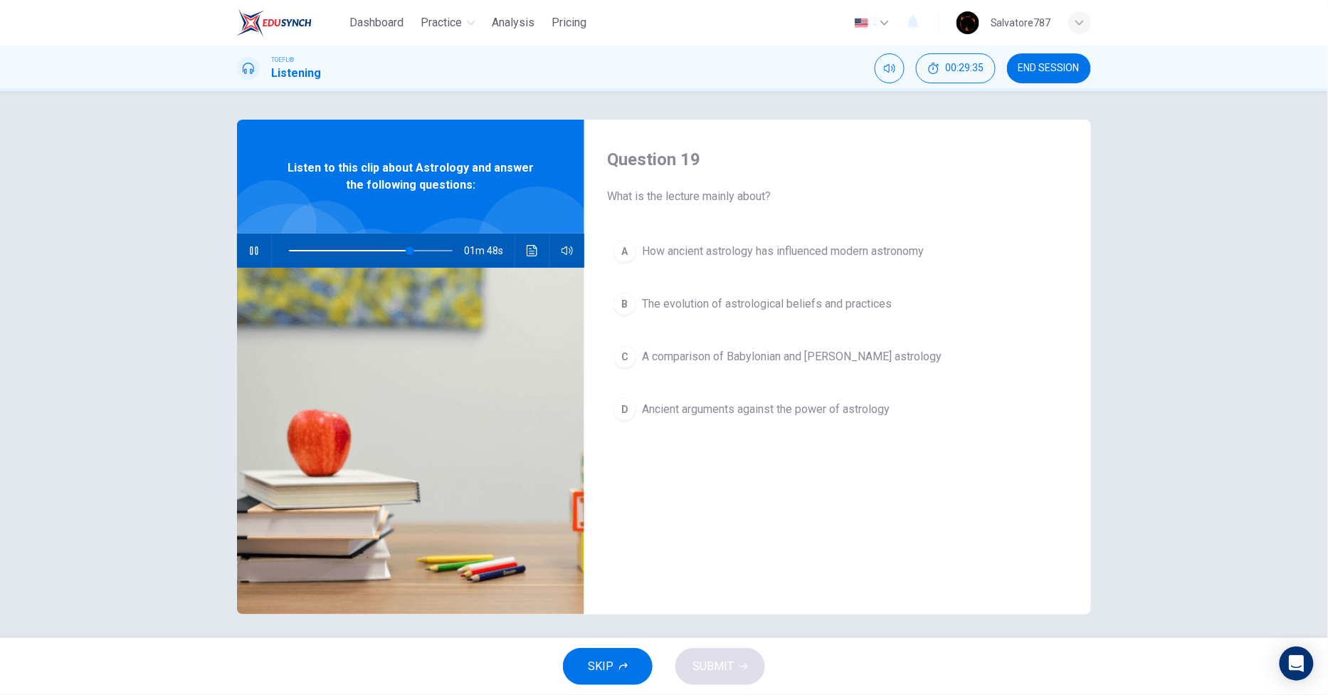
click at [643, 401] on span "Ancient arguments against the power of astrology" at bounding box center [766, 409] width 248 height 17
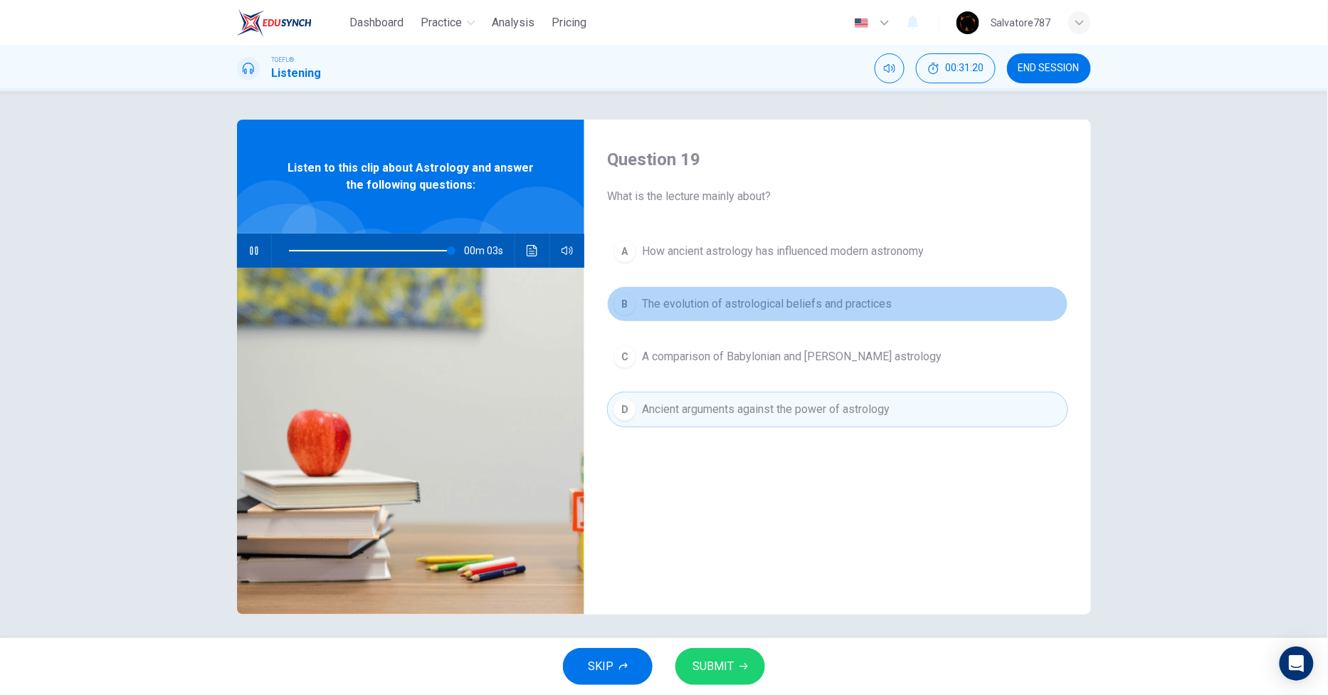
click at [627, 309] on div "B" at bounding box center [624, 304] width 23 height 23
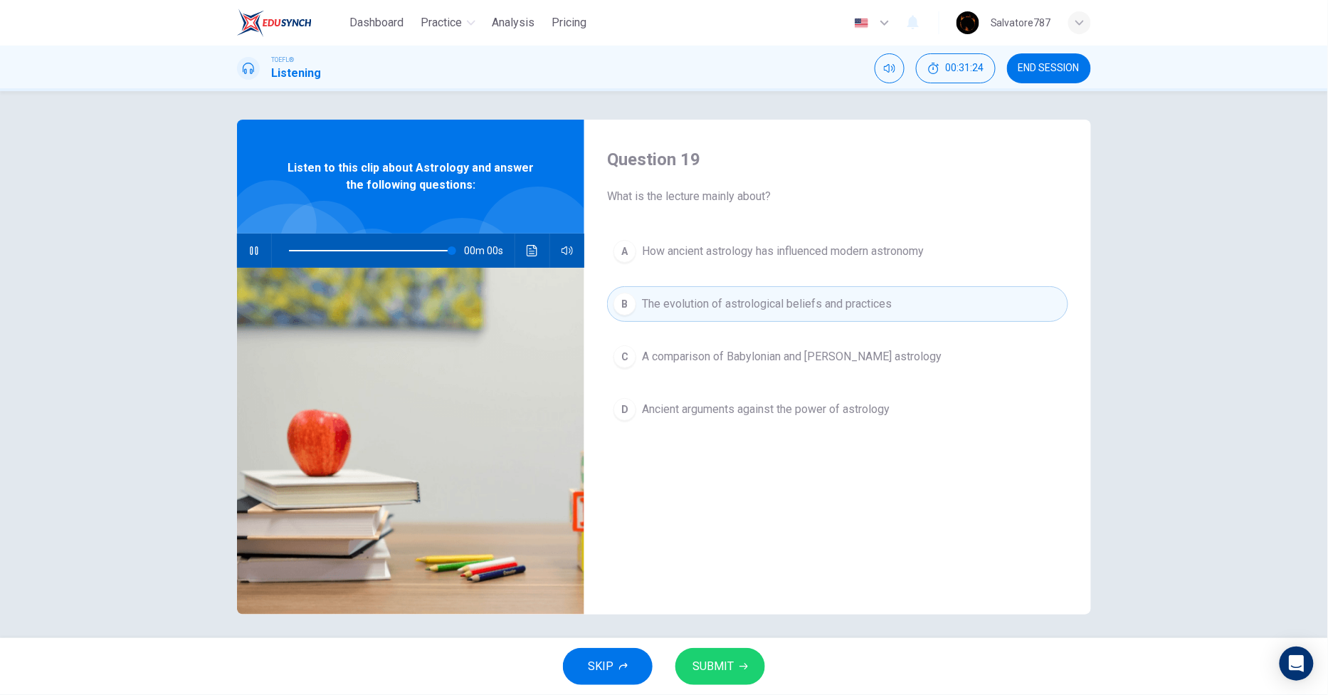
type input "0"
click at [720, 645] on div "SKIP SUBMIT" at bounding box center [664, 666] width 1328 height 57
click at [736, 670] on button "SUBMIT" at bounding box center [720, 666] width 90 height 37
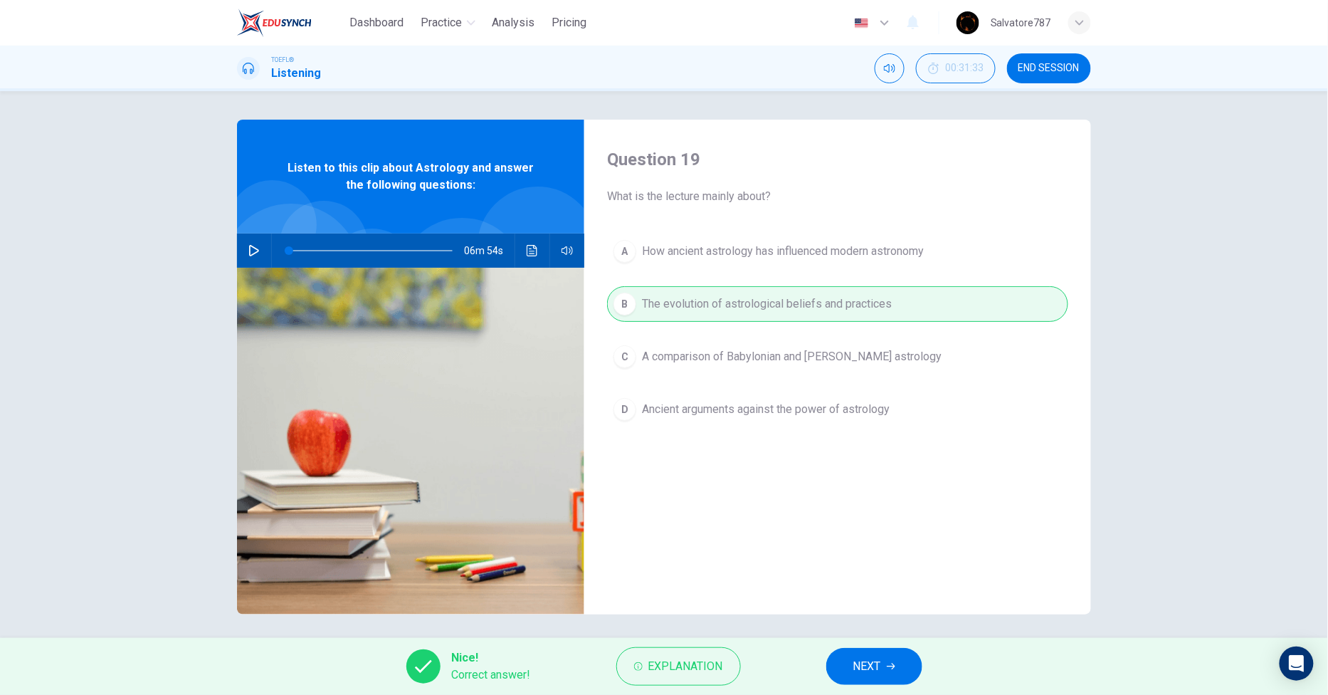
click at [847, 664] on button "NEXT" at bounding box center [874, 666] width 96 height 37
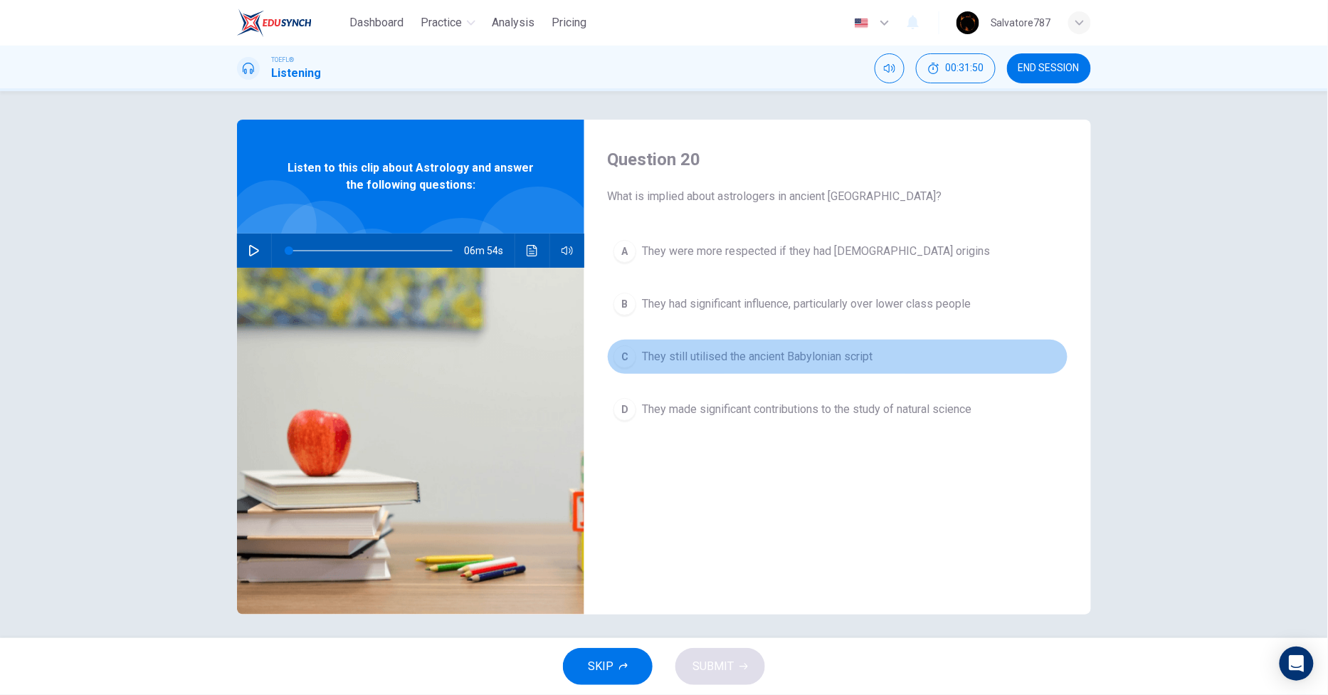
click at [667, 352] on span "They still utilised the ancient Babylonian script" at bounding box center [757, 356] width 231 height 17
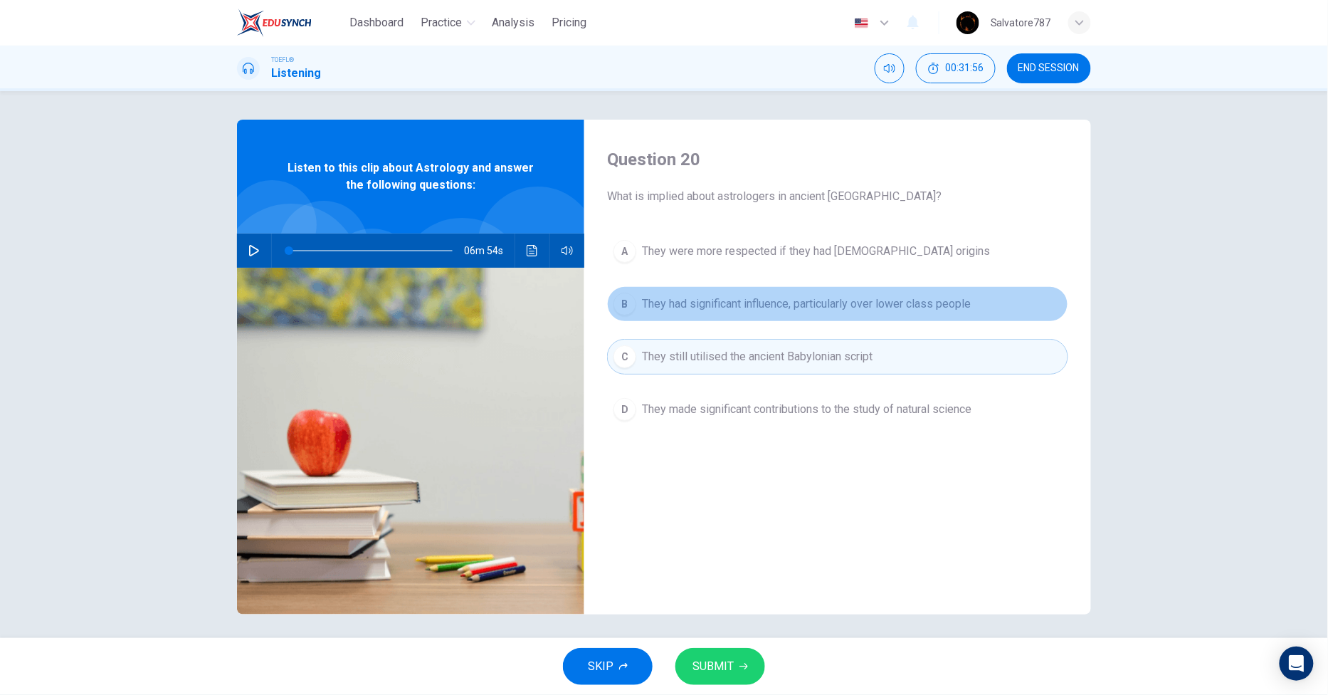
click at [707, 303] on span "They had significant influence, particularly over lower class people" at bounding box center [806, 303] width 329 height 17
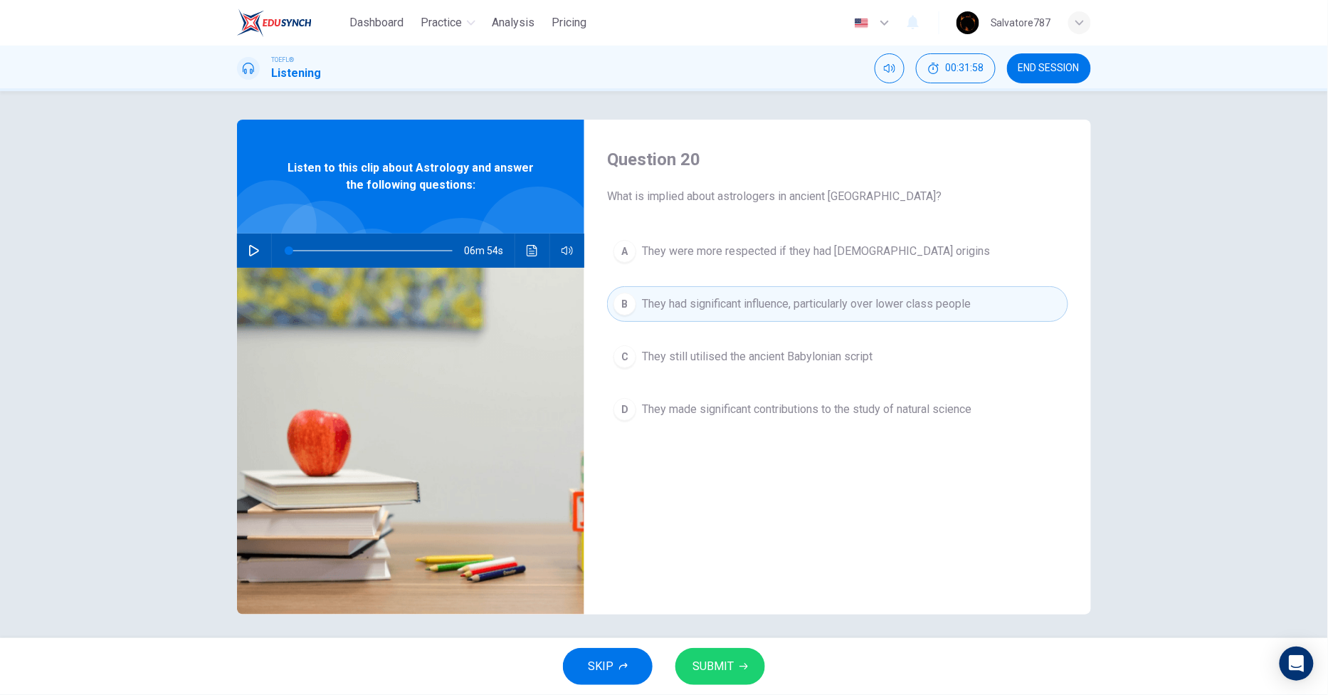
click at [692, 655] on button "SUBMIT" at bounding box center [720, 666] width 90 height 37
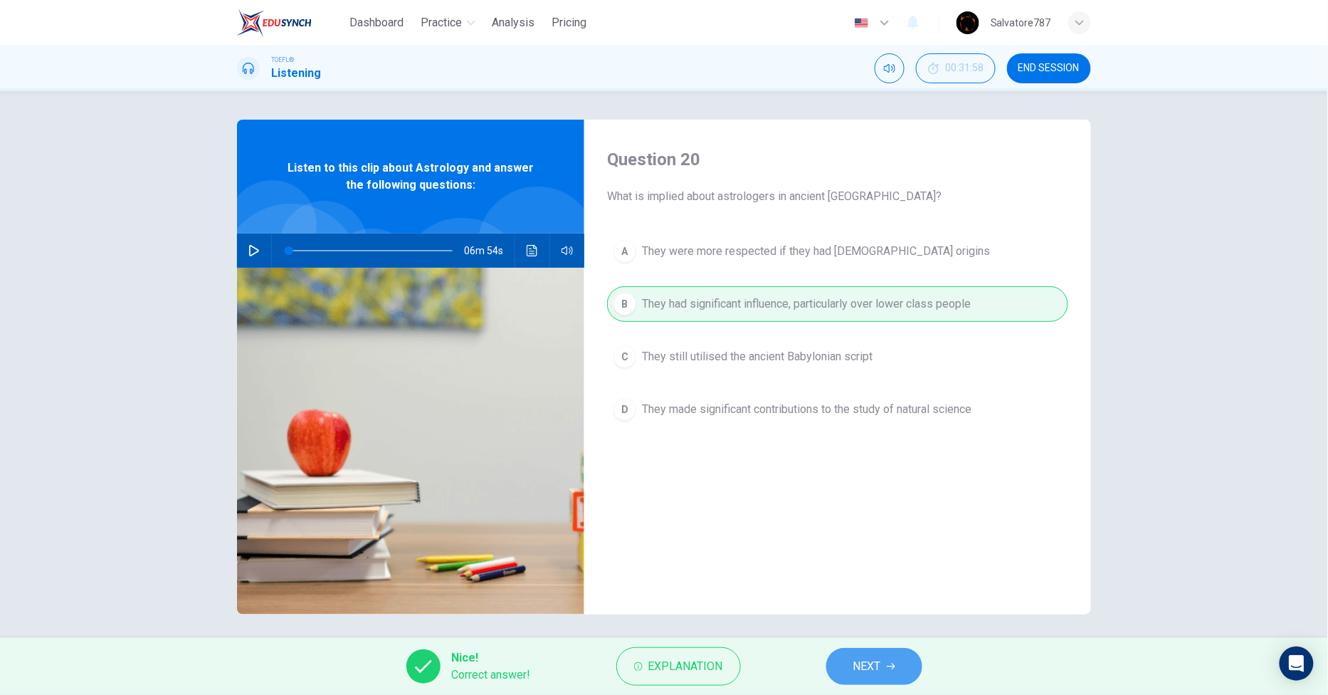
click at [852, 678] on button "NEXT" at bounding box center [874, 666] width 96 height 37
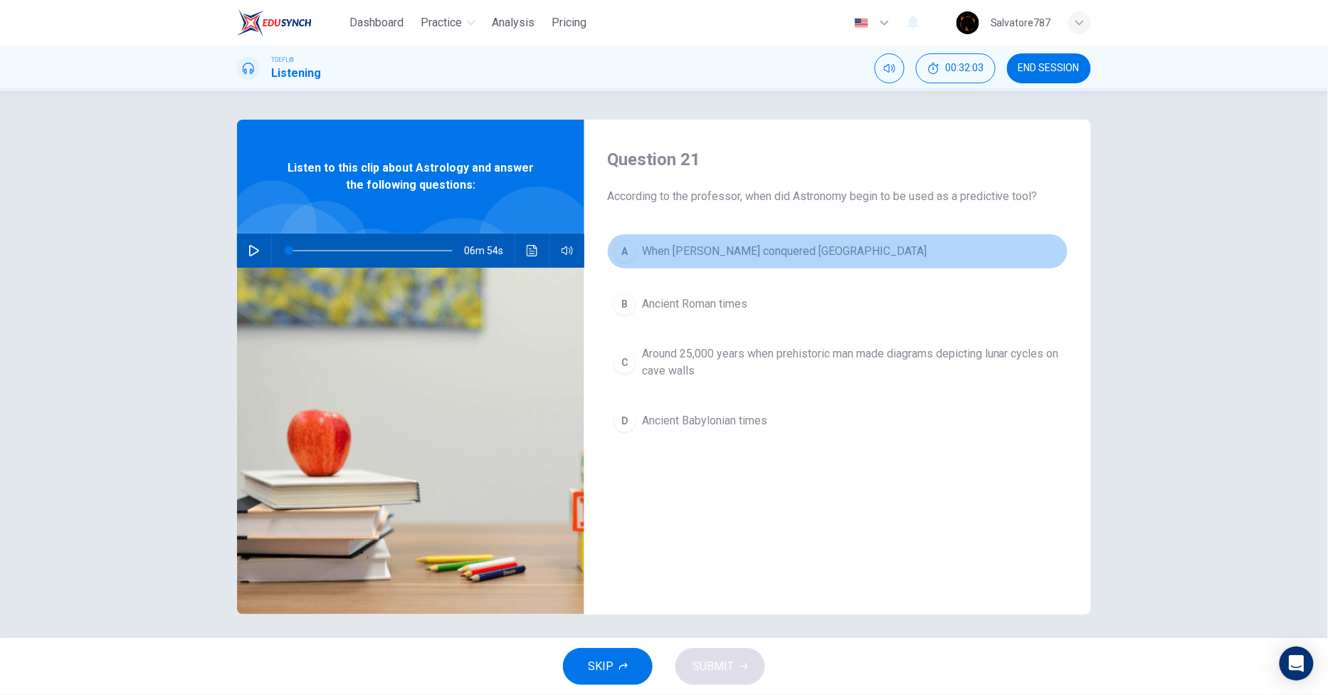
click at [705, 260] on button "A When Alexander conquered Asia" at bounding box center [837, 251] width 461 height 36
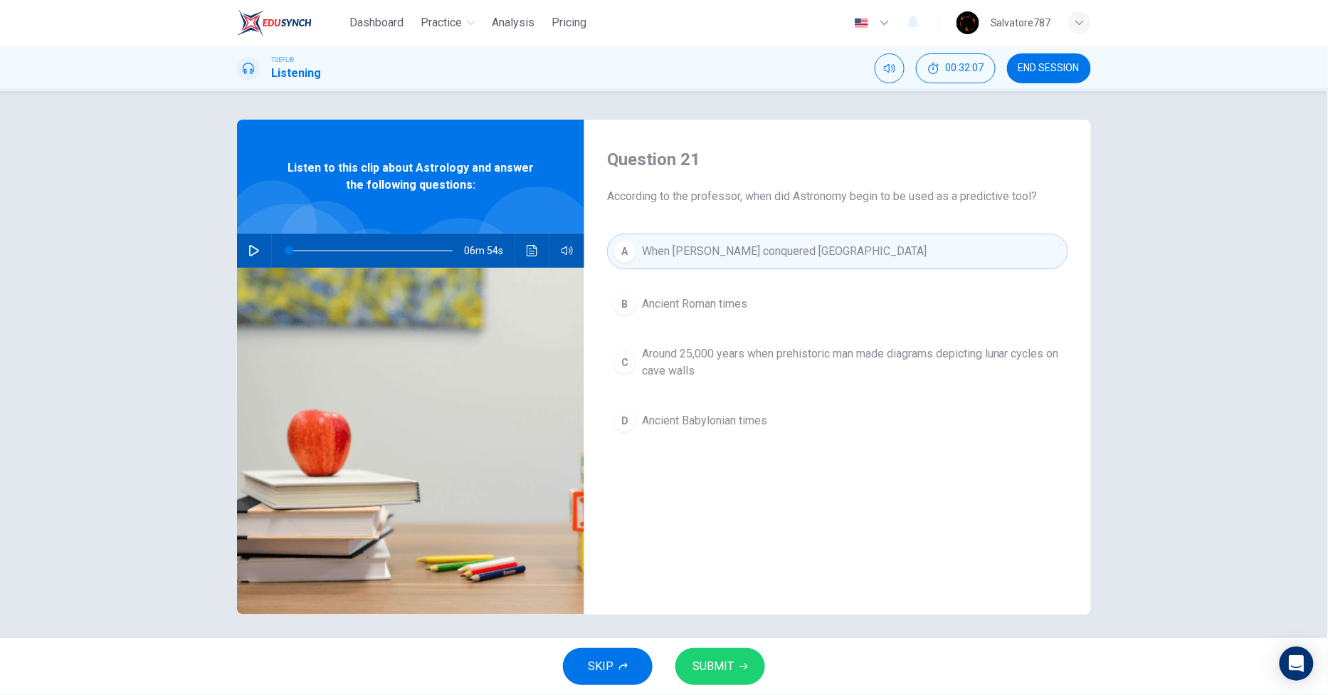
click at [710, 374] on span "Around 25,000 years when prehistoric man made diagrams depicting lunar cycles o…" at bounding box center [852, 362] width 420 height 34
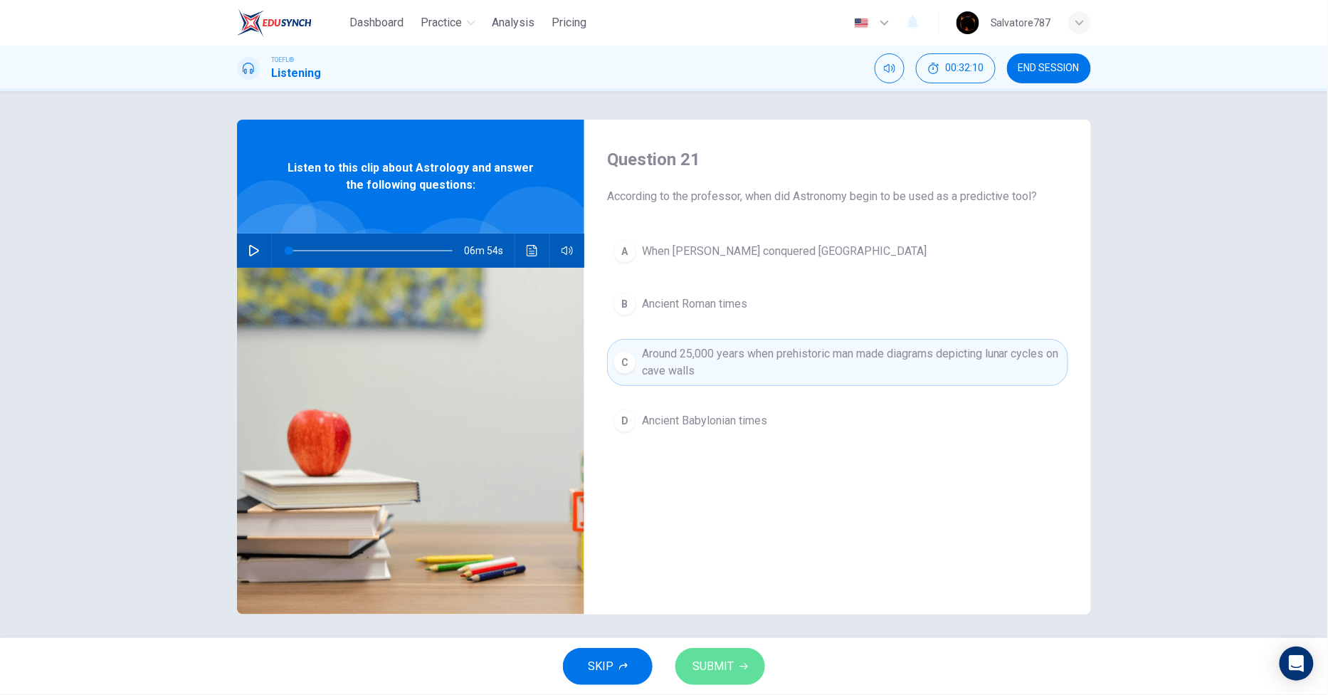
click at [714, 651] on button "SUBMIT" at bounding box center [720, 666] width 90 height 37
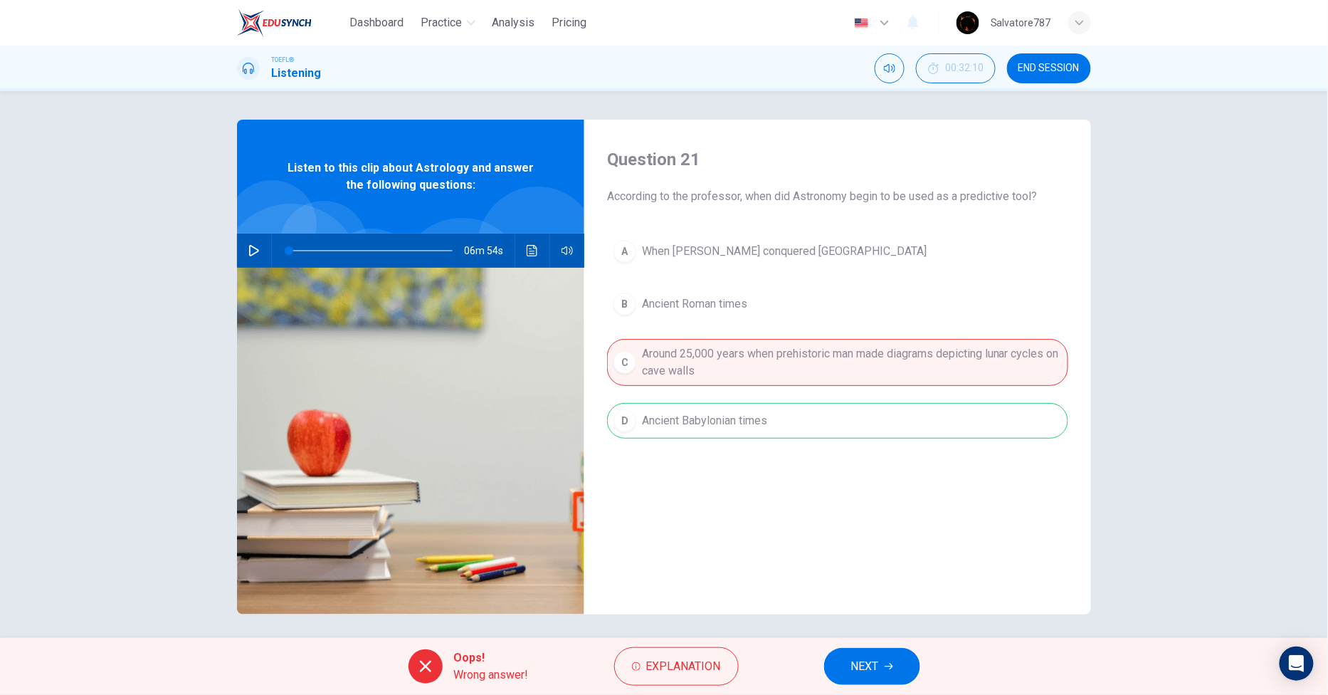
click at [833, 669] on button "NEXT" at bounding box center [872, 666] width 96 height 37
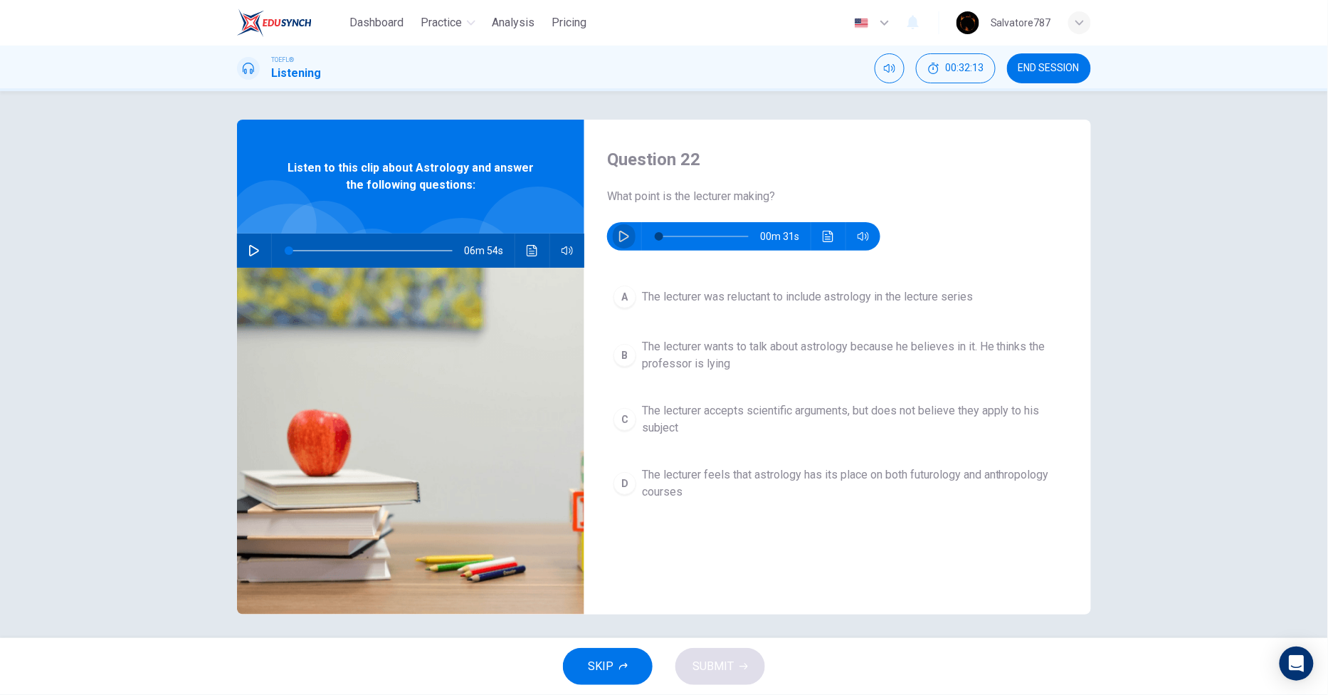
click at [626, 225] on button "button" at bounding box center [624, 236] width 23 height 28
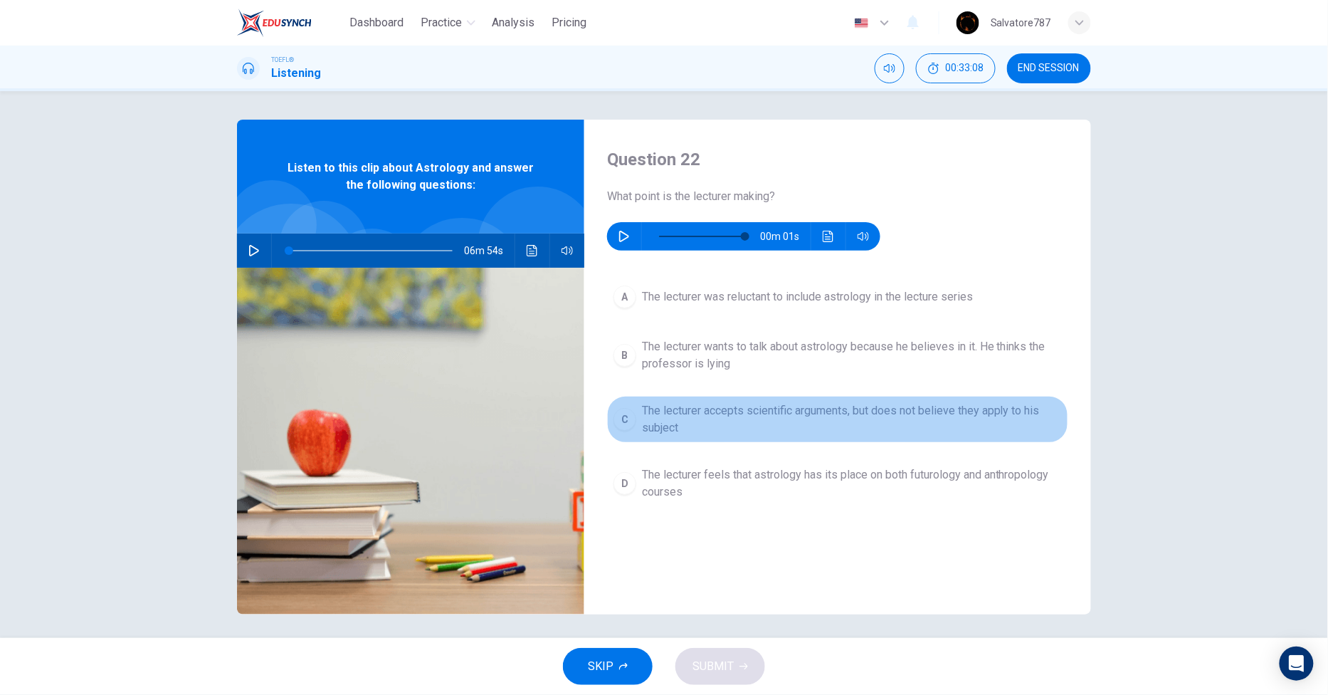
click at [655, 423] on span "The lecturer accepts scientific arguments, but does not believe they apply to h…" at bounding box center [852, 419] width 420 height 34
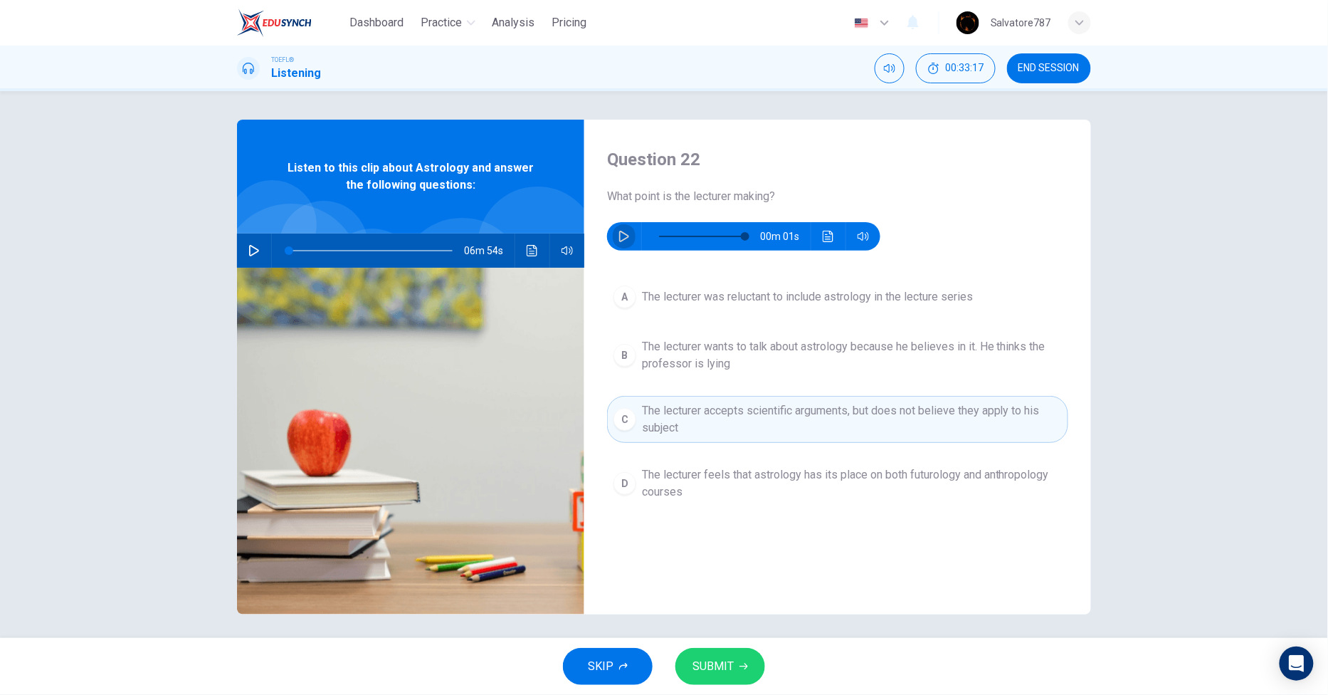
click at [617, 243] on button "button" at bounding box center [624, 236] width 23 height 28
click at [626, 237] on button "button" at bounding box center [624, 236] width 23 height 28
click at [743, 211] on div "Question 22 What point is the lecturer making? 00m 30s" at bounding box center [837, 199] width 461 height 102
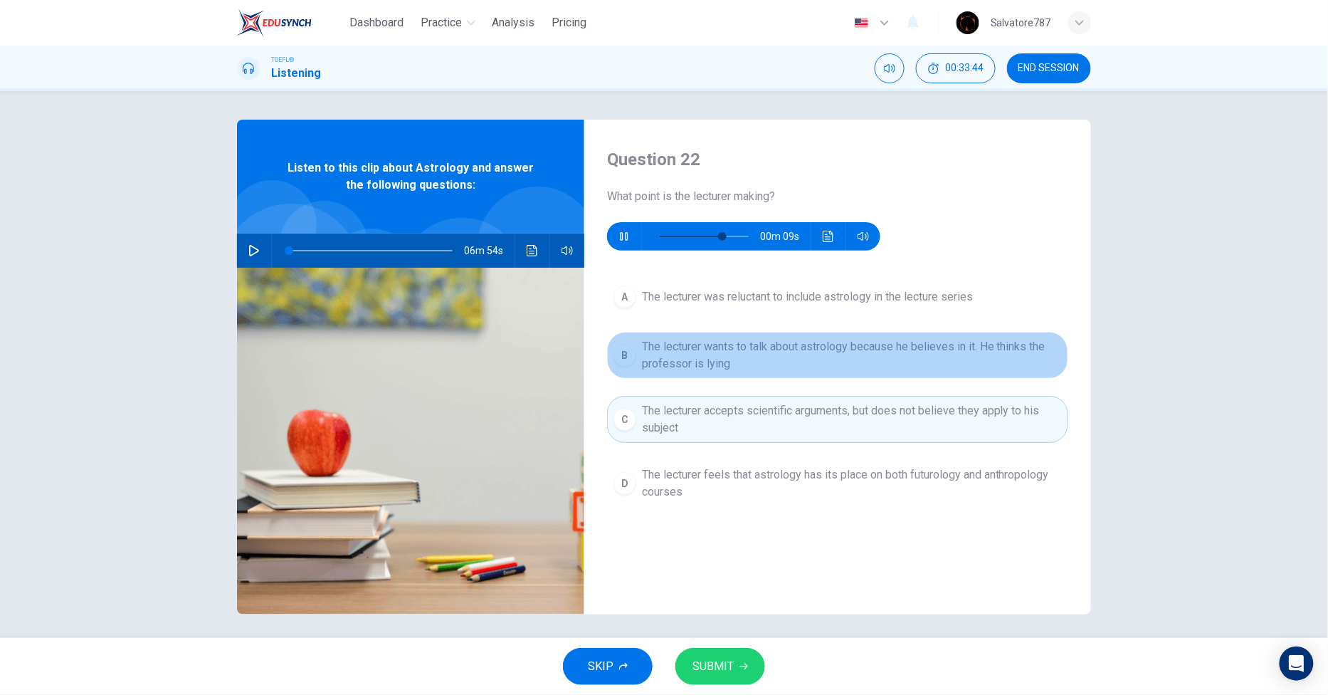
click at [642, 349] on span "The lecturer wants to talk about astrology because he believes in it. He thinks…" at bounding box center [852, 355] width 420 height 34
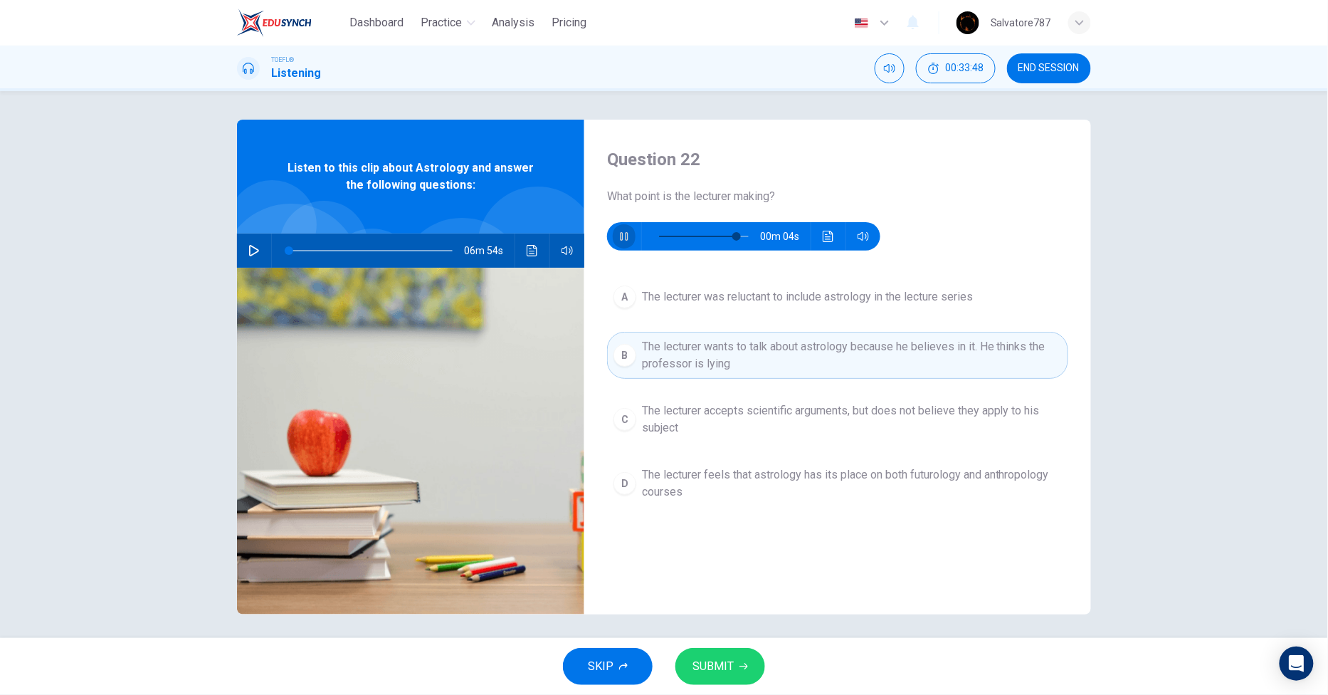
click at [626, 243] on button "button" at bounding box center [624, 236] width 23 height 28
click at [709, 677] on button "SUBMIT" at bounding box center [720, 666] width 90 height 37
type input "86"
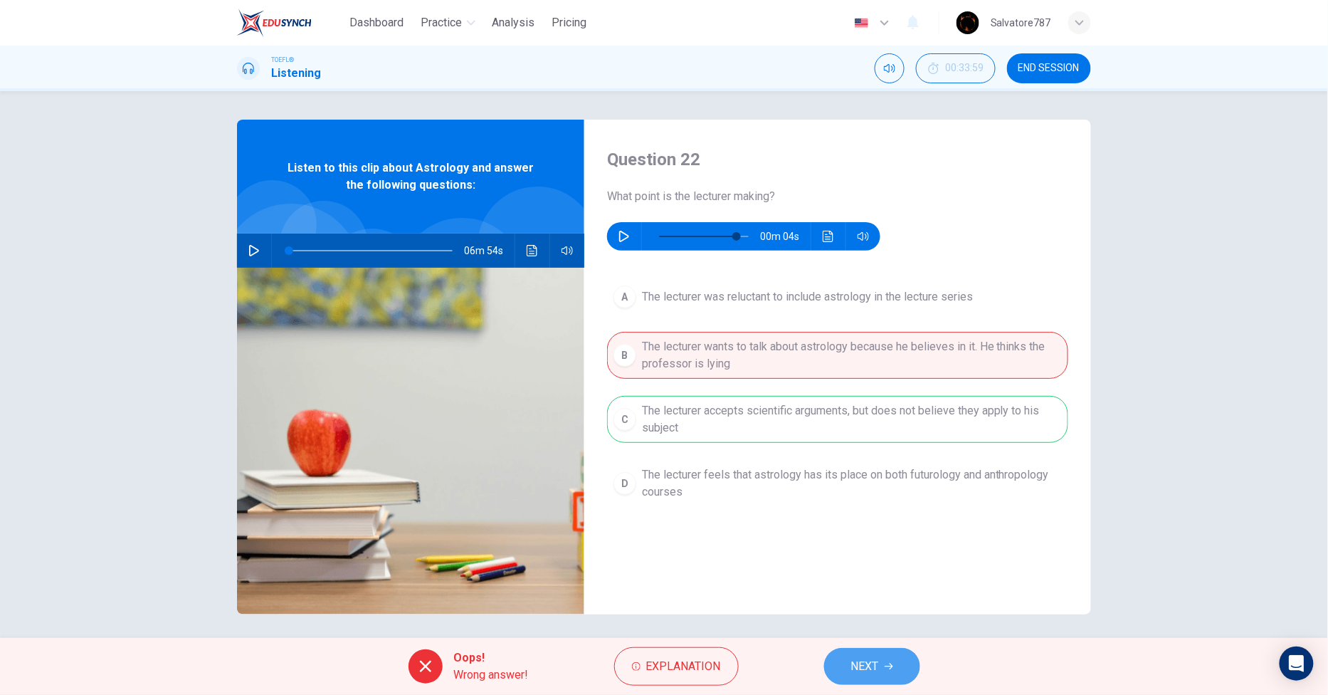
click at [850, 650] on button "NEXT" at bounding box center [872, 666] width 96 height 37
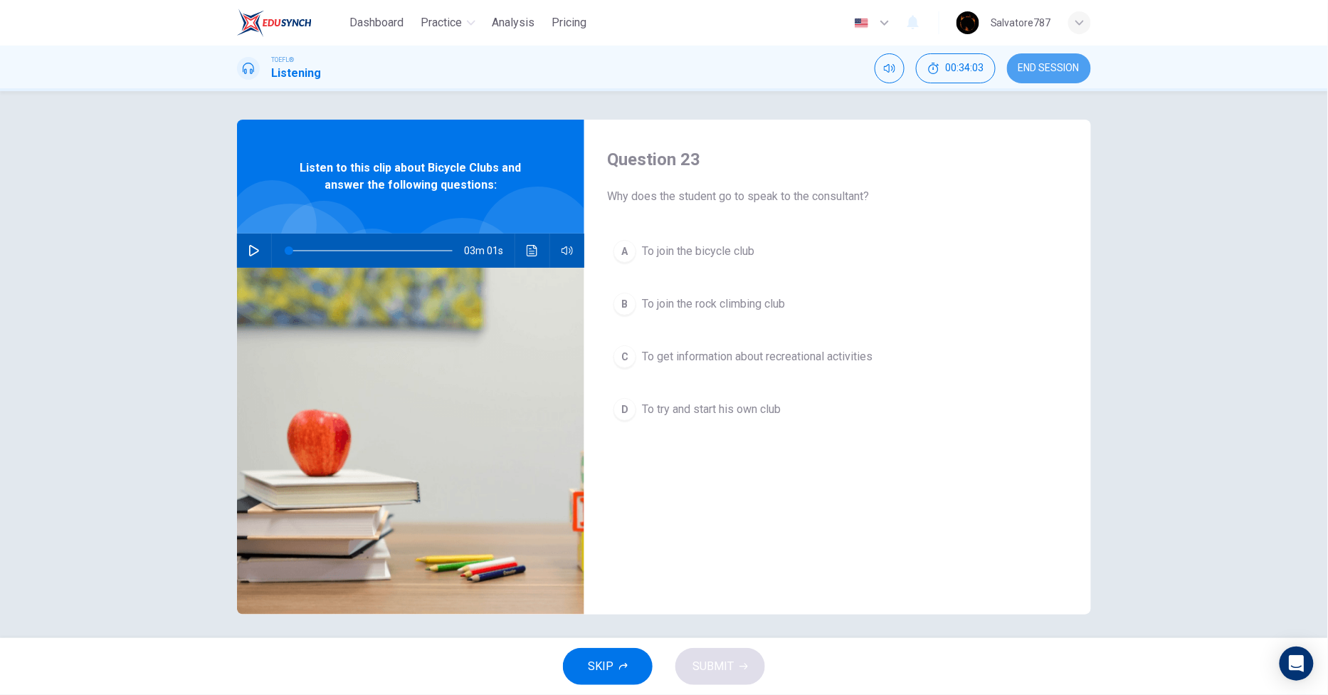
click at [1058, 56] on button "END SESSION" at bounding box center [1049, 68] width 84 height 30
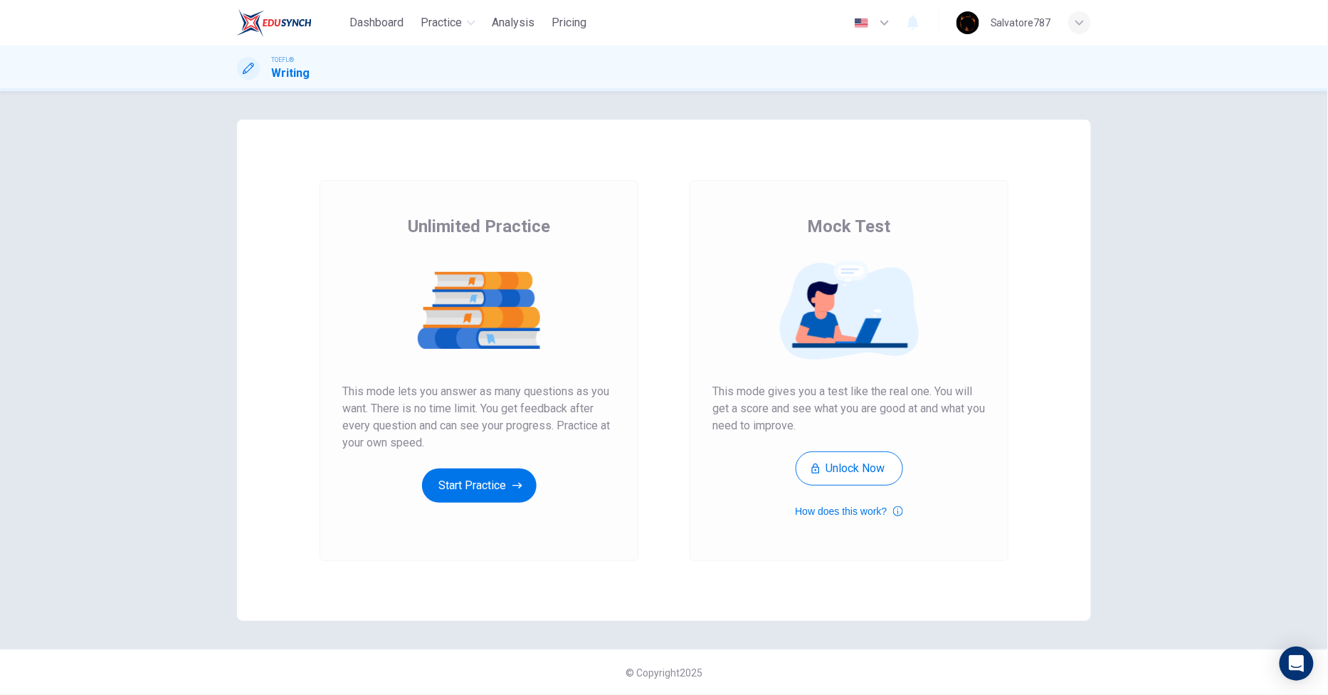
drag, startPoint x: 268, startPoint y: 518, endPoint x: 283, endPoint y: 516, distance: 15.8
click at [268, 518] on div "Unlimited Practice Mock Test Unlimited Practice This mode lets you answer as ma…" at bounding box center [664, 370] width 854 height 501
click at [443, 500] on button "Start Practice" at bounding box center [479, 485] width 115 height 34
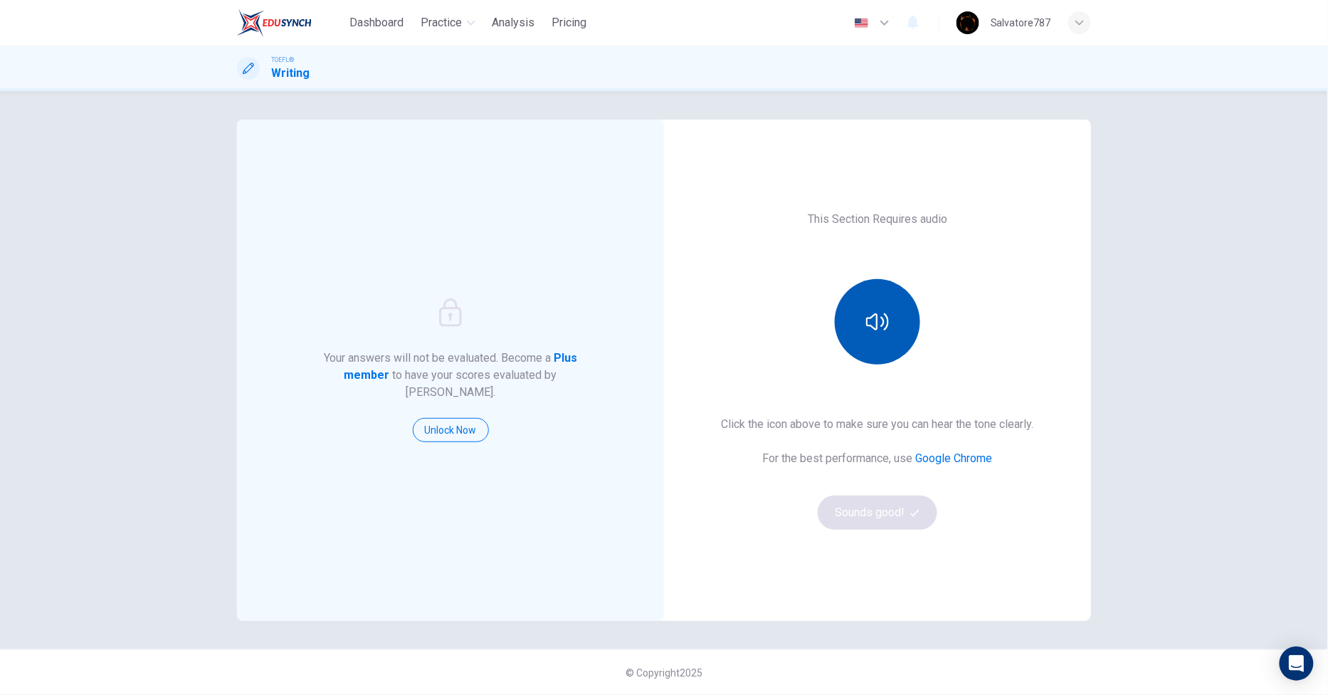
click at [873, 330] on icon "button" at bounding box center [877, 321] width 23 height 23
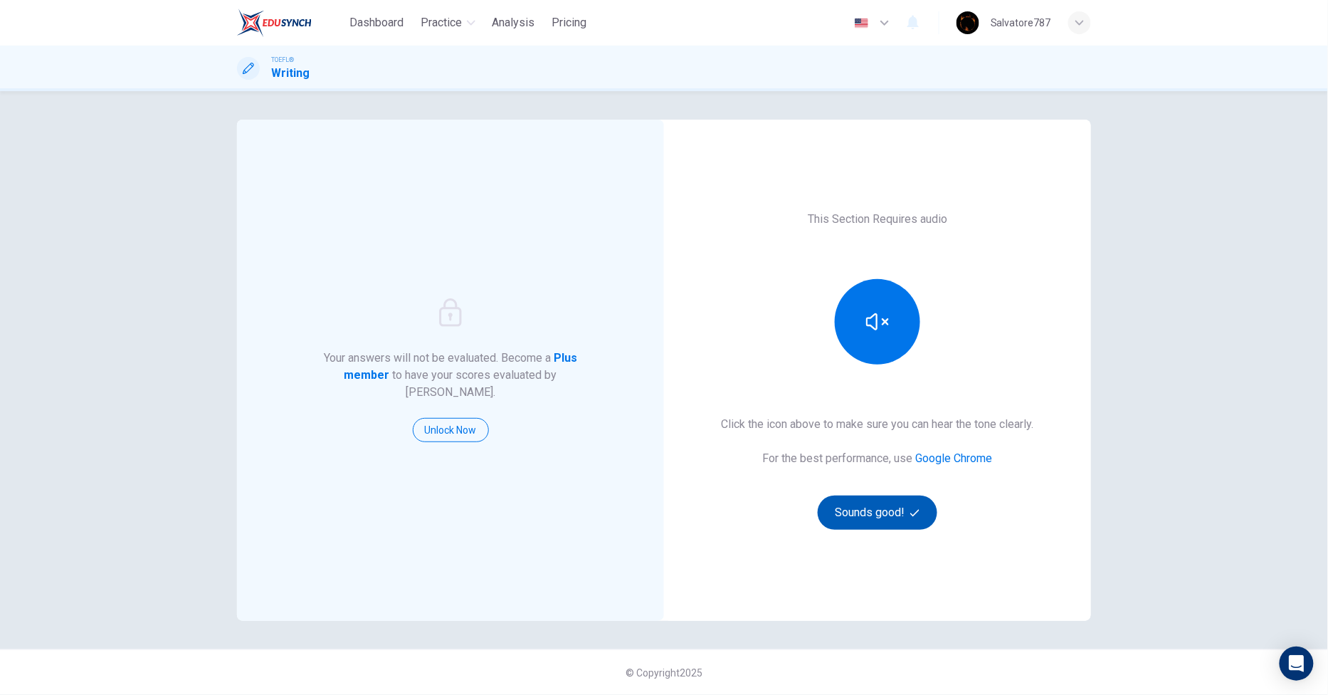
click at [909, 520] on button "Sounds good!" at bounding box center [878, 512] width 120 height 34
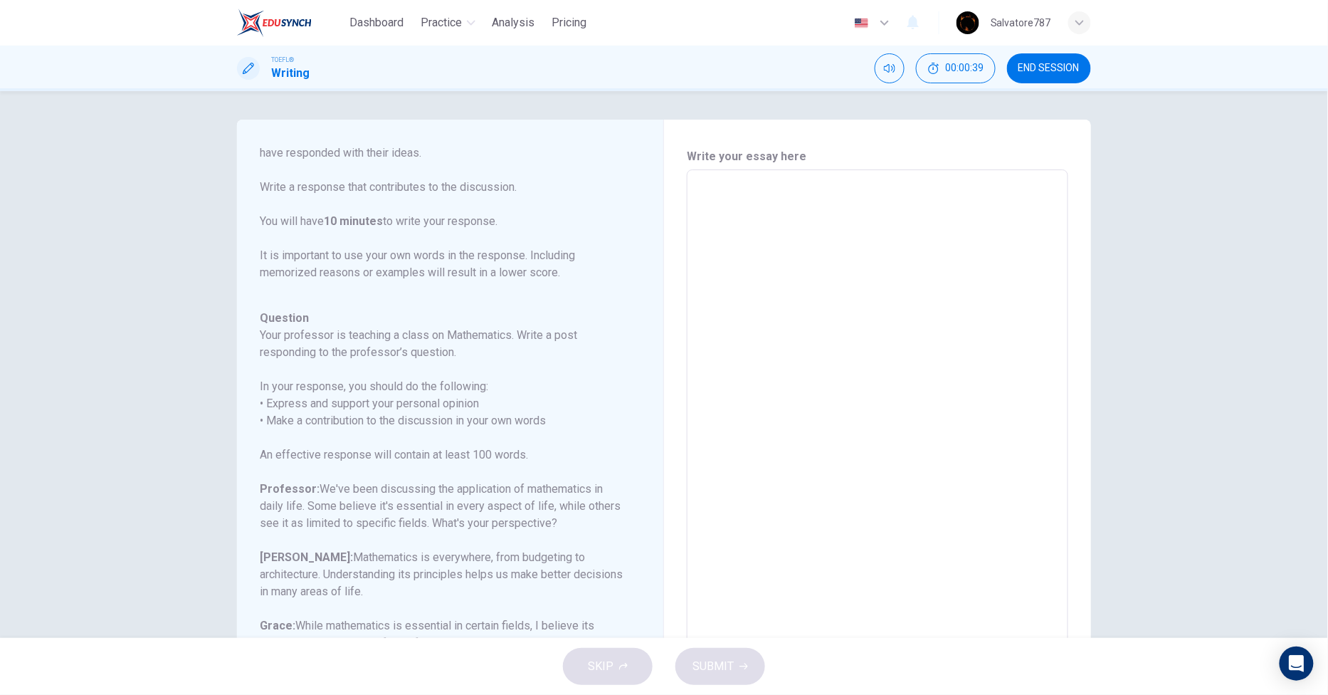
click at [705, 352] on textarea at bounding box center [878, 407] width 362 height 452
type textarea "W"
type textarea "x"
type textarea "Wh"
type textarea "x"
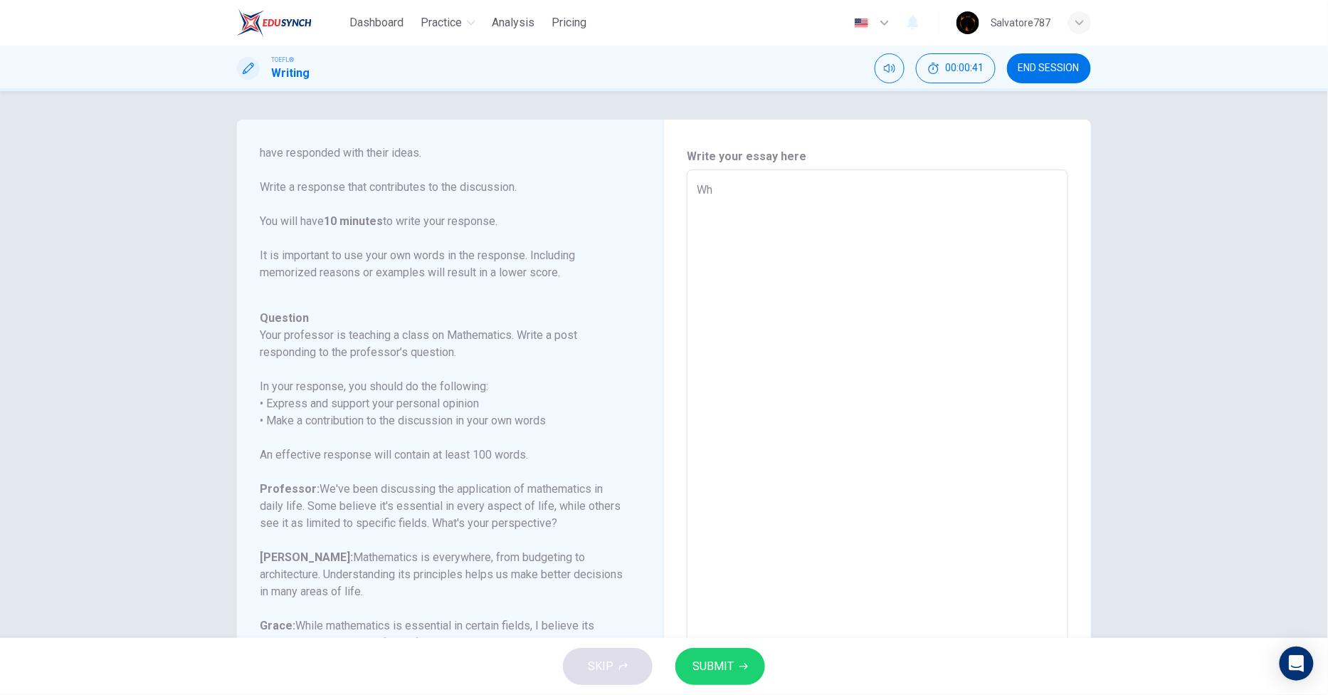
type textarea "Whi"
type textarea "x"
type textarea "Whil"
type textarea "x"
type textarea "While"
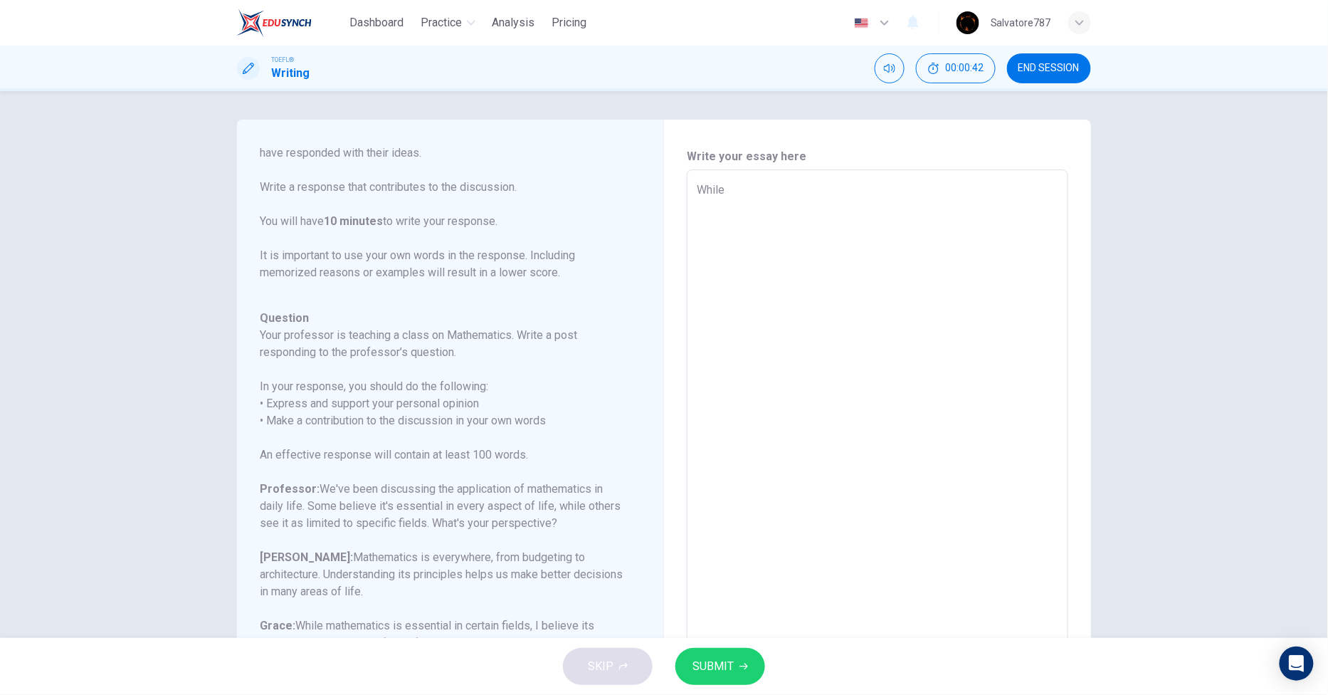
type textarea "x"
type textarea "While"
type textarea "x"
type textarea "While I"
type textarea "x"
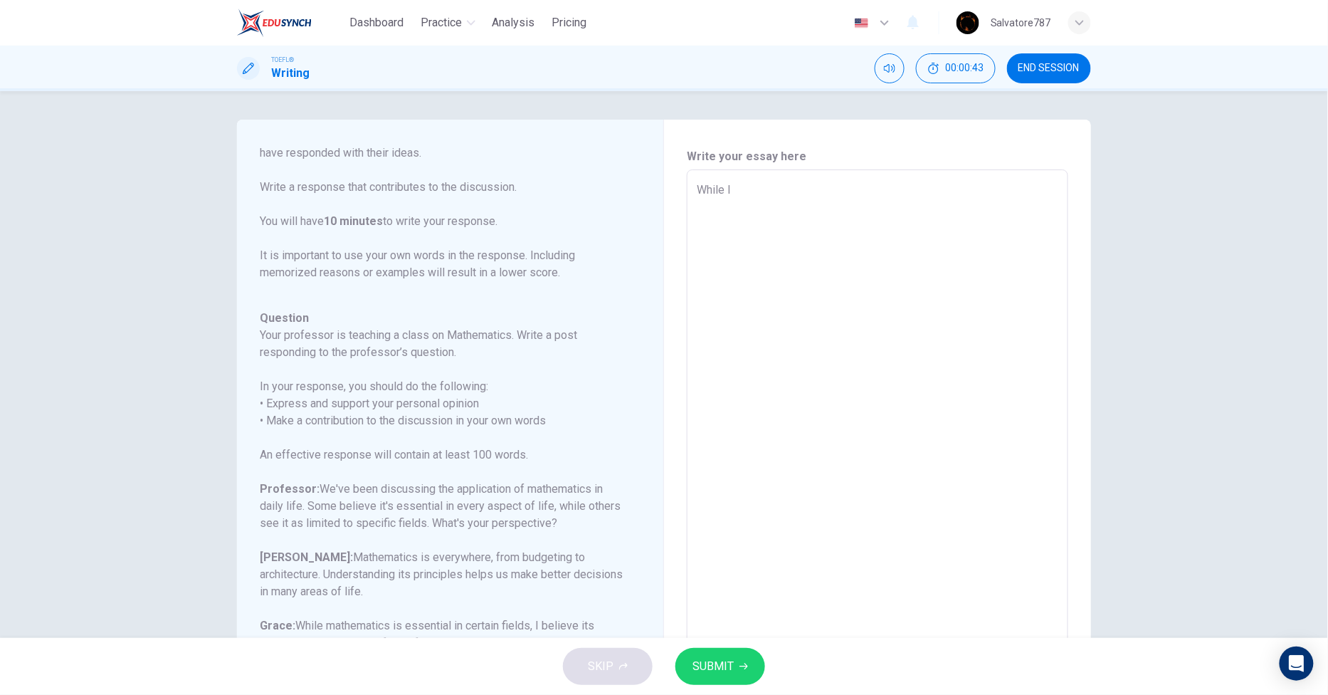
type textarea "While I"
type textarea "x"
type textarea "While I d"
type textarea "x"
type textarea "While I do"
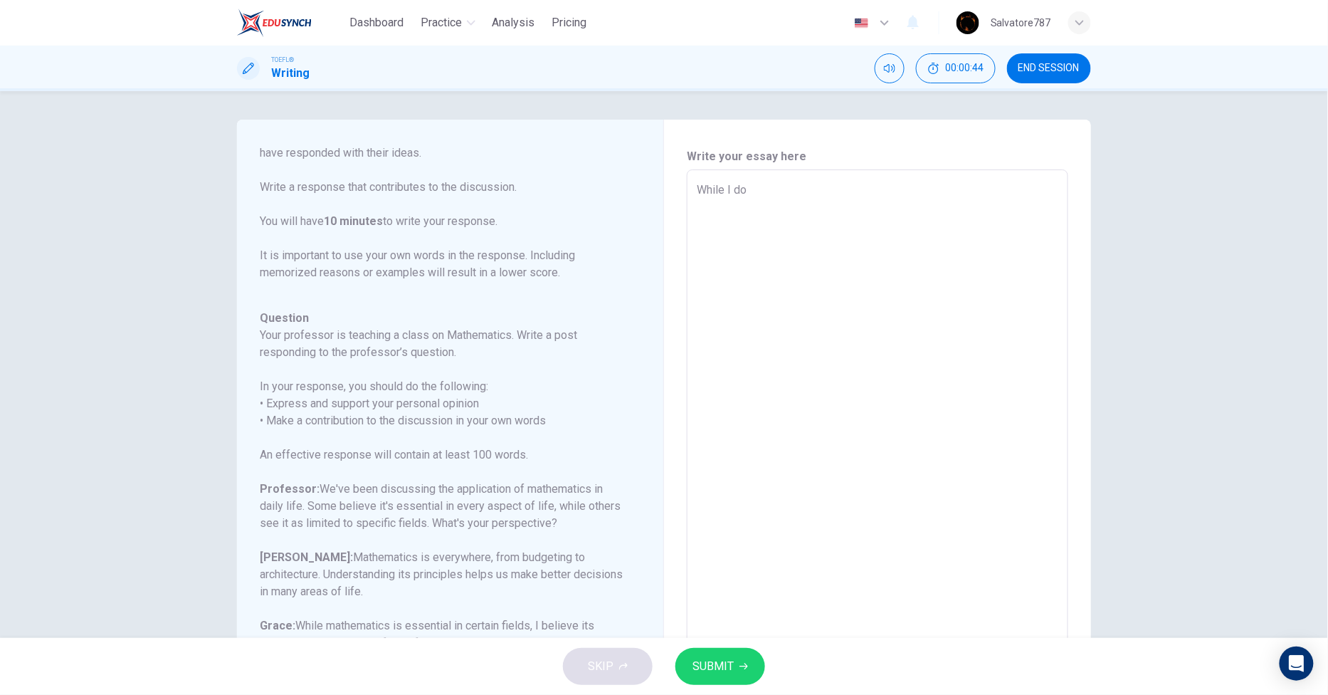
type textarea "x"
type textarea "While I do"
type textarea "x"
type textarea "While I do a"
type textarea "x"
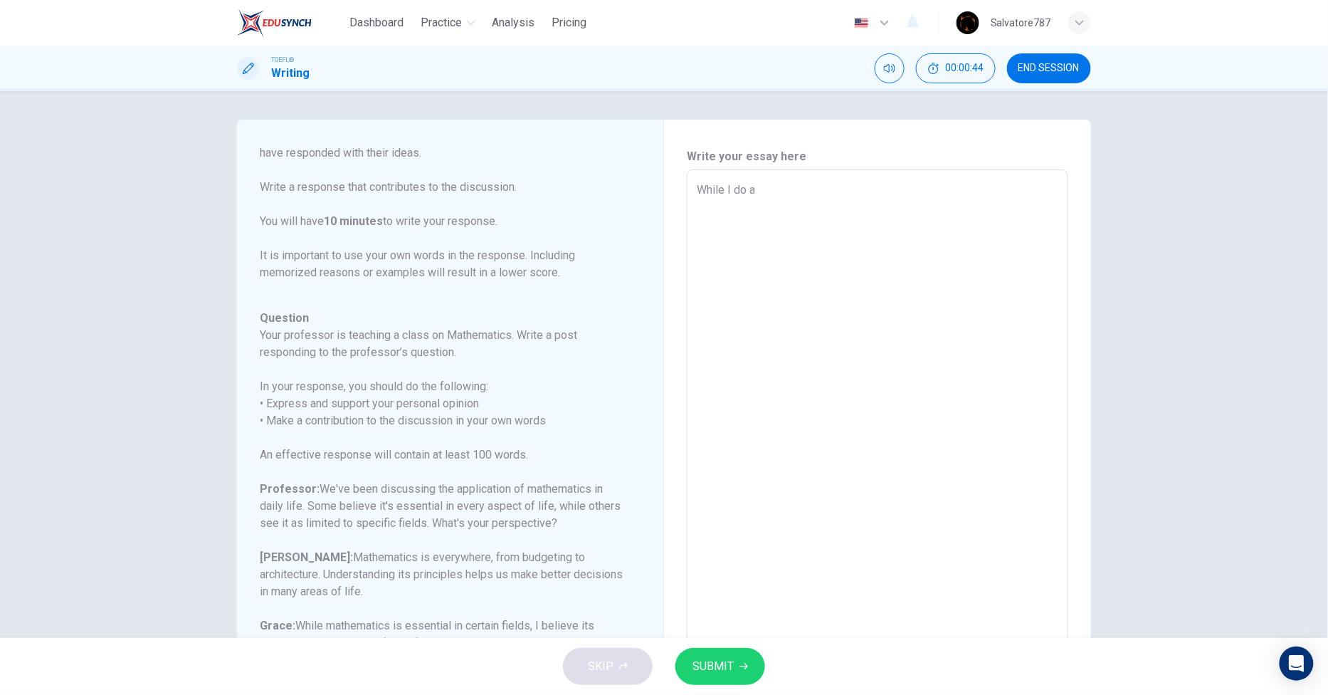
type textarea "While I do ap"
type textarea "x"
type textarea "While I do app"
type textarea "x"
type textarea "While I do appr"
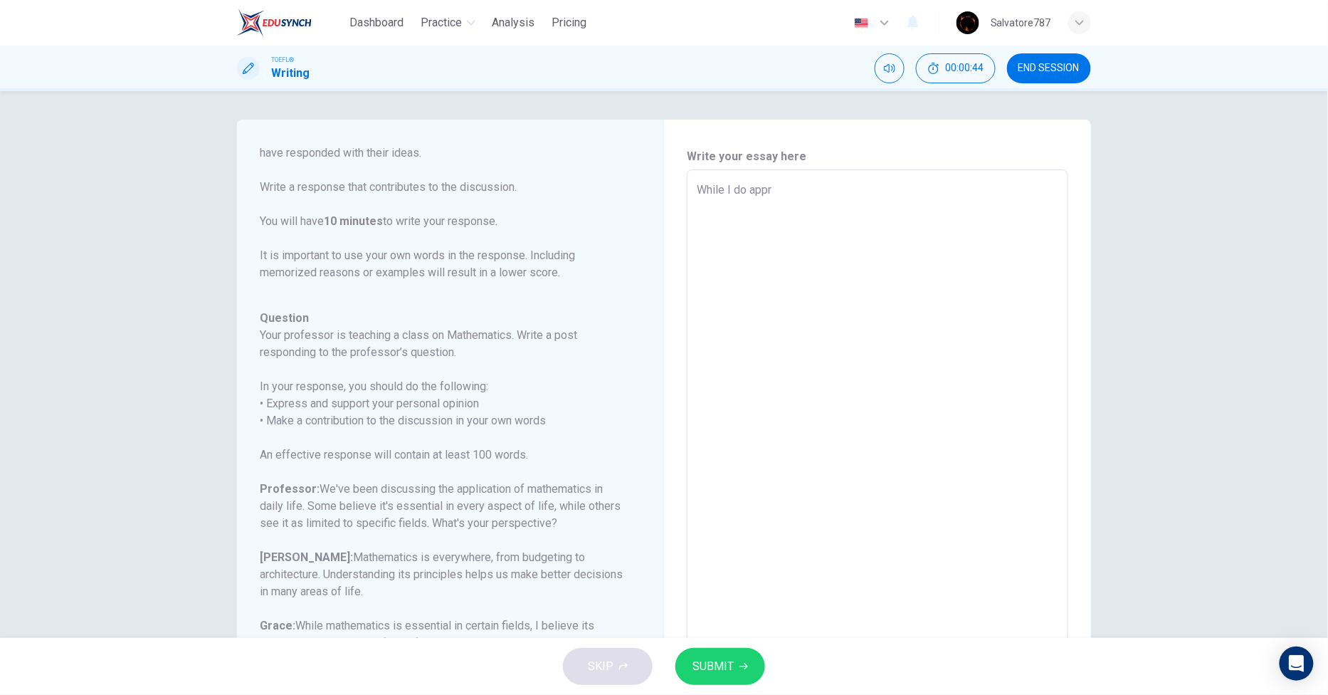
type textarea "x"
type textarea "While I do appre"
type textarea "x"
type textarea "While I do apprec"
type textarea "x"
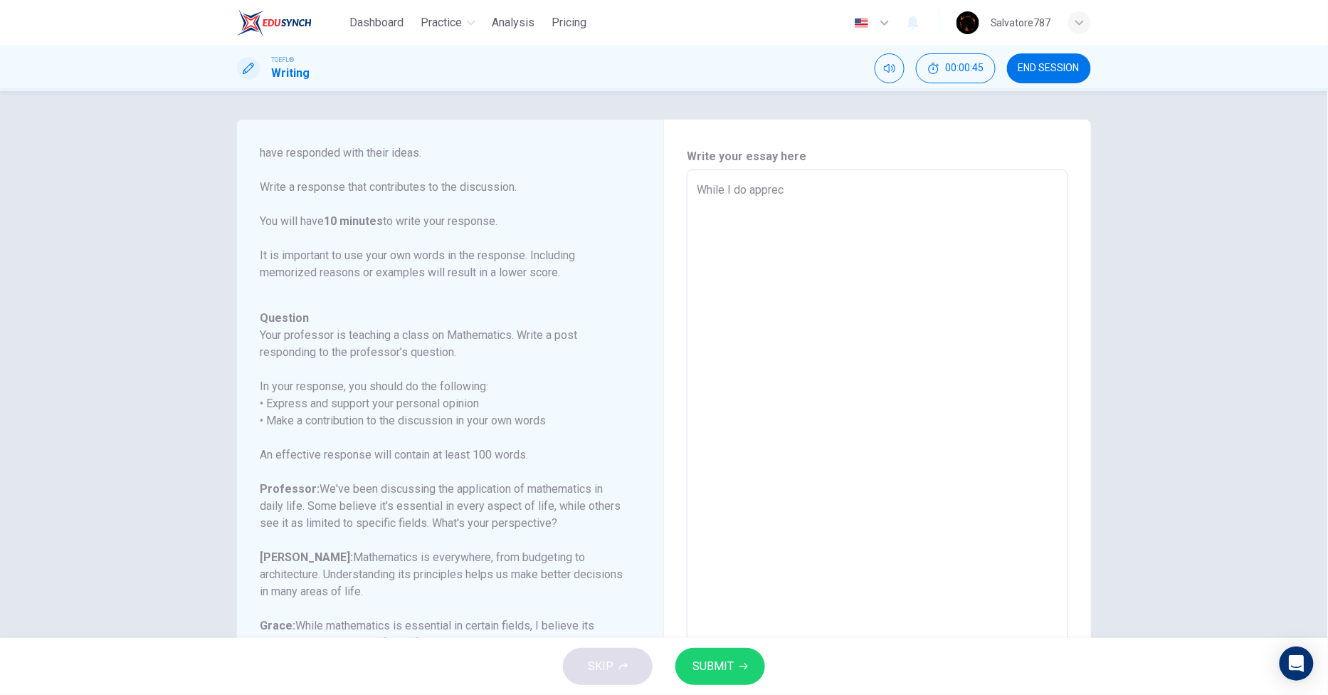
type textarea "While I do apprect"
type textarea "x"
type textarea "While I do apprecti"
type textarea "x"
type textarea "While I do apprectia"
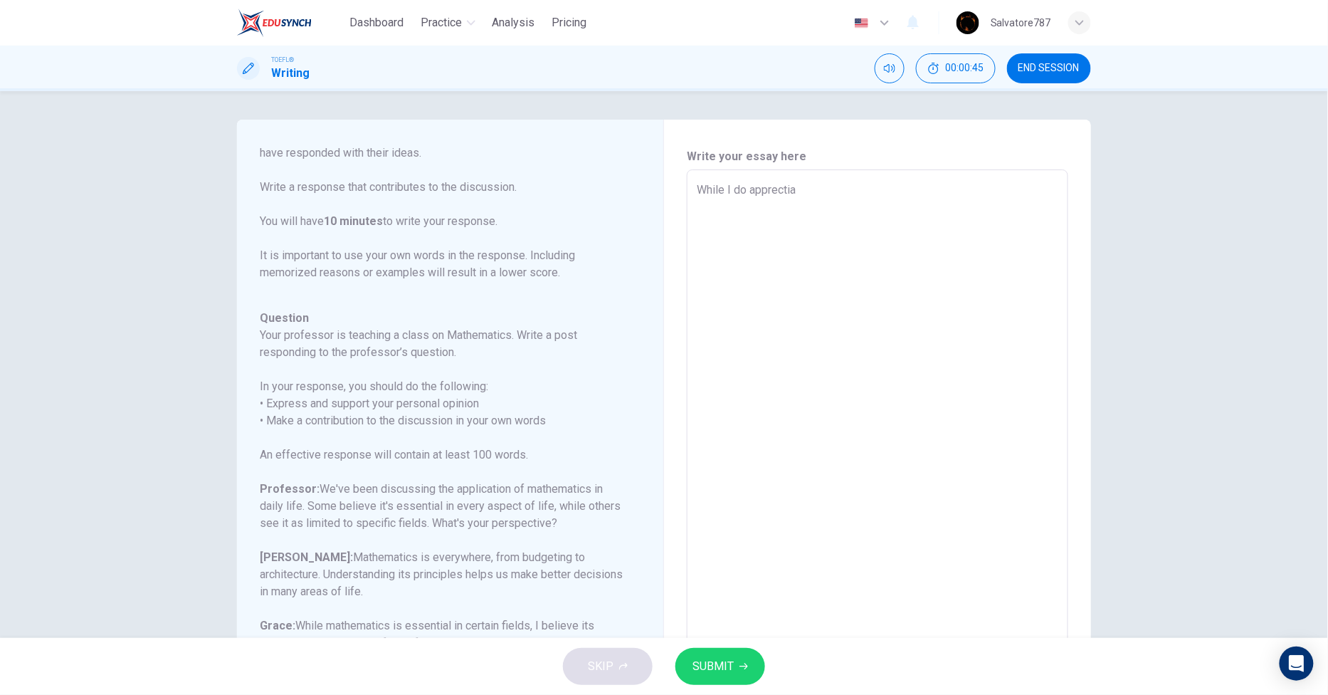
type textarea "x"
type textarea "While I do apprecti"
type textarea "x"
type textarea "While I do apprect"
type textarea "x"
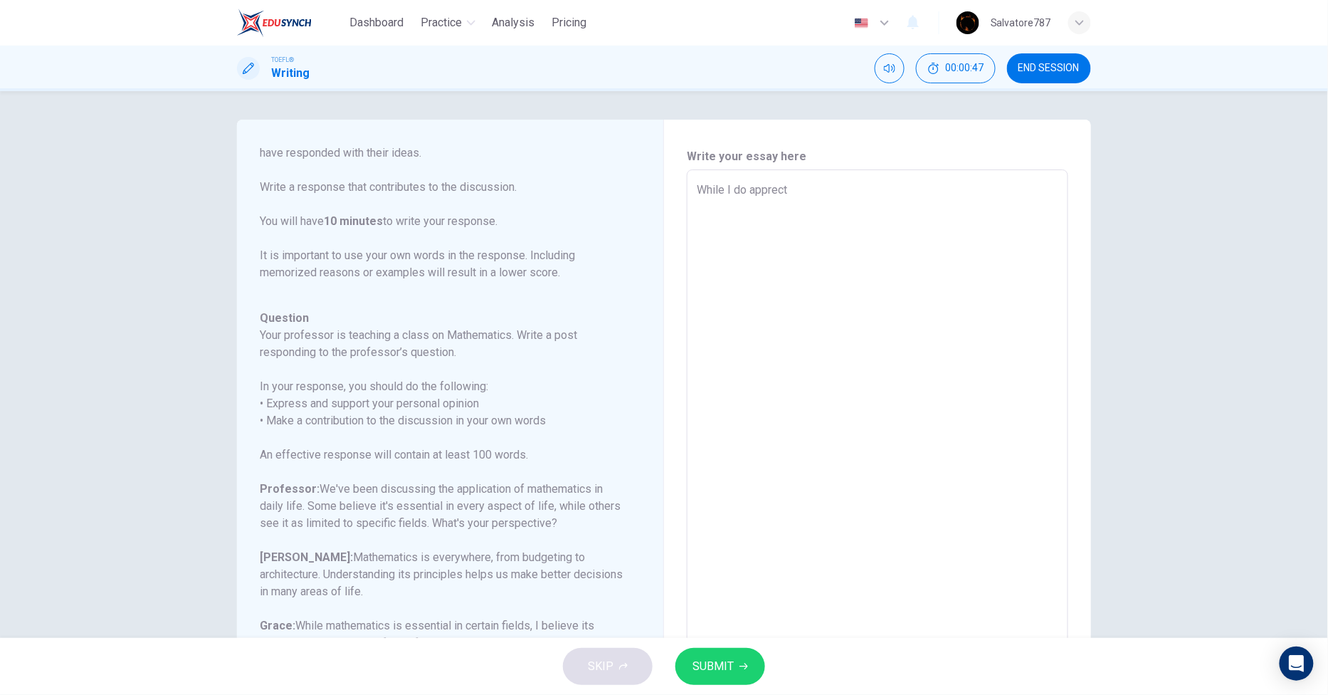
type textarea "While I do apprec"
type textarea "x"
type textarea "While I do appreci"
type textarea "x"
type textarea "While I do apprecia"
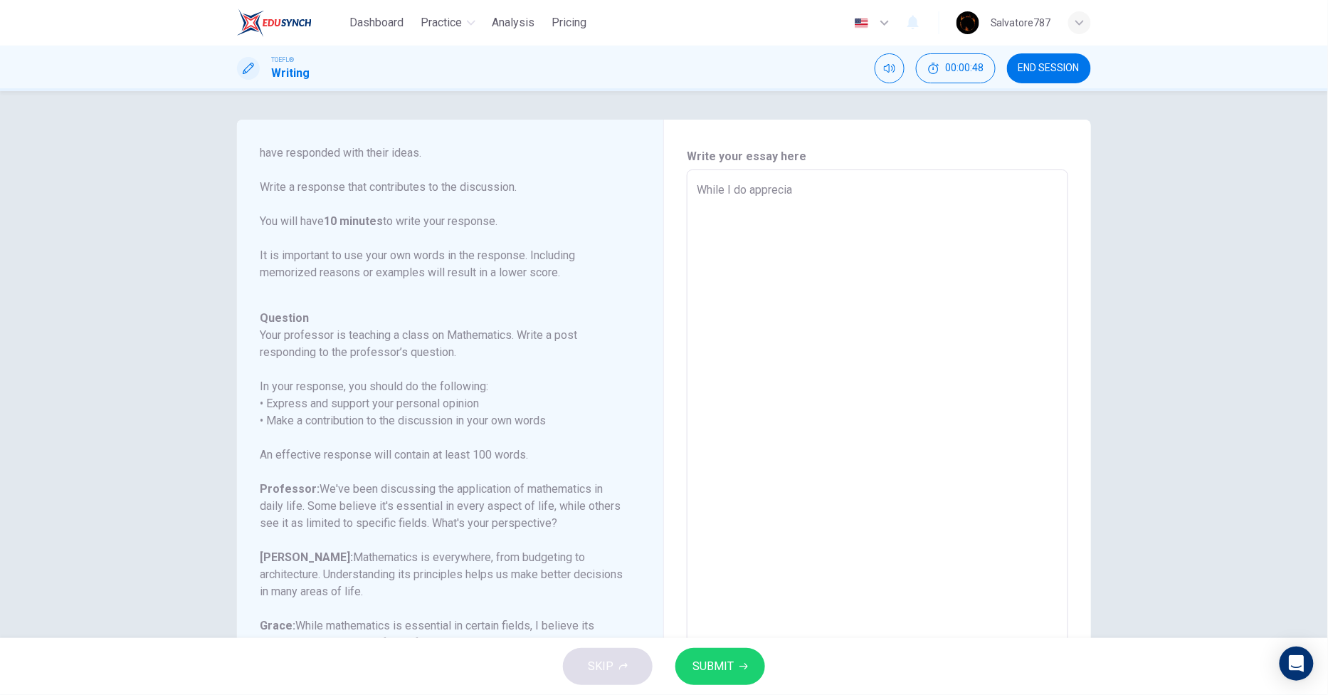
type textarea "x"
type textarea "While I do appreci"
type textarea "x"
type textarea "While I do apprecia"
type textarea "x"
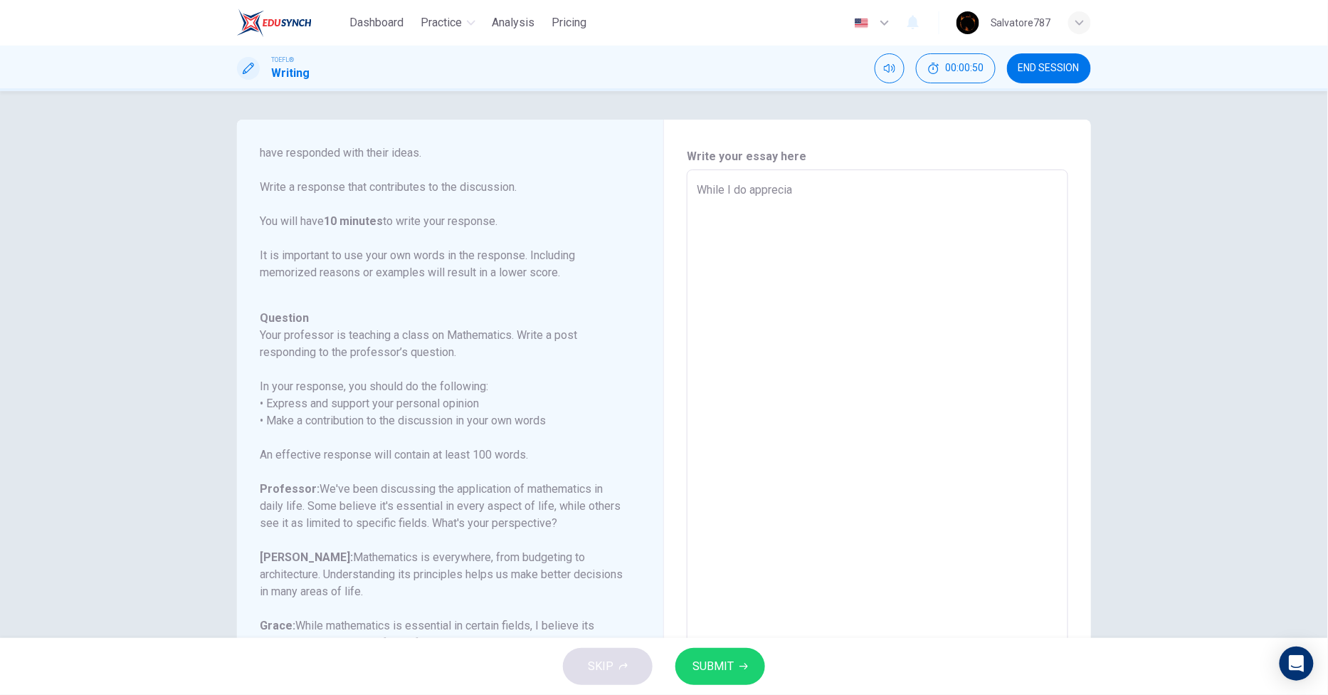
type textarea "While I do appreciat"
type textarea "x"
type textarea "While I do appreciate"
type textarea "x"
type textarea "While I do appreciate"
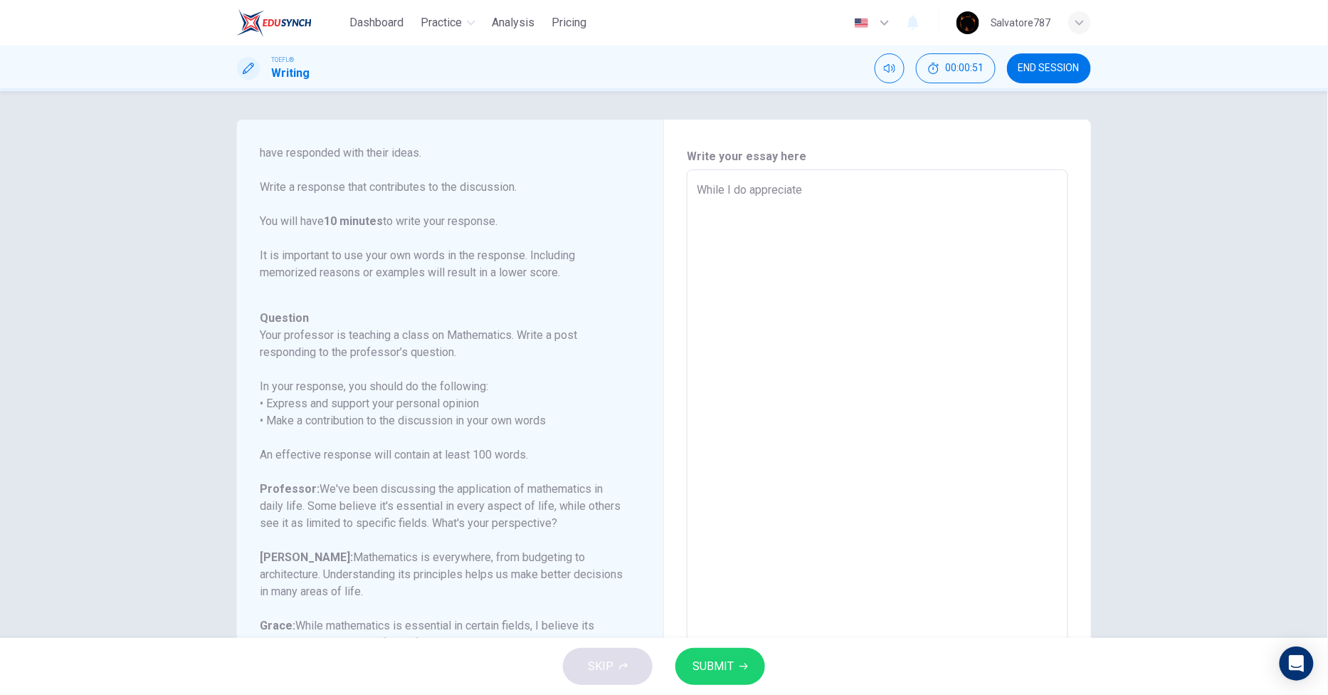
type textarea "x"
type textarea "While I do appreciate p"
type textarea "x"
type textarea "While I do appreciate"
type textarea "x"
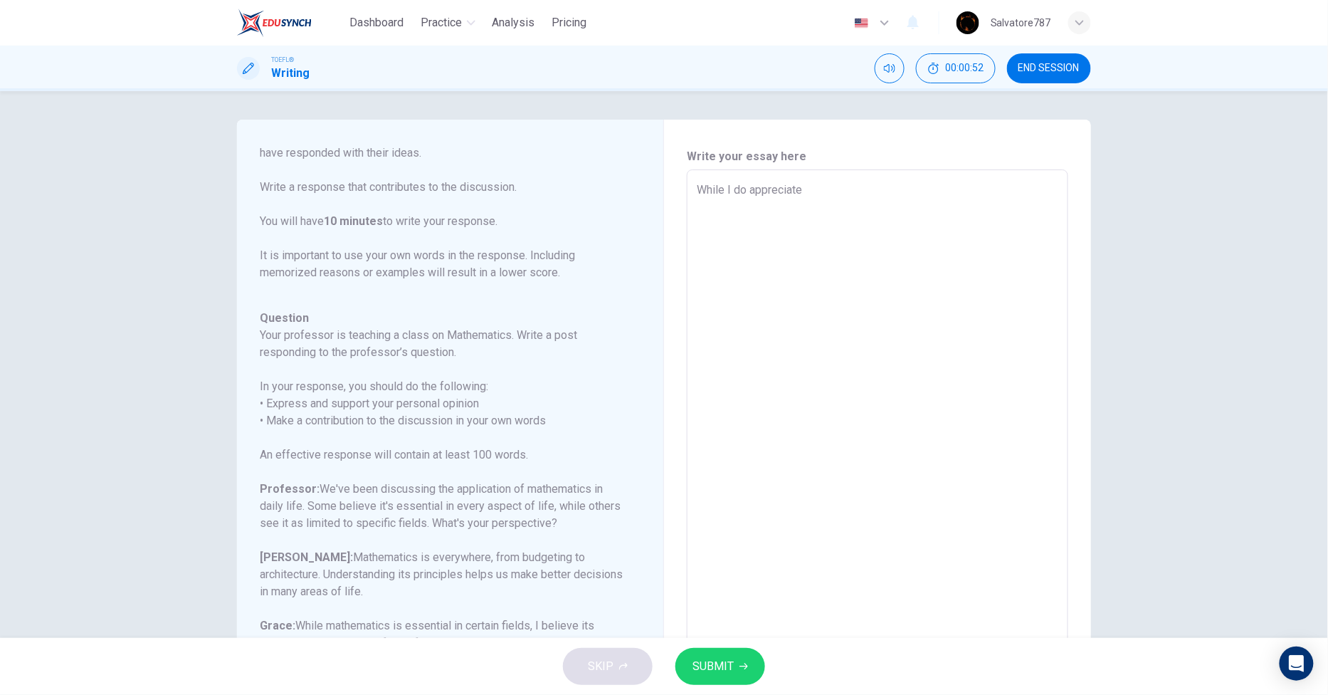
type textarea "While I do appreciate t"
type textarea "x"
type textarea "While I do appreciate th"
type textarea "x"
type textarea "While I do appreciate the"
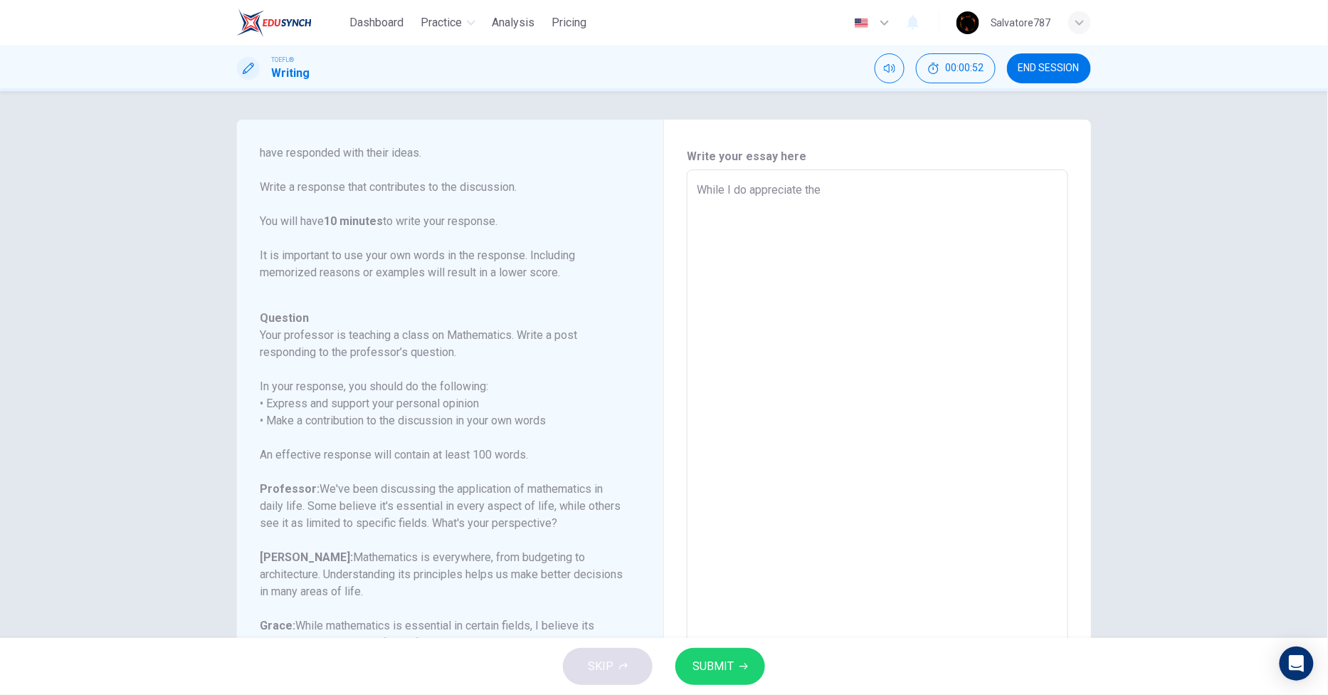
type textarea "x"
type textarea "While I do appreciate the"
type textarea "x"
type textarea "While I do appreciate the p"
type textarea "x"
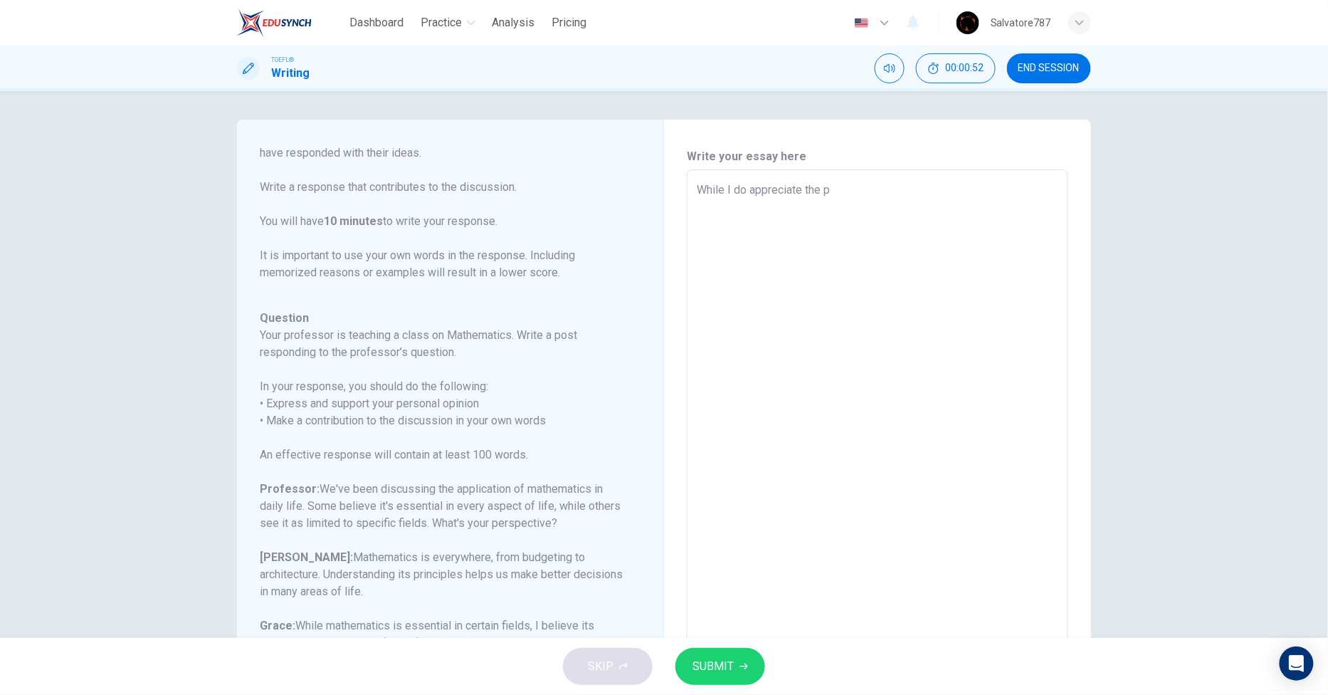
type textarea "While I do appreciate the po"
type textarea "x"
type textarea "While I do appreciate the poi"
type textarea "x"
type textarea "While I do appreciate the poin"
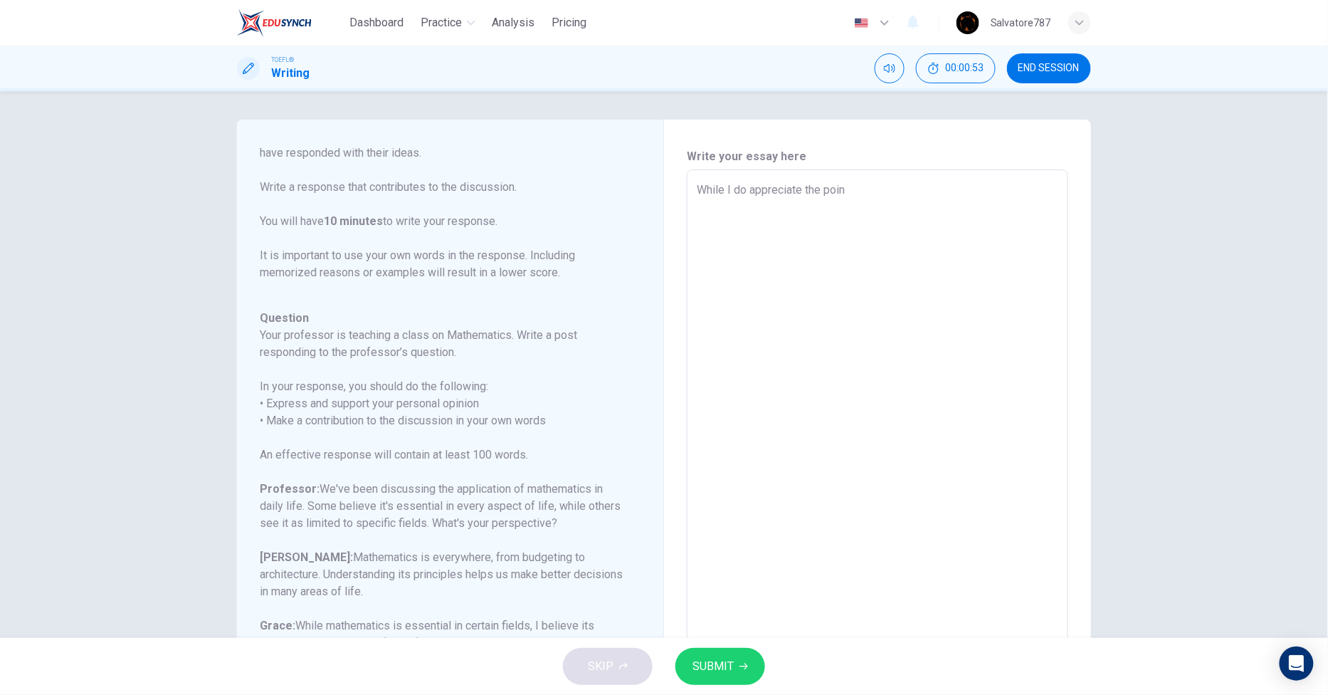
type textarea "x"
type textarea "While I do appreciate the point"
type textarea "x"
type textarea "While I do appreciate the points"
type textarea "x"
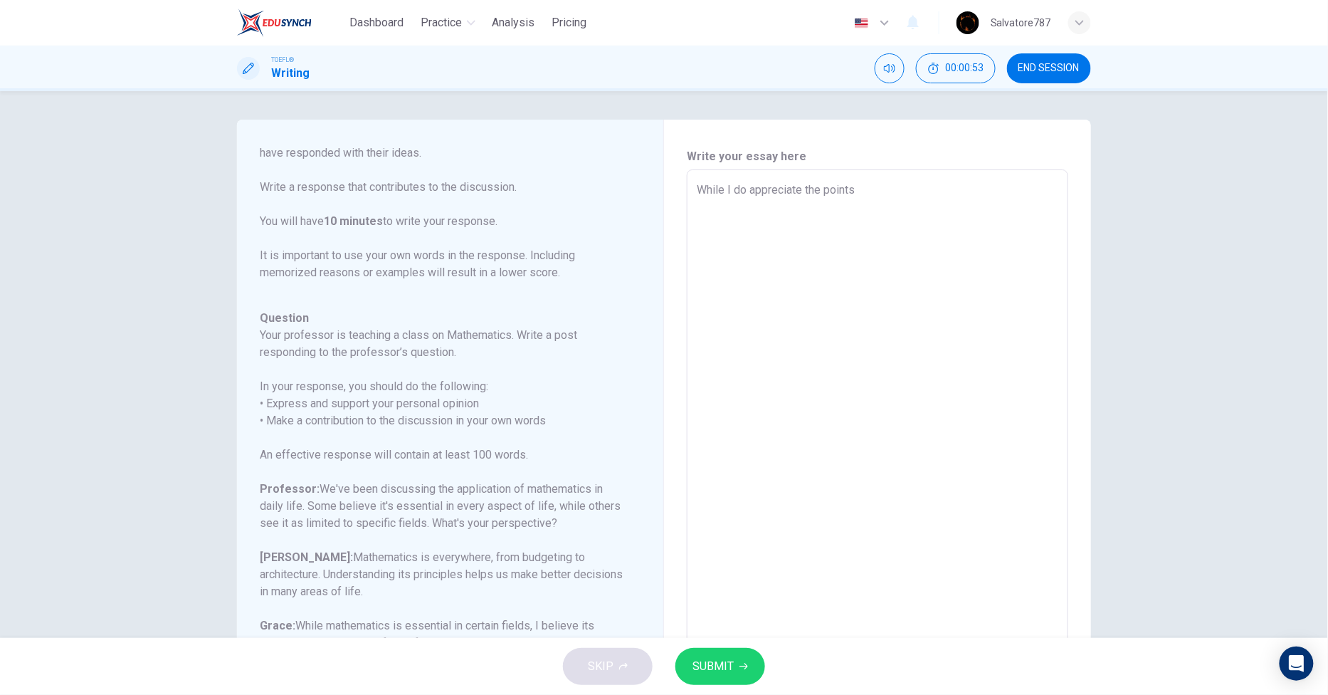
type textarea "While I do appreciate the points"
type textarea "x"
type textarea "While I do appreciate the points m"
type textarea "x"
type textarea "While I do appreciate the points ma"
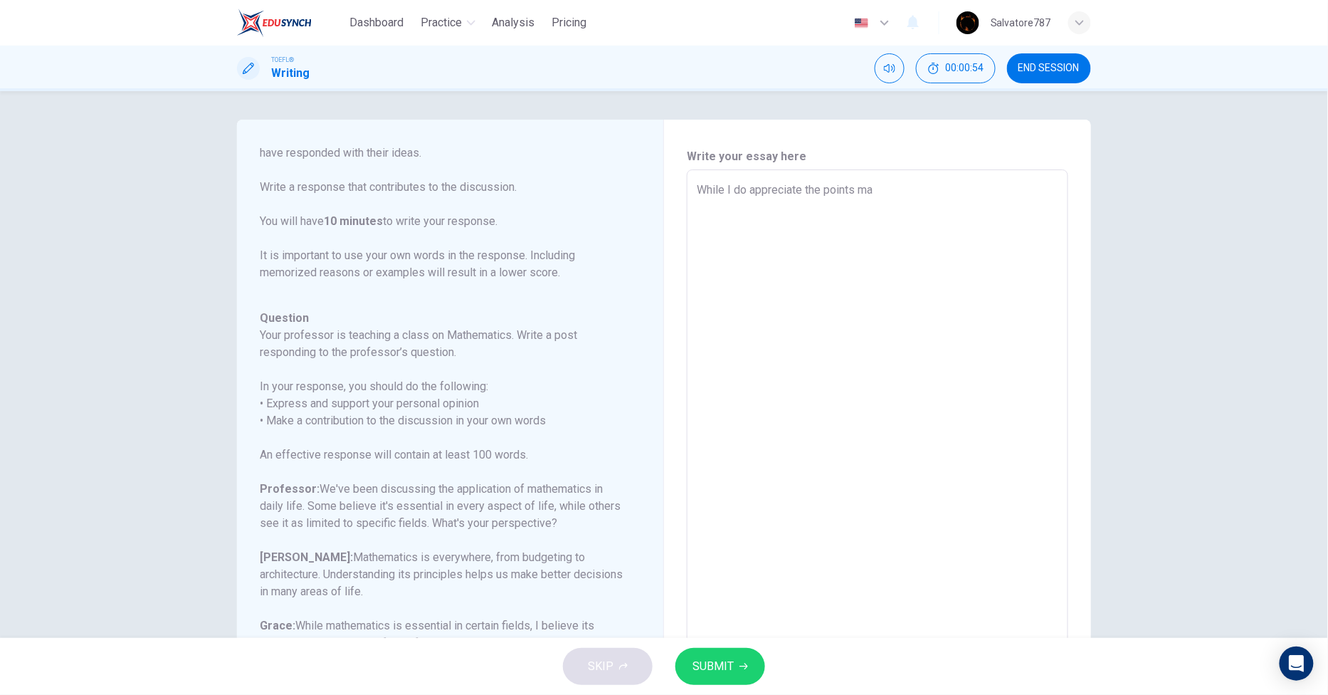
type textarea "x"
type textarea "While I do appreciate the points mad"
type textarea "x"
type textarea "While I do appreciate the points made"
type textarea "x"
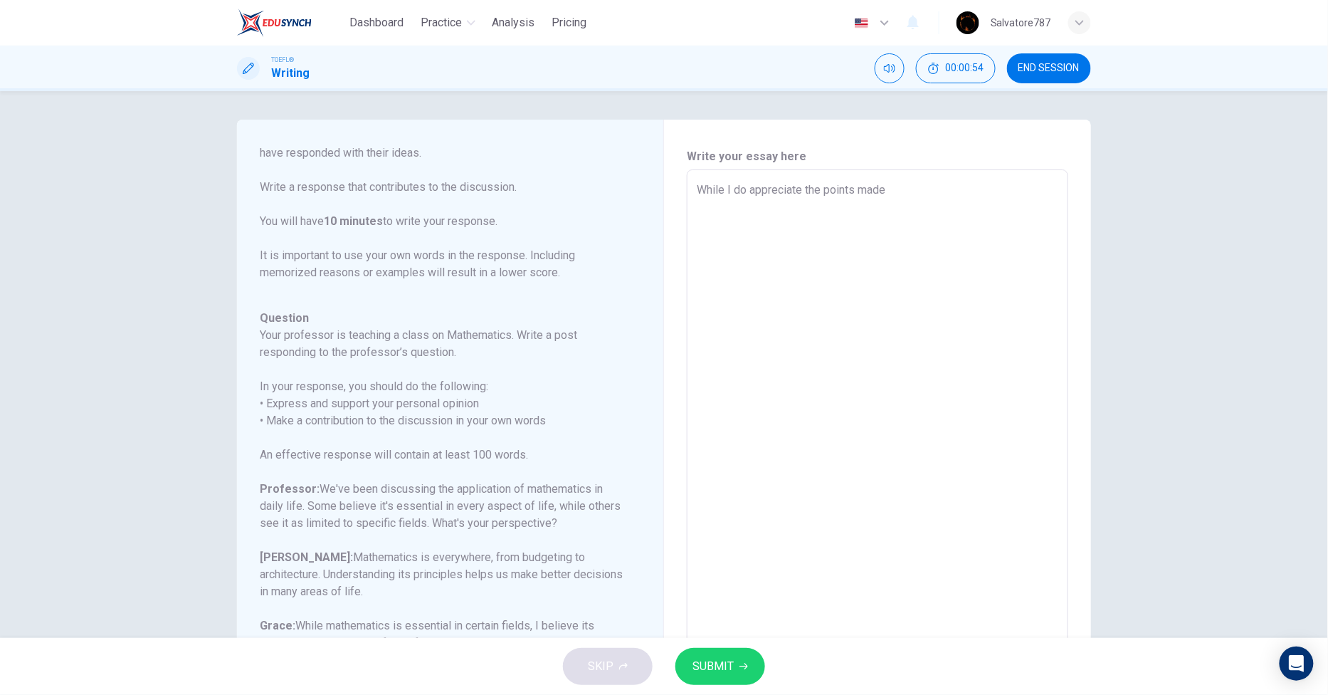
type textarea "While I do appreciate the points made"
type textarea "x"
type textarea "While I do appreciate the points made b"
type textarea "x"
type textarea "While I do appreciate the points made by"
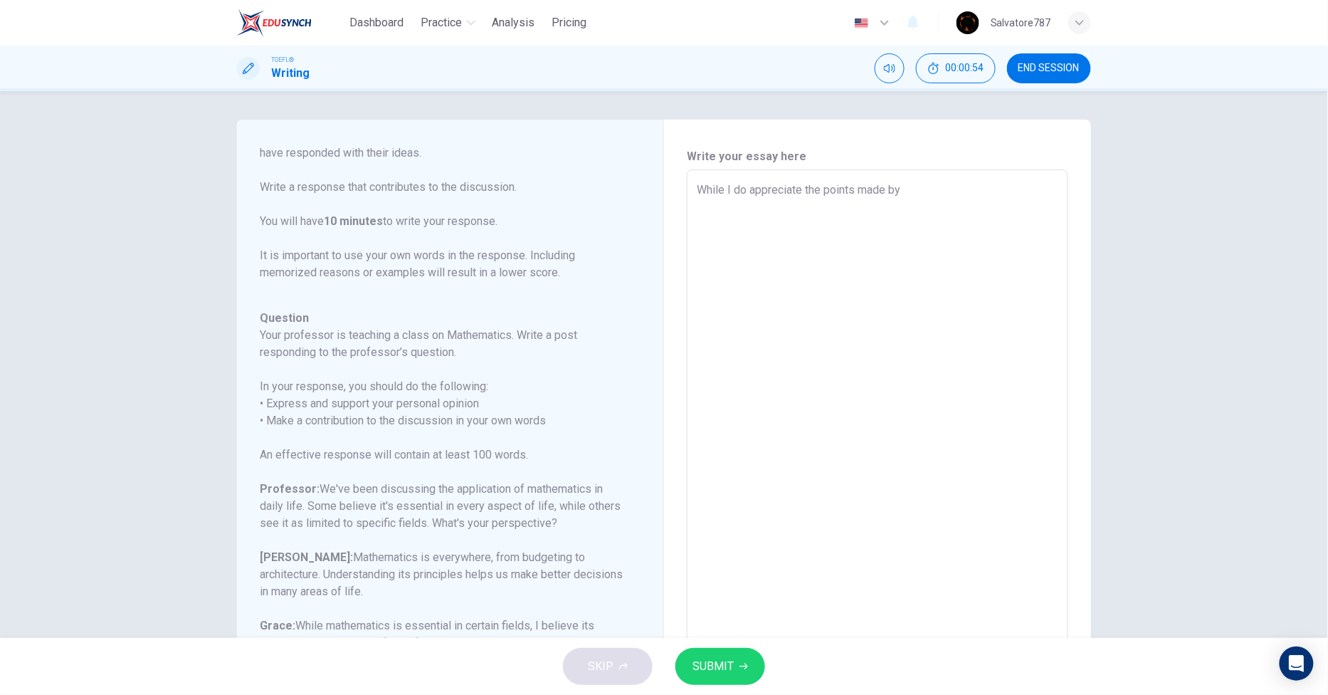
type textarea "x"
type textarea "While I do appreciate the points made by"
type textarea "x"
type textarea "While I do appreciate the points made by S"
type textarea "x"
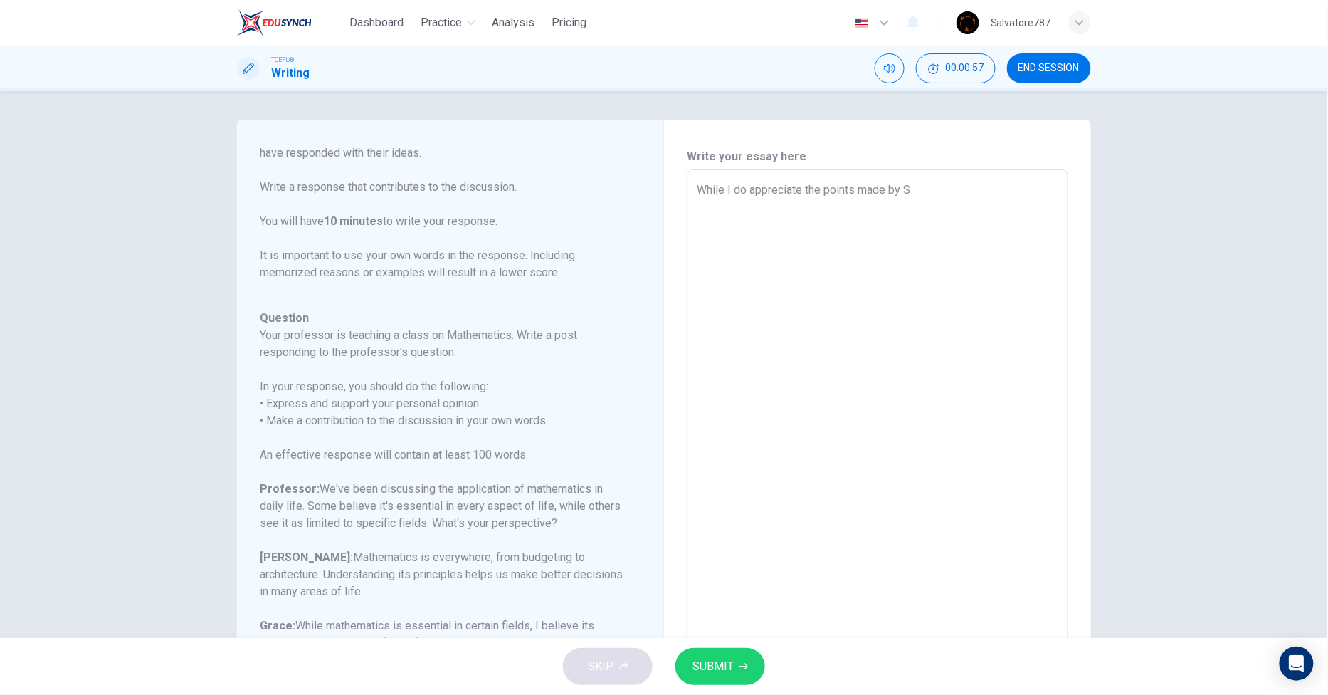
type textarea "While I do appreciate the points made by [PERSON_NAME]"
type textarea "x"
type textarea "While I do appreciate the points made by [PERSON_NAME]"
type textarea "x"
type textarea "While I do appreciate the points made by [PERSON_NAME]"
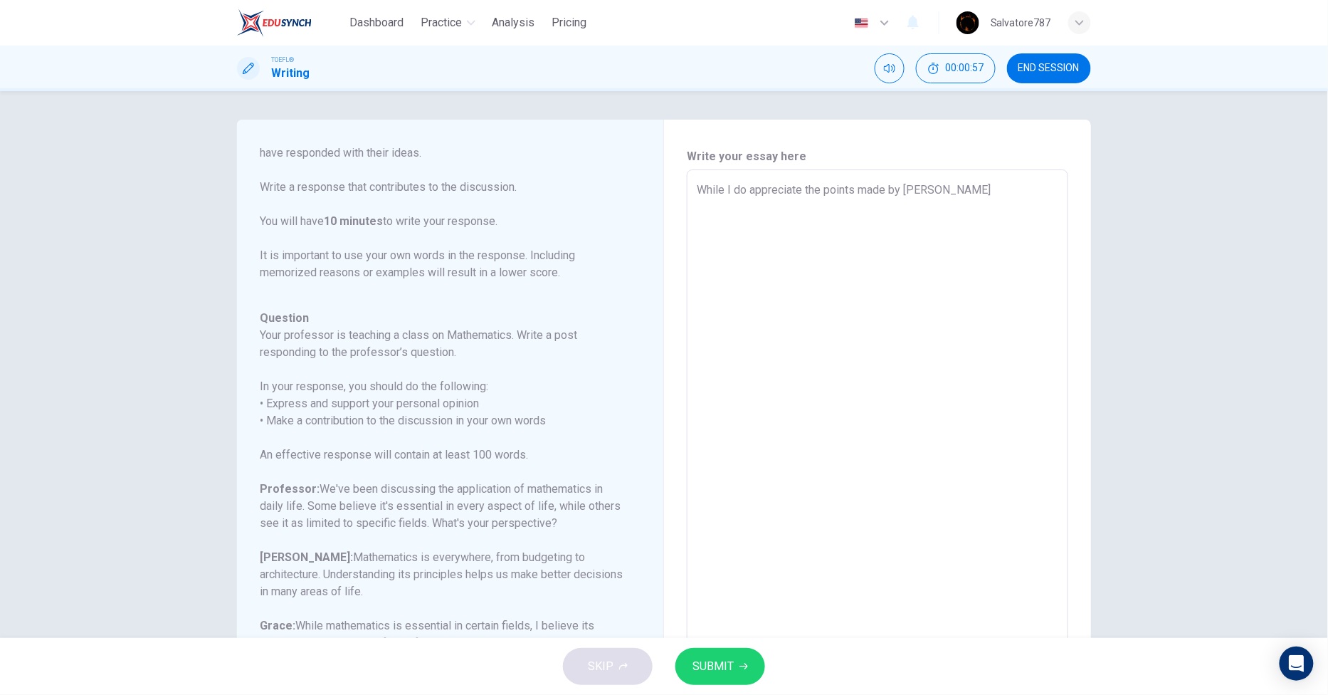
type textarea "x"
type textarea "While I do appreciate the points made by [PERSON_NAME]"
type textarea "x"
type textarea "While I do appreciate the points made by [PERSON_NAME]"
type textarea "x"
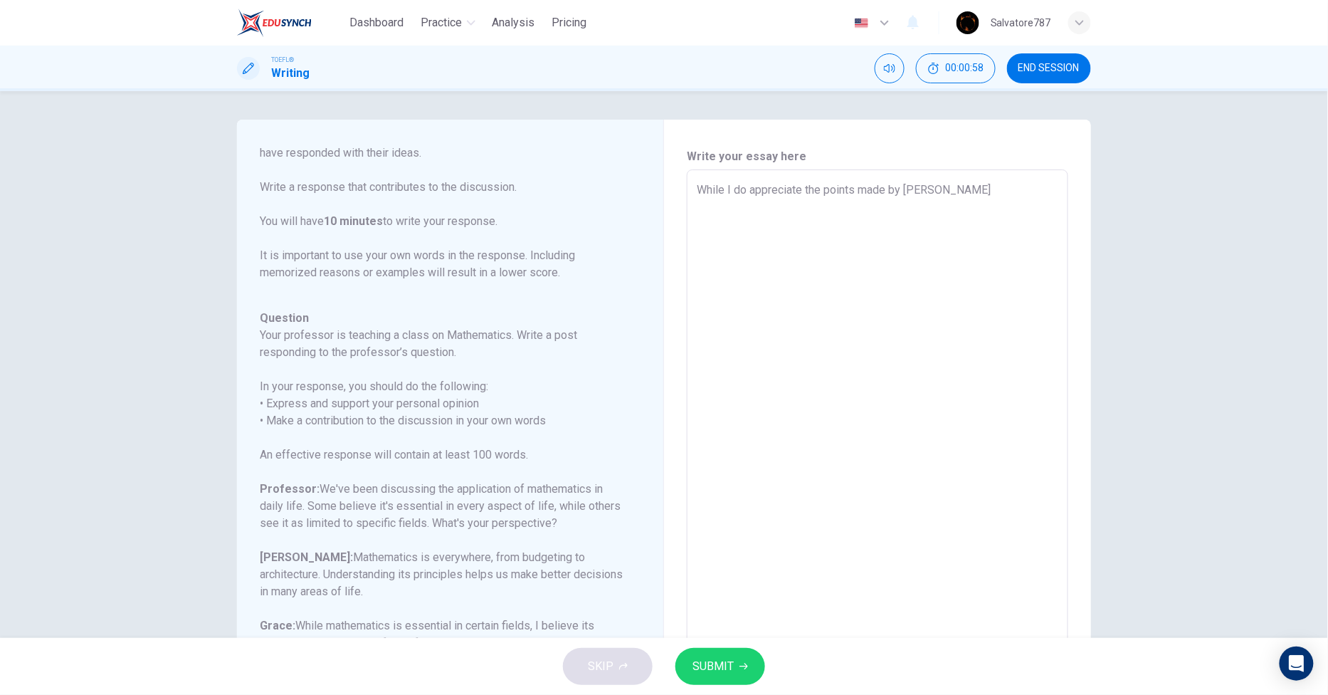
type textarea "While I do appreciate the points made by [PERSON_NAME]"
type textarea "x"
type textarea "While I do appreciate the points made by [PERSON_NAME]"
type textarea "x"
type textarea "While I do appreciate the points made by [PERSON_NAME]"
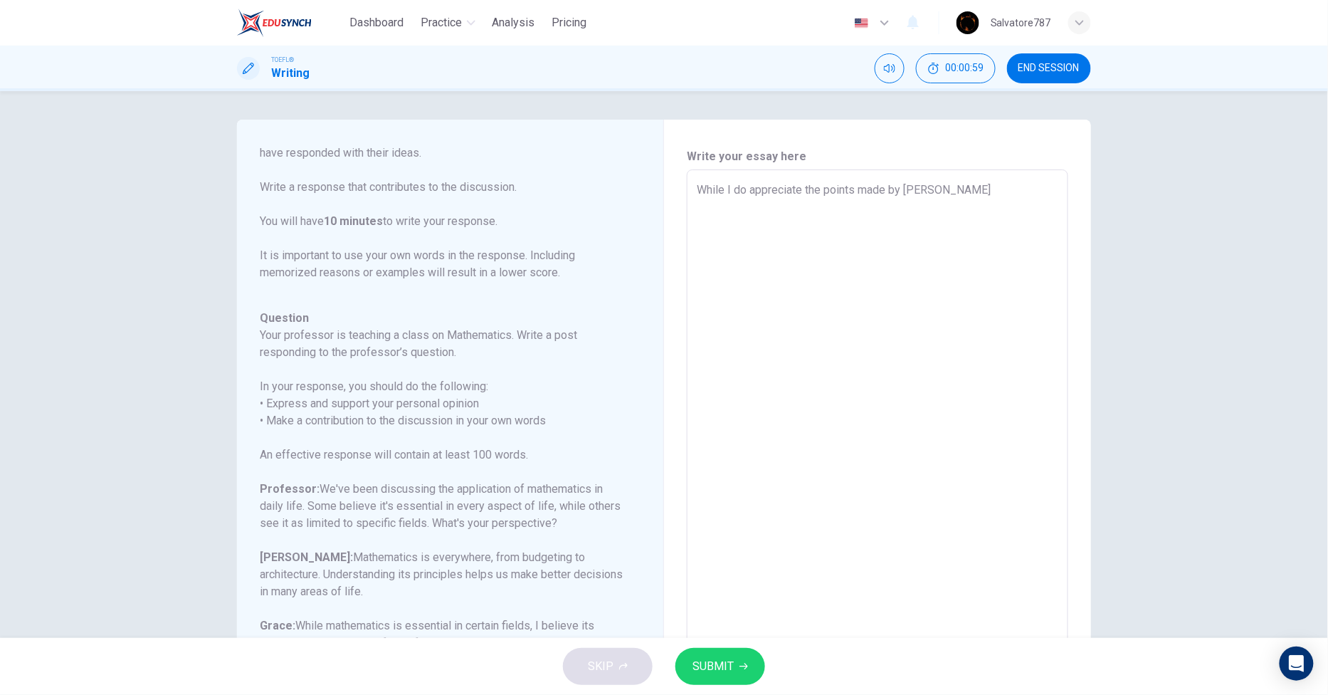
type textarea "x"
type textarea "While I do appreciate the points made by [PERSON_NAME] and"
type textarea "x"
type textarea "While I do appreciate the points made by [PERSON_NAME] and"
type textarea "x"
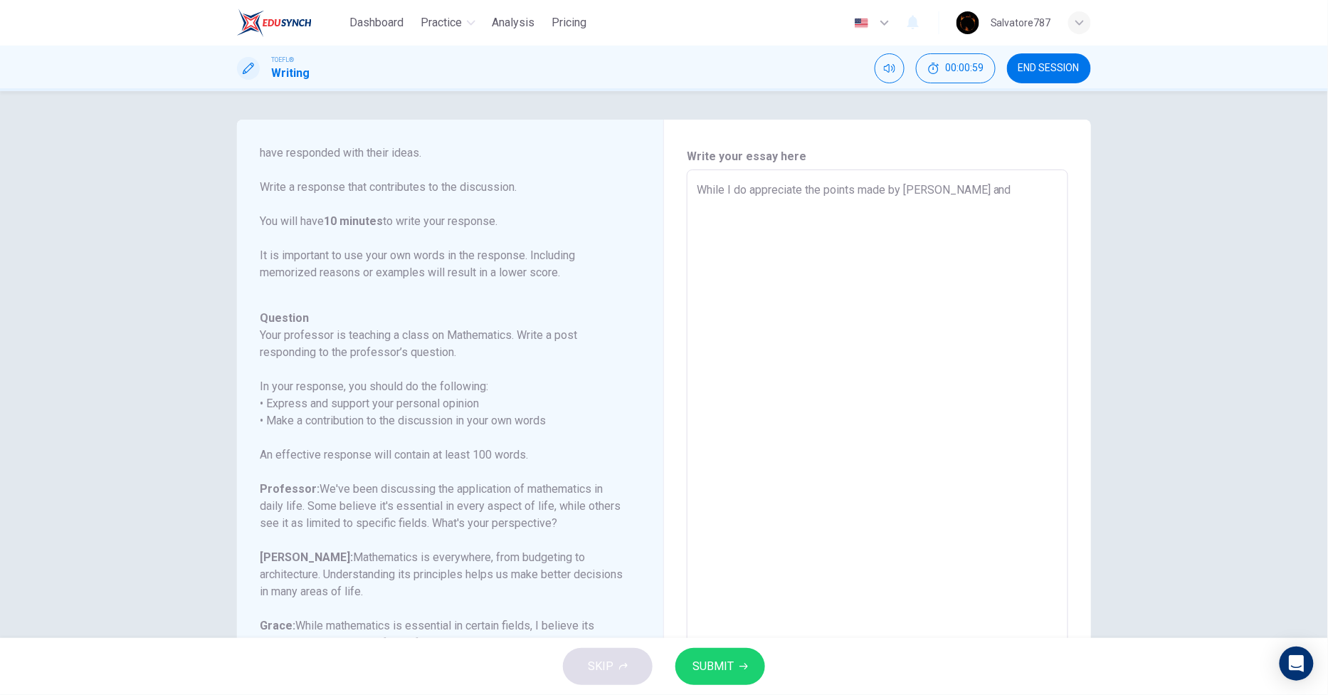
type textarea "While I do appreciate the points made by [PERSON_NAME] and G"
type textarea "x"
type textarea "While I do appreciate the points made by [PERSON_NAME] and [PERSON_NAME]"
type textarea "x"
type textarea "While I do appreciate the points made by [PERSON_NAME] and [PERSON_NAME]"
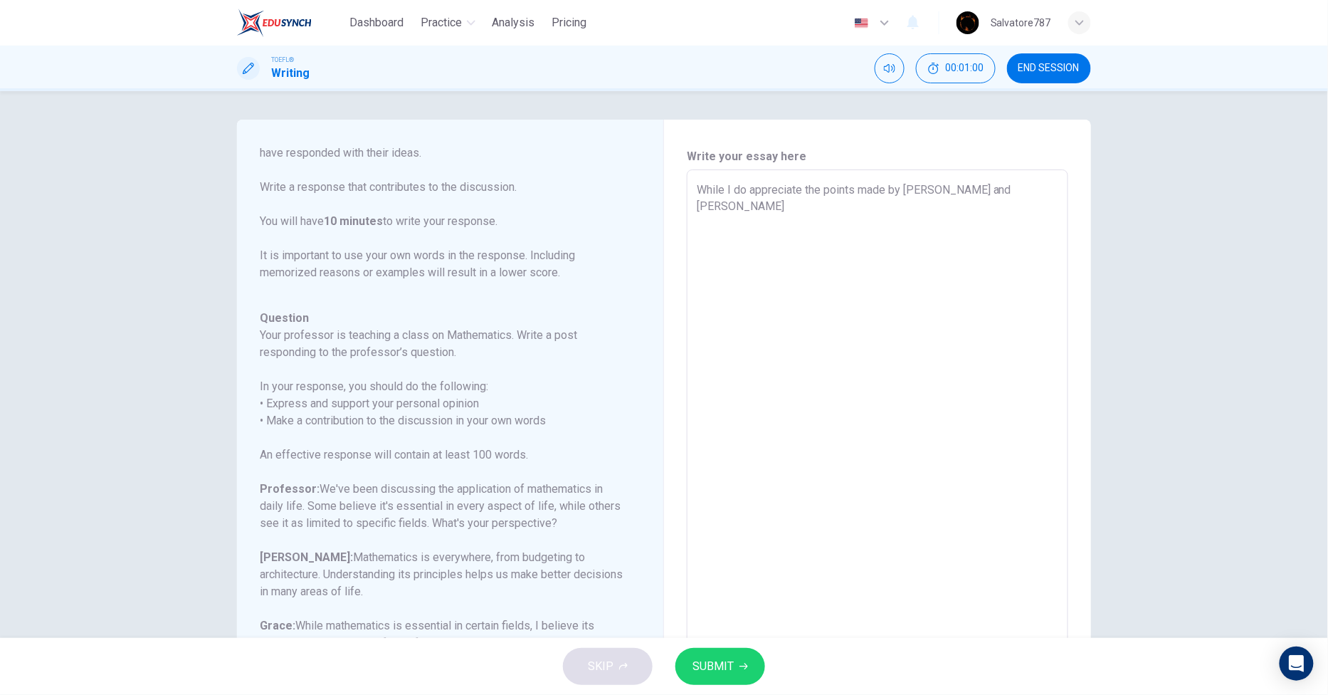
type textarea "x"
type textarea "While I do appreciate the points made by [PERSON_NAME] and [PERSON_NAME]"
type textarea "x"
type textarea "While I do appreciate the points made by [PERSON_NAME] and [PERSON_NAME]"
type textarea "x"
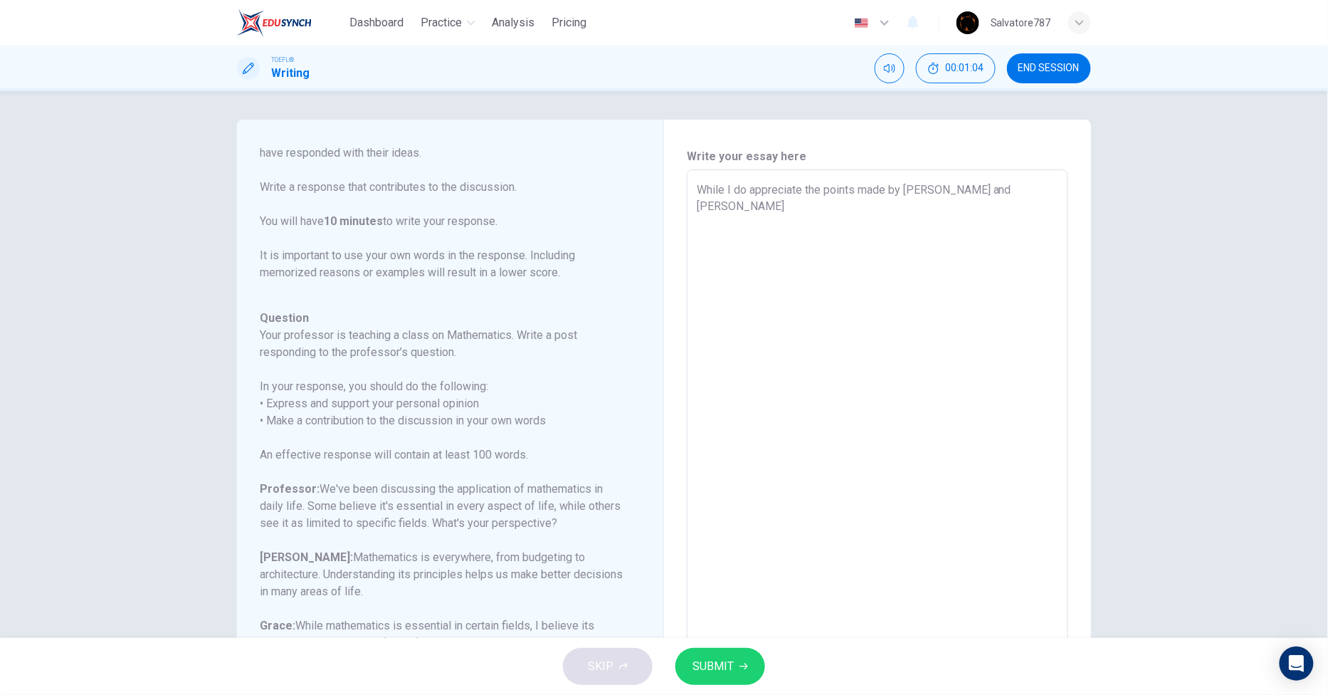
type textarea "While I do appreciate the points made by [PERSON_NAME] and [PERSON_NAME],"
type textarea "x"
type textarea "While I do appreciate the points made by [PERSON_NAME] and [PERSON_NAME],"
type textarea "x"
type textarea "While I do appreciate the points made by [PERSON_NAME] and [PERSON_NAME], I"
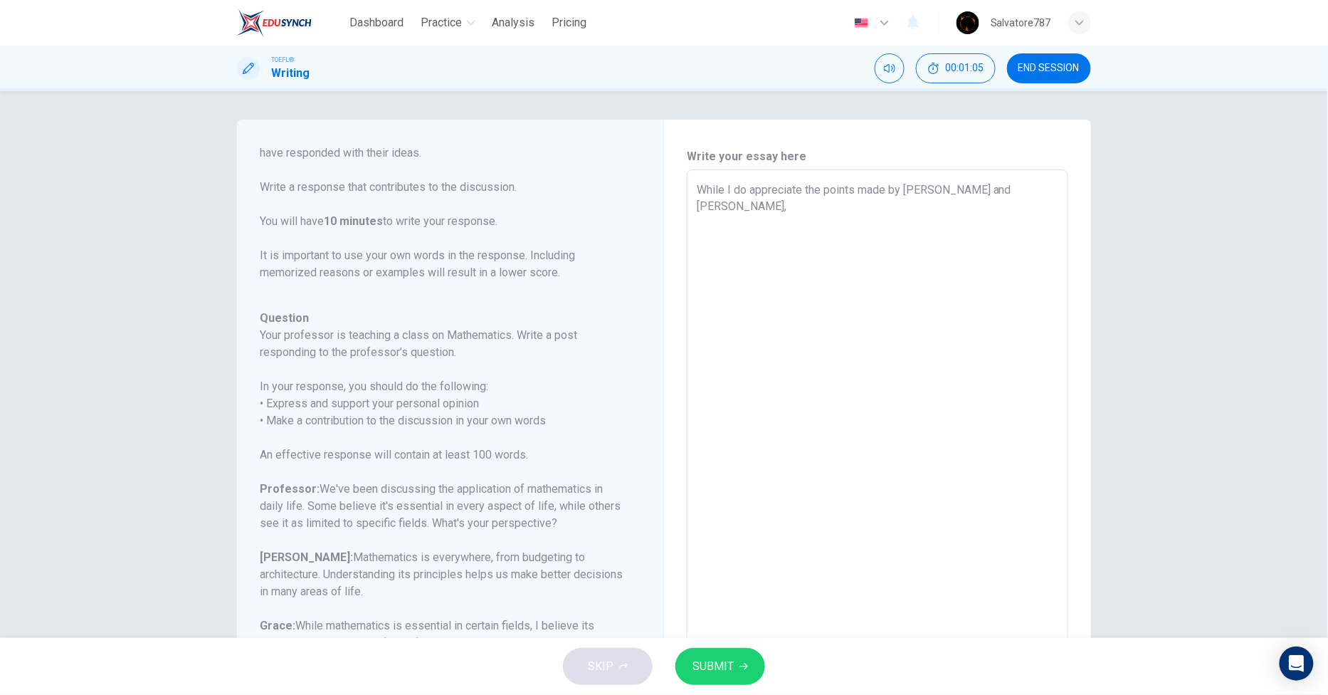
type textarea "x"
type textarea "While I do appreciate the points made by [PERSON_NAME] and [PERSON_NAME], I"
type textarea "x"
type textarea "While I do appreciate the points made by [PERSON_NAME] and [PERSON_NAME], I s"
type textarea "x"
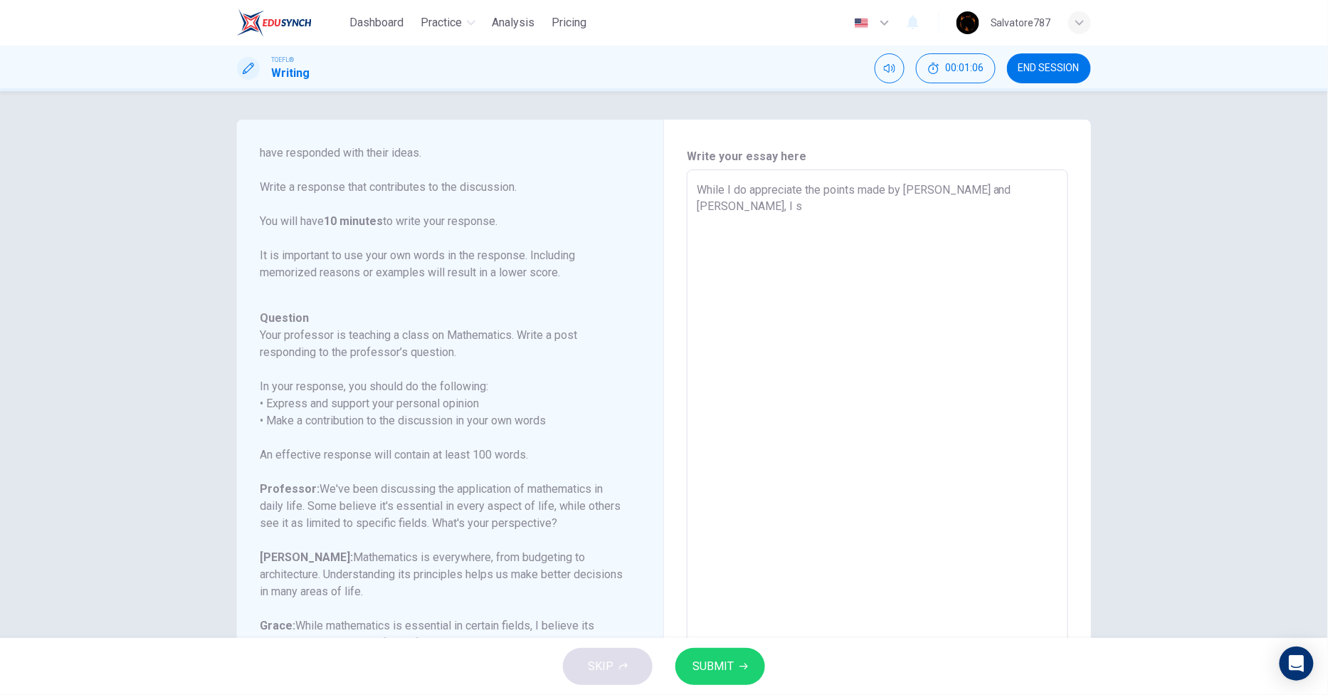
type textarea "While I do appreciate the points made by [PERSON_NAME] and [PERSON_NAME], I st"
type textarea "x"
type textarea "While I do appreciate the points made by [PERSON_NAME] and [PERSON_NAME], I str"
type textarea "x"
type textarea "While I do appreciate the points made by [PERSON_NAME] and [PERSON_NAME], I stro"
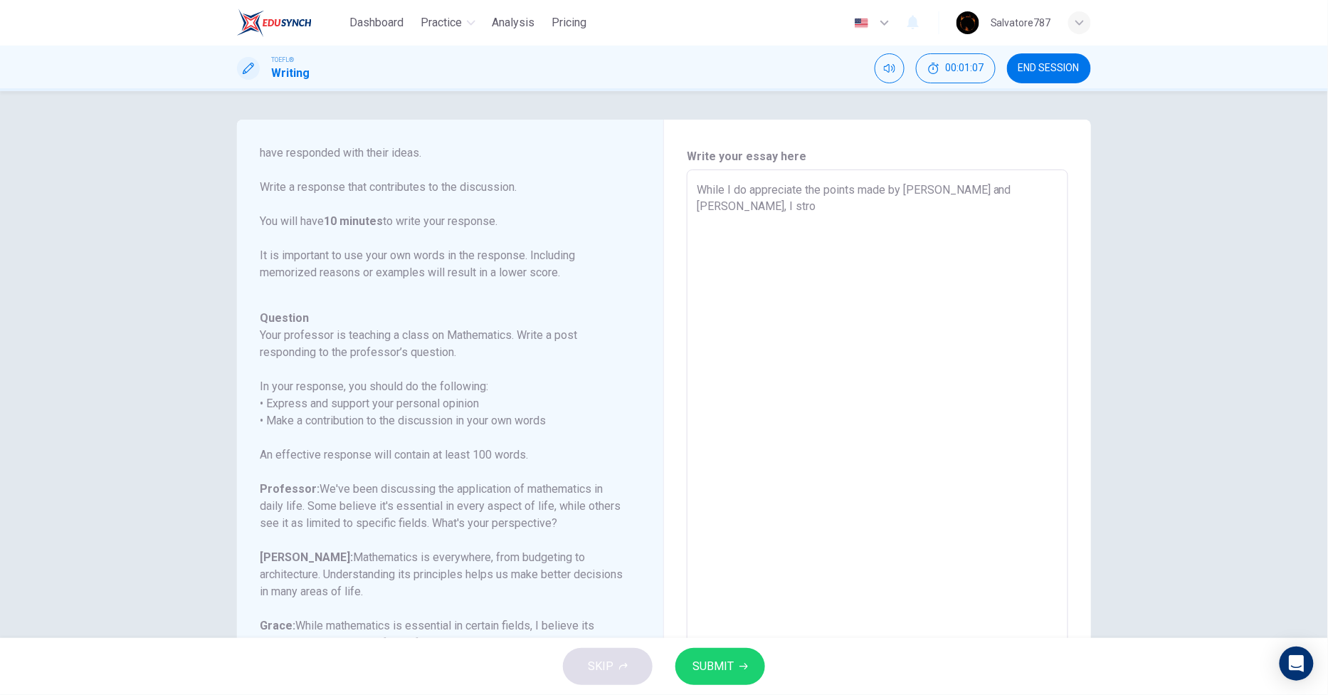
type textarea "x"
type textarea "While I do appreciate the points made by [PERSON_NAME] and [PERSON_NAME], I str…"
type textarea "x"
type textarea "While I do appreciate the points made by [PERSON_NAME] and [PERSON_NAME], I str…"
type textarea "x"
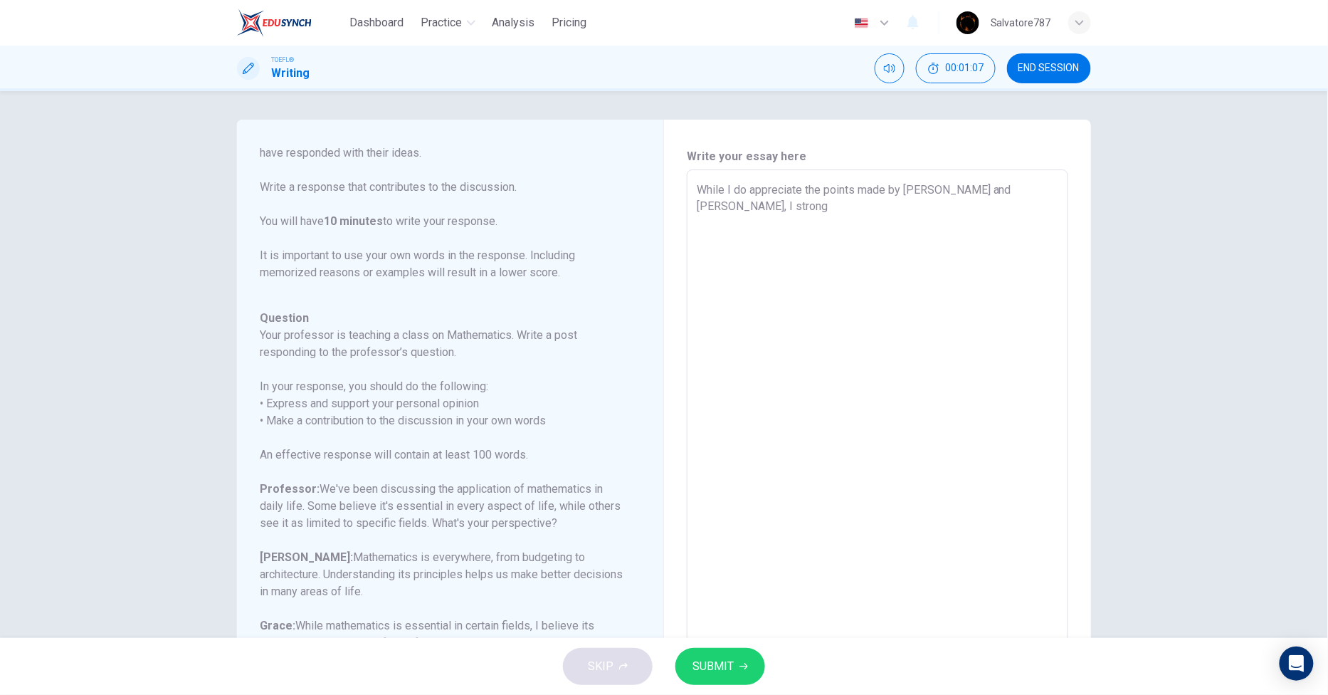
type textarea "While I do appreciate the points made by [PERSON_NAME] and [PERSON_NAME], I str…"
type textarea "x"
type textarea "While I do appreciate the points made by [PERSON_NAME] and [PERSON_NAME], I str…"
type textarea "x"
type textarea "While I do appreciate the points made by [PERSON_NAME] and [PERSON_NAME], I str…"
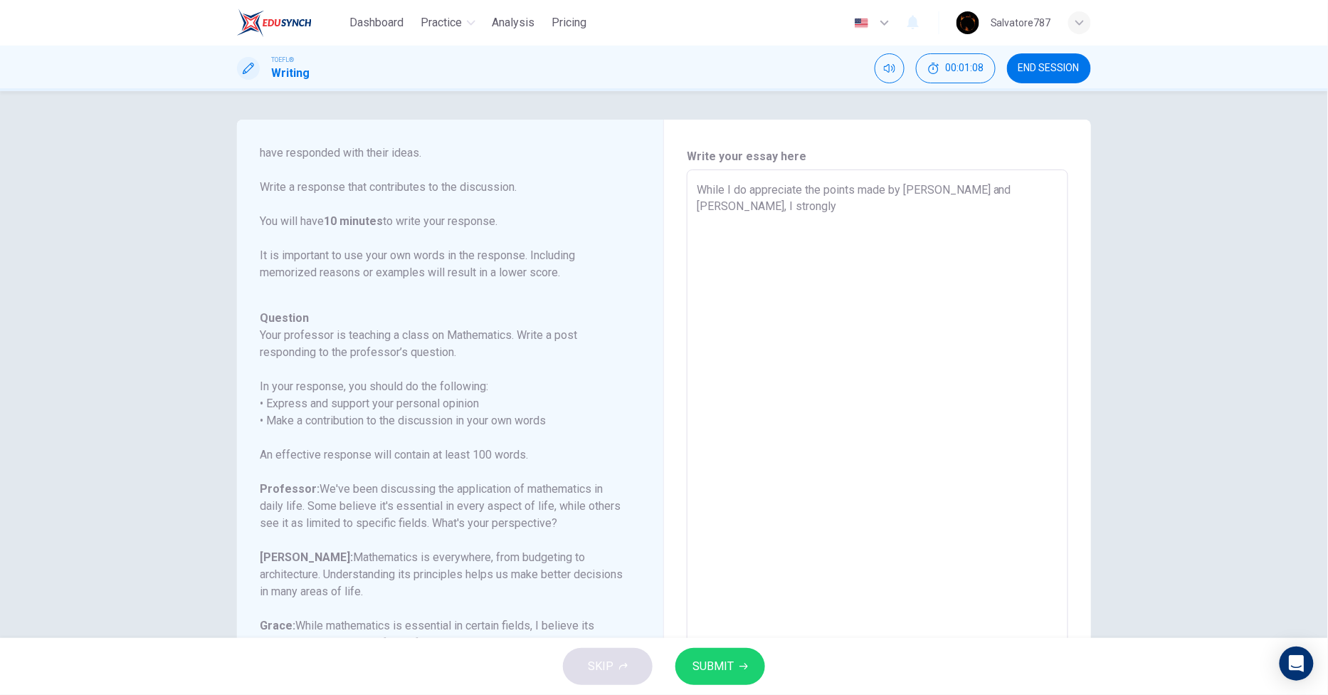
type textarea "x"
type textarea "While I do appreciate the points made by [PERSON_NAME] and [PERSON_NAME], I str…"
type textarea "x"
type textarea "While I do appreciate the points made by [PERSON_NAME] and [PERSON_NAME], I str…"
type textarea "x"
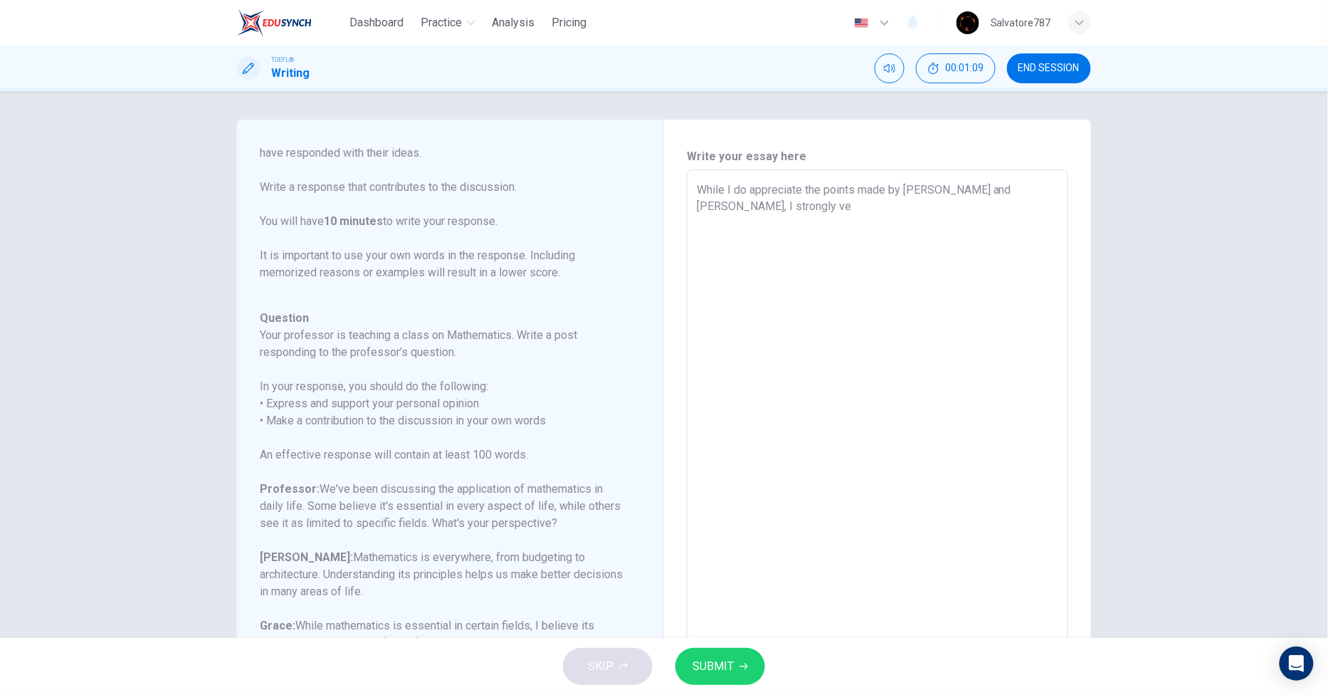
type textarea "While I do appreciate the points made by [PERSON_NAME] and [PERSON_NAME], I str…"
type textarea "x"
type textarea "While I do appreciate the points made by [PERSON_NAME] and [PERSON_NAME], I str…"
type textarea "x"
type textarea "While I do appreciate the points made by [PERSON_NAME] and [PERSON_NAME], I str…"
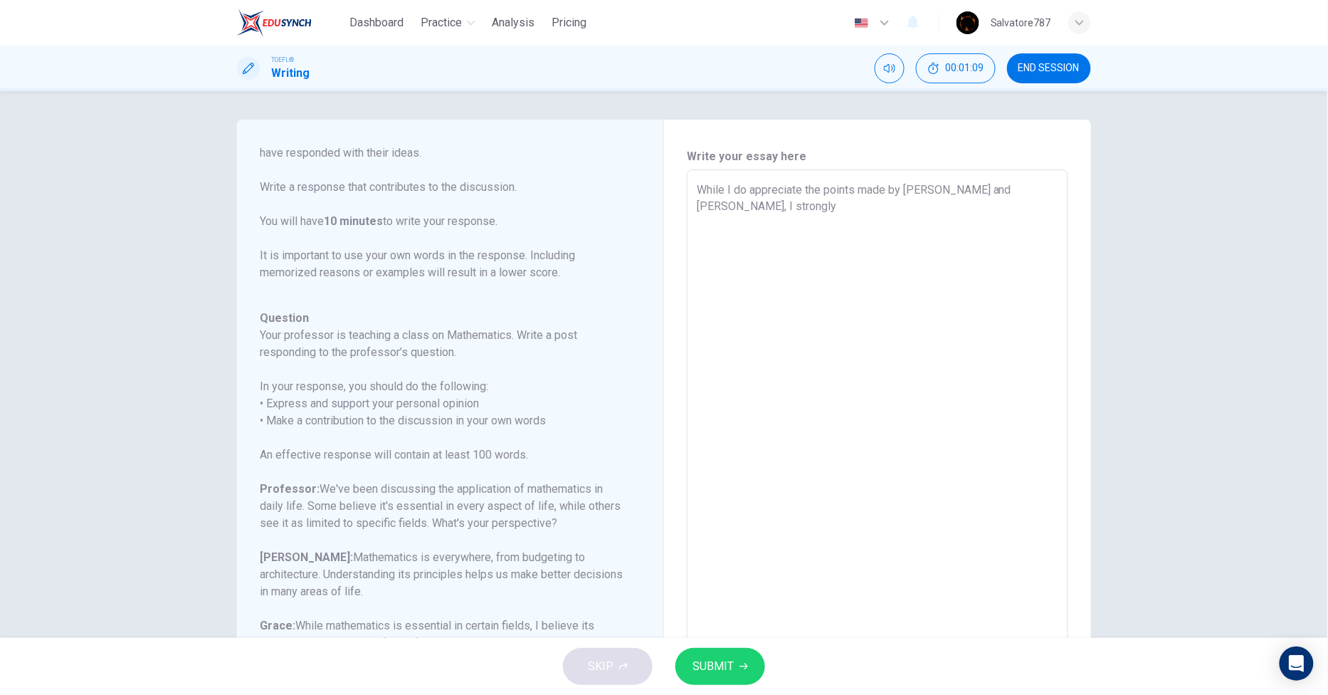
type textarea "x"
type textarea "While I do appreciate the points made by [PERSON_NAME] and [PERSON_NAME], I str…"
type textarea "x"
type textarea "While I do appreciate the points made by [PERSON_NAME] and [PERSON_NAME], I str…"
type textarea "x"
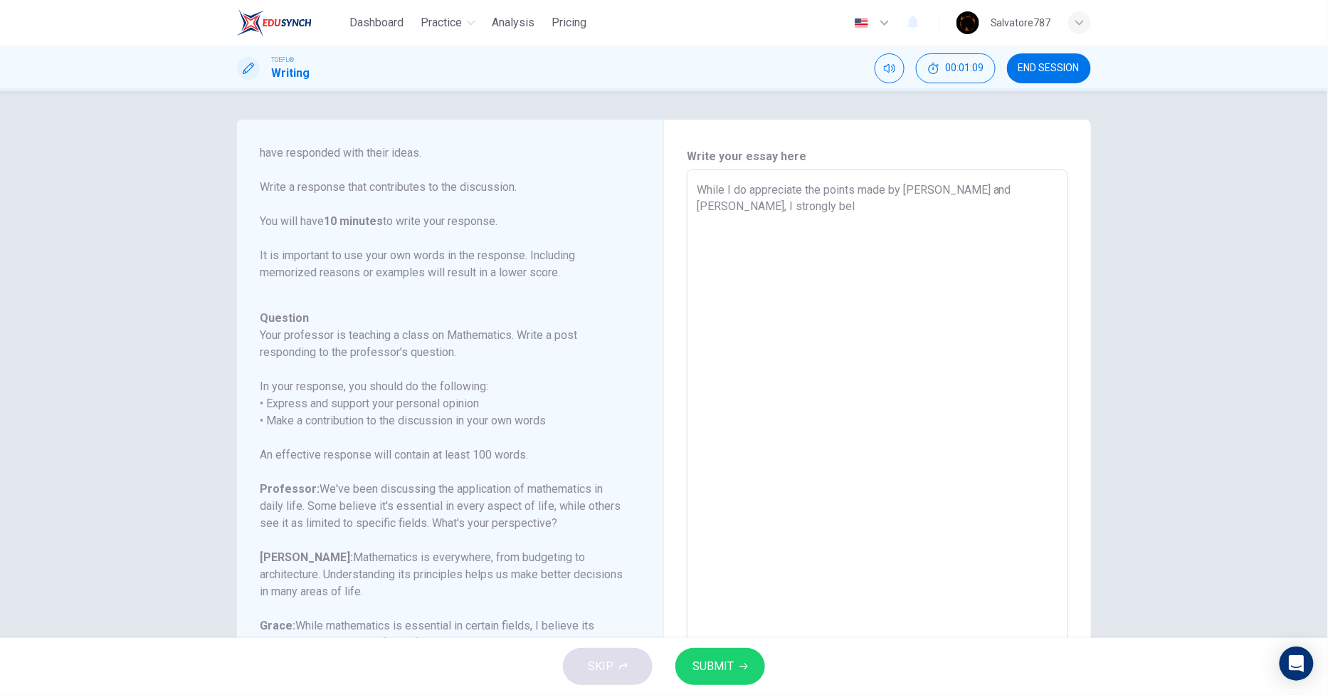
type textarea "While I do appreciate the points made by [PERSON_NAME] and [PERSON_NAME], I str…"
type textarea "x"
type textarea "While I do appreciate the points made by [PERSON_NAME] and [PERSON_NAME], I str…"
type textarea "x"
type textarea "While I do appreciate the points made by [PERSON_NAME] and [PERSON_NAME], I str…"
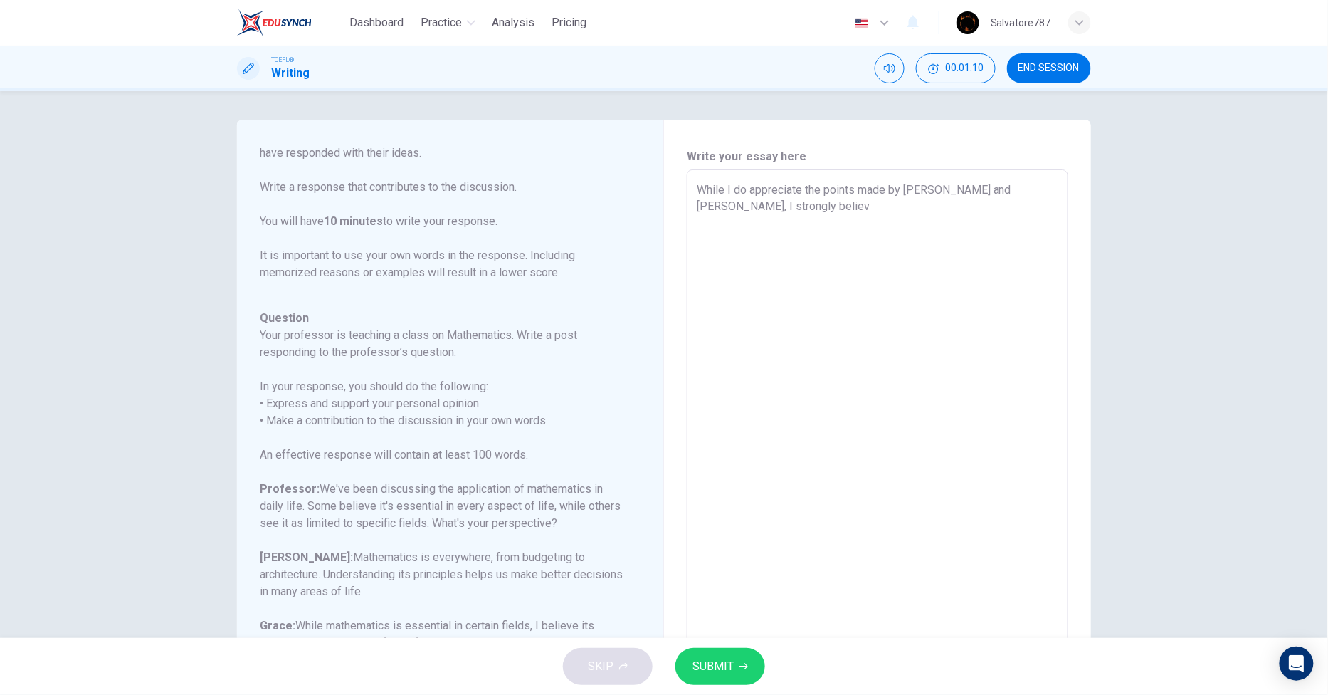
type textarea "x"
type textarea "While I do appreciate the points made by [PERSON_NAME] and [PERSON_NAME], I str…"
type textarea "x"
type textarea "While I do appreciate the points made by [PERSON_NAME] and [PERSON_NAME], I str…"
type textarea "x"
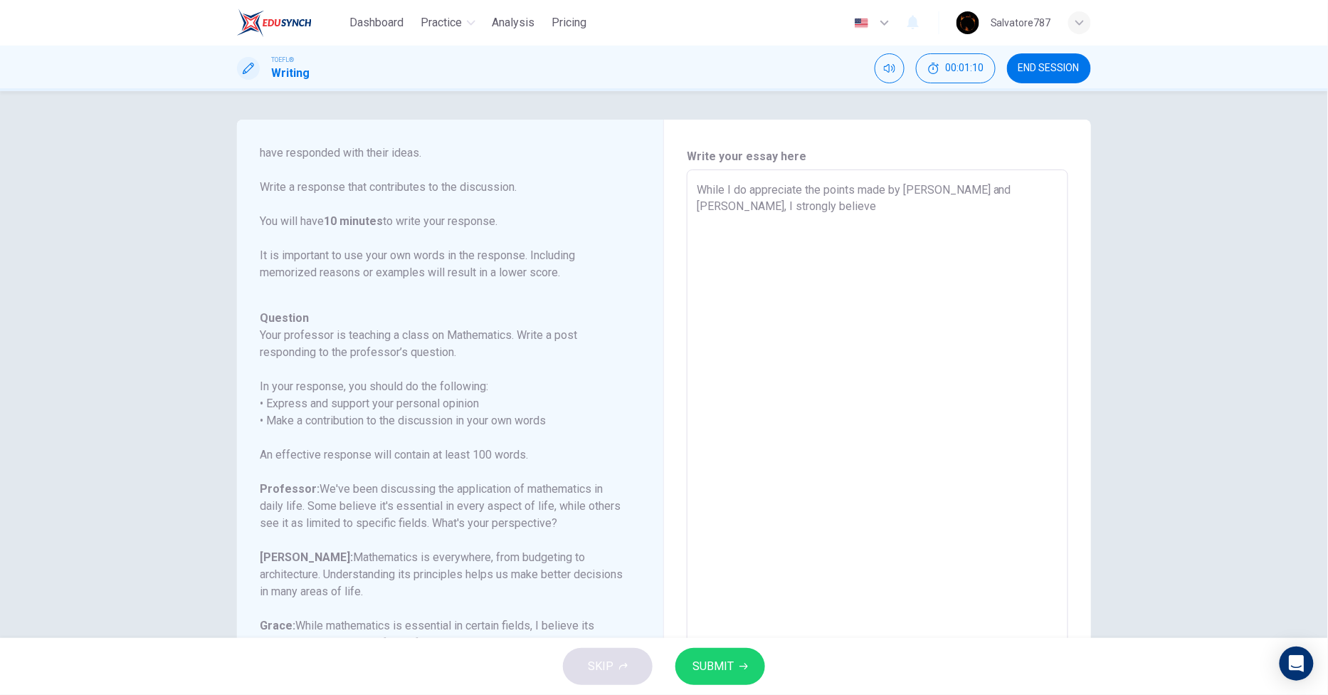
type textarea "While I do appreciate the points made by [PERSON_NAME] and [PERSON_NAME], I str…"
type textarea "x"
type textarea "While I do appreciate the points made by [PERSON_NAME] and [PERSON_NAME], I str…"
type textarea "x"
type textarea "While I do appreciate the points made by [PERSON_NAME] and [PERSON_NAME], I str…"
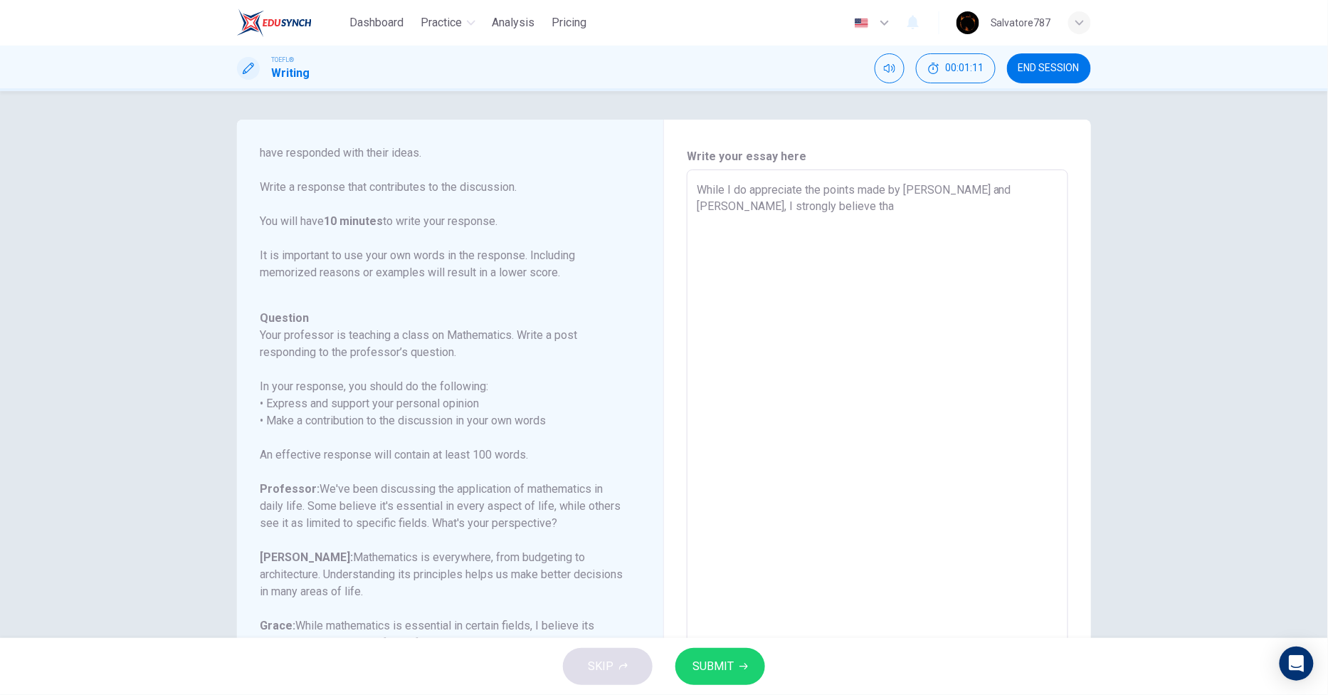
type textarea "x"
type textarea "While I do appreciate the points made by [PERSON_NAME] and [PERSON_NAME], I str…"
type textarea "x"
type textarea "While I do appreciate the points made by [PERSON_NAME] and [PERSON_NAME], I str…"
type textarea "x"
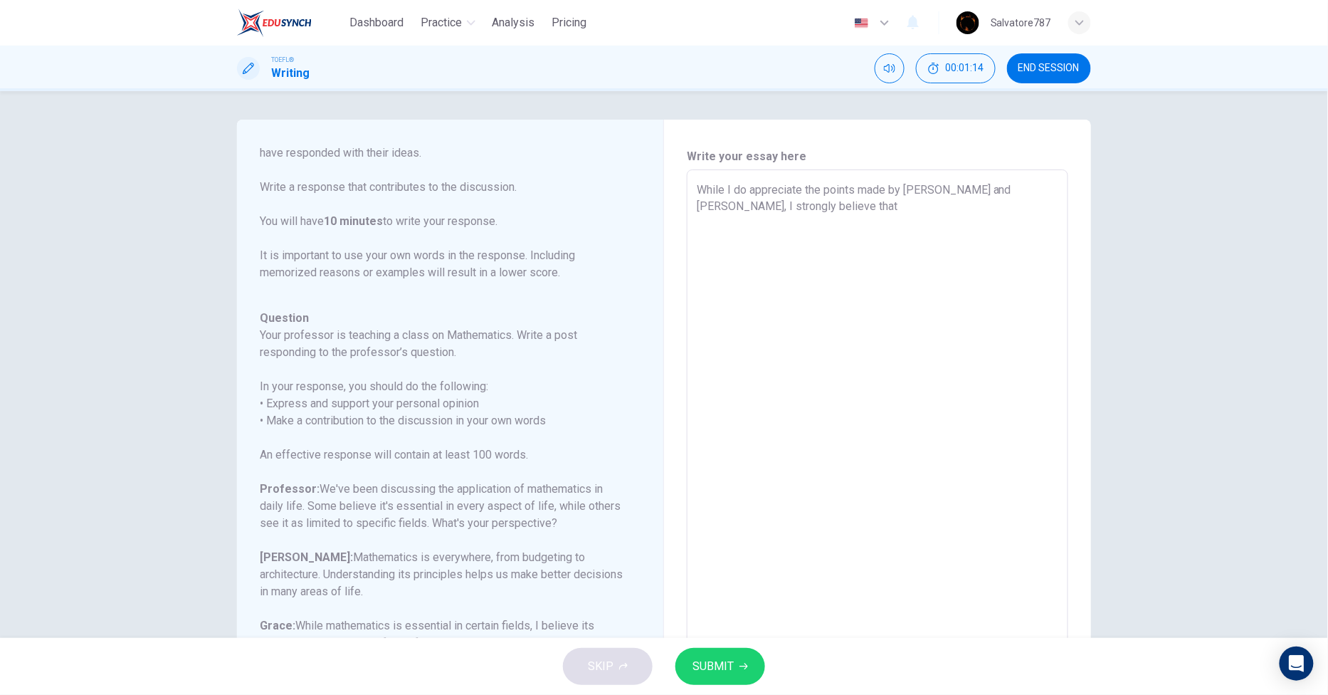
type textarea "While I do appreciate the points made by [PERSON_NAME] and [PERSON_NAME], I str…"
type textarea "x"
type textarea "While I do appreciate the points made by [PERSON_NAME] and [PERSON_NAME], I str…"
type textarea "x"
type textarea "While I do appreciate the points made by [PERSON_NAME] and [PERSON_NAME], I str…"
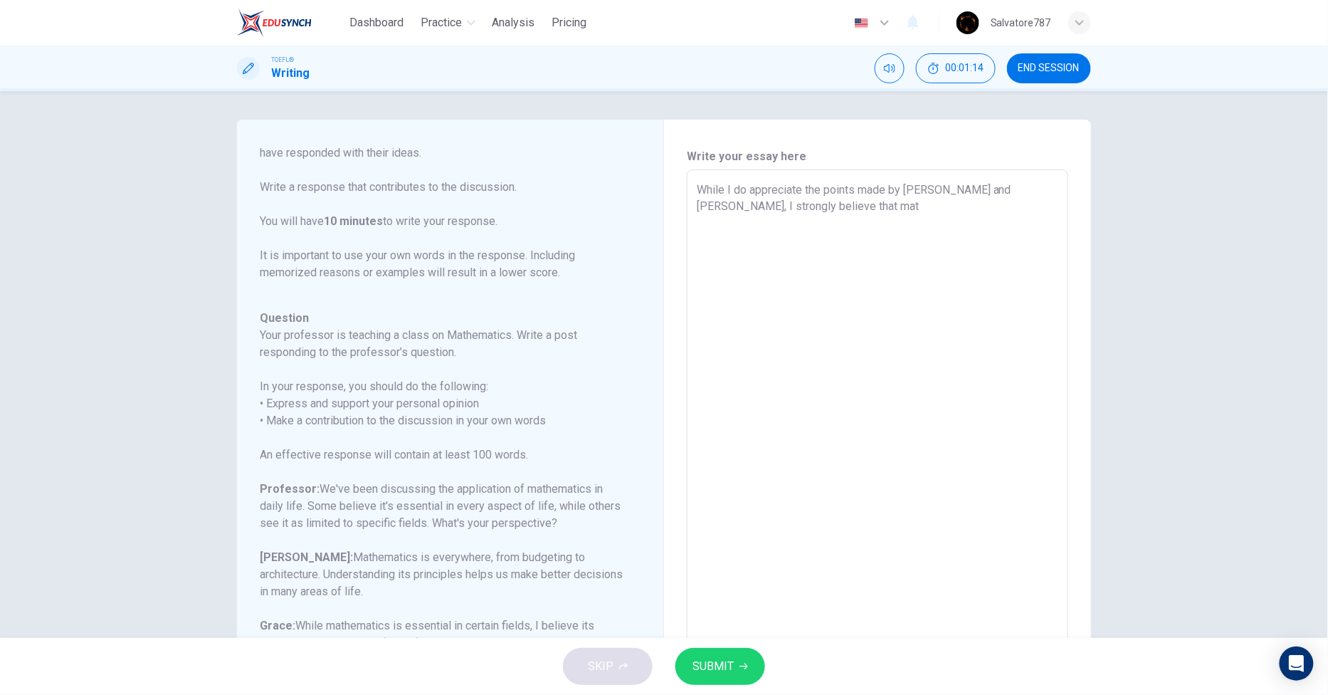
type textarea "x"
click at [821, 233] on textarea "While I do appreciate the points made by [PERSON_NAME] and [PERSON_NAME], I str…" at bounding box center [878, 407] width 362 height 452
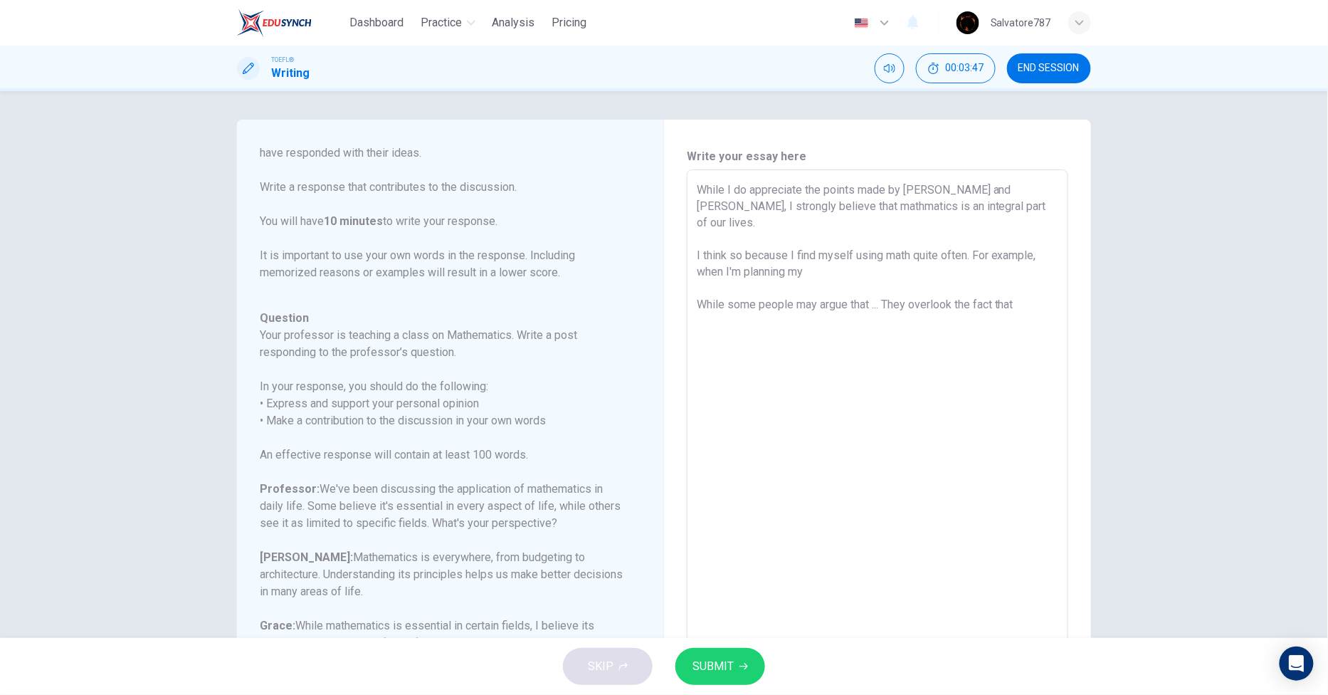
click at [771, 254] on textarea "While I do appreciate the points made by [PERSON_NAME] and [PERSON_NAME], I str…" at bounding box center [878, 407] width 362 height 452
click at [873, 307] on textarea "While I do appreciate the points made by [PERSON_NAME] and [PERSON_NAME], I str…" at bounding box center [878, 407] width 362 height 452
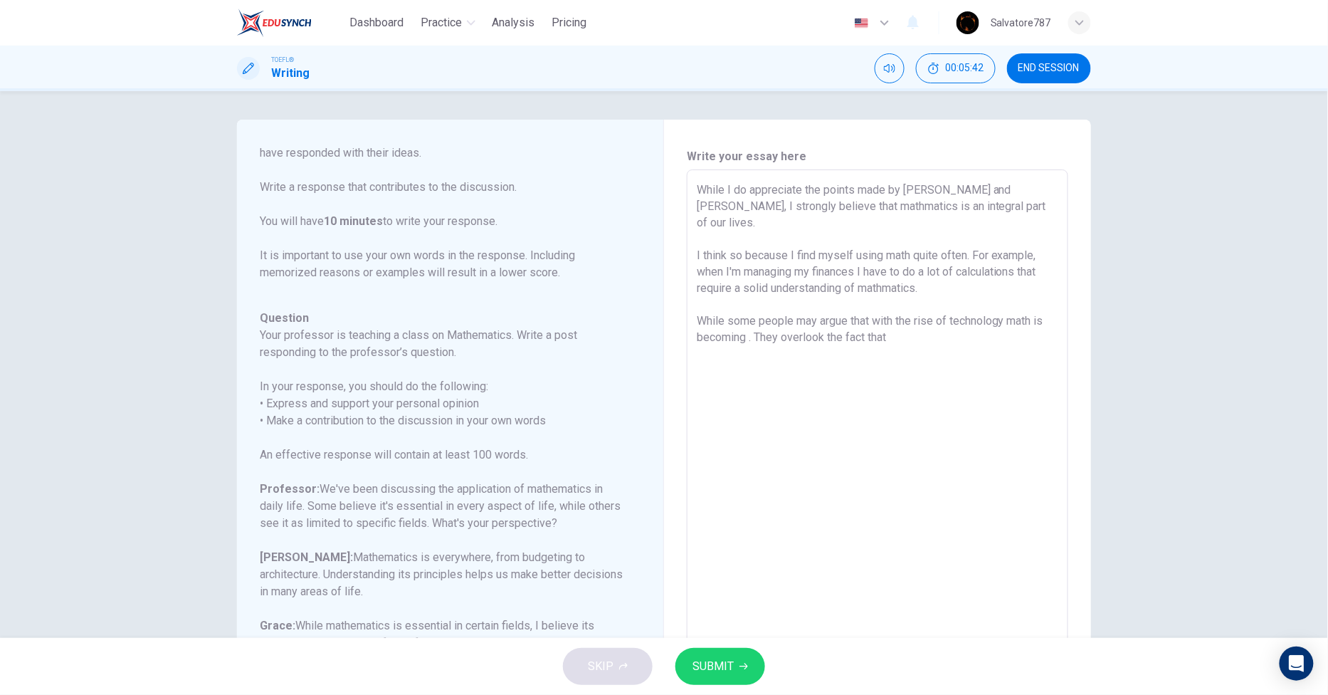
drag, startPoint x: 749, startPoint y: 322, endPoint x: 736, endPoint y: 316, distance: 14.0
click at [736, 316] on textarea "While I do appreciate the points made by [PERSON_NAME] and [PERSON_NAME], I str…" at bounding box center [878, 407] width 362 height 452
click at [742, 331] on textarea "While I do appreciate the points made by [PERSON_NAME] and [PERSON_NAME], I str…" at bounding box center [878, 407] width 362 height 452
drag, startPoint x: 747, startPoint y: 319, endPoint x: 1043, endPoint y: 310, distance: 295.5
click at [1043, 310] on textarea "While I do appreciate the points made by [PERSON_NAME] and [PERSON_NAME], I str…" at bounding box center [878, 407] width 362 height 452
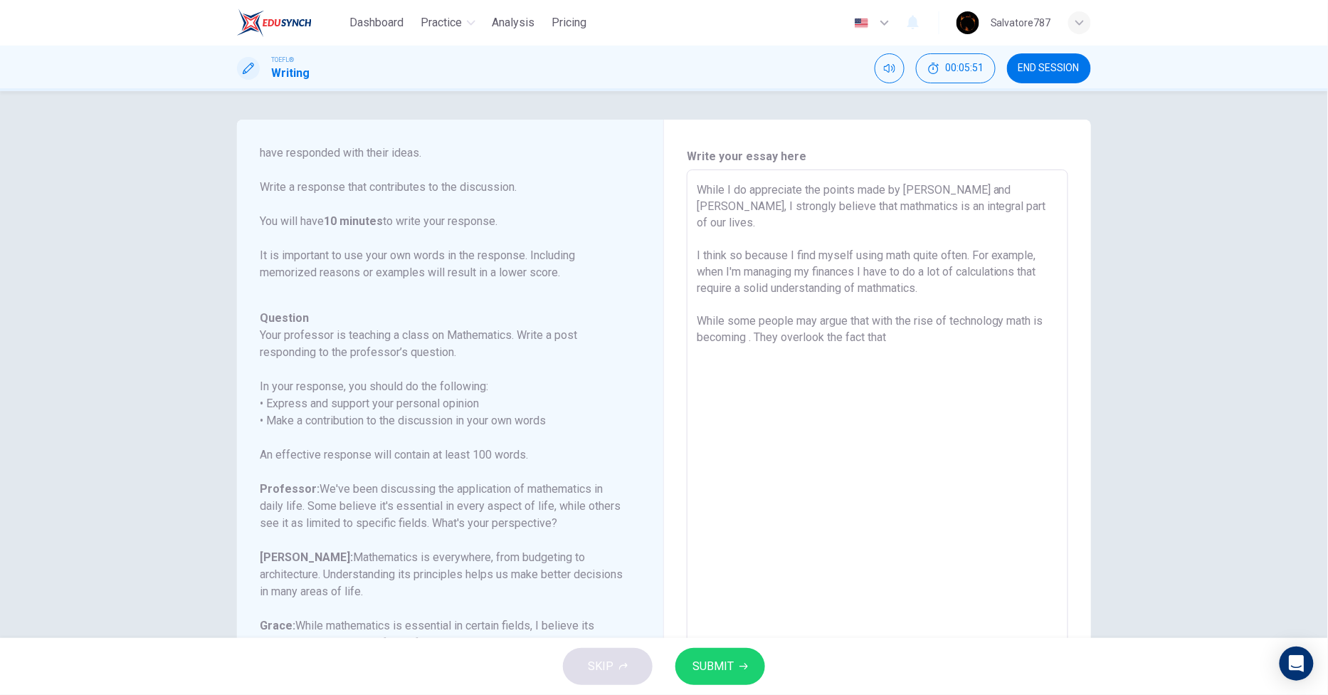
click at [794, 337] on textarea "While I do appreciate the points made by [PERSON_NAME] and [PERSON_NAME], I str…" at bounding box center [878, 407] width 362 height 452
click at [745, 319] on textarea "While I do appreciate the points made by [PERSON_NAME] and [PERSON_NAME], I str…" at bounding box center [878, 407] width 362 height 452
drag, startPoint x: 731, startPoint y: 302, endPoint x: 686, endPoint y: 301, distance: 44.9
click at [687, 301] on div "While I do appreciate the points made by [PERSON_NAME] and [PERSON_NAME], I str…" at bounding box center [877, 406] width 381 height 475
click at [887, 317] on textarea "While I do appreciate the points made by [PERSON_NAME] and [PERSON_NAME], I str…" at bounding box center [878, 407] width 362 height 452
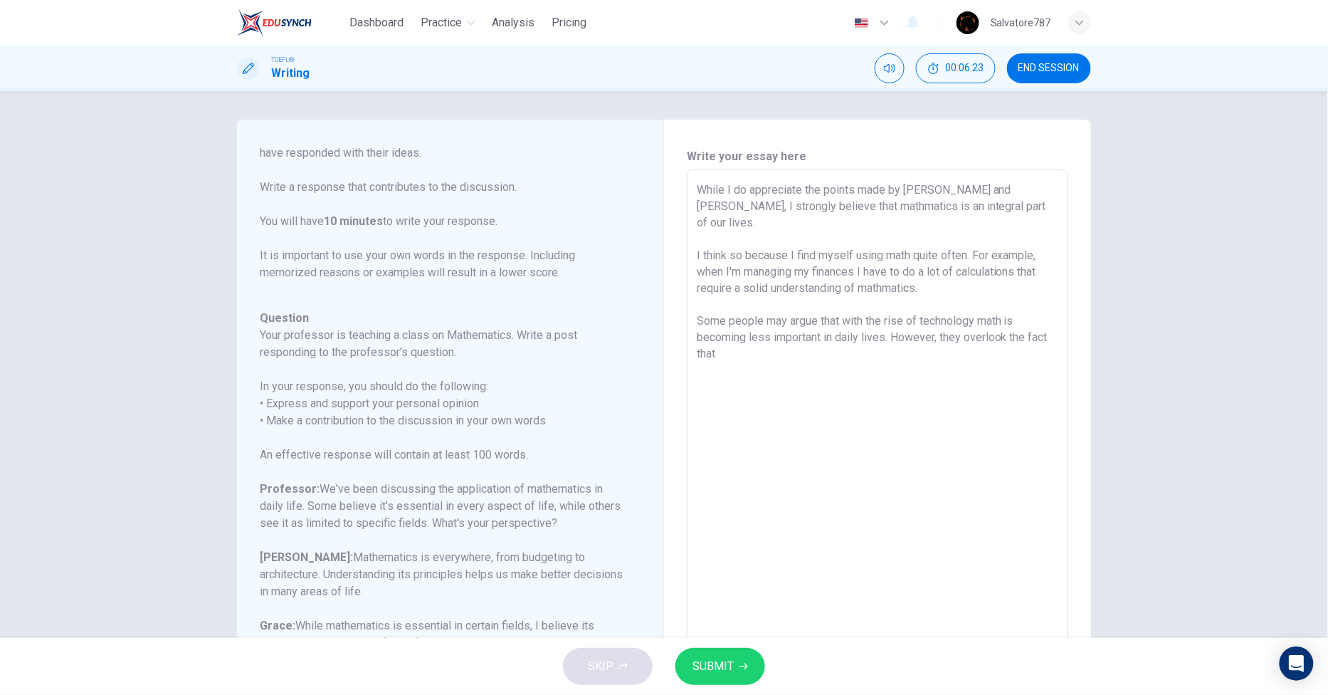
scroll to position [86, 0]
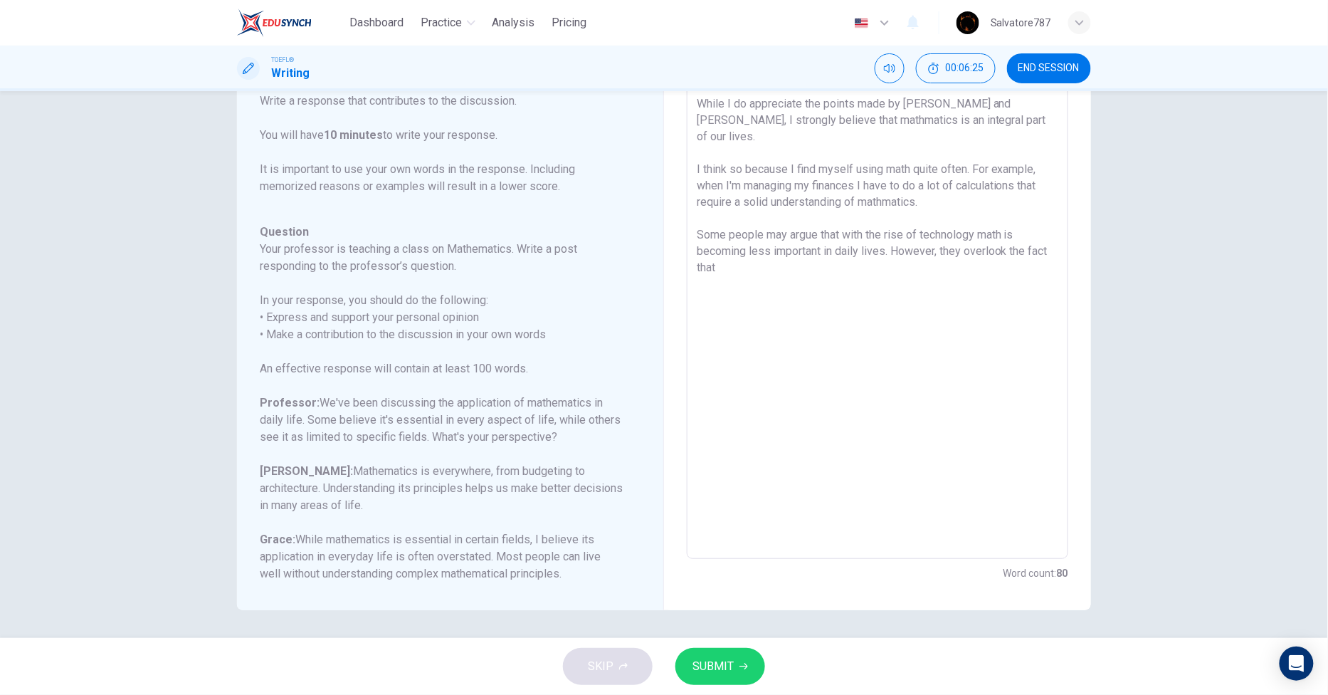
click at [917, 290] on textarea "While I do appreciate the points made by [PERSON_NAME] and [PERSON_NAME], I str…" at bounding box center [878, 321] width 362 height 452
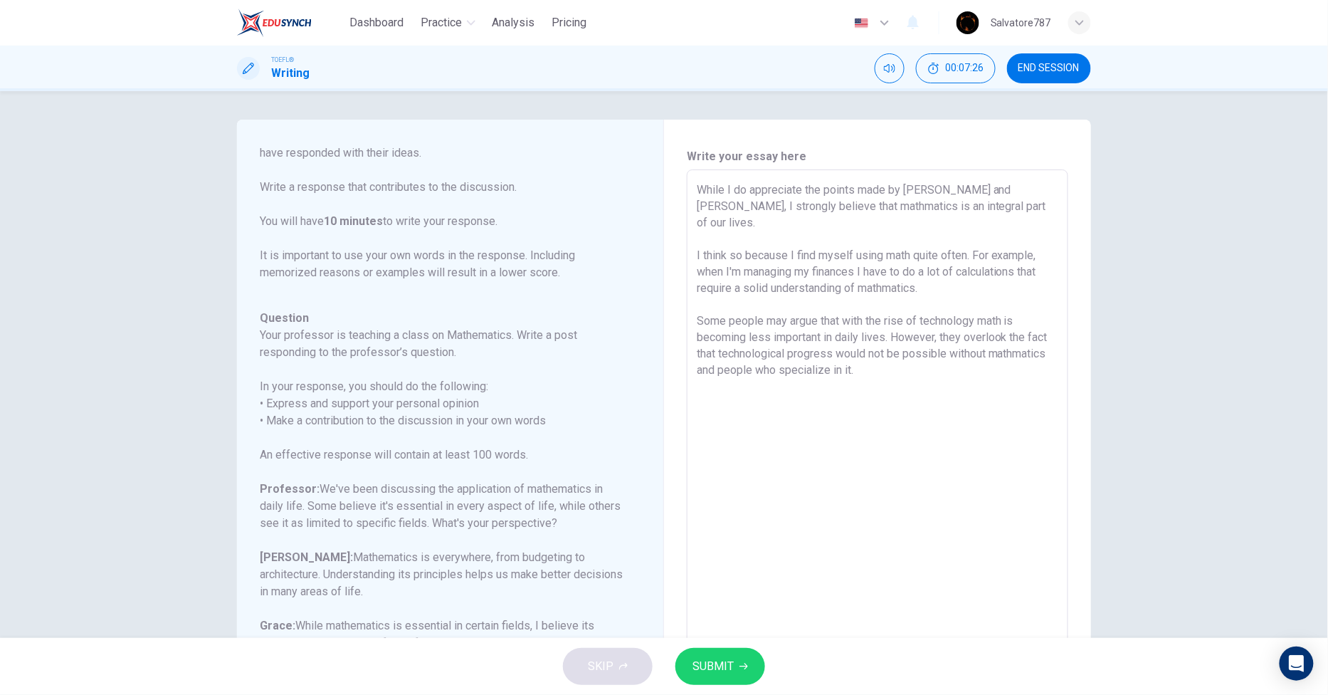
click at [914, 273] on textarea "While I do appreciate the points made by [PERSON_NAME] and [PERSON_NAME], I str…" at bounding box center [878, 407] width 362 height 452
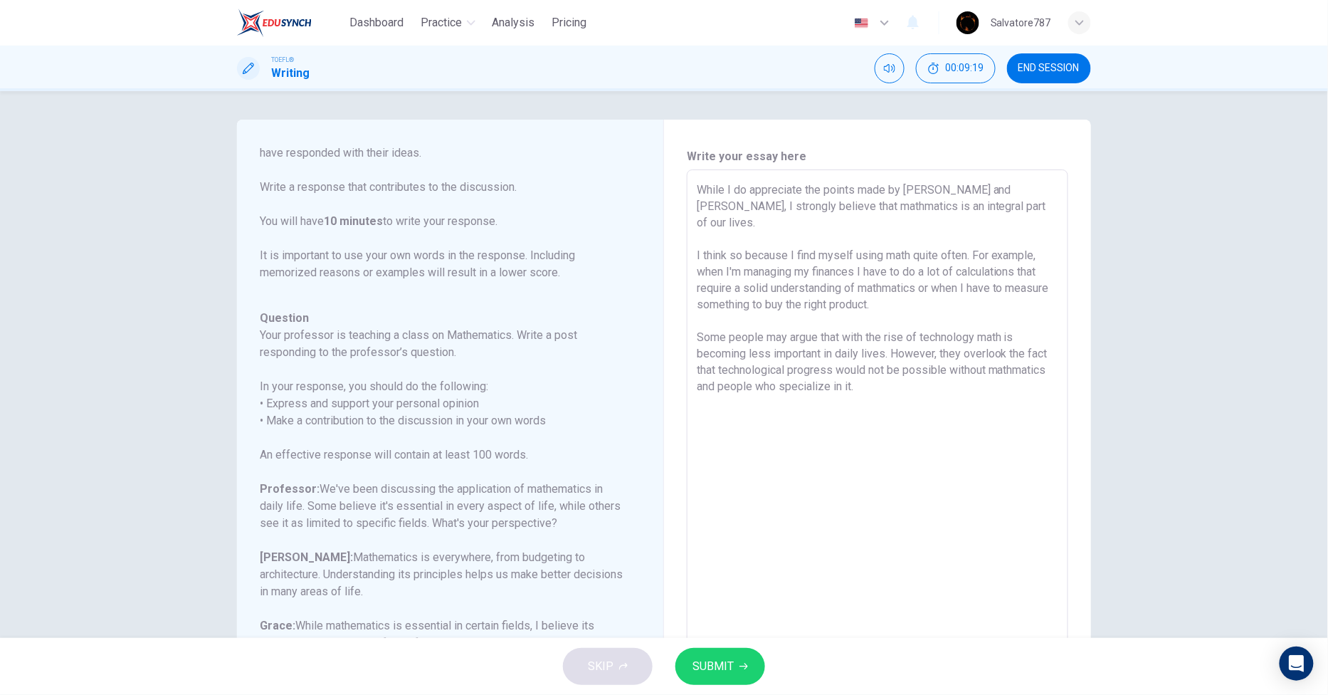
drag, startPoint x: 1011, startPoint y: 426, endPoint x: 670, endPoint y: 180, distance: 419.5
click at [670, 180] on div "Write your essay here While I do appreciate the points made by [PERSON_NAME] an…" at bounding box center [877, 408] width 427 height 576
click at [901, 389] on textarea "While I do appreciate the points made by [PERSON_NAME] and [PERSON_NAME], I str…" at bounding box center [878, 407] width 362 height 452
drag, startPoint x: 939, startPoint y: 380, endPoint x: 474, endPoint y: 145, distance: 521.3
click at [474, 145] on div "Question 1 Question Type : Writing for an Academic Discussion Directions For th…" at bounding box center [664, 408] width 854 height 576
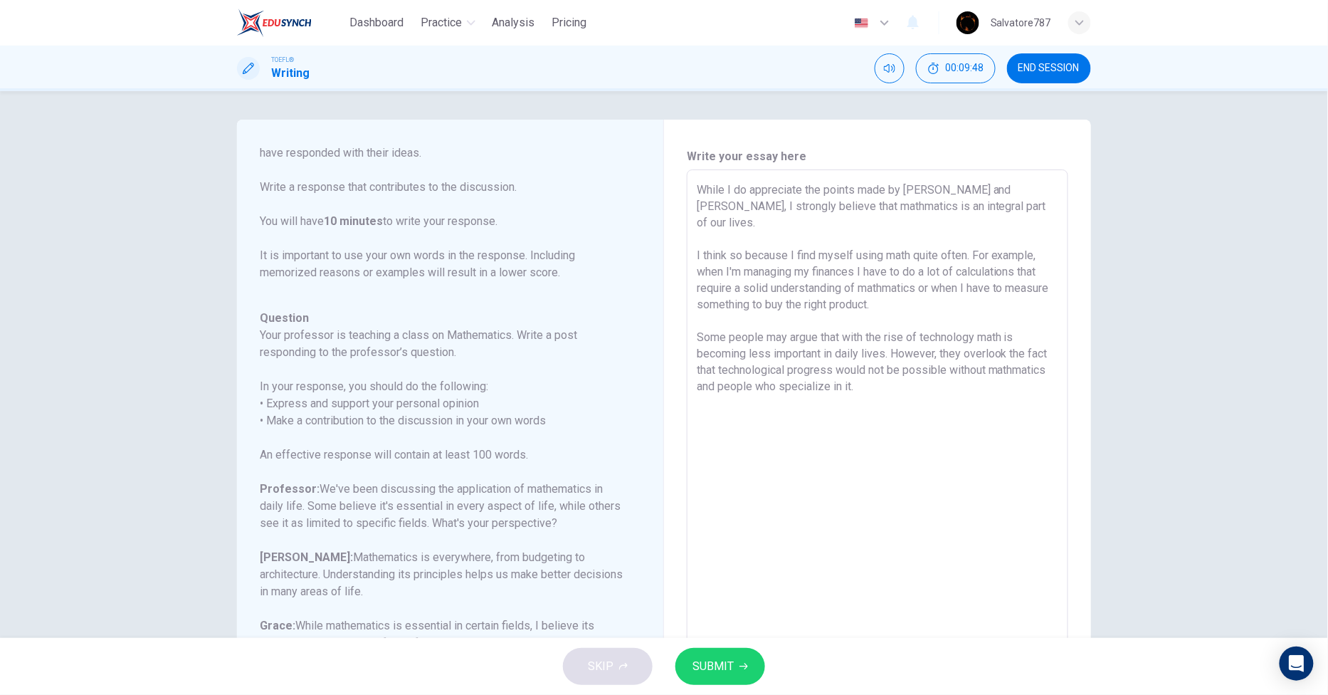
click at [806, 200] on textarea "While I do appreciate the points made by [PERSON_NAME] and [PERSON_NAME], I str…" at bounding box center [878, 407] width 362 height 452
drag, startPoint x: 829, startPoint y: 330, endPoint x: 675, endPoint y: 178, distance: 216.9
click at [675, 178] on div "Write your essay here While I do appreciate the points made by [PERSON_NAME] an…" at bounding box center [877, 408] width 427 height 576
click at [812, 349] on textarea "While I do appreciate the points made by [PERSON_NAME] and [PERSON_NAME], I str…" at bounding box center [878, 407] width 362 height 452
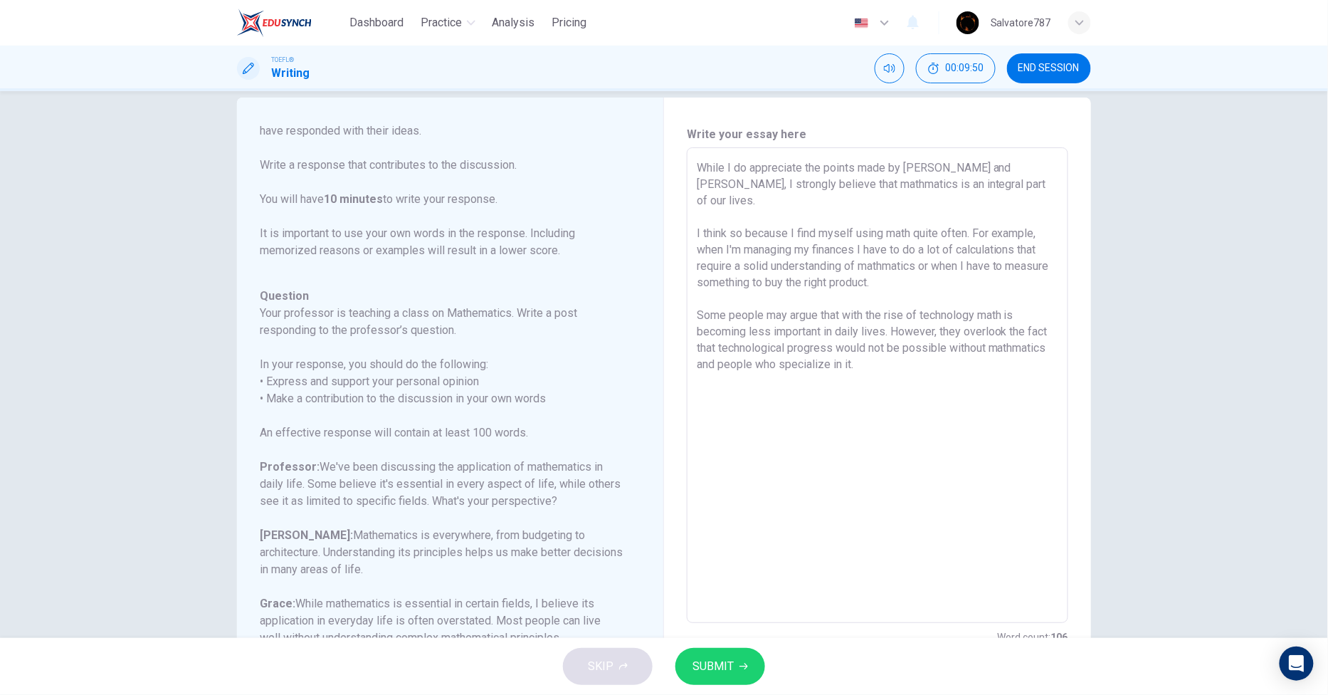
scroll to position [86, 0]
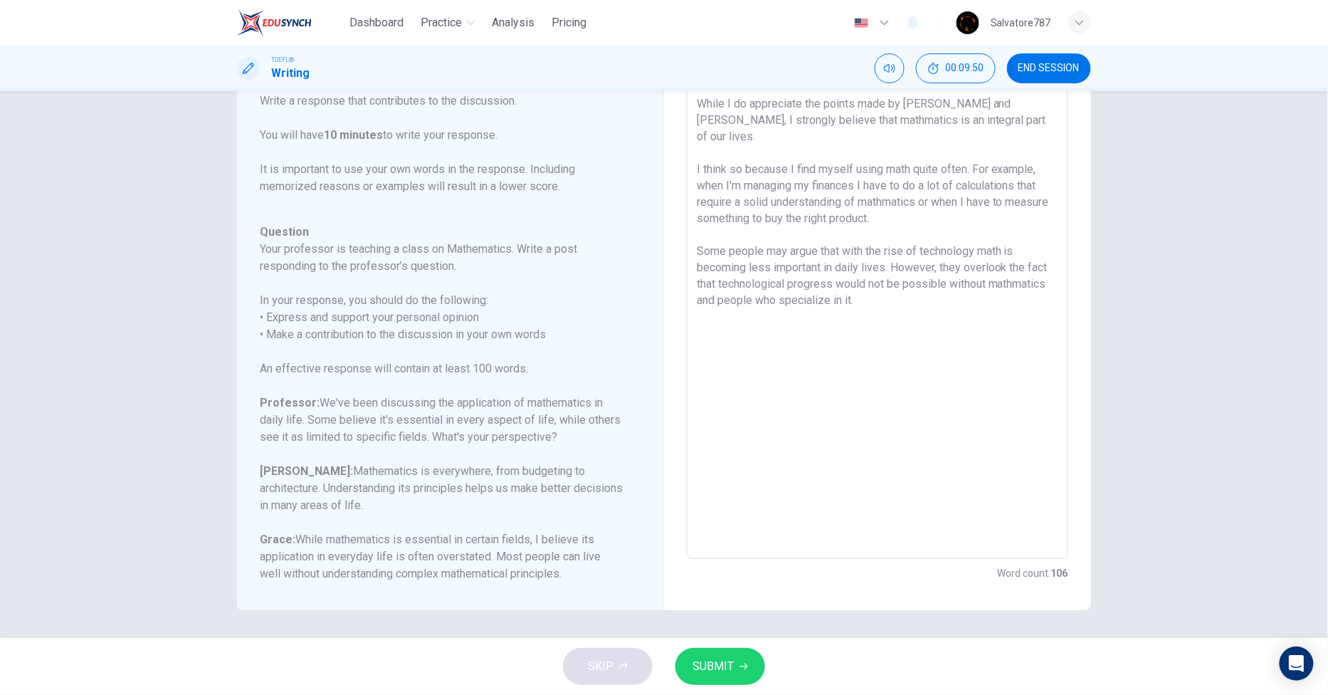
click at [794, 304] on textarea "While I do appreciate the points made by [PERSON_NAME] and [PERSON_NAME], I str…" at bounding box center [878, 321] width 362 height 452
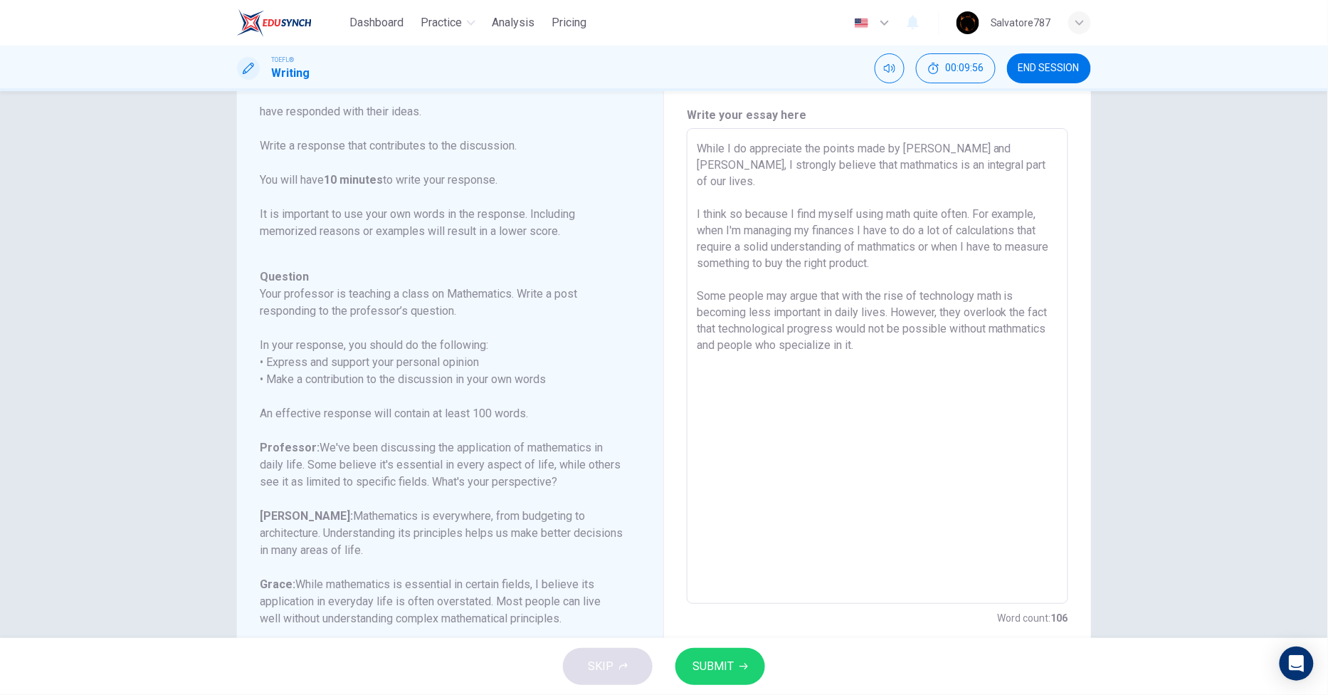
scroll to position [0, 0]
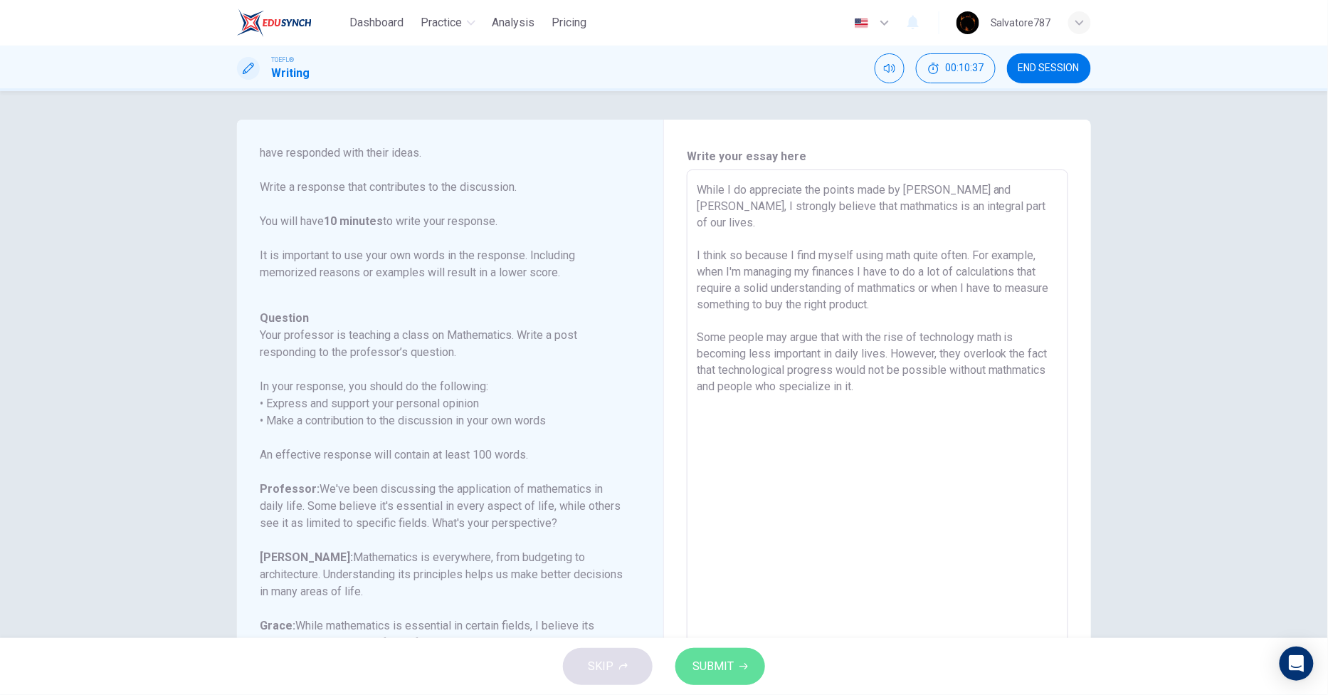
click at [745, 665] on icon "button" at bounding box center [743, 666] width 9 height 6
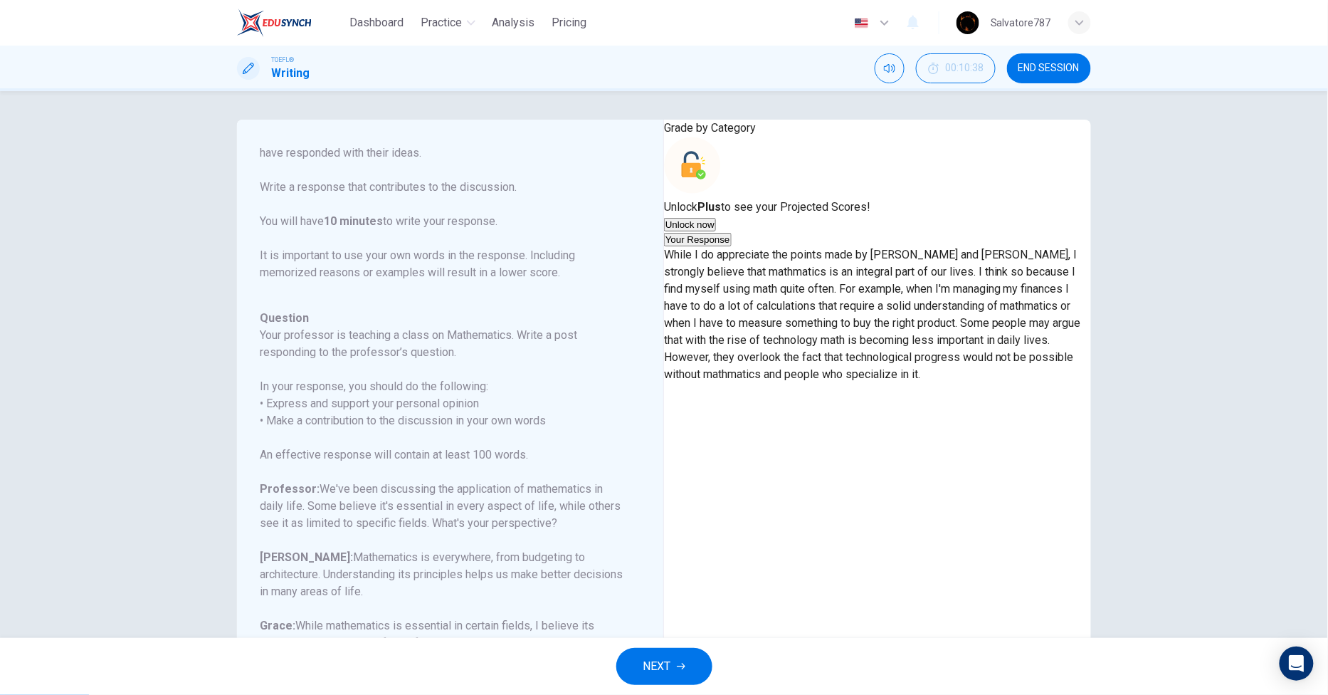
click at [685, 663] on icon "button" at bounding box center [681, 666] width 9 height 9
